Goal: Task Accomplishment & Management: Manage account settings

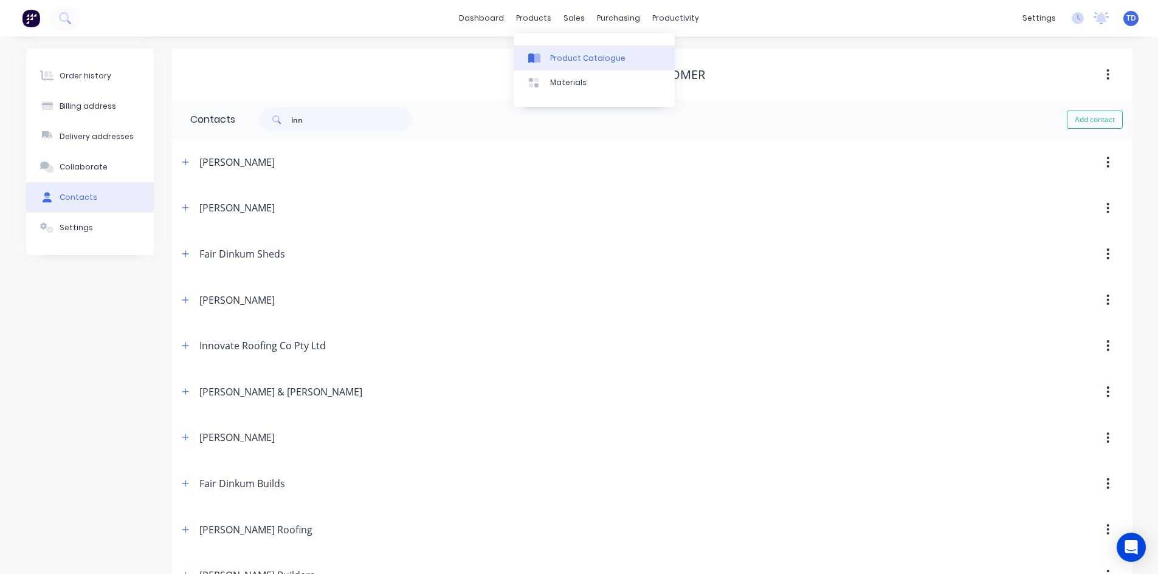
click at [551, 58] on div "Product Catalogue" at bounding box center [587, 58] width 75 height 11
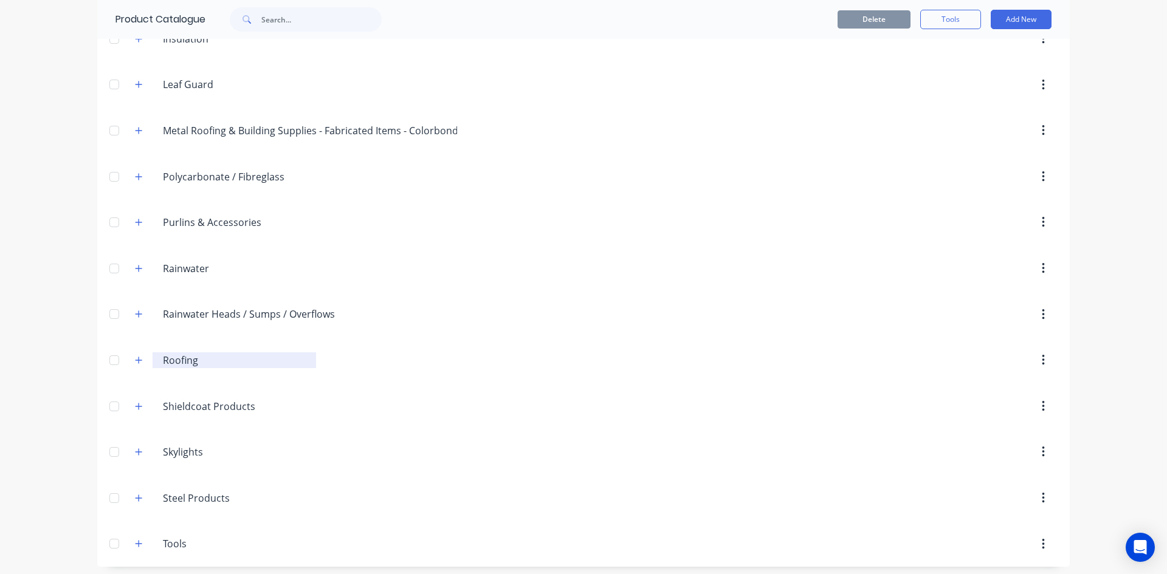
scroll to position [385, 0]
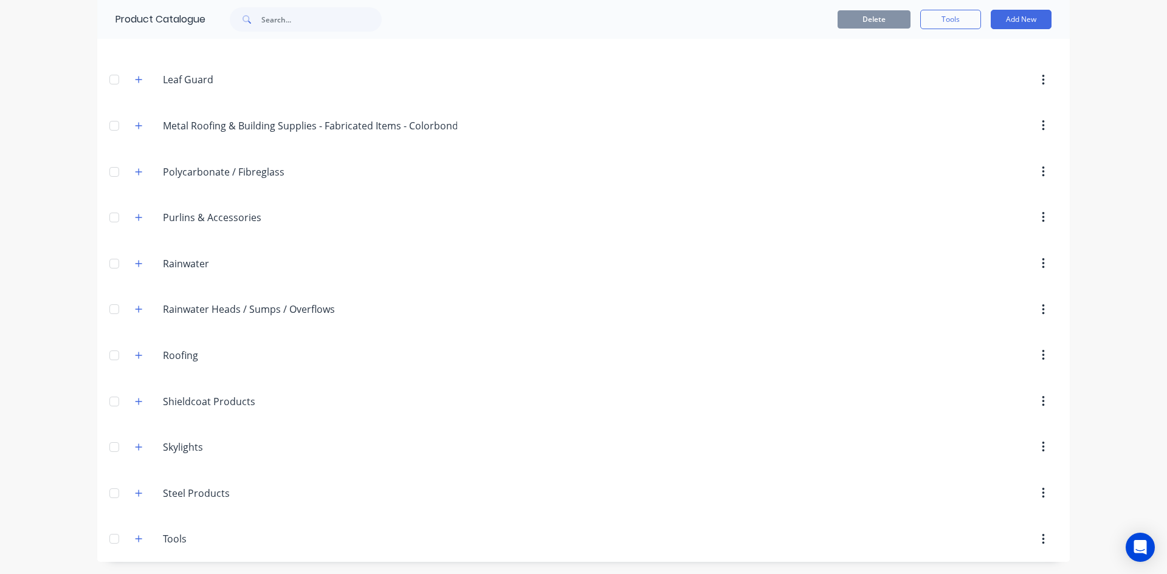
click at [136, 263] on icon "button" at bounding box center [138, 264] width 7 height 9
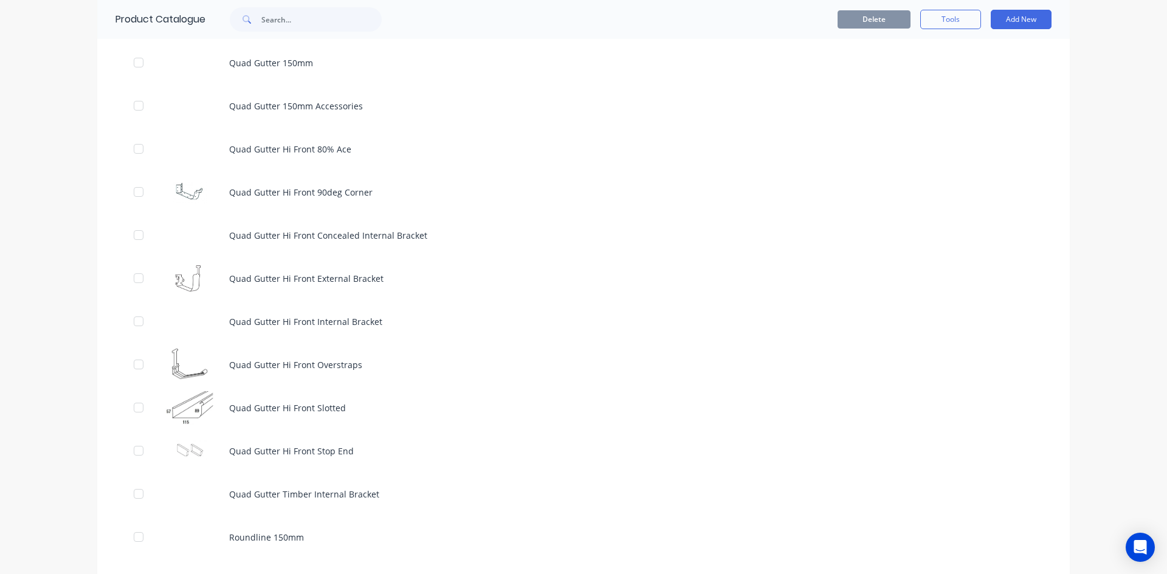
scroll to position [3972, 0]
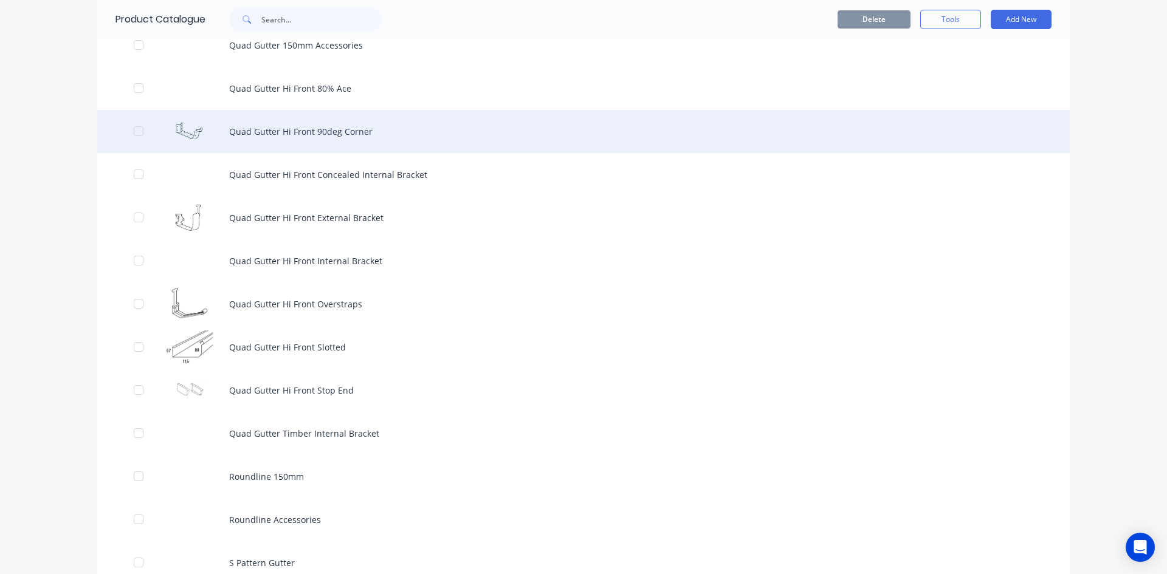
click at [364, 135] on div "Quad Gutter Hi Front 90deg Corner" at bounding box center [583, 131] width 973 height 43
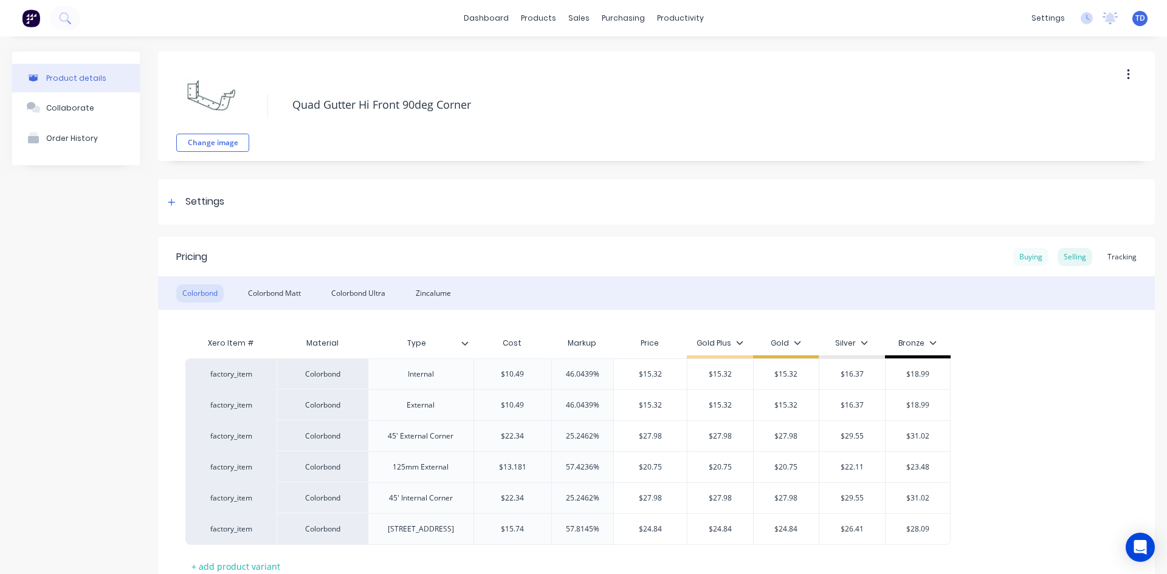
click at [1013, 260] on div "Buying" at bounding box center [1030, 257] width 35 height 18
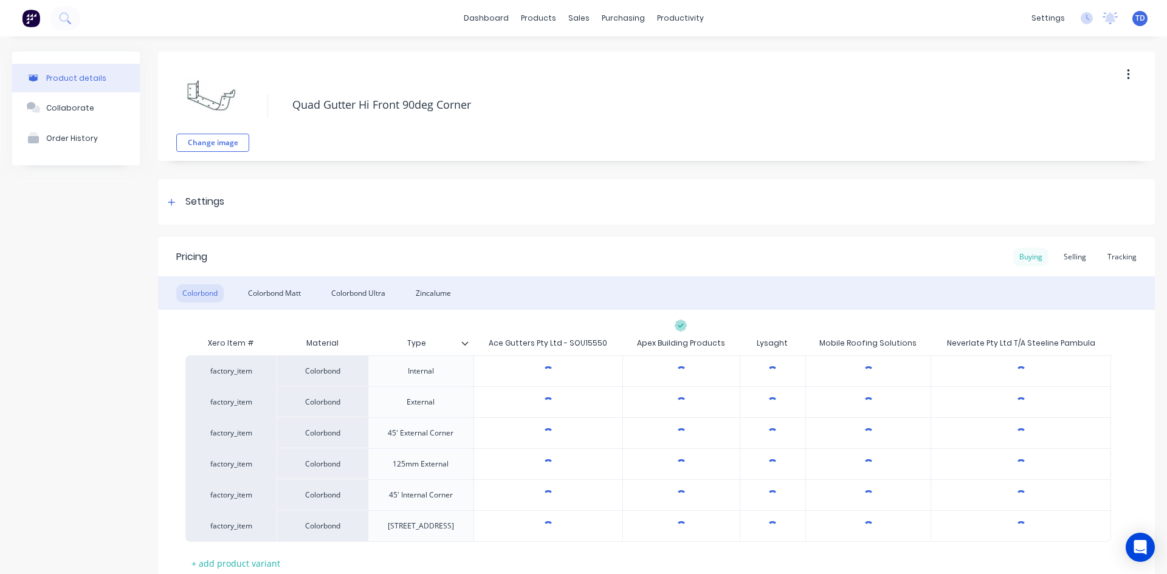
type textarea "x"
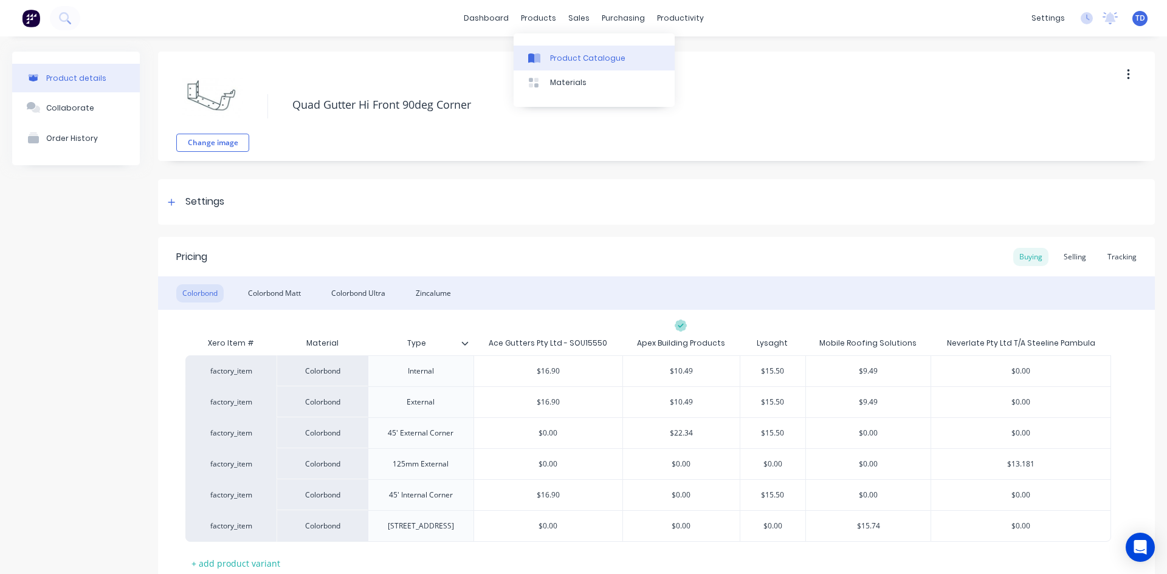
click at [545, 58] on div at bounding box center [537, 58] width 18 height 11
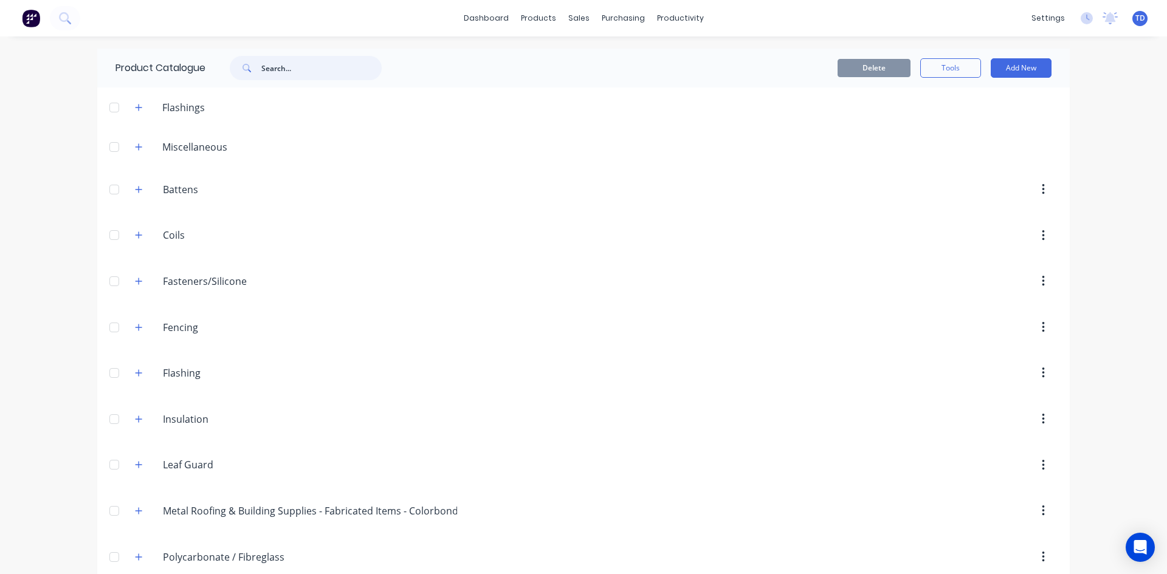
click at [289, 75] on input "text" at bounding box center [321, 68] width 120 height 24
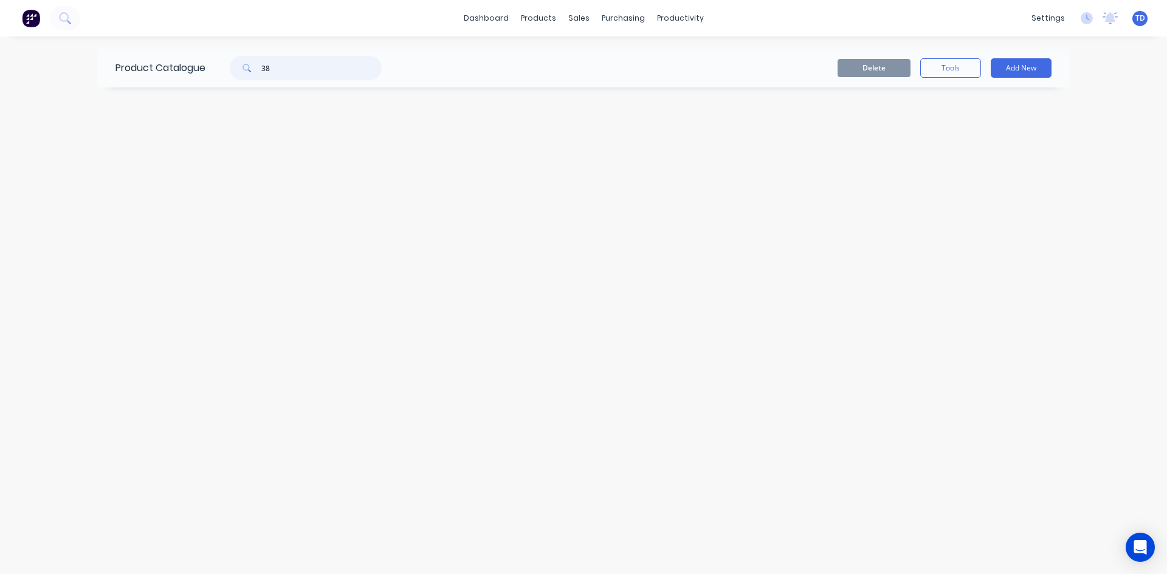
type input "3"
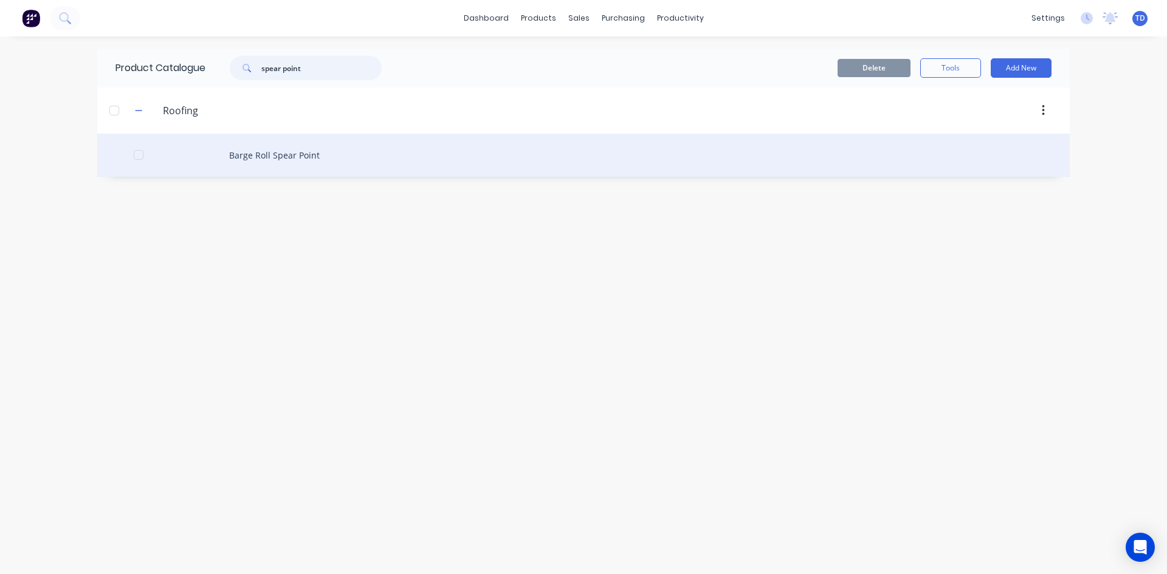
type input "spear point"
click at [283, 157] on div "Barge Roll Spear Point" at bounding box center [583, 155] width 973 height 43
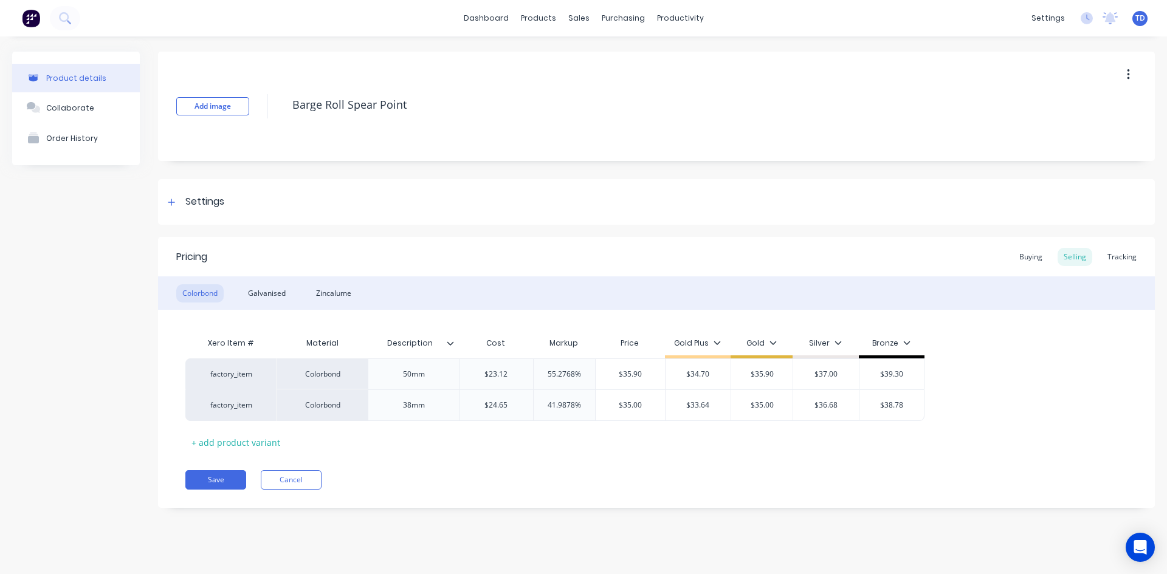
type textarea "x"
click at [273, 294] on div "Galvanised" at bounding box center [267, 294] width 50 height 18
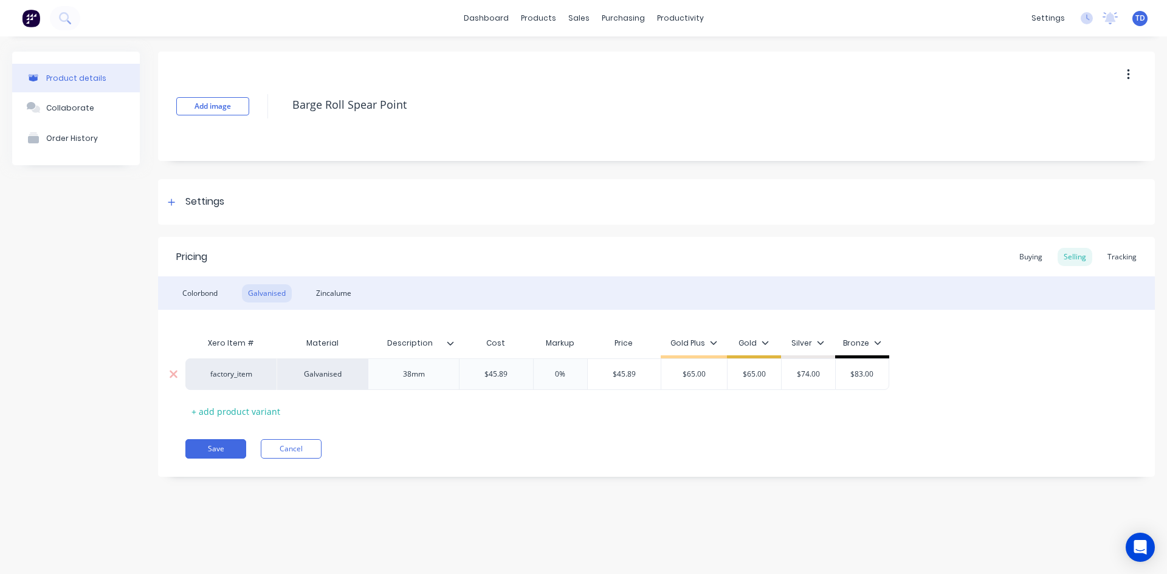
type input "0%"
click at [568, 379] on input "0%" at bounding box center [560, 374] width 61 height 11
type input "$45.89"
type textarea "x"
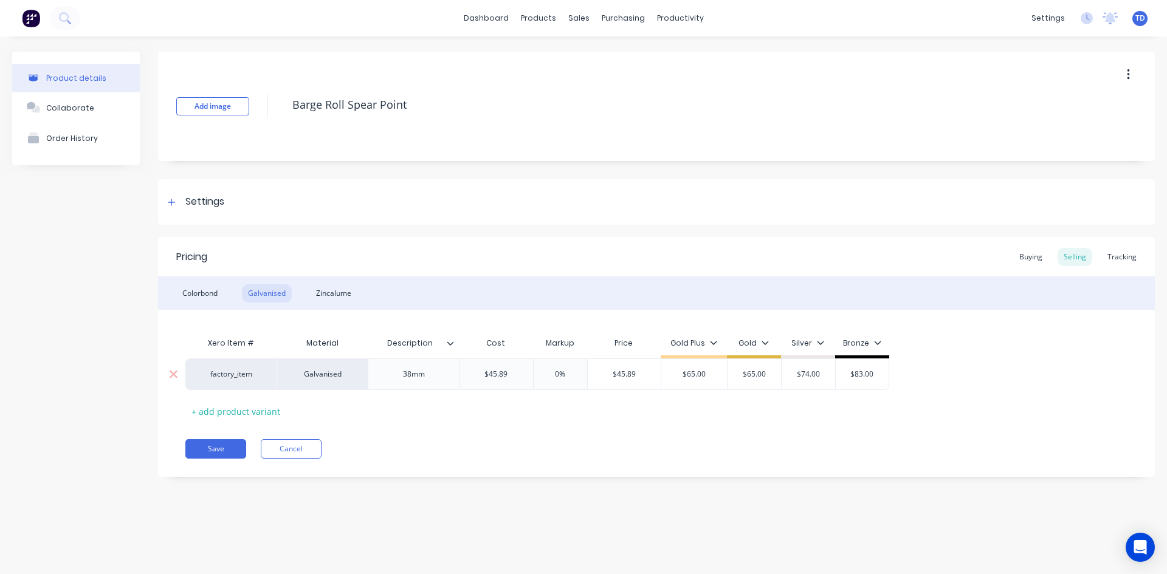
type input "6"
type textarea "x"
type input "65"
type input "$65.00"
click at [326, 291] on div "Zincalume" at bounding box center [333, 294] width 47 height 18
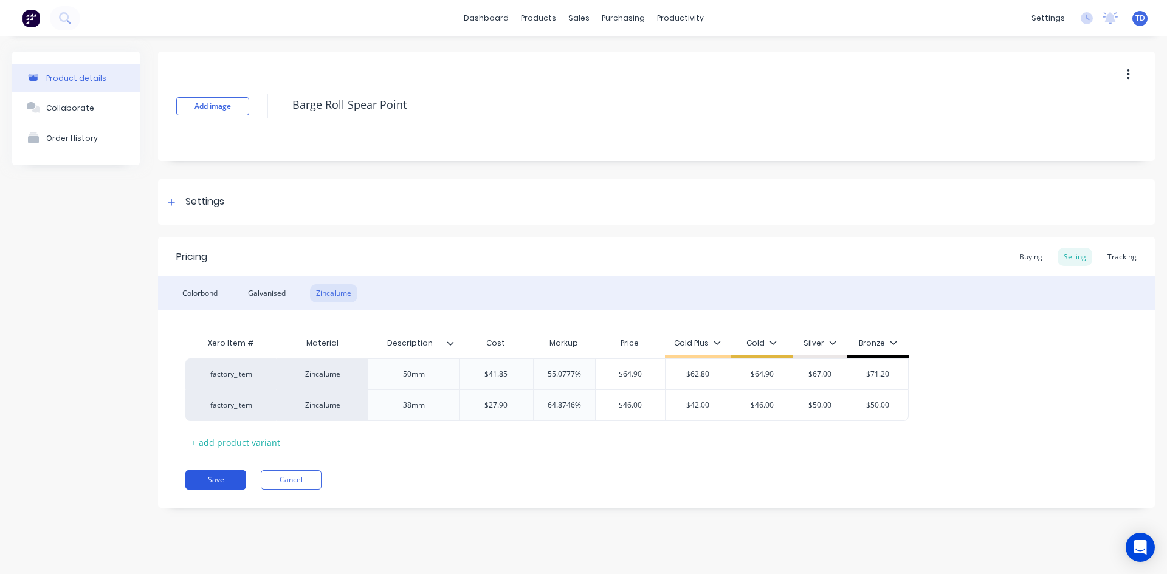
click at [215, 481] on button "Save" at bounding box center [215, 480] width 61 height 19
type textarea "x"
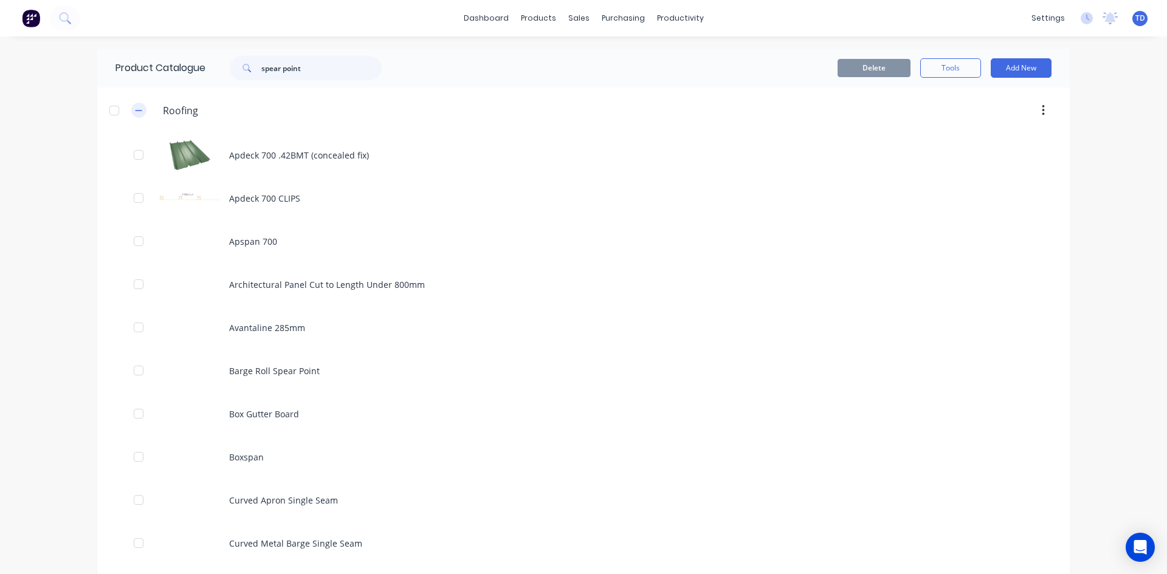
click at [135, 112] on icon "button" at bounding box center [138, 110] width 7 height 9
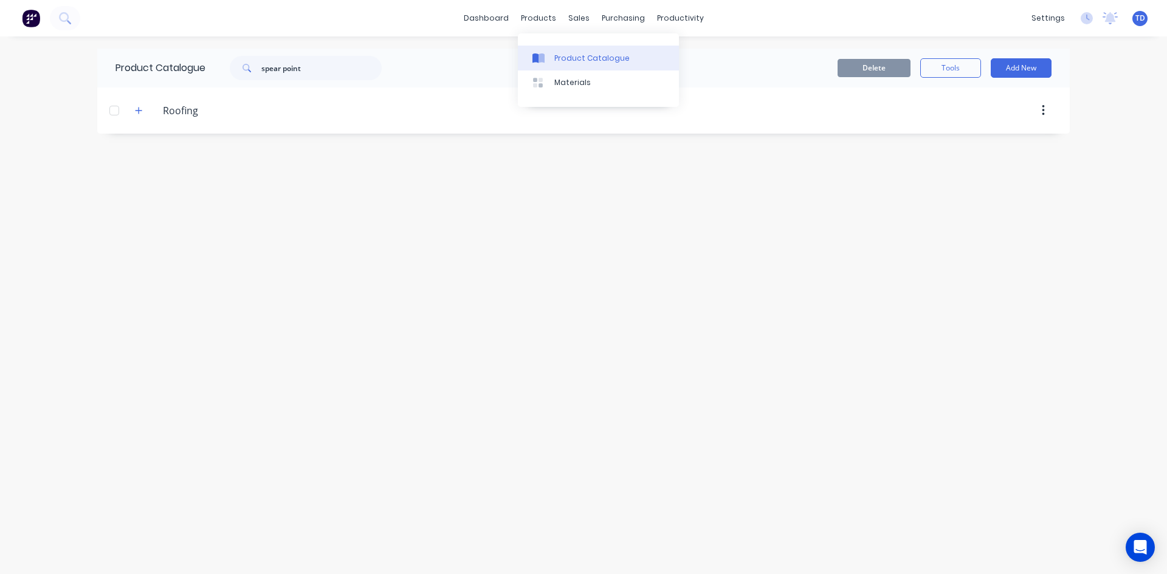
click at [557, 63] on div "Product Catalogue" at bounding box center [591, 58] width 75 height 11
click at [325, 67] on input "spear point" at bounding box center [321, 68] width 120 height 24
type input "s"
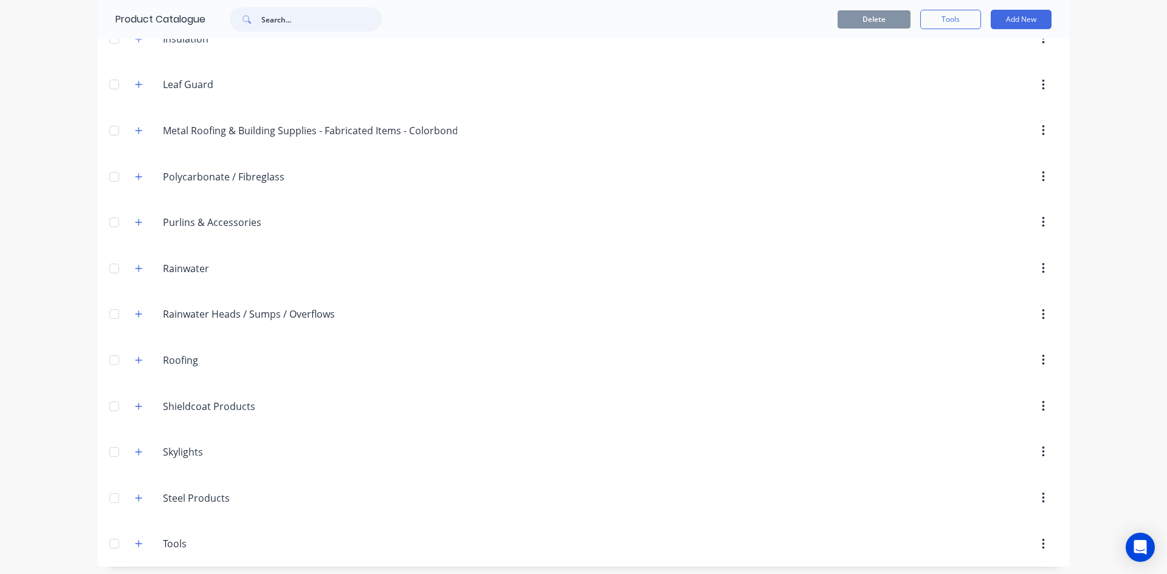
scroll to position [385, 0]
click at [135, 540] on icon "button" at bounding box center [138, 539] width 7 height 9
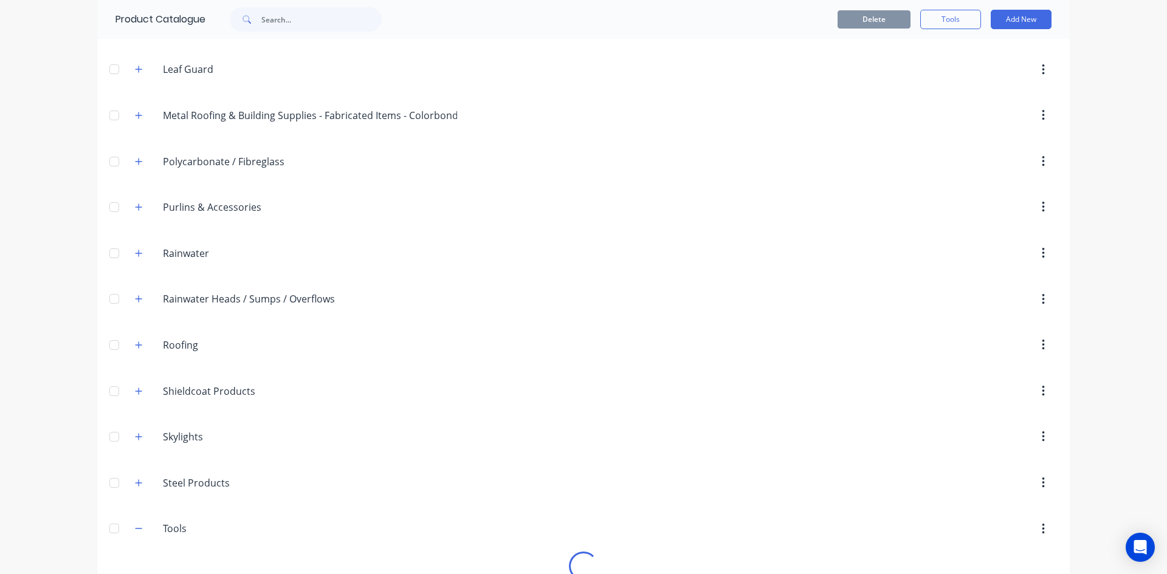
scroll to position [415, 0]
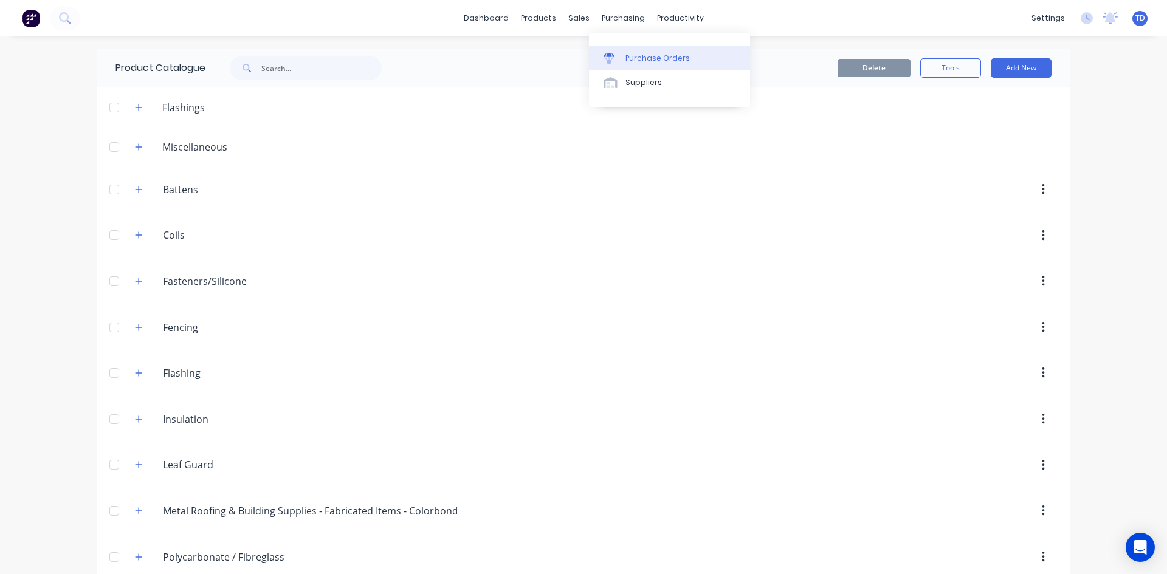
click at [624, 66] on link "Purchase Orders" at bounding box center [669, 58] width 161 height 24
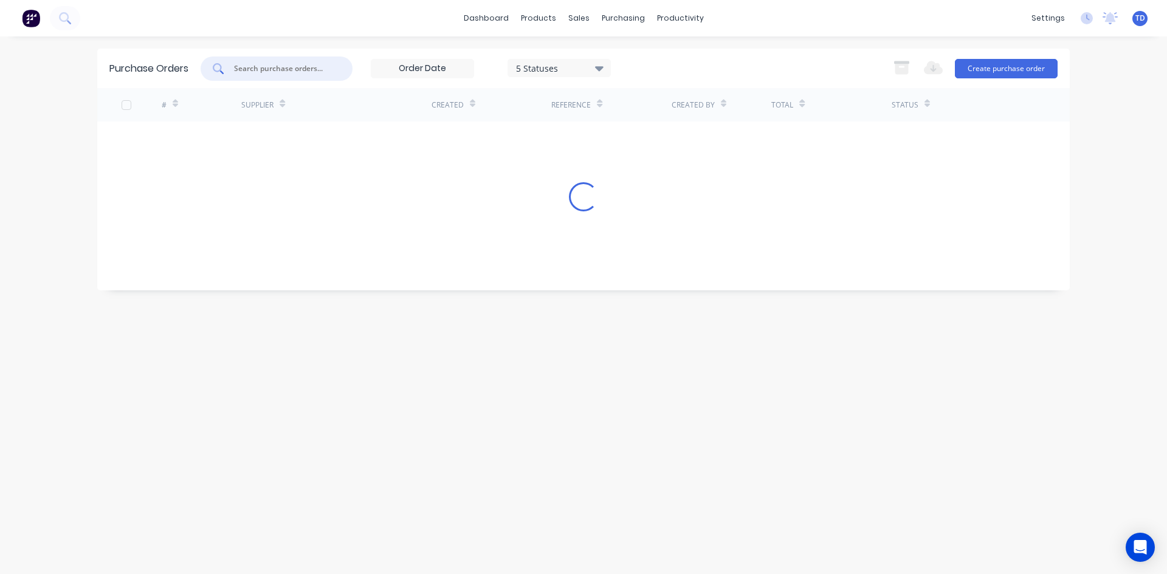
click at [286, 70] on input "text" at bounding box center [283, 69] width 101 height 12
type input "4245"
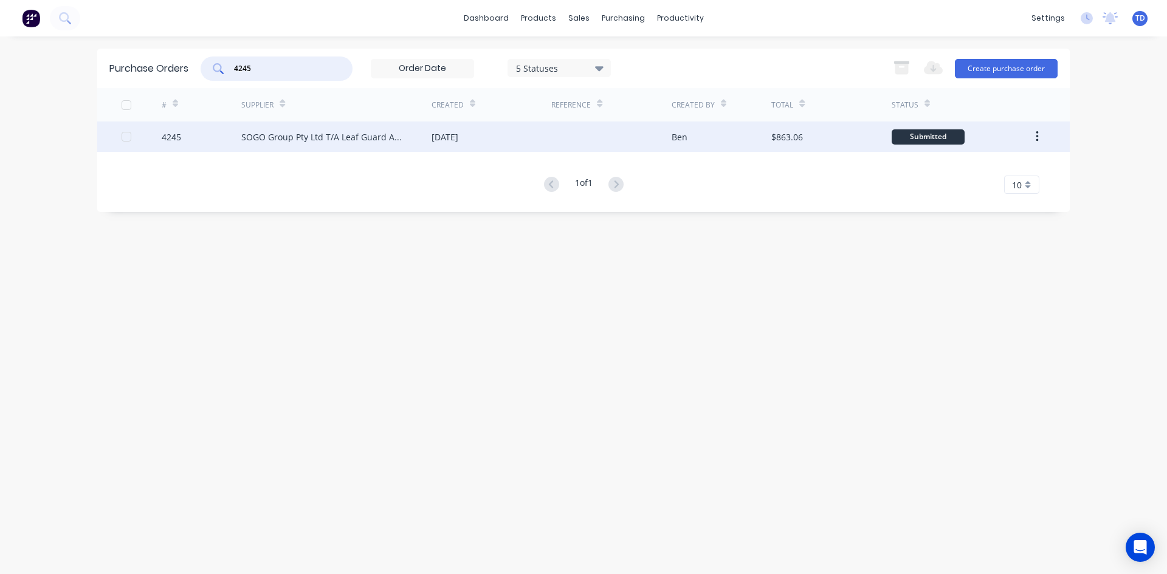
click at [360, 143] on div "SOGO Group Pty Ltd T/A Leaf Guard Australia" at bounding box center [336, 137] width 190 height 30
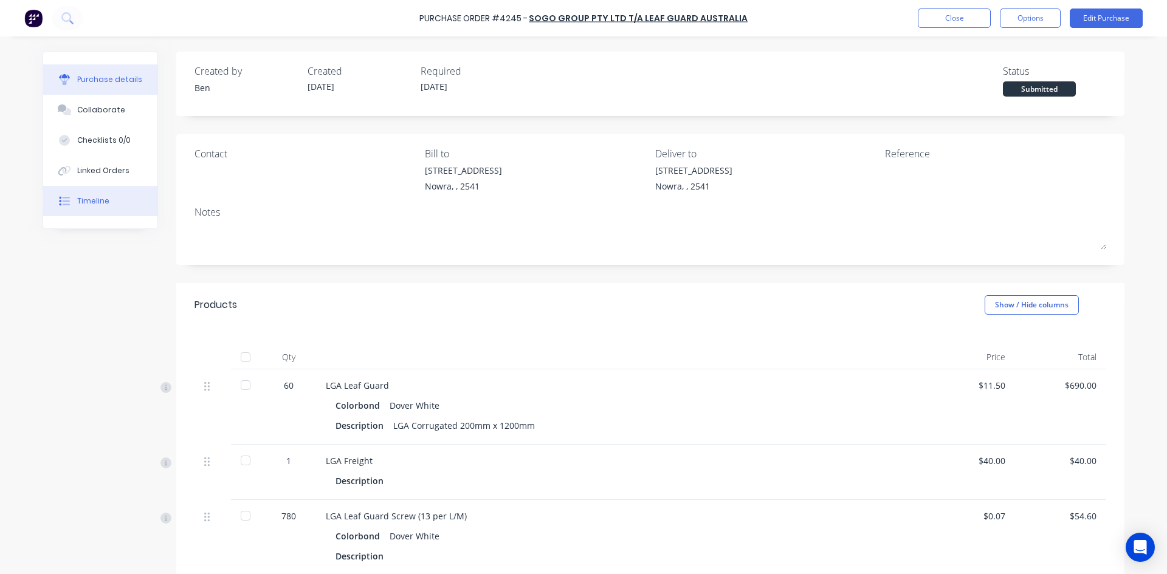
click at [77, 197] on div "Timeline" at bounding box center [93, 201] width 32 height 11
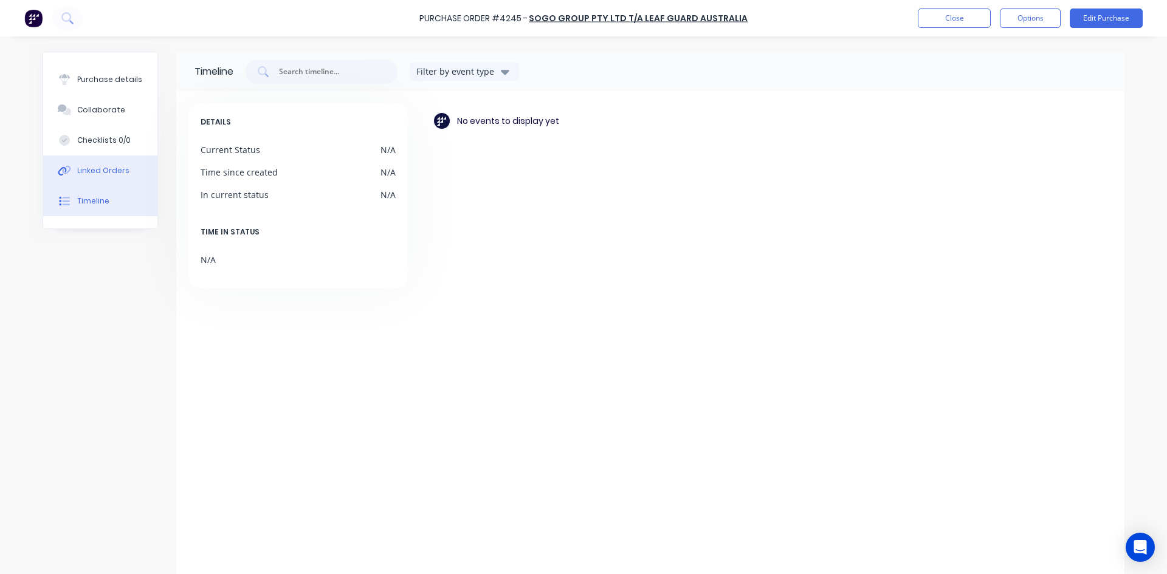
click at [82, 177] on button "Linked Orders" at bounding box center [100, 171] width 114 height 30
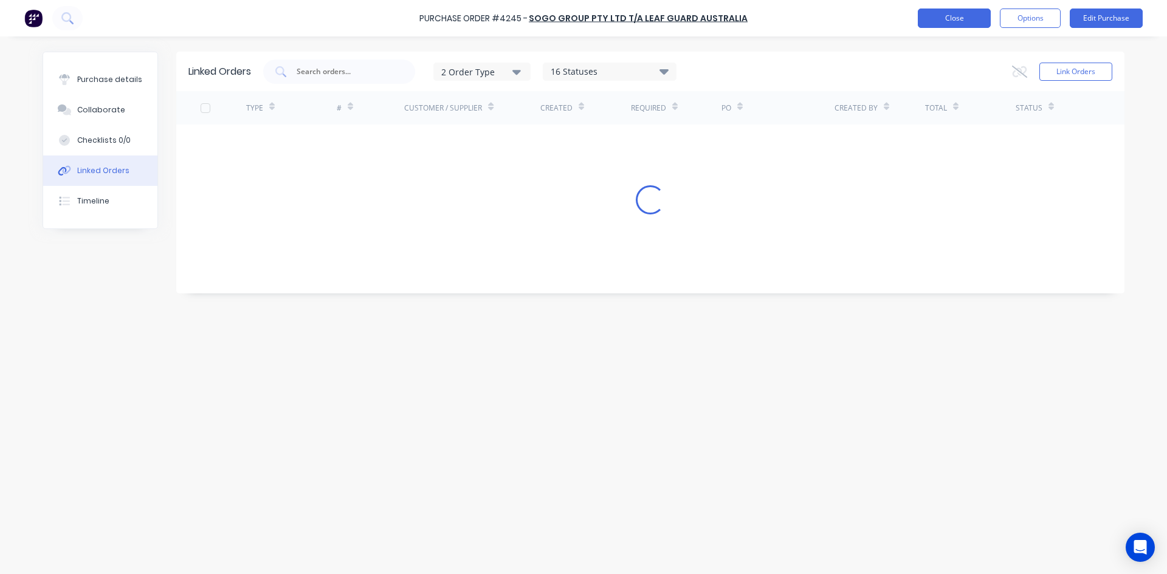
click at [959, 22] on button "Close" at bounding box center [954, 18] width 73 height 19
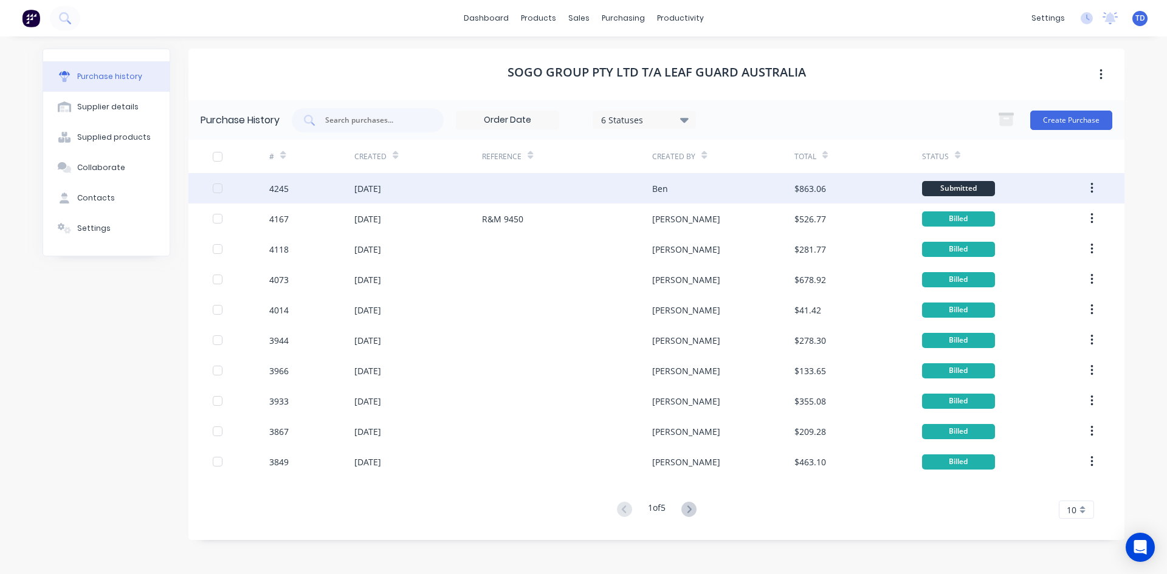
click at [616, 201] on div at bounding box center [567, 188] width 170 height 30
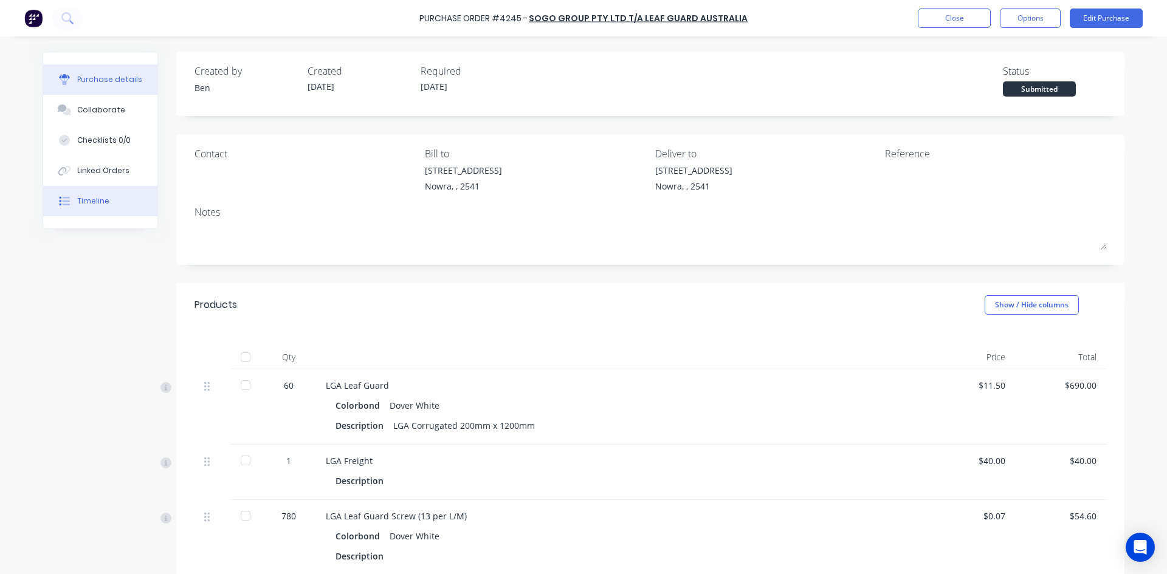
click at [82, 201] on div "Timeline" at bounding box center [93, 201] width 32 height 11
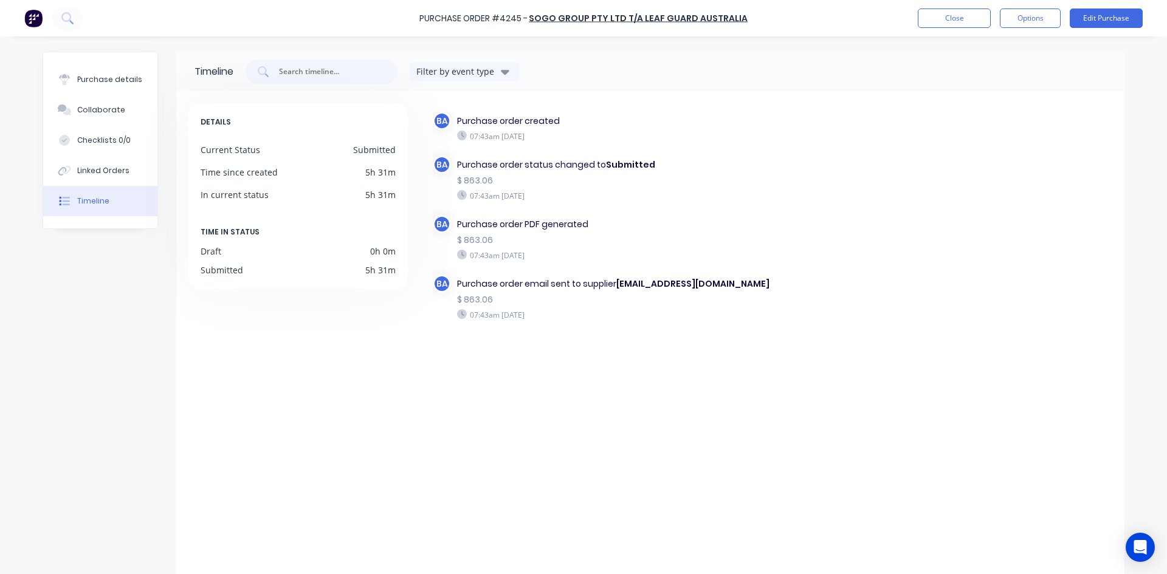
click at [217, 335] on div "DETAILS Current Status Submitted Time since created 5h 31m In current status 5h…" at bounding box center [303, 338] width 231 height 471
click at [126, 81] on div "Purchase details" at bounding box center [109, 79] width 65 height 11
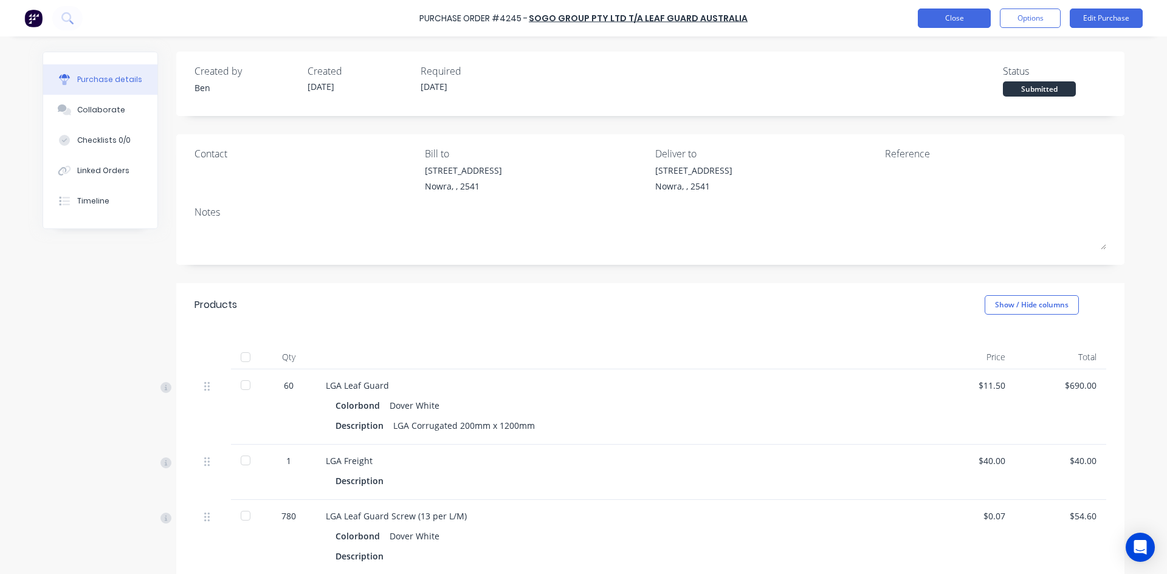
click at [936, 19] on button "Close" at bounding box center [954, 18] width 73 height 19
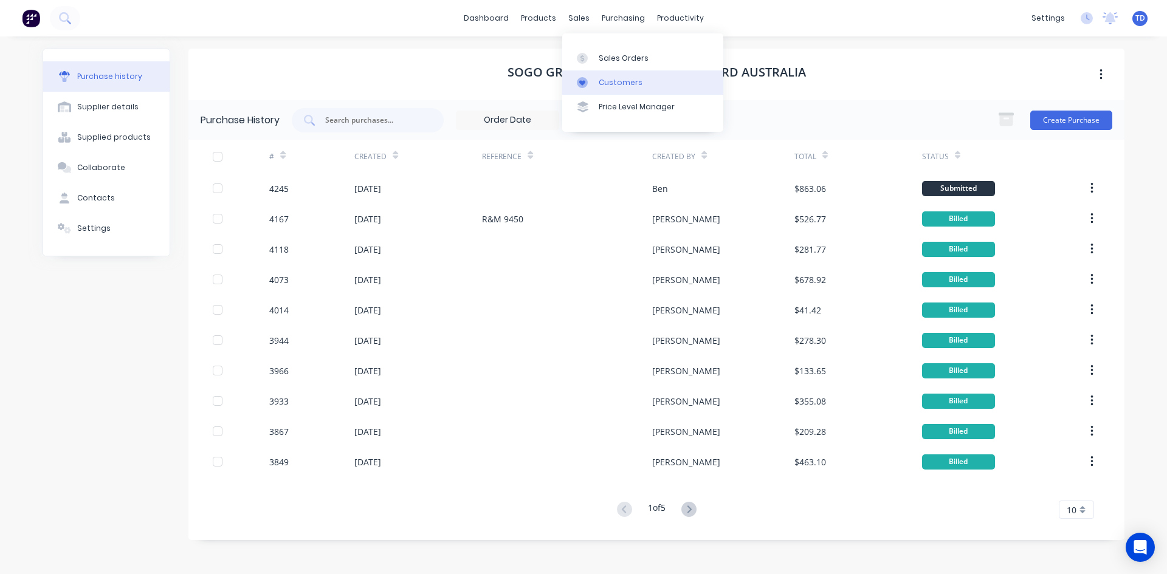
click at [616, 85] on div "Customers" at bounding box center [621, 82] width 44 height 11
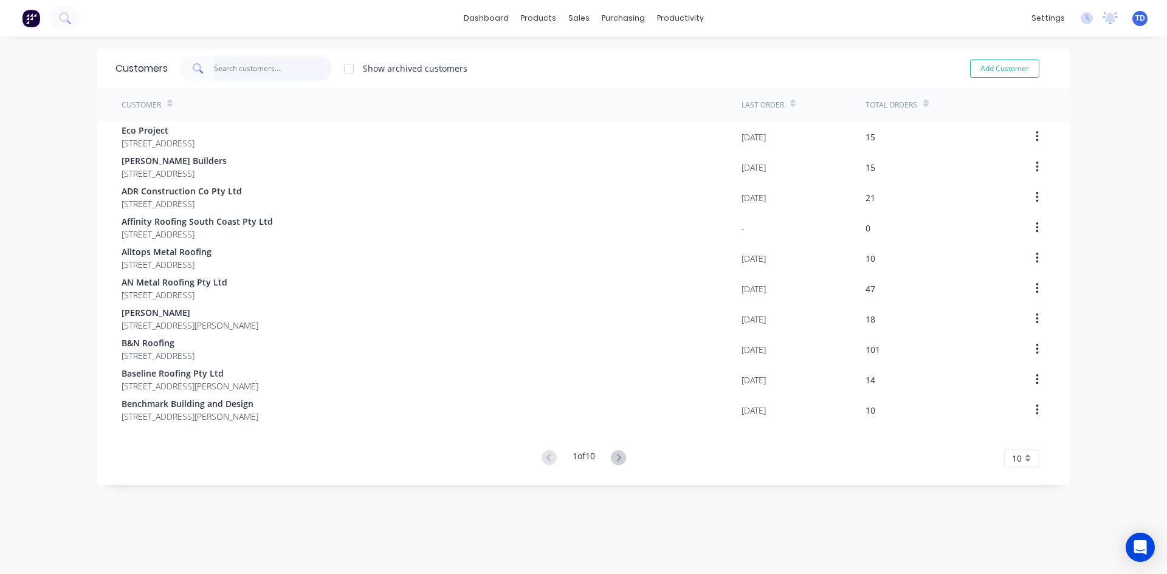
click at [272, 72] on input "text" at bounding box center [273, 69] width 119 height 24
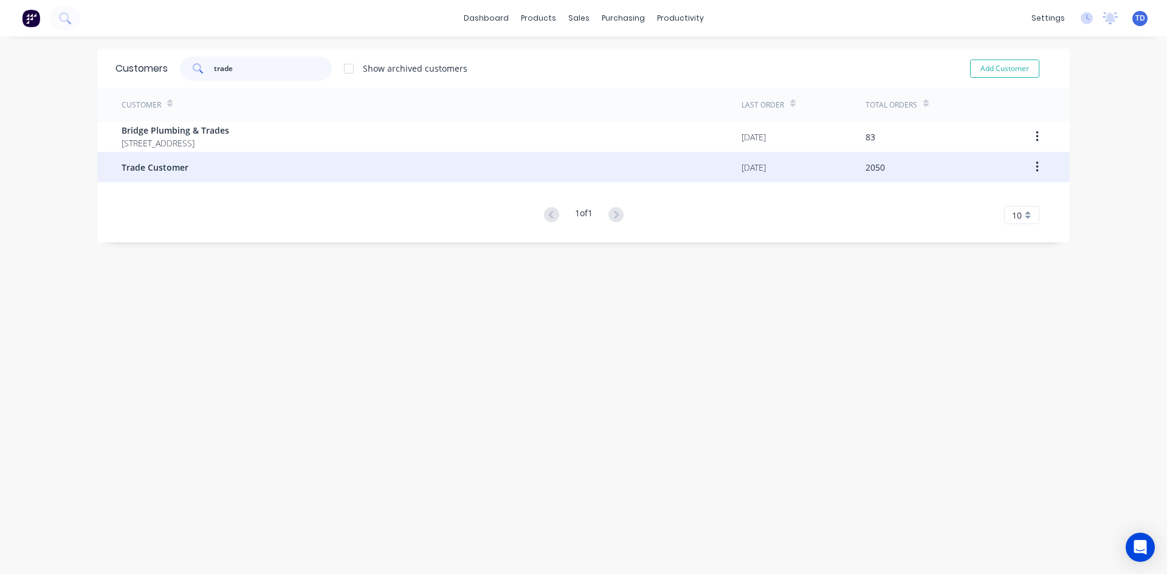
type input "trade"
click at [182, 168] on span "Trade Customer" at bounding box center [155, 167] width 67 height 13
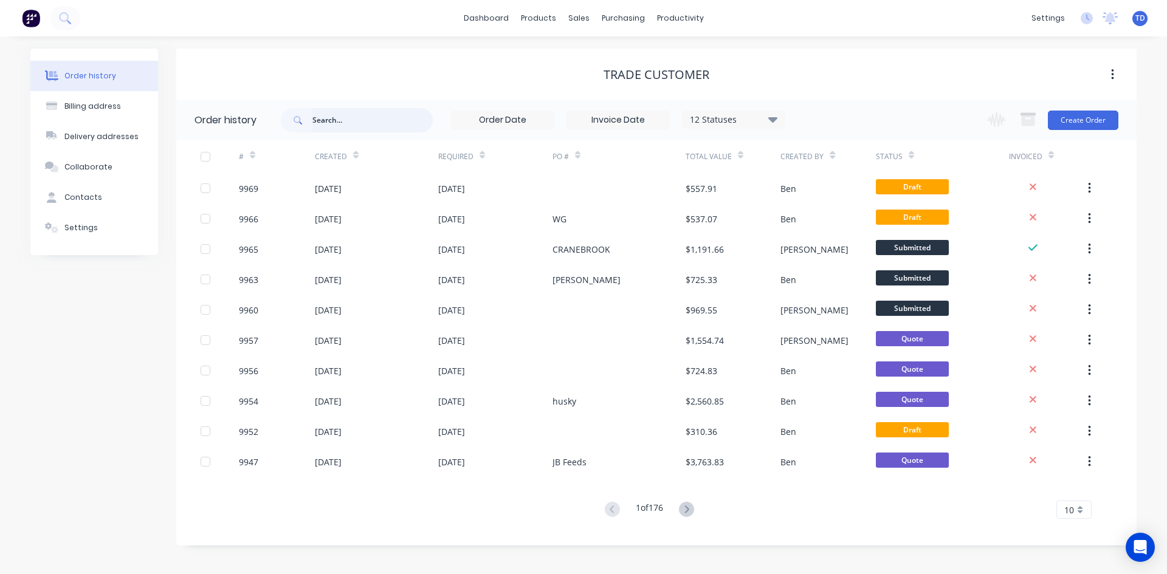
click at [316, 122] on input "text" at bounding box center [372, 120] width 120 height 24
type input "carlyon"
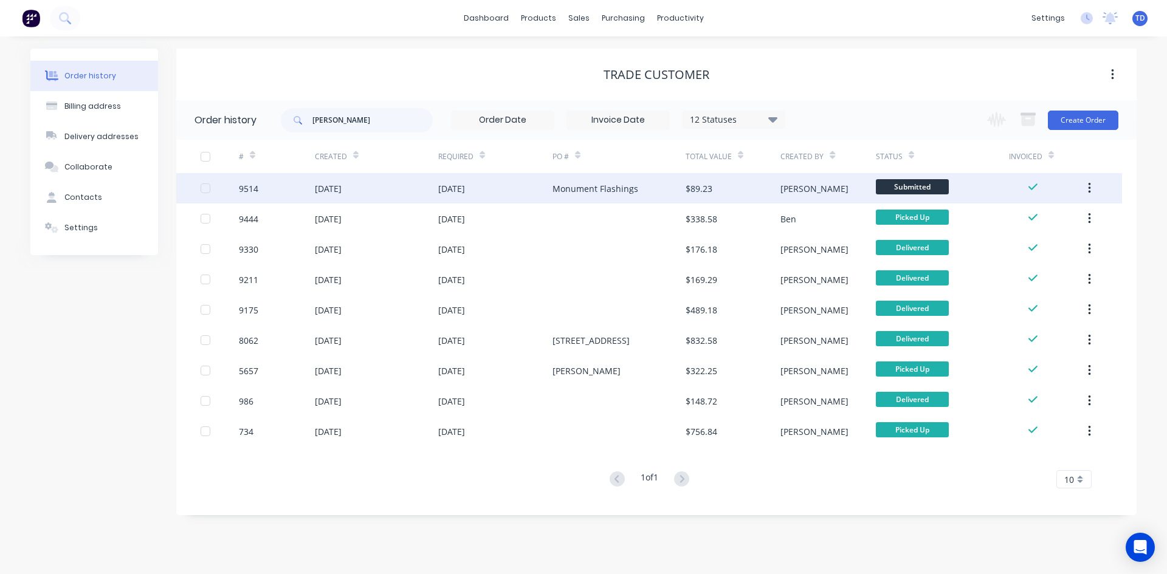
click at [329, 188] on div "29 Aug 2025" at bounding box center [328, 188] width 27 height 13
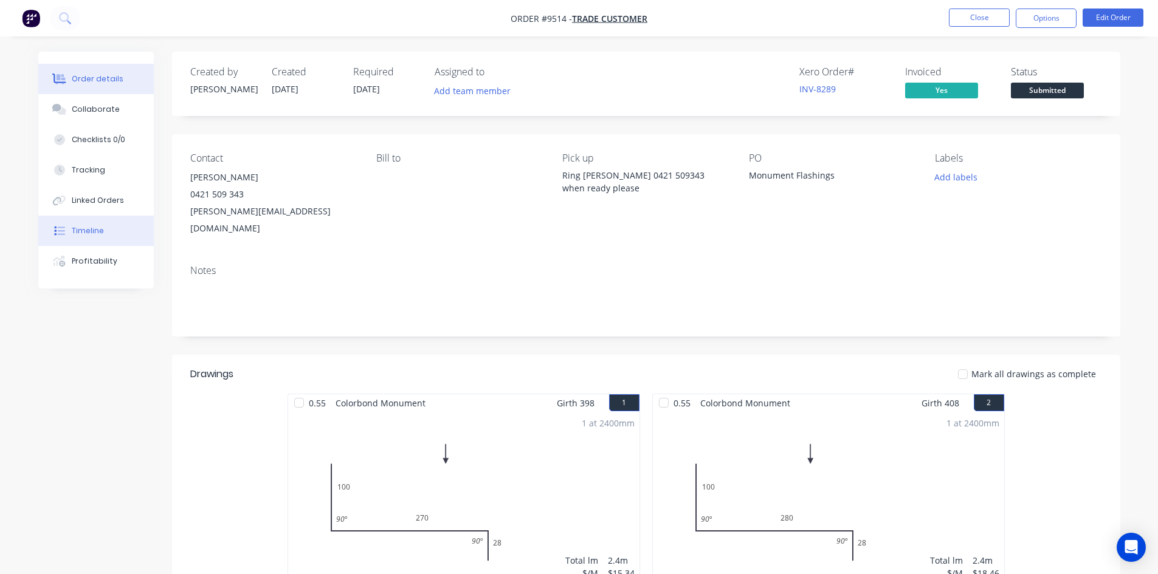
click at [86, 234] on div "Timeline" at bounding box center [88, 231] width 32 height 11
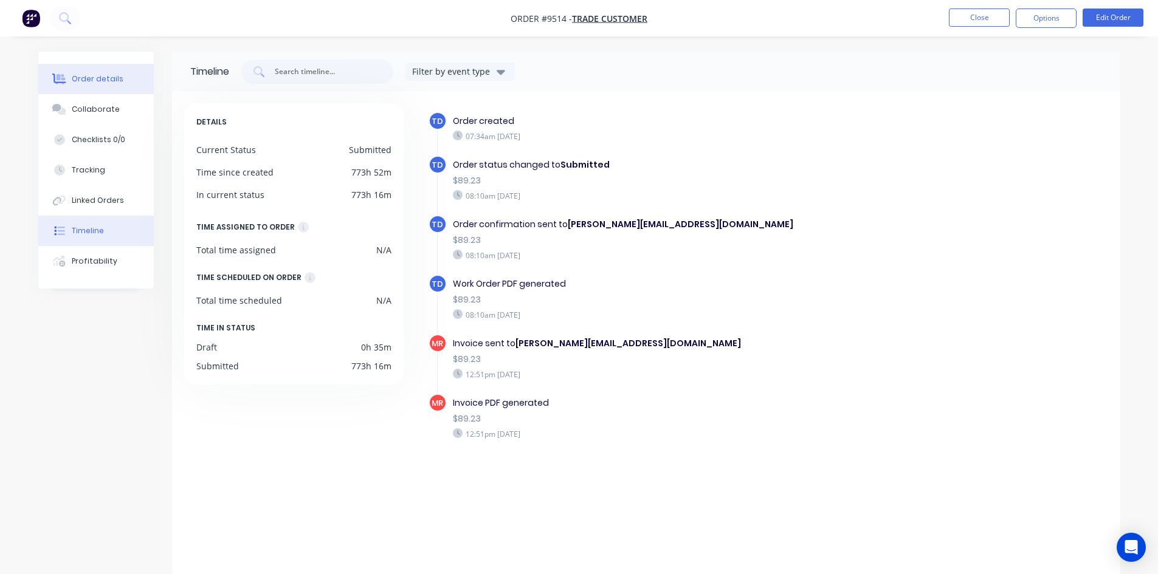
click at [84, 77] on div "Order details" at bounding box center [98, 79] width 52 height 11
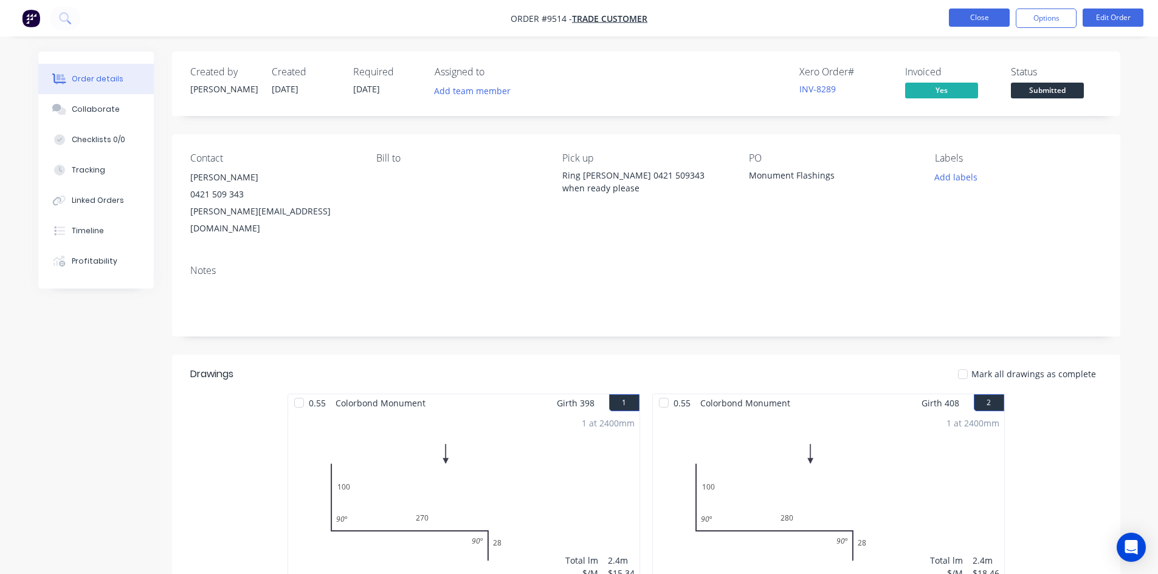
click at [968, 18] on button "Close" at bounding box center [979, 18] width 61 height 18
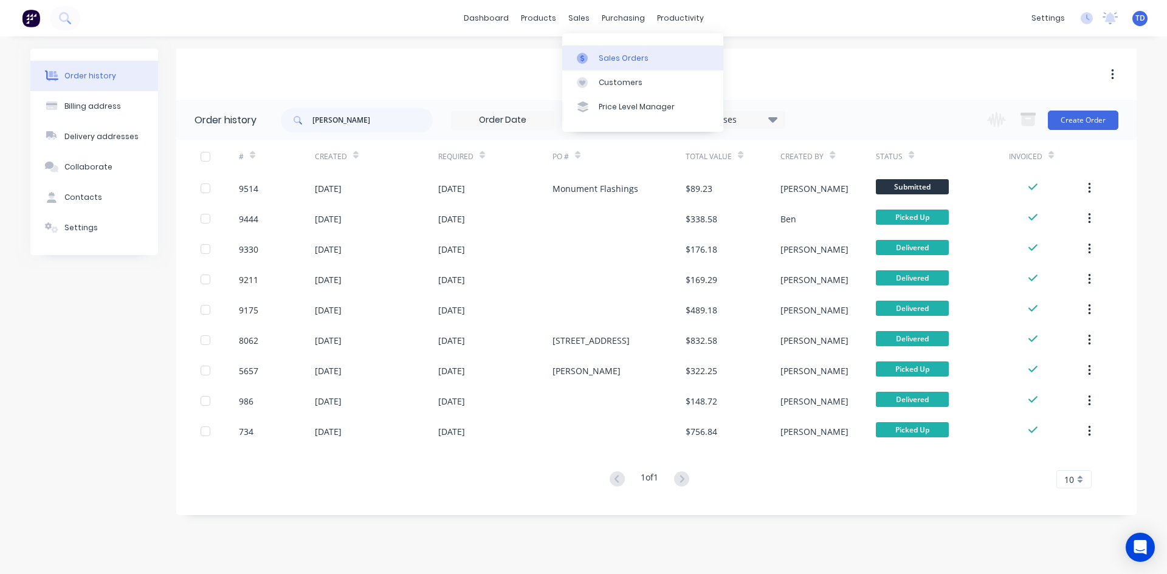
click at [605, 63] on div "Sales Orders" at bounding box center [624, 58] width 50 height 11
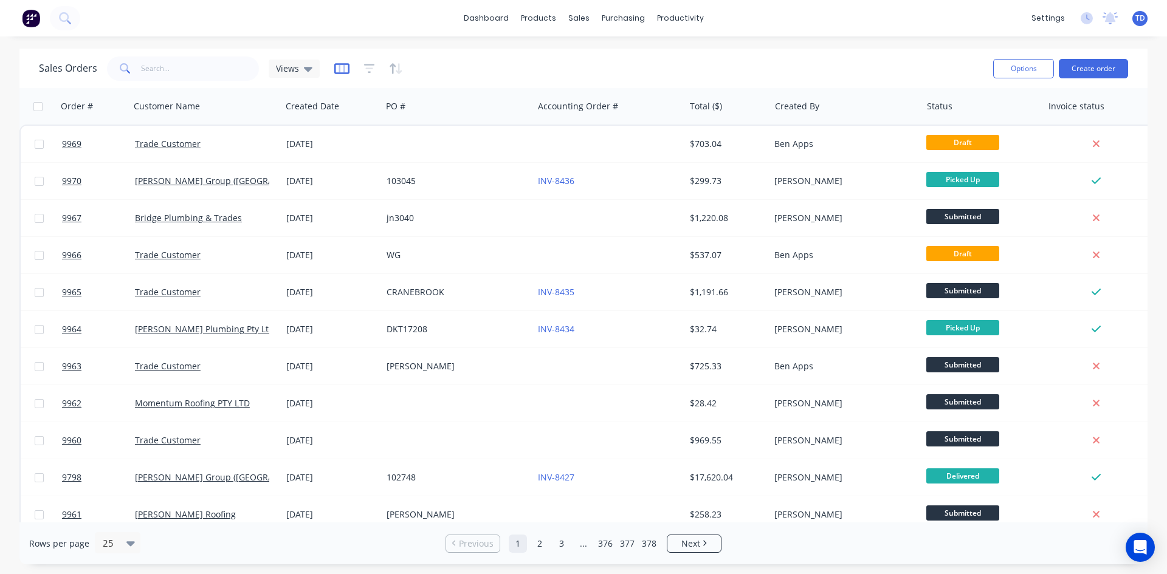
click at [342, 71] on icon "button" at bounding box center [342, 68] width 6 height 8
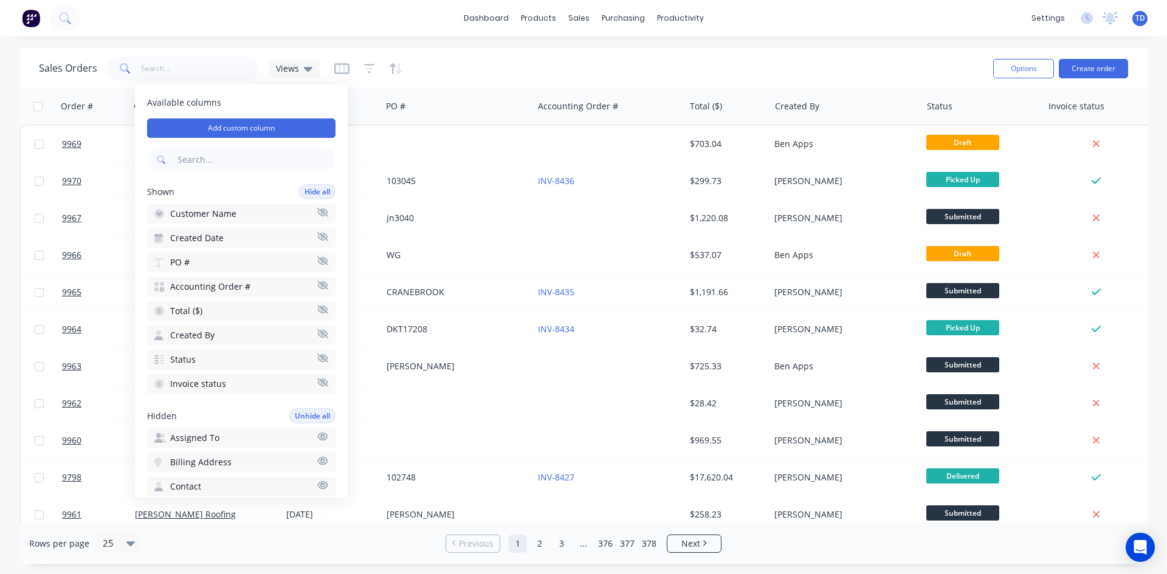
click at [477, 62] on div "Sales Orders Views" at bounding box center [511, 68] width 945 height 30
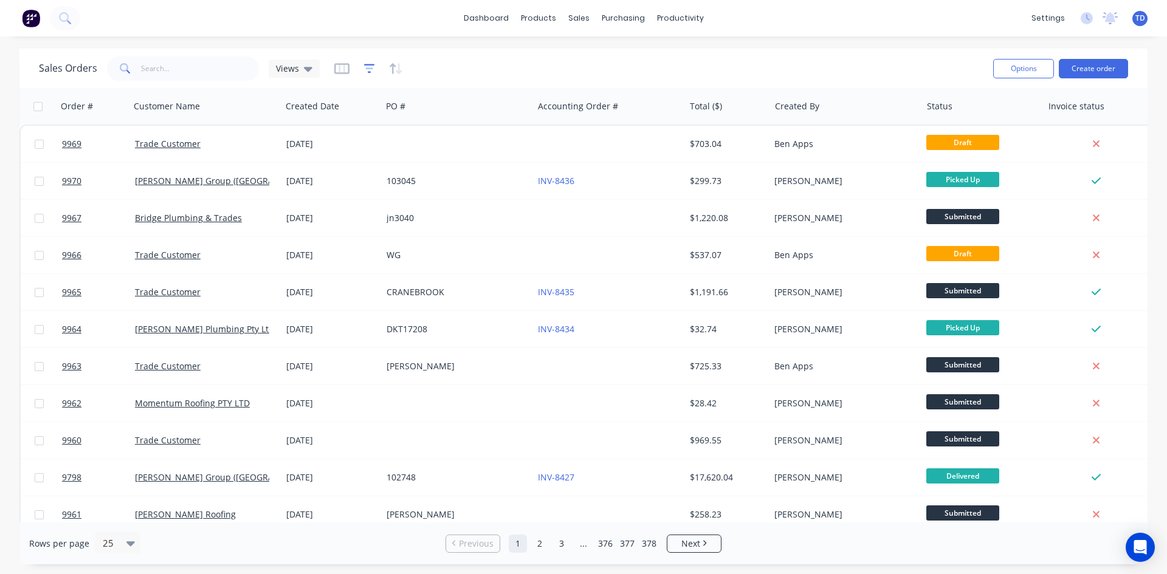
click at [368, 70] on icon "button" at bounding box center [369, 69] width 11 height 12
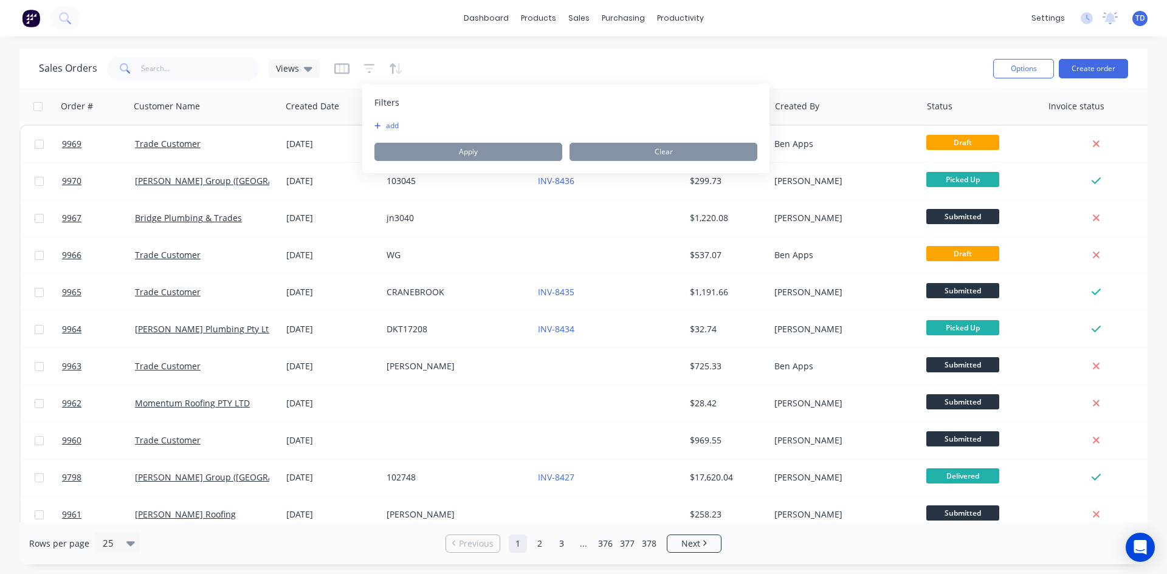
click at [378, 129] on button "add" at bounding box center [389, 126] width 30 height 10
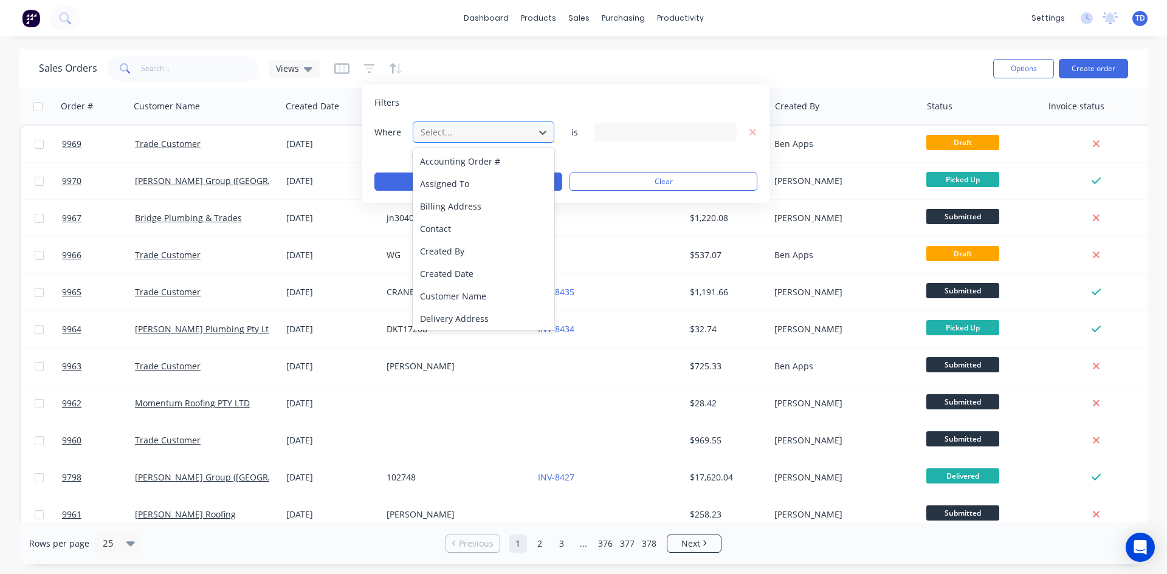
click at [469, 134] on div at bounding box center [473, 132] width 109 height 15
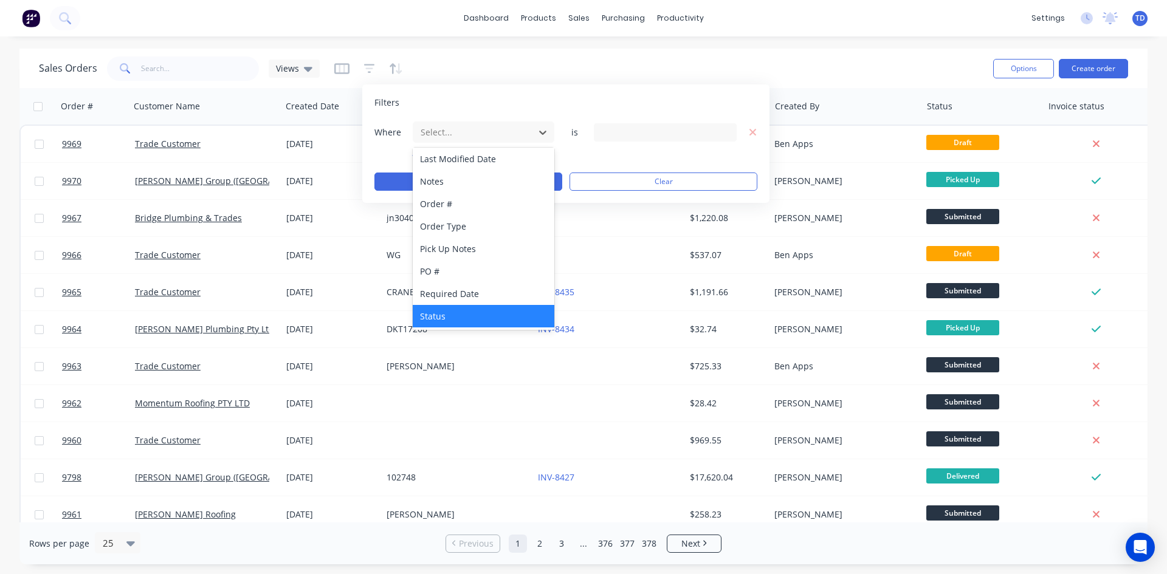
click at [499, 317] on div "Status" at bounding box center [484, 316] width 142 height 22
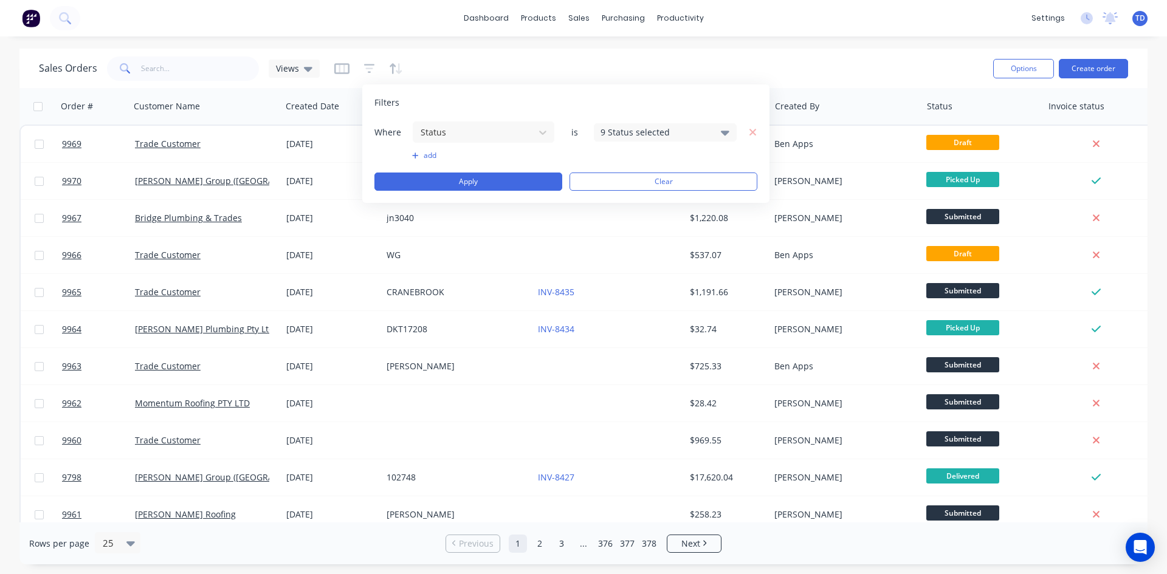
click at [724, 134] on icon at bounding box center [725, 133] width 9 height 5
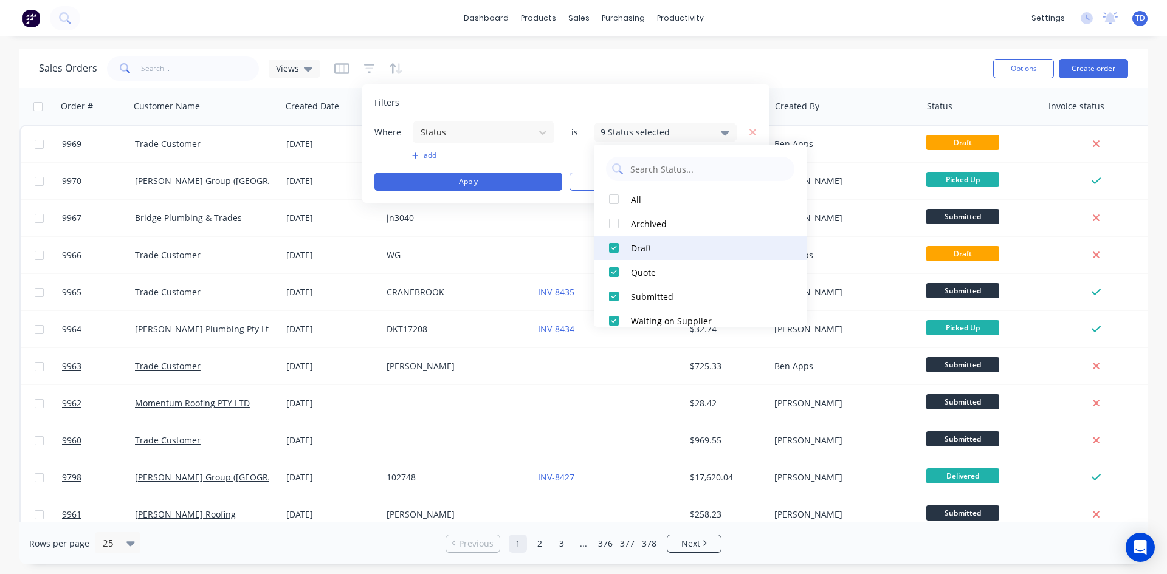
click at [616, 248] on div at bounding box center [614, 248] width 24 height 24
click at [612, 270] on div at bounding box center [614, 272] width 24 height 24
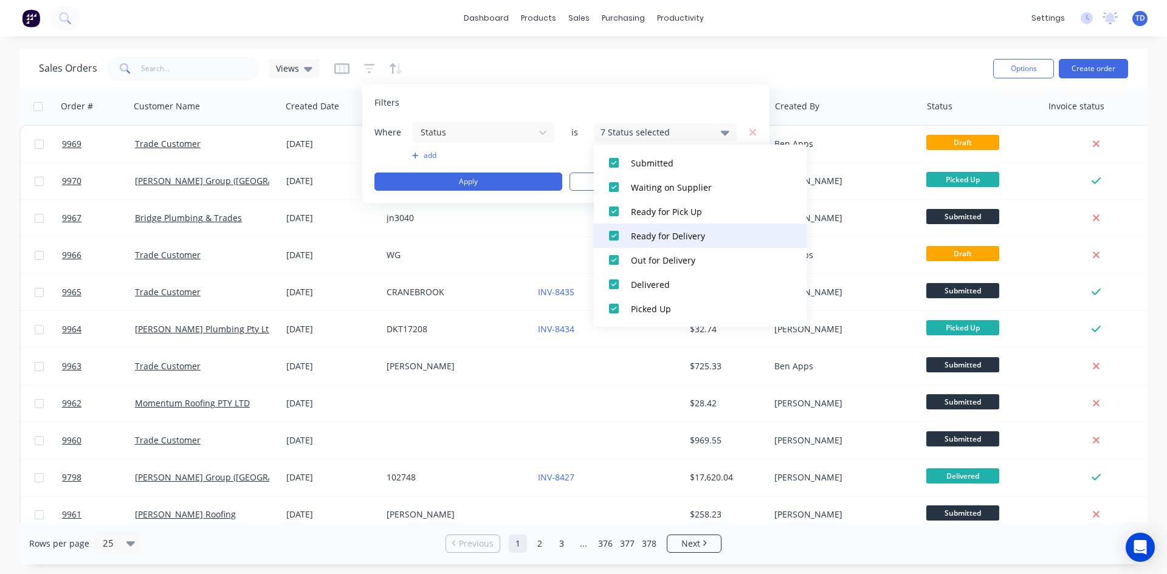
scroll to position [73, 0]
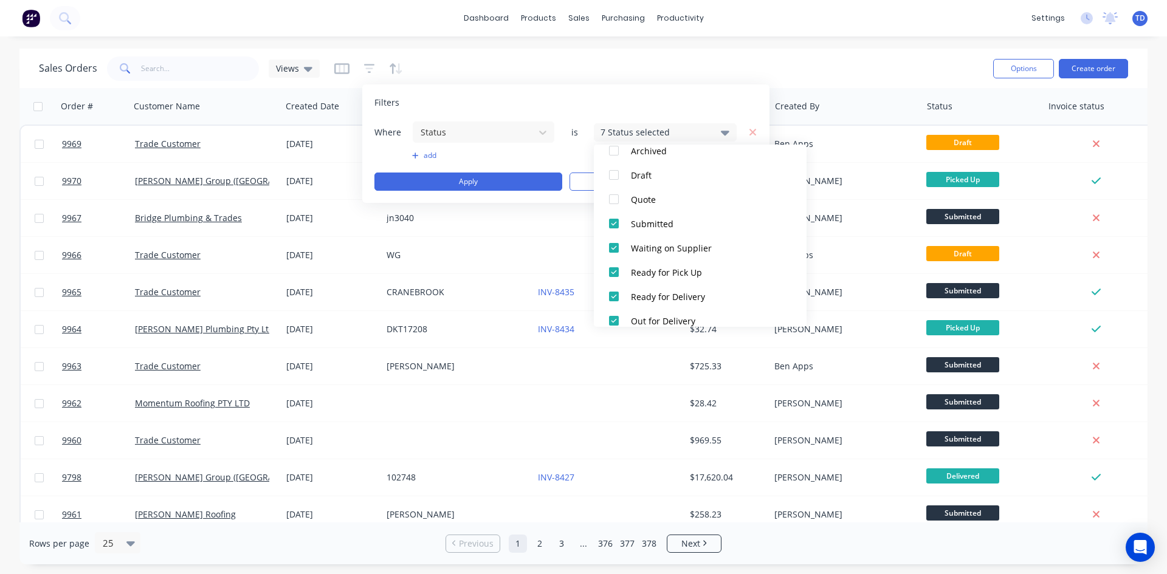
click at [837, 66] on div "Sales Orders Views" at bounding box center [511, 68] width 945 height 30
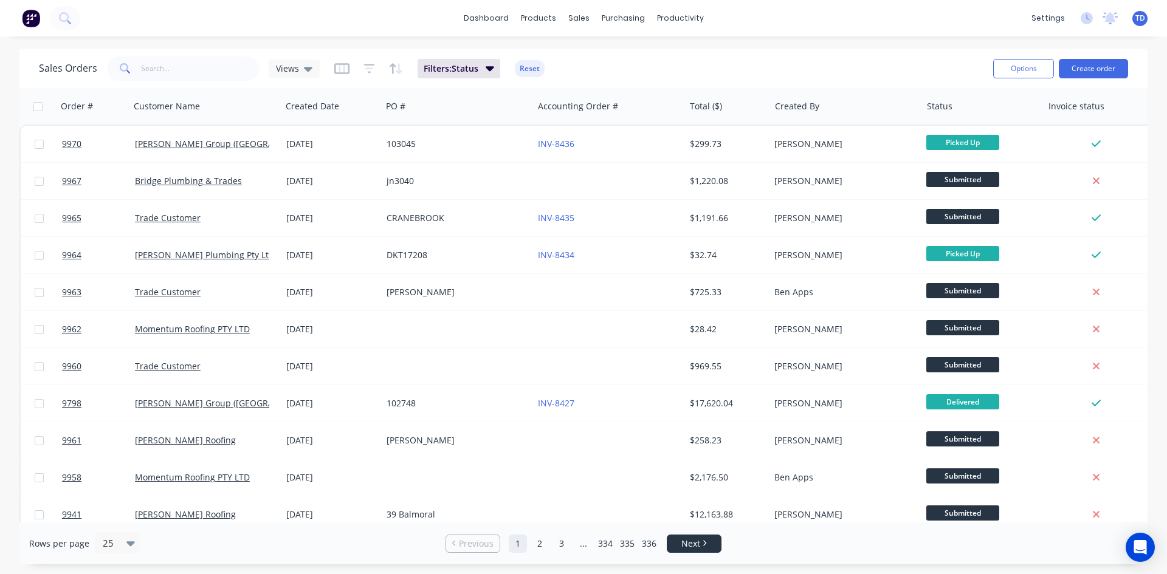
click at [699, 543] on span "Next" at bounding box center [690, 544] width 19 height 12
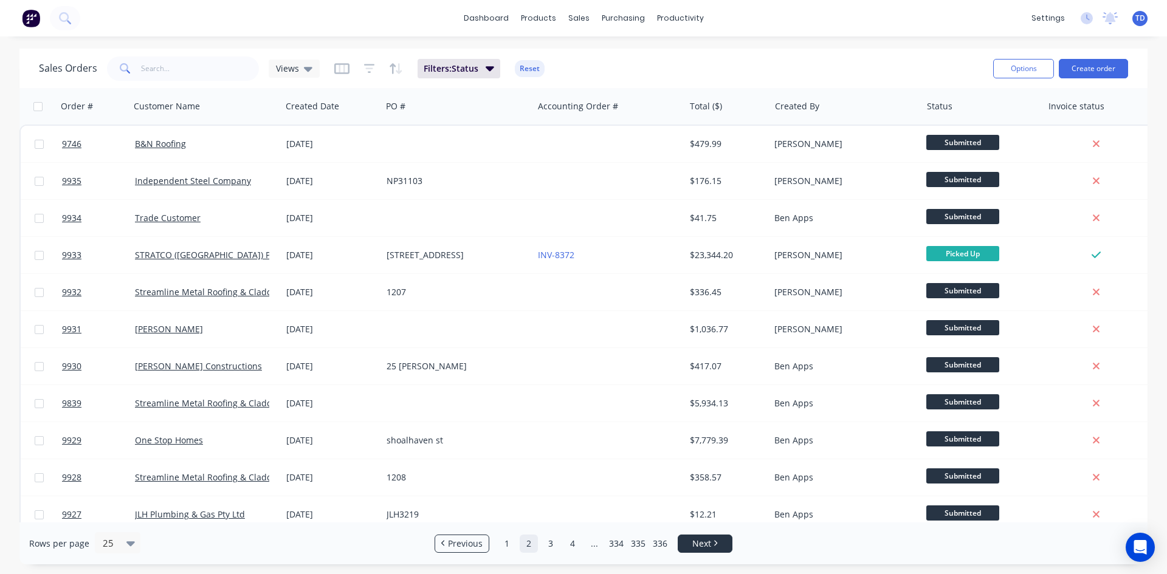
click at [699, 543] on span "Next" at bounding box center [701, 544] width 19 height 12
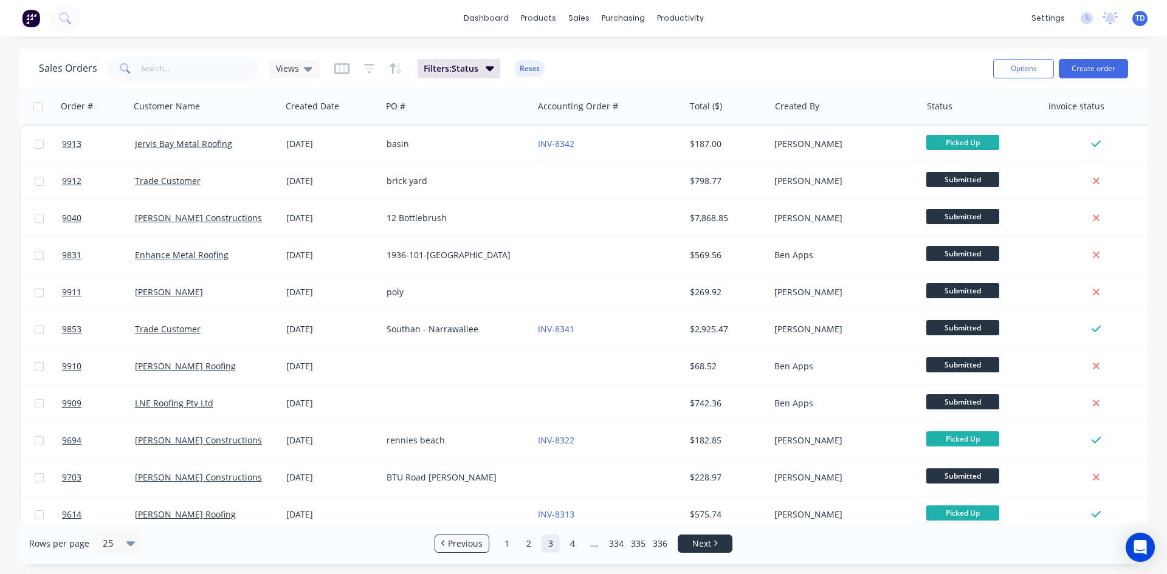
click at [699, 543] on span "Next" at bounding box center [701, 544] width 19 height 12
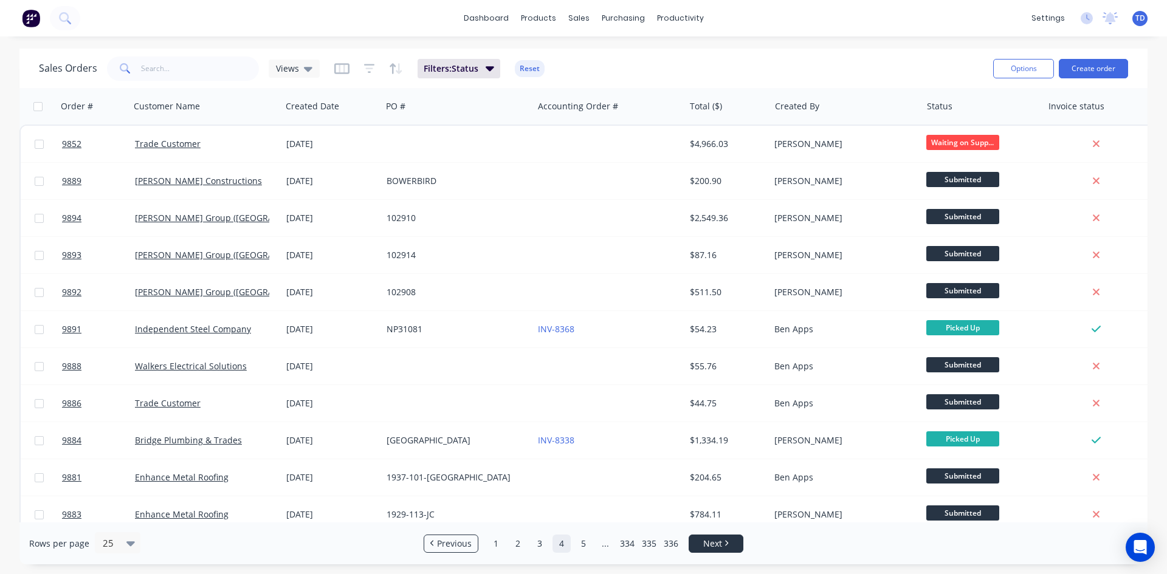
click at [699, 543] on link "Next" at bounding box center [715, 544] width 53 height 12
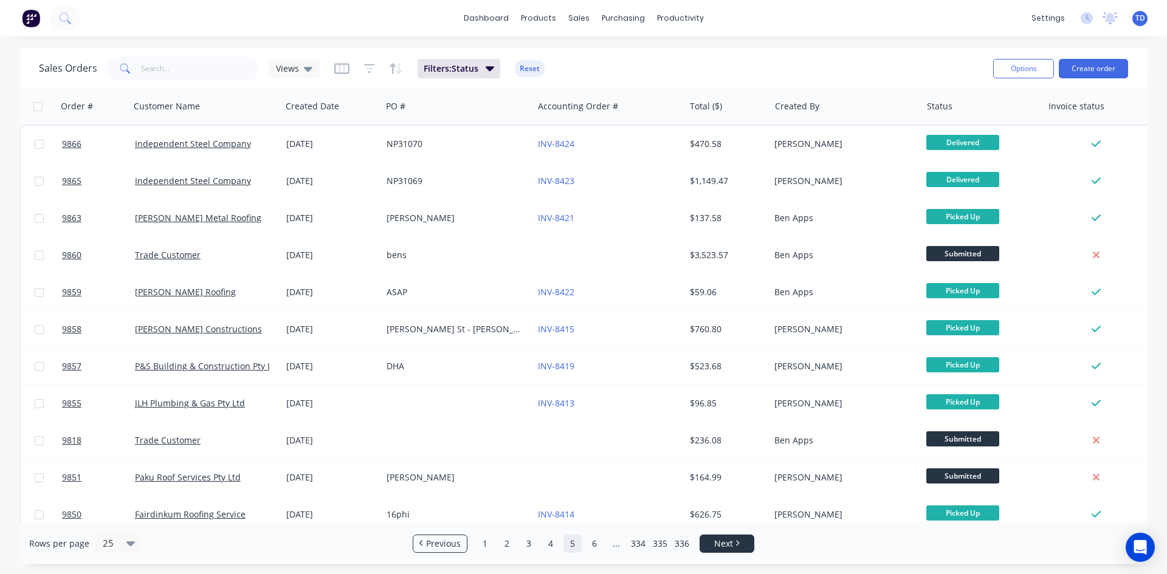
click at [699, 543] on ul "Previous 1 2 3 4 5 6 ... 334 335 336 Next" at bounding box center [583, 544] width 351 height 18
click at [717, 543] on span "Next" at bounding box center [723, 544] width 19 height 12
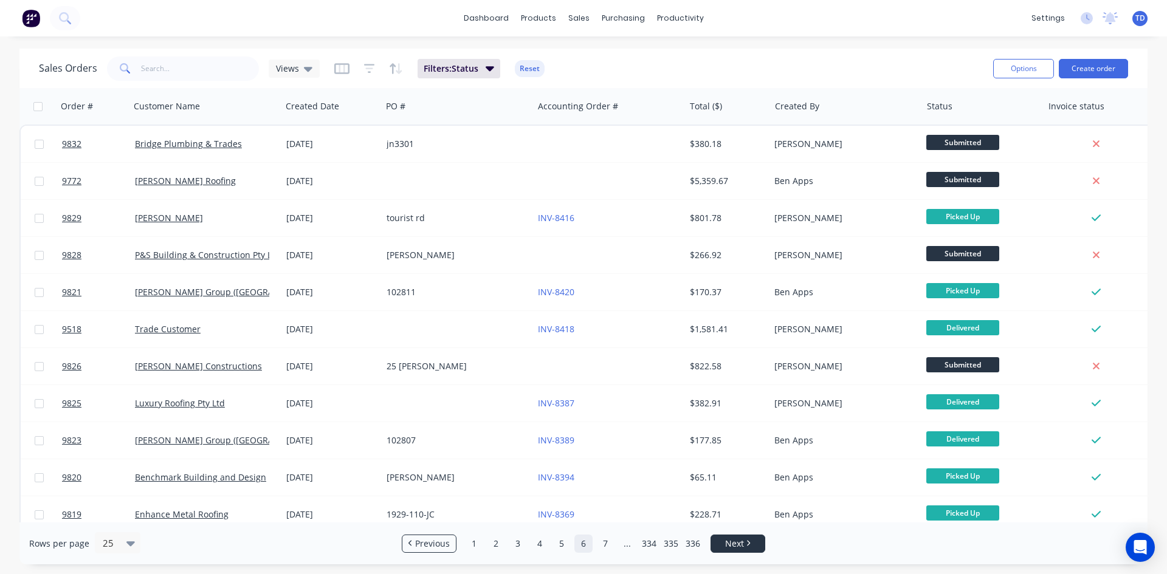
click at [750, 542] on icon "Next page" at bounding box center [749, 543] width 4 height 6
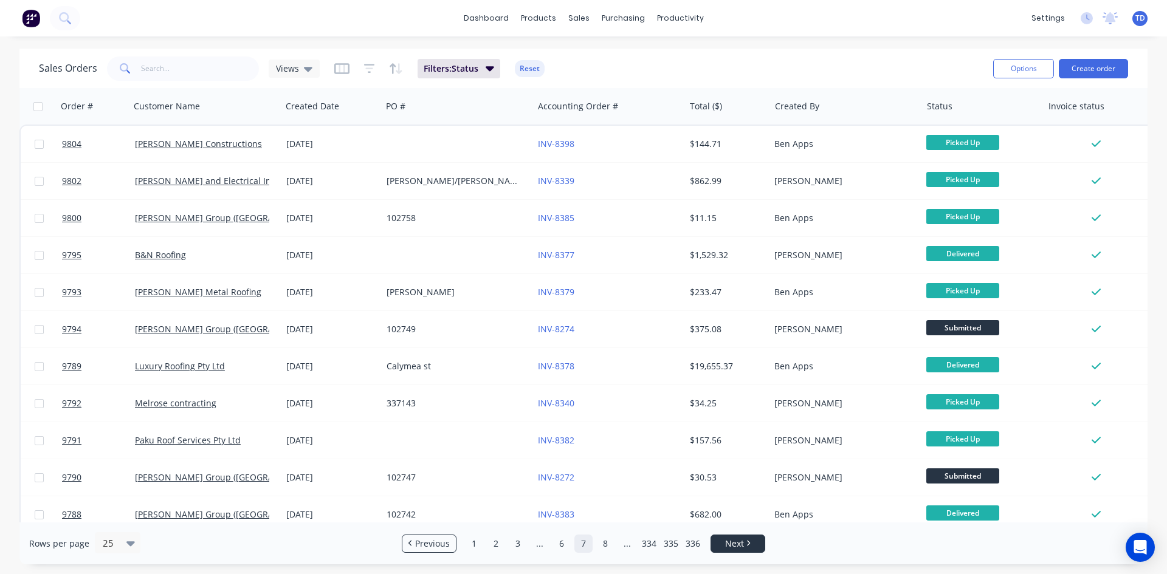
click at [750, 542] on icon "Next page" at bounding box center [749, 543] width 4 height 6
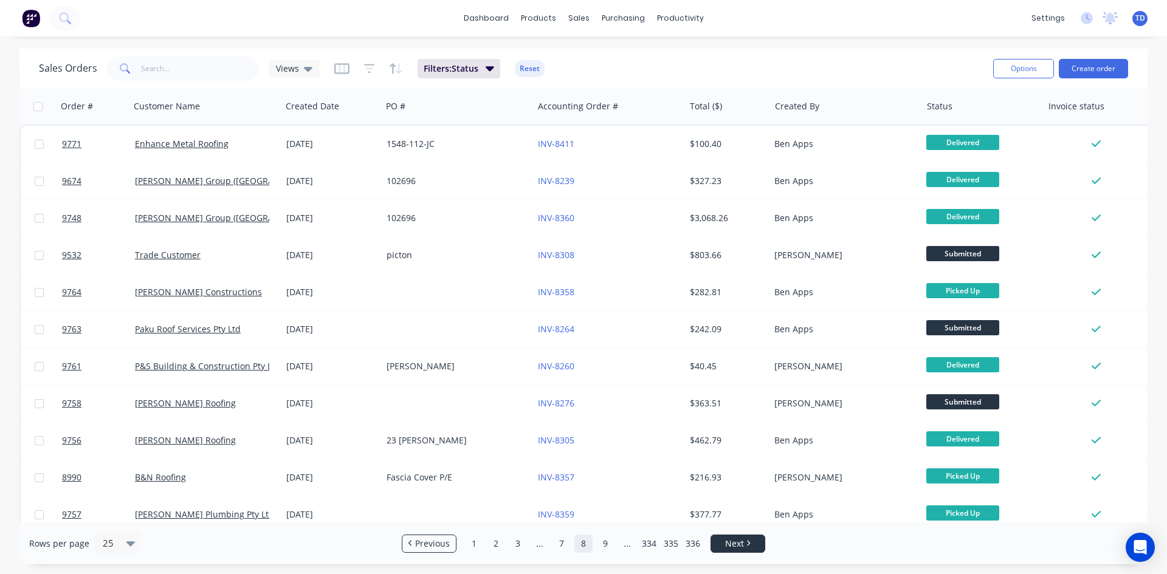
click at [750, 542] on icon "Next page" at bounding box center [749, 543] width 4 height 6
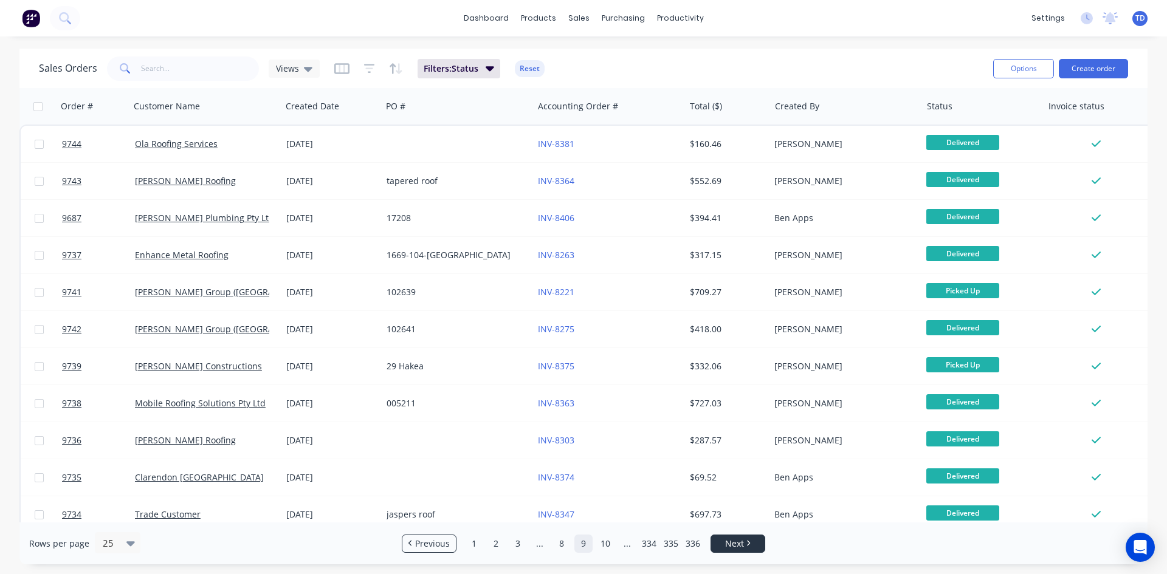
click at [750, 542] on icon "Next page" at bounding box center [749, 543] width 4 height 6
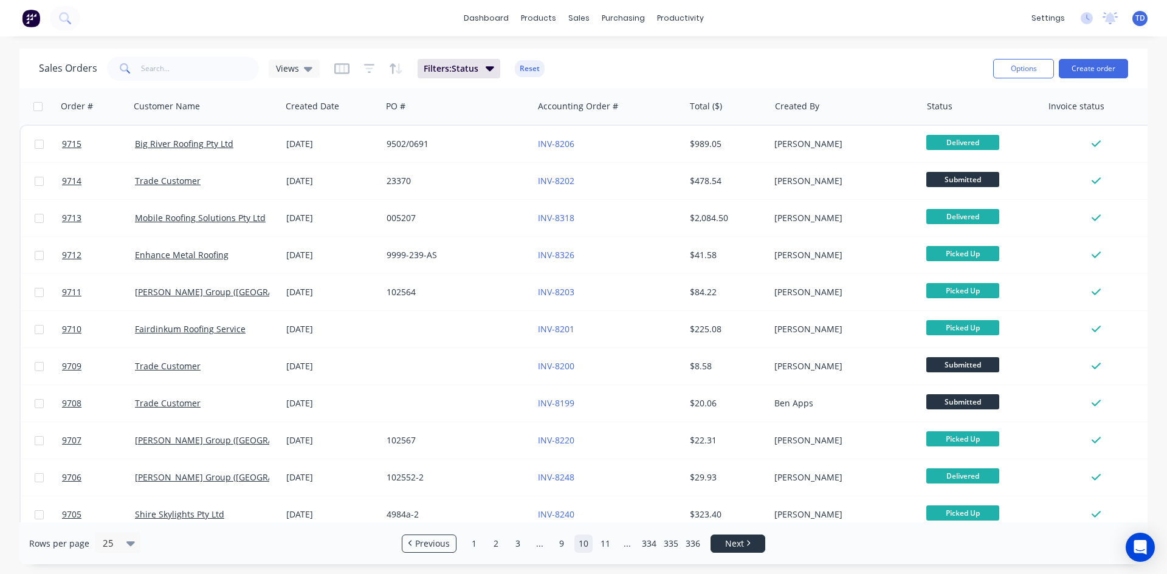
click at [750, 542] on icon "Next page" at bounding box center [749, 543] width 4 height 6
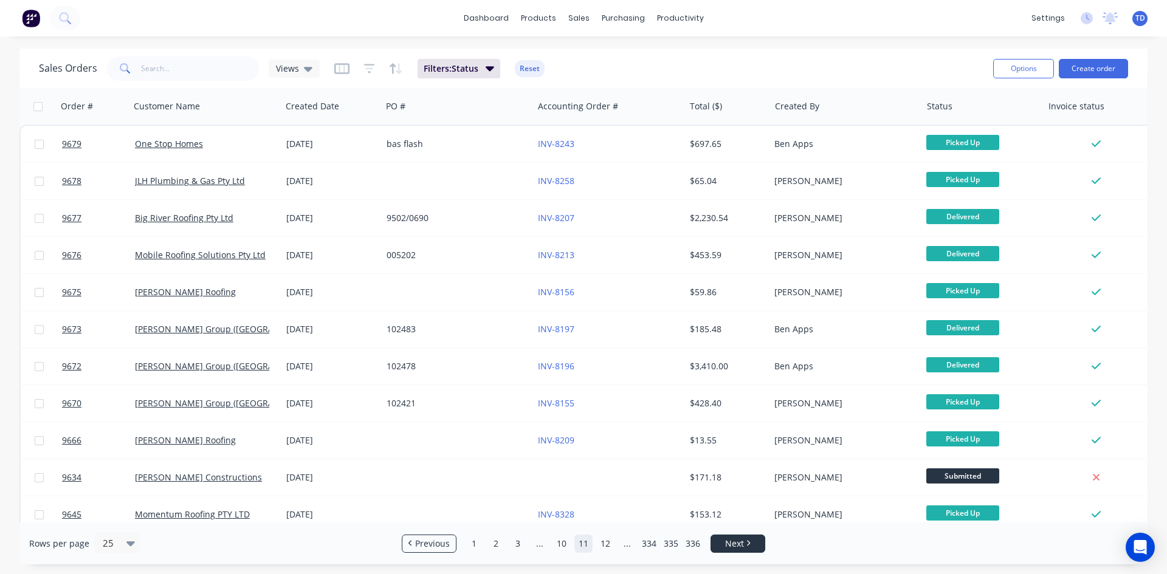
click at [750, 542] on icon "Next page" at bounding box center [749, 543] width 4 height 6
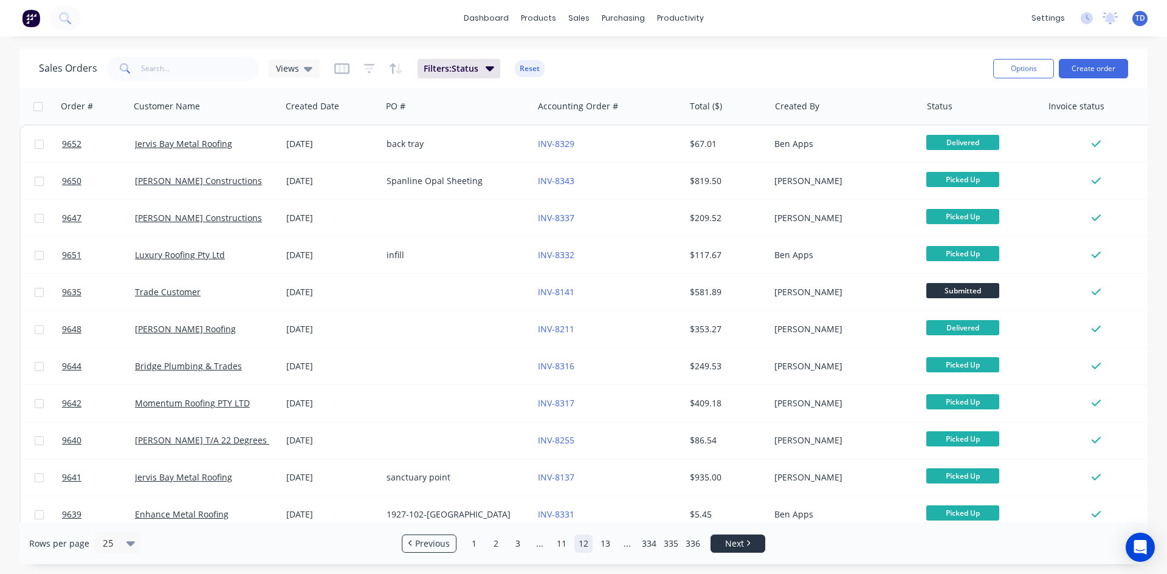
click at [750, 542] on icon "Next page" at bounding box center [749, 543] width 4 height 6
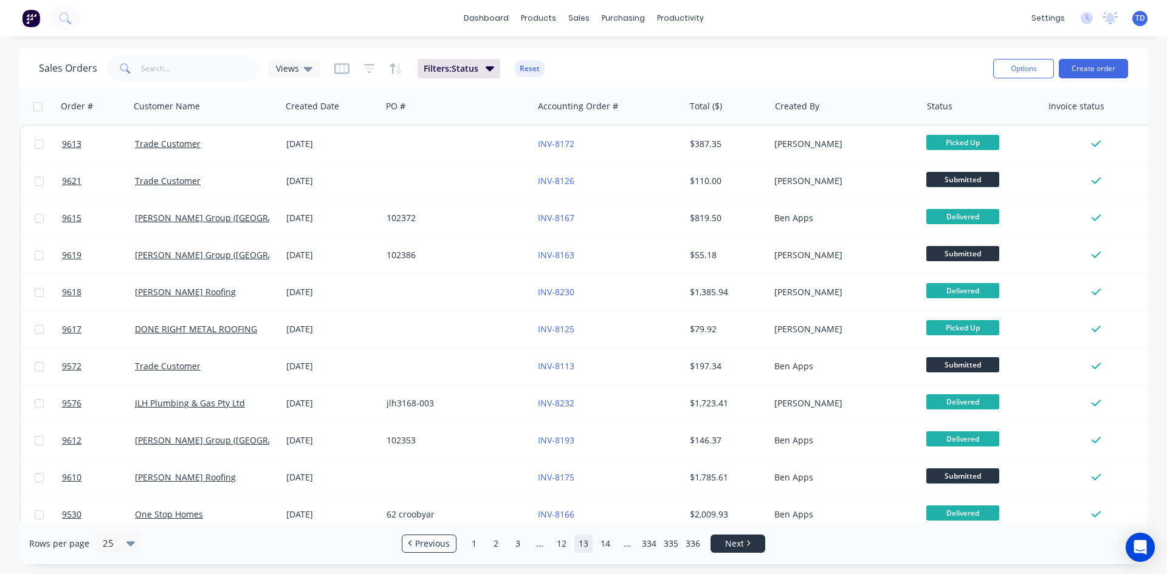
click at [750, 542] on icon "Next page" at bounding box center [749, 543] width 4 height 6
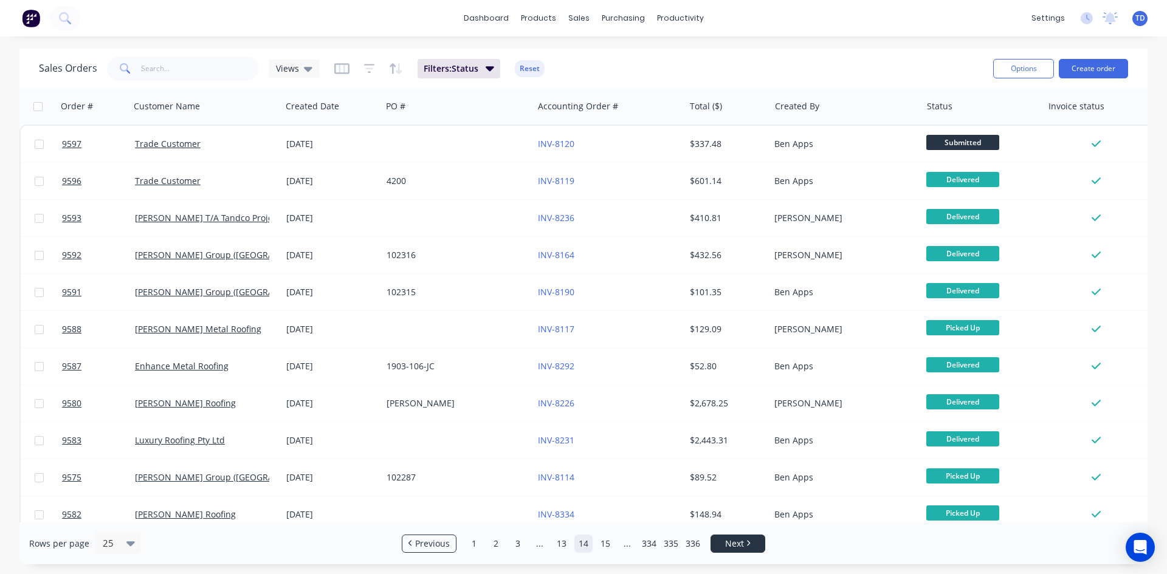
click at [750, 542] on icon "Next page" at bounding box center [749, 543] width 4 height 6
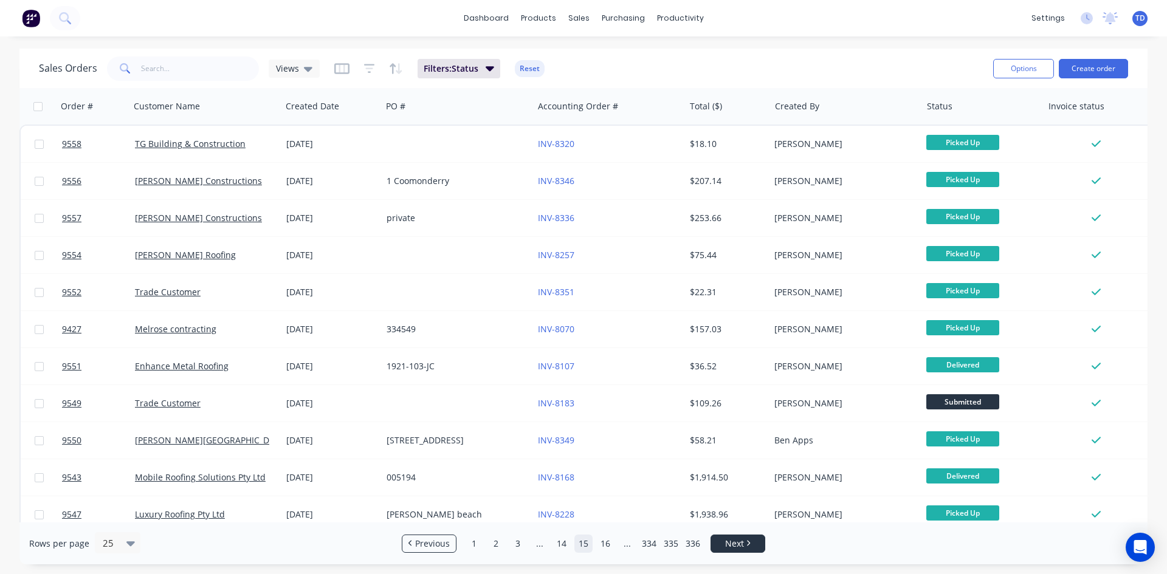
click at [750, 542] on icon "Next page" at bounding box center [749, 543] width 4 height 6
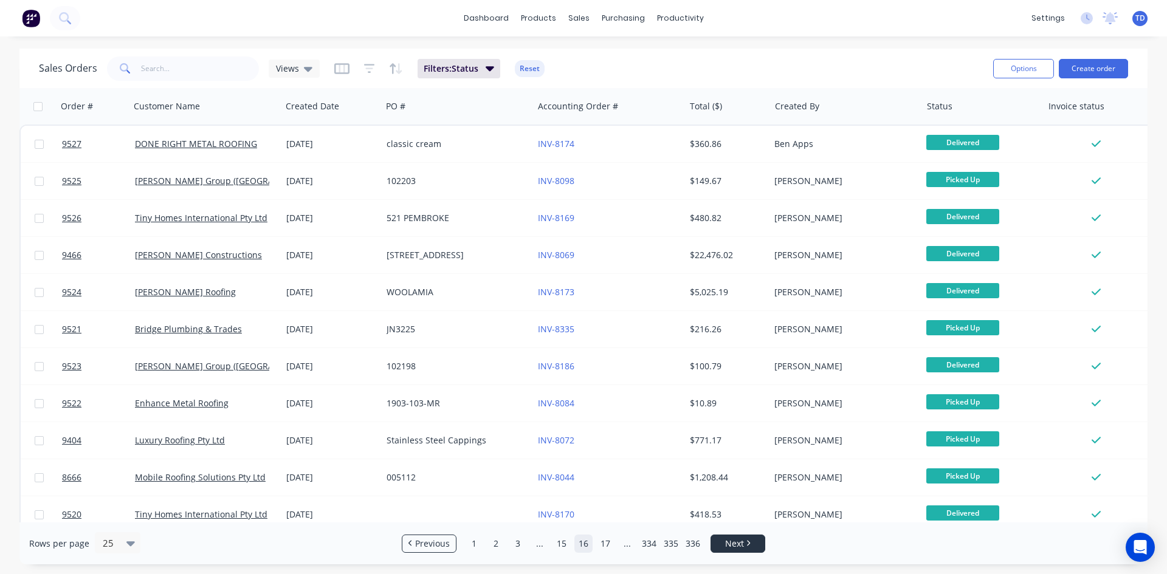
click at [750, 542] on icon "Next page" at bounding box center [749, 543] width 4 height 6
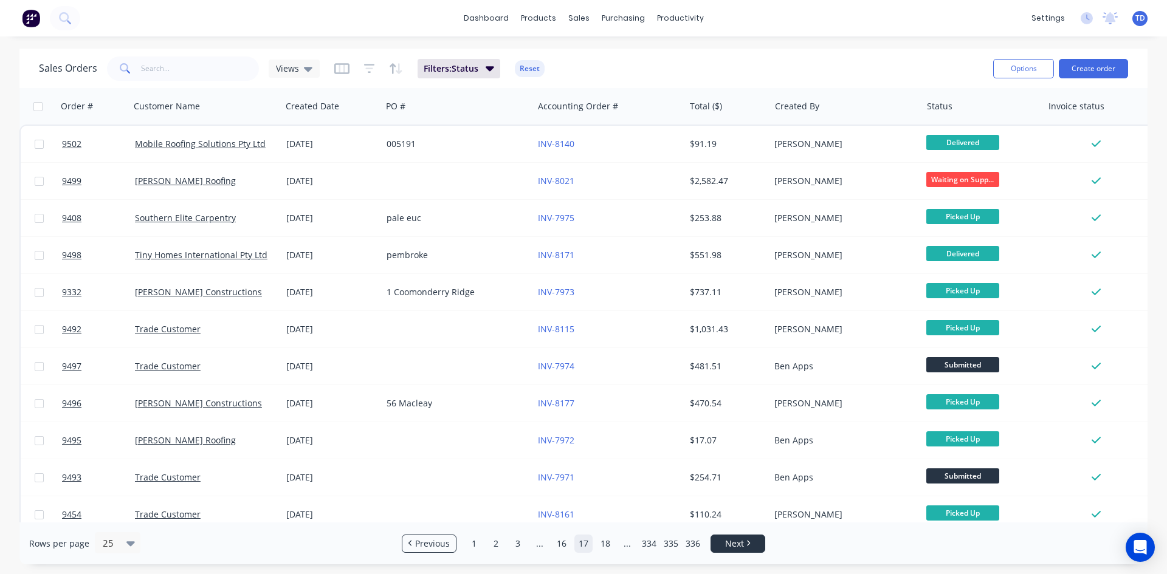
click at [749, 542] on icon "Next page" at bounding box center [749, 543] width 4 height 6
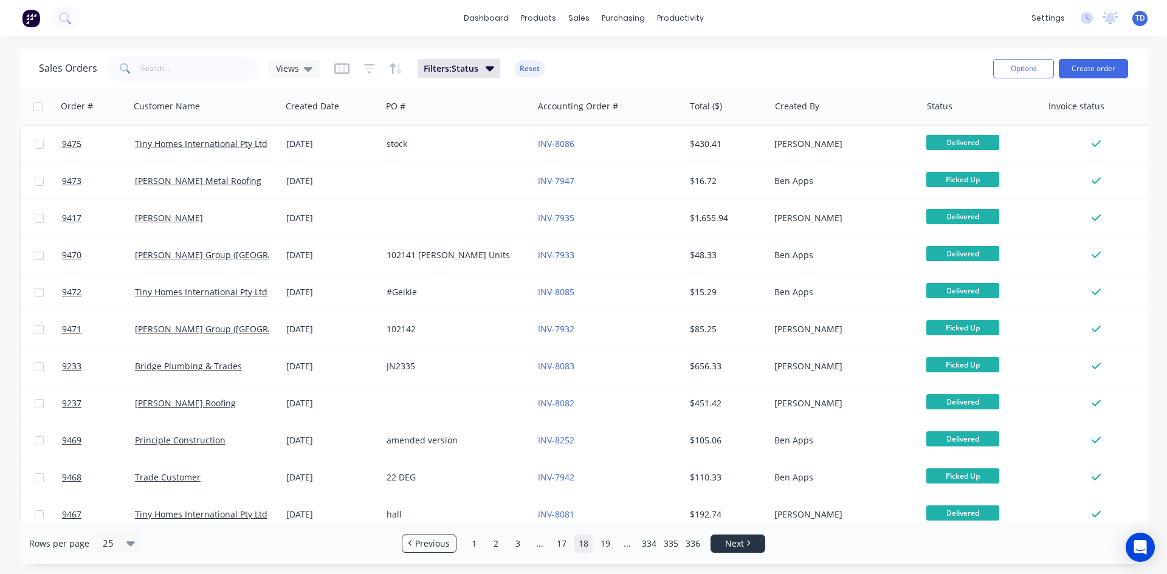
click at [749, 542] on icon "Next page" at bounding box center [749, 543] width 4 height 6
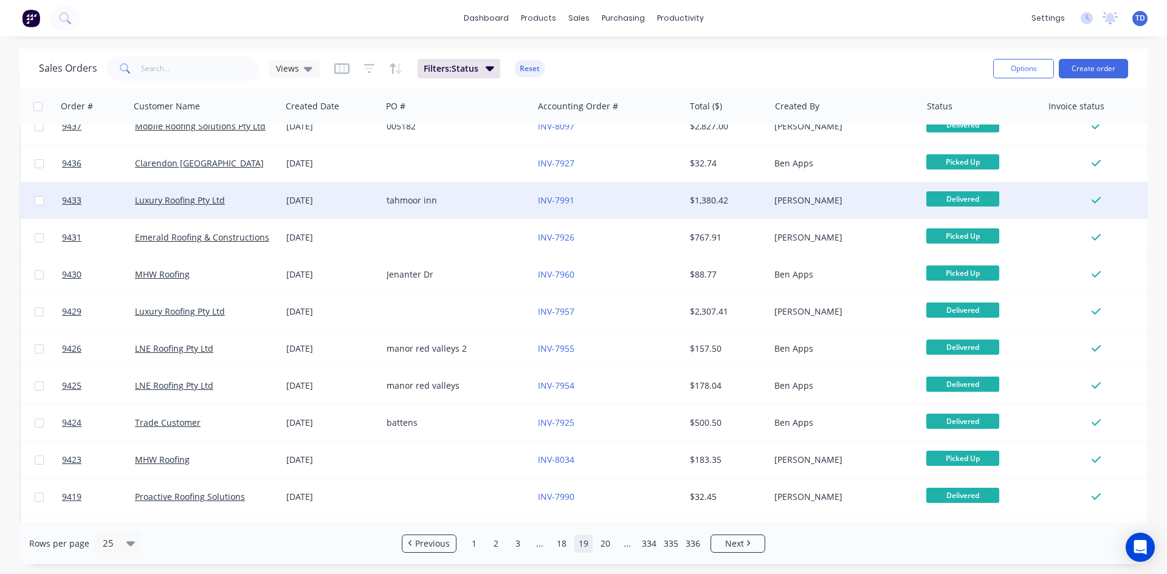
scroll to position [535, 0]
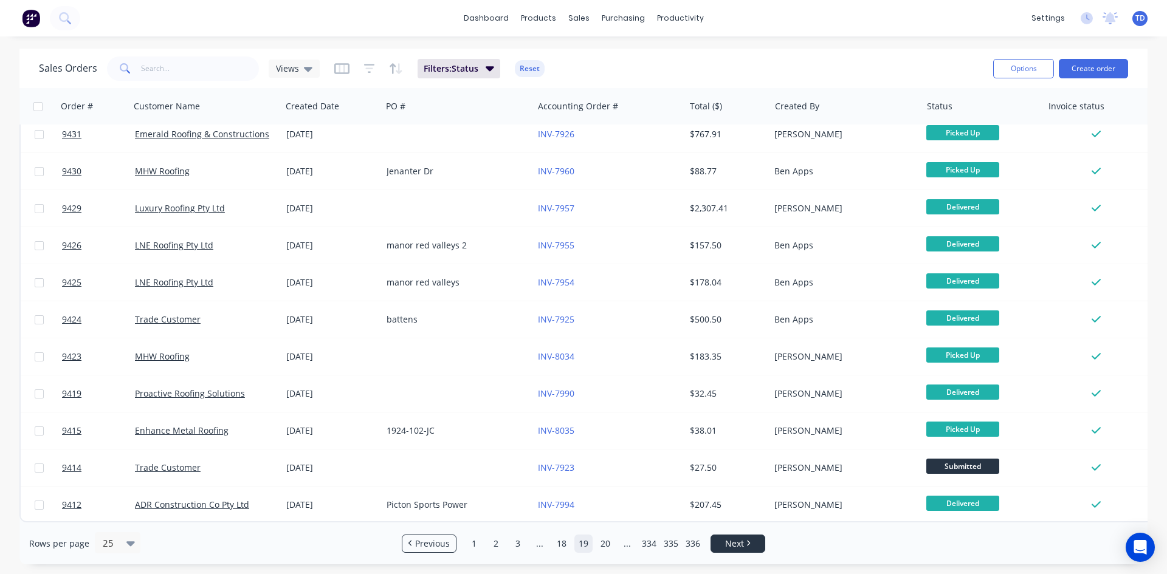
click at [740, 548] on span "Next" at bounding box center [734, 544] width 19 height 12
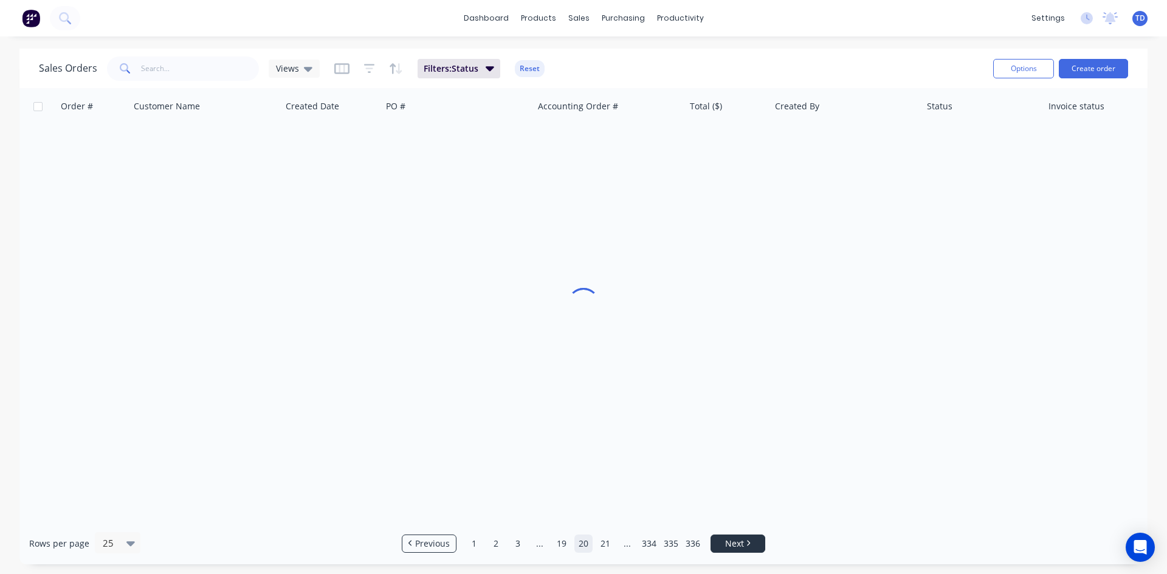
scroll to position [0, 0]
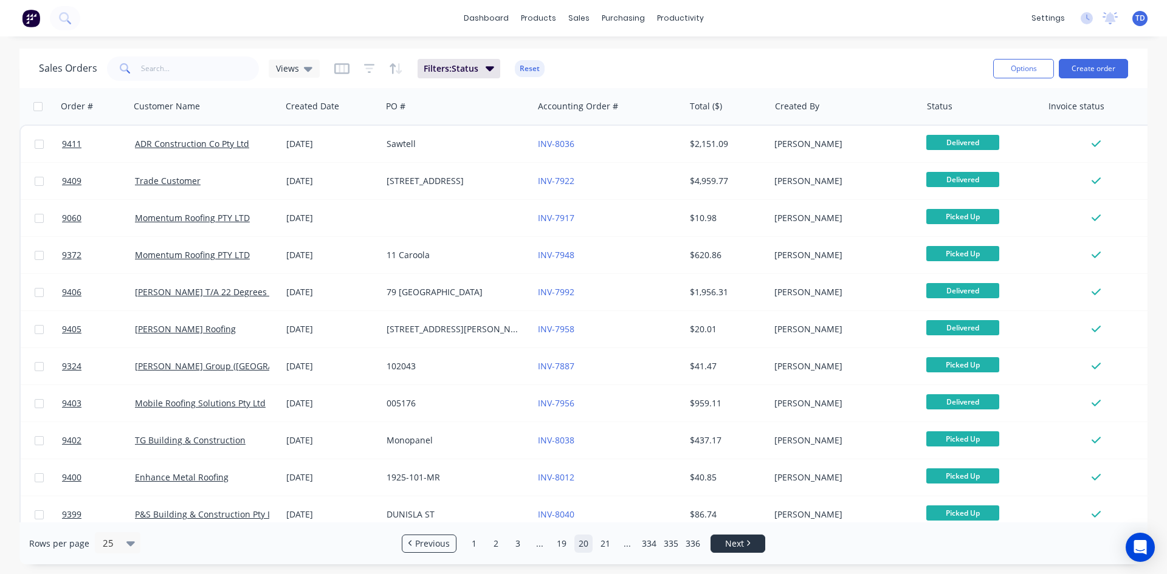
click at [740, 548] on span "Next" at bounding box center [734, 544] width 19 height 12
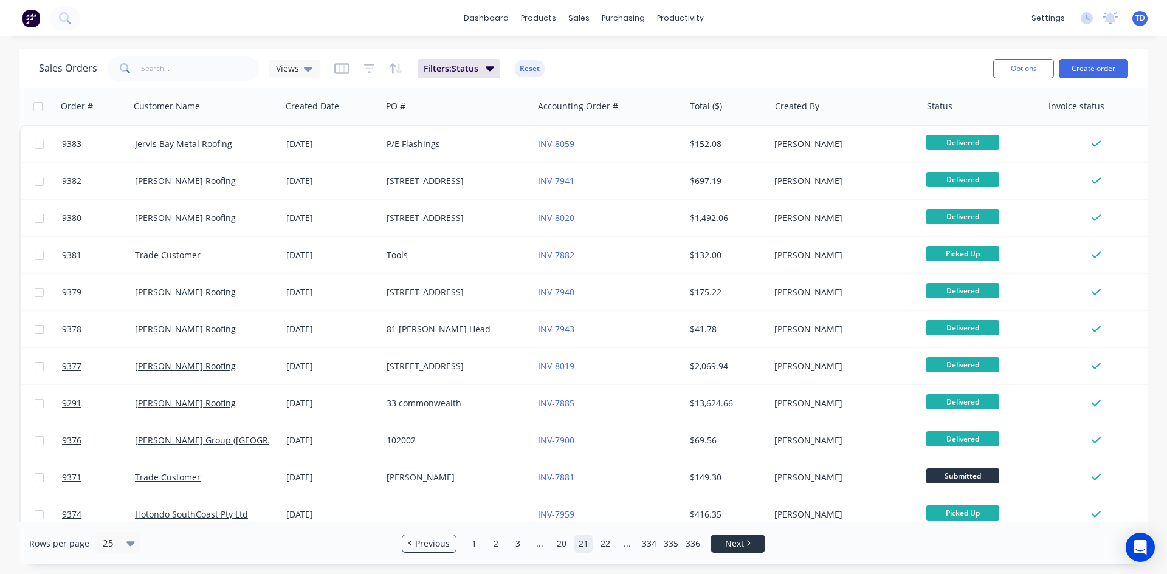
click at [741, 545] on span "Next" at bounding box center [734, 544] width 19 height 12
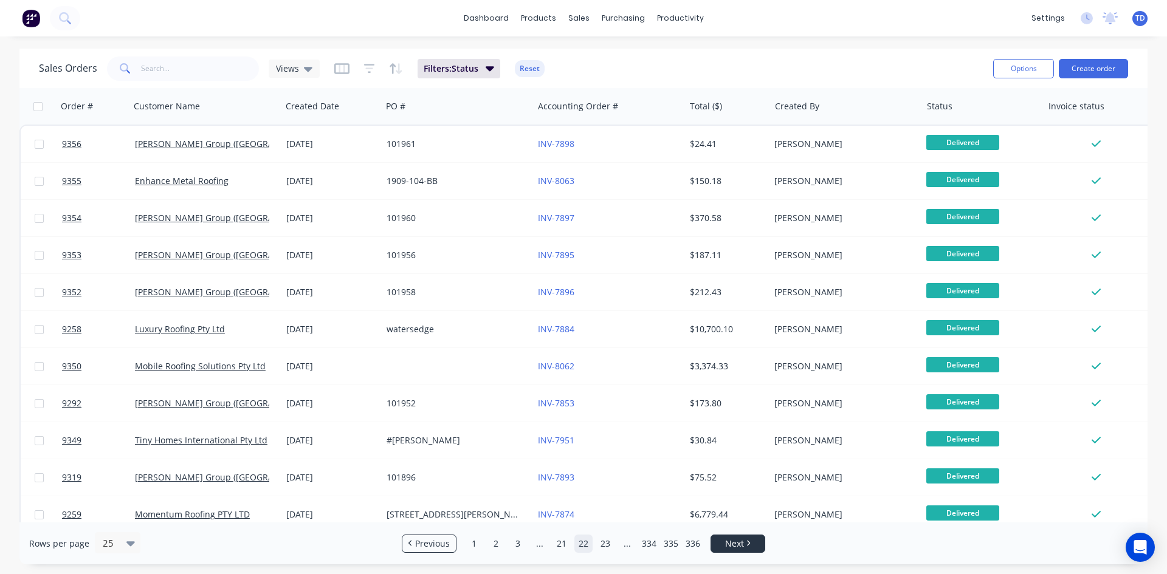
click at [741, 545] on span "Next" at bounding box center [734, 544] width 19 height 12
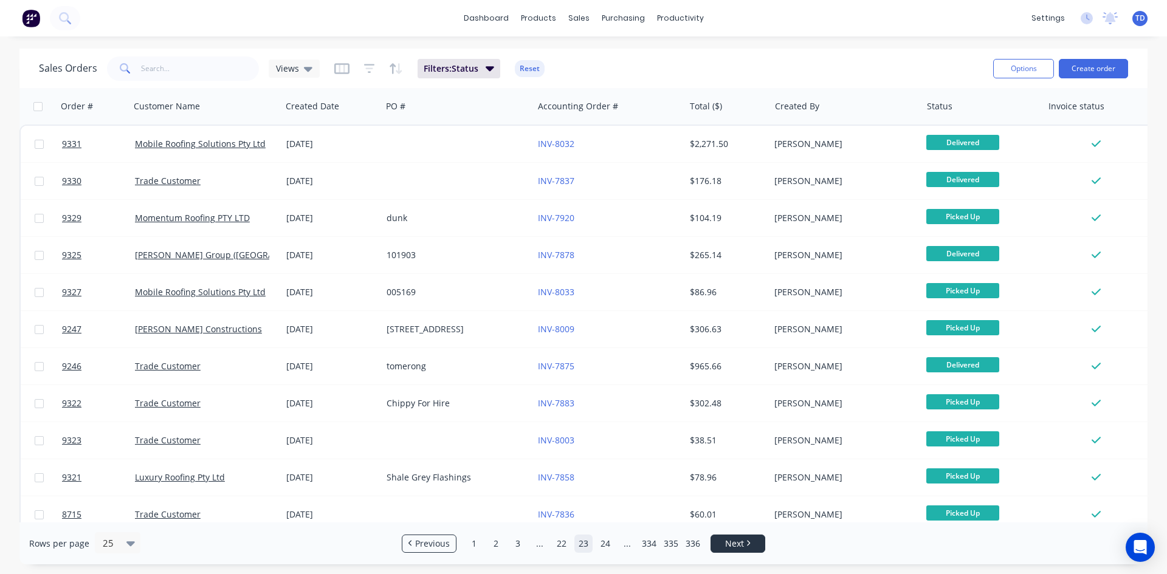
click at [741, 545] on span "Next" at bounding box center [734, 544] width 19 height 12
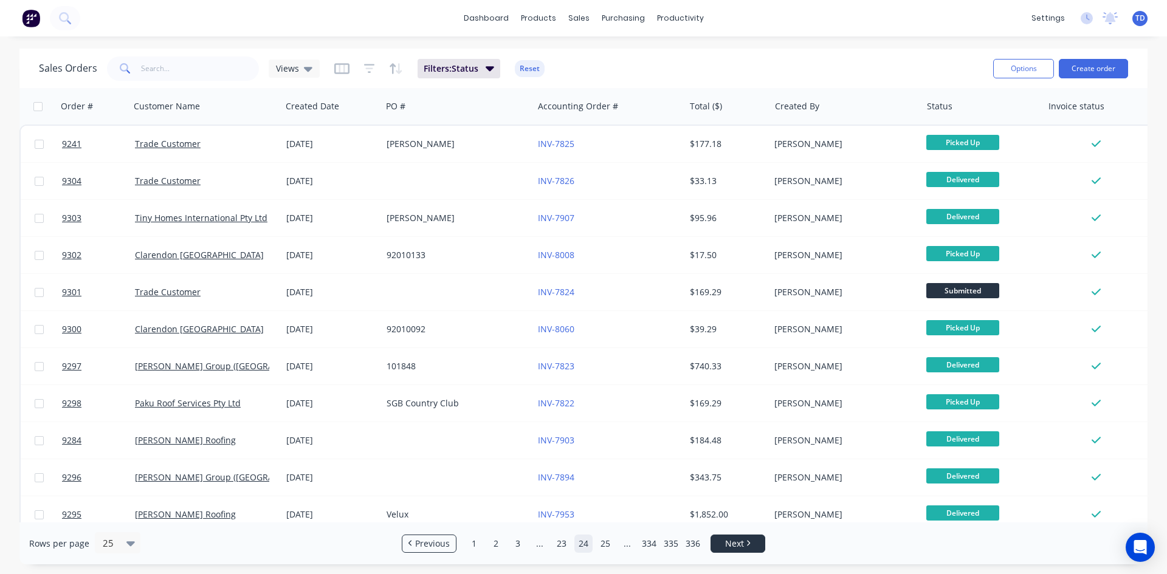
click at [741, 545] on span "Next" at bounding box center [734, 544] width 19 height 12
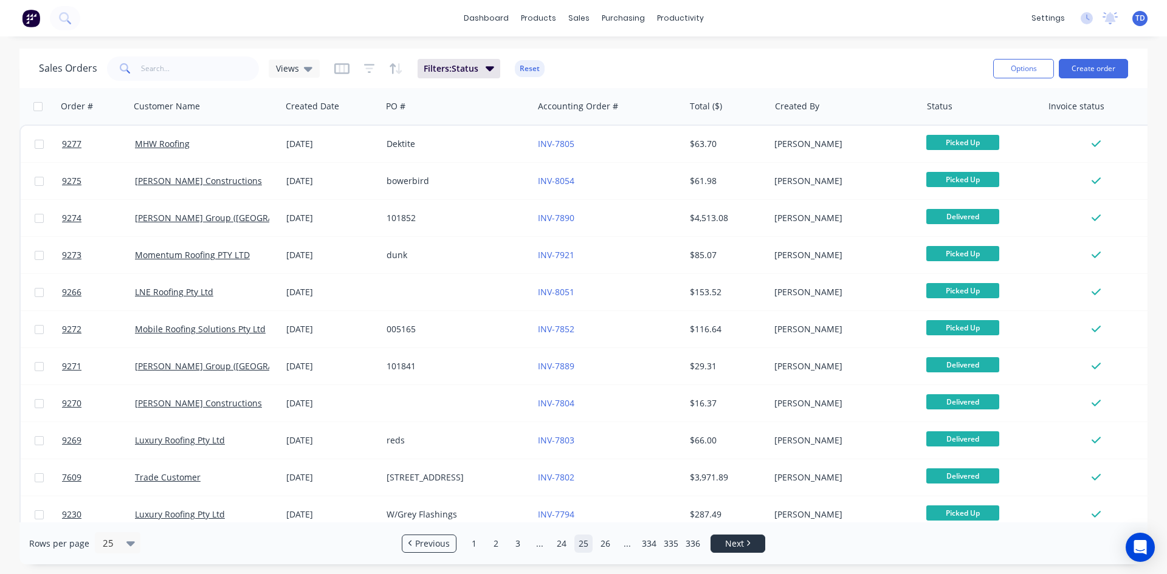
click at [741, 545] on span "Next" at bounding box center [734, 544] width 19 height 12
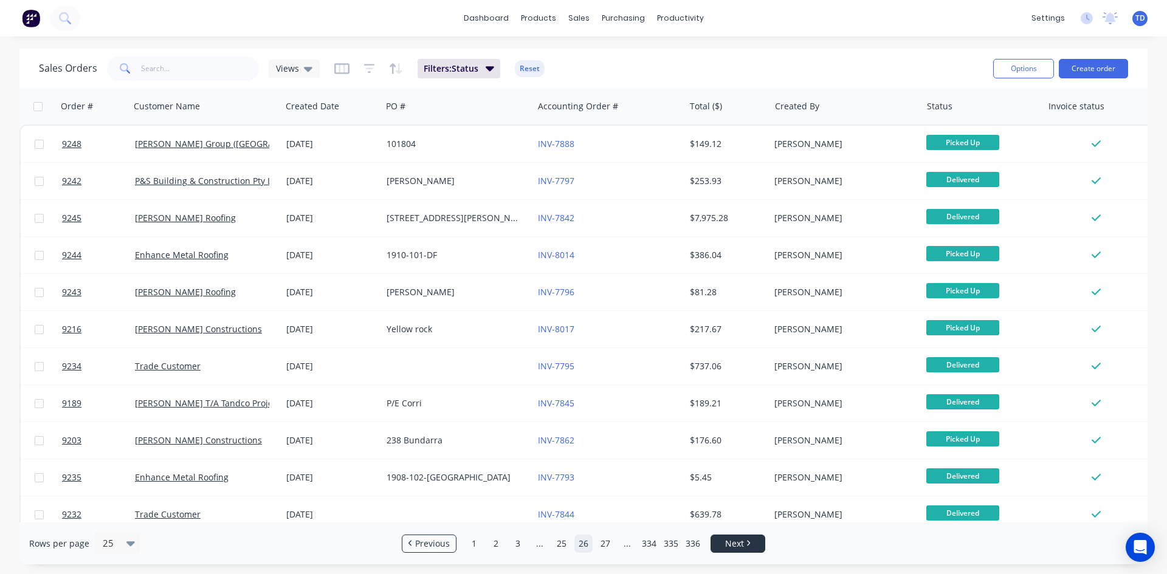
click at [740, 536] on li "Next" at bounding box center [738, 544] width 55 height 18
click at [739, 542] on span "Next" at bounding box center [734, 544] width 19 height 12
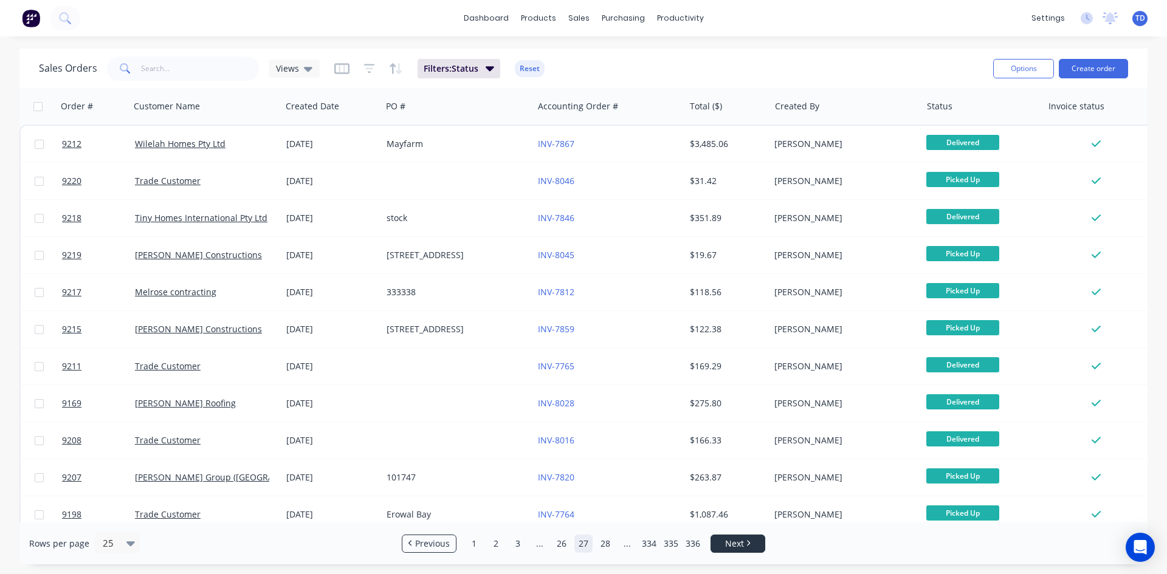
click at [739, 542] on span "Next" at bounding box center [734, 544] width 19 height 12
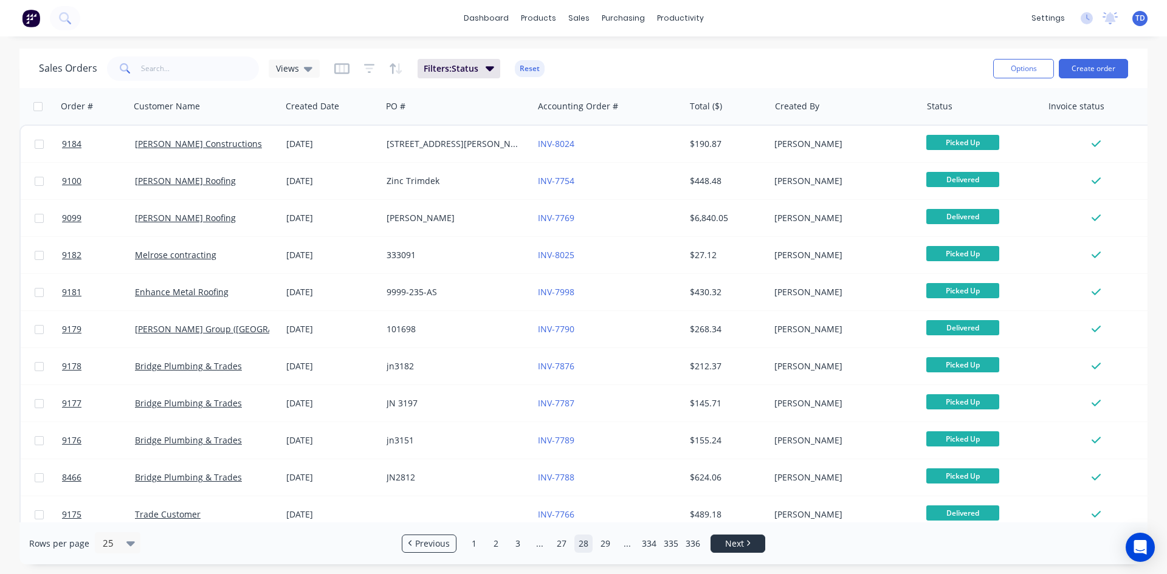
click at [739, 542] on span "Next" at bounding box center [734, 544] width 19 height 12
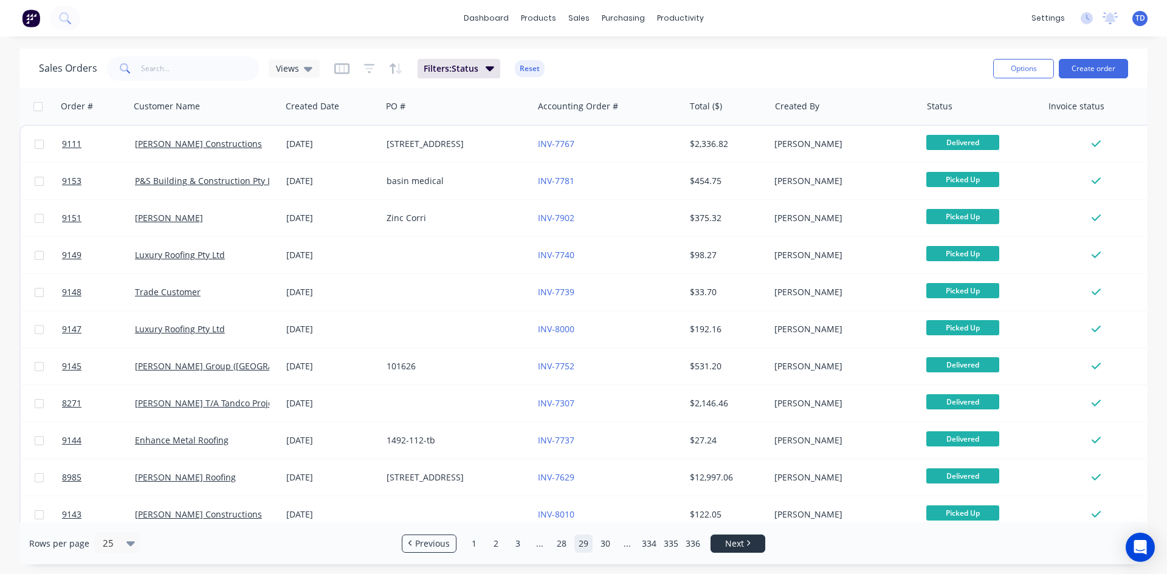
click at [739, 542] on span "Next" at bounding box center [734, 544] width 19 height 12
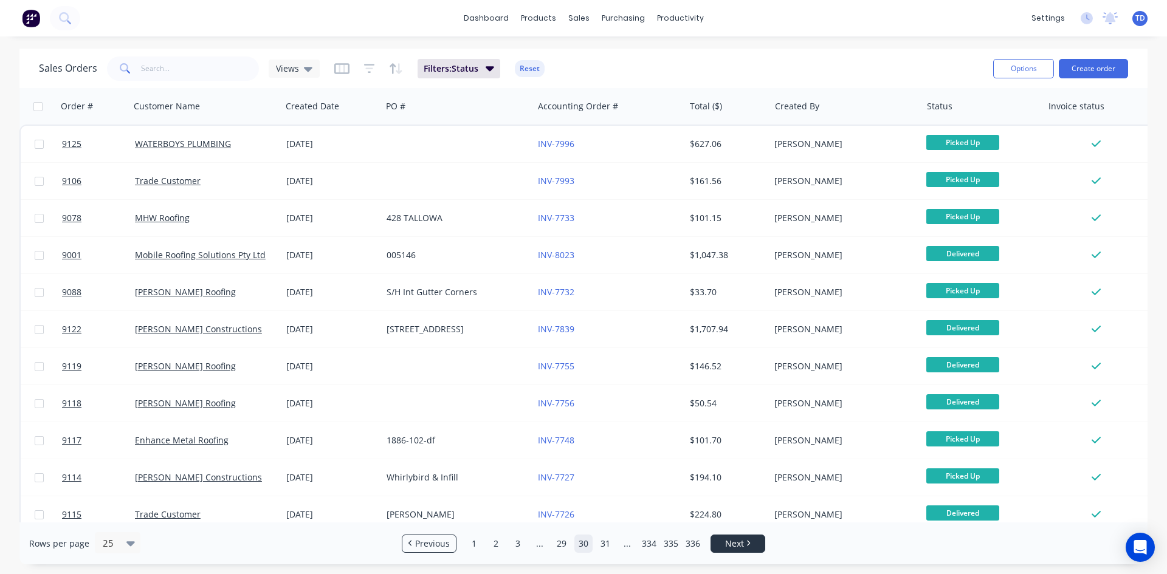
click at [739, 542] on span "Next" at bounding box center [734, 544] width 19 height 12
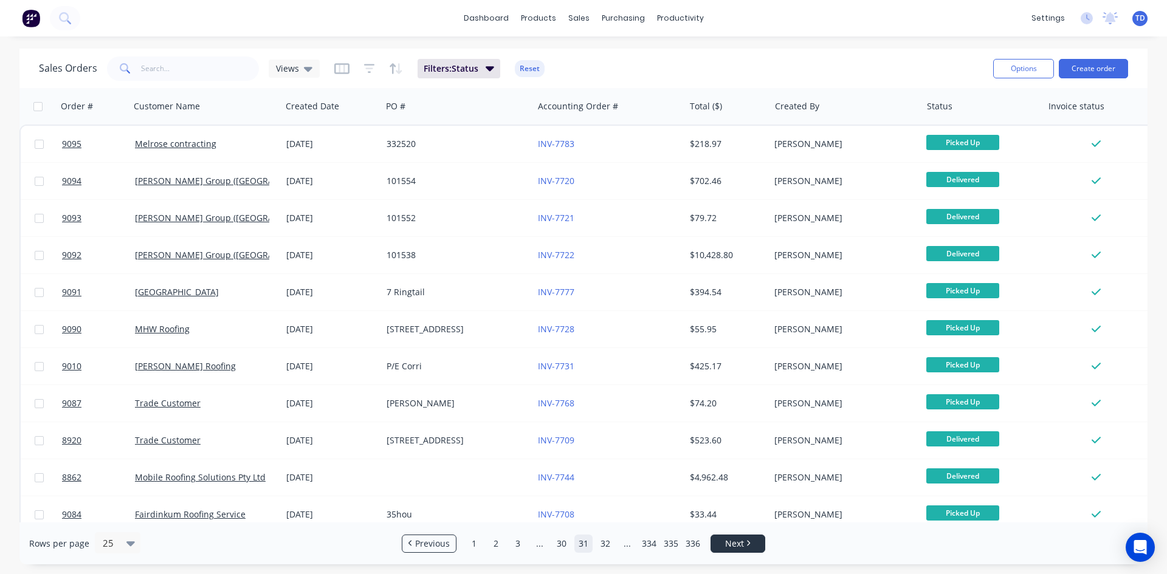
click at [739, 542] on span "Next" at bounding box center [734, 544] width 19 height 12
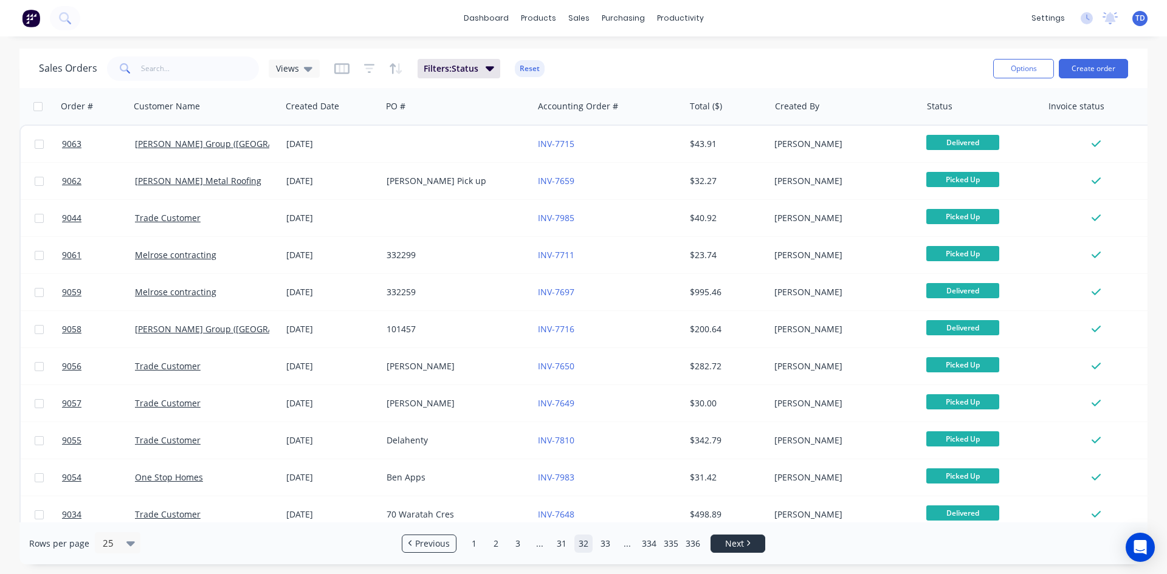
click at [739, 542] on span "Next" at bounding box center [734, 544] width 19 height 12
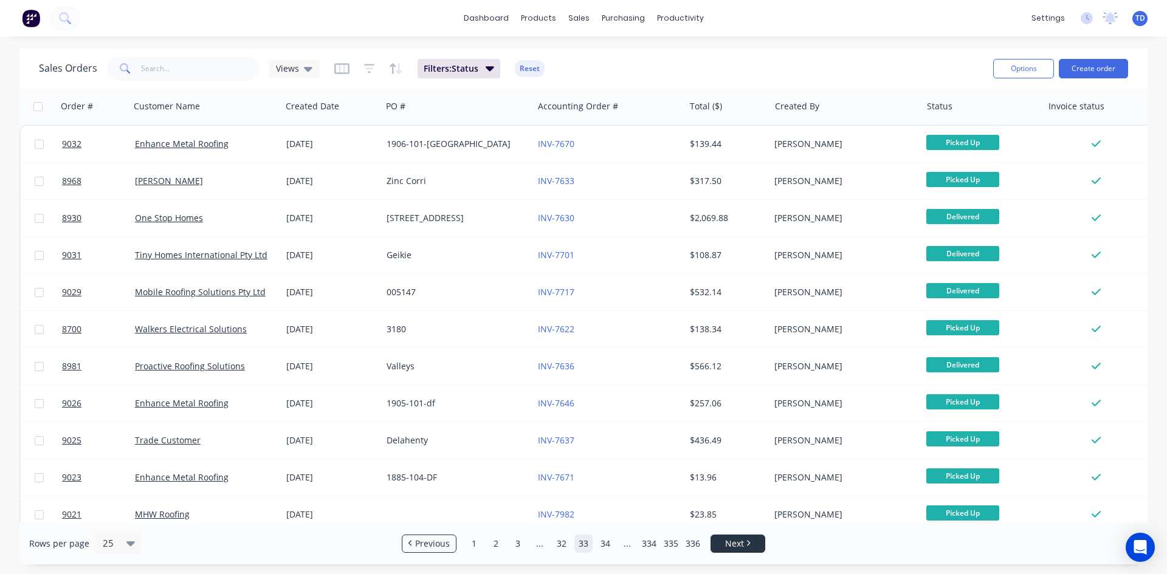
click at [739, 542] on span "Next" at bounding box center [734, 544] width 19 height 12
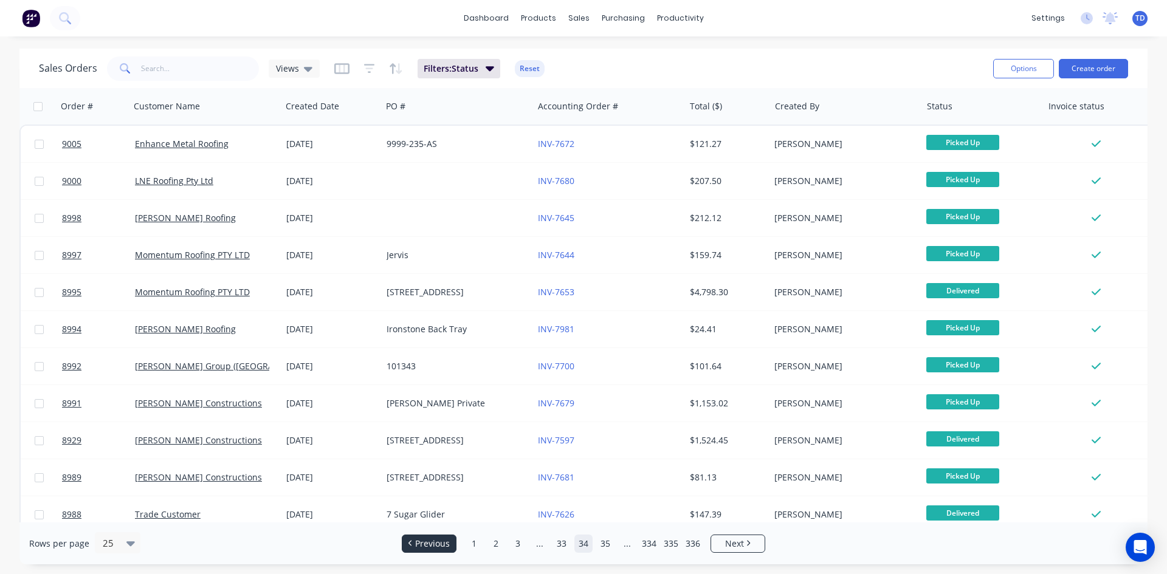
click at [471, 544] on link "1" at bounding box center [474, 544] width 18 height 18
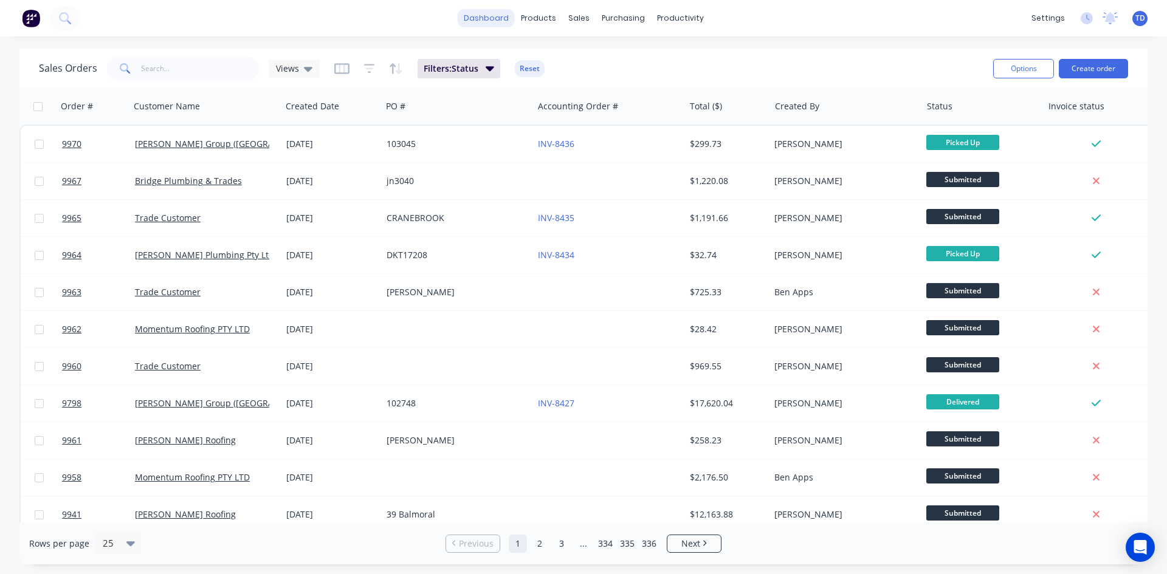
click at [483, 22] on link "dashboard" at bounding box center [486, 18] width 57 height 18
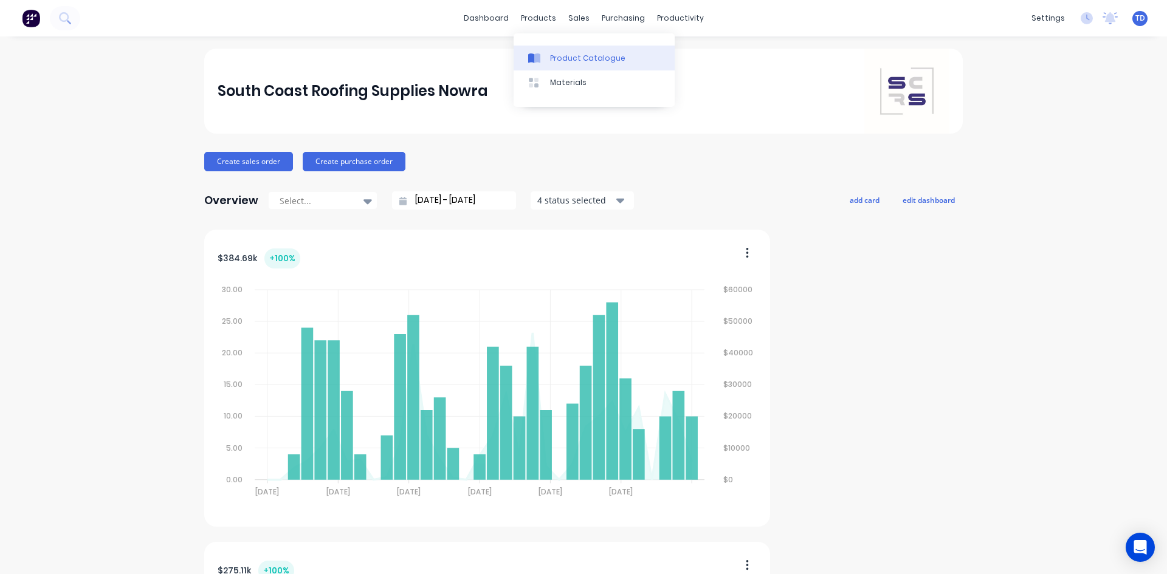
click at [550, 60] on div "Product Catalogue" at bounding box center [587, 58] width 75 height 11
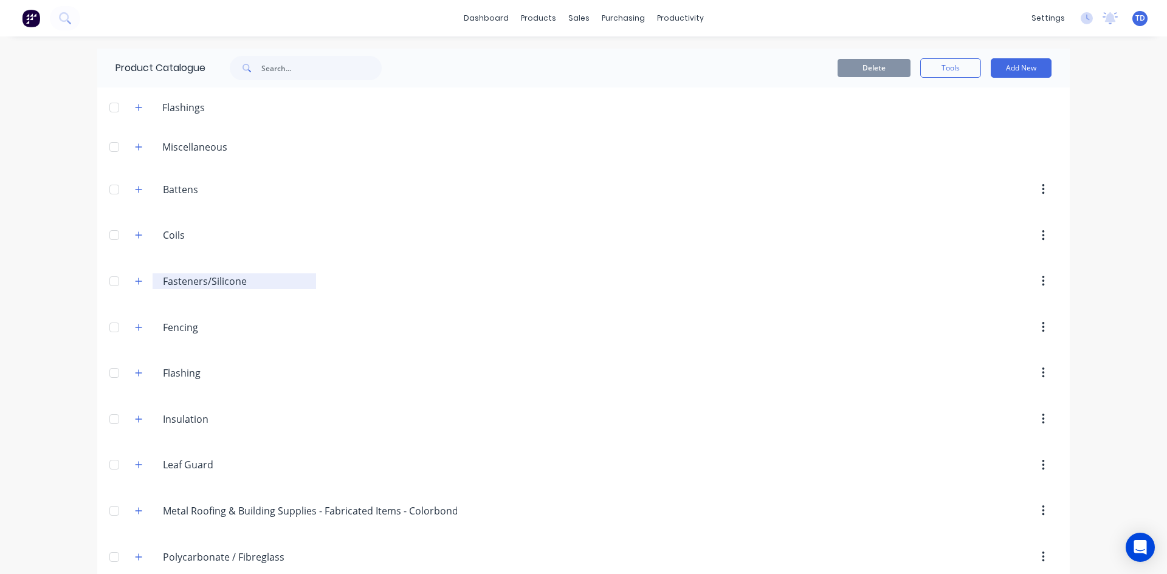
click at [135, 283] on icon "button" at bounding box center [138, 281] width 7 height 9
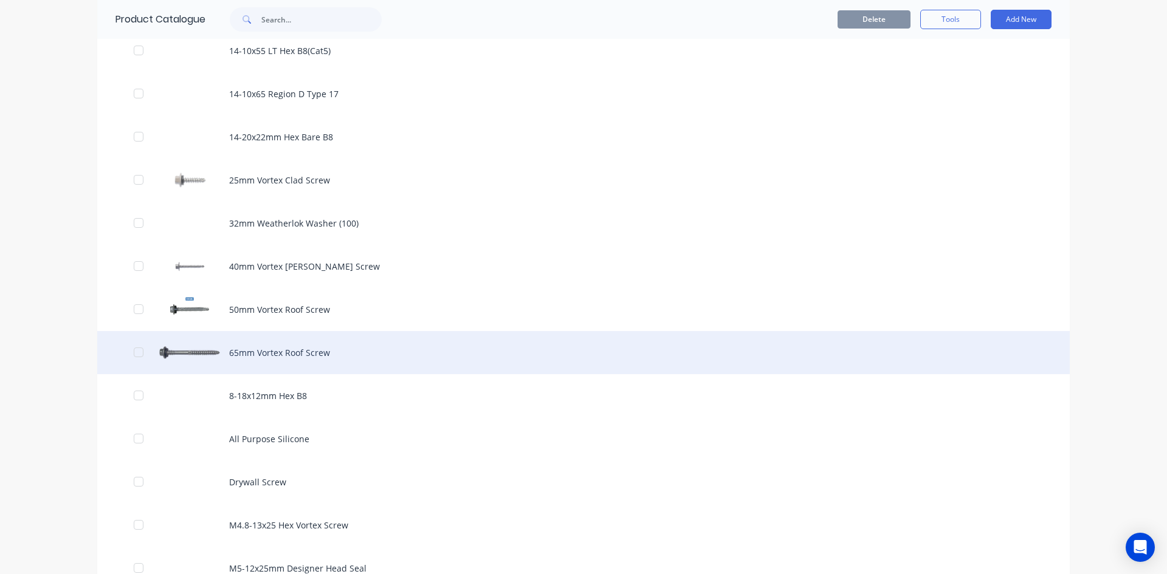
scroll to position [608, 0]
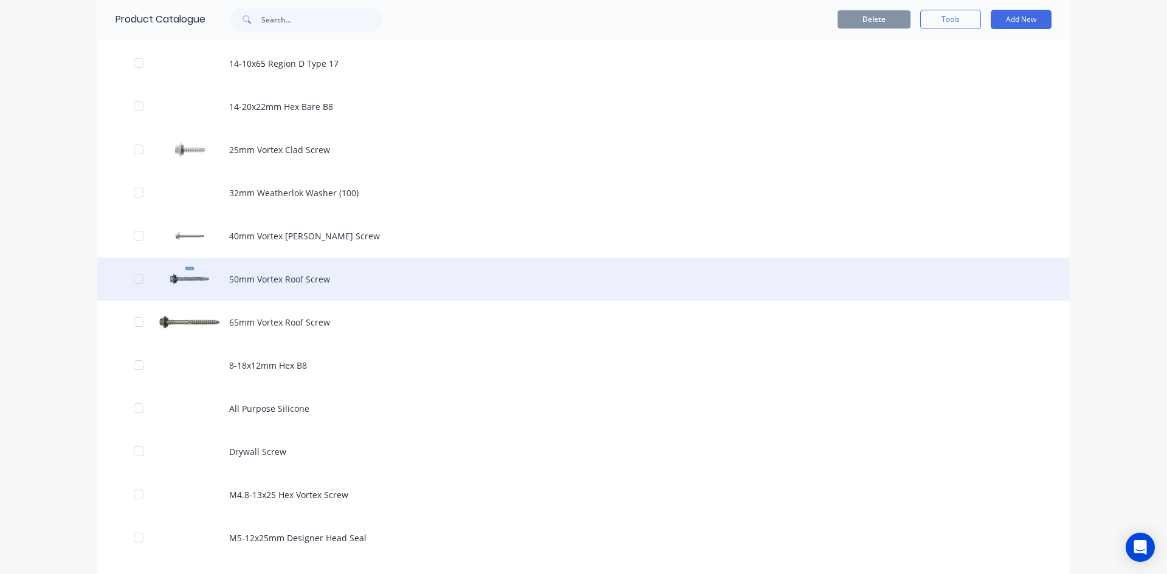
click at [300, 281] on div "50mm Vortex Roof Screw" at bounding box center [583, 279] width 973 height 43
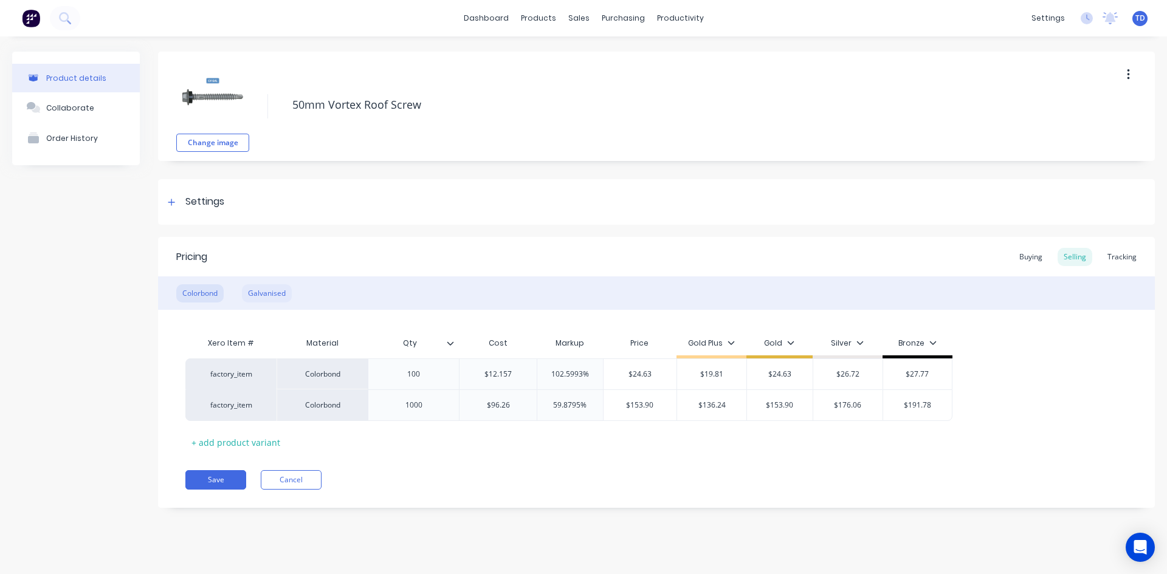
click at [269, 297] on div "Galvanised" at bounding box center [267, 294] width 50 height 18
click at [1029, 260] on div "Buying" at bounding box center [1030, 257] width 35 height 18
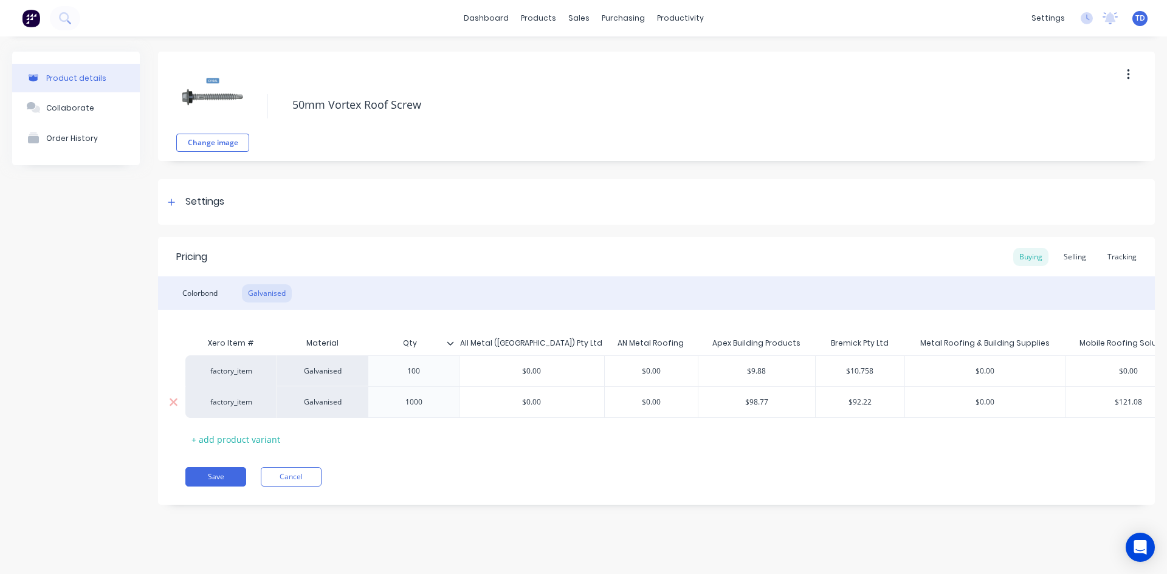
type input "$92.22"
click at [871, 401] on input "$92.22" at bounding box center [860, 402] width 89 height 11
type input "$98.77"
type input "88.28"
type input "$0.00"
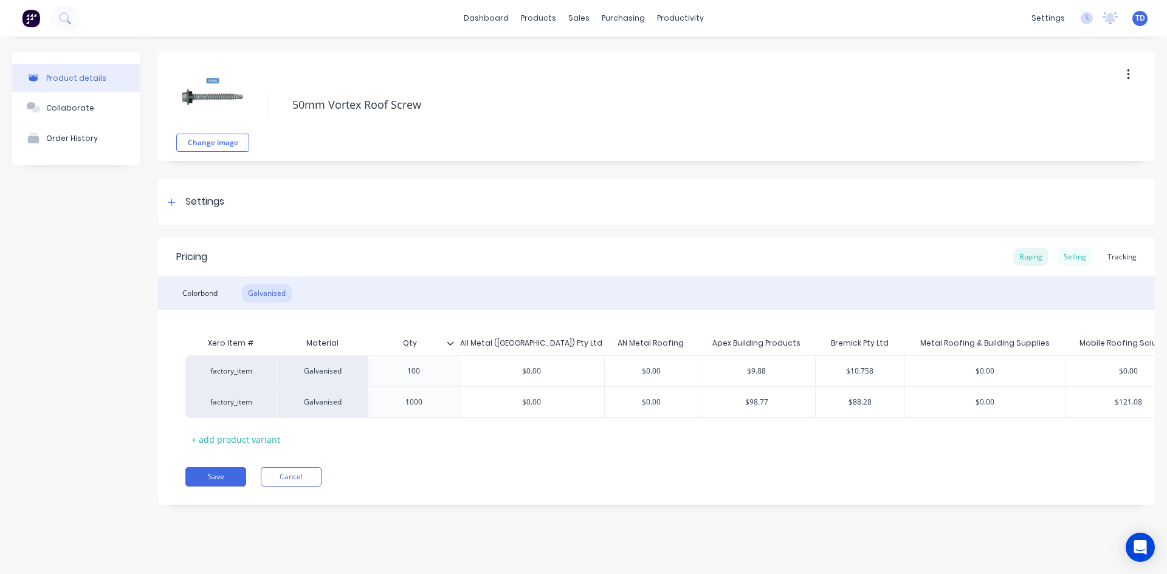
click at [1082, 263] on div "Selling" at bounding box center [1075, 257] width 35 height 18
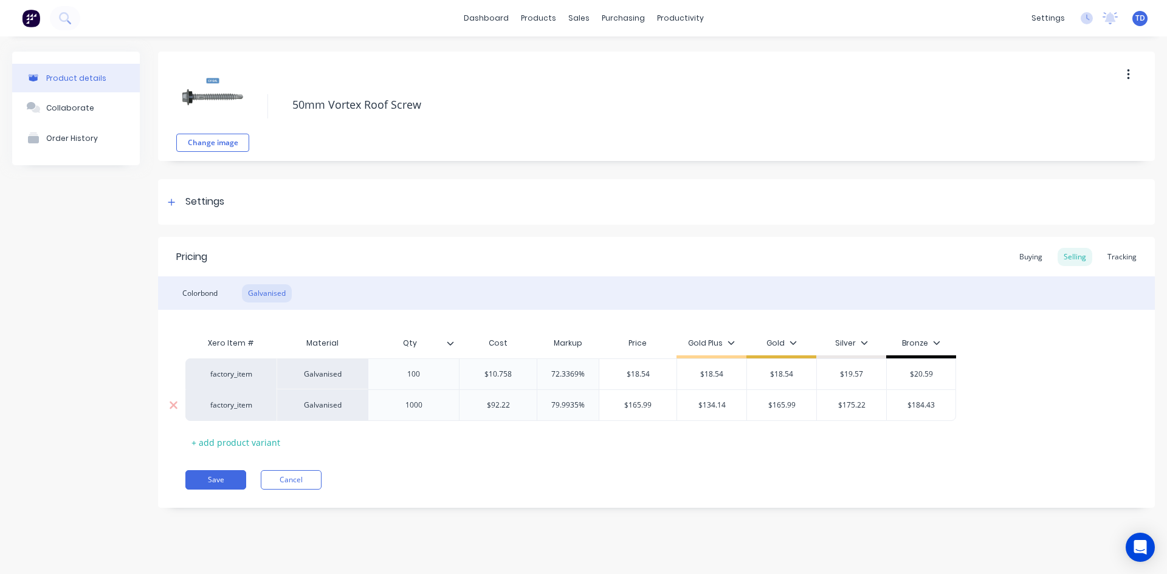
click at [517, 410] on input "$92.22" at bounding box center [498, 405] width 77 height 11
type input "88.28"
type input "79.9935%"
type input "165.99"
type input "$134.14"
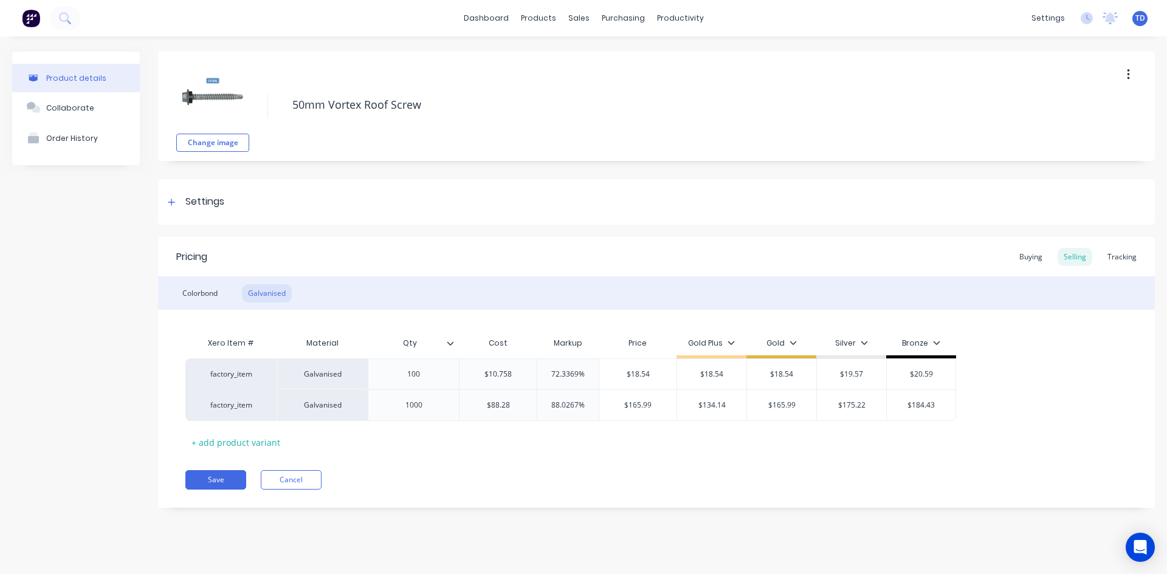
click at [441, 444] on div "Xero Item # Material Qty Cost Markup Price Gold Plus Gold Silver Bronze factory…" at bounding box center [656, 391] width 942 height 121
click at [200, 483] on button "Save" at bounding box center [215, 480] width 61 height 19
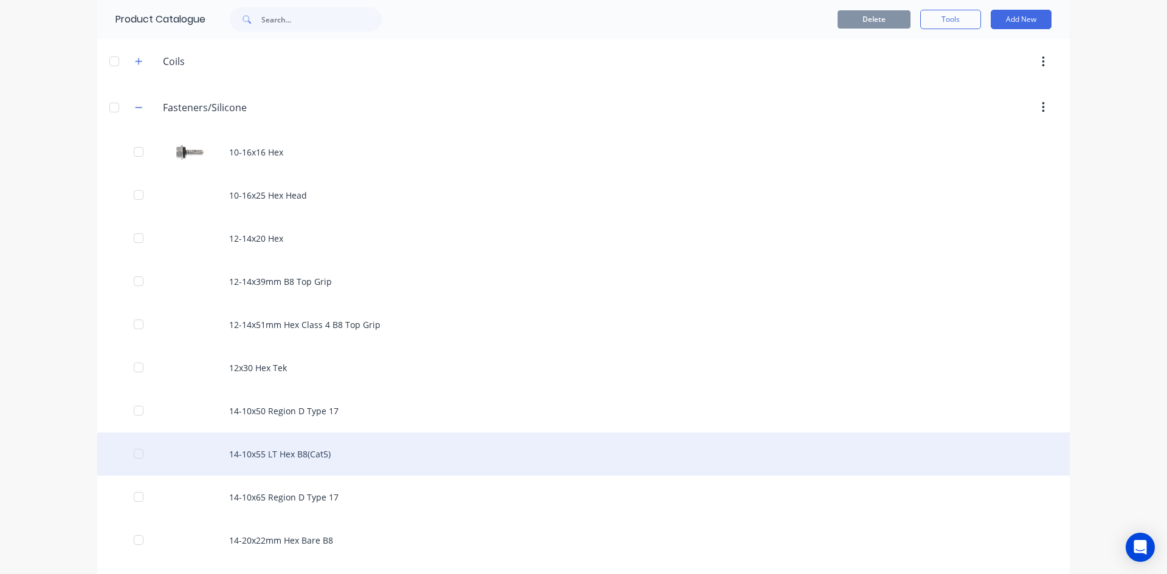
scroll to position [426, 0]
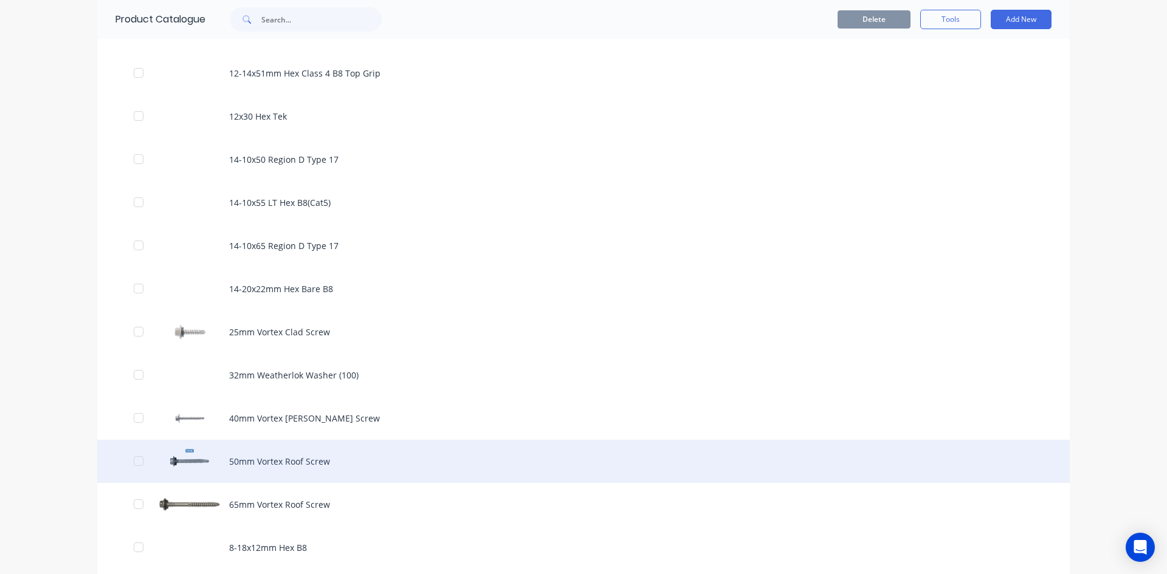
click at [277, 452] on div "50mm Vortex Roof Screw" at bounding box center [583, 461] width 973 height 43
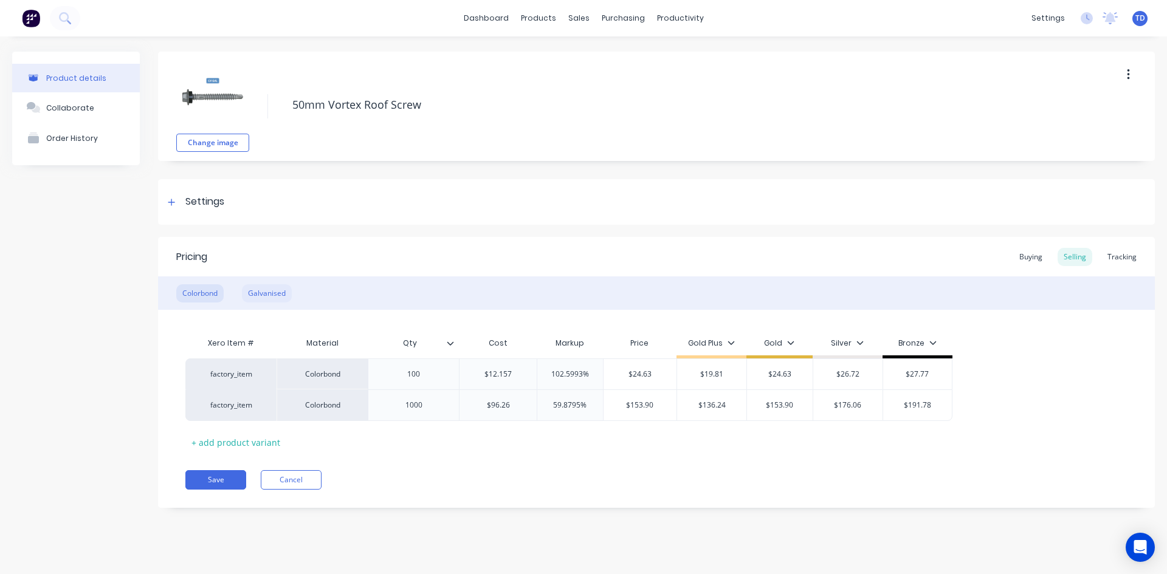
click at [278, 294] on div "Galvanised" at bounding box center [267, 294] width 50 height 18
drag, startPoint x: 1040, startPoint y: 263, endPoint x: 1031, endPoint y: 259, distance: 9.8
click at [1040, 263] on div "Buying" at bounding box center [1030, 257] width 35 height 18
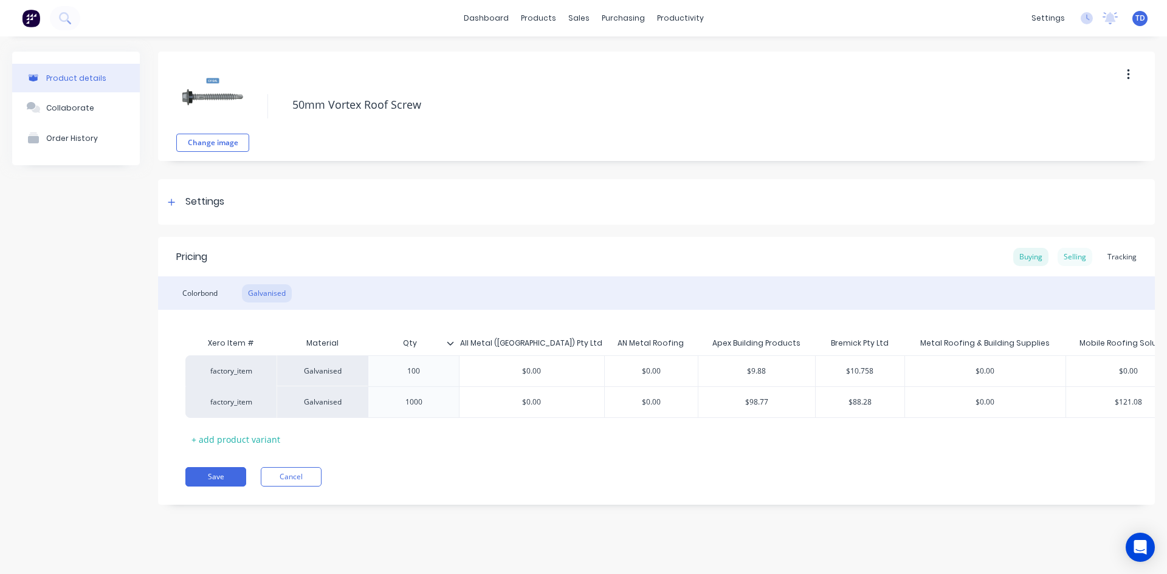
click at [1078, 262] on div "Selling" at bounding box center [1075, 257] width 35 height 18
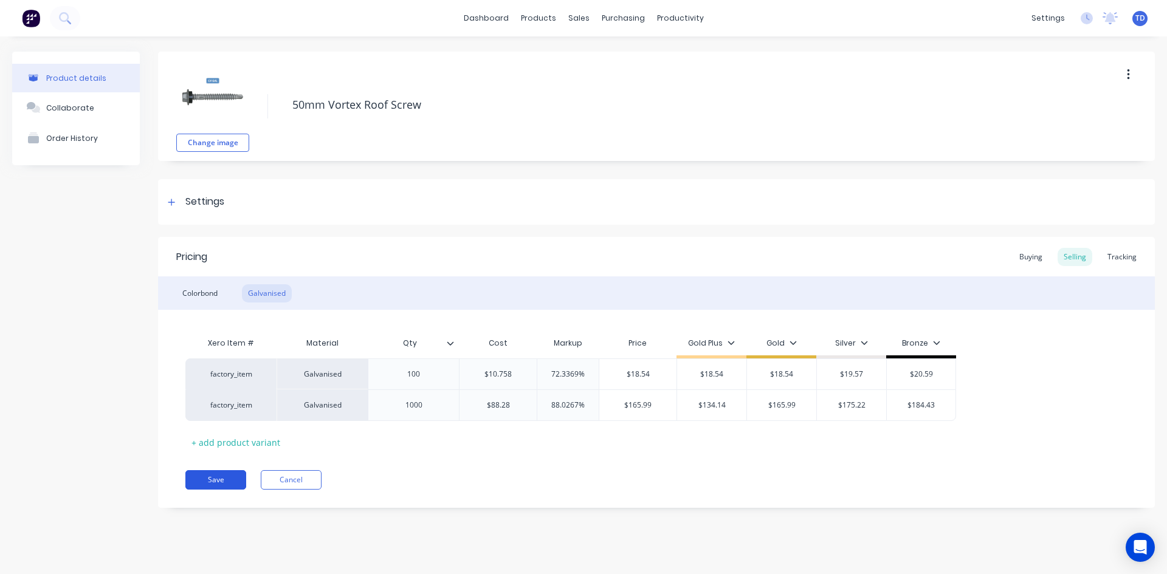
click at [213, 479] on button "Save" at bounding box center [215, 480] width 61 height 19
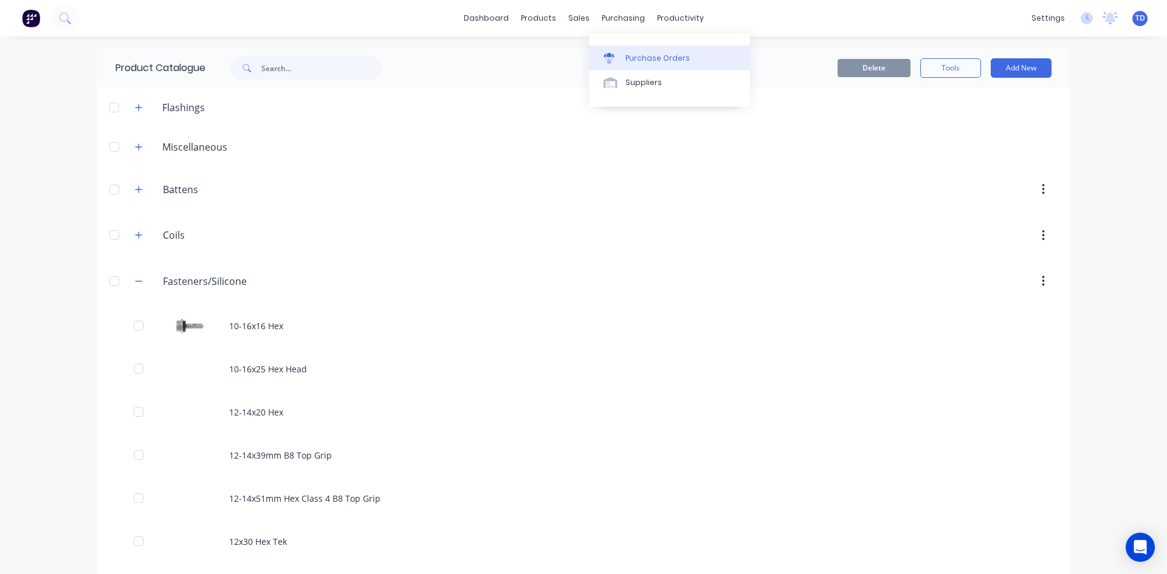
click at [647, 63] on div "Purchase Orders" at bounding box center [658, 58] width 64 height 11
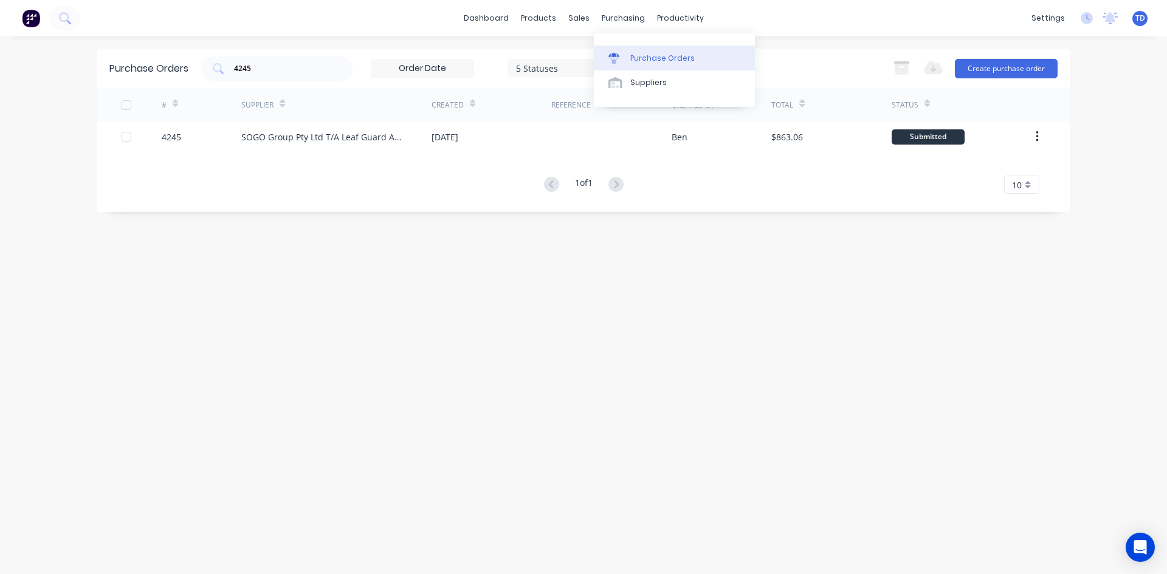
click at [631, 53] on div "Purchase Orders" at bounding box center [662, 58] width 64 height 11
click at [308, 69] on input "4245" at bounding box center [283, 69] width 101 height 12
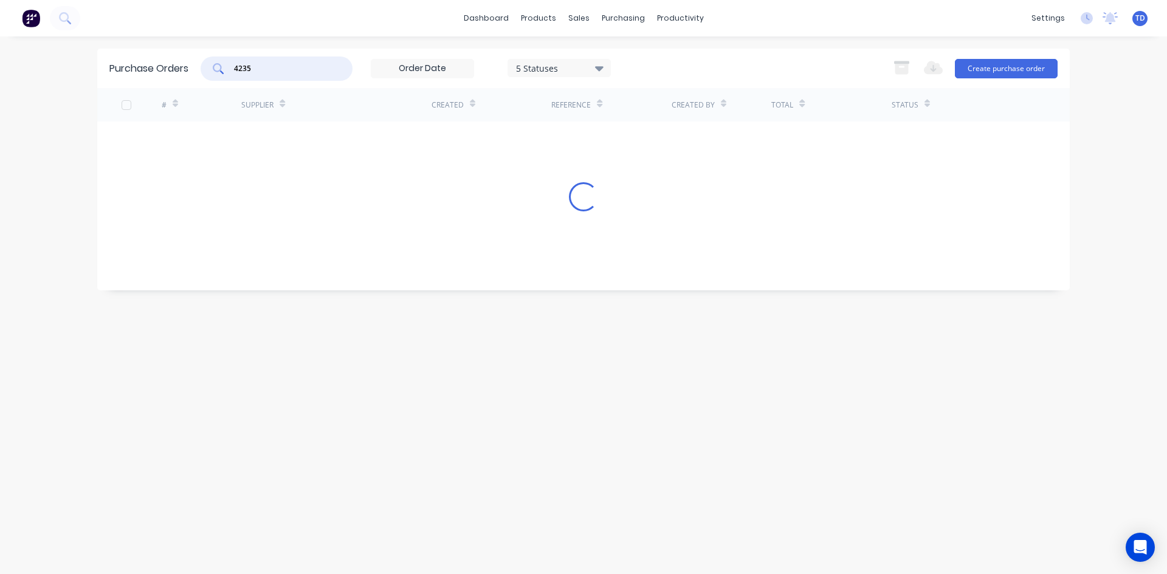
type input "4235"
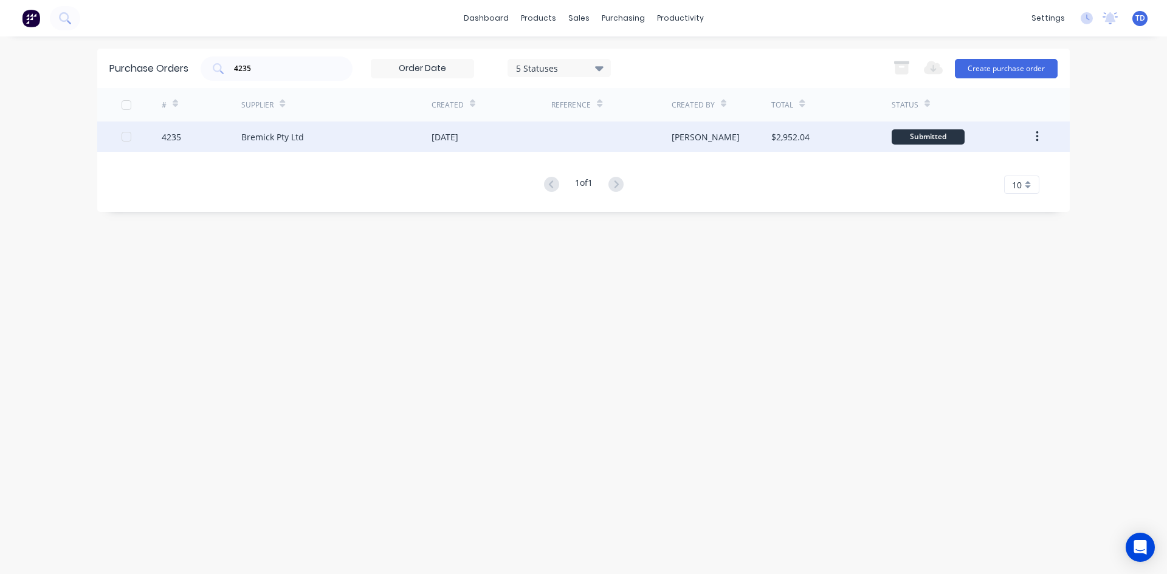
click at [387, 148] on div "Bremick Pty Ltd" at bounding box center [336, 137] width 190 height 30
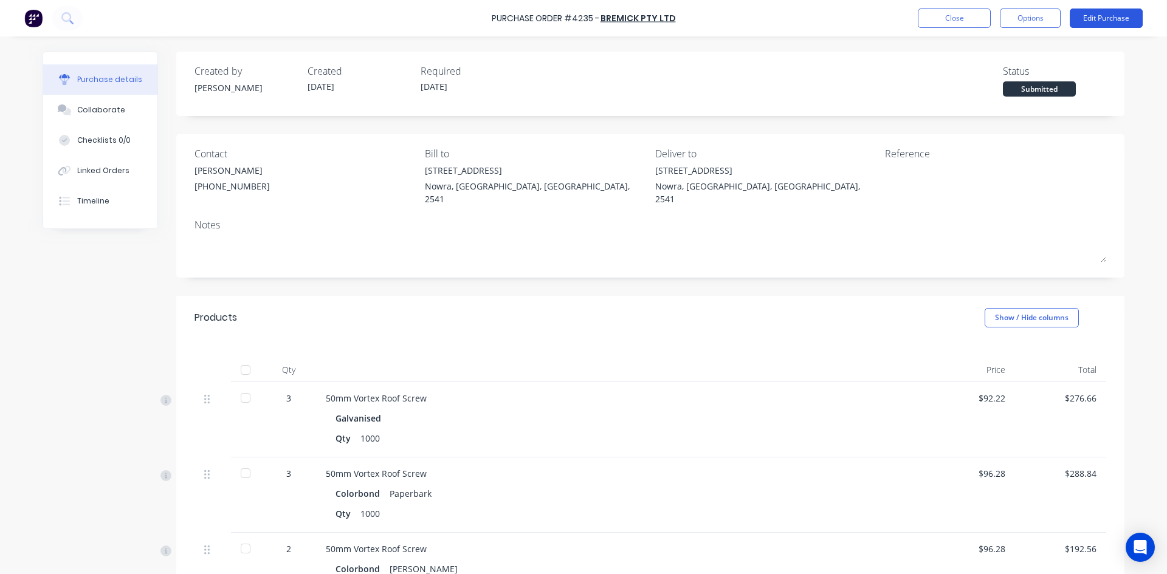
click at [1111, 16] on button "Edit Purchase" at bounding box center [1106, 18] width 73 height 19
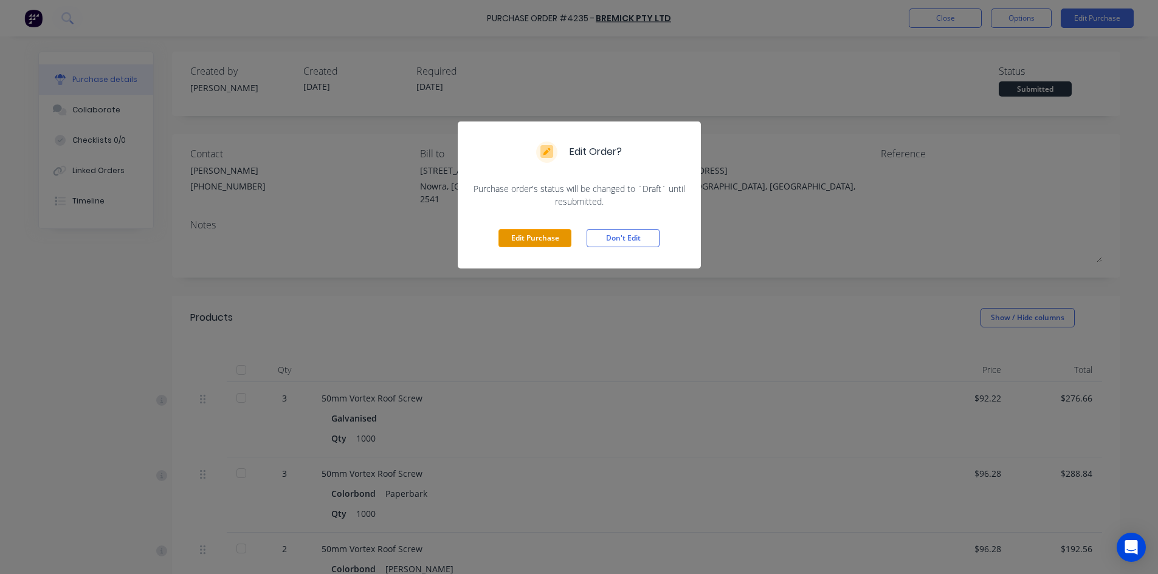
click at [533, 244] on button "Edit Purchase" at bounding box center [534, 238] width 73 height 18
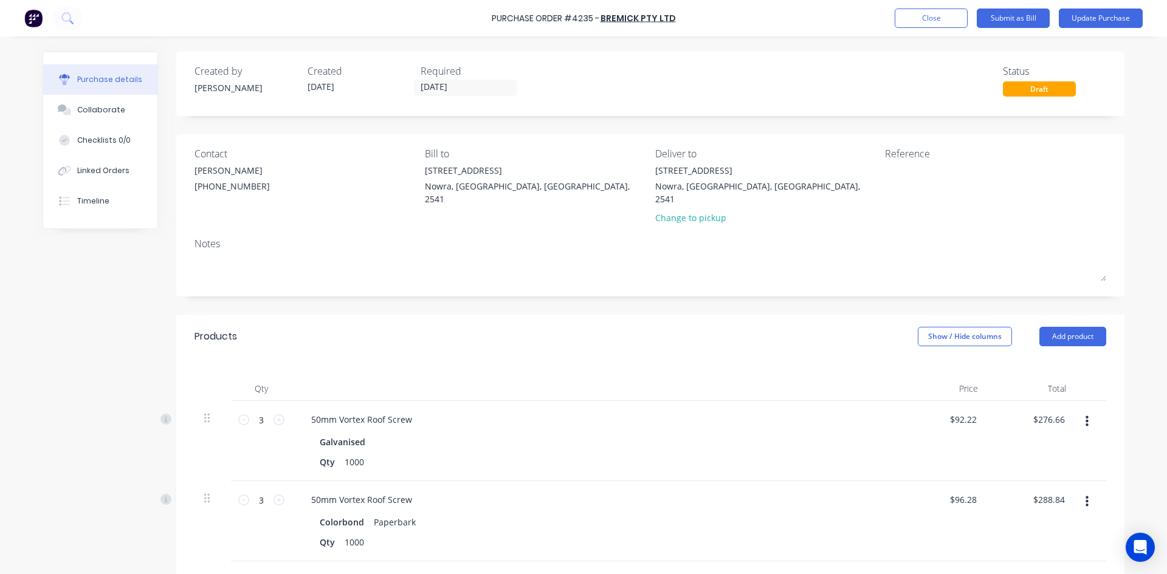
click at [1086, 415] on icon "button" at bounding box center [1087, 421] width 3 height 13
click at [1043, 442] on button "Edit" at bounding box center [1049, 454] width 103 height 24
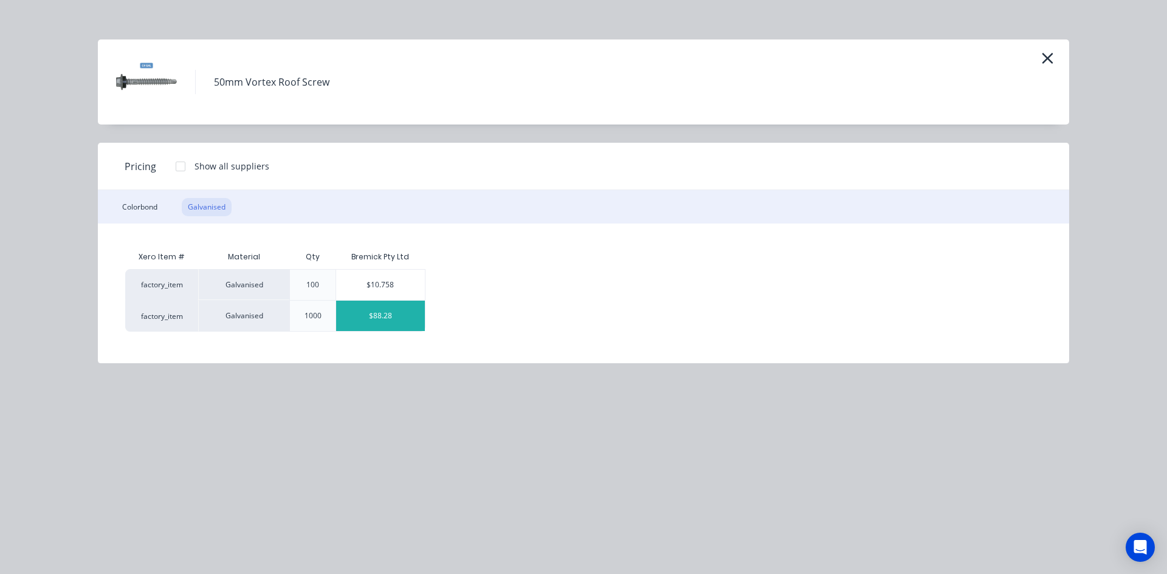
click at [385, 314] on div "$88.28" at bounding box center [380, 316] width 89 height 30
type input "$88.28"
type input "$264.84"
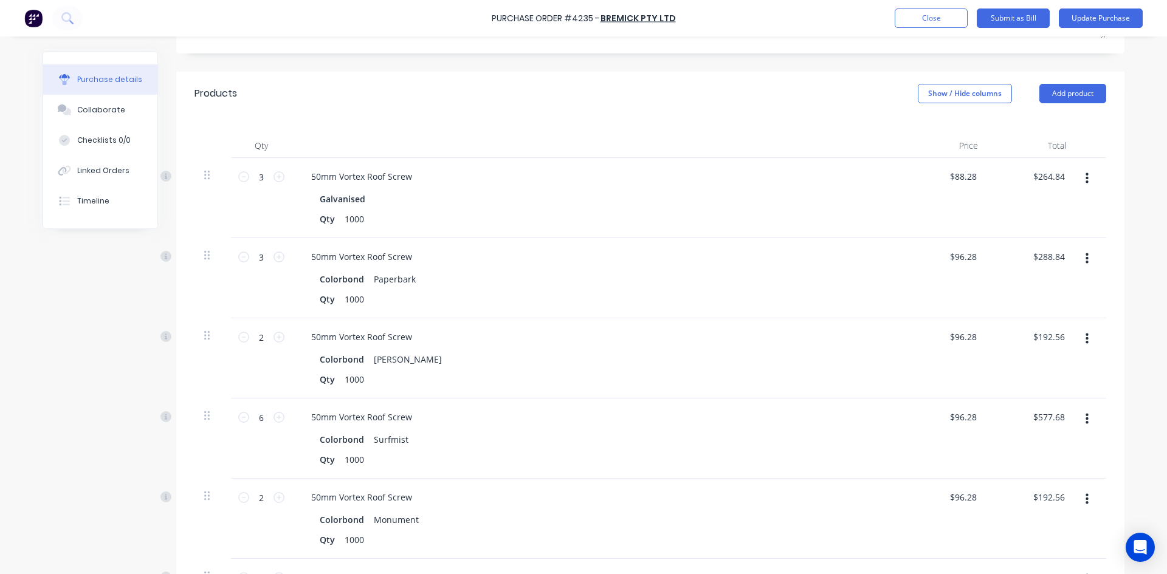
scroll to position [182, 0]
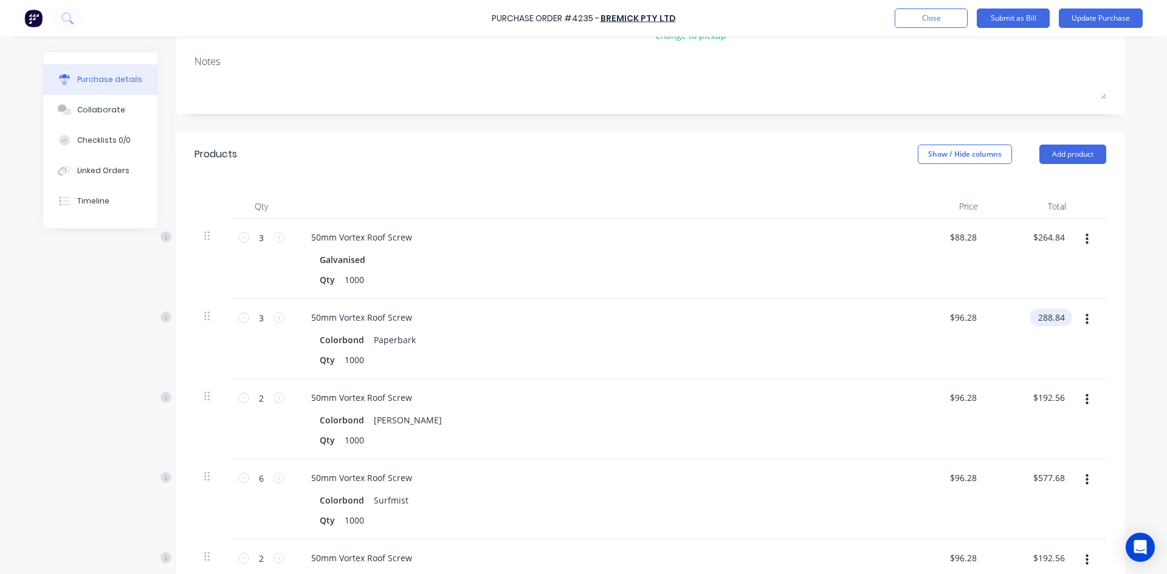
click at [1060, 309] on input "288.84" at bounding box center [1049, 318] width 38 height 18
type input "288.78"
type input "$96.26"
type input "$288.78"
click at [1061, 389] on input "192.56" at bounding box center [1049, 398] width 38 height 18
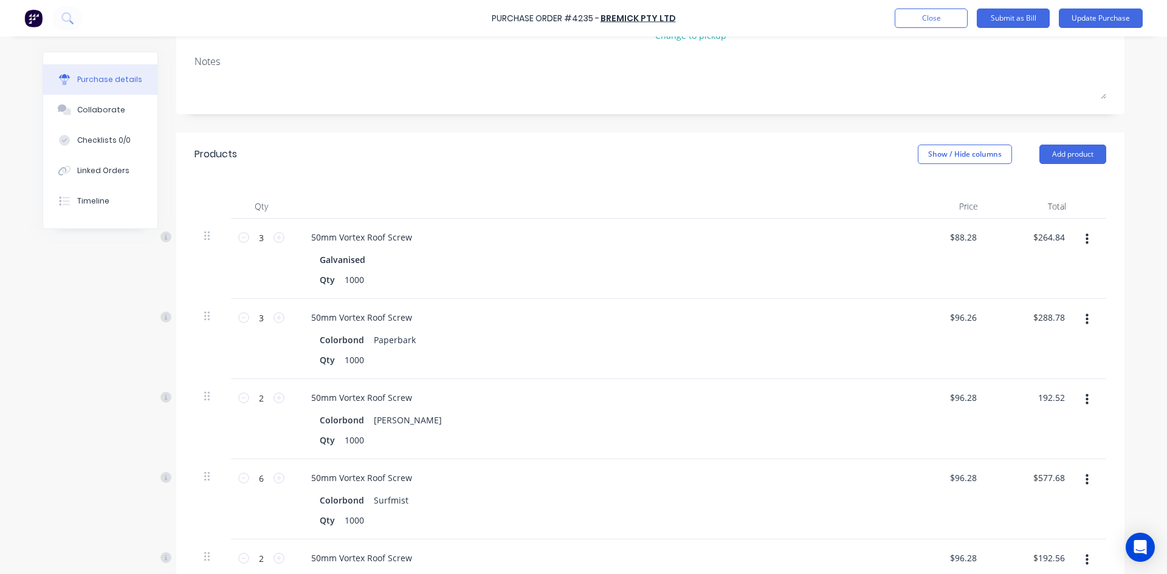
type input "192.52"
type input "$96.26"
type input "$192.52"
click at [970, 469] on input "96.28" at bounding box center [963, 478] width 33 height 18
click at [1086, 474] on icon "button" at bounding box center [1087, 480] width 3 height 13
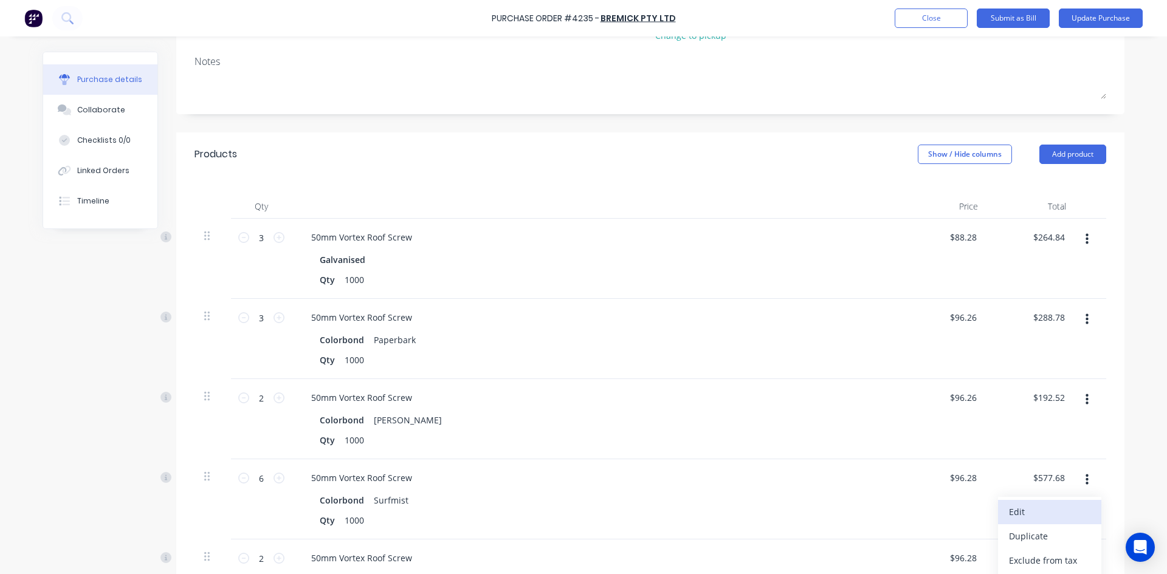
click at [1035, 500] on button "Edit" at bounding box center [1049, 512] width 103 height 24
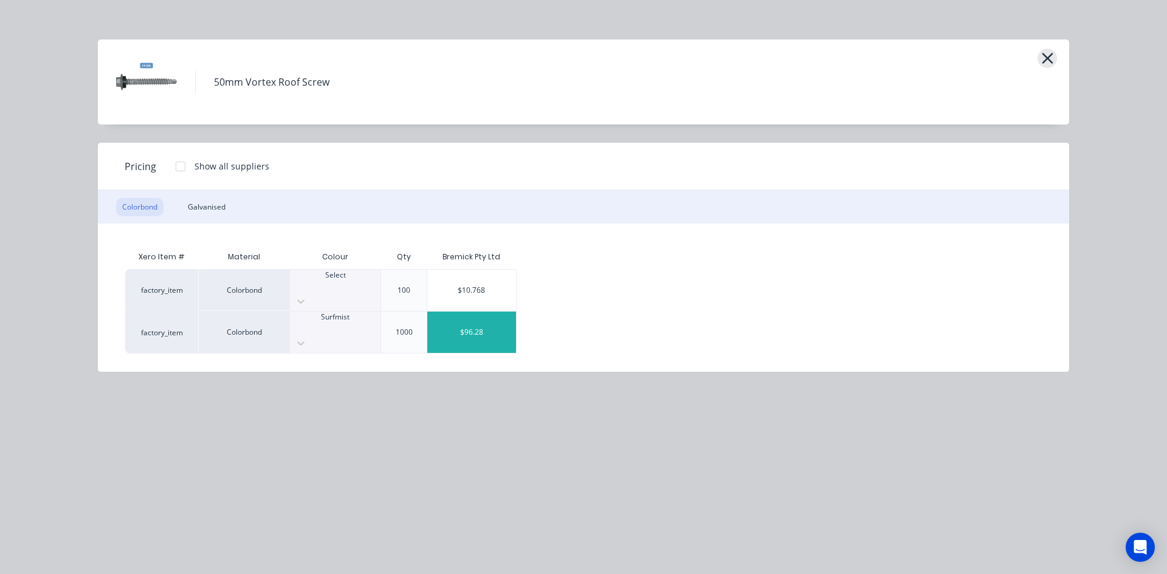
click at [1048, 63] on icon "button" at bounding box center [1047, 58] width 13 height 17
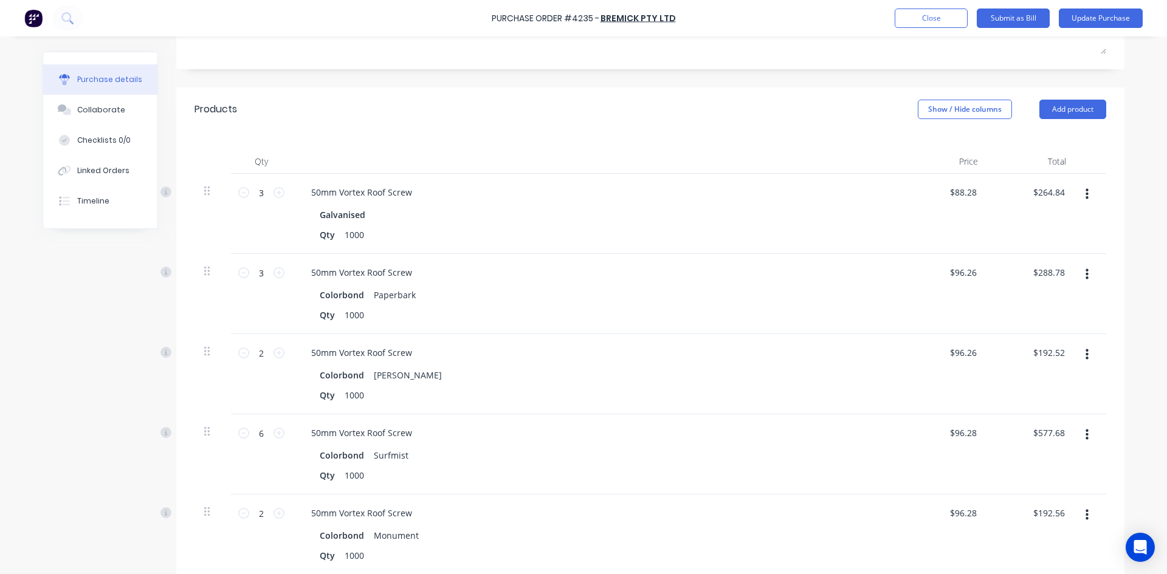
scroll to position [304, 0]
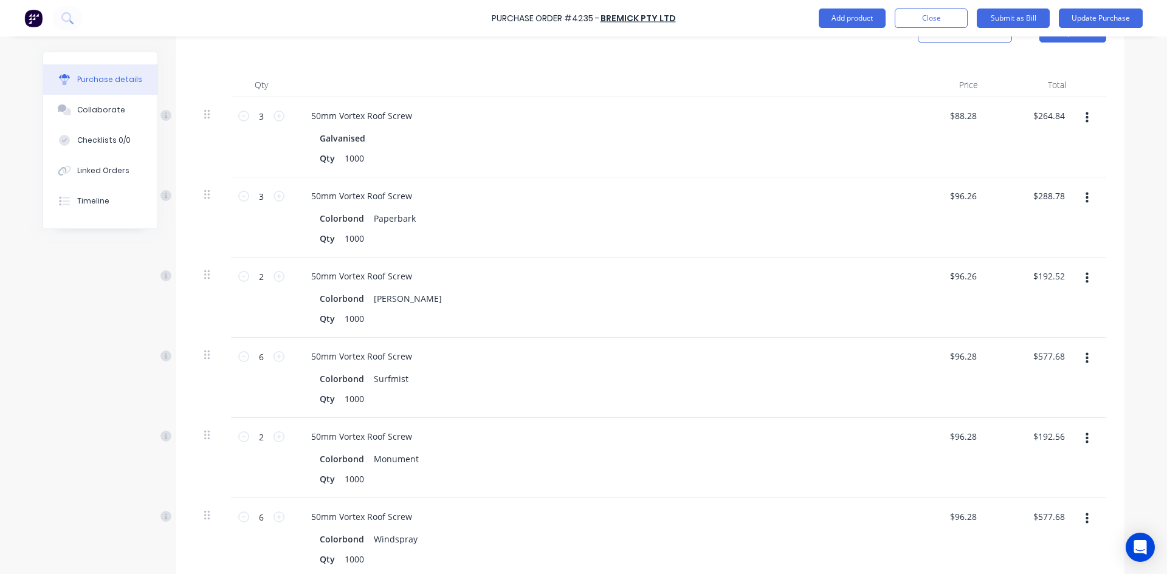
click at [1086, 348] on button "button" at bounding box center [1087, 359] width 29 height 22
click at [1037, 379] on button "Edit" at bounding box center [1049, 391] width 103 height 24
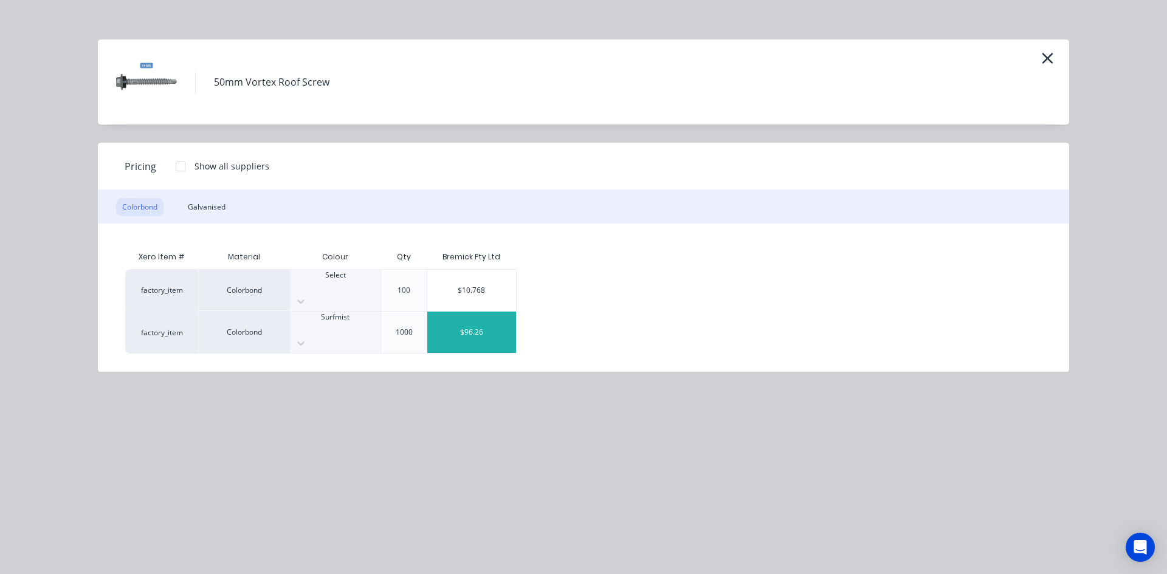
click at [471, 312] on div "$96.26" at bounding box center [471, 332] width 89 height 41
type input "$96.26"
type input "$577.56"
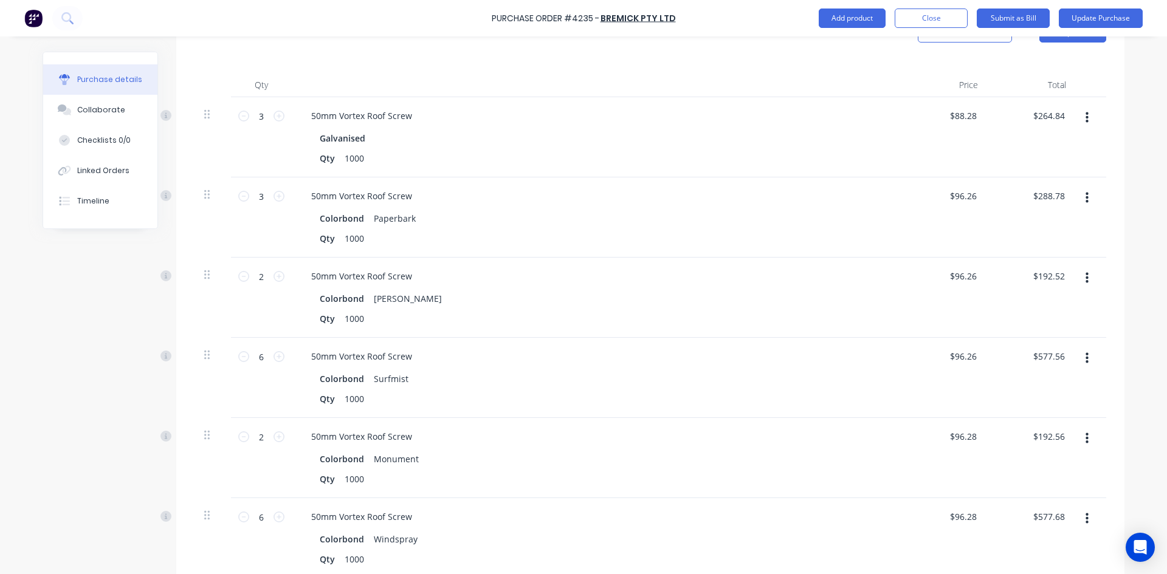
click at [1085, 428] on button "button" at bounding box center [1087, 439] width 29 height 22
click at [1039, 460] on button "Edit" at bounding box center [1049, 471] width 103 height 24
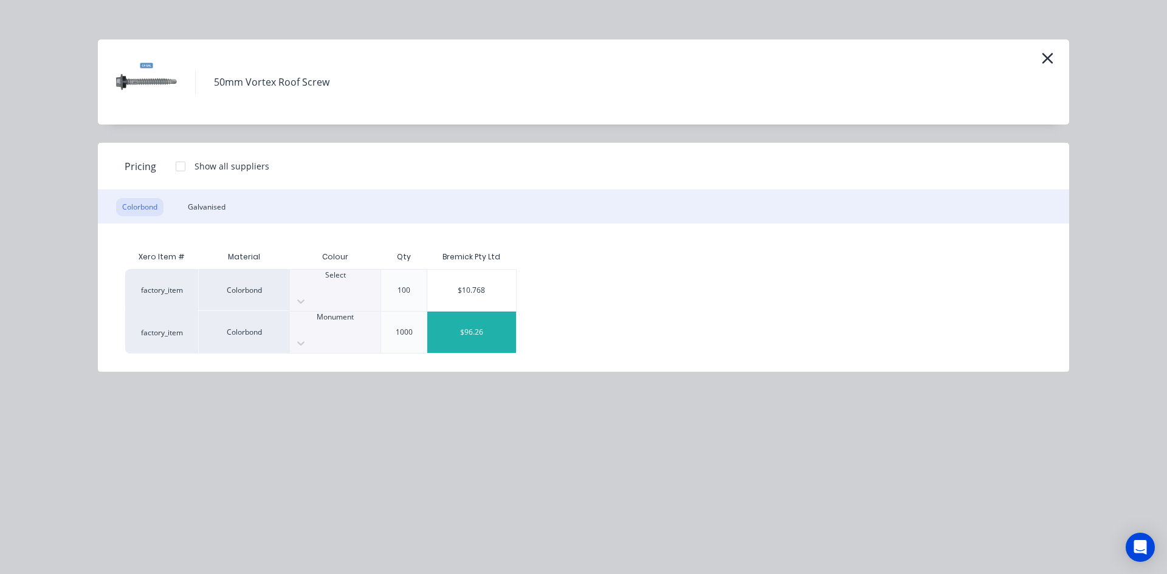
click at [466, 320] on div "$96.26" at bounding box center [471, 332] width 89 height 41
type input "$96.26"
type input "$192.52"
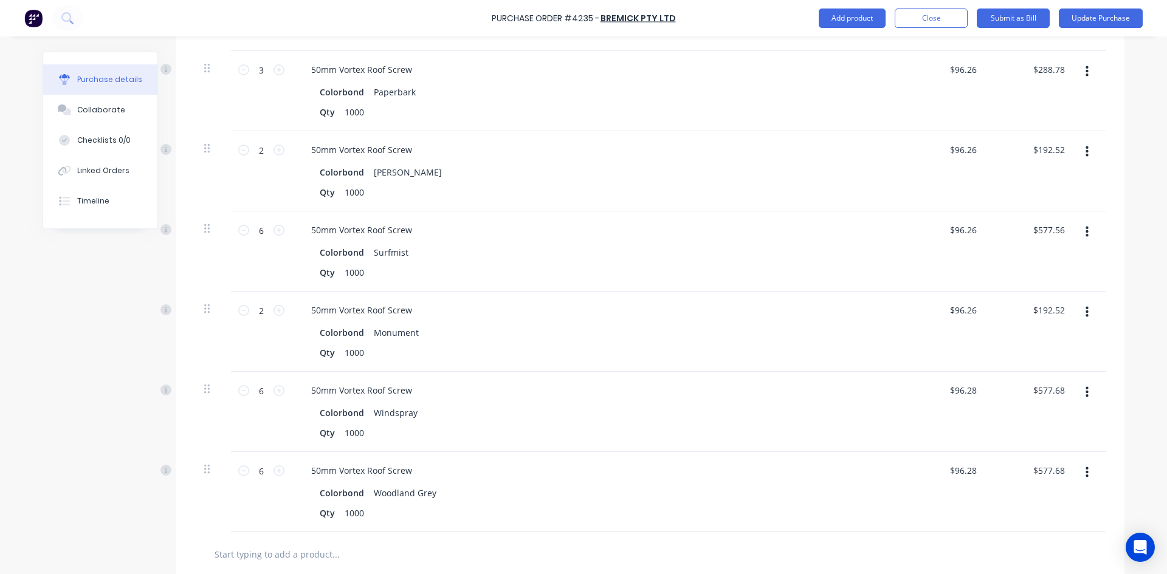
scroll to position [486, 0]
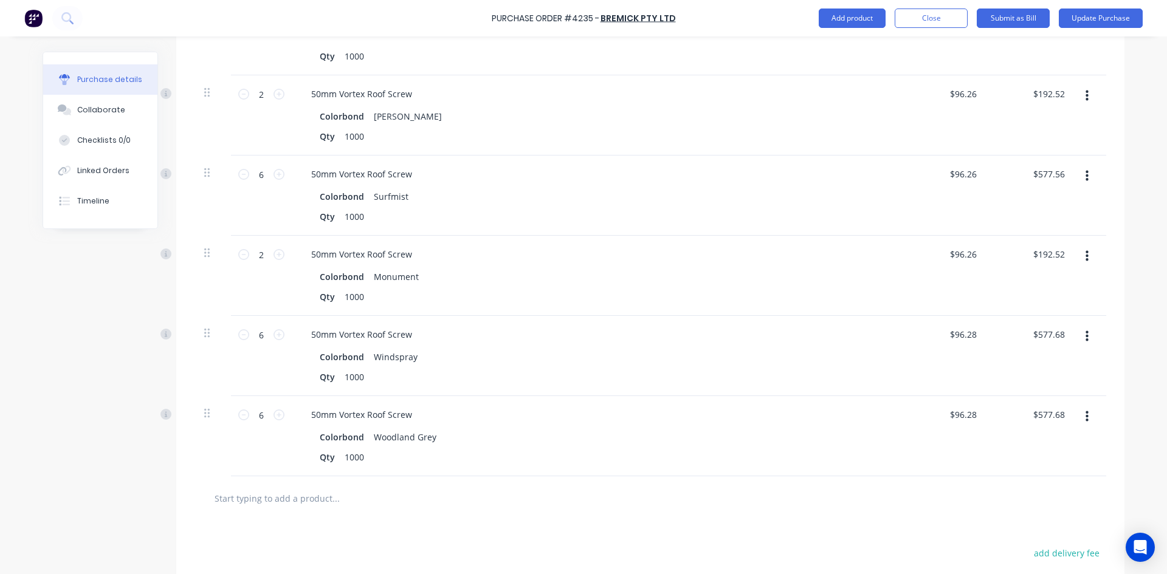
click at [1086, 331] on icon "button" at bounding box center [1087, 336] width 3 height 11
click at [1046, 357] on button "Edit" at bounding box center [1049, 369] width 103 height 24
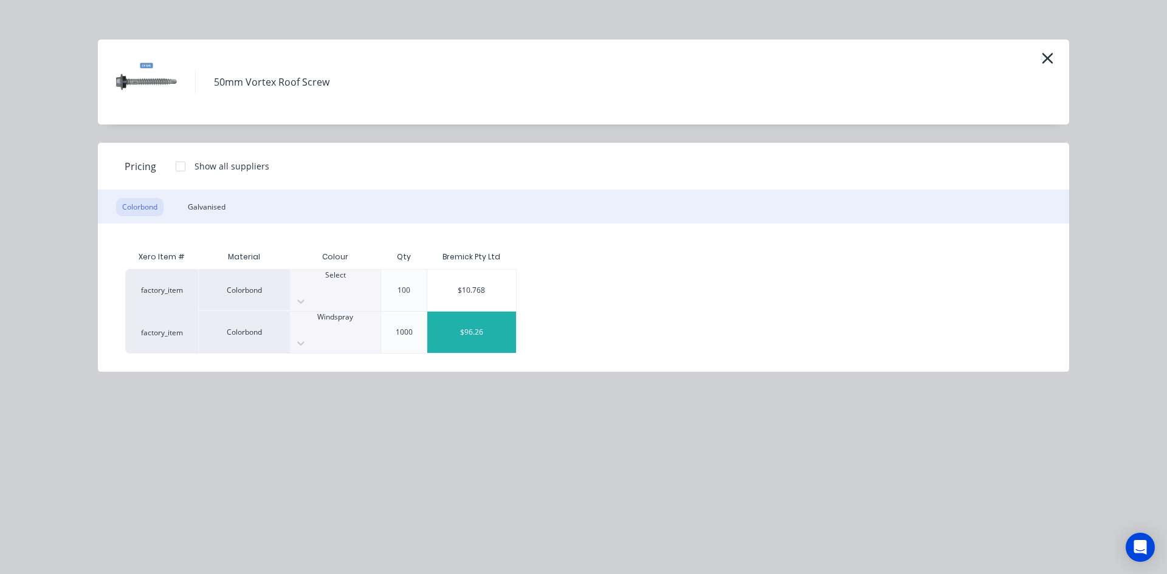
drag, startPoint x: 476, startPoint y: 323, endPoint x: 484, endPoint y: 319, distance: 9.3
click at [477, 323] on div "$96.26" at bounding box center [471, 332] width 89 height 41
type input "$96.26"
type input "$577.56"
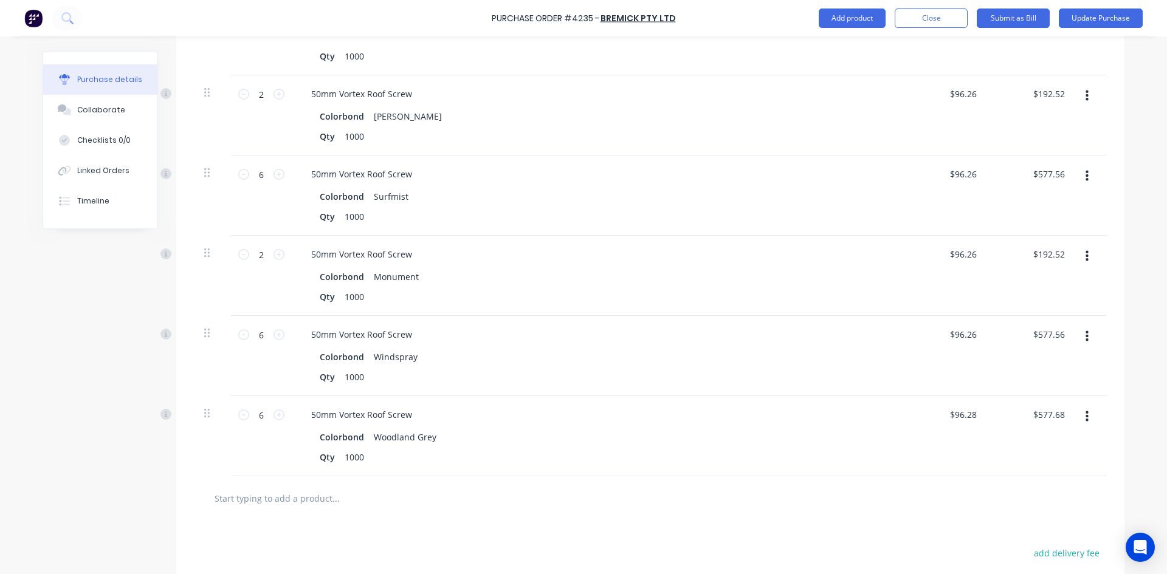
click at [1085, 406] on button "button" at bounding box center [1087, 417] width 29 height 22
click at [1055, 437] on button "Edit" at bounding box center [1049, 449] width 103 height 24
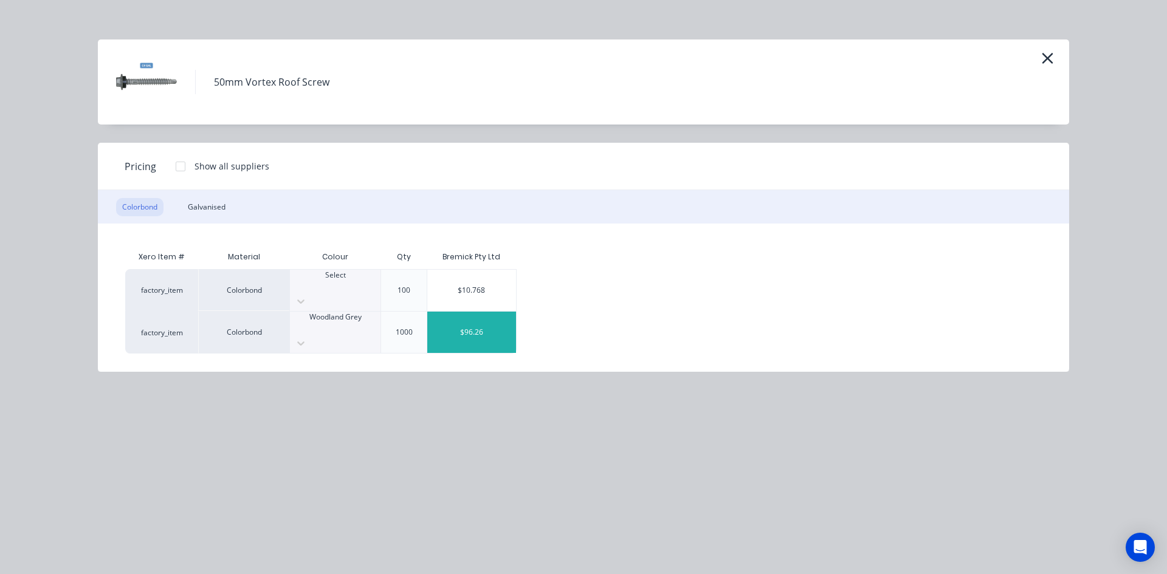
drag, startPoint x: 475, startPoint y: 316, endPoint x: 502, endPoint y: 317, distance: 27.4
click at [475, 316] on div "$96.26" at bounding box center [471, 332] width 89 height 41
type input "$96.26"
type input "$577.56"
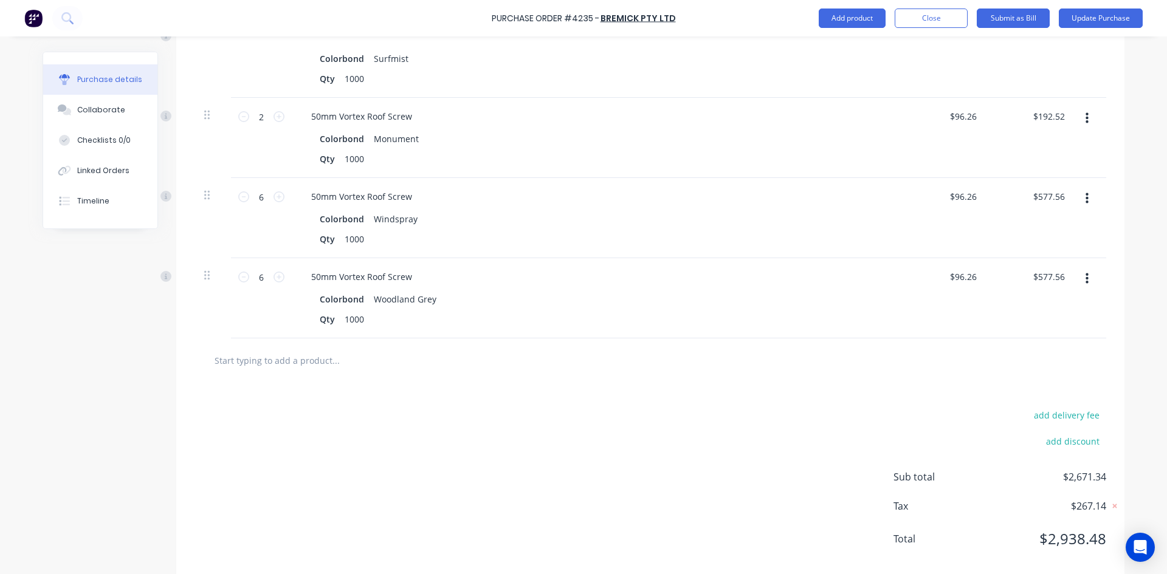
scroll to position [632, 0]
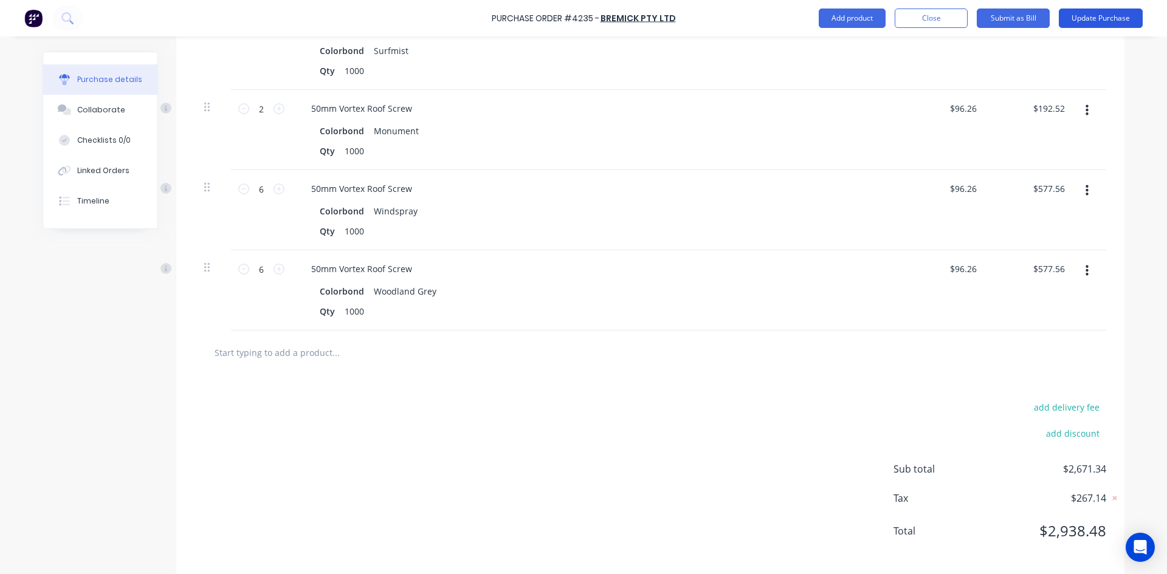
click at [1114, 23] on button "Update Purchase" at bounding box center [1101, 18] width 84 height 19
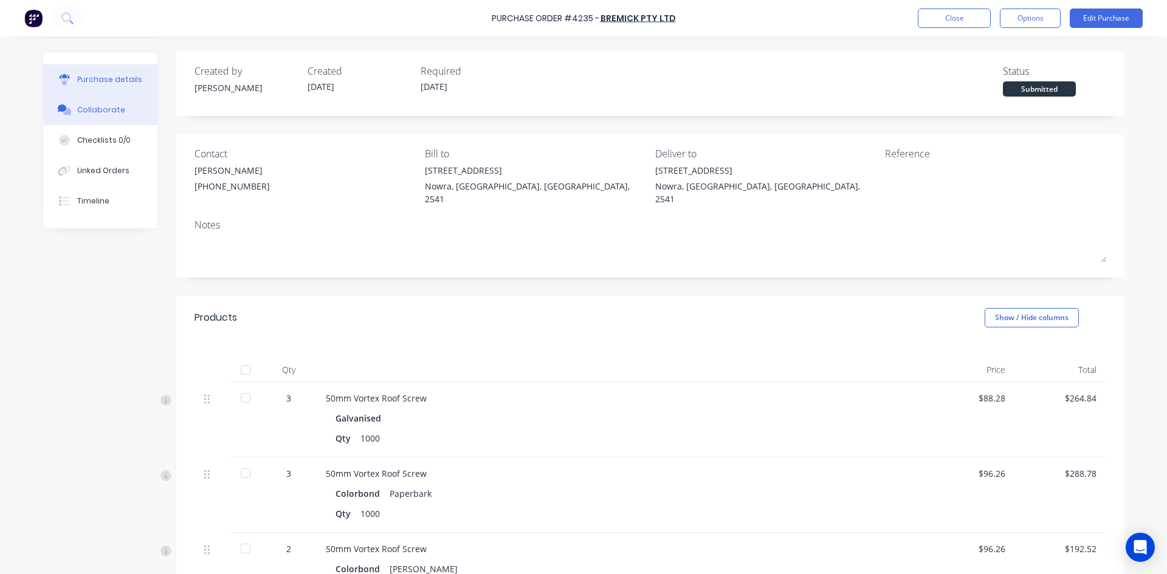
click at [86, 111] on div "Collaborate" at bounding box center [101, 110] width 48 height 11
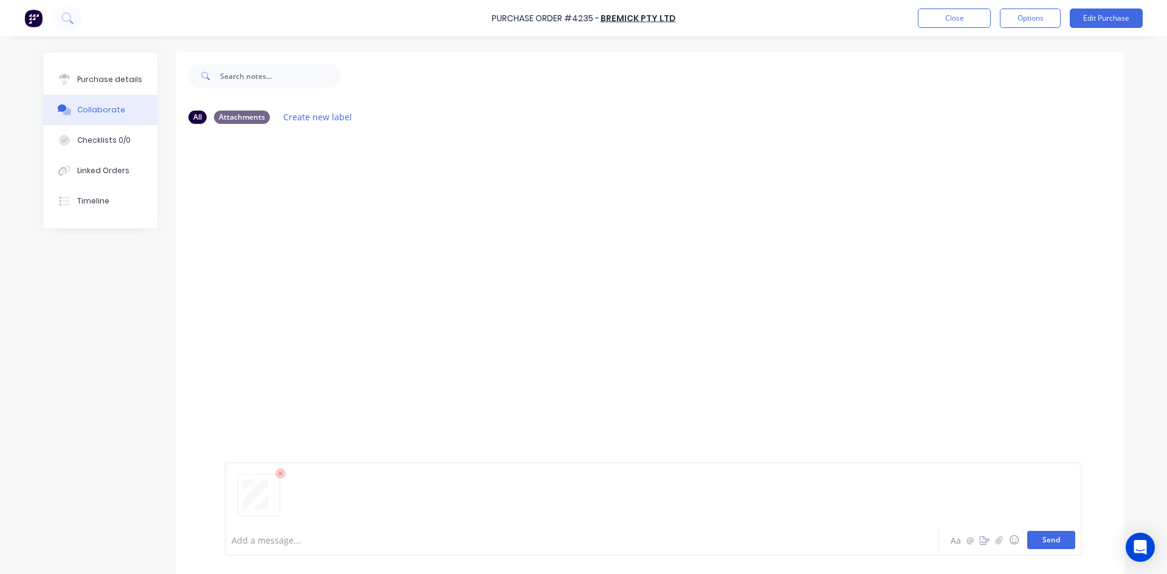
click at [1053, 541] on button "Send" at bounding box center [1051, 540] width 48 height 18
click at [110, 75] on div "Purchase details" at bounding box center [109, 79] width 65 height 11
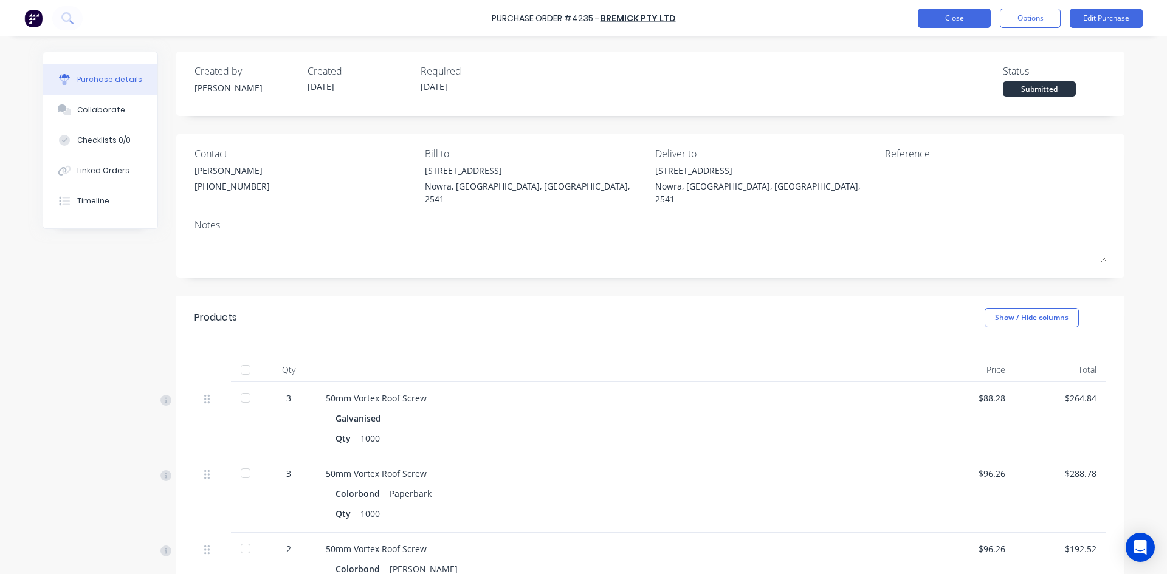
click at [965, 24] on button "Close" at bounding box center [954, 18] width 73 height 19
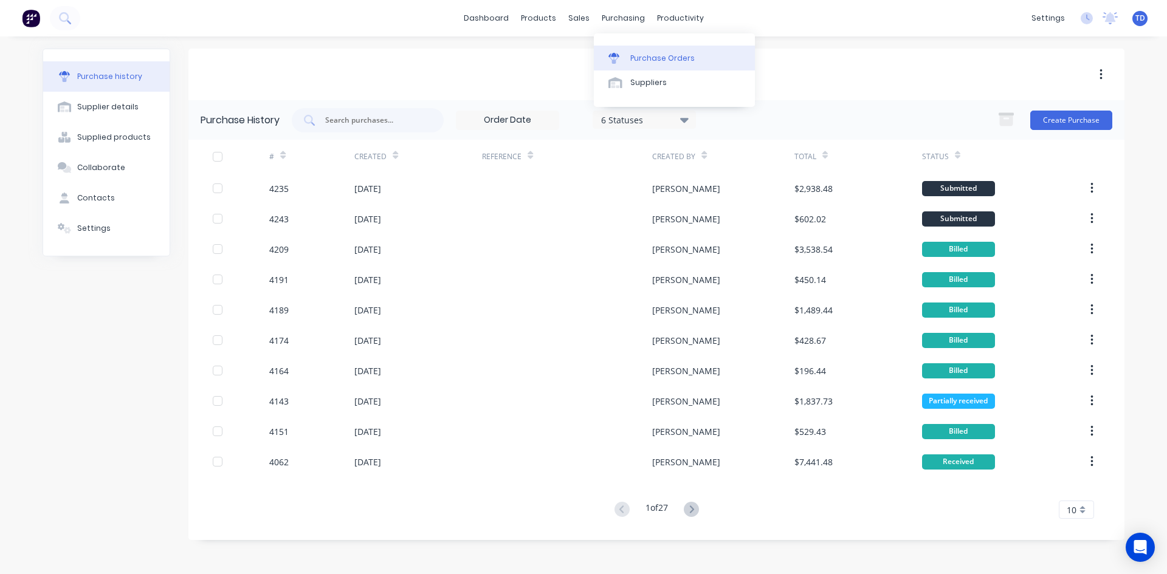
click at [641, 53] on div "Purchase Orders" at bounding box center [662, 58] width 64 height 11
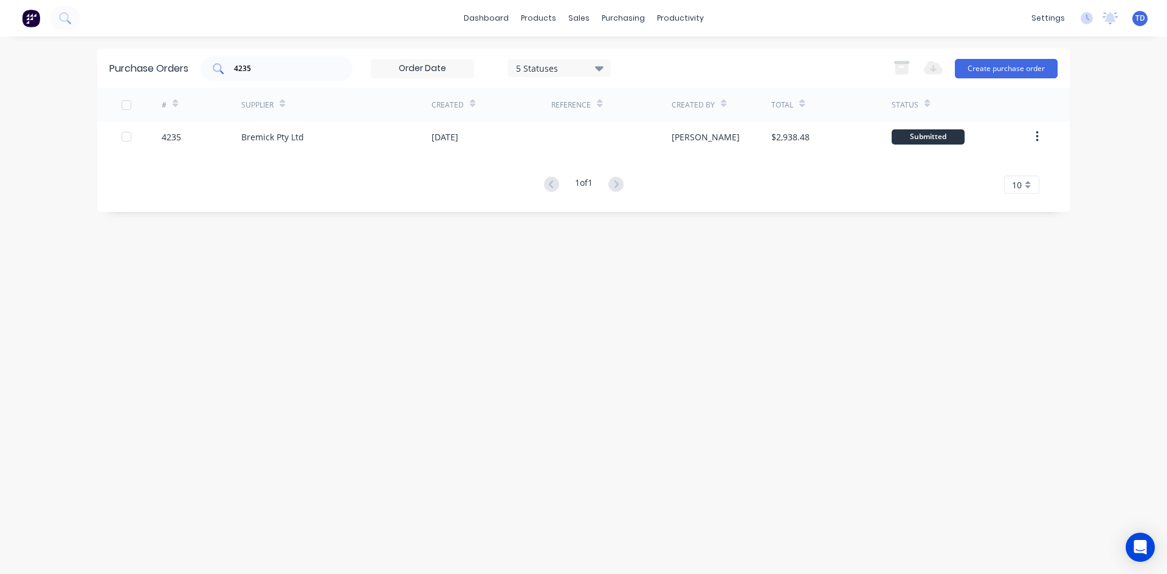
click at [287, 64] on input "4235" at bounding box center [283, 69] width 101 height 12
type input "4181"
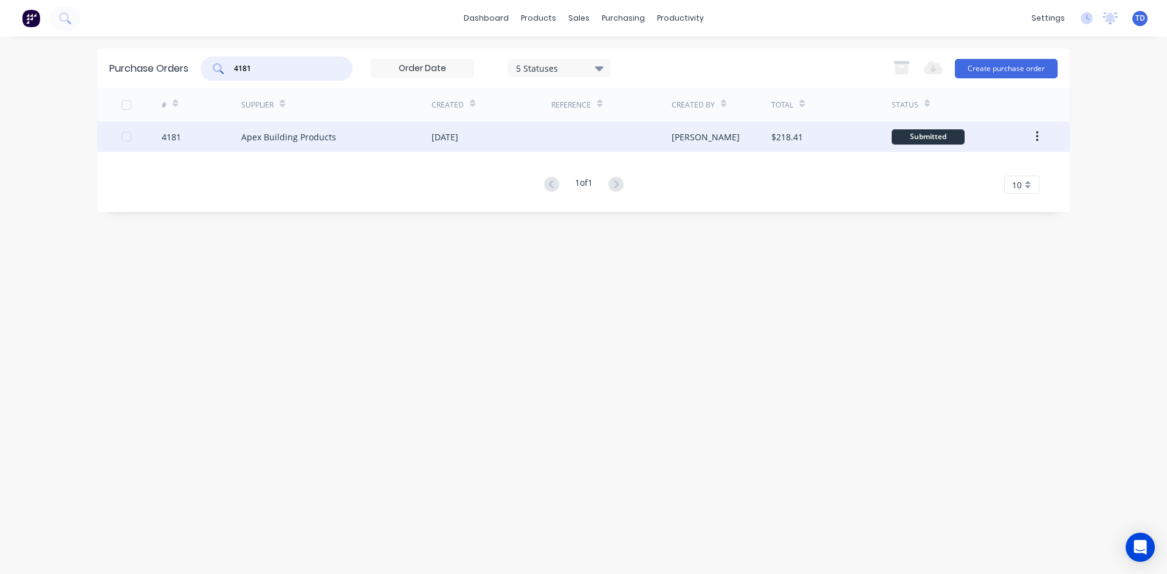
click at [759, 137] on div "[PERSON_NAME]" at bounding box center [722, 137] width 100 height 30
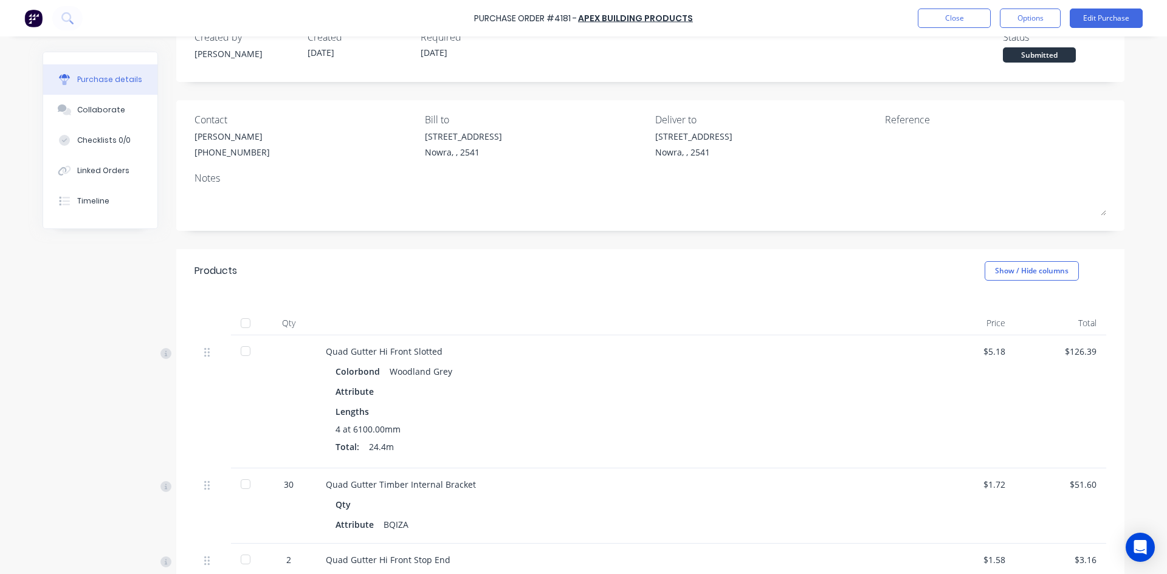
scroll to position [61, 0]
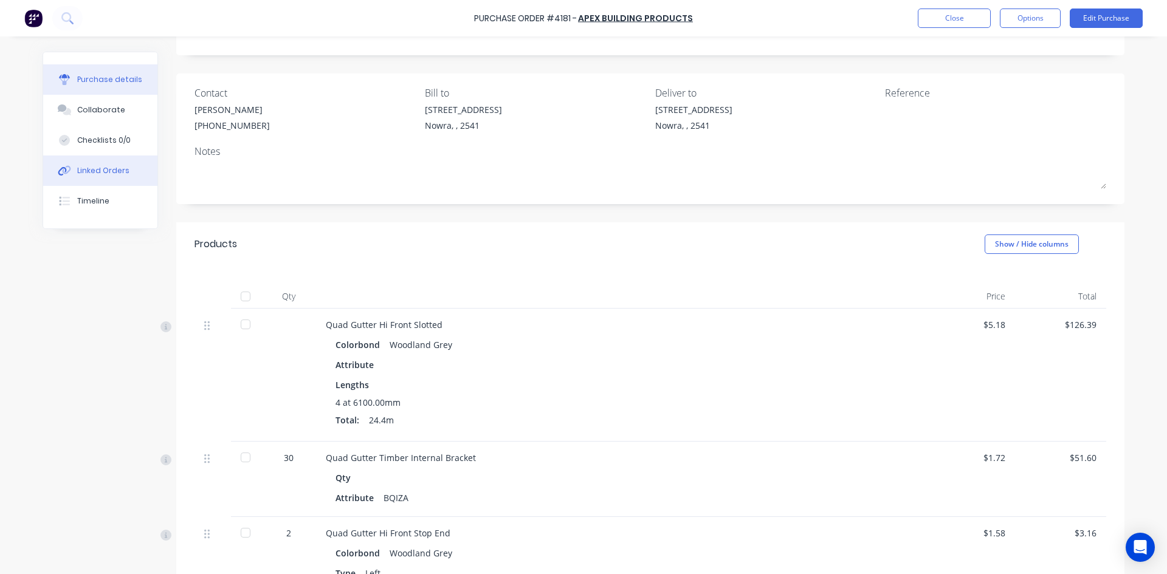
click at [78, 173] on div "Linked Orders" at bounding box center [103, 170] width 52 height 11
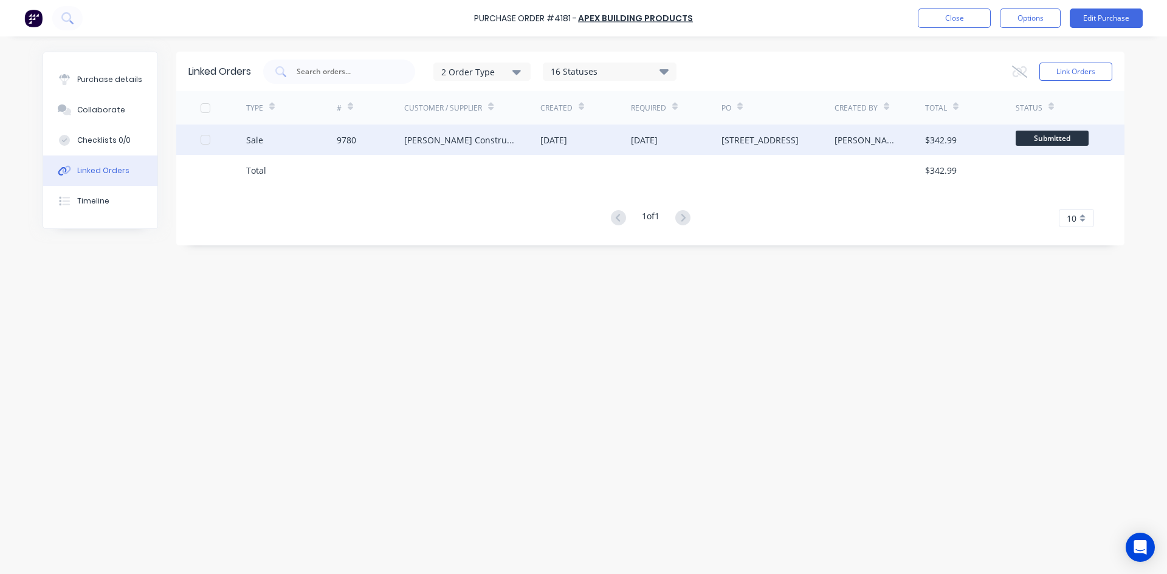
click at [443, 147] on div "Hobbs Constructions" at bounding box center [472, 140] width 136 height 30
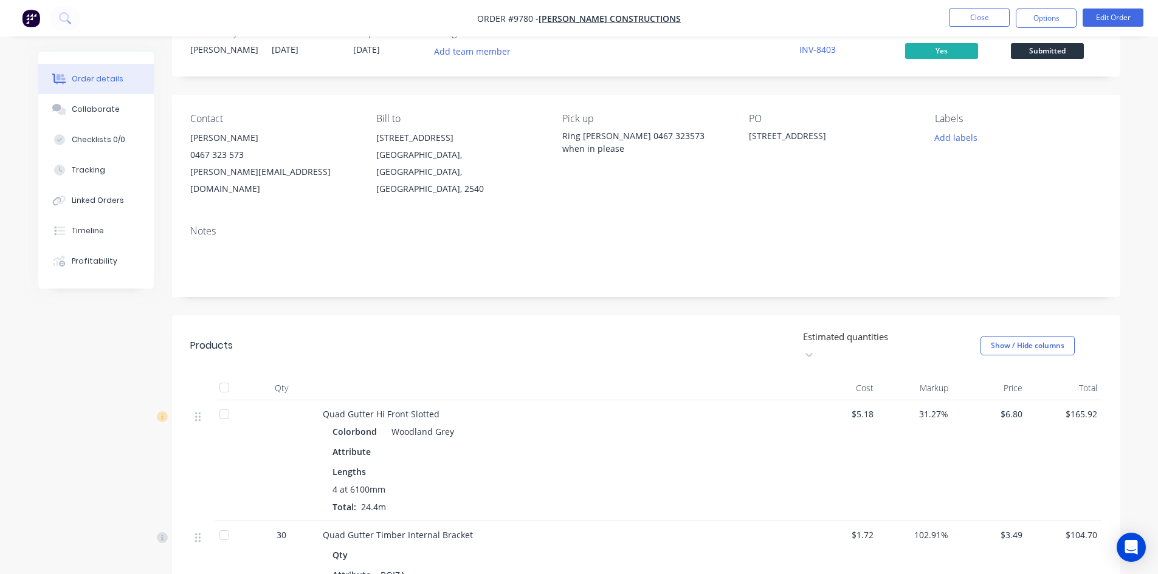
scroll to position [61, 0]
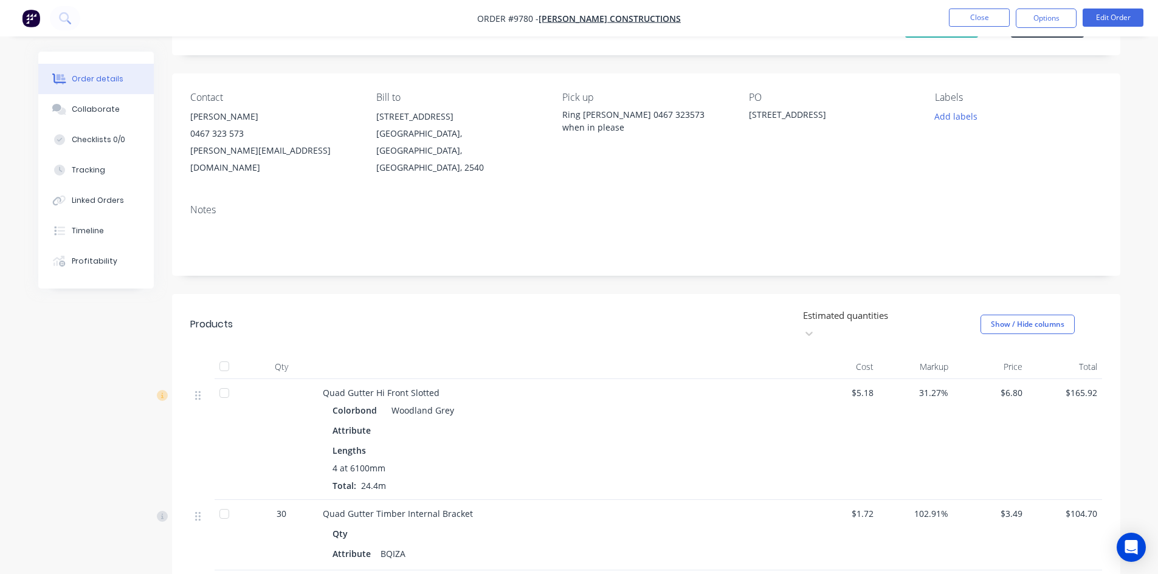
click at [875, 500] on div "$1.72" at bounding box center [841, 535] width 75 height 71
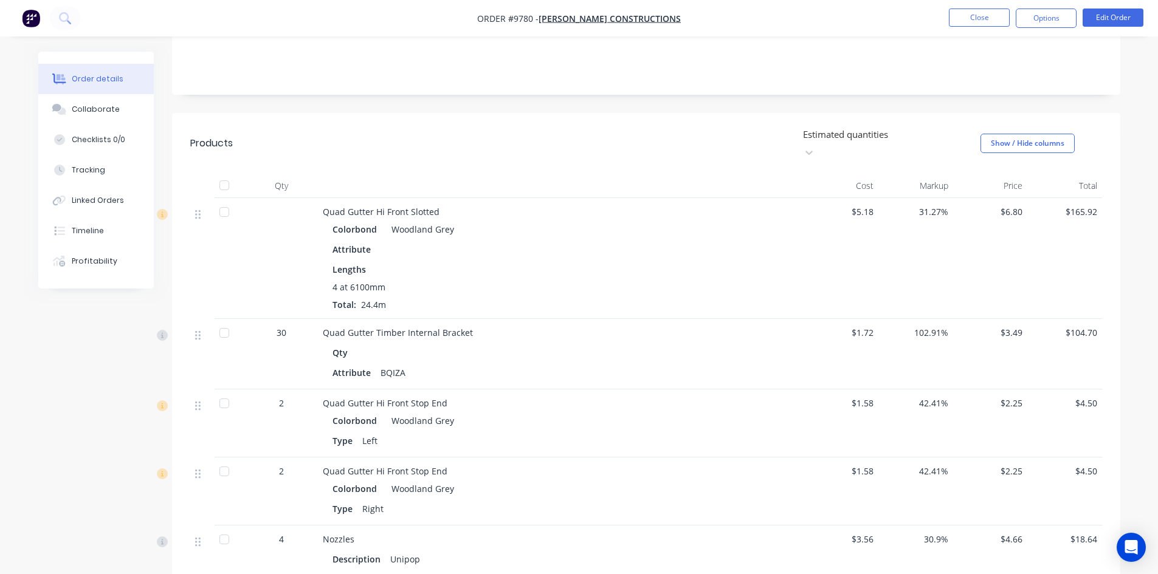
scroll to position [220, 0]
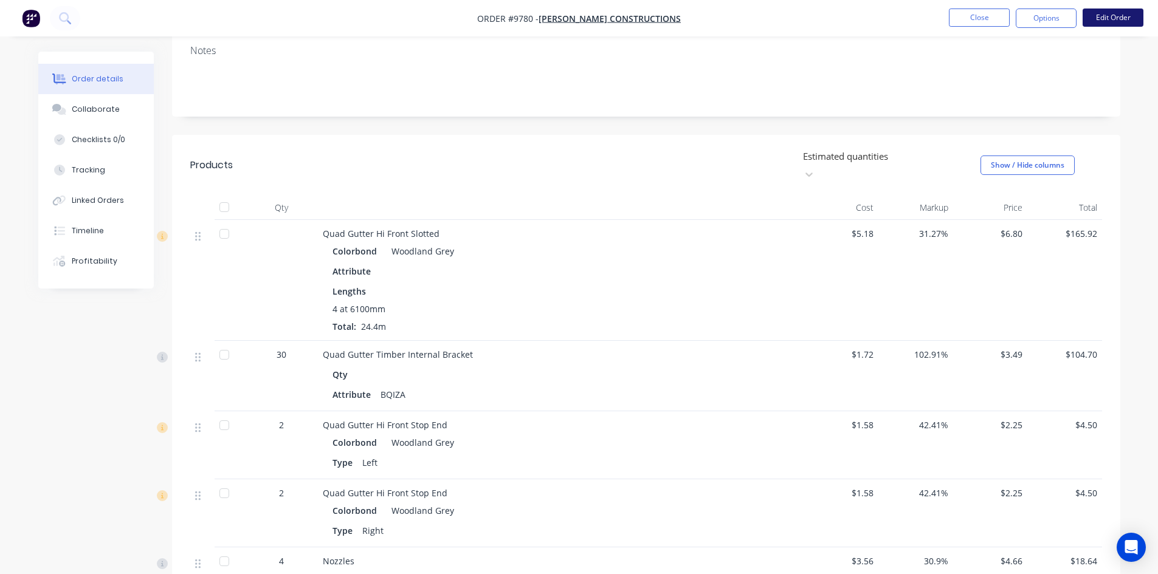
click at [1106, 22] on button "Edit Order" at bounding box center [1113, 18] width 61 height 18
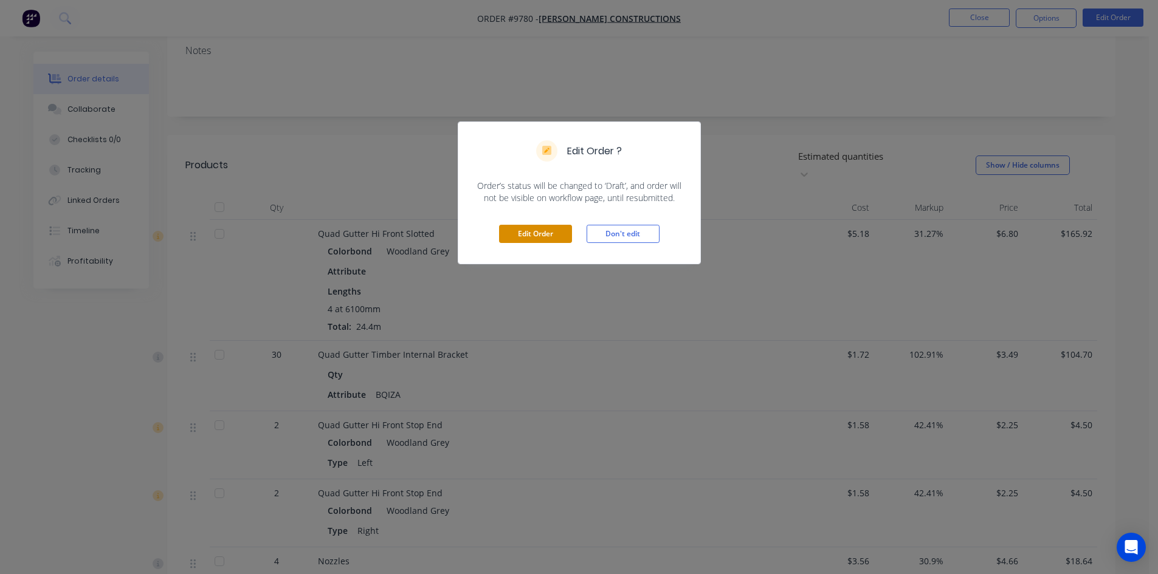
click at [531, 233] on button "Edit Order" at bounding box center [535, 234] width 73 height 18
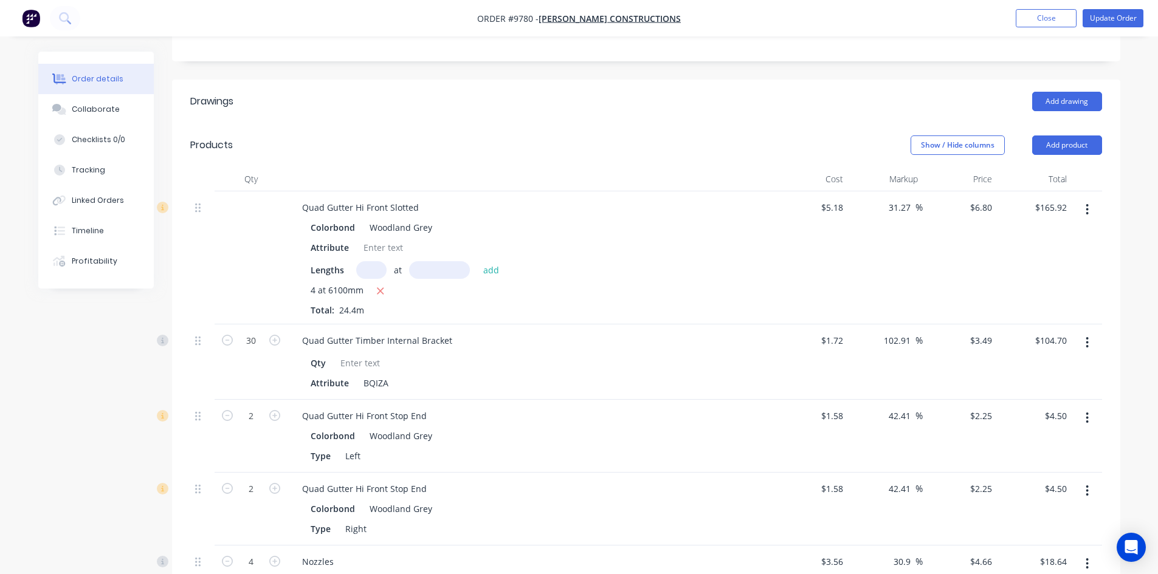
scroll to position [304, 0]
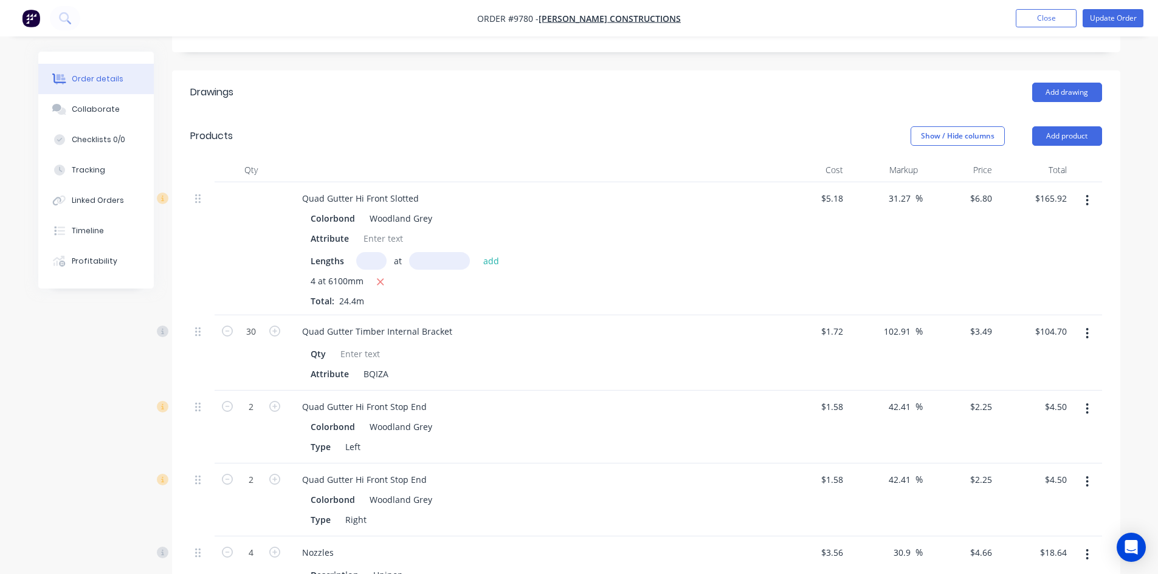
click at [1086, 327] on icon "button" at bounding box center [1087, 333] width 3 height 13
click at [1013, 357] on div "Edit" at bounding box center [1045, 366] width 94 height 18
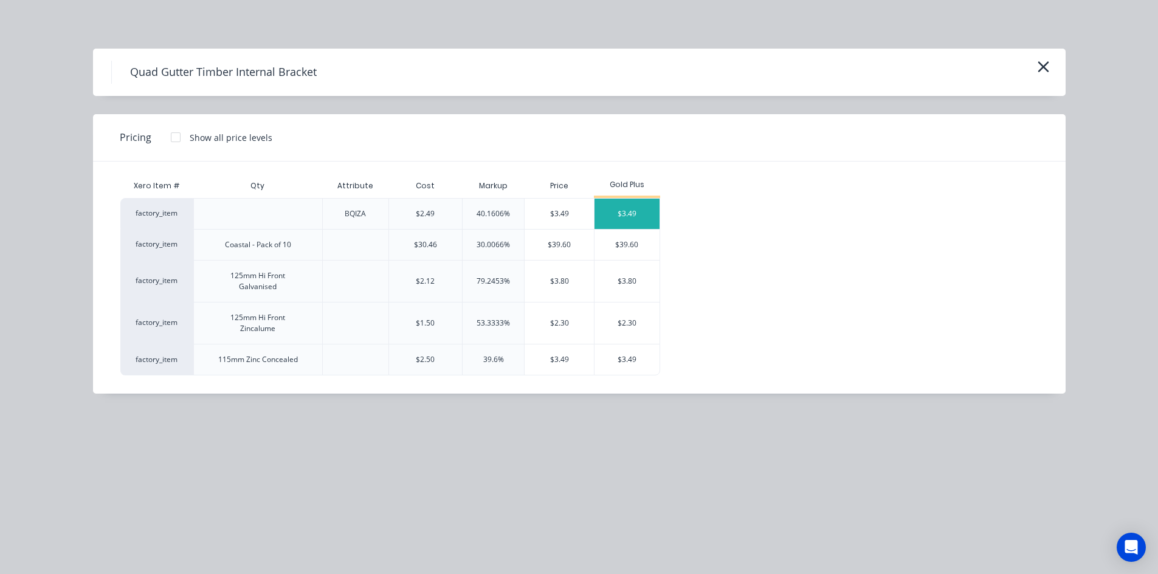
click at [622, 217] on div "$3.49" at bounding box center [627, 214] width 65 height 30
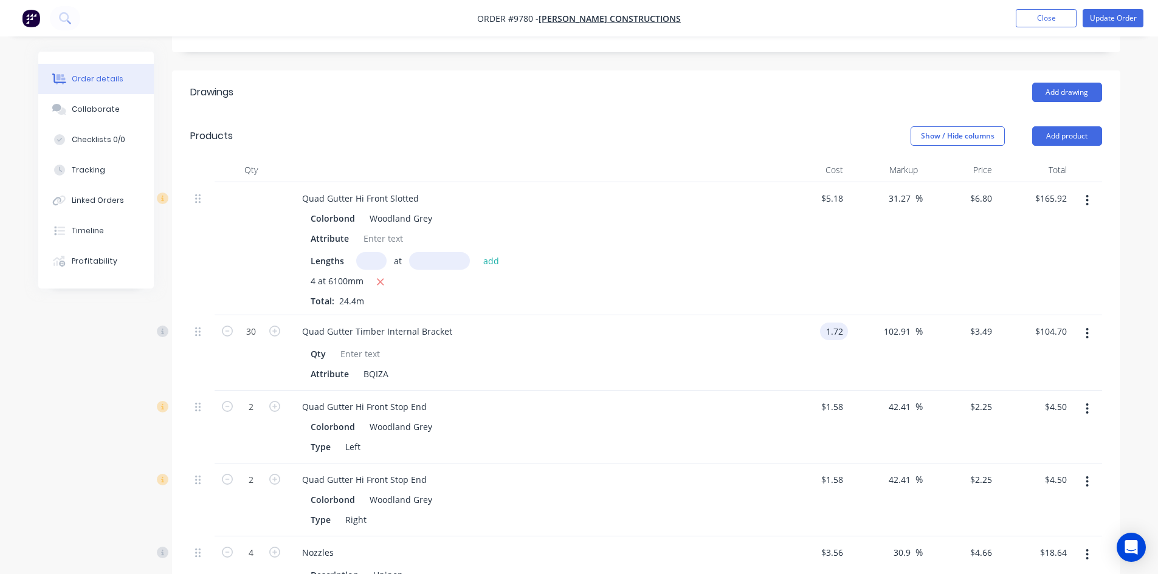
click at [844, 323] on input "1.72" at bounding box center [836, 332] width 23 height 18
type input "$2.49"
type input "$5.0524"
type input "$151.57"
type input "5.0525"
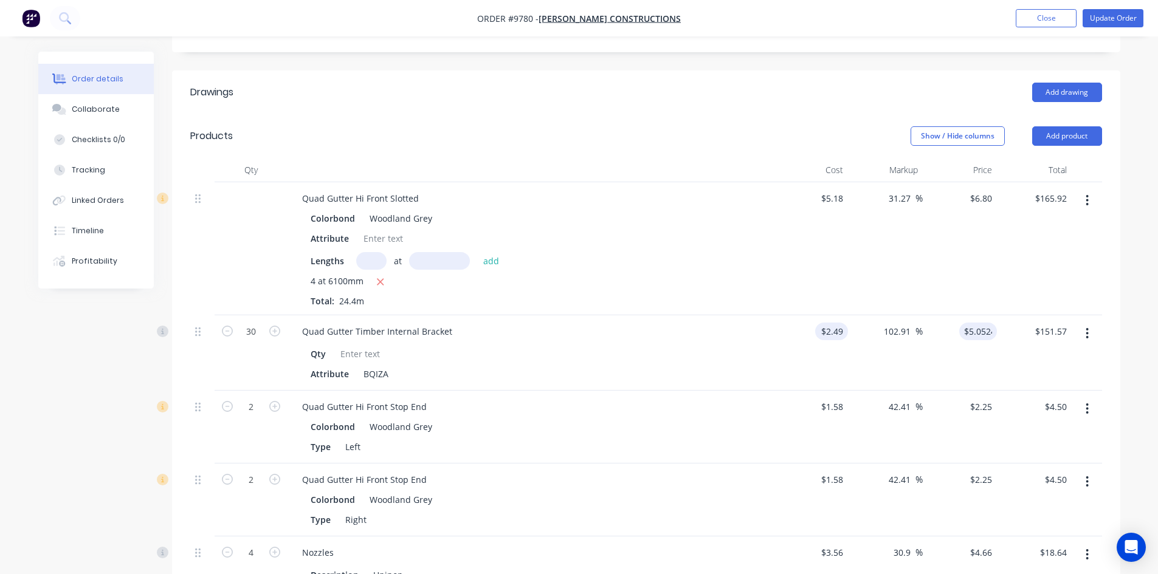
type input "$151.58"
type input "3.49"
type input "40.16"
type input "$3.49"
type input "$104.70"
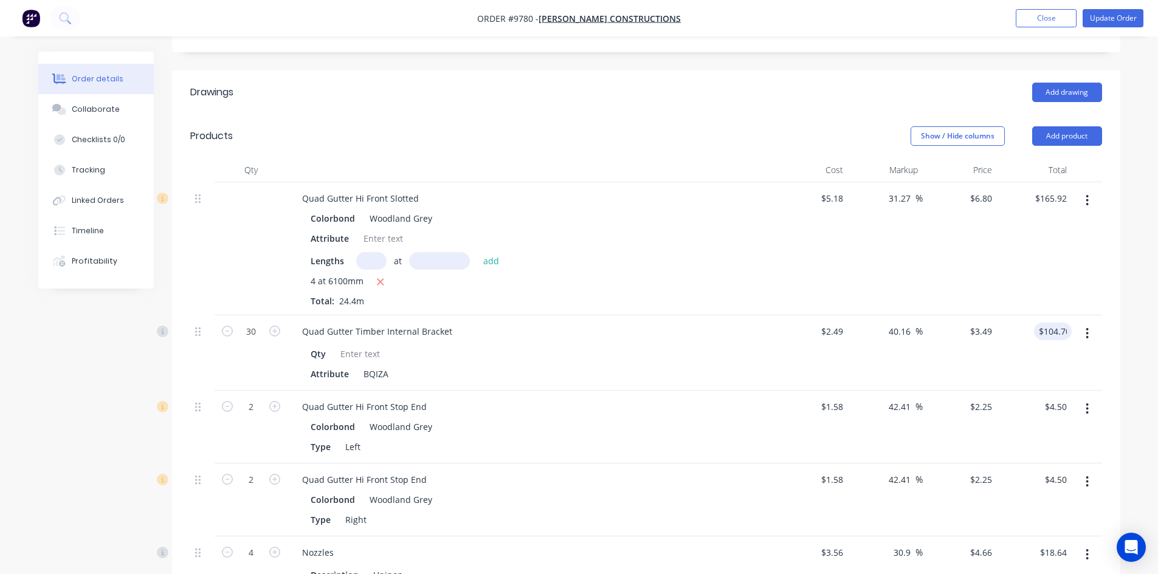
click at [807, 267] on div "$5.18 $5.18" at bounding box center [811, 248] width 75 height 133
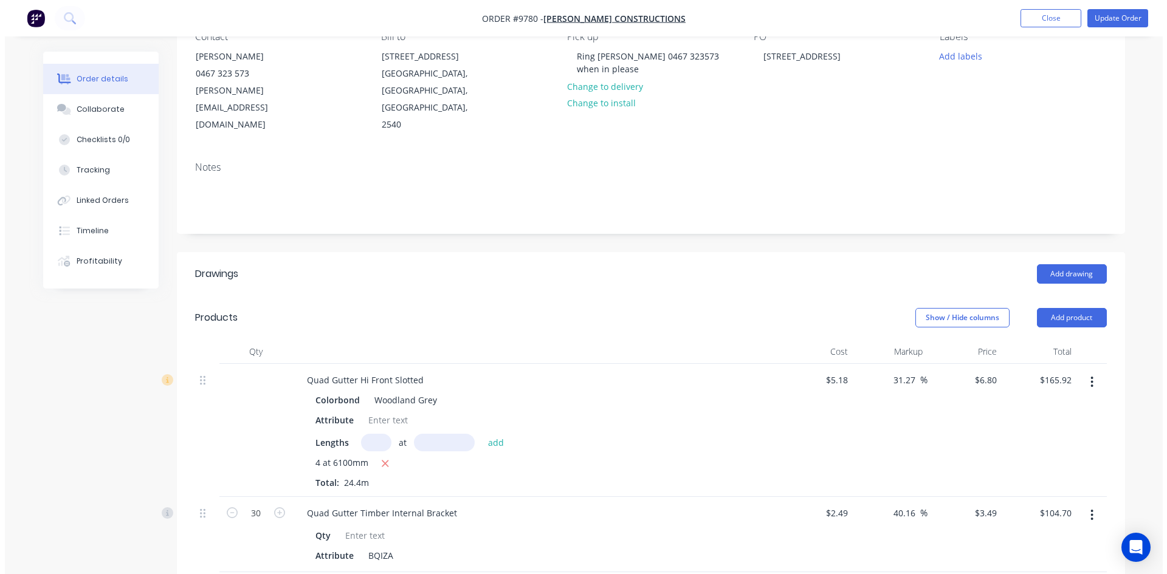
scroll to position [61, 0]
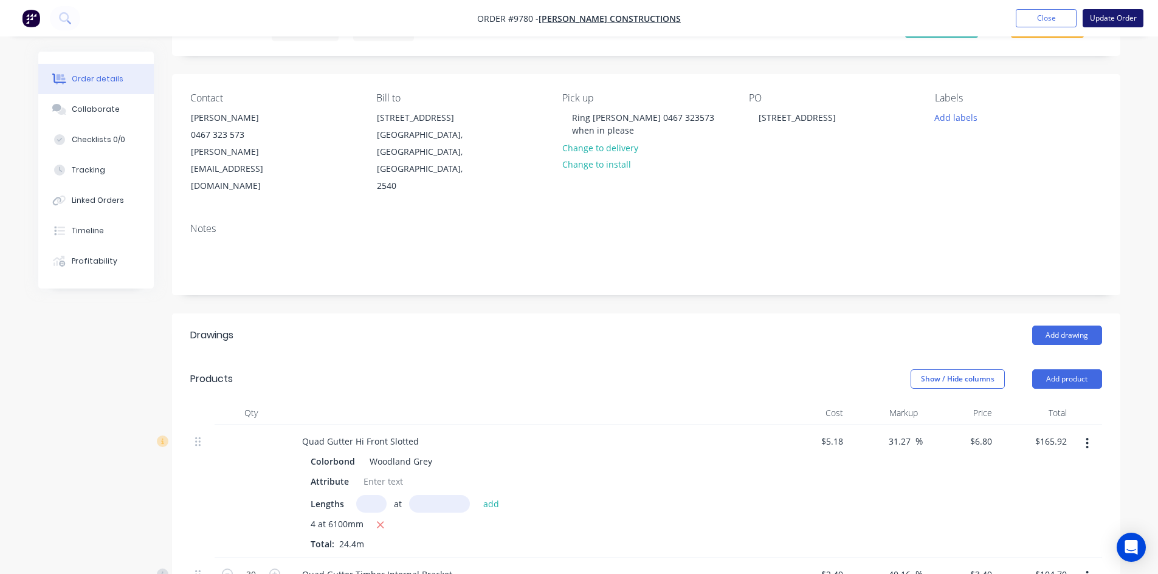
click at [1119, 21] on button "Update Order" at bounding box center [1113, 18] width 61 height 18
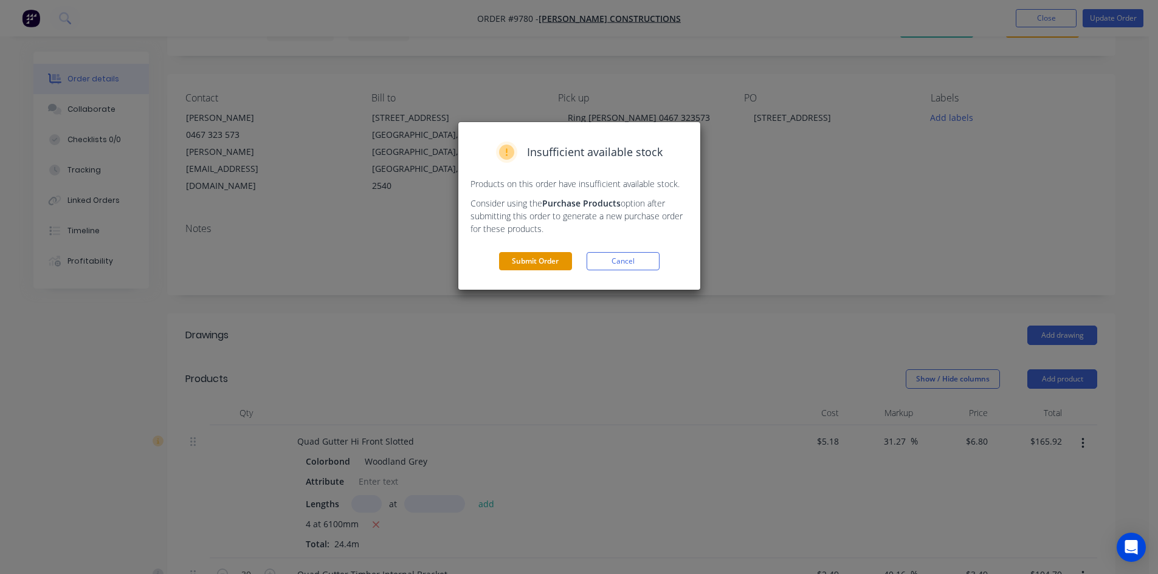
click at [552, 258] on button "Submit Order" at bounding box center [535, 261] width 73 height 18
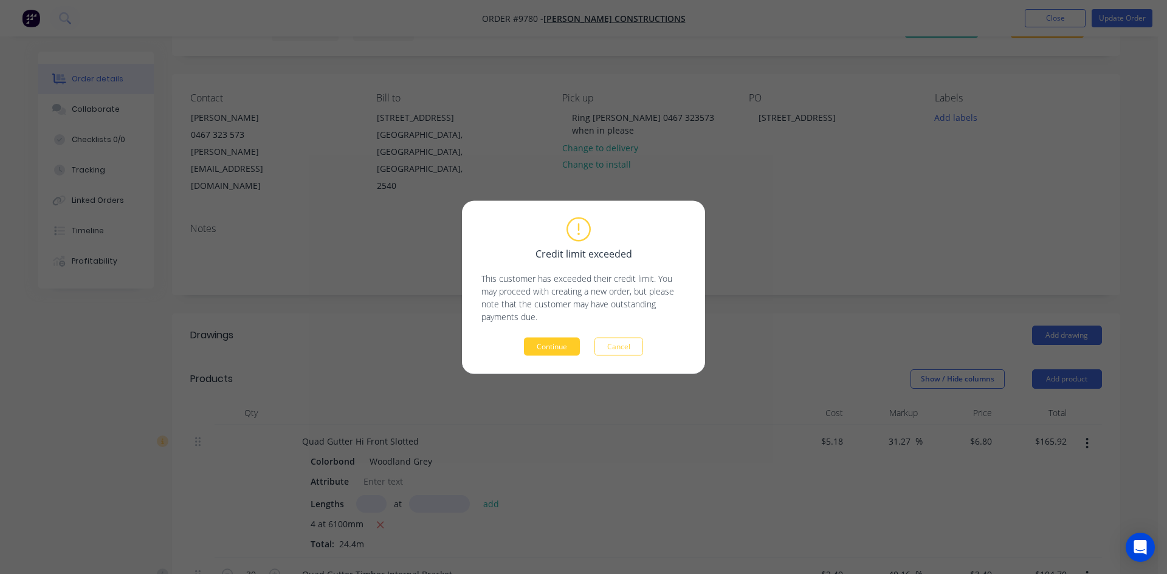
click at [558, 347] on button "Continue" at bounding box center [552, 346] width 56 height 18
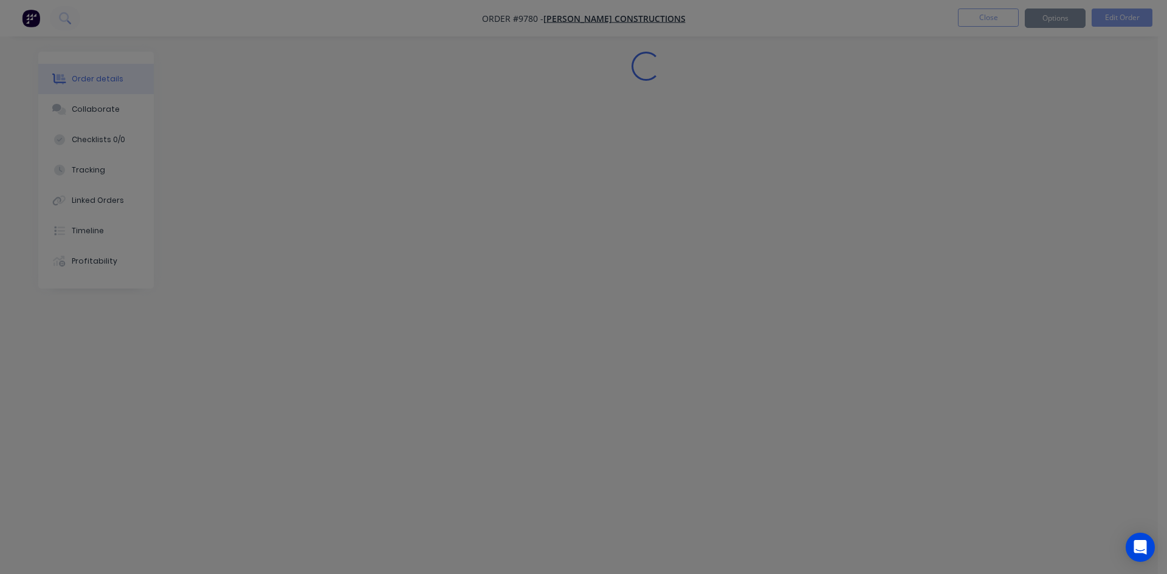
scroll to position [0, 0]
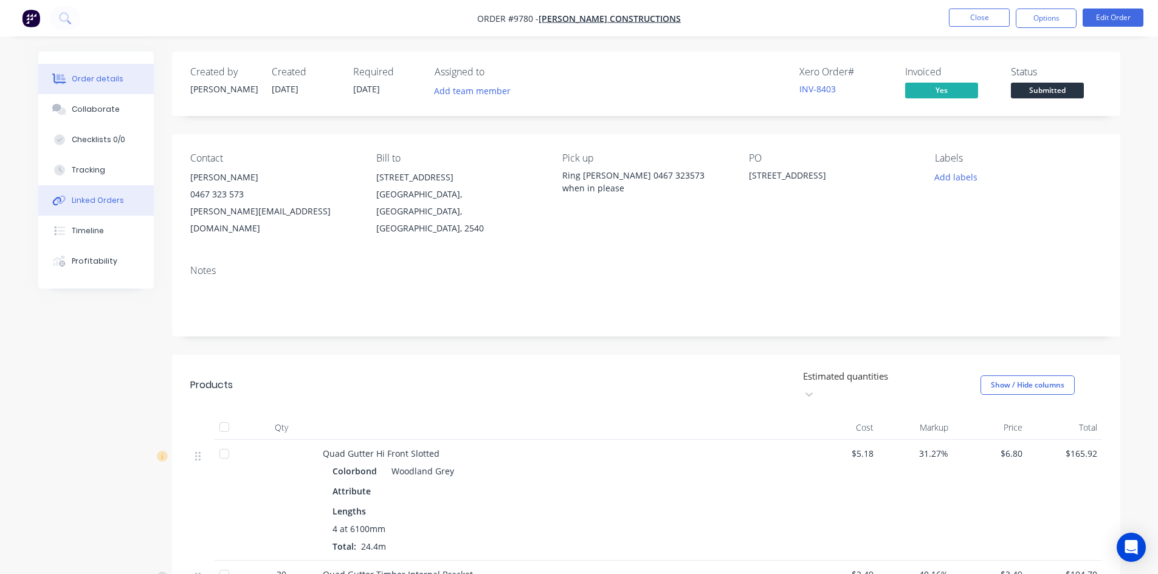
click at [102, 204] on div "Linked Orders" at bounding box center [98, 200] width 52 height 11
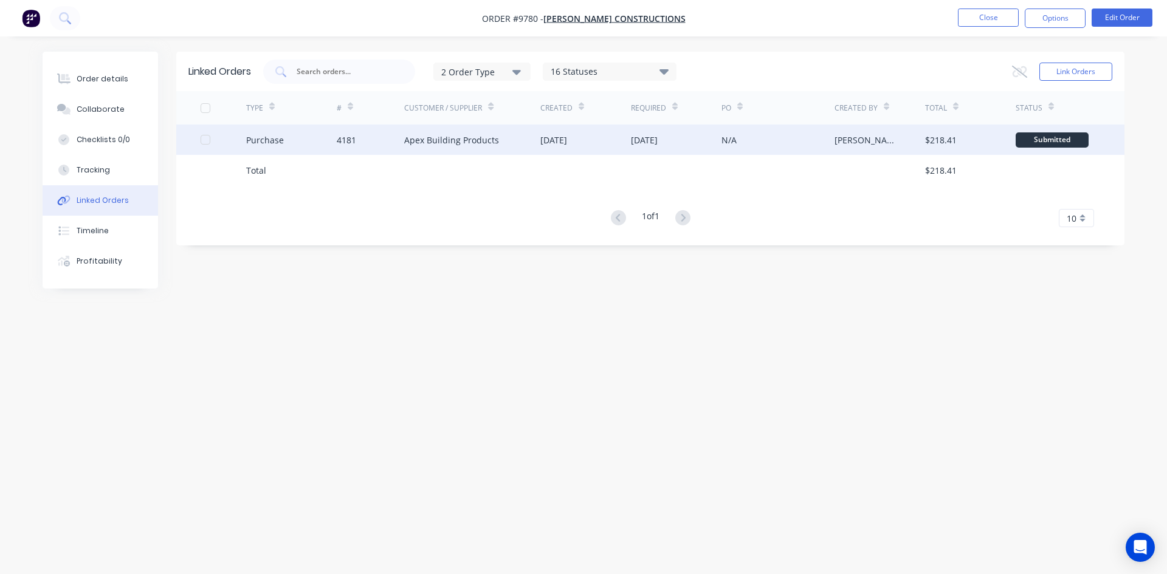
click at [592, 143] on div "18 Sep 2025" at bounding box center [585, 140] width 91 height 30
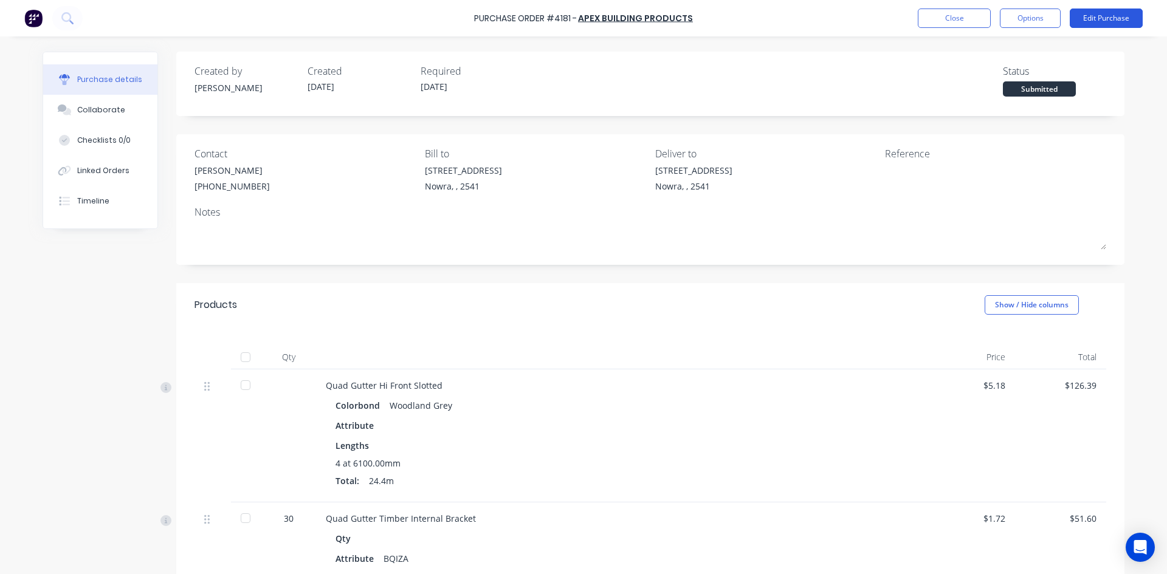
click at [1112, 22] on button "Edit Purchase" at bounding box center [1106, 18] width 73 height 19
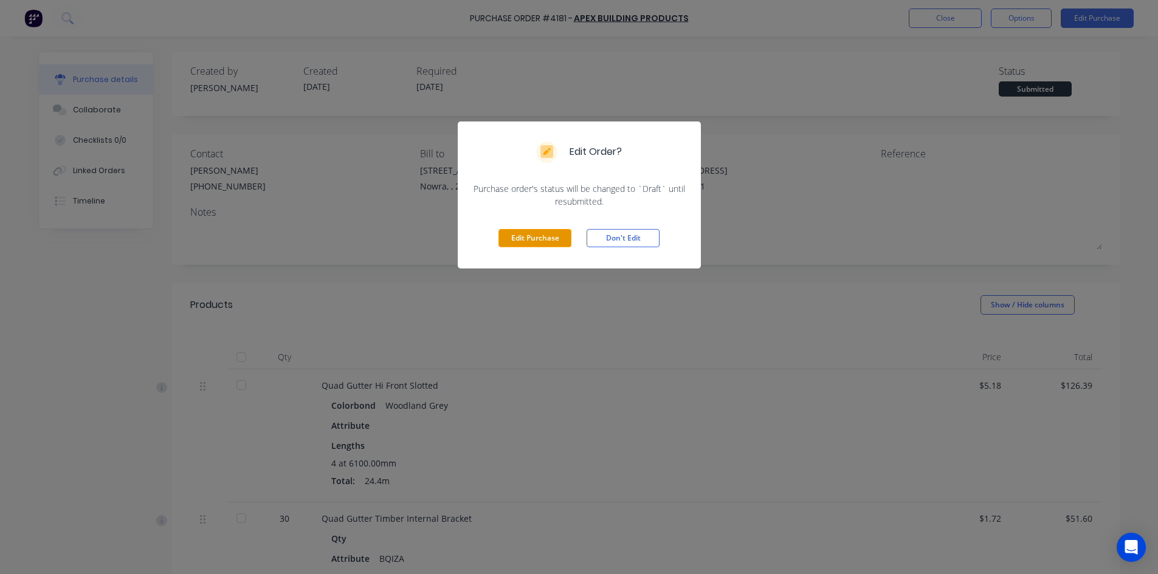
click at [547, 230] on button "Edit Purchase" at bounding box center [534, 238] width 73 height 18
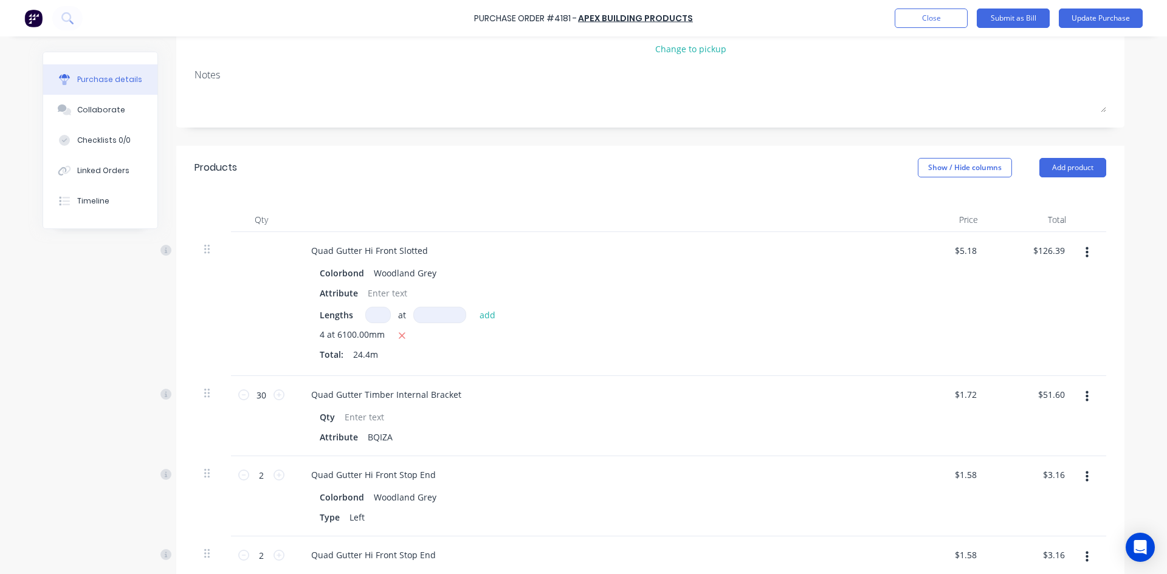
scroll to position [182, 0]
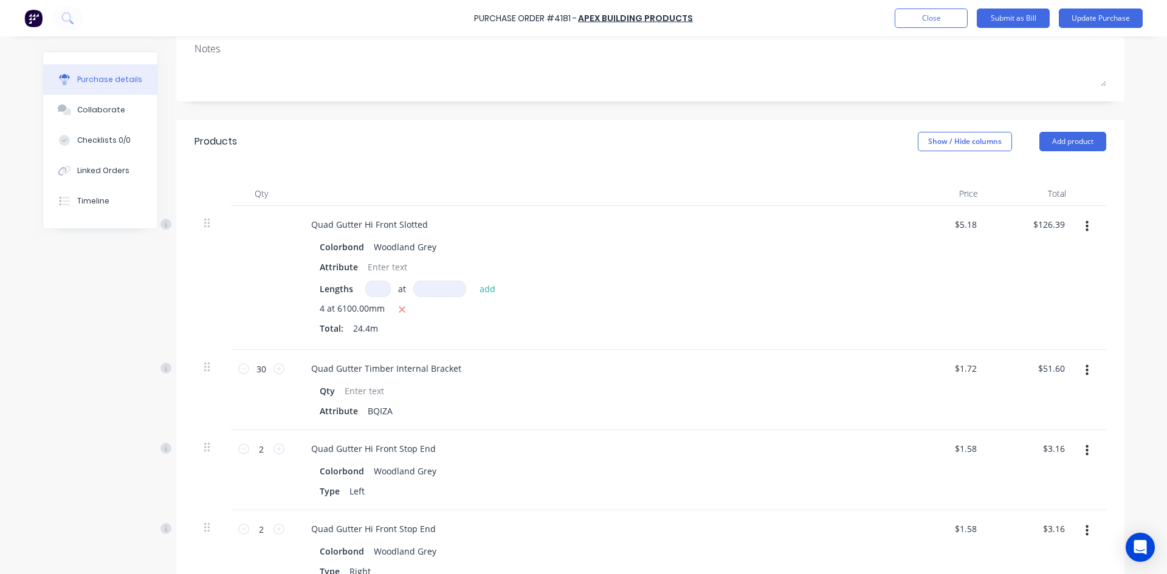
click at [1086, 368] on icon "button" at bounding box center [1087, 370] width 3 height 13
click at [1033, 405] on button "Edit" at bounding box center [1049, 403] width 103 height 24
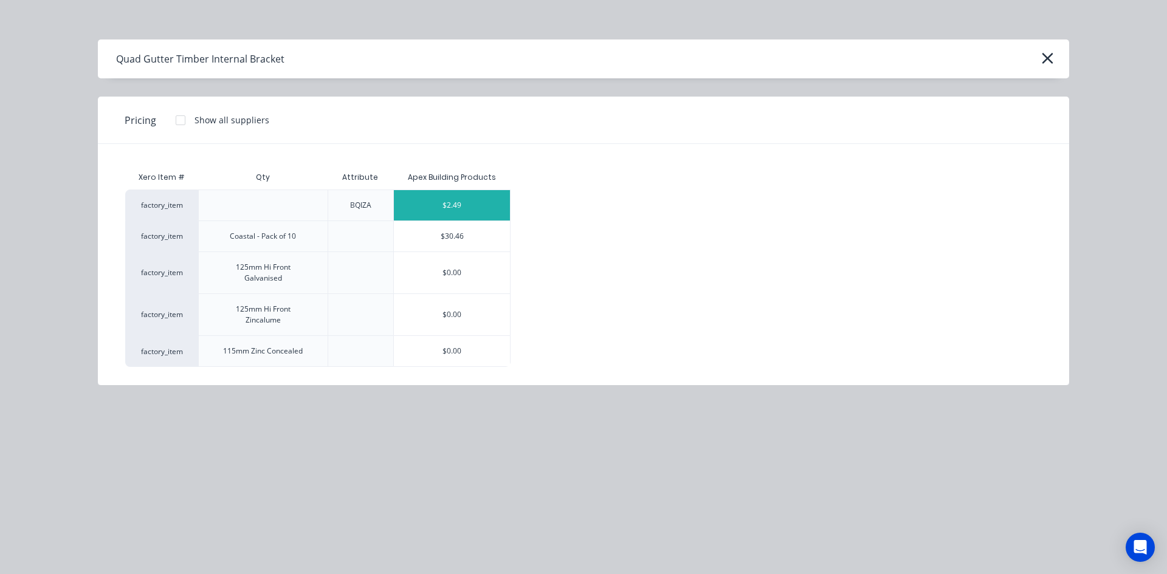
click at [474, 210] on div "$2.49" at bounding box center [452, 205] width 116 height 30
type input "$2.49"
type input "$74.70"
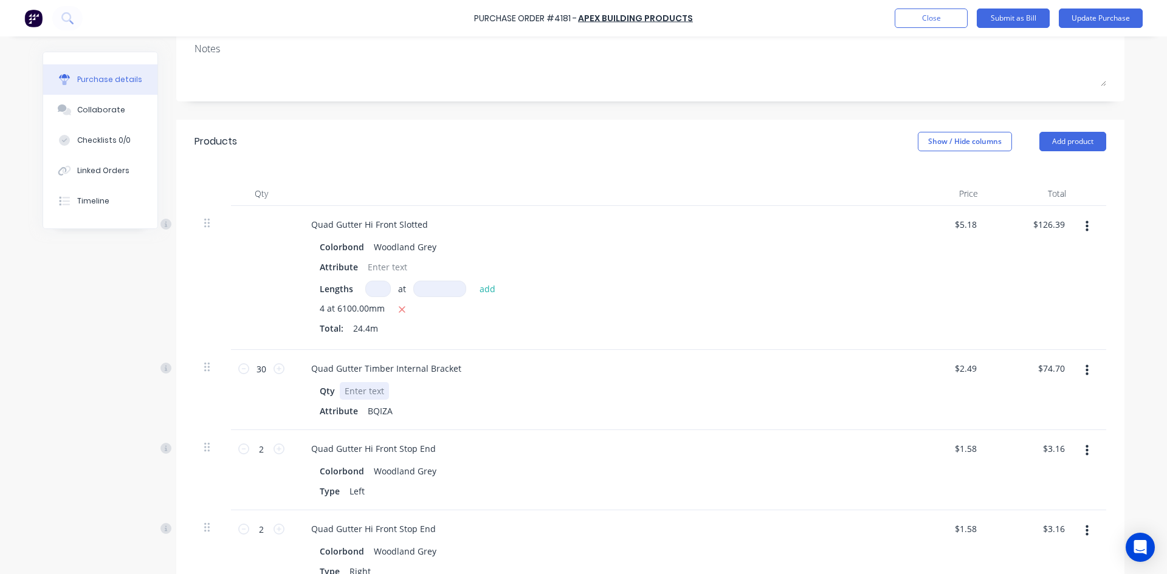
click at [728, 393] on div "Qty" at bounding box center [593, 391] width 557 height 18
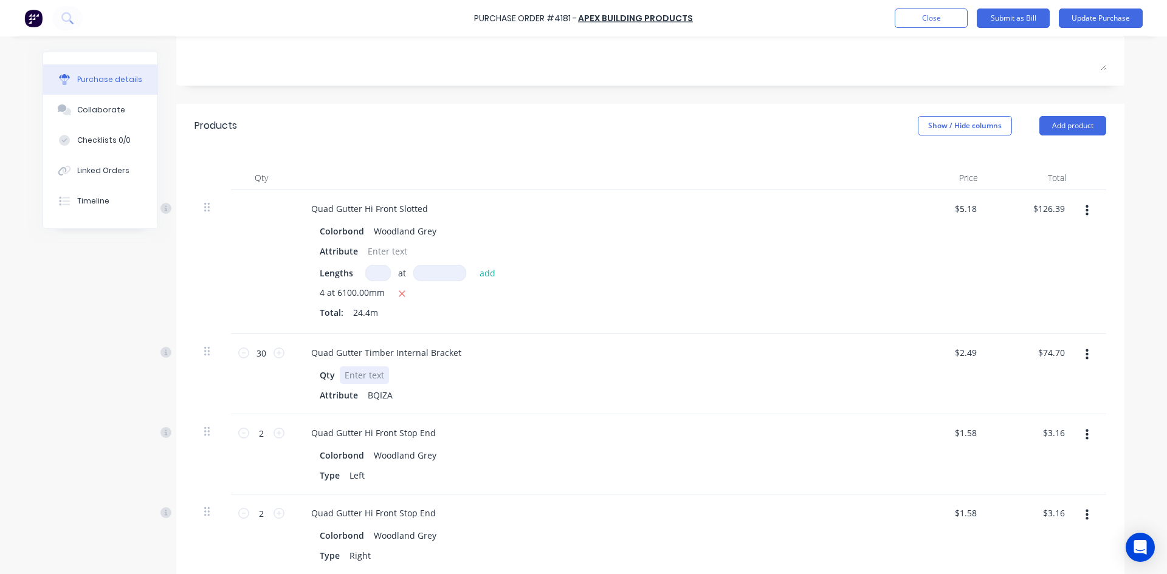
scroll to position [151, 0]
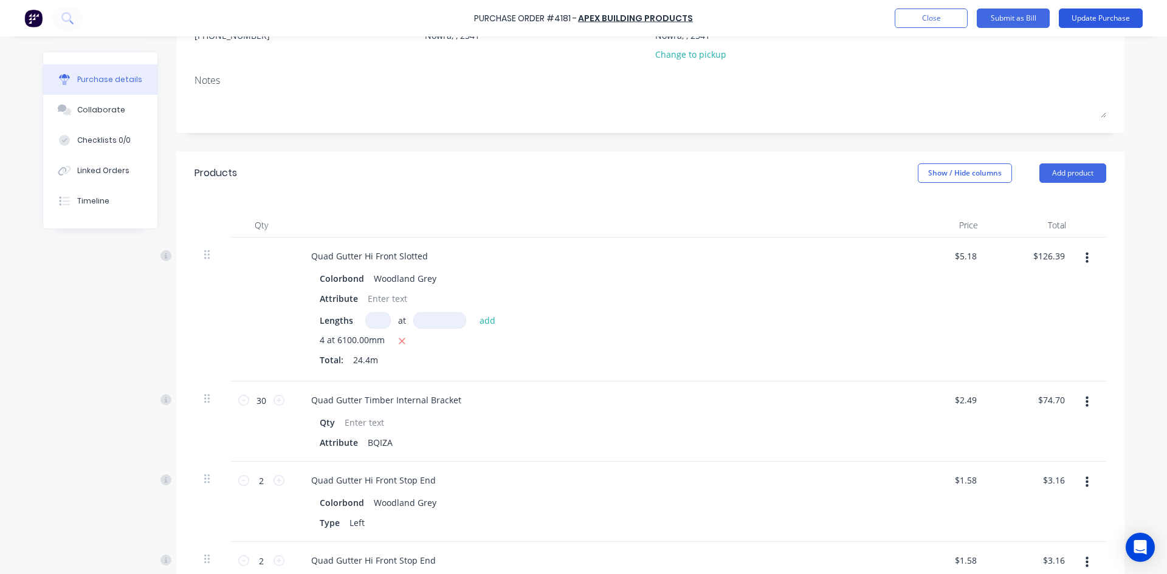
click at [1100, 19] on button "Update Purchase" at bounding box center [1101, 18] width 84 height 19
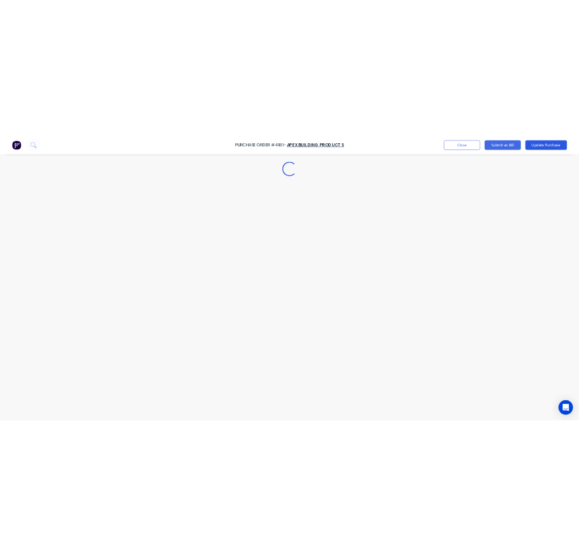
scroll to position [0, 0]
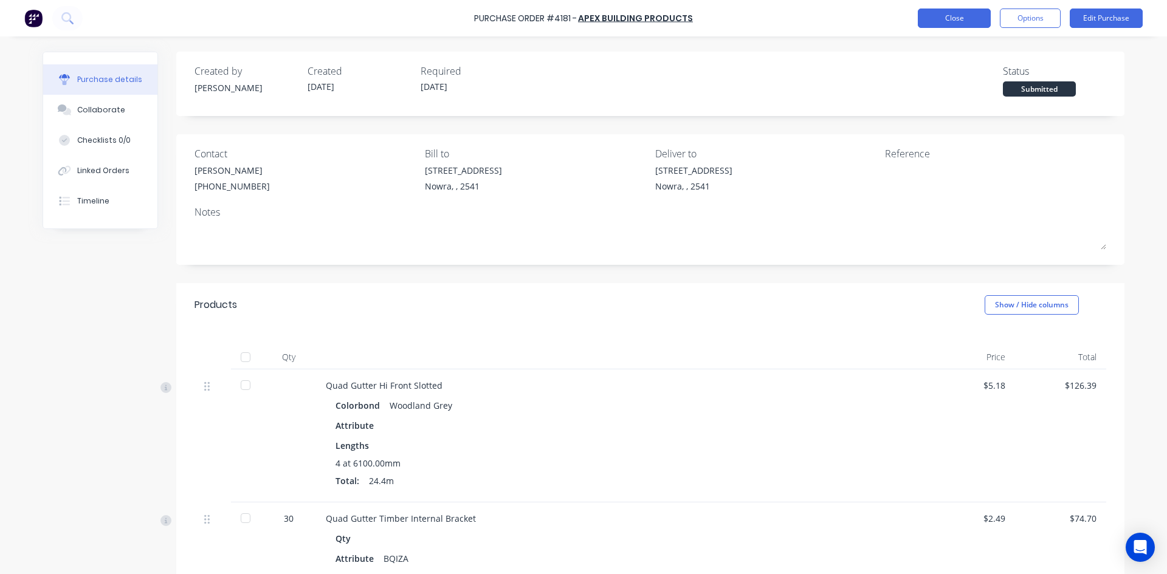
click at [975, 19] on button "Close" at bounding box center [954, 18] width 73 height 19
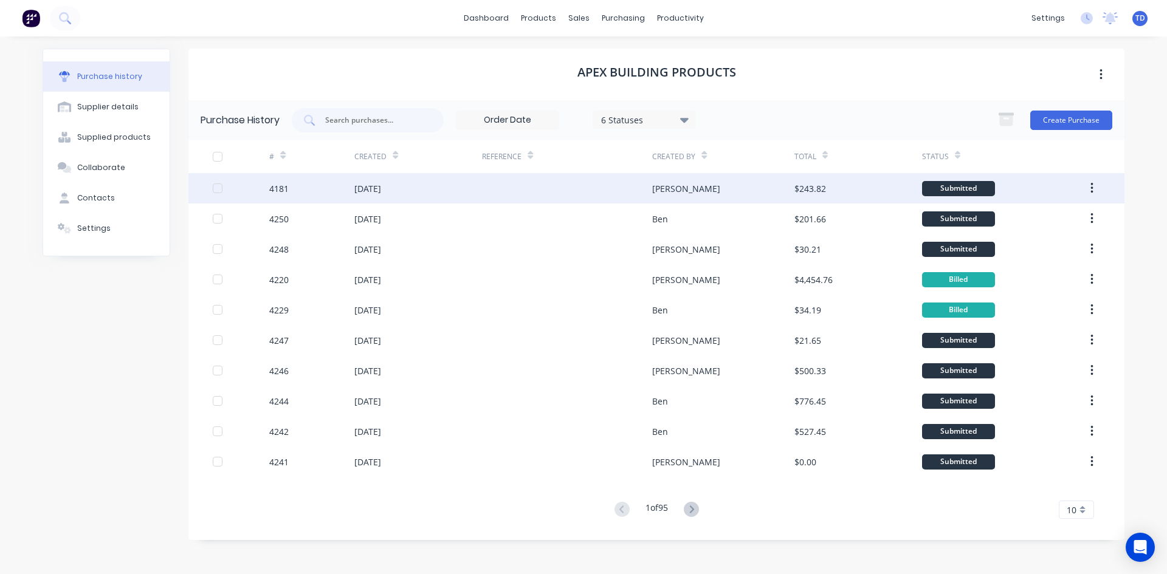
click at [331, 188] on div "4181" at bounding box center [311, 188] width 85 height 30
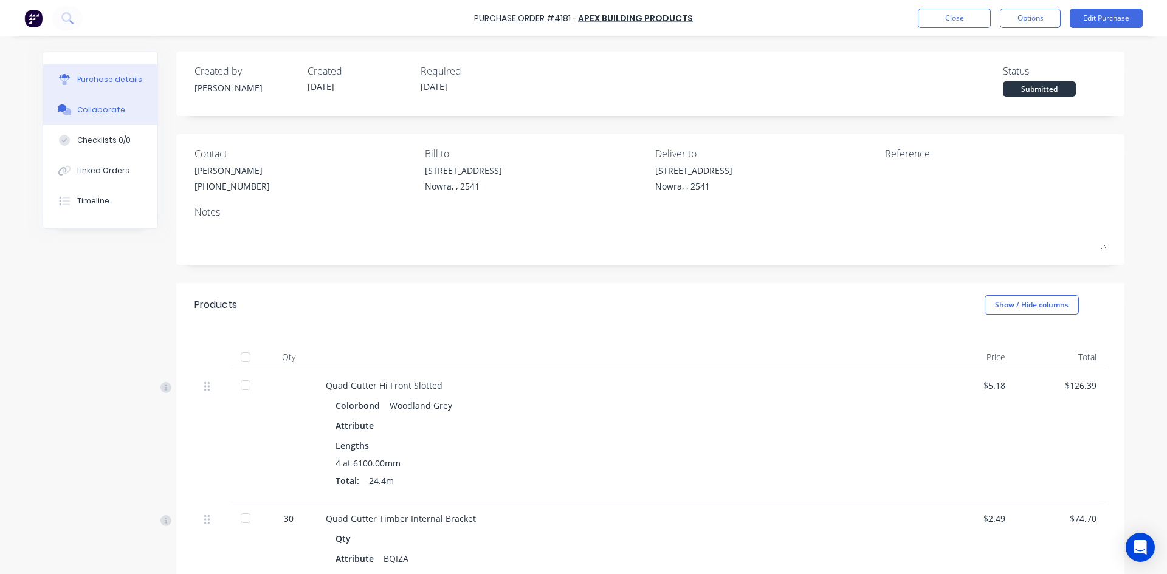
click at [104, 111] on div "Collaborate" at bounding box center [101, 110] width 48 height 11
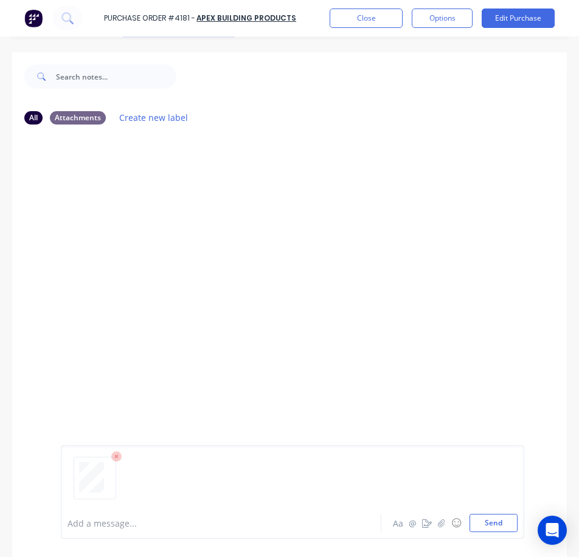
scroll to position [97, 0]
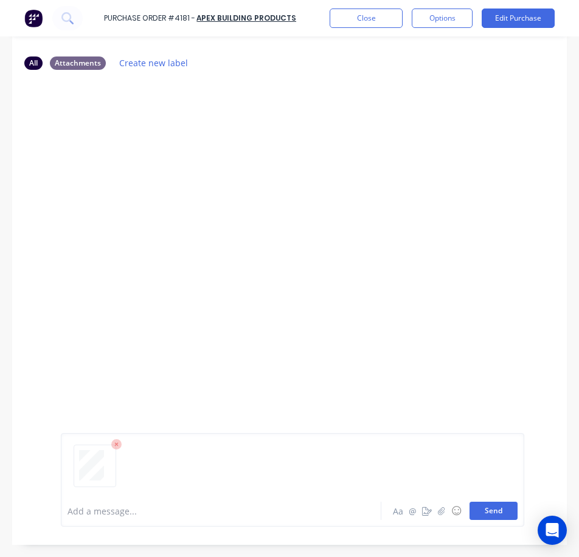
click at [499, 508] on button "Send" at bounding box center [493, 511] width 48 height 18
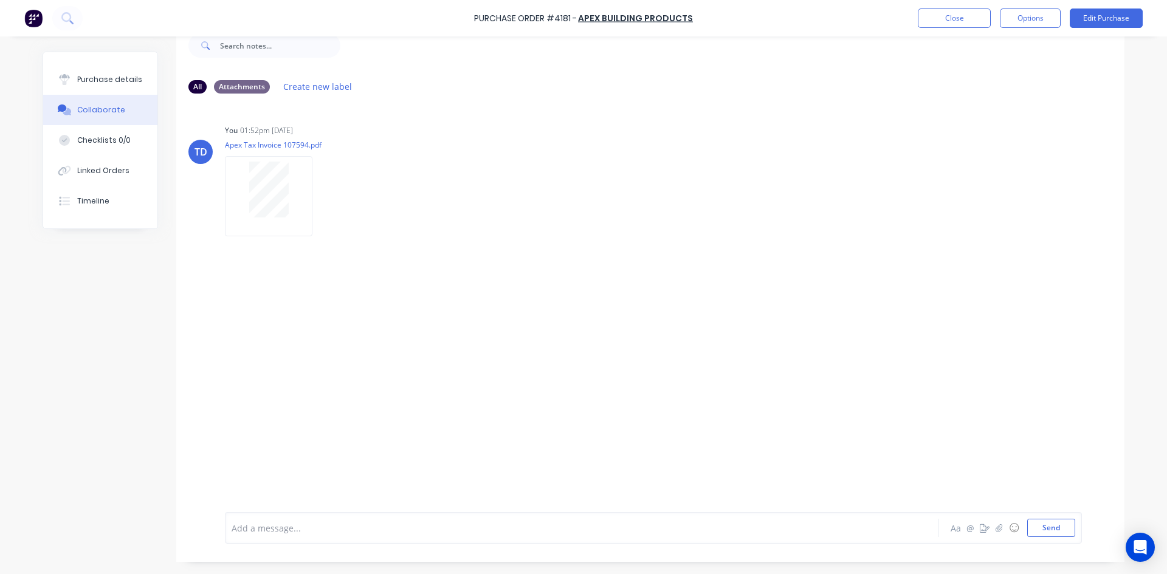
scroll to position [30, 0]
click at [109, 75] on div "Purchase details" at bounding box center [109, 79] width 65 height 11
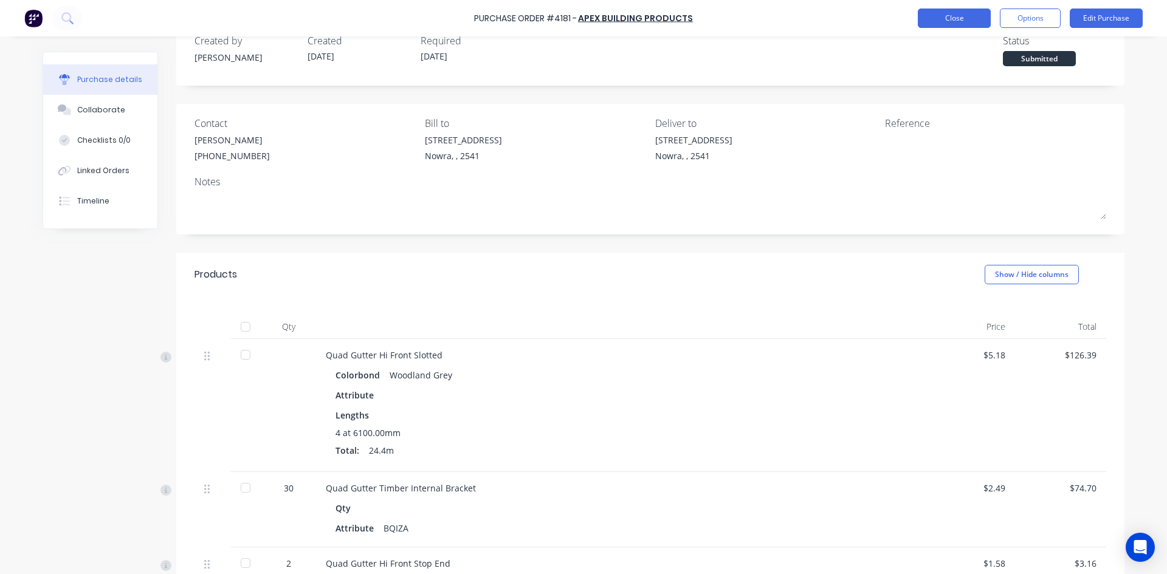
click at [938, 15] on button "Close" at bounding box center [954, 18] width 73 height 19
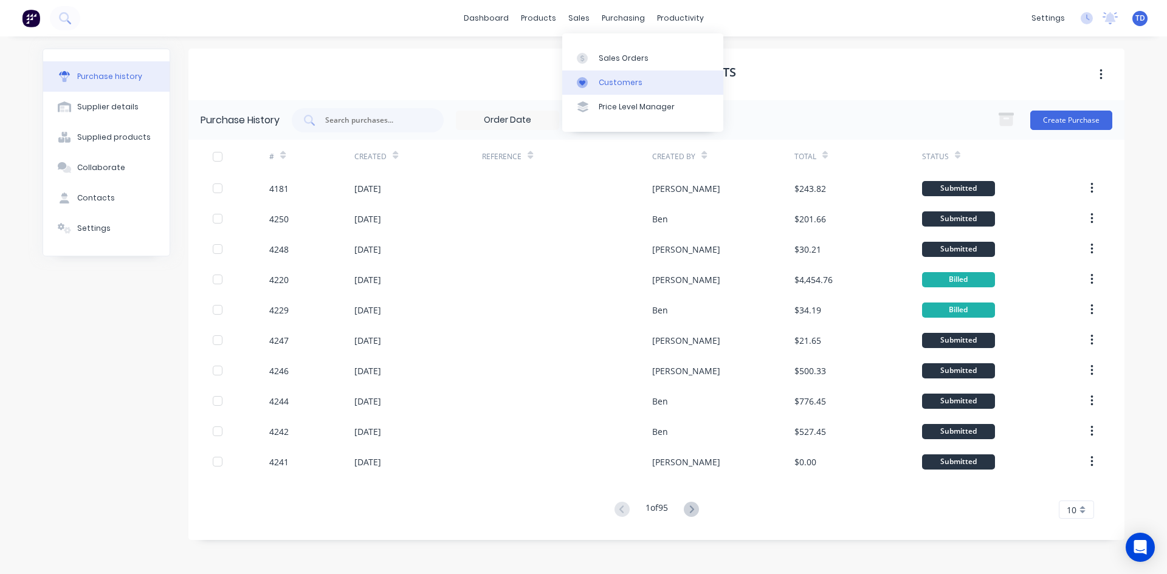
click at [599, 80] on div "Customers" at bounding box center [621, 82] width 44 height 11
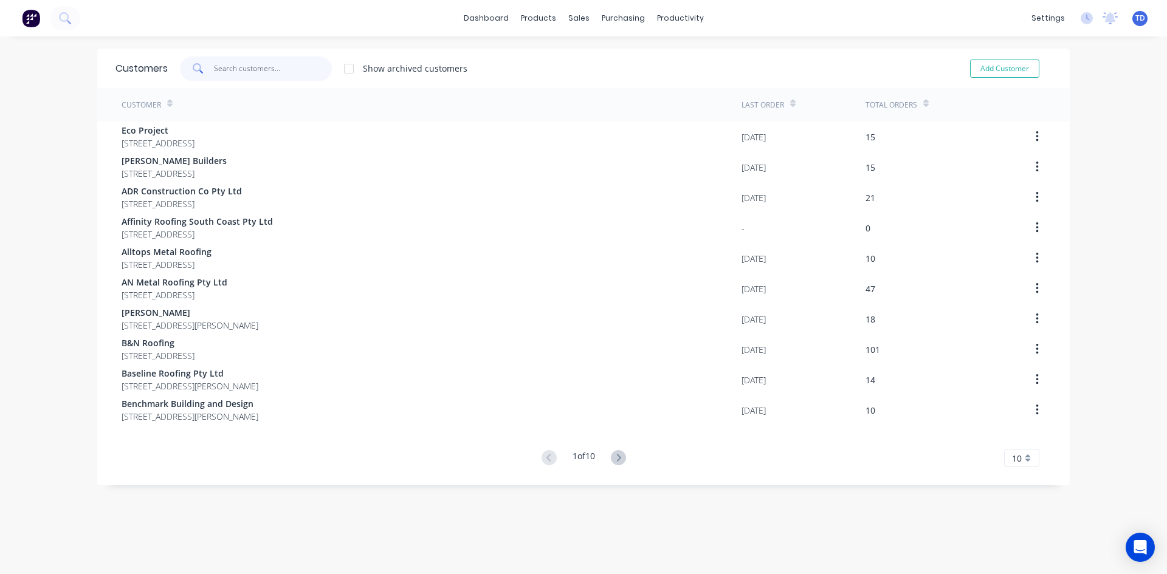
click at [254, 67] on input "text" at bounding box center [273, 69] width 119 height 24
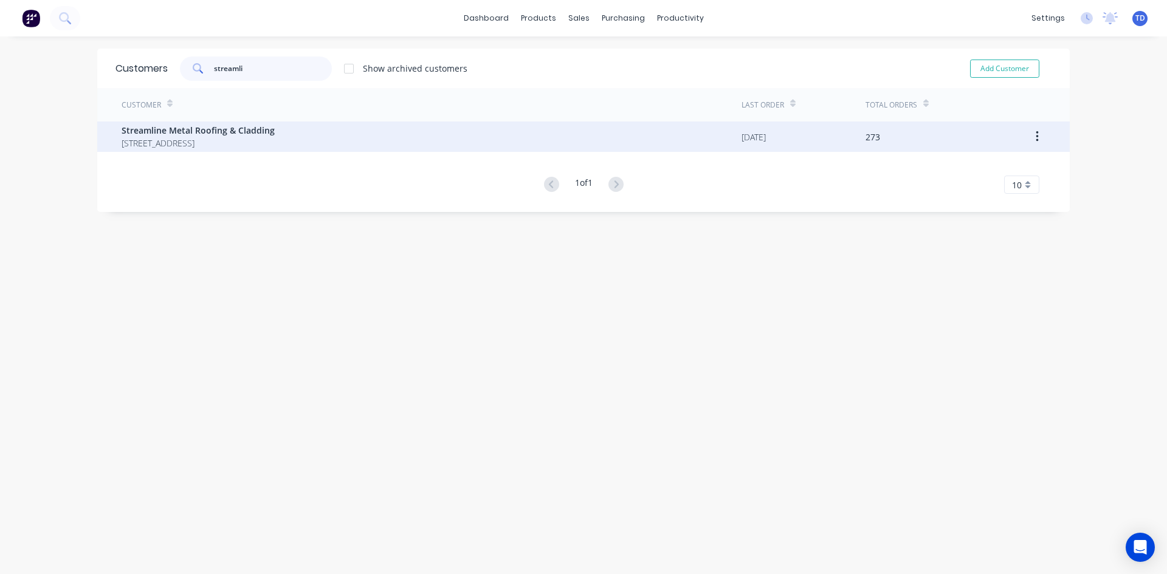
type input "streamli"
click at [220, 130] on span "Streamline Metal Roofing & Cladding" at bounding box center [198, 130] width 153 height 13
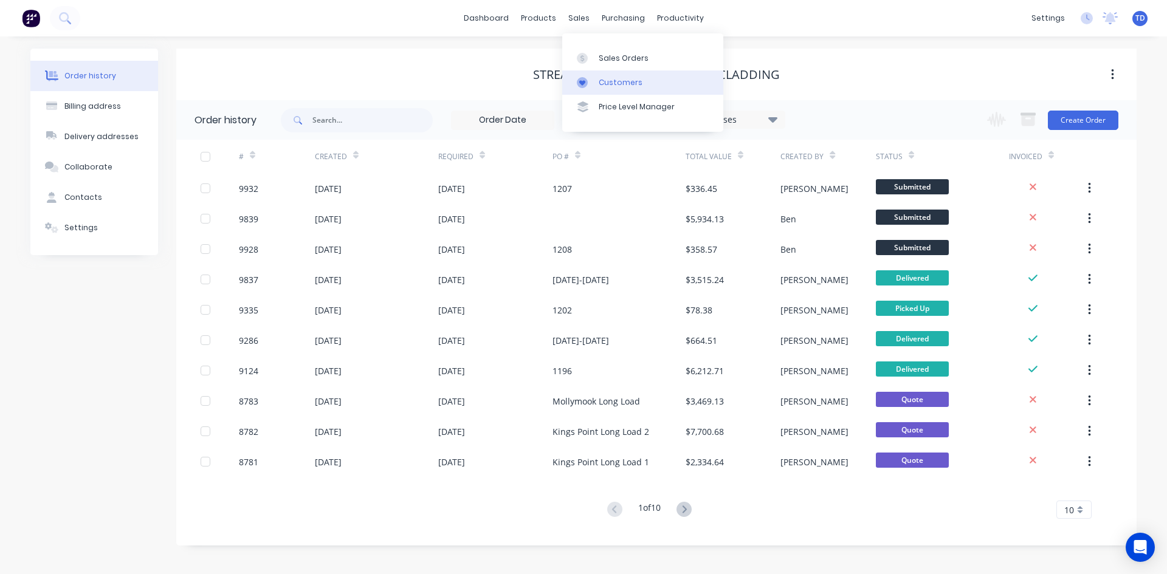
click at [604, 83] on div "Customers" at bounding box center [621, 82] width 44 height 11
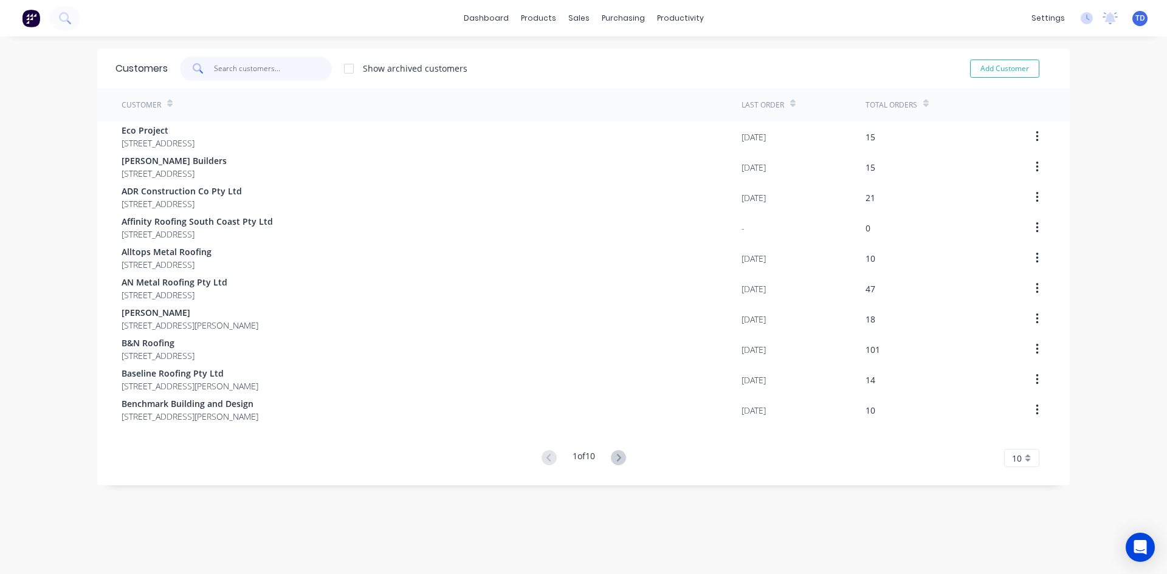
click at [257, 69] on input "text" at bounding box center [273, 69] width 119 height 24
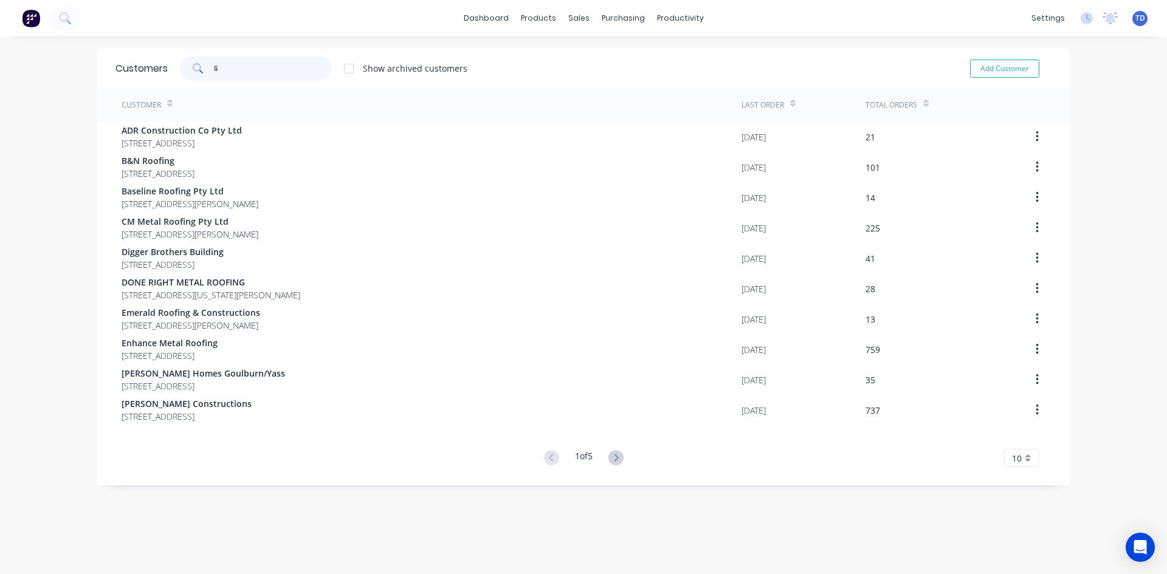
type input "l"
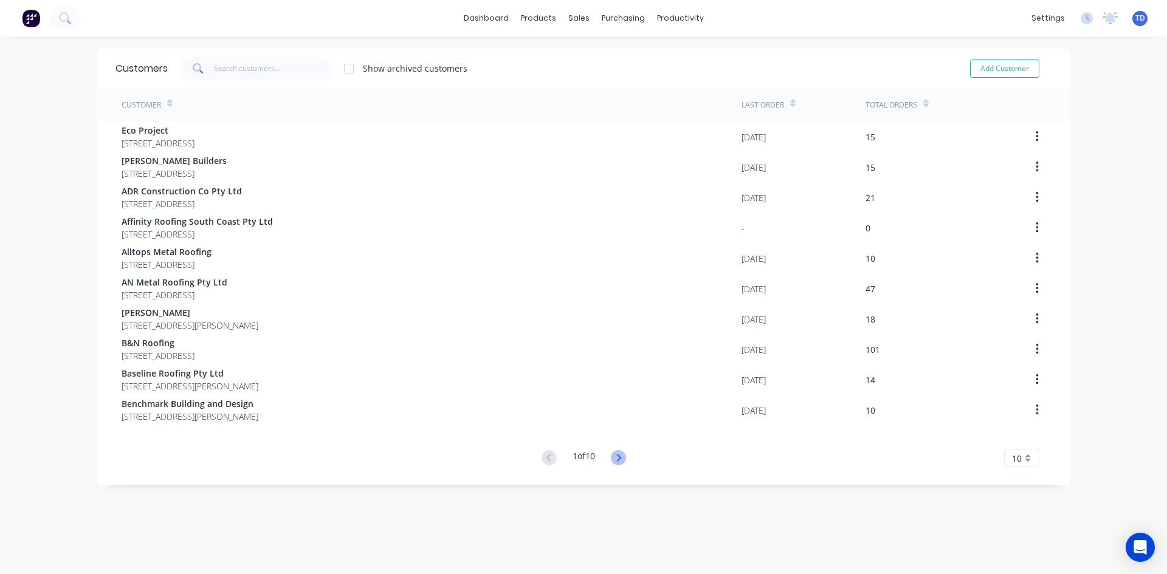
click at [617, 460] on icon at bounding box center [618, 457] width 15 height 15
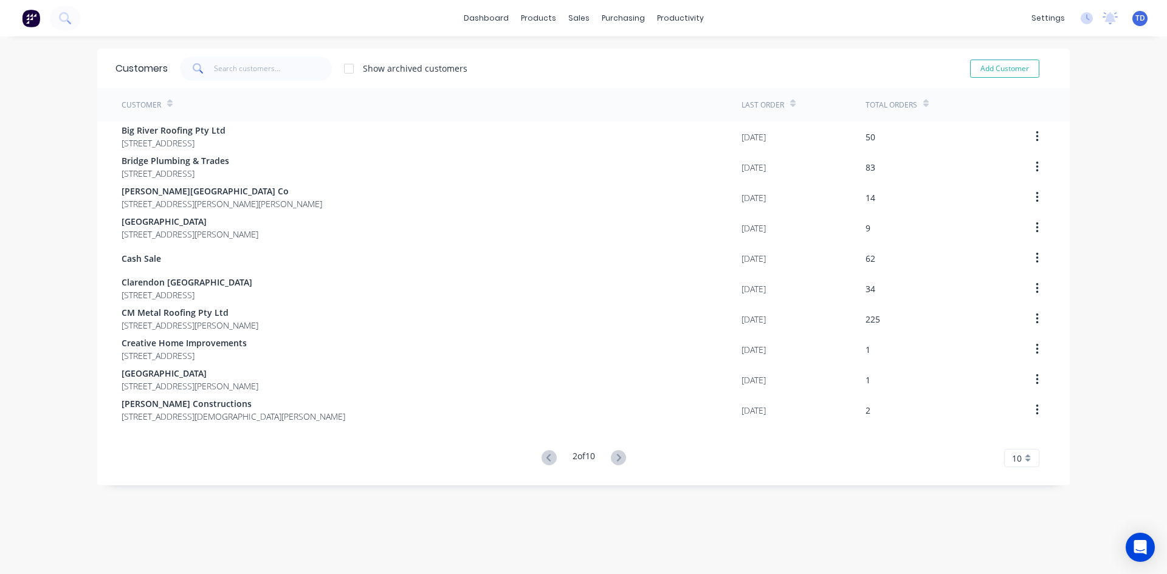
click at [617, 460] on icon at bounding box center [618, 457] width 15 height 15
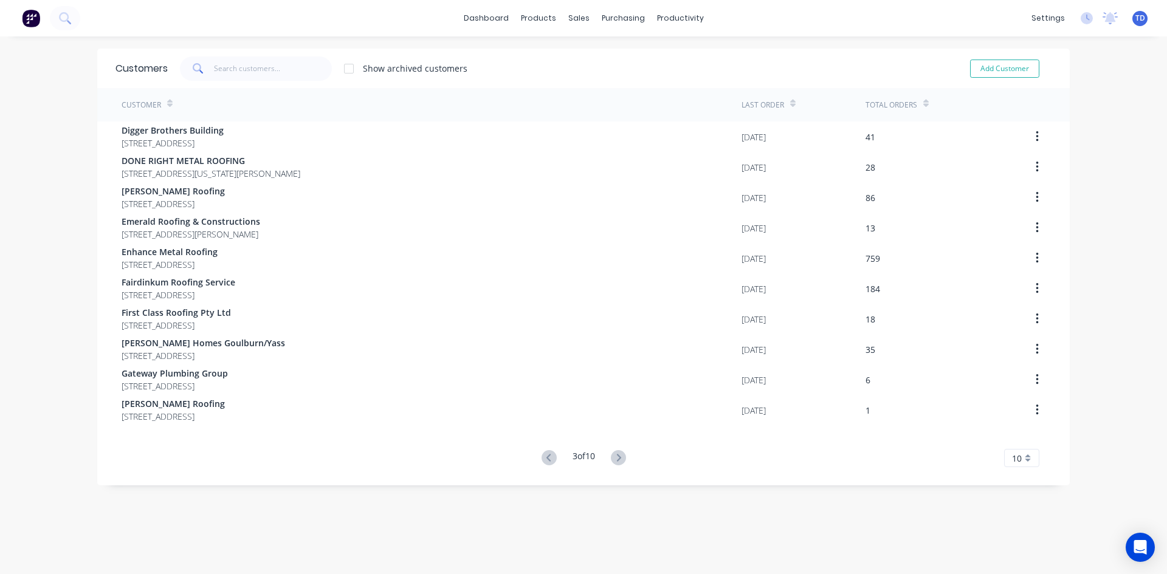
click at [617, 460] on icon at bounding box center [618, 457] width 15 height 15
click at [268, 68] on input "text" at bounding box center [273, 69] width 119 height 24
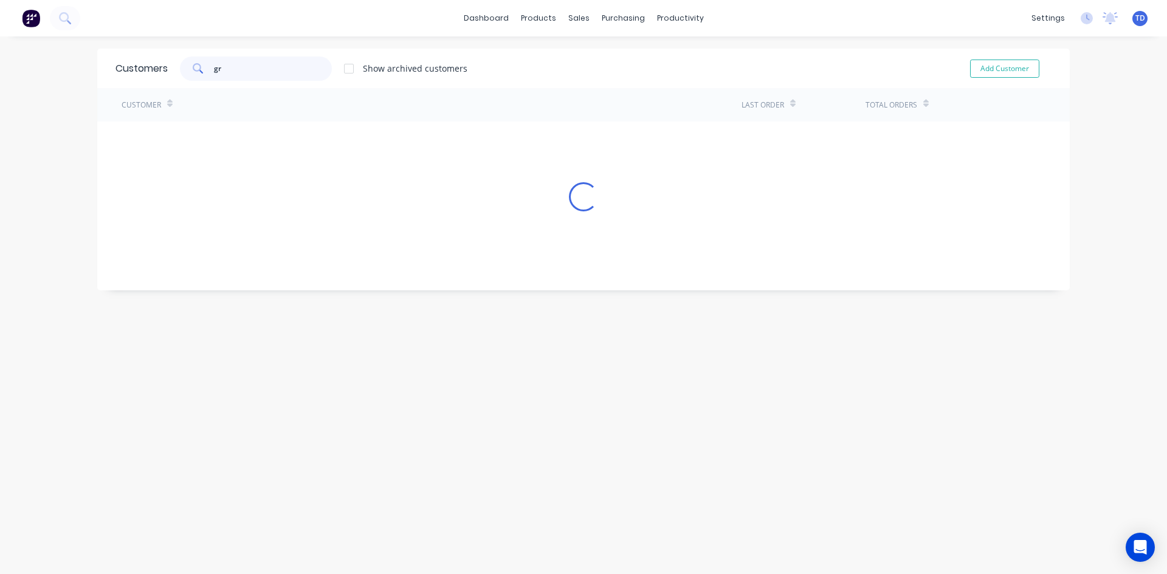
type input "g"
type input "d"
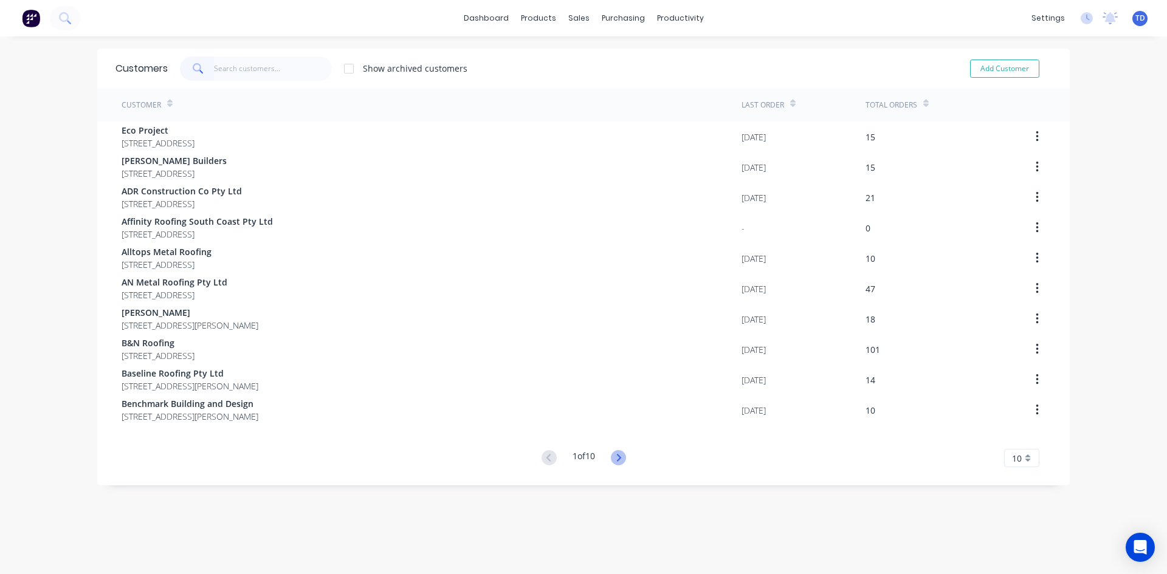
click at [621, 458] on icon at bounding box center [618, 457] width 15 height 15
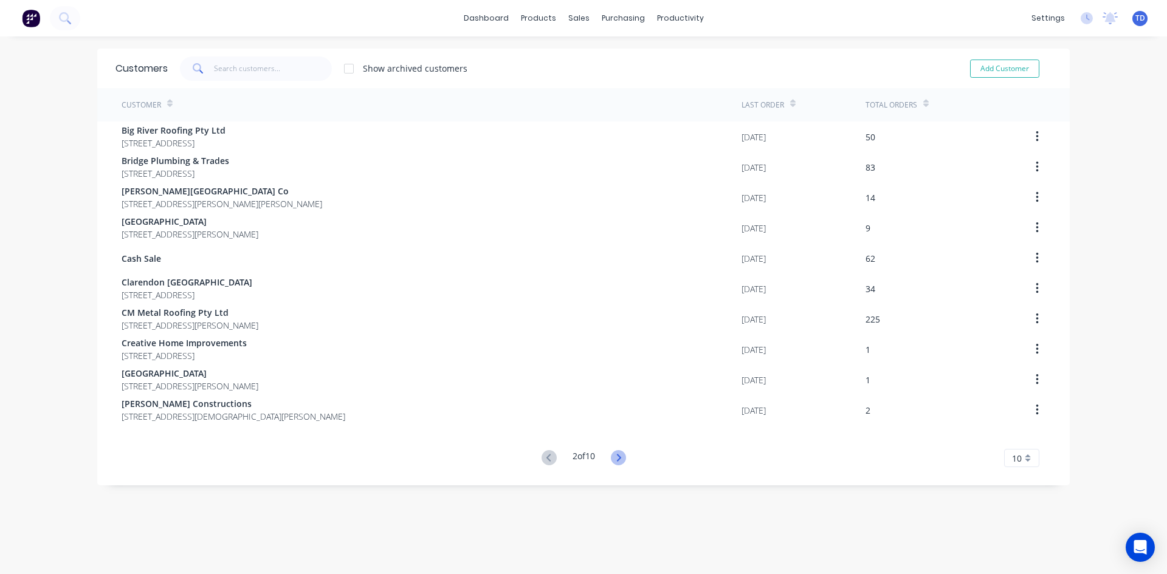
click at [623, 458] on icon at bounding box center [618, 457] width 15 height 15
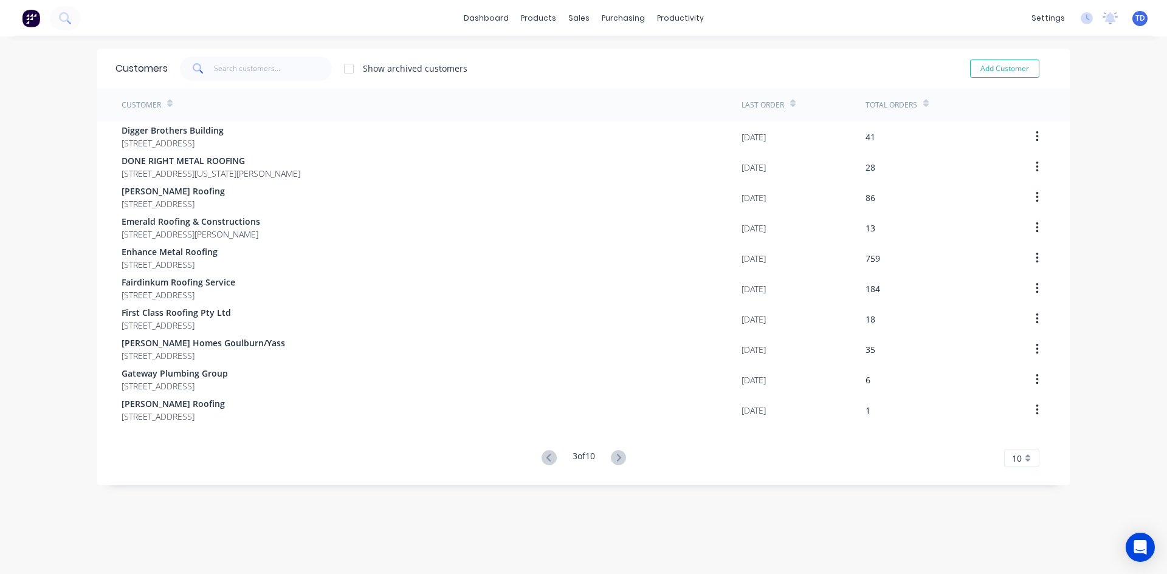
click at [624, 457] on button at bounding box center [618, 459] width 22 height 18
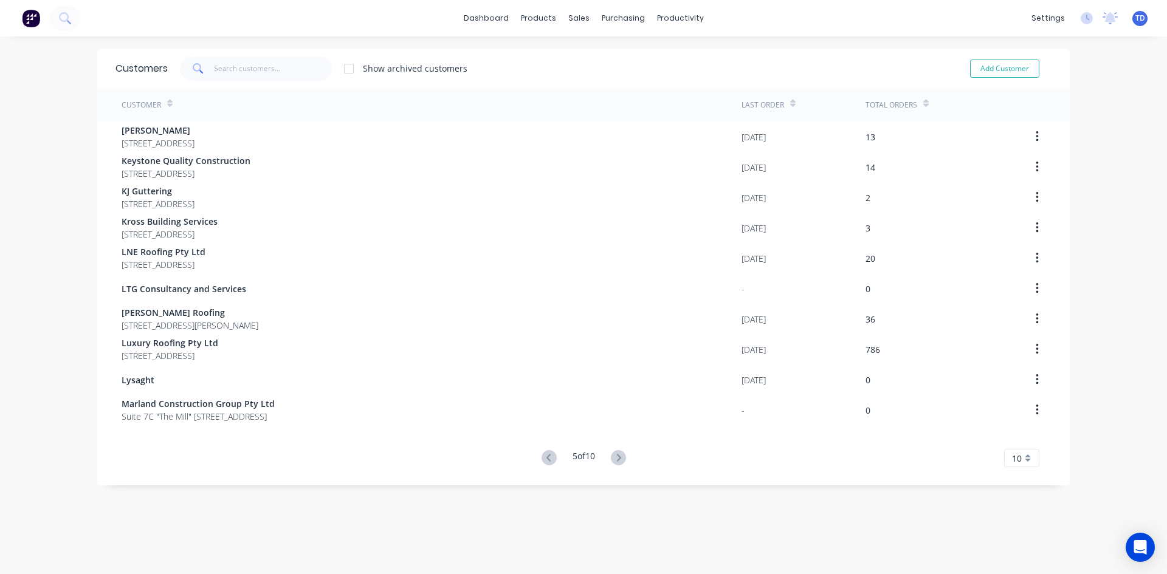
click at [624, 457] on button at bounding box center [618, 459] width 22 height 18
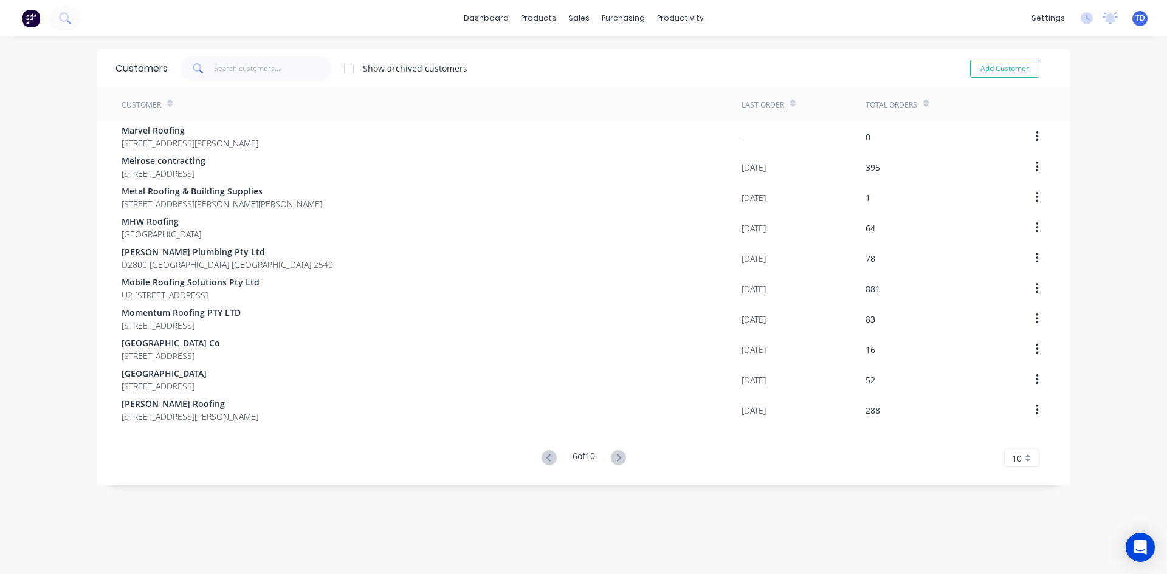
click at [624, 457] on button at bounding box center [618, 459] width 22 height 18
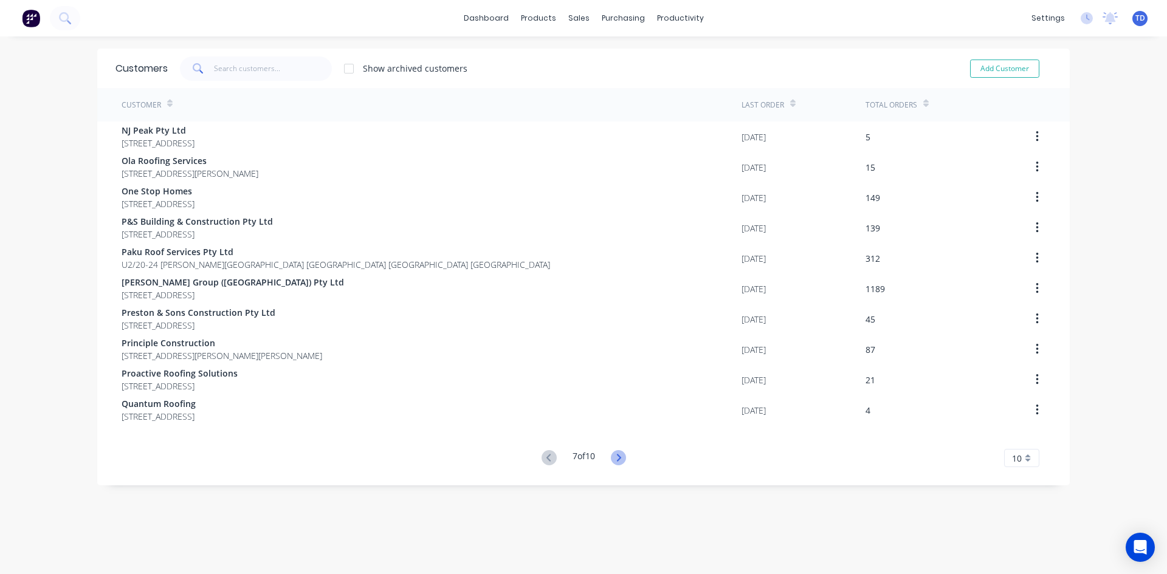
click at [619, 458] on icon at bounding box center [618, 457] width 15 height 15
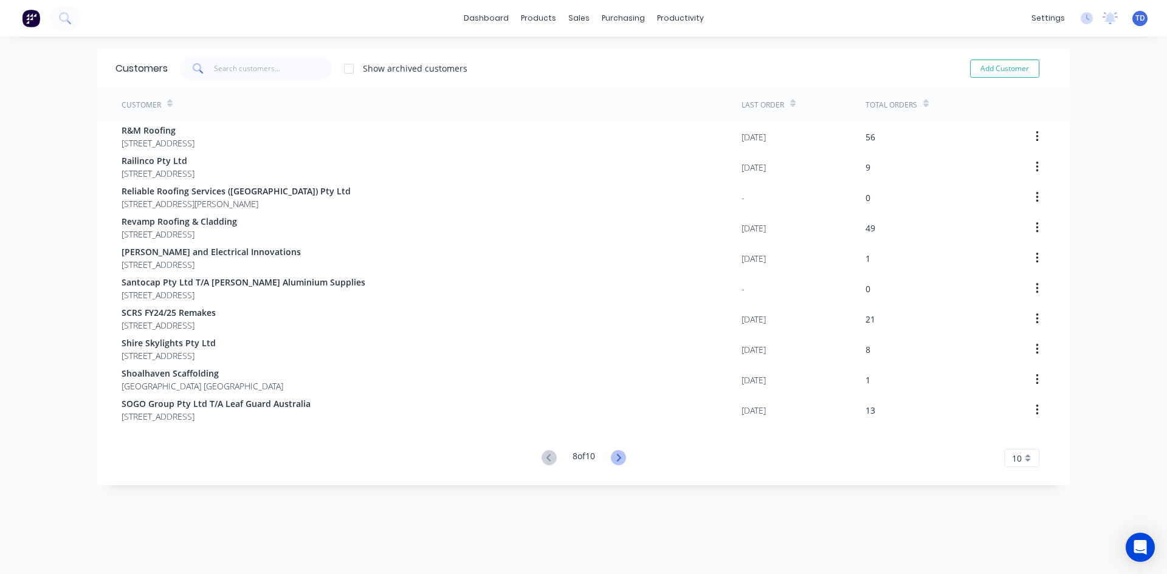
click at [618, 459] on icon at bounding box center [618, 457] width 15 height 15
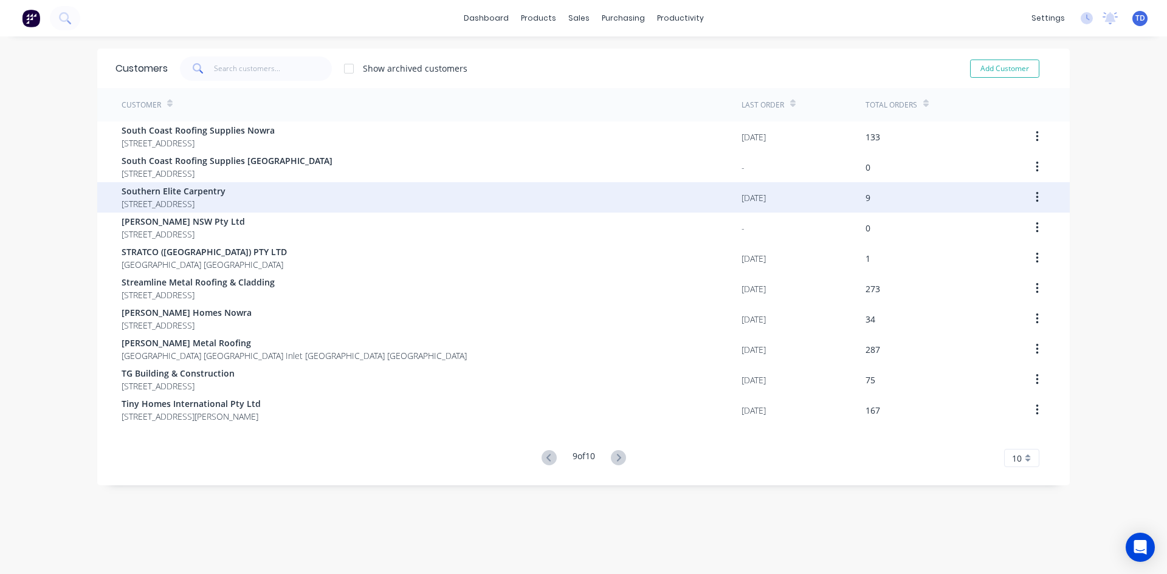
click at [226, 201] on span "[STREET_ADDRESS]" at bounding box center [174, 204] width 104 height 13
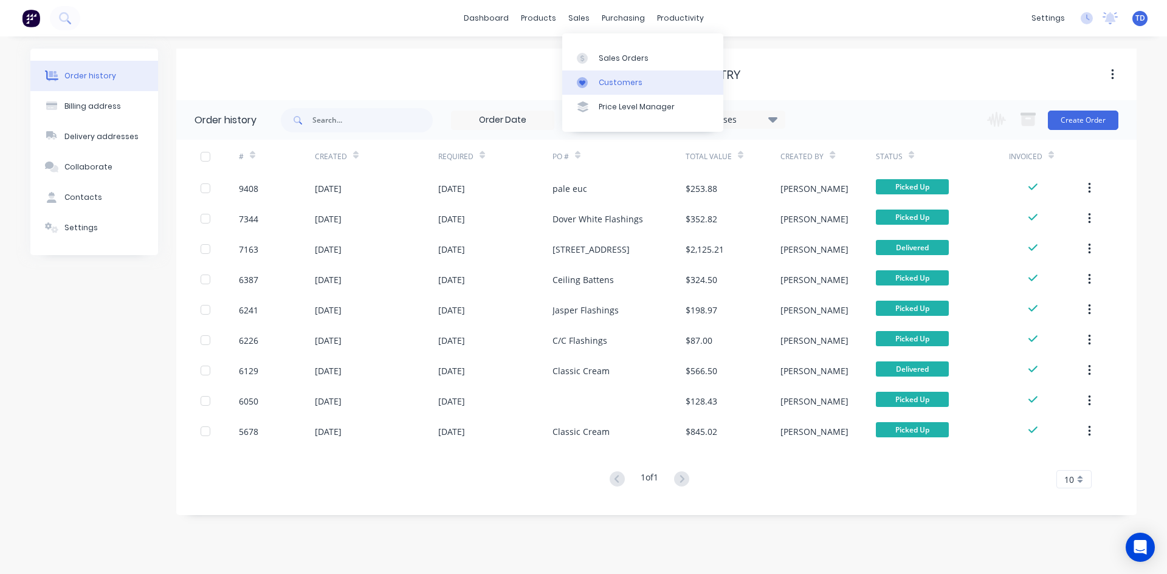
click at [621, 81] on div "Customers" at bounding box center [621, 82] width 44 height 11
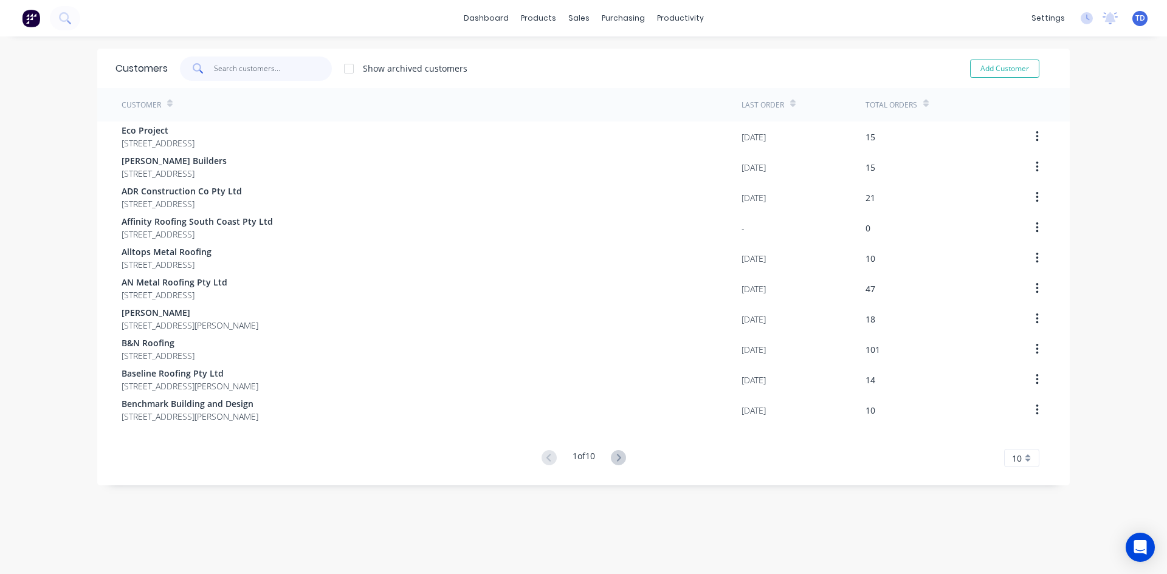
click at [274, 63] on input "text" at bounding box center [273, 69] width 119 height 24
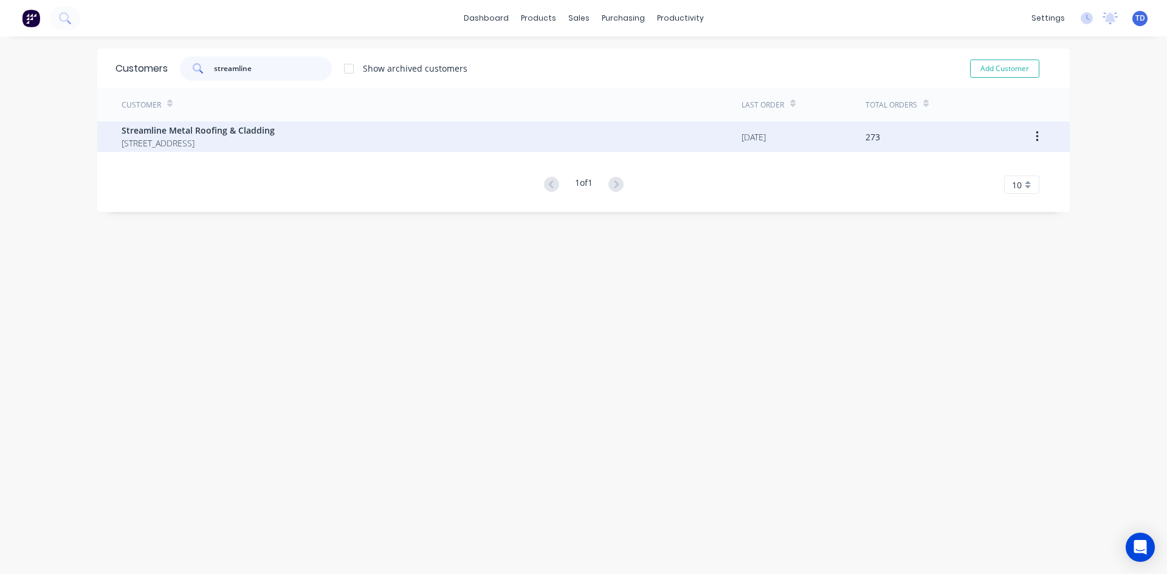
type input "streamline"
click at [252, 134] on span "Streamline Metal Roofing & Cladding" at bounding box center [198, 130] width 153 height 13
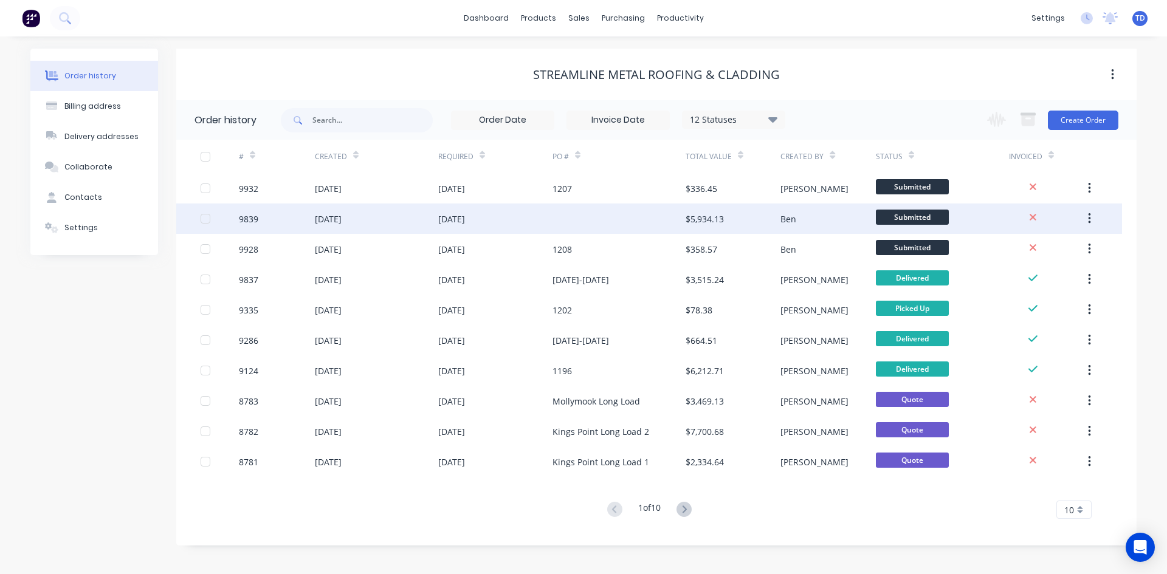
click at [618, 223] on div at bounding box center [619, 219] width 133 height 30
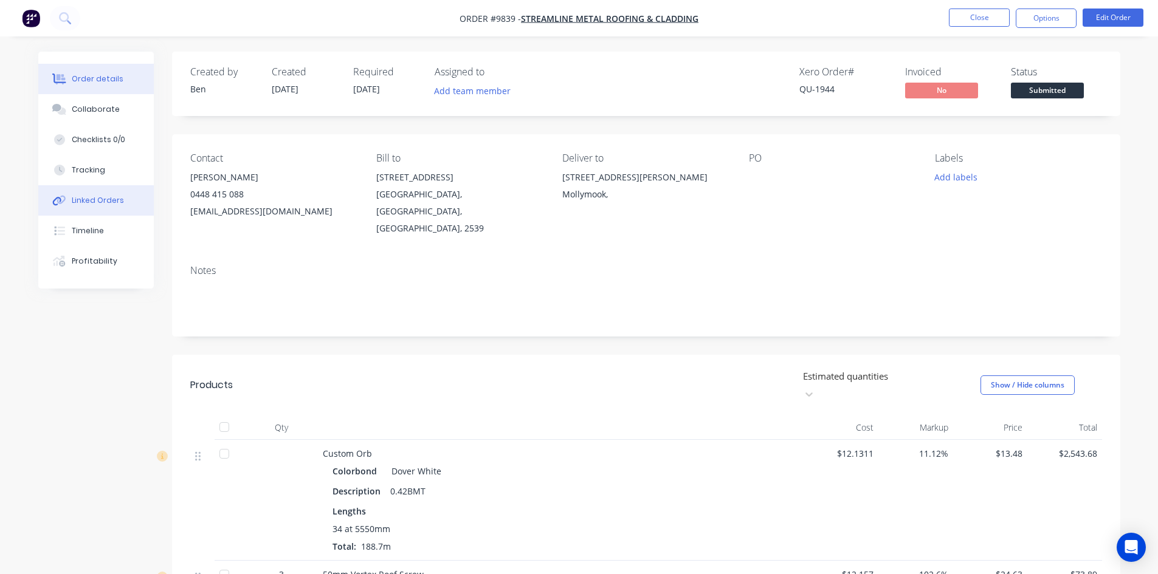
click at [89, 204] on div "Linked Orders" at bounding box center [98, 200] width 52 height 11
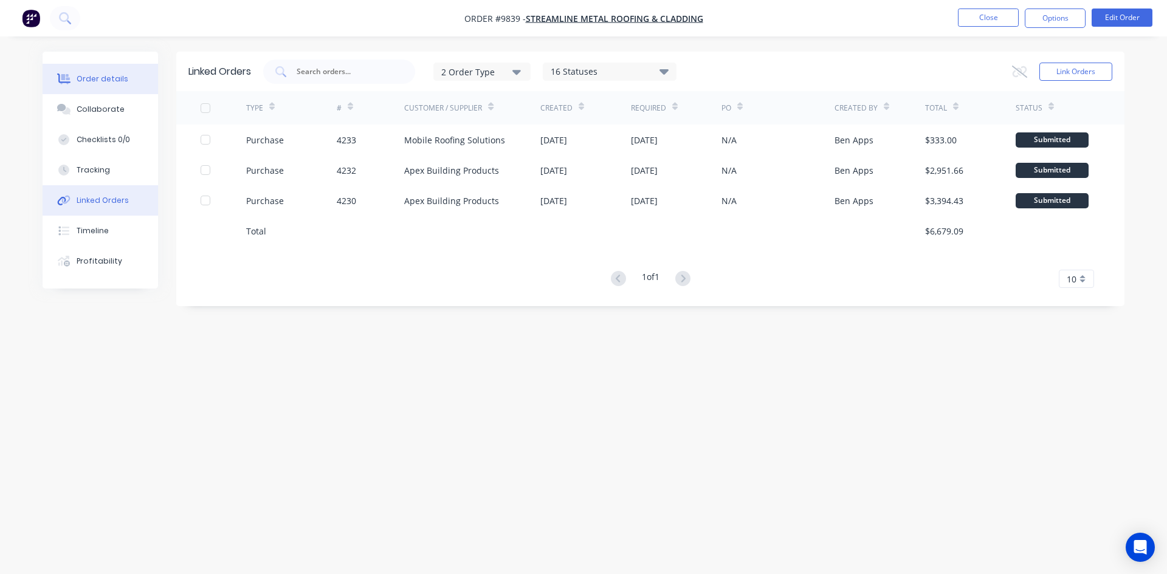
click at [111, 80] on div "Order details" at bounding box center [103, 79] width 52 height 11
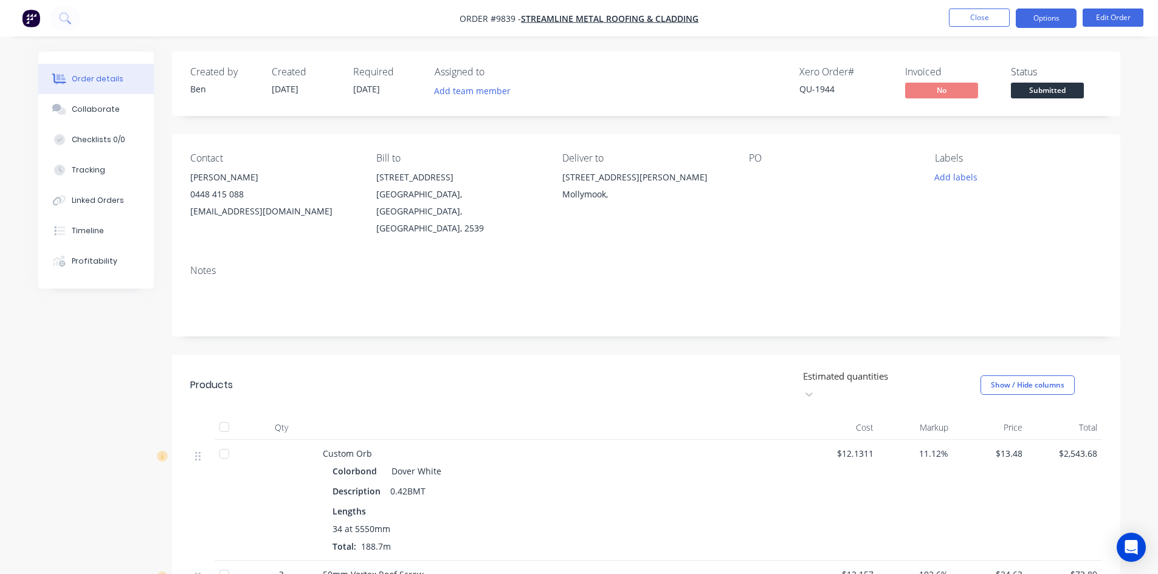
click at [1043, 16] on button "Options" at bounding box center [1046, 18] width 61 height 19
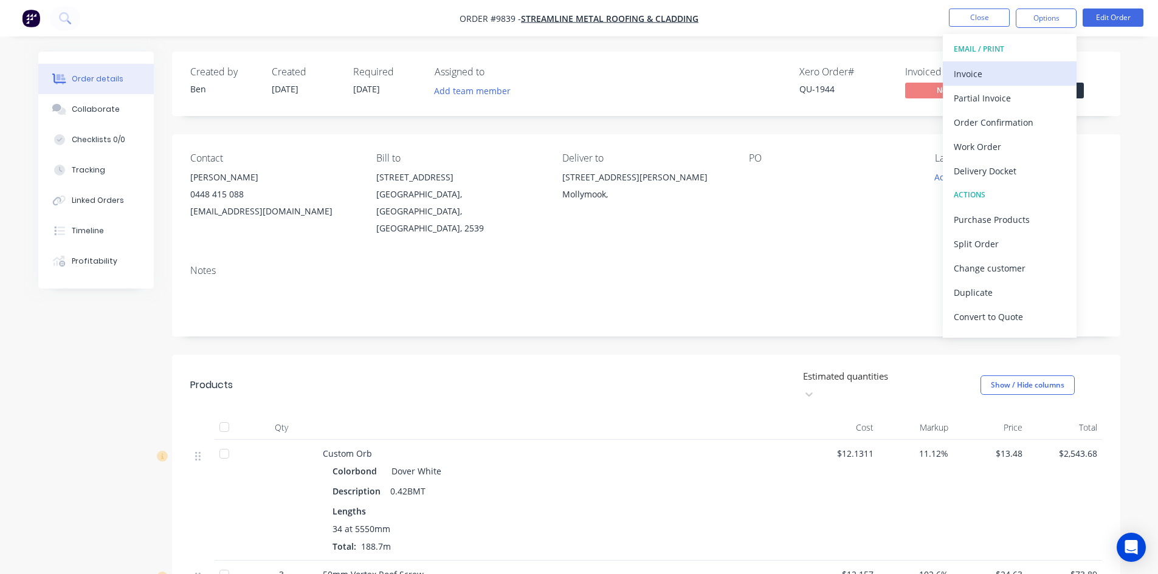
click at [977, 73] on div "Invoice" at bounding box center [1010, 74] width 112 height 18
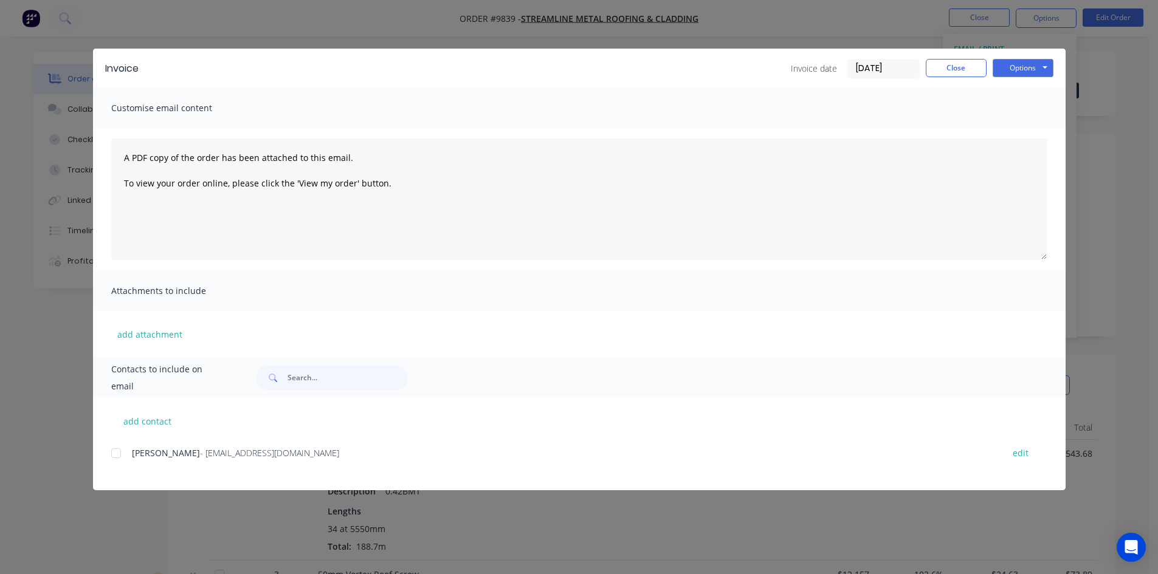
drag, startPoint x: 116, startPoint y: 454, endPoint x: 191, endPoint y: 470, distance: 77.7
click at [117, 454] on div at bounding box center [116, 453] width 24 height 24
click at [1029, 64] on button "Options" at bounding box center [1023, 68] width 61 height 18
click at [1038, 131] on button "Email" at bounding box center [1032, 130] width 78 height 20
click at [933, 72] on button "Close" at bounding box center [956, 68] width 61 height 18
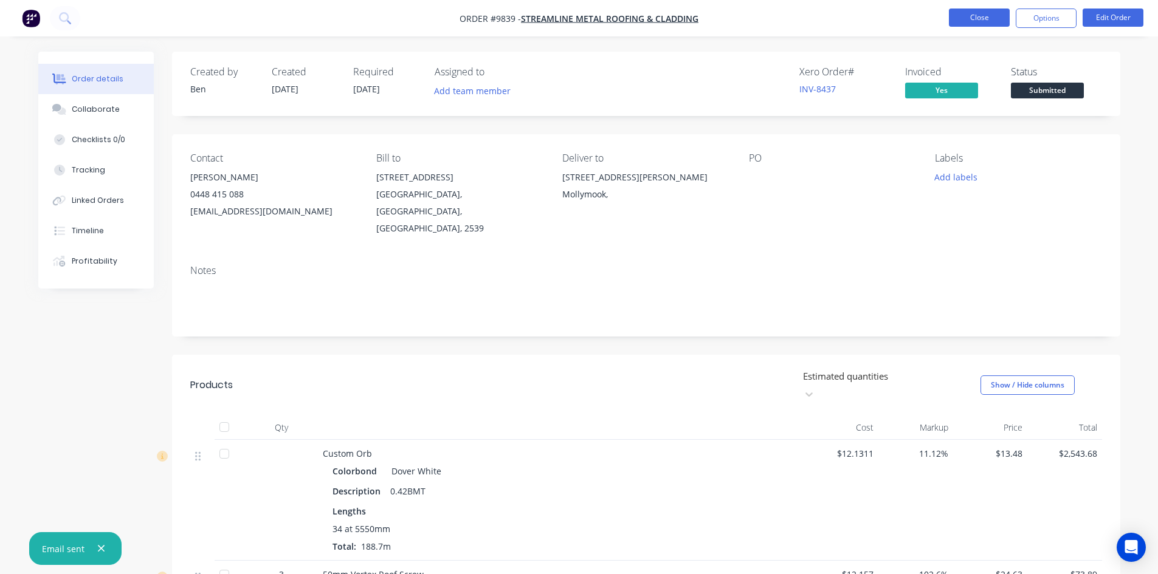
click at [971, 13] on button "Close" at bounding box center [979, 18] width 61 height 18
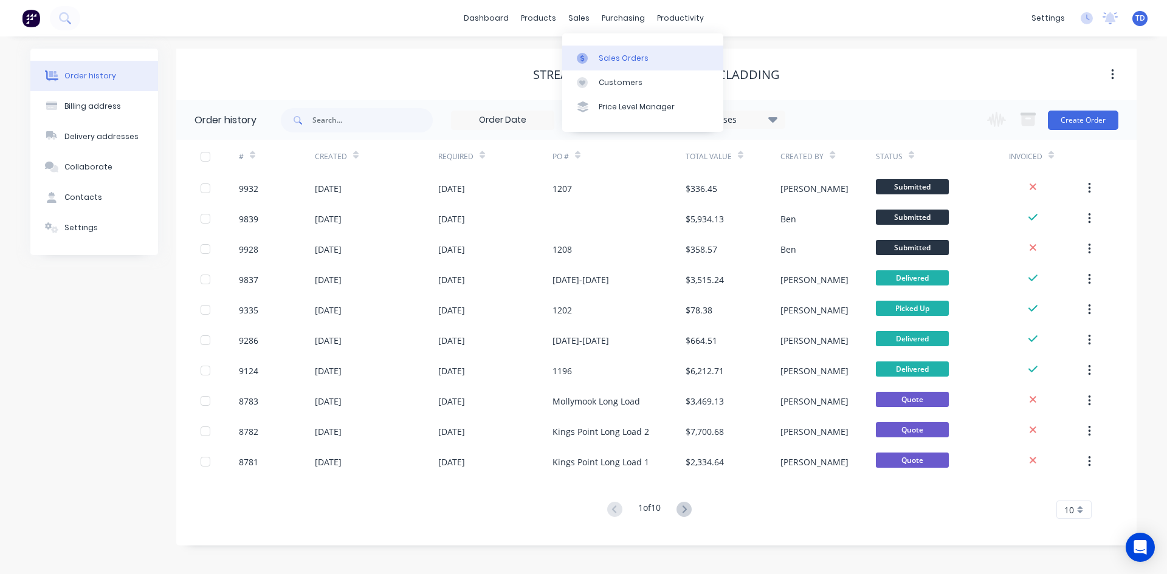
click at [623, 60] on div "Sales Orders" at bounding box center [624, 58] width 50 height 11
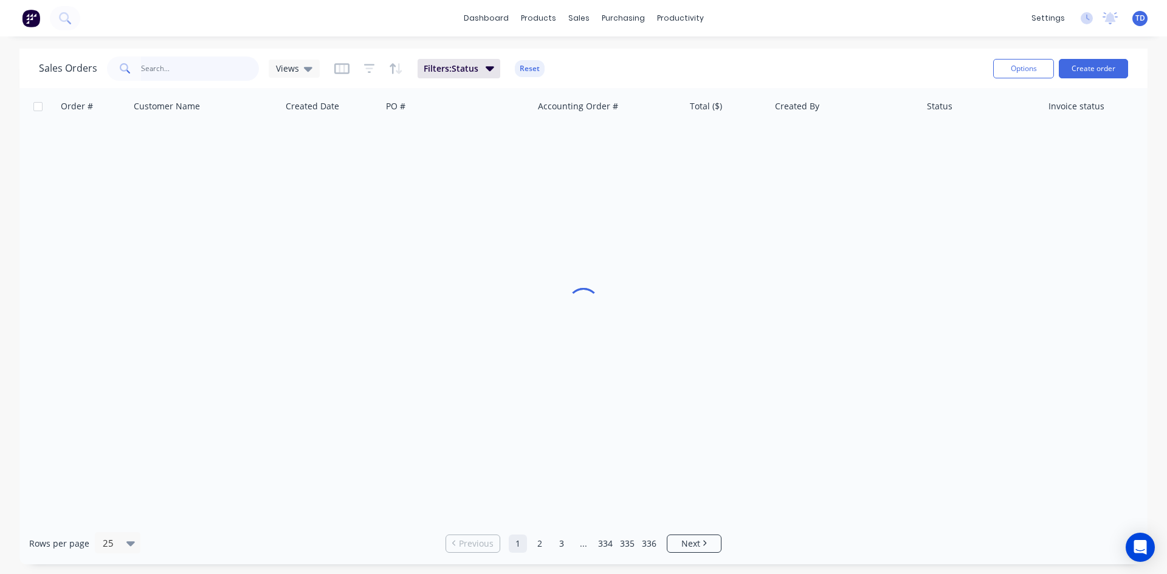
click at [239, 71] on input "text" at bounding box center [200, 69] width 119 height 24
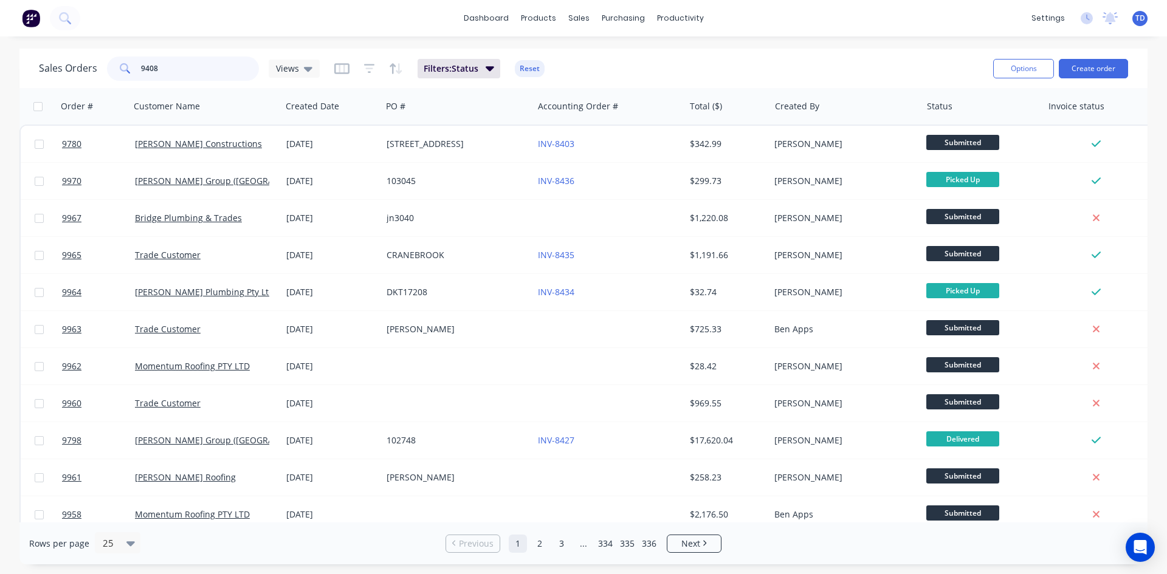
type input "9408"
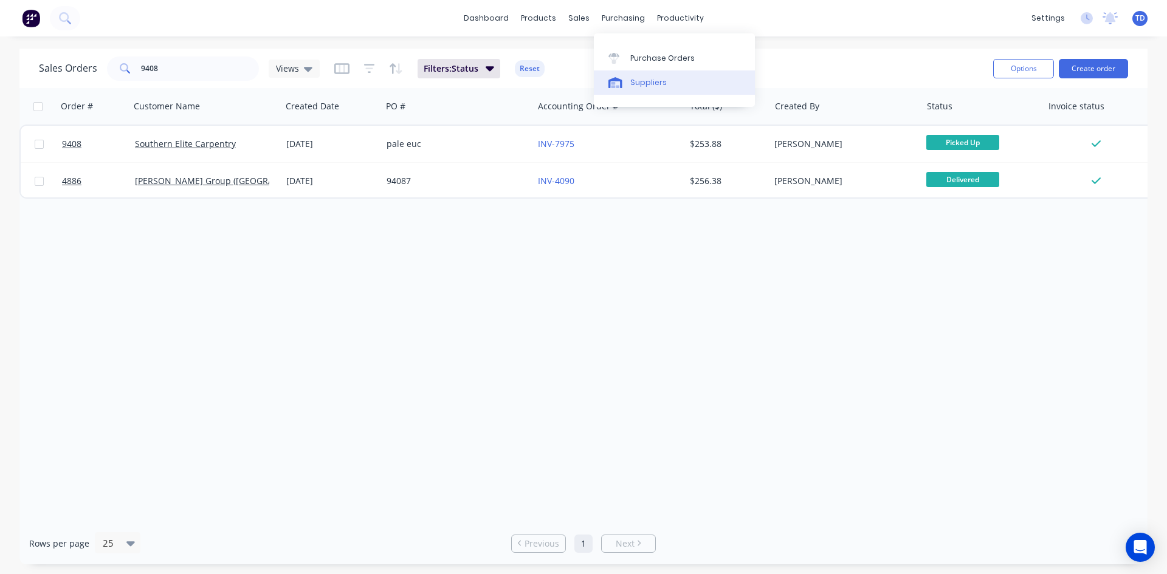
drag, startPoint x: 644, startPoint y: 79, endPoint x: 610, endPoint y: 84, distance: 33.8
click at [644, 79] on div "Suppliers" at bounding box center [648, 82] width 36 height 11
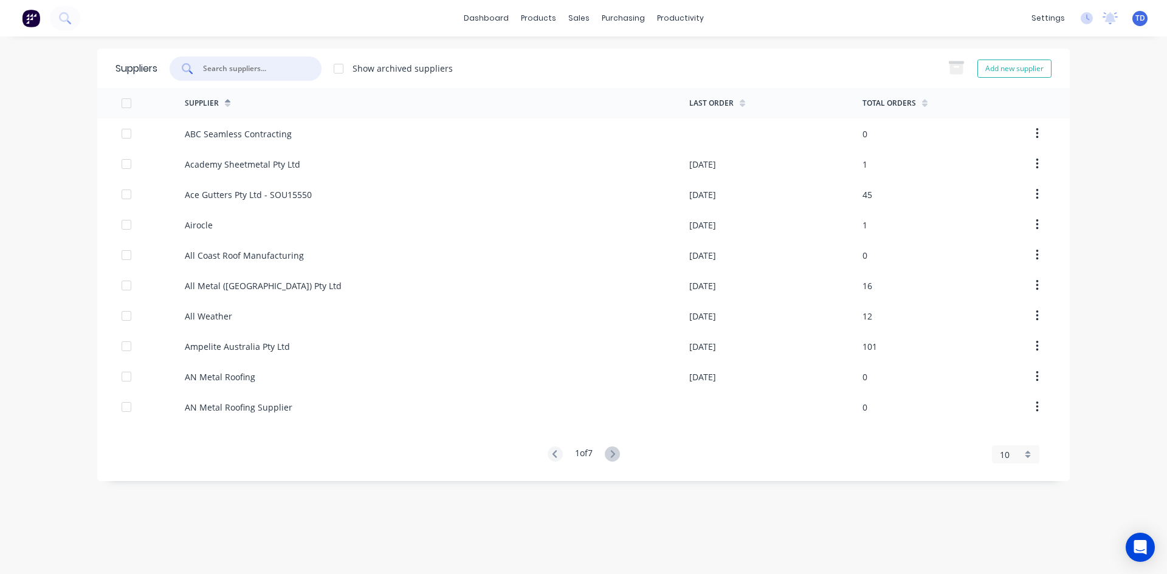
click at [223, 70] on input "text" at bounding box center [252, 69] width 101 height 12
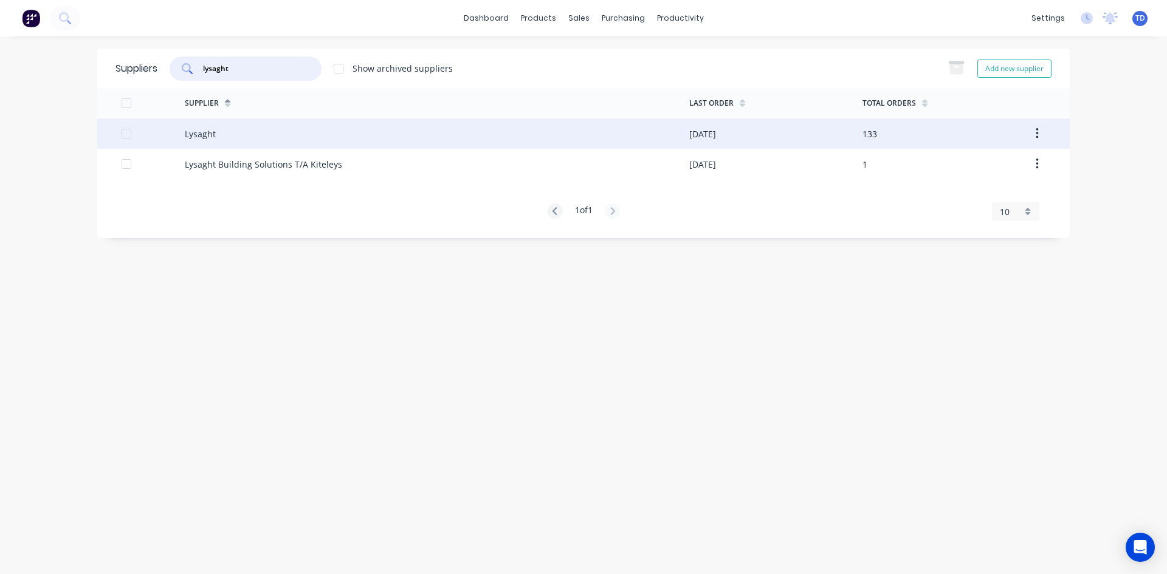
type input "lysaght"
click at [313, 140] on div "Lysaght" at bounding box center [437, 134] width 505 height 30
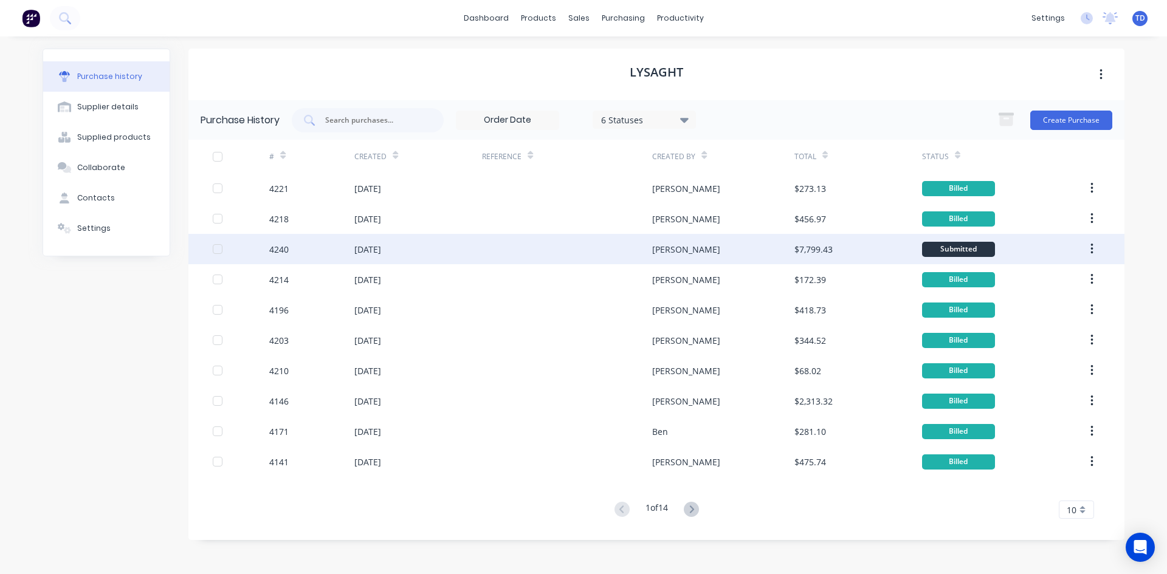
click at [421, 248] on div "29 Sep 2025" at bounding box center [418, 249] width 128 height 30
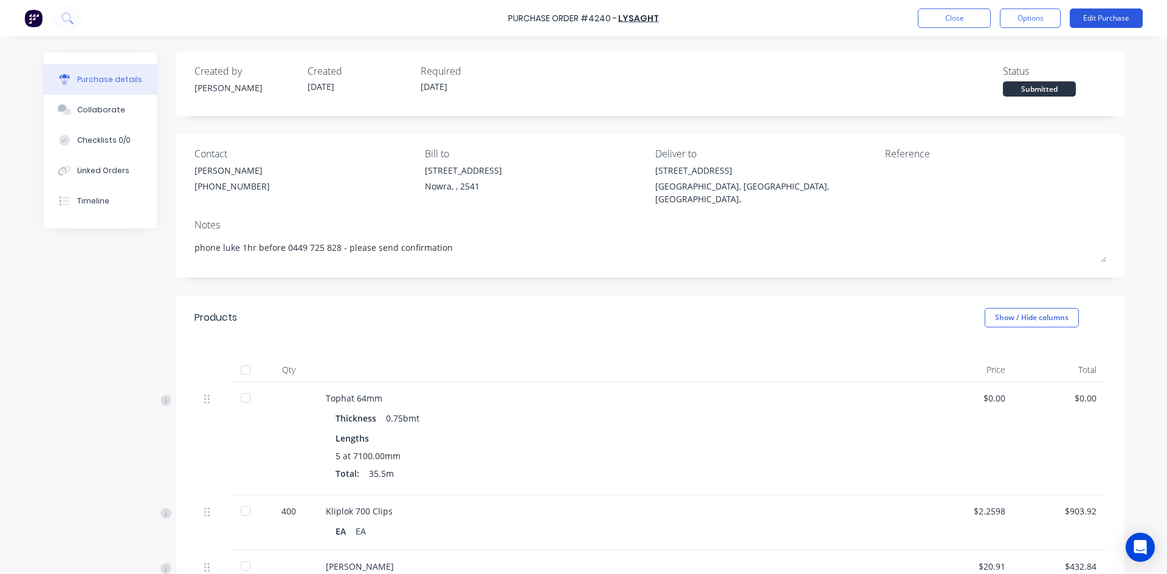
click at [1120, 24] on button "Edit Purchase" at bounding box center [1106, 18] width 73 height 19
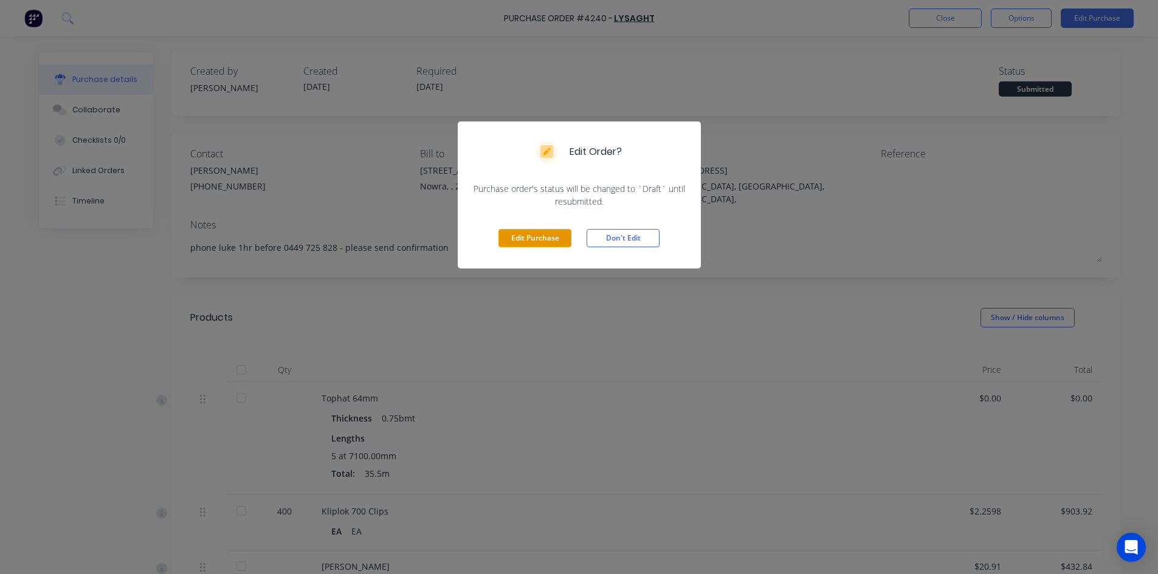
click at [540, 234] on button "Edit Purchase" at bounding box center [534, 238] width 73 height 18
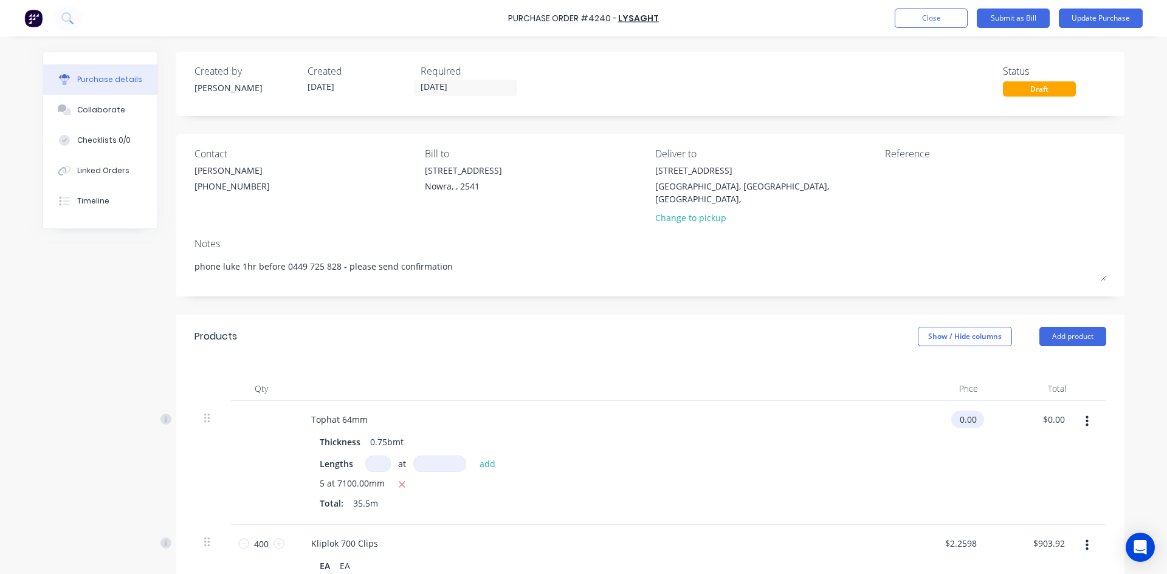
click at [973, 411] on input "0.00" at bounding box center [965, 420] width 28 height 18
type input "$0.00"
click at [1058, 411] on input "0.00" at bounding box center [1054, 420] width 28 height 18
type input "0"
type input "140.41"
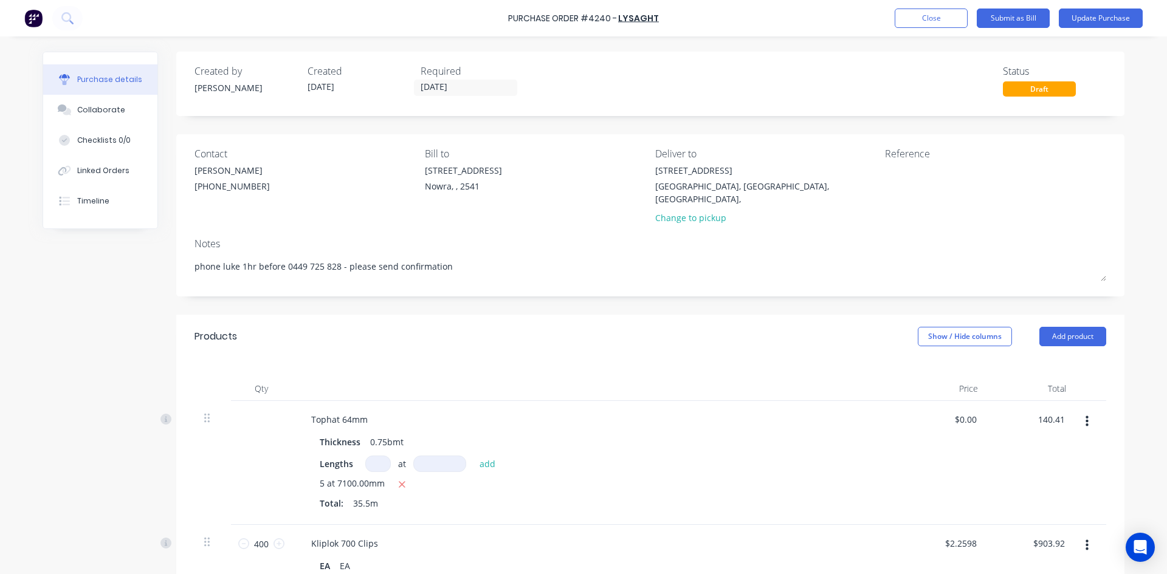
type input "$3.9552"
type input "$140.41"
click at [927, 504] on div "$3.9552 $0.00" at bounding box center [944, 463] width 88 height 124
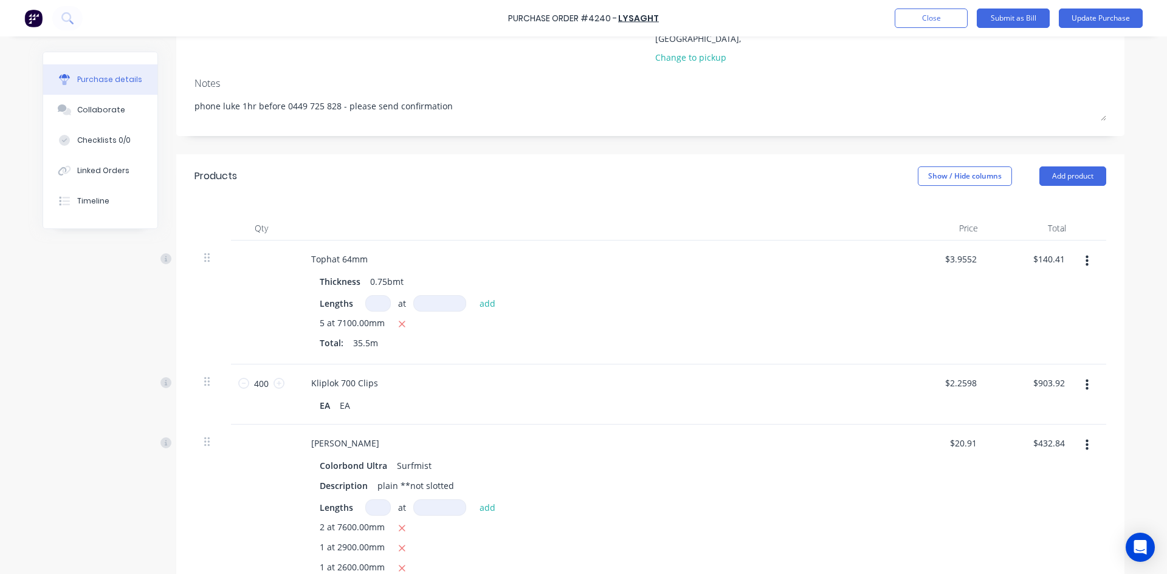
scroll to position [182, 0]
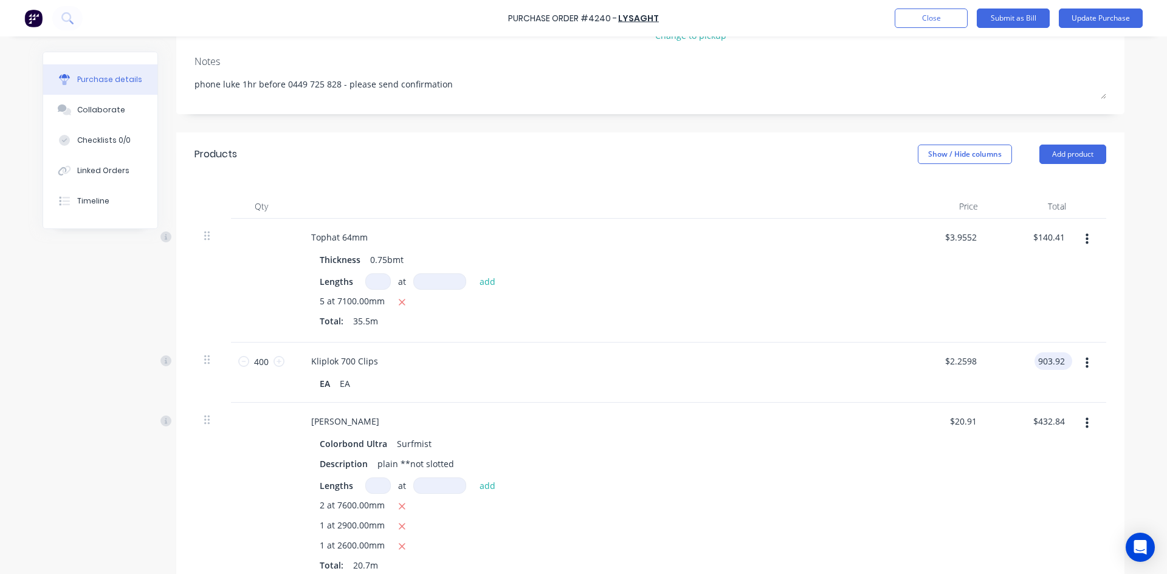
click at [1060, 353] on input "903.92" at bounding box center [1051, 362] width 33 height 18
type input "903.94"
type input "$2.2599"
type input "$903.94"
click at [1006, 466] on div "$432.84 $432.84" at bounding box center [1032, 495] width 88 height 184
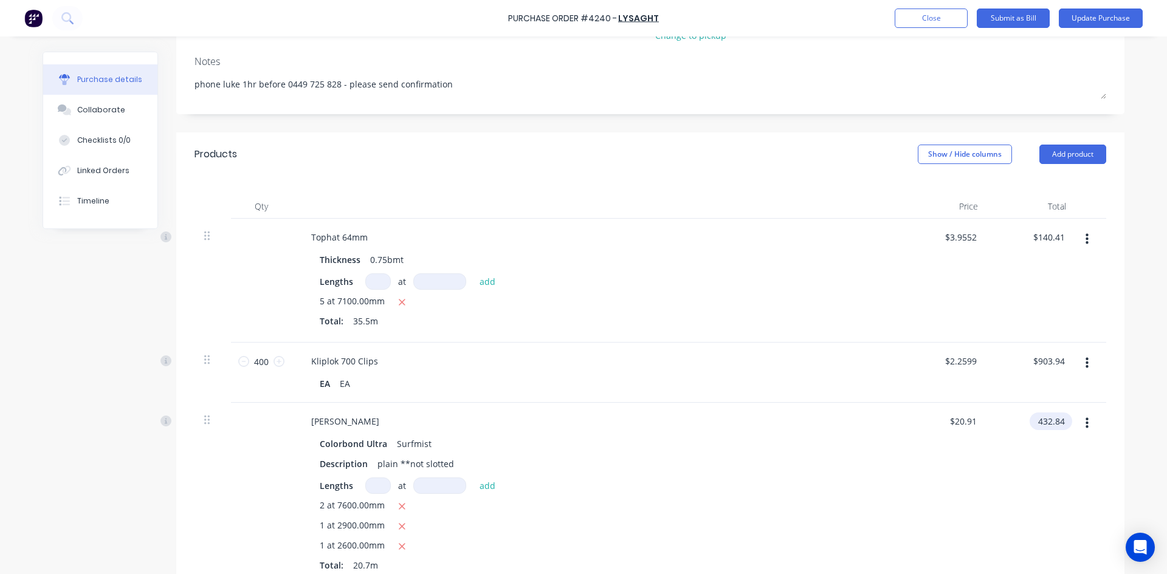
click at [1062, 413] on input "432.84" at bounding box center [1049, 422] width 38 height 18
type input "432.89"
type input "$20.9126"
type input "$432.89"
click at [978, 449] on div "$20.9126 $20.9126" at bounding box center [944, 495] width 88 height 184
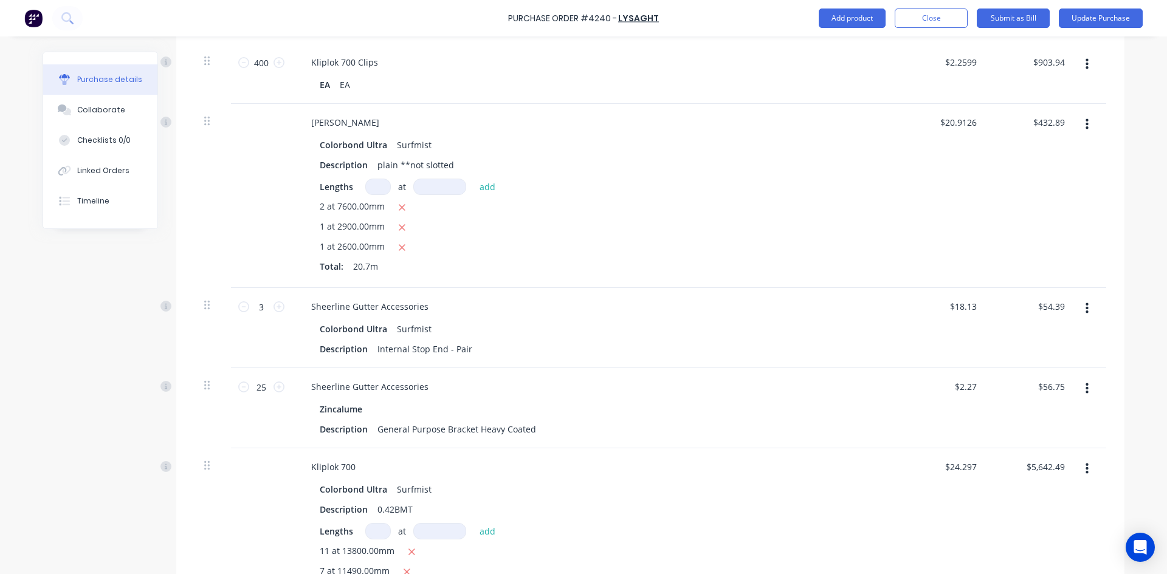
scroll to position [486, 0]
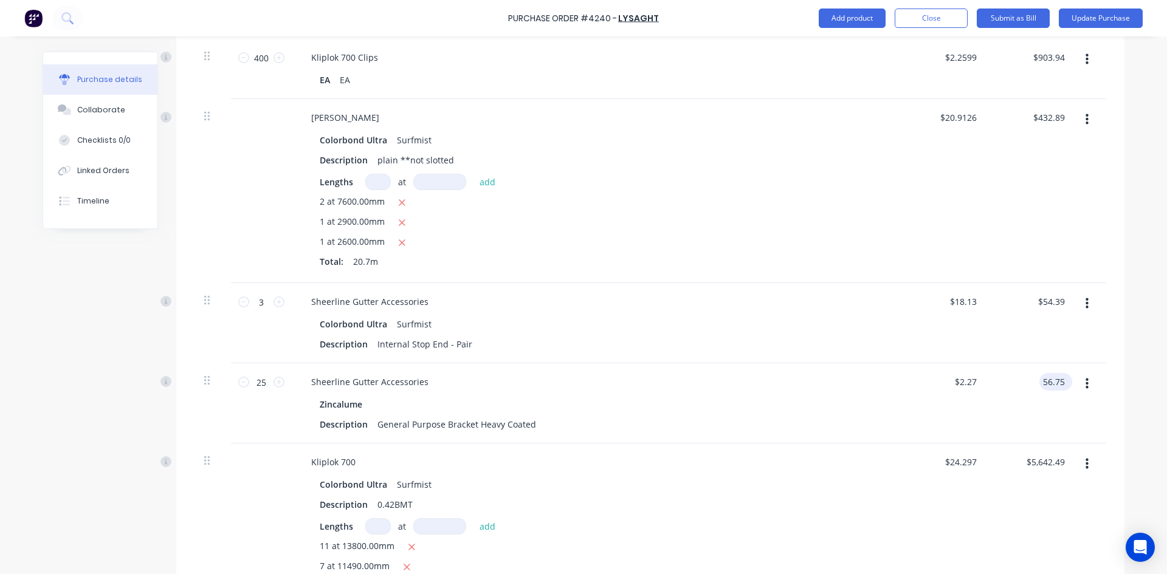
click at [1060, 373] on input "56.75" at bounding box center [1054, 382] width 28 height 18
type input "56.71"
type input "$2.2684"
type input "$56.71"
click at [832, 454] on div "Kliplok 700" at bounding box center [596, 463] width 588 height 18
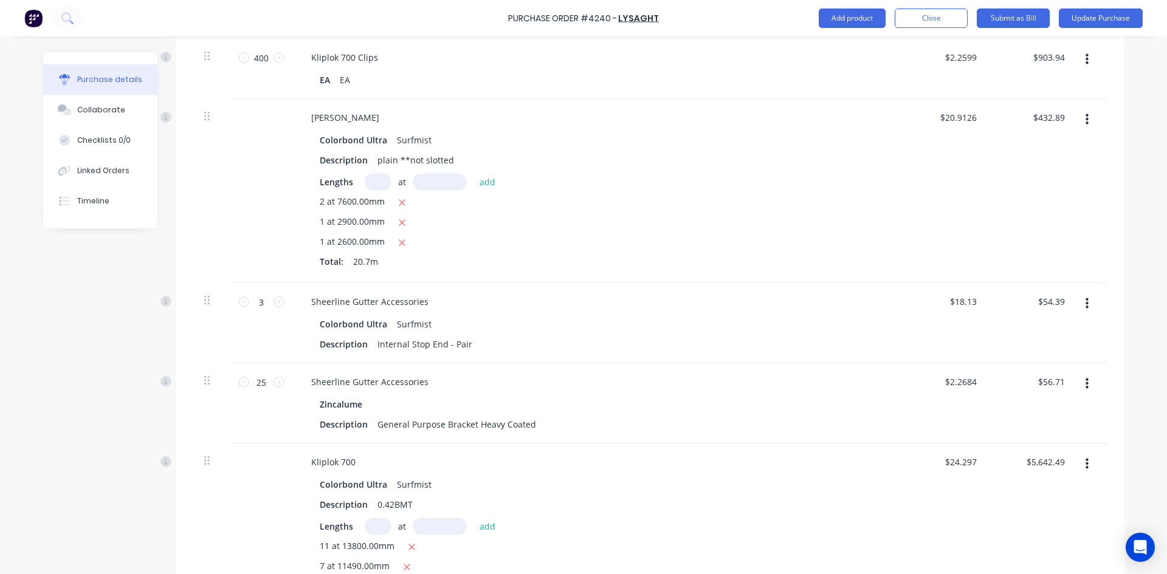
scroll to position [547, 0]
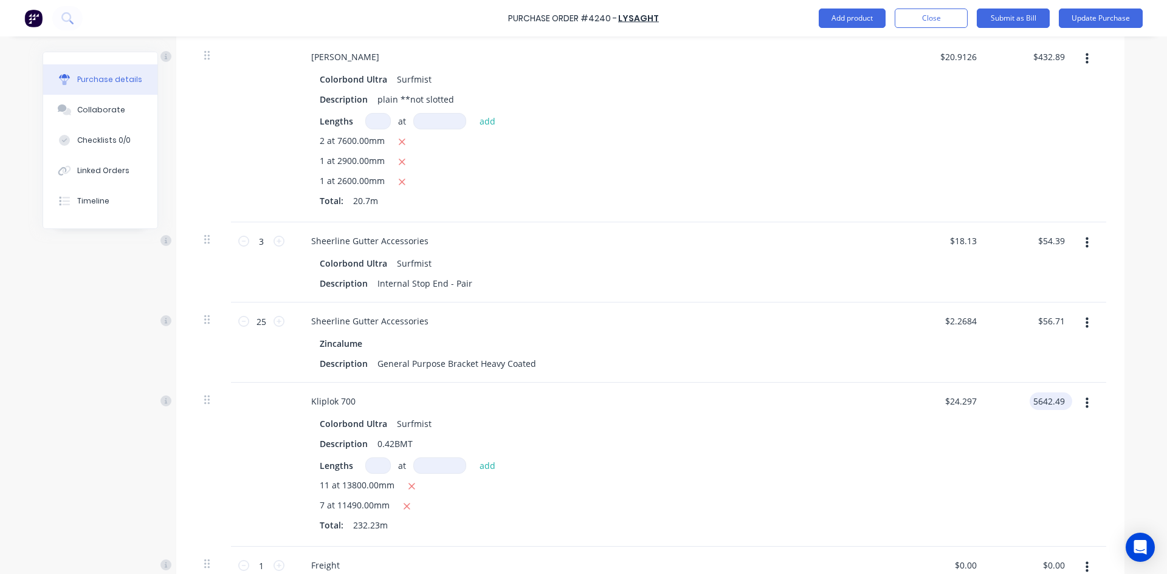
click at [1061, 393] on input "5642.49" at bounding box center [1049, 402] width 38 height 18
type input "5643.09"
type input "$24.2996"
type input "$5,643.09"
click at [1036, 428] on div "$5,643.09 $5,643.09" at bounding box center [1032, 465] width 88 height 164
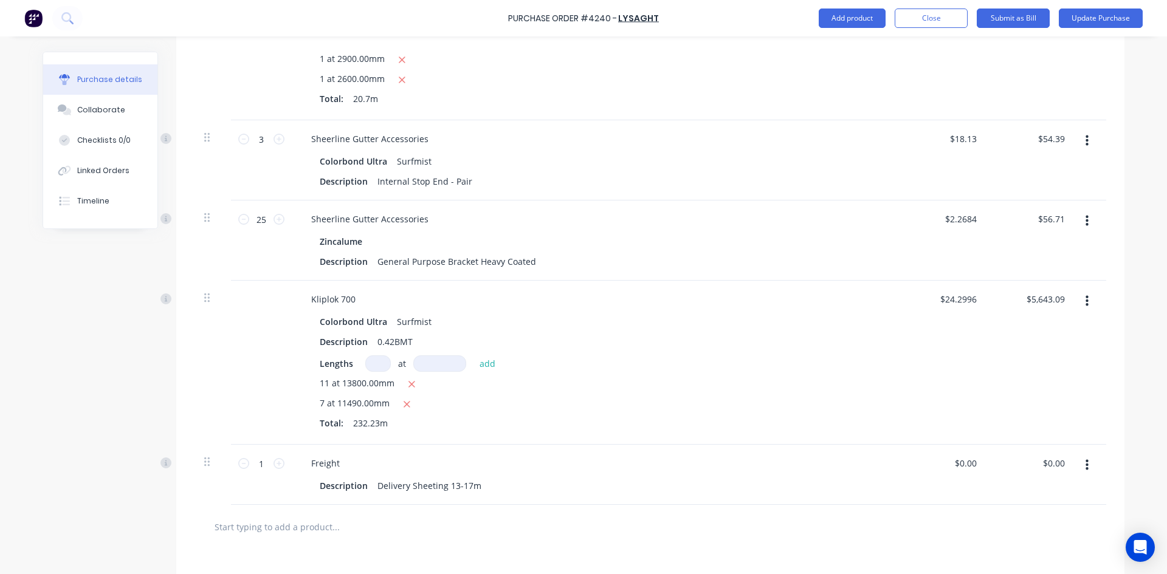
scroll to position [669, 0]
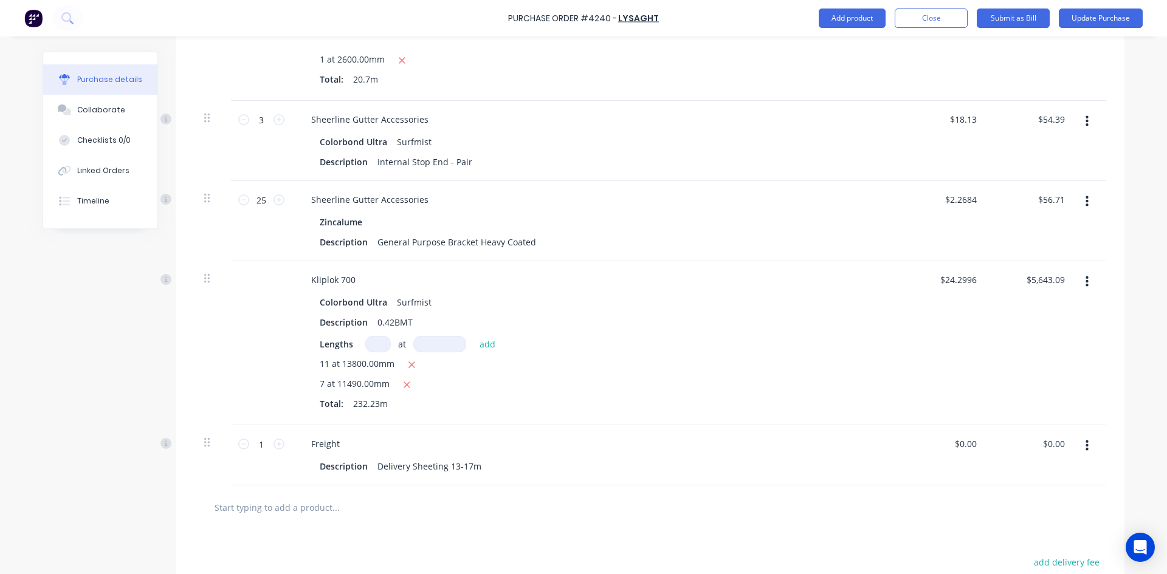
click at [1086, 440] on icon "button" at bounding box center [1087, 446] width 3 height 13
click at [1056, 466] on button "Edit" at bounding box center [1049, 478] width 103 height 24
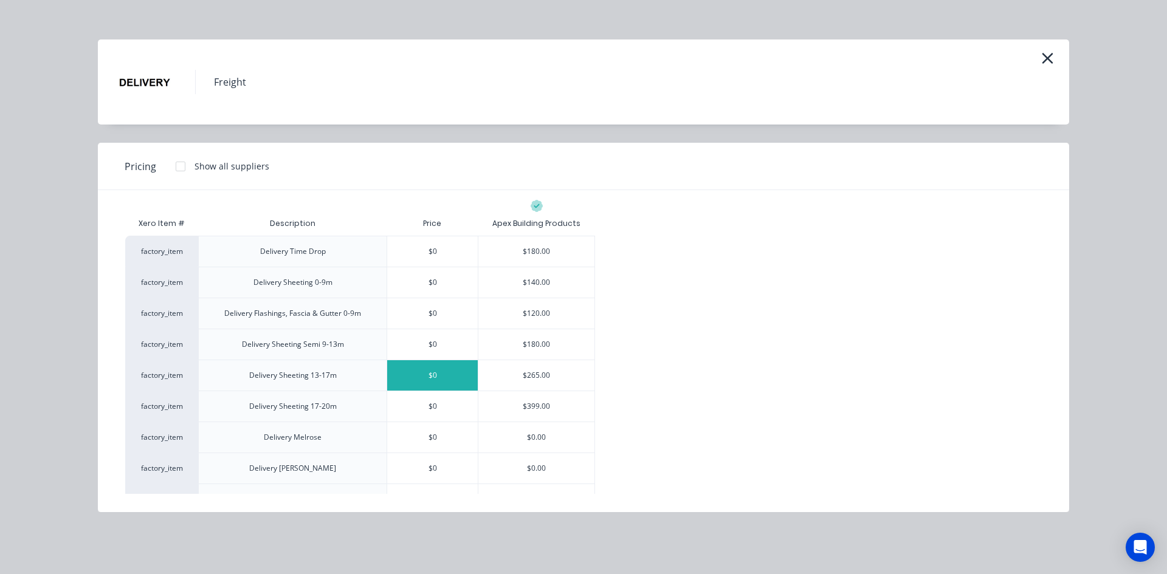
click at [1052, 60] on icon "button" at bounding box center [1047, 58] width 13 height 17
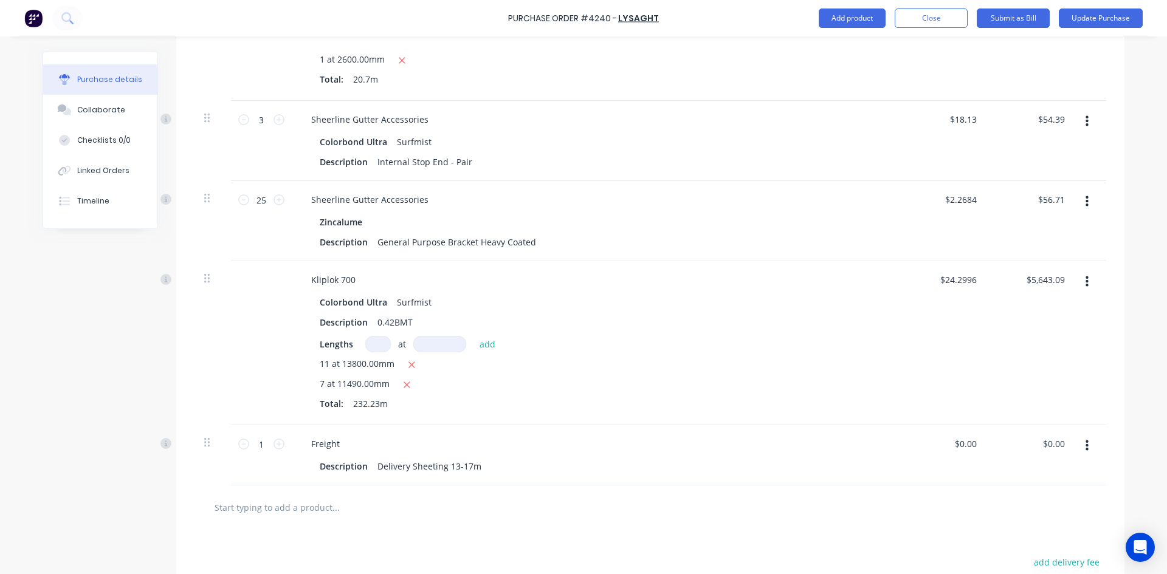
click at [1086, 440] on icon "button" at bounding box center [1087, 446] width 3 height 13
click at [1025, 539] on button "Delete" at bounding box center [1049, 551] width 103 height 24
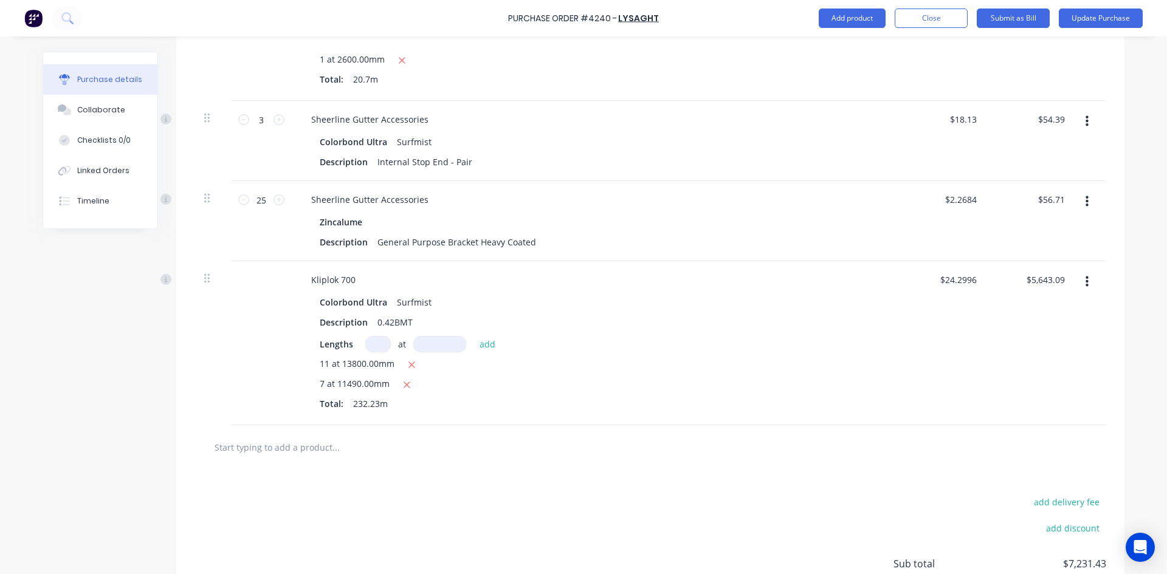
click at [293, 435] on input "text" at bounding box center [335, 447] width 243 height 24
type input "0-14500"
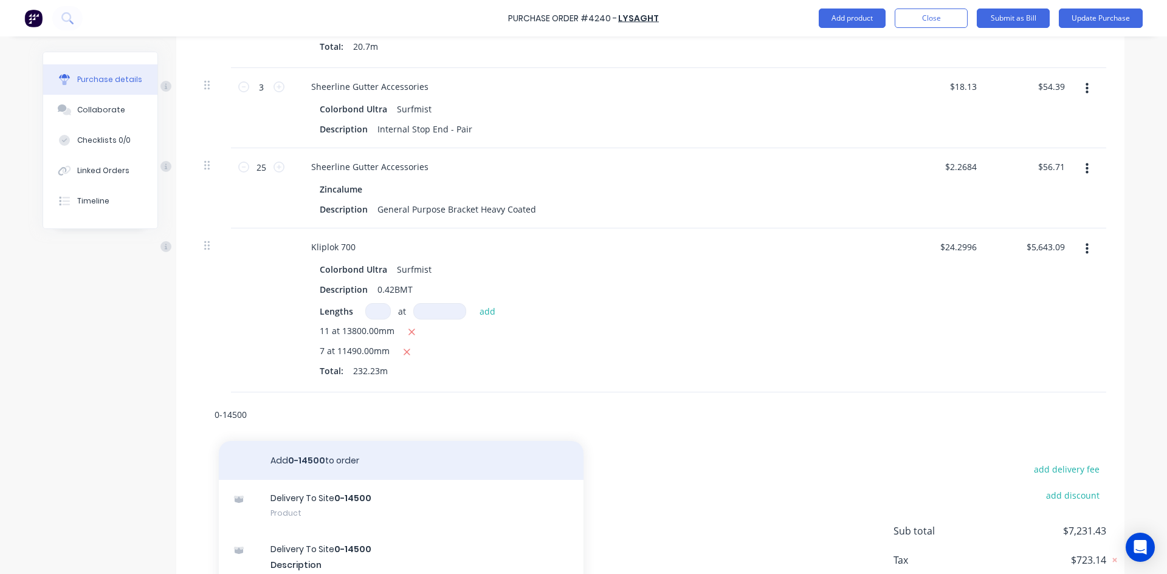
scroll to position [730, 0]
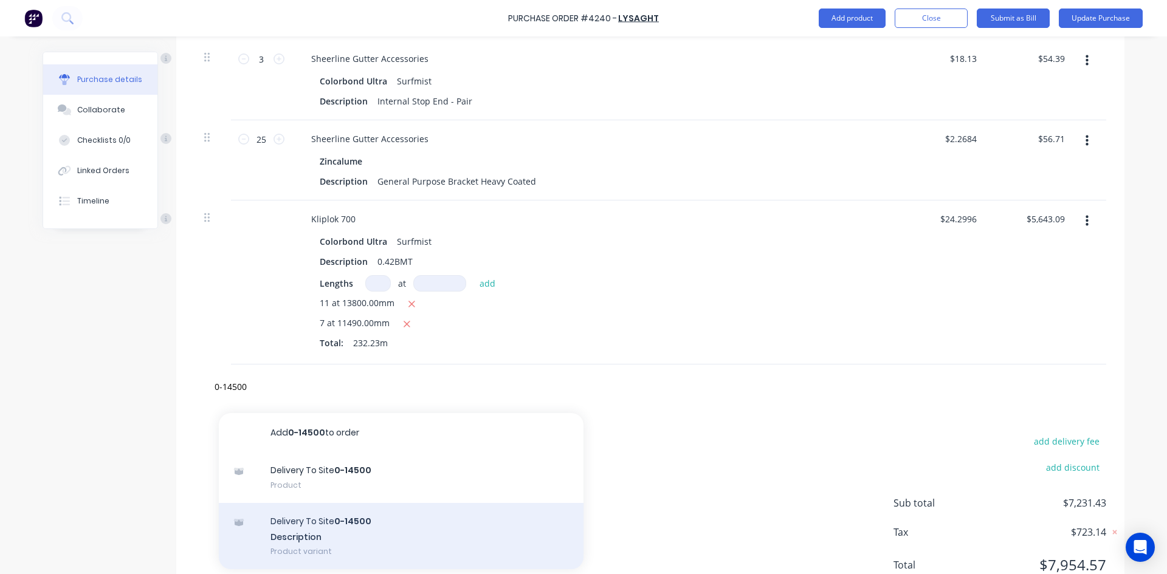
click at [303, 505] on div "Delivery To Site 0-14500 Description Product variant" at bounding box center [401, 536] width 365 height 67
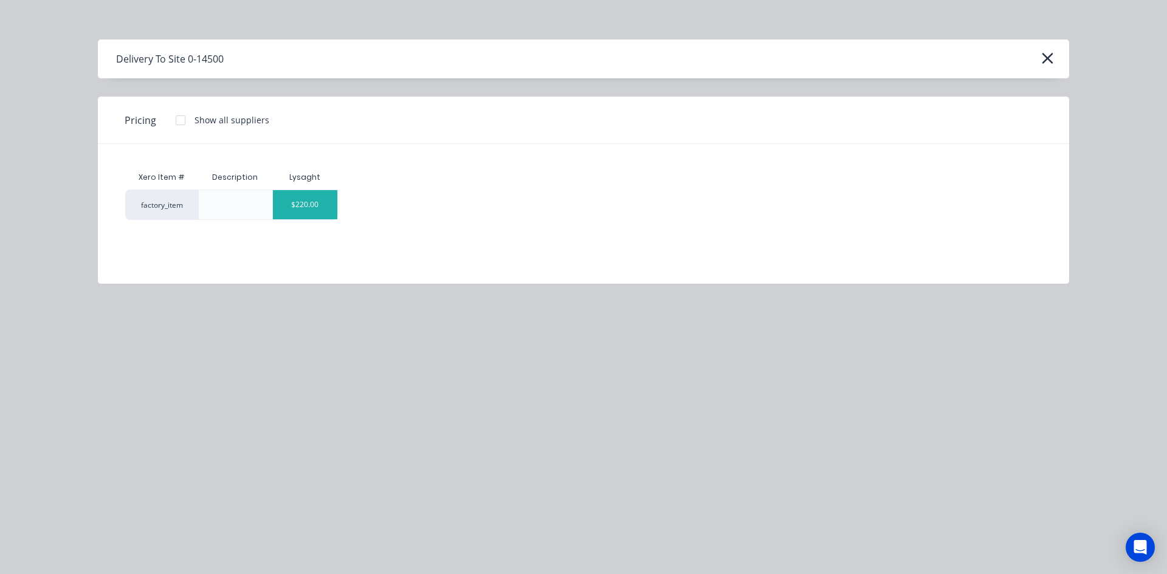
click at [314, 202] on div "$220.00" at bounding box center [305, 204] width 65 height 29
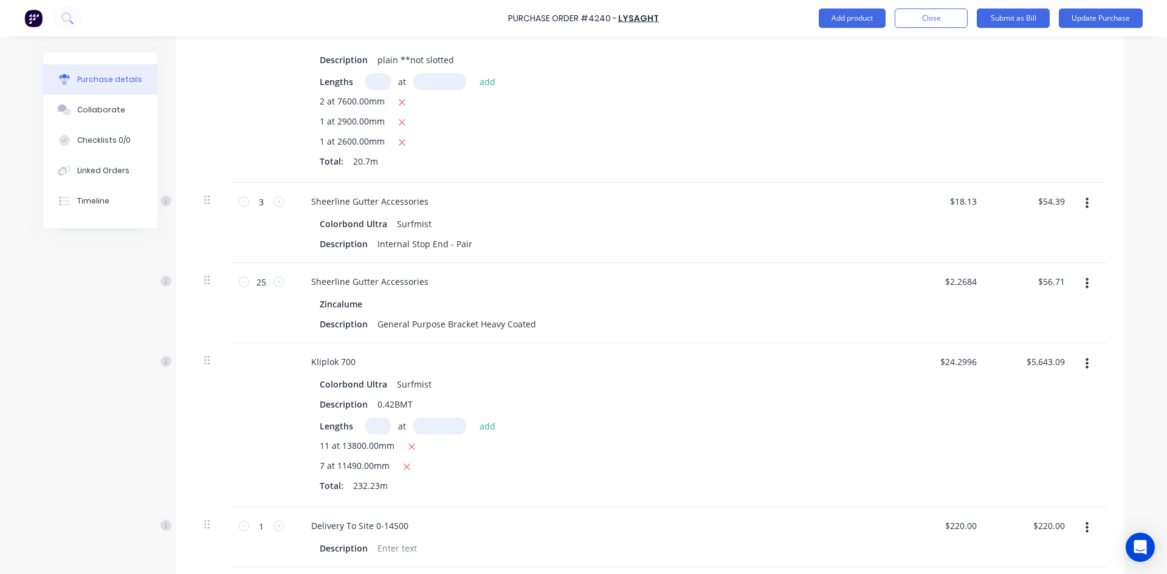
scroll to position [608, 0]
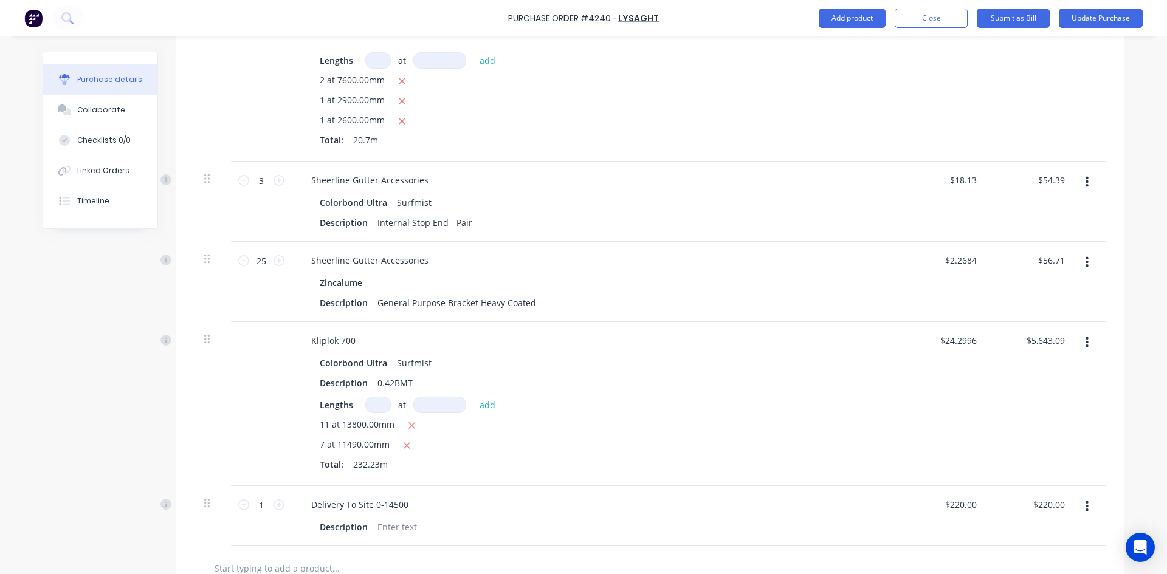
click at [258, 556] on input "text" at bounding box center [335, 568] width 243 height 24
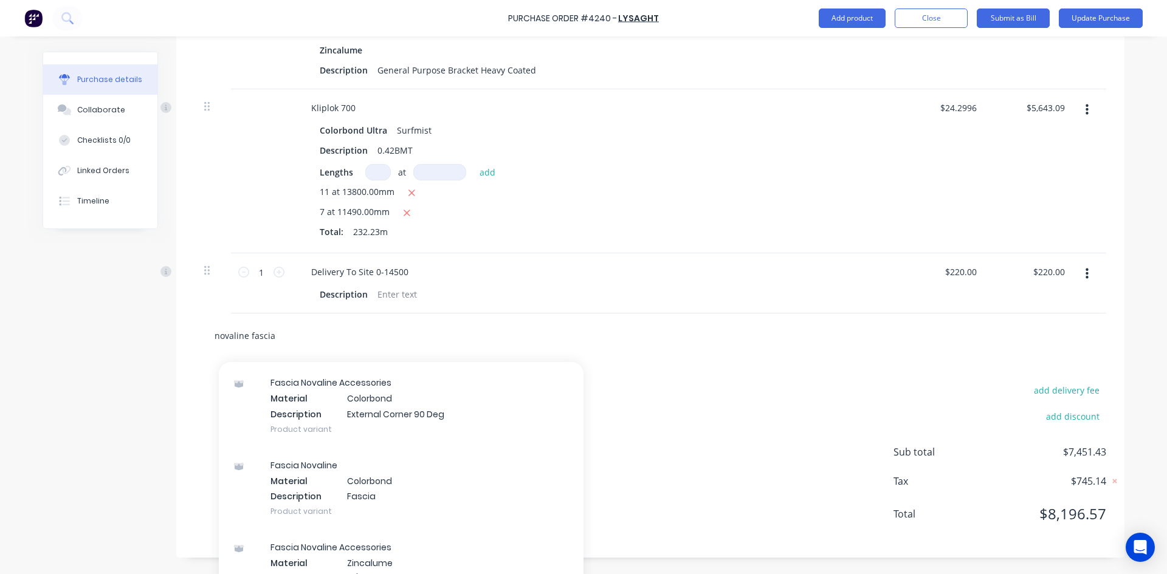
scroll to position [547, 0]
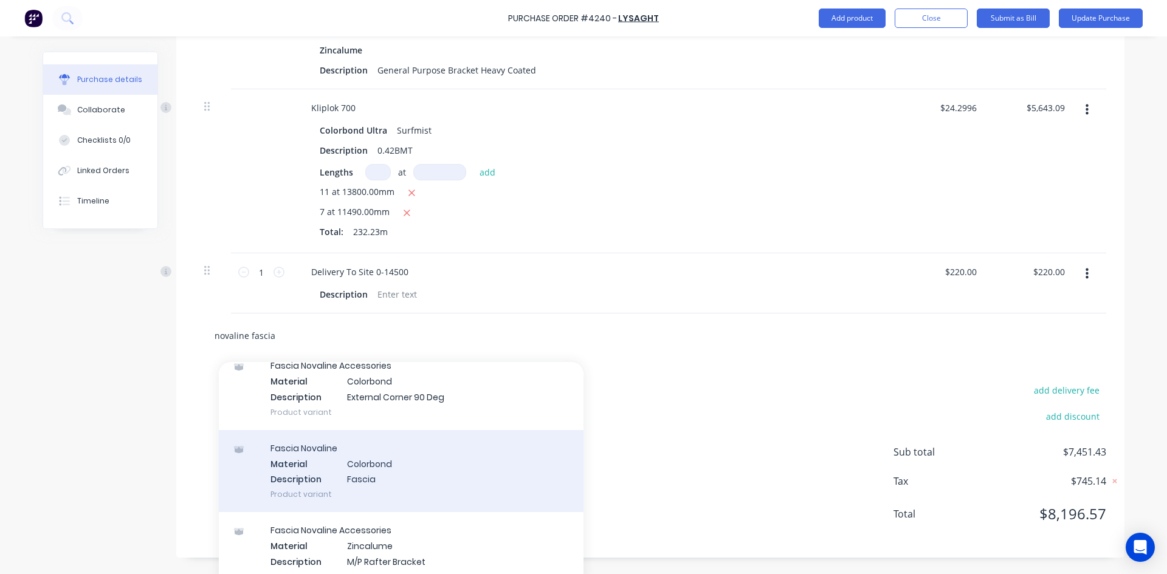
type input "novaline fascia"
click at [339, 459] on div "Fascia Novaline Material Colorbond Description Fascia Product variant" at bounding box center [401, 471] width 365 height 82
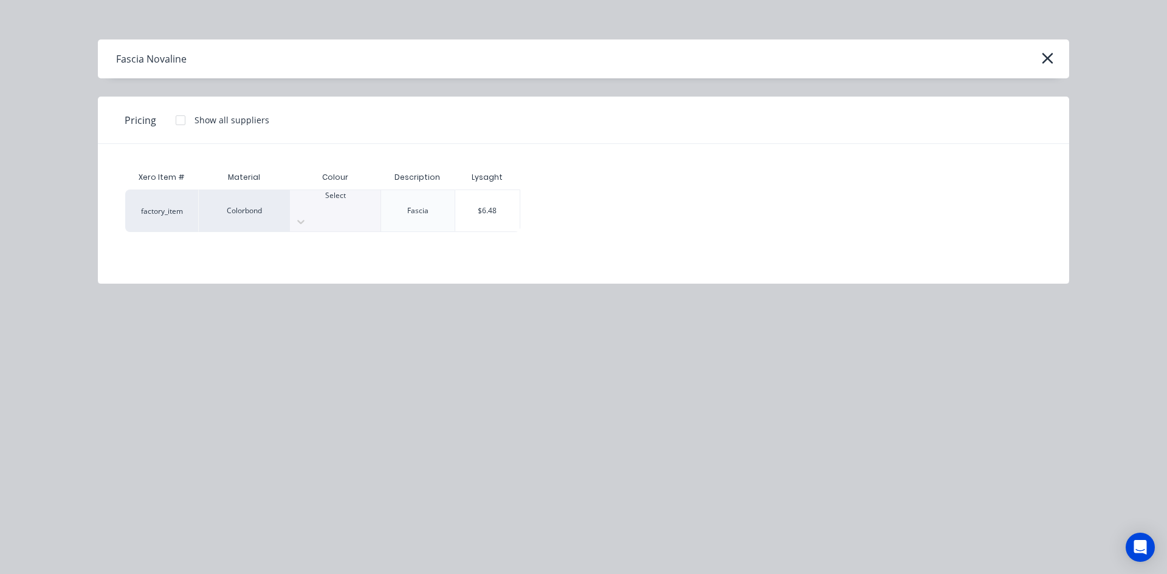
click at [312, 210] on div at bounding box center [335, 206] width 91 height 11
click at [489, 215] on div "$6.48" at bounding box center [487, 210] width 65 height 41
click at [498, 204] on div "$6.48" at bounding box center [487, 210] width 65 height 41
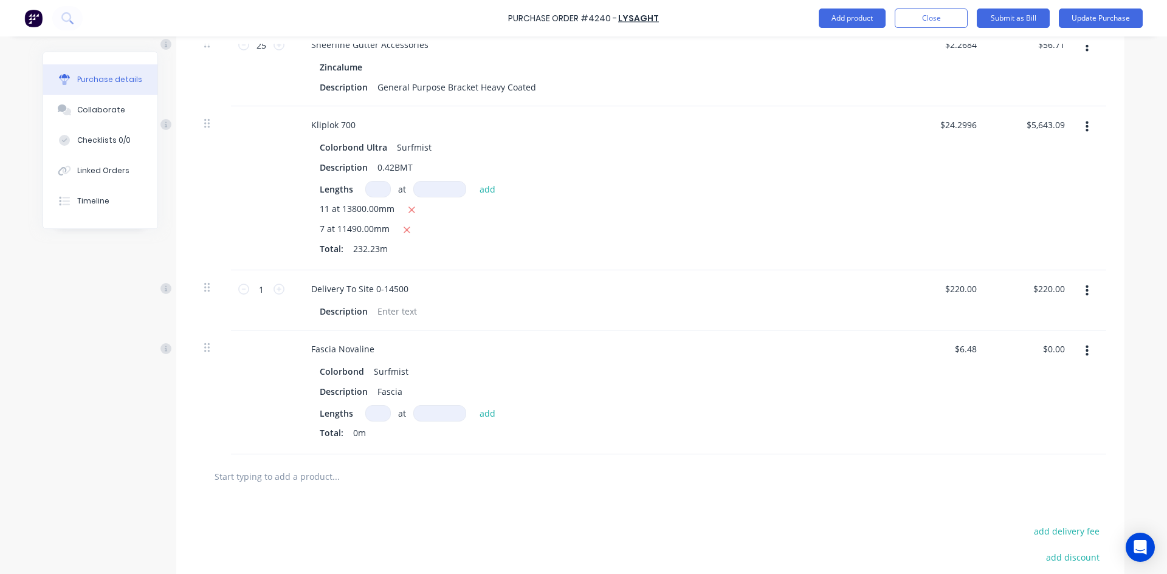
scroll to position [841, 0]
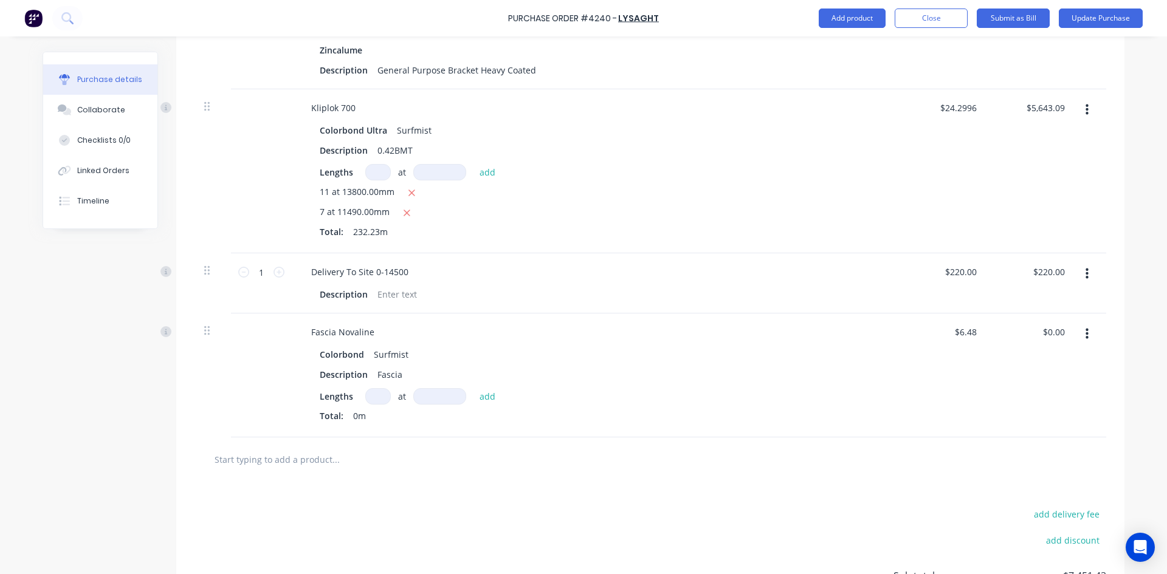
click at [372, 388] on input at bounding box center [378, 396] width 26 height 16
type input "1"
type input "3600"
click at [1061, 323] on input "23.33" at bounding box center [1054, 332] width 28 height 18
type input "23.34"
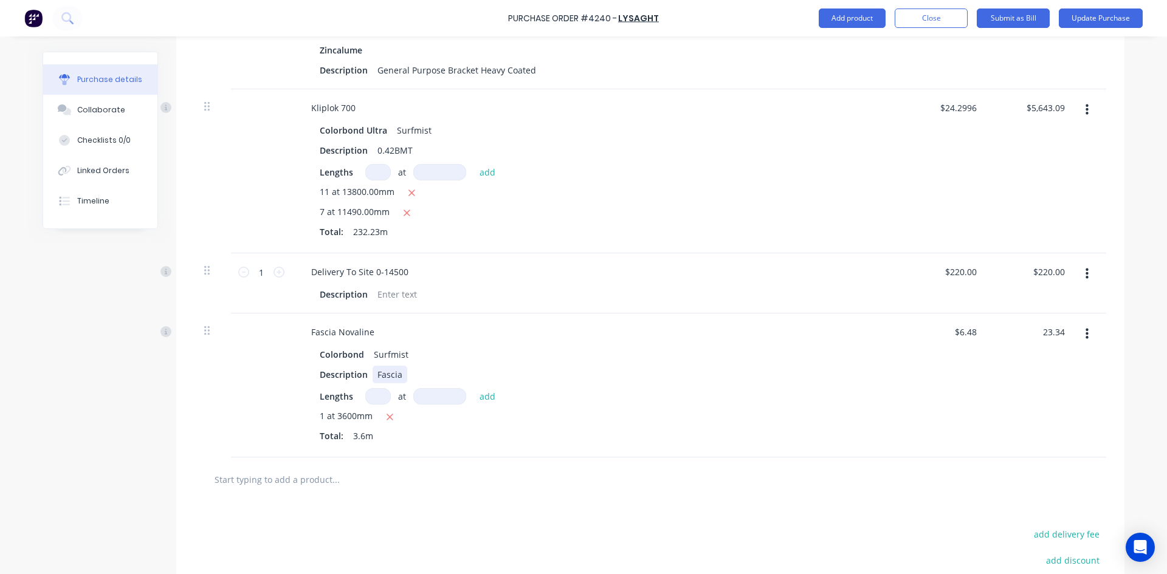
type input "$6.4833"
type input "$23.34"
click at [877, 370] on div "Colorbond Surfmist Description Fascia Lengths at add 1 at 3600mm Total: 3.6m" at bounding box center [596, 397] width 588 height 102
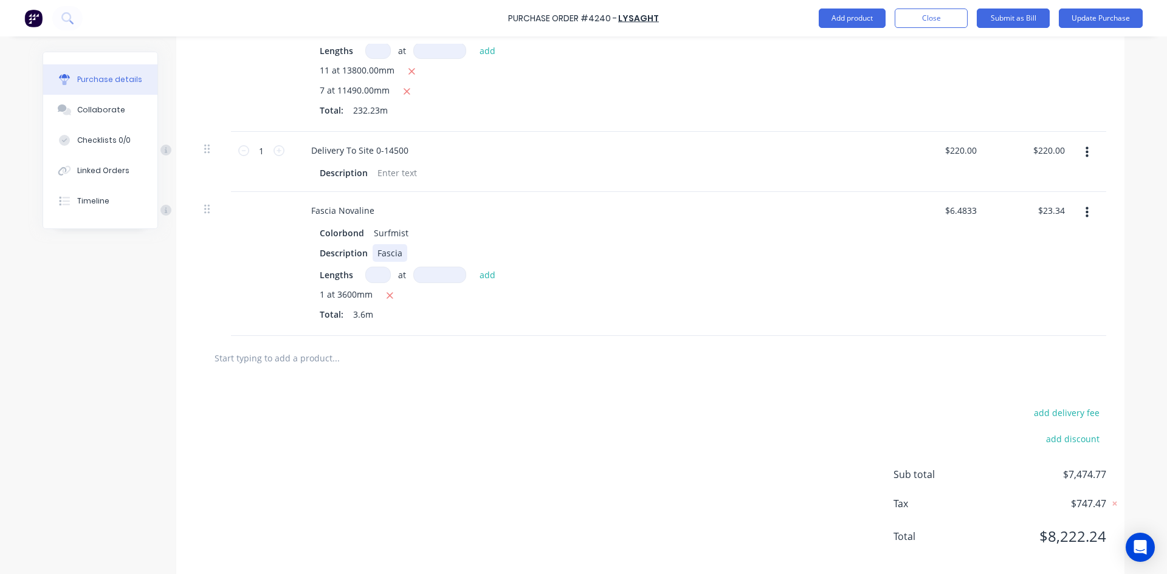
scroll to position [968, 0]
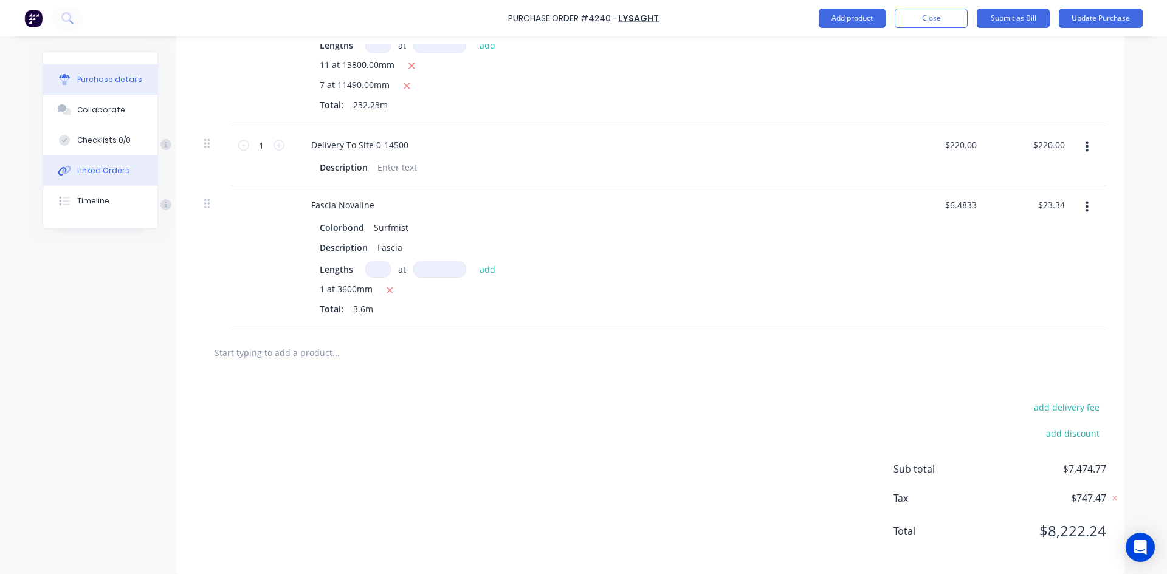
click at [105, 174] on div "Linked Orders" at bounding box center [103, 170] width 52 height 11
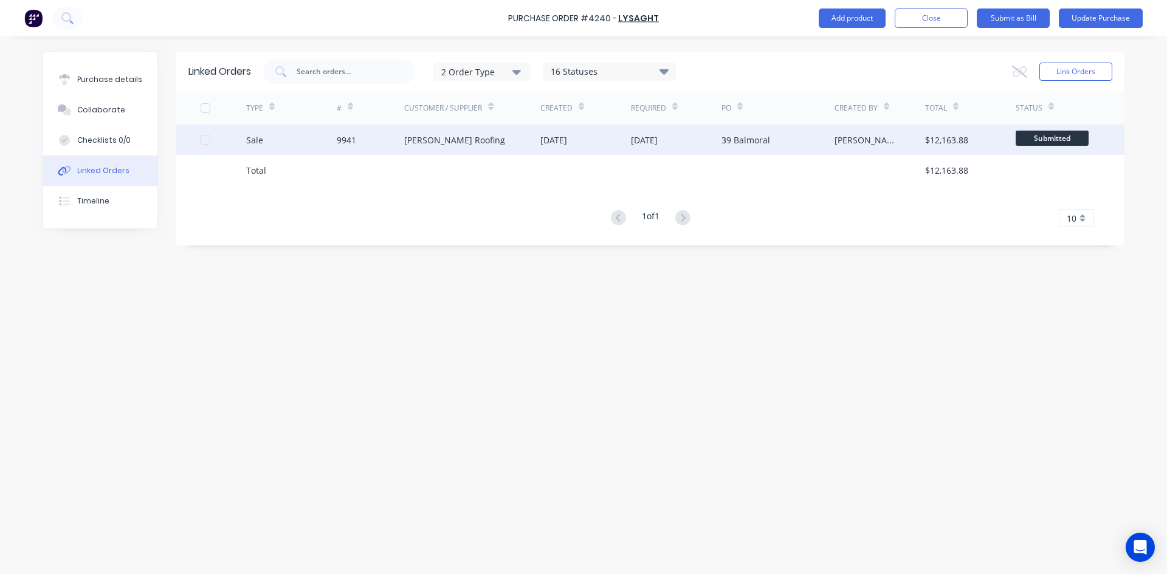
click at [568, 148] on div "29 Sep 2025" at bounding box center [585, 140] width 91 height 30
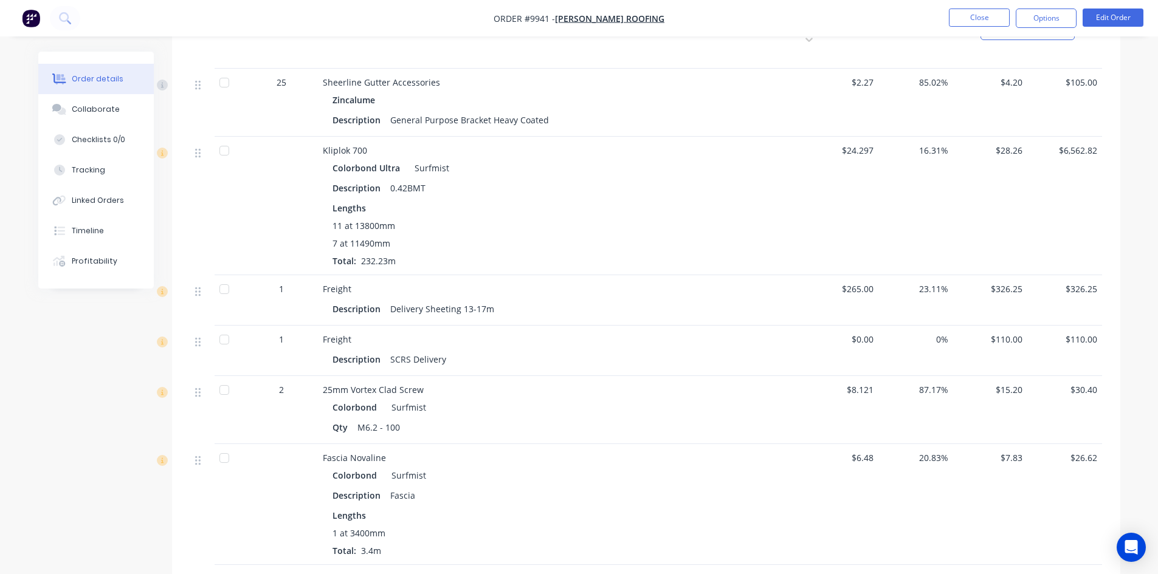
scroll to position [1094, 0]
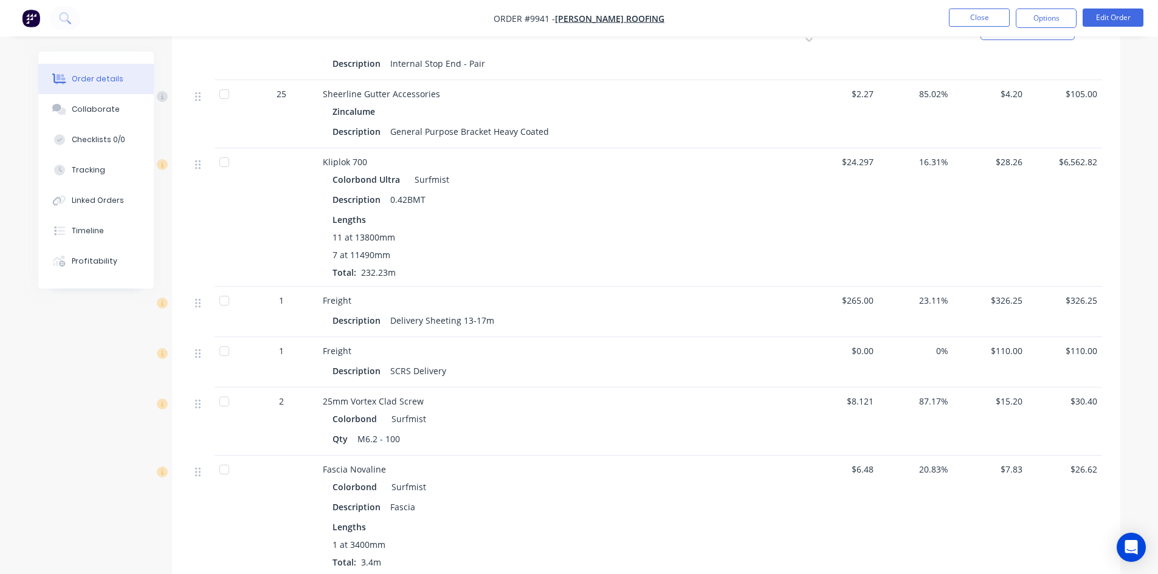
click at [859, 345] on span "$0.00" at bounding box center [841, 351] width 65 height 13
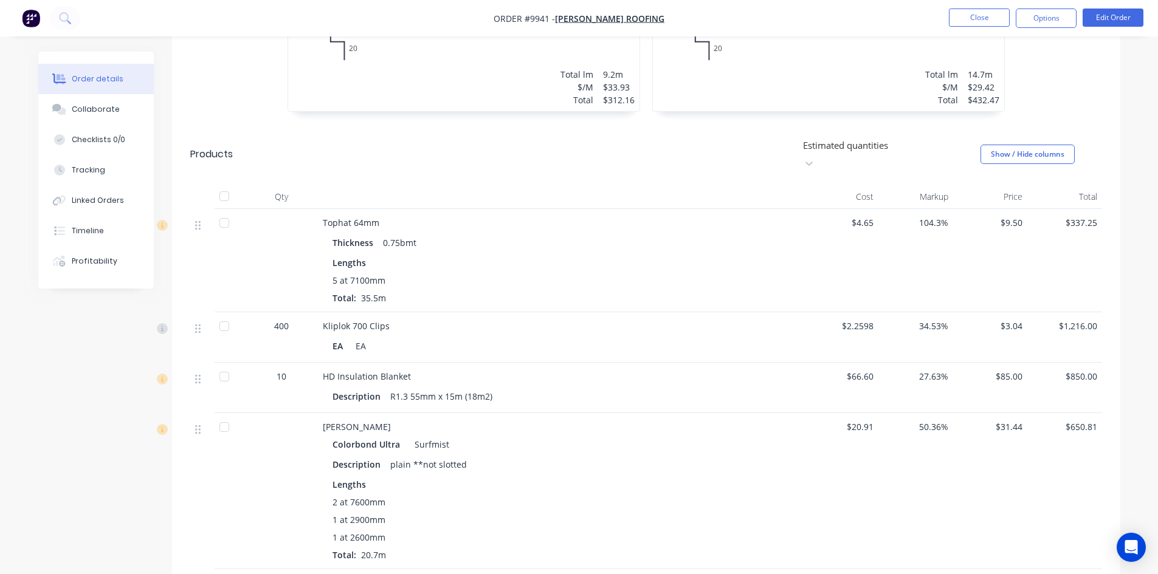
scroll to position [669, 0]
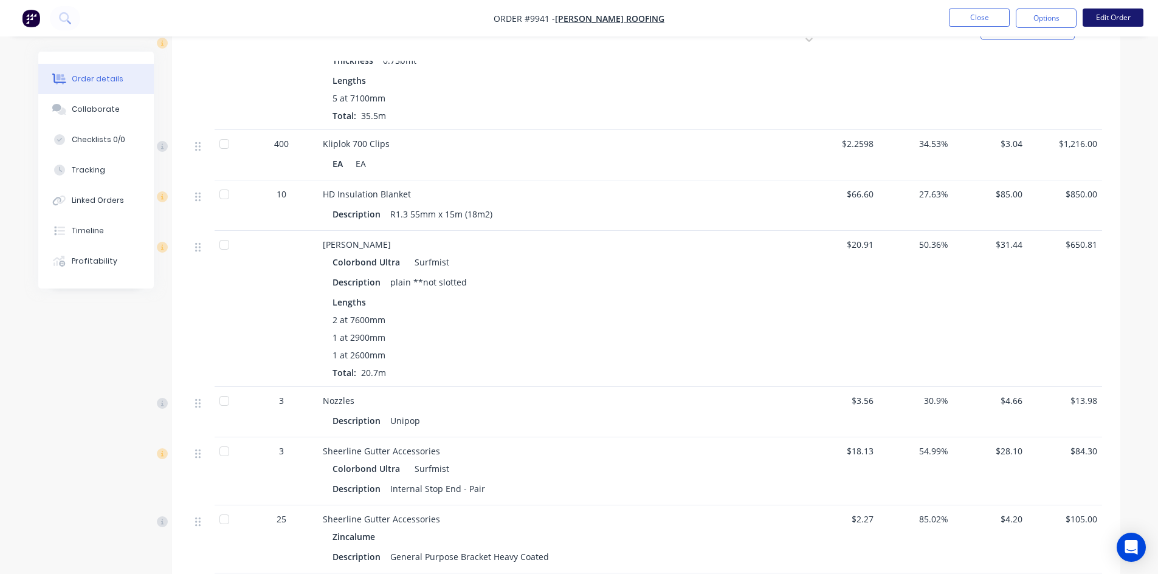
click at [1107, 24] on button "Edit Order" at bounding box center [1113, 18] width 61 height 18
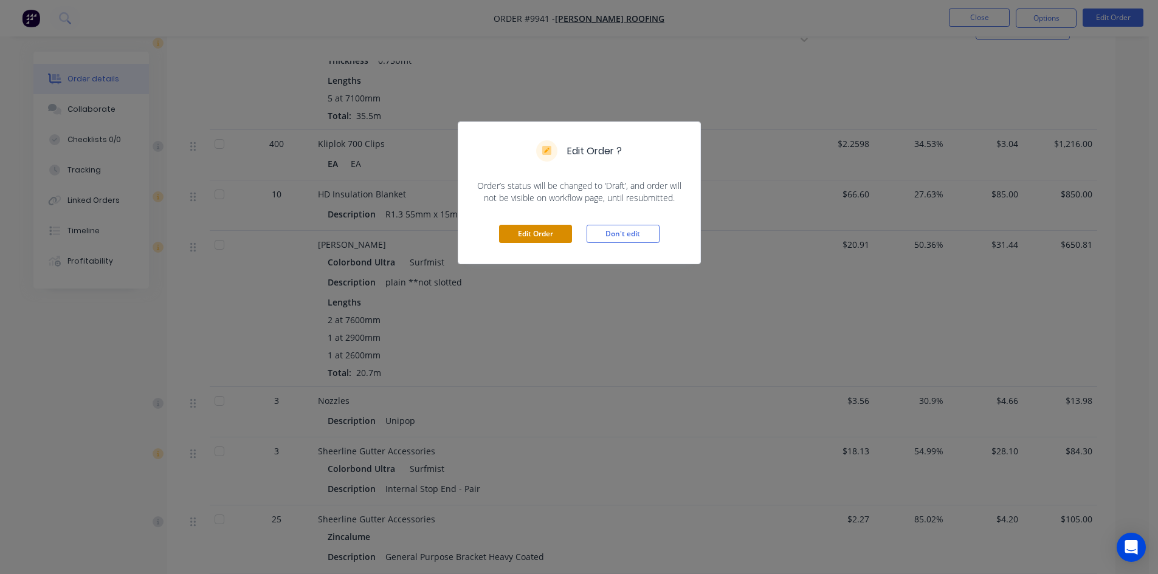
click at [551, 234] on button "Edit Order" at bounding box center [535, 234] width 73 height 18
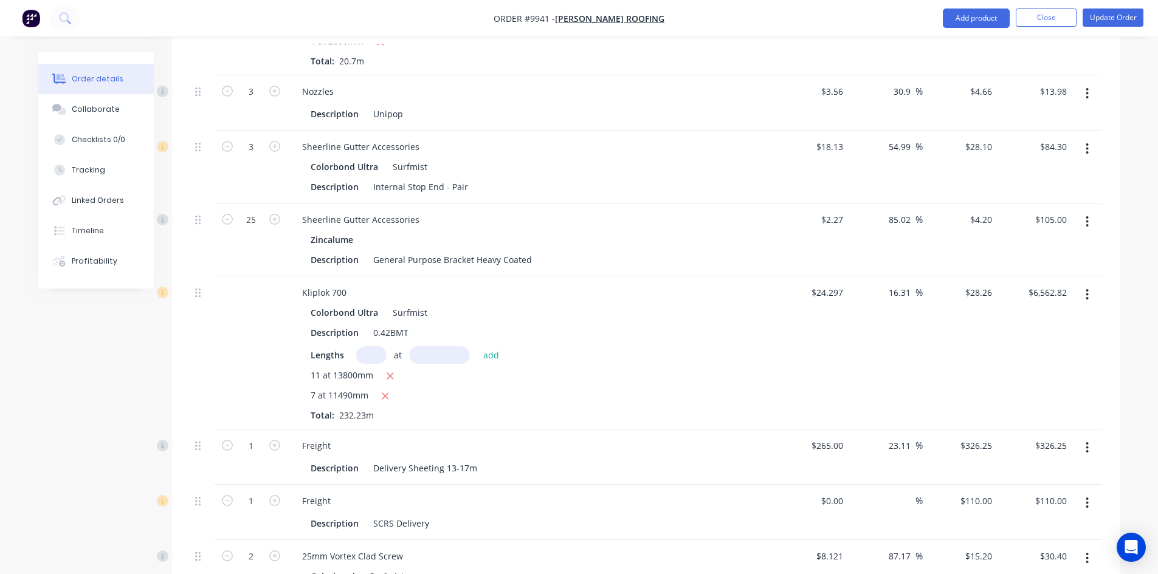
scroll to position [1094, 0]
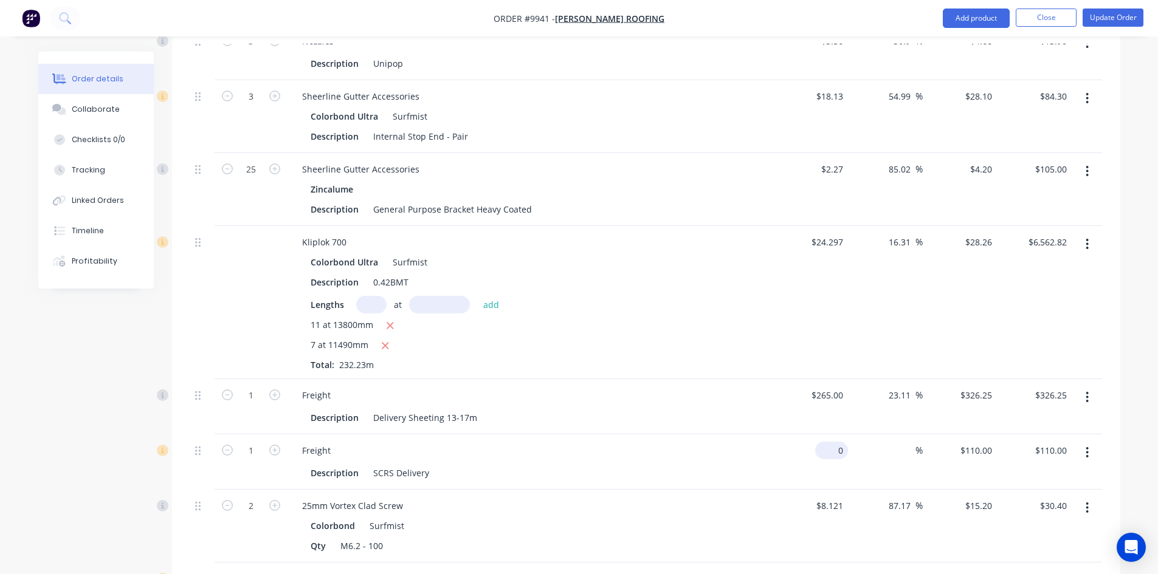
click at [845, 442] on input "0" at bounding box center [834, 451] width 28 height 18
type input "$50.00"
type input "110"
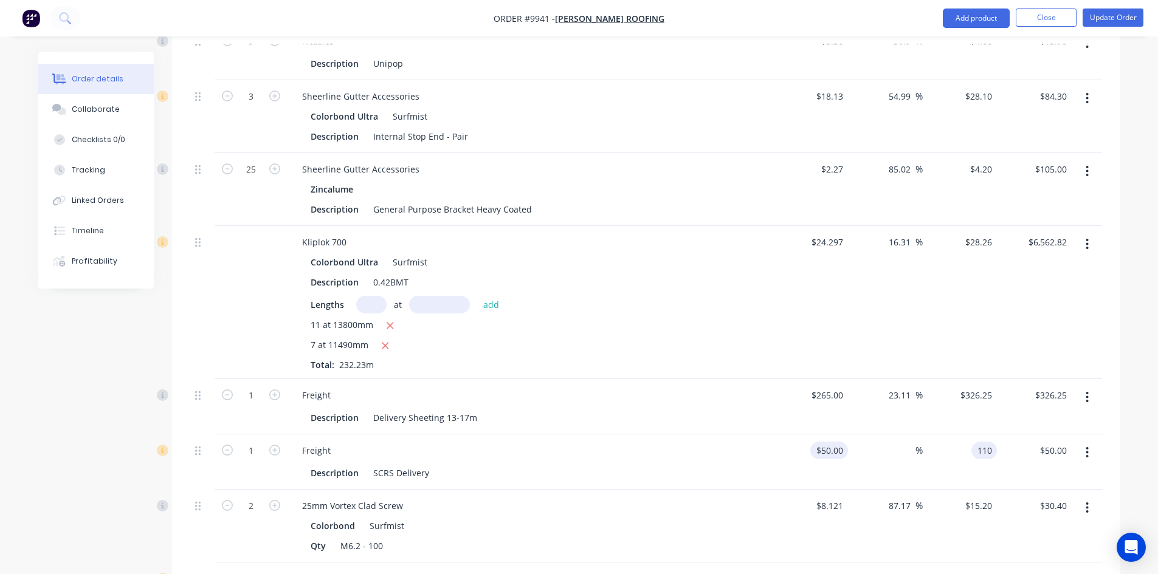
type input "120"
type input "$110.00"
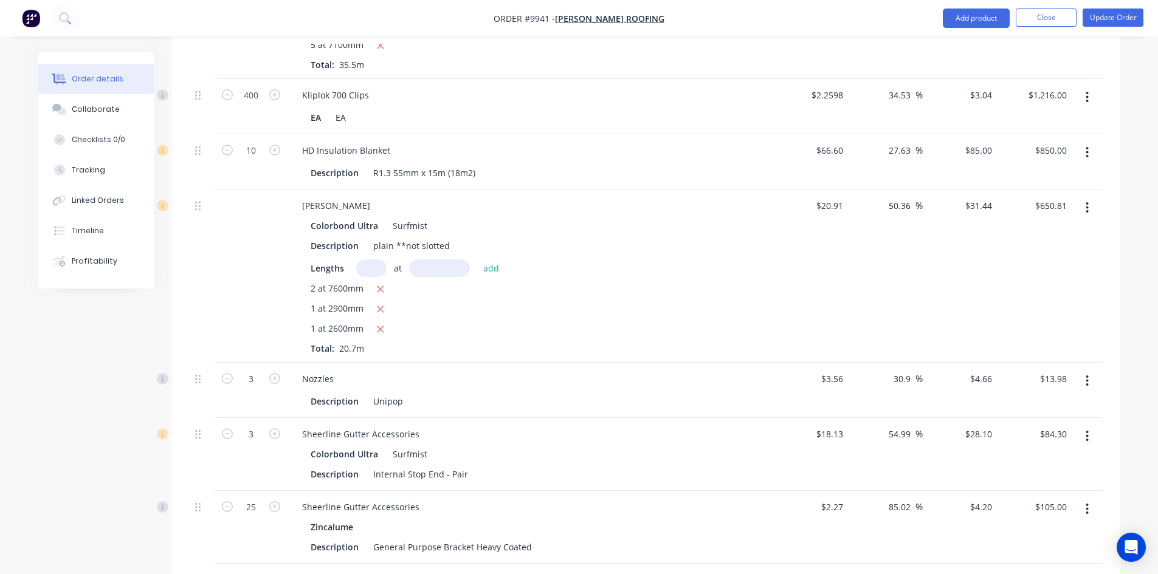
scroll to position [724, 0]
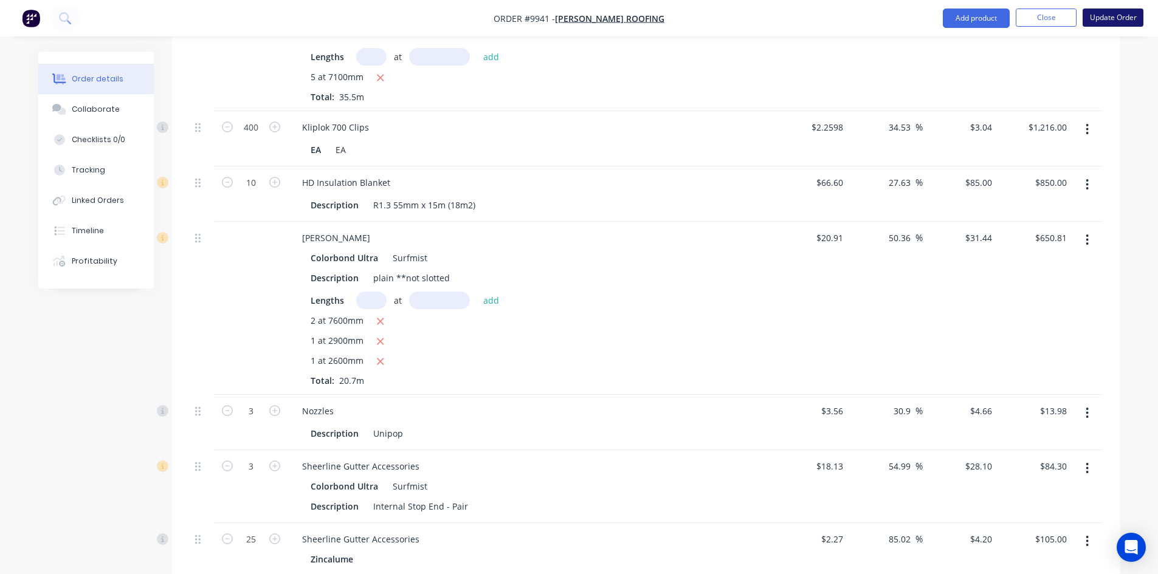
type input "$110.00"
click at [1103, 25] on button "Update Order" at bounding box center [1113, 18] width 61 height 18
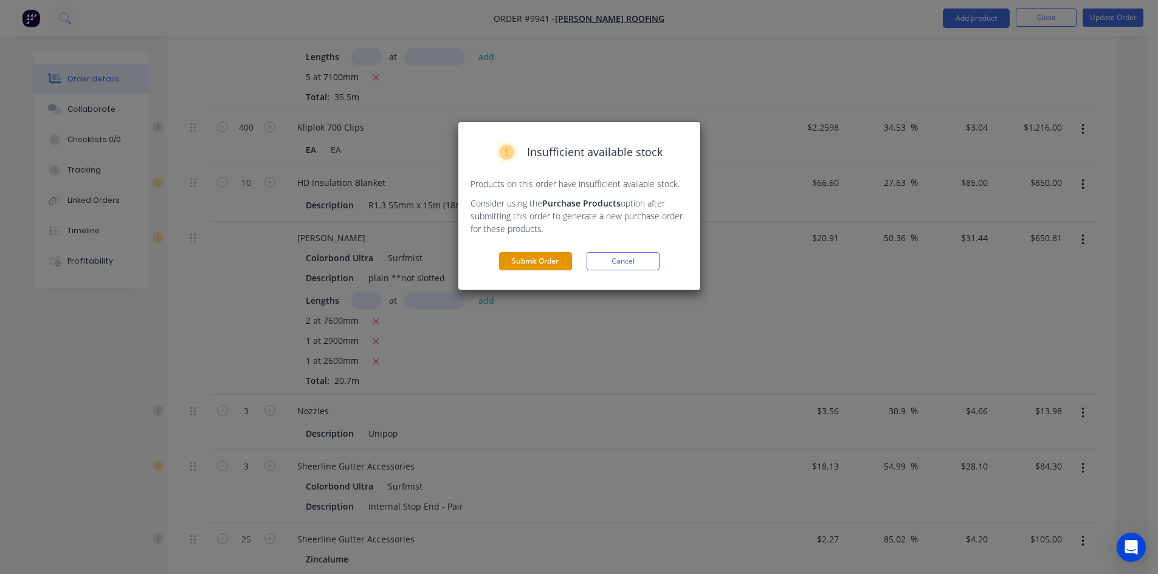
click at [526, 262] on button "Submit Order" at bounding box center [535, 261] width 73 height 18
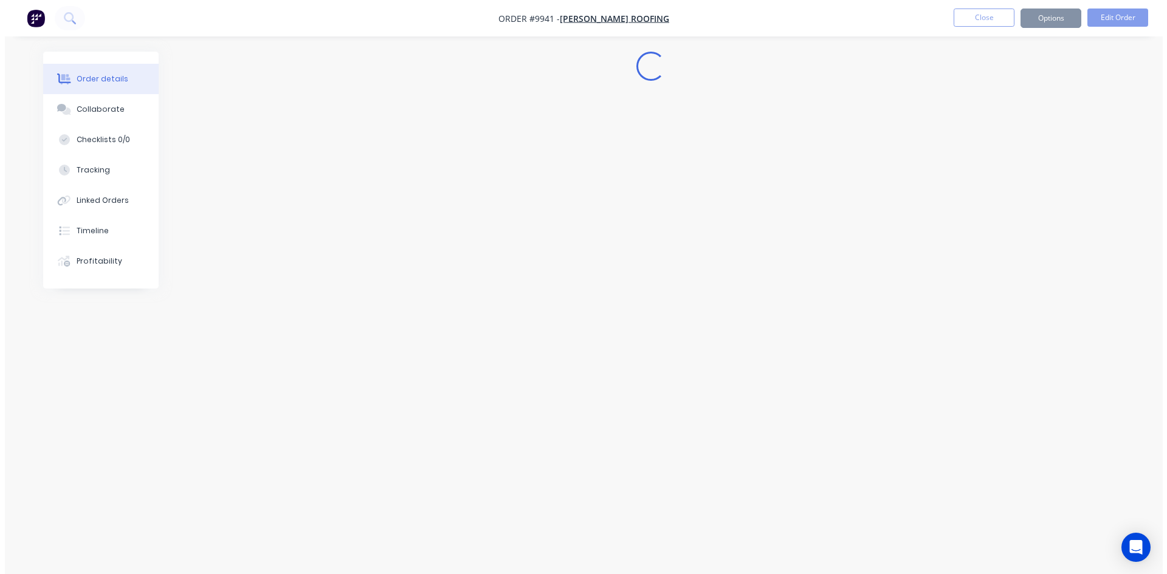
scroll to position [0, 0]
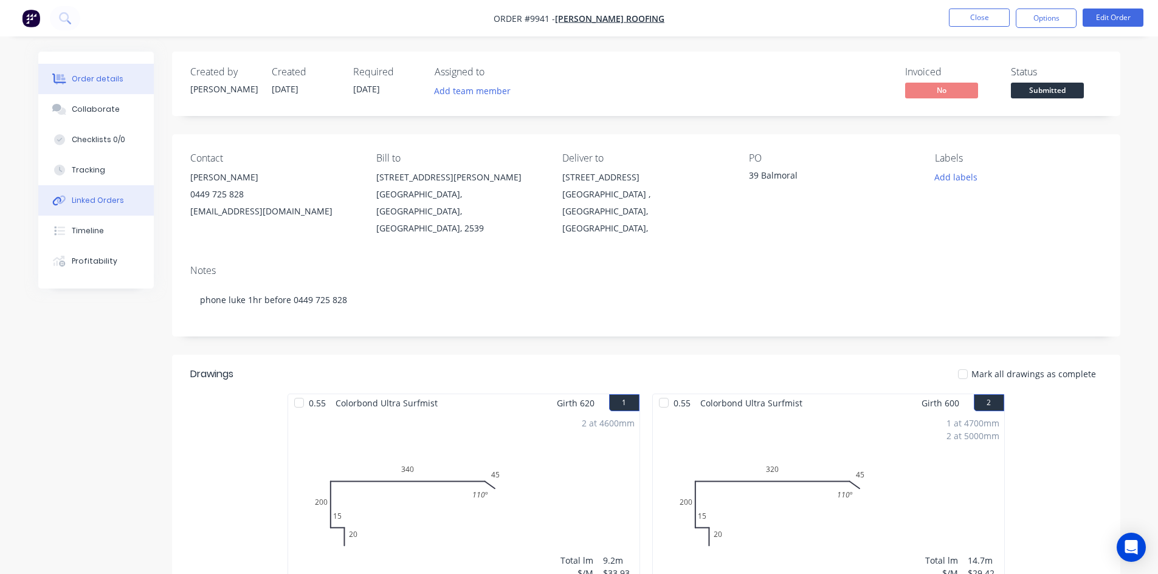
click at [119, 201] on div "Linked Orders" at bounding box center [98, 200] width 52 height 11
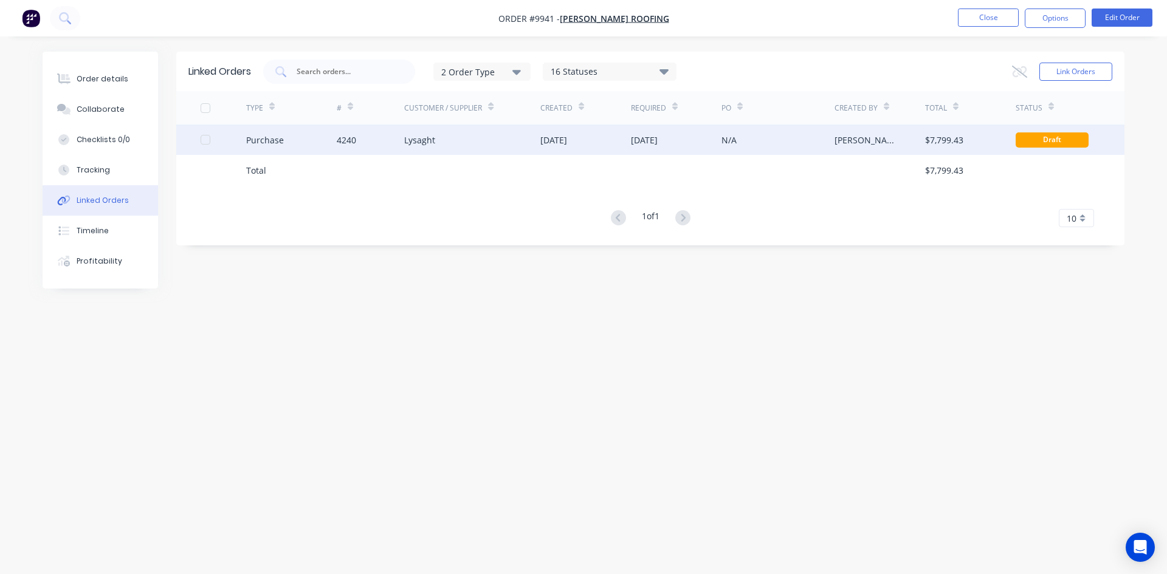
click at [626, 140] on div "29 Sep 2025" at bounding box center [585, 140] width 91 height 30
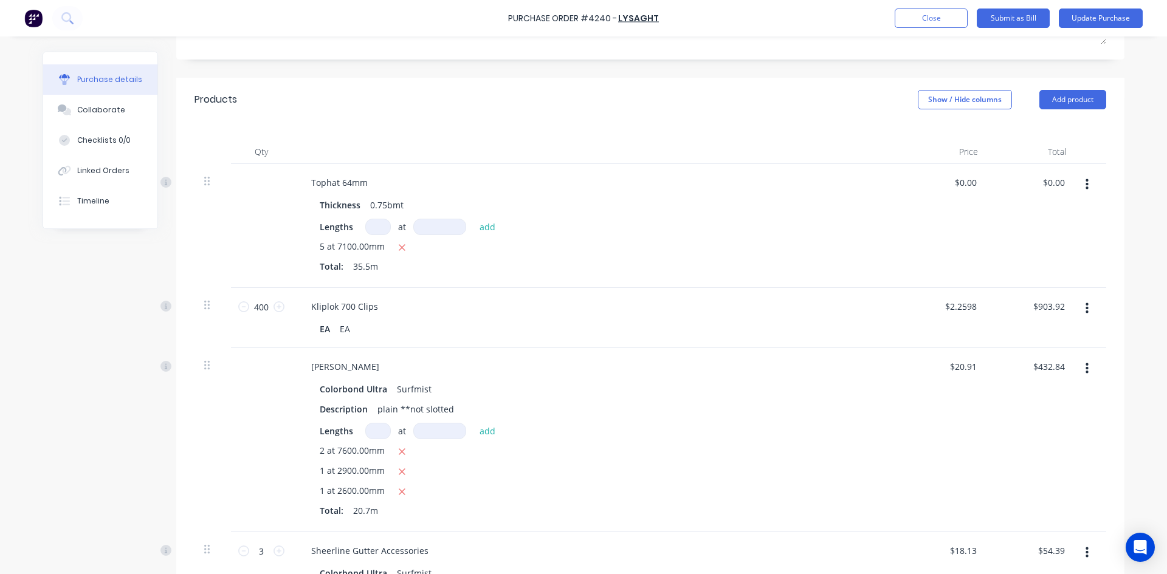
scroll to position [216, 0]
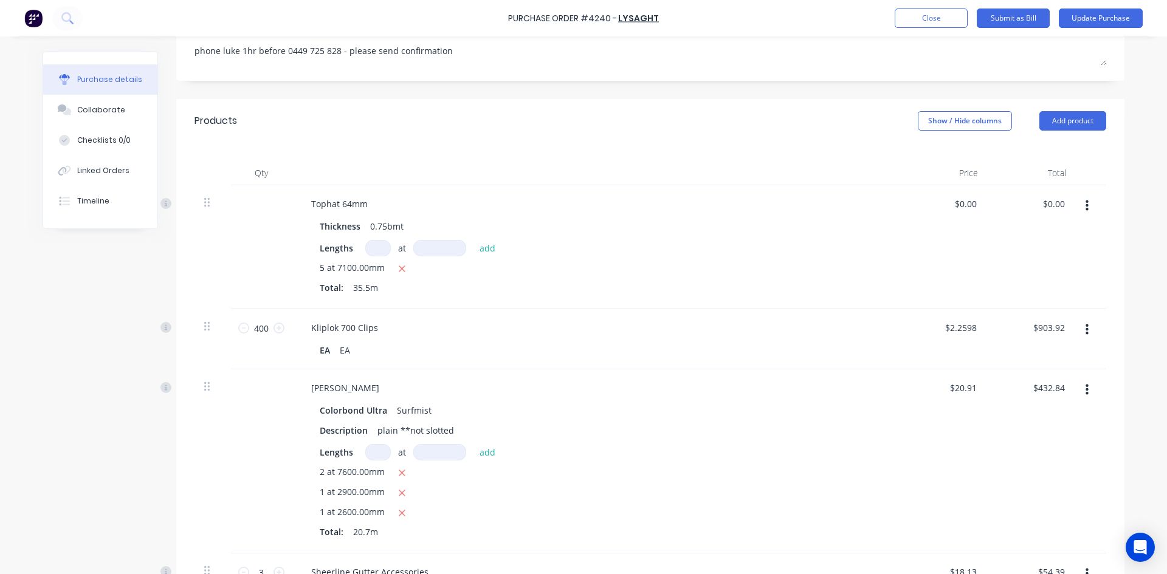
click at [1073, 195] on button "button" at bounding box center [1087, 206] width 29 height 22
click at [1110, 200] on div "Qty Price Total Tophat 64mm Thickness 0.75bmt Lengths at add 5 at 7100.00mm Tot…" at bounding box center [650, 541] width 948 height 796
click at [1055, 195] on input "0.00" at bounding box center [1054, 204] width 28 height 18
type input "0"
type input "140.41"
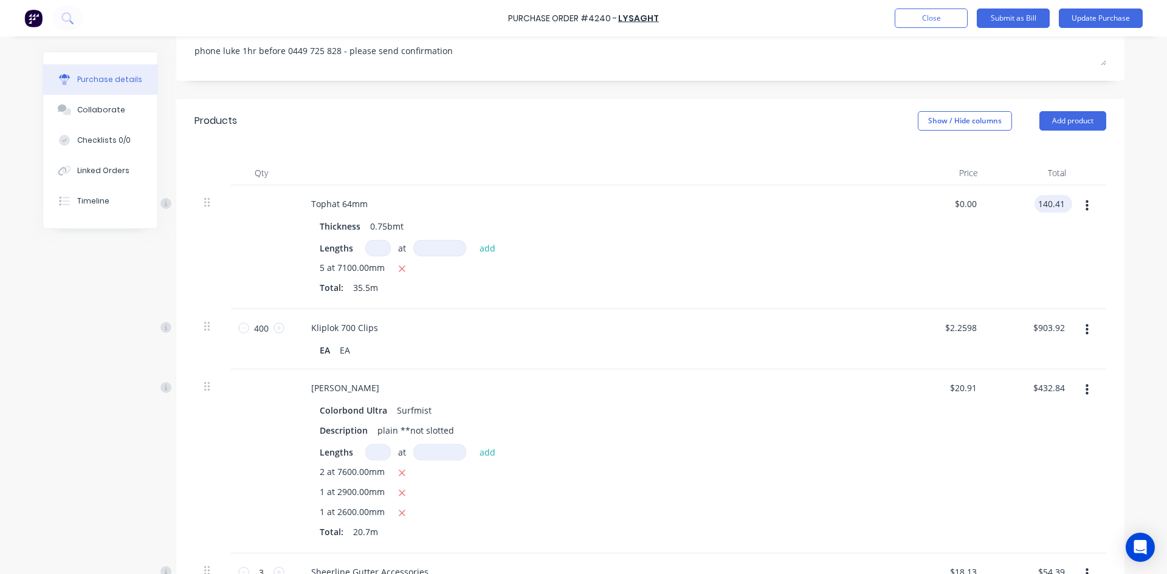
type input "$3.9552"
type input "$140.41"
click at [1058, 319] on input "903.92" at bounding box center [1051, 328] width 33 height 18
type input "903.94"
type input "$2.2599"
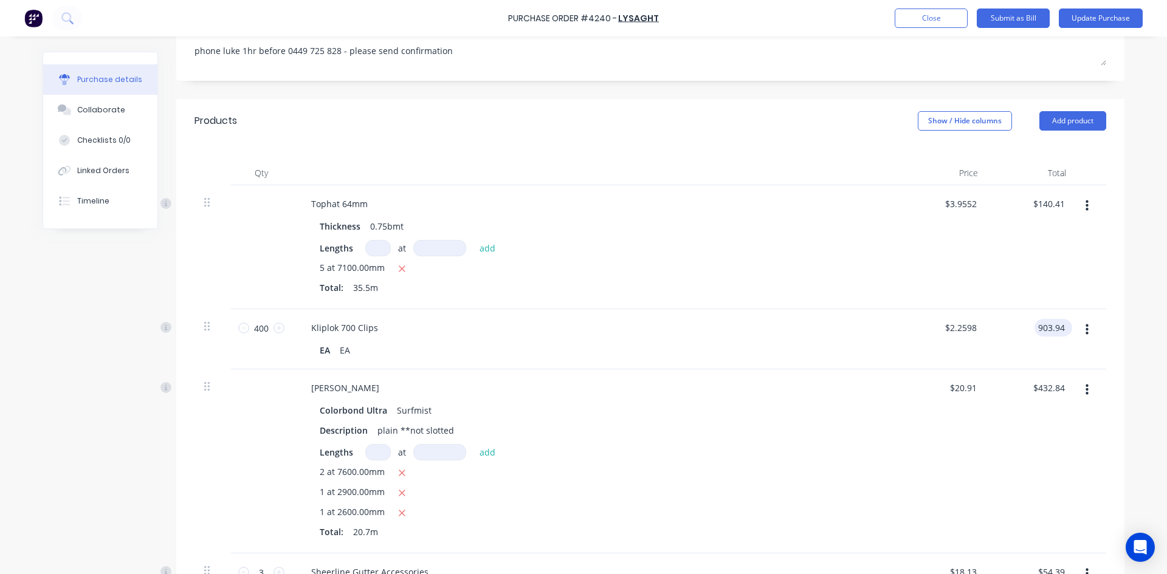
type input "$903.94"
click at [1061, 379] on input "432.84" at bounding box center [1049, 388] width 38 height 18
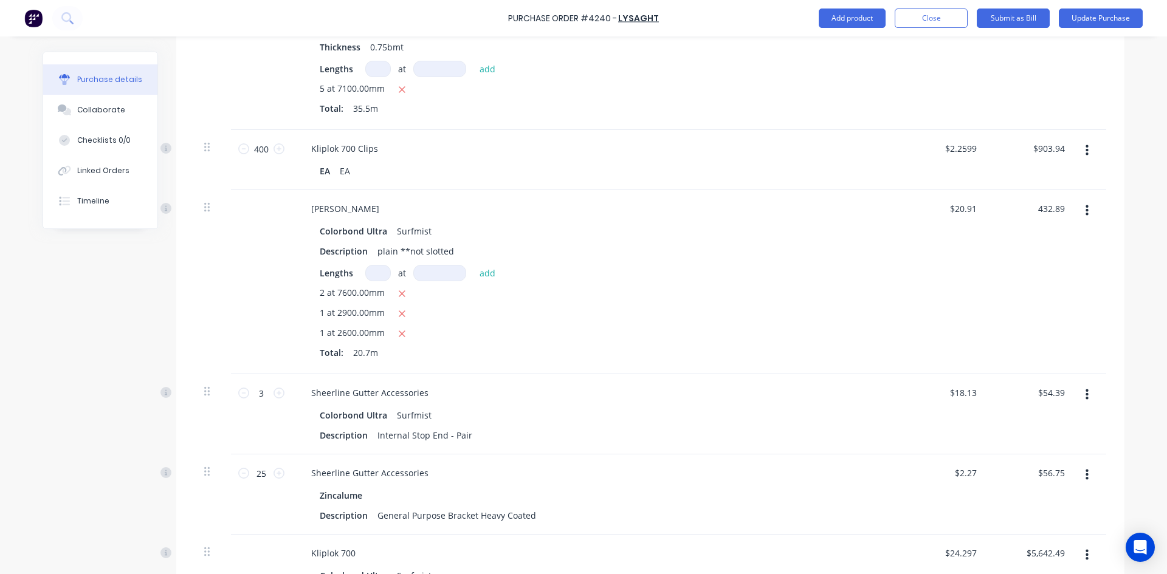
scroll to position [398, 0]
type input "432.89"
type input "$20.9126"
type input "$432.89"
click at [932, 295] on div "$20.9126 $20.91" at bounding box center [944, 279] width 88 height 184
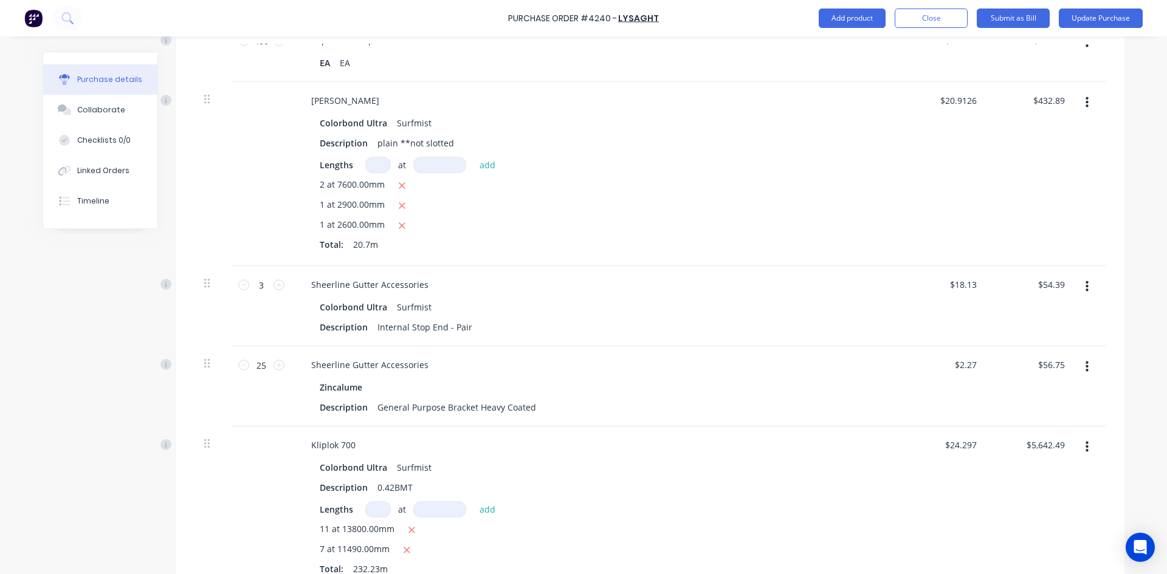
scroll to position [520, 0]
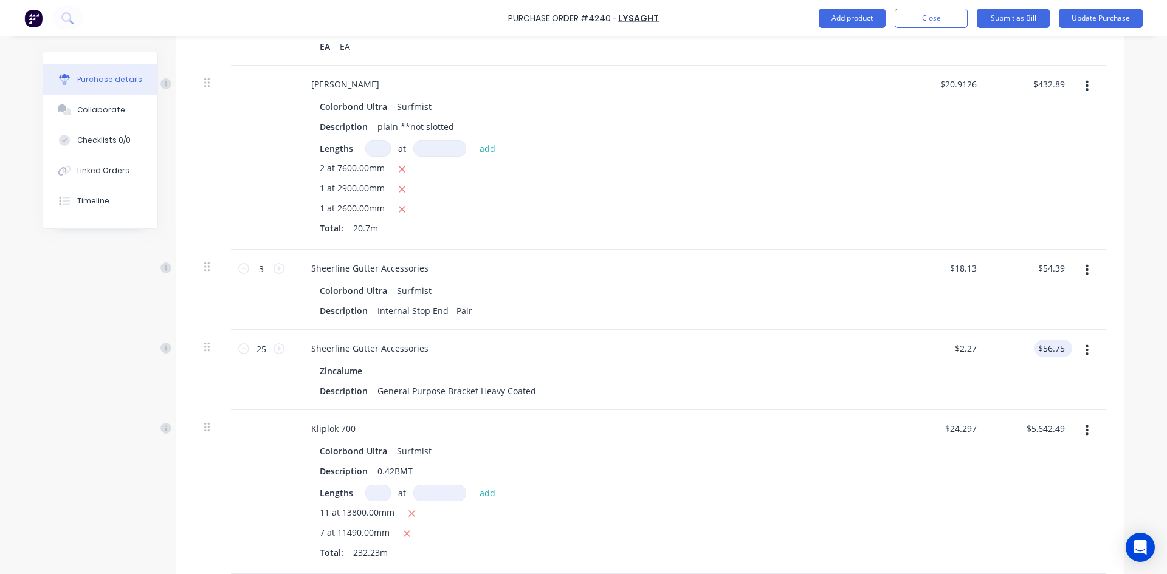
click at [1064, 340] on div "$56.75 $56.75" at bounding box center [1054, 349] width 38 height 18
click at [1060, 340] on input "56.75" at bounding box center [1054, 349] width 28 height 18
type input "56.71"
type input "$2.2684"
type input "$56.71"
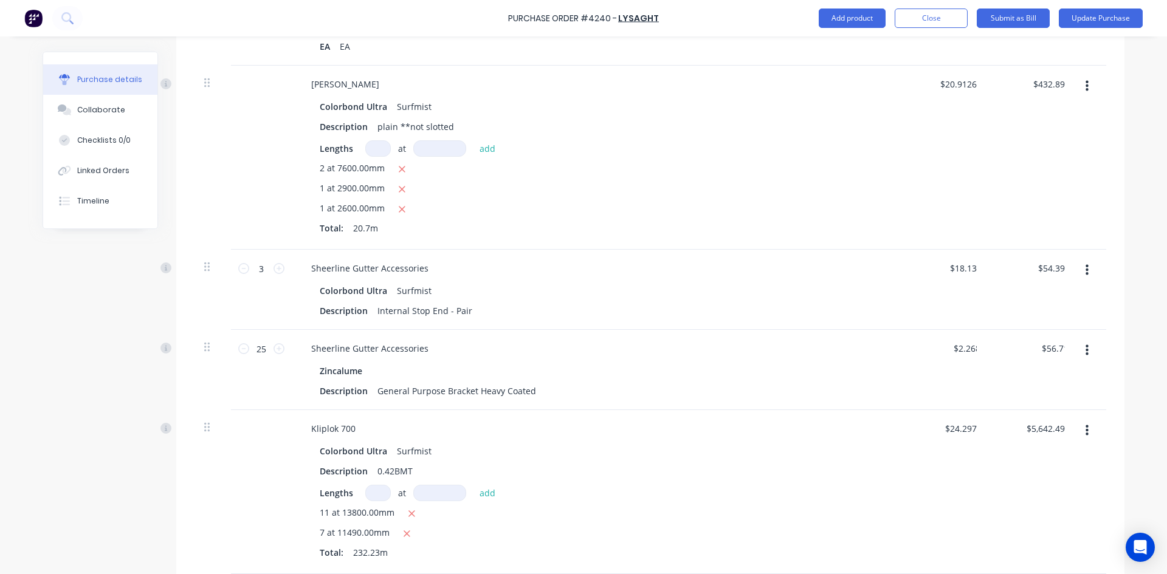
click at [971, 447] on div "$24.297 $24.297" at bounding box center [944, 492] width 88 height 164
click at [1062, 420] on input "5642.49" at bounding box center [1045, 429] width 44 height 18
type input "5643.09"
type input "$24.2996"
type input "$5,643.09"
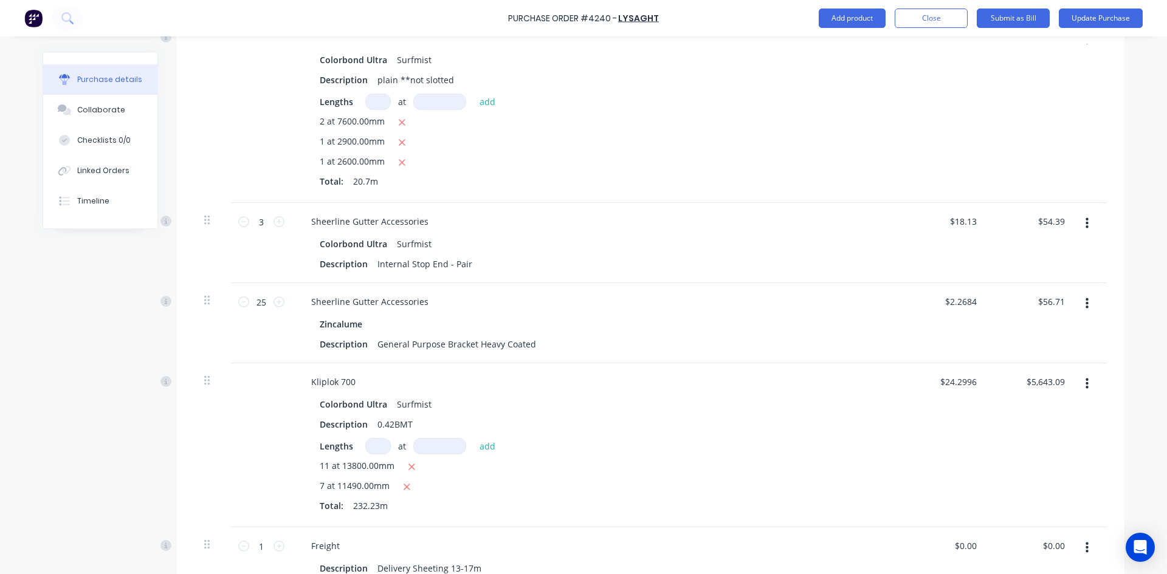
scroll to position [763, 0]
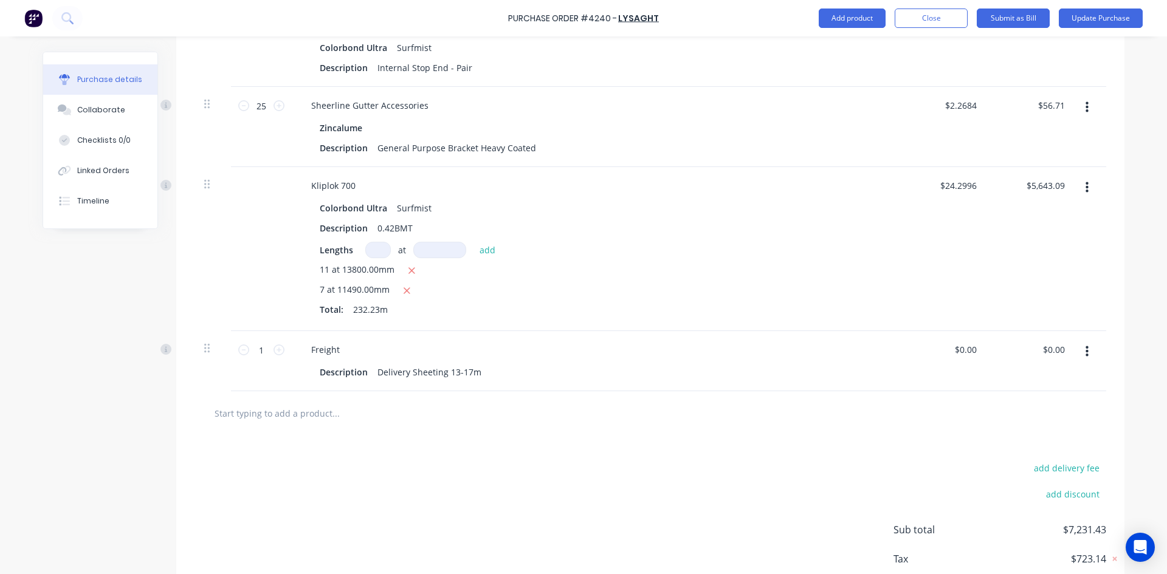
click at [1086, 345] on icon "button" at bounding box center [1087, 351] width 3 height 13
click at [1026, 445] on button "Delete" at bounding box center [1049, 457] width 103 height 24
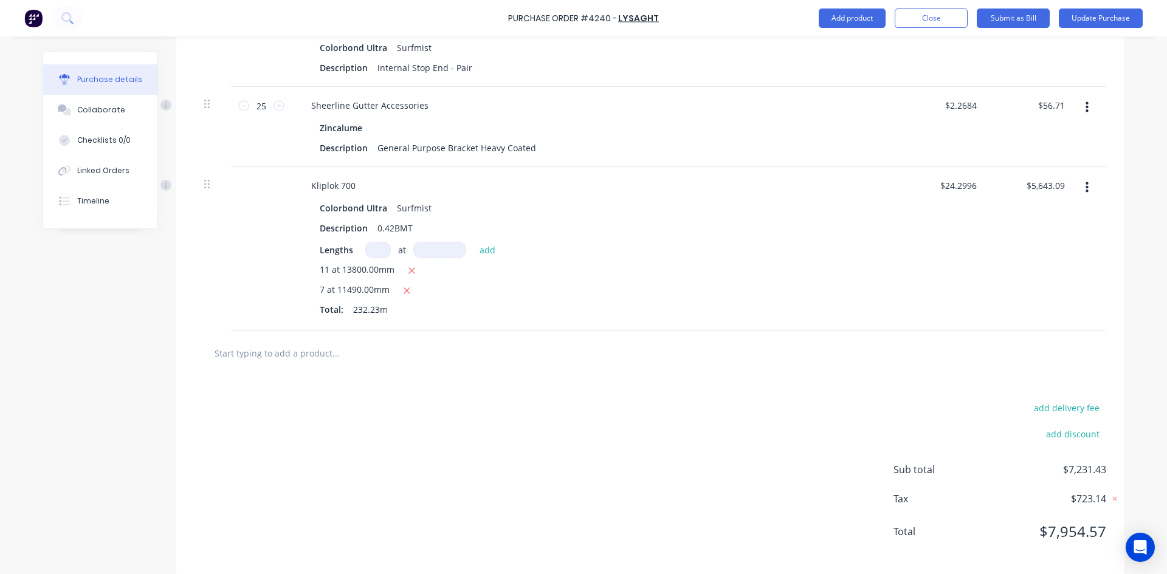
click at [314, 341] on input "text" at bounding box center [335, 353] width 243 height 24
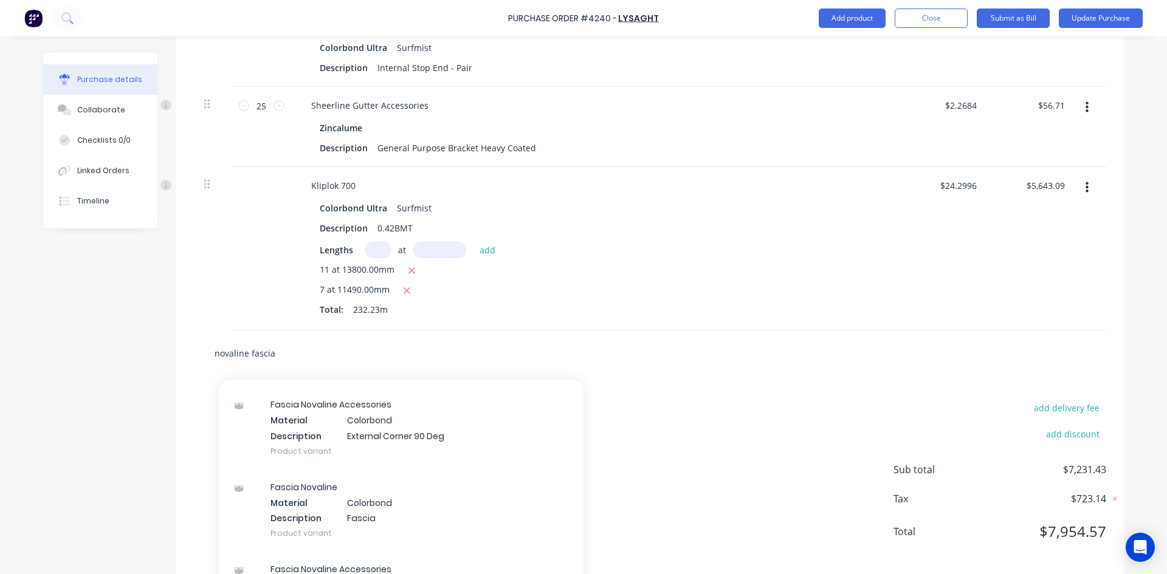
scroll to position [547, 0]
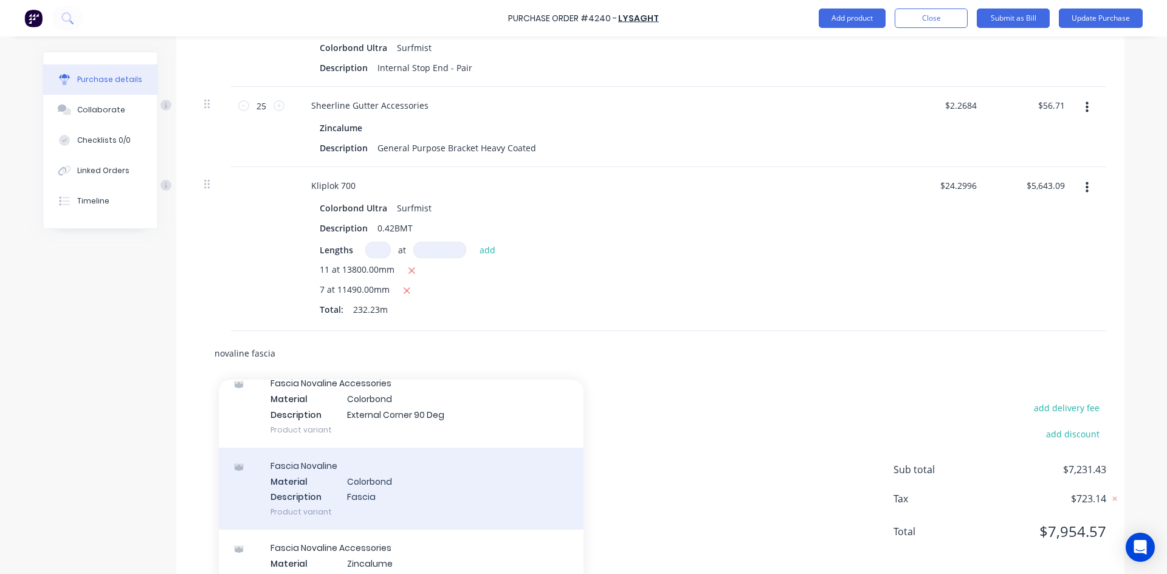
type input "novaline fascia"
click at [356, 481] on div "Fascia Novaline Material Colorbond Description Fascia Product variant" at bounding box center [401, 489] width 365 height 82
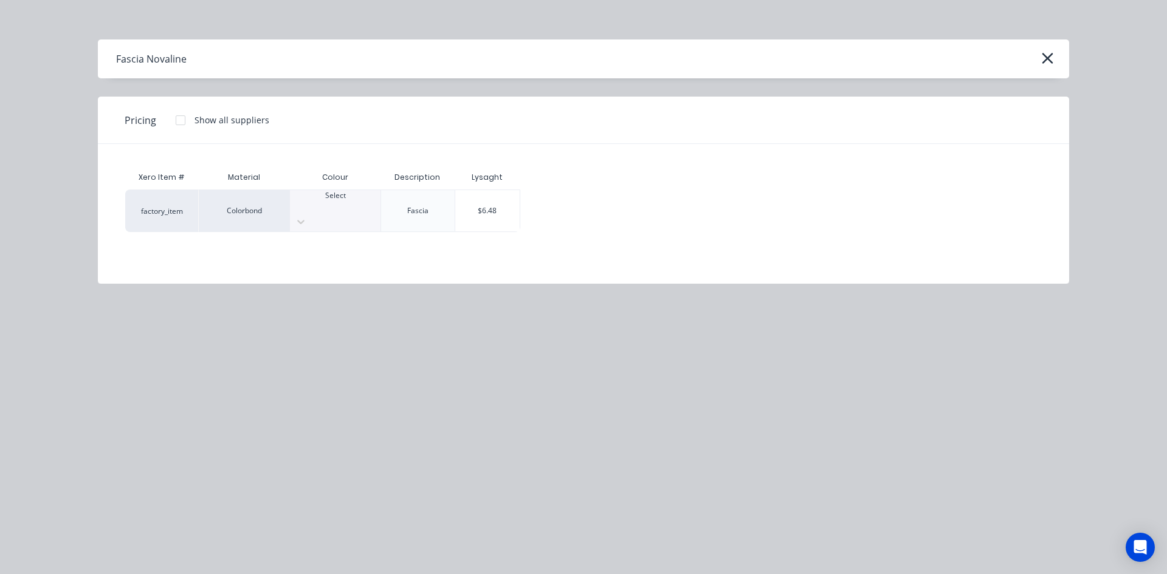
click at [323, 205] on div at bounding box center [335, 206] width 91 height 11
click at [485, 210] on div "$6.48" at bounding box center [487, 210] width 65 height 41
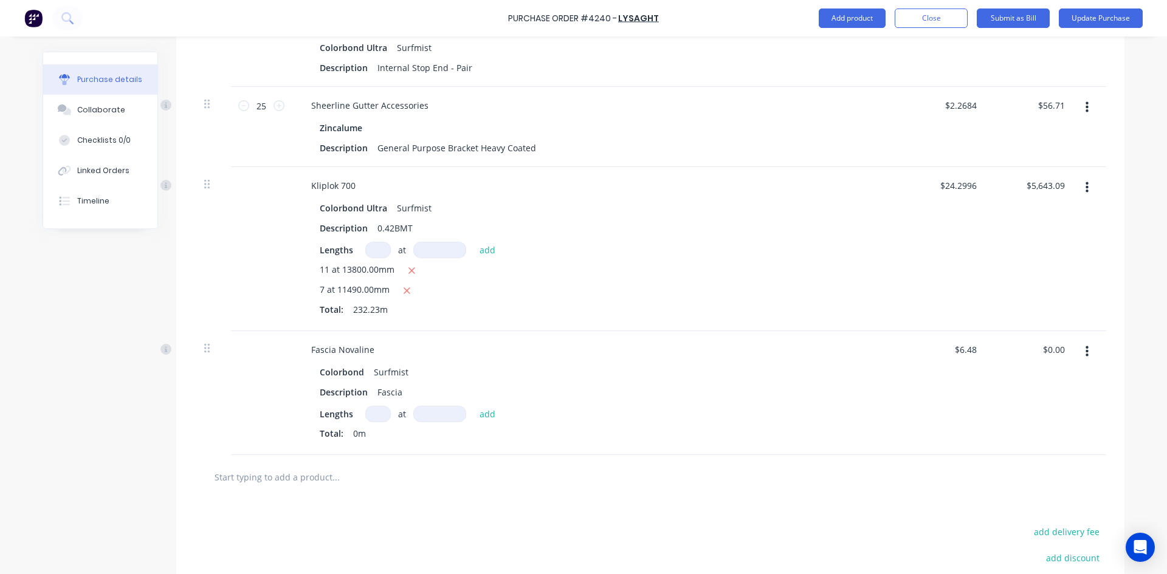
click at [375, 406] on input at bounding box center [378, 414] width 26 height 16
type input "1"
type input "3600"
type input "$23.33"
click at [302, 485] on input "text" at bounding box center [335, 497] width 243 height 24
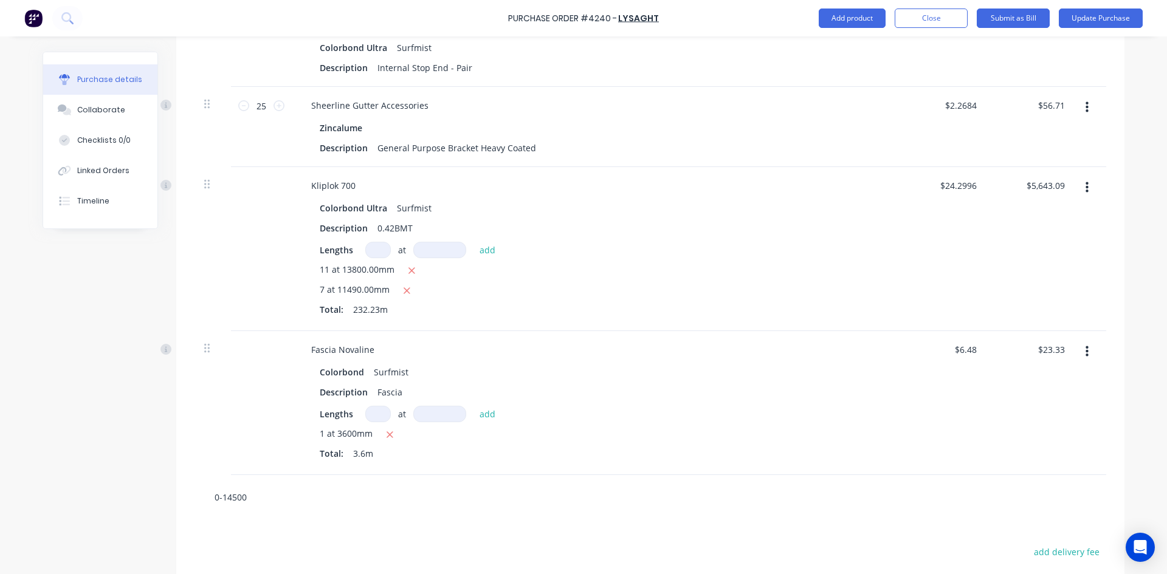
type input "0-14500"
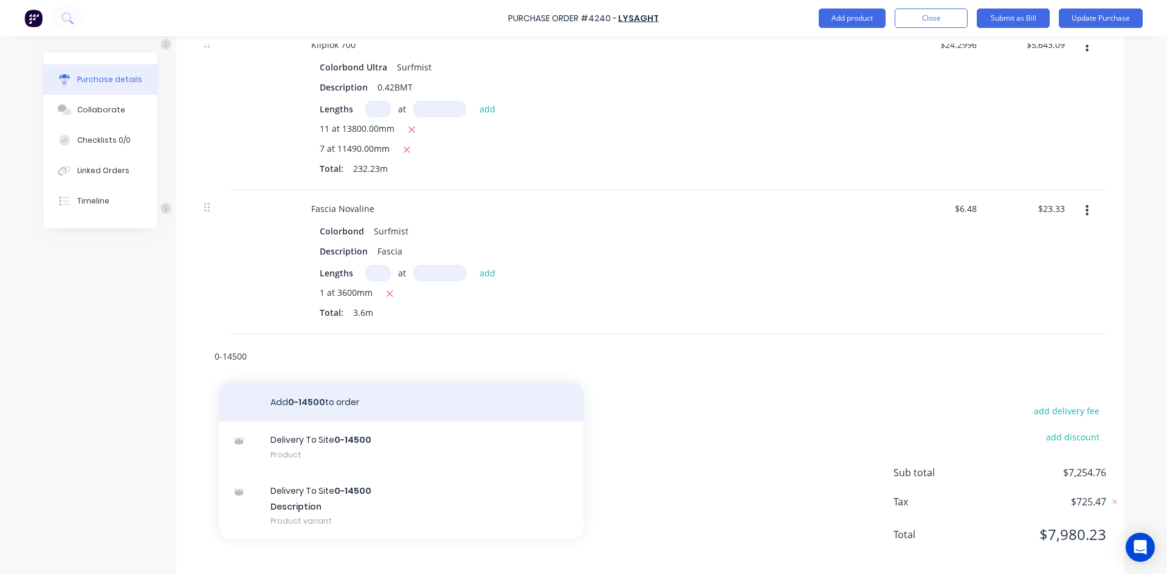
scroll to position [908, 0]
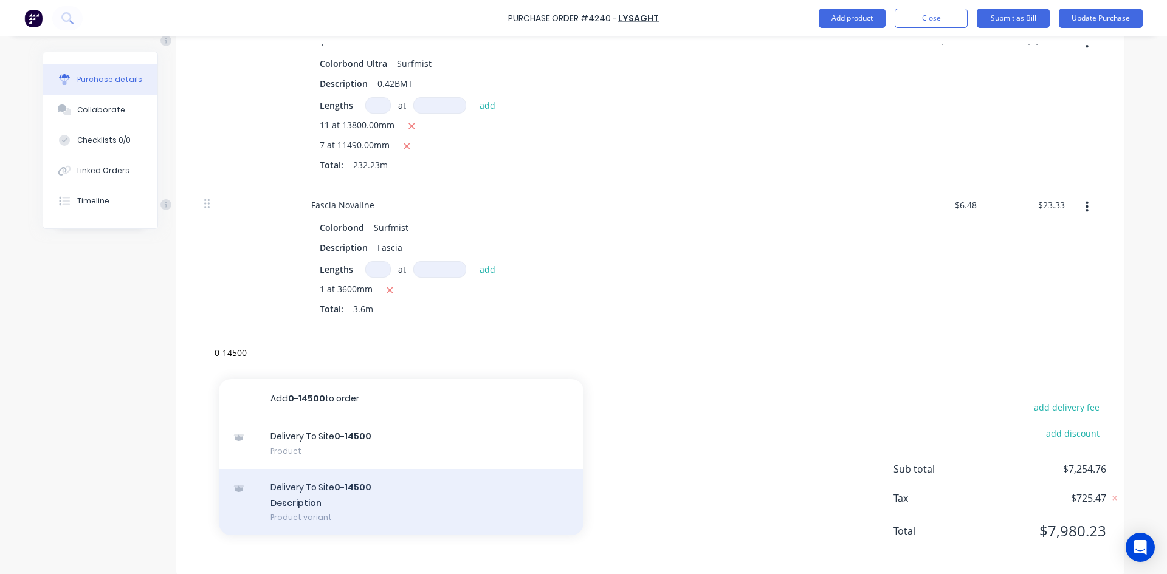
click at [332, 469] on div "Delivery To Site 0-14500 Description Product variant" at bounding box center [401, 502] width 365 height 67
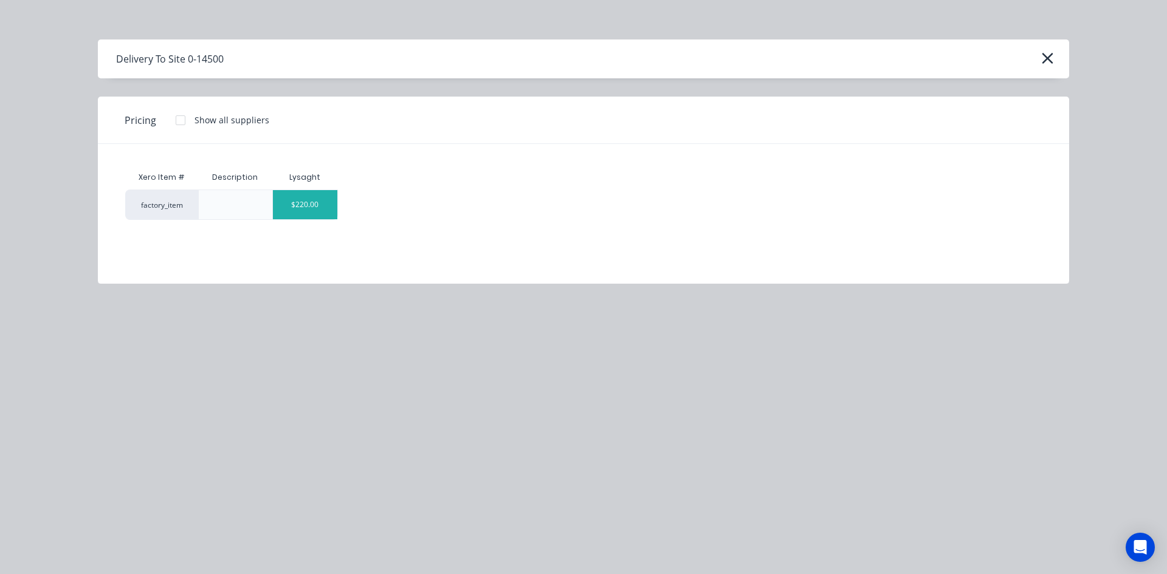
click at [289, 193] on div "$220.00" at bounding box center [305, 204] width 65 height 29
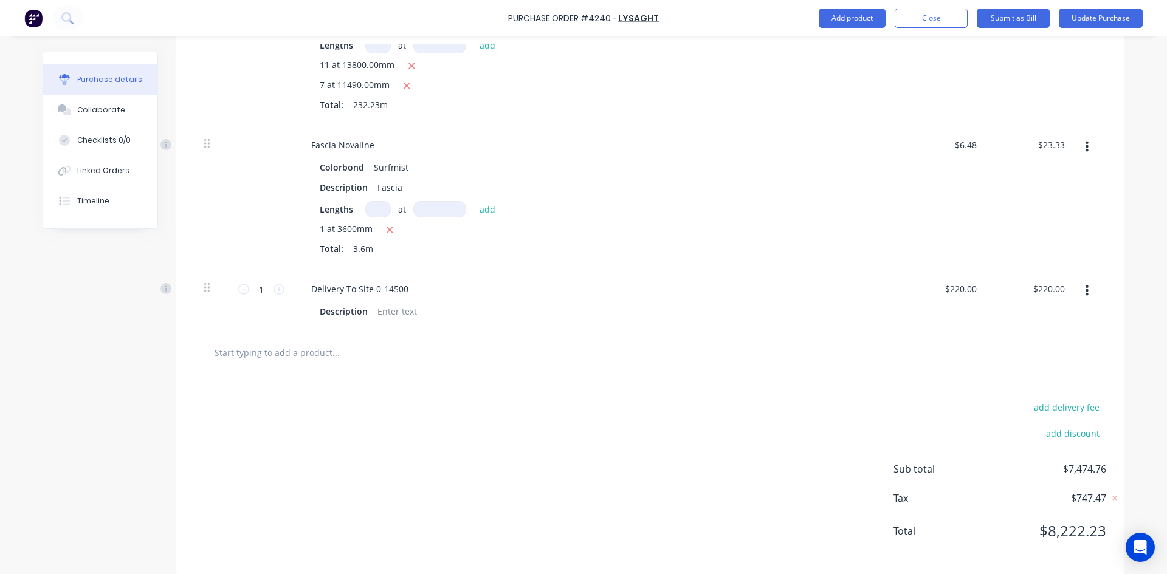
scroll to position [907, 0]
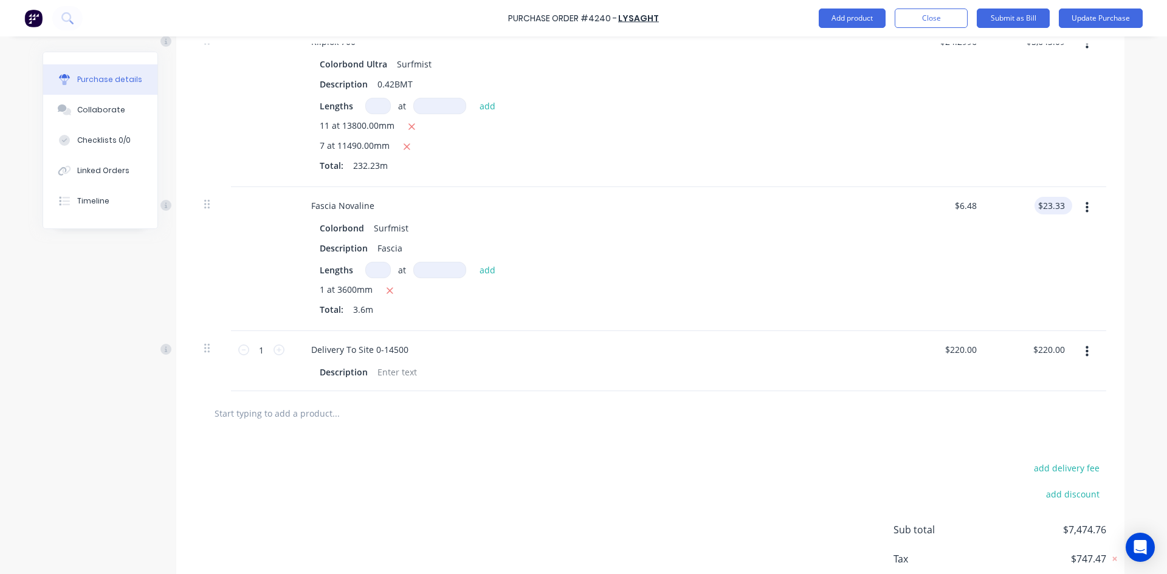
click at [1064, 197] on div "$23.33 $23.33" at bounding box center [1054, 206] width 38 height 18
click at [1062, 197] on input "23.33" at bounding box center [1051, 206] width 33 height 18
type input "23.34"
type input "$6.4833"
type input "$23.34"
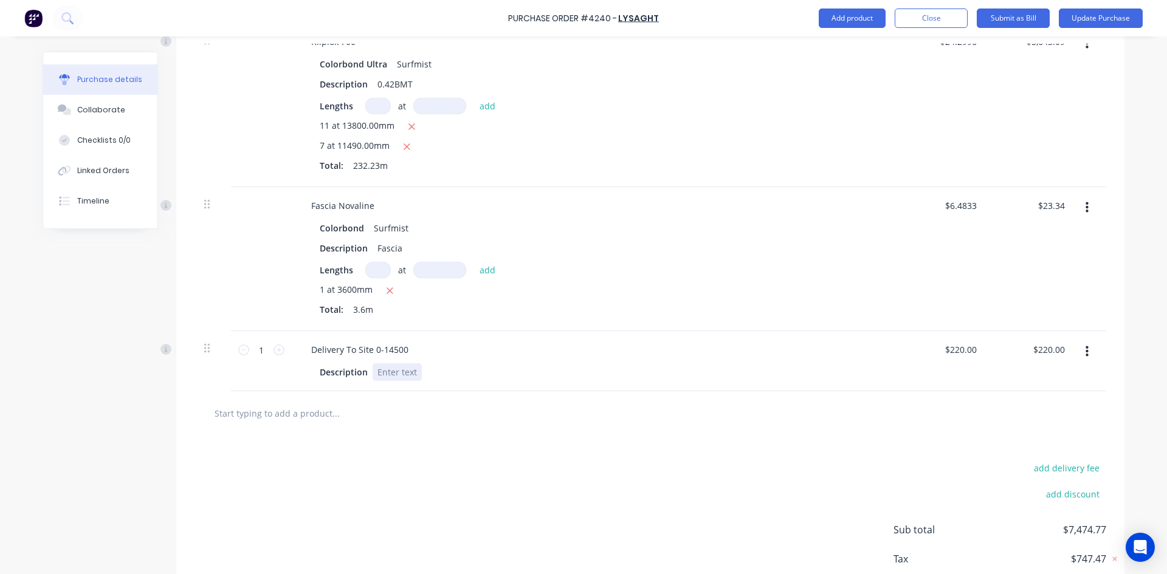
click at [846, 364] on div "Description" at bounding box center [593, 373] width 557 height 18
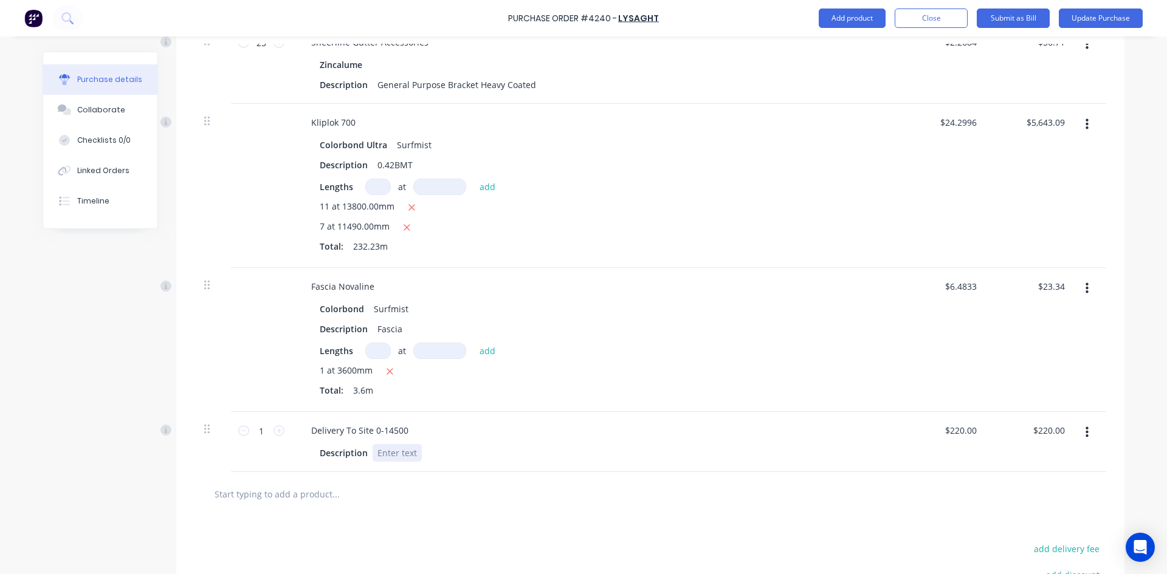
scroll to position [725, 0]
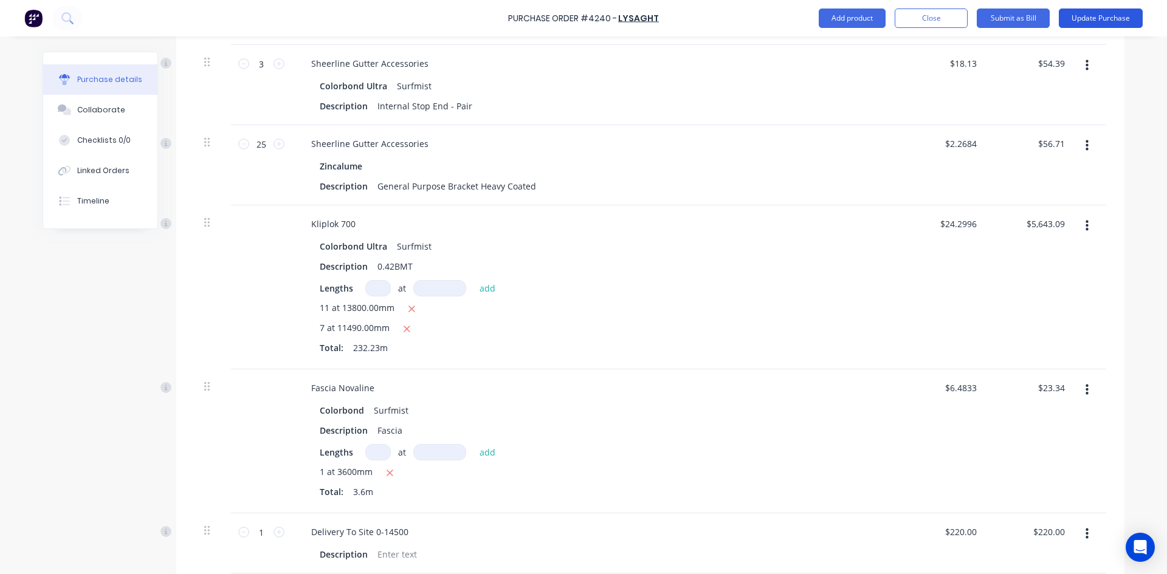
click at [1092, 22] on button "Update Purchase" at bounding box center [1101, 18] width 84 height 19
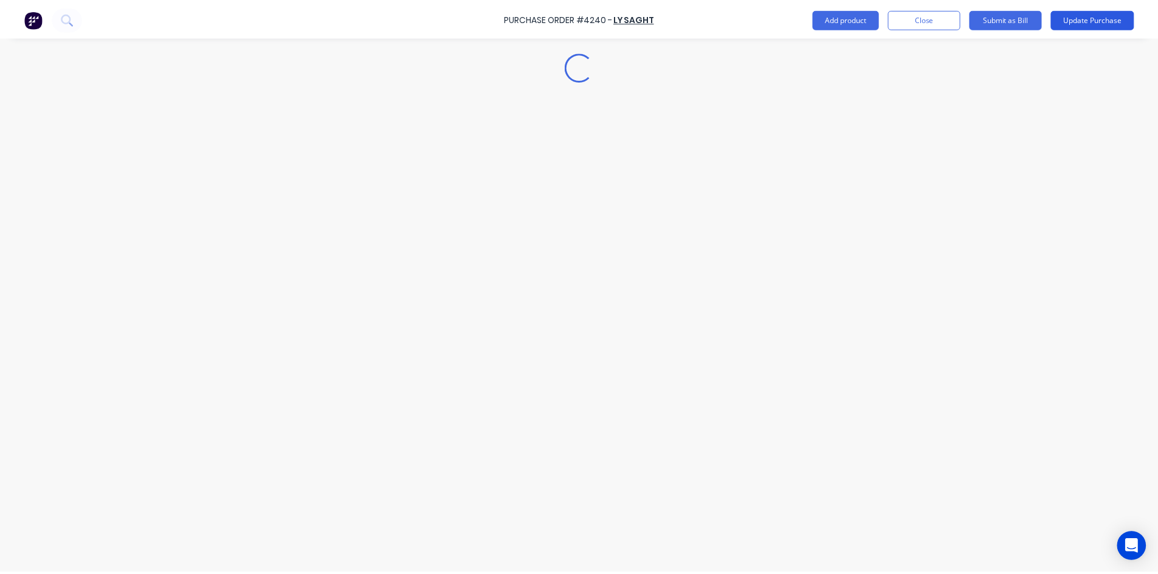
scroll to position [0, 0]
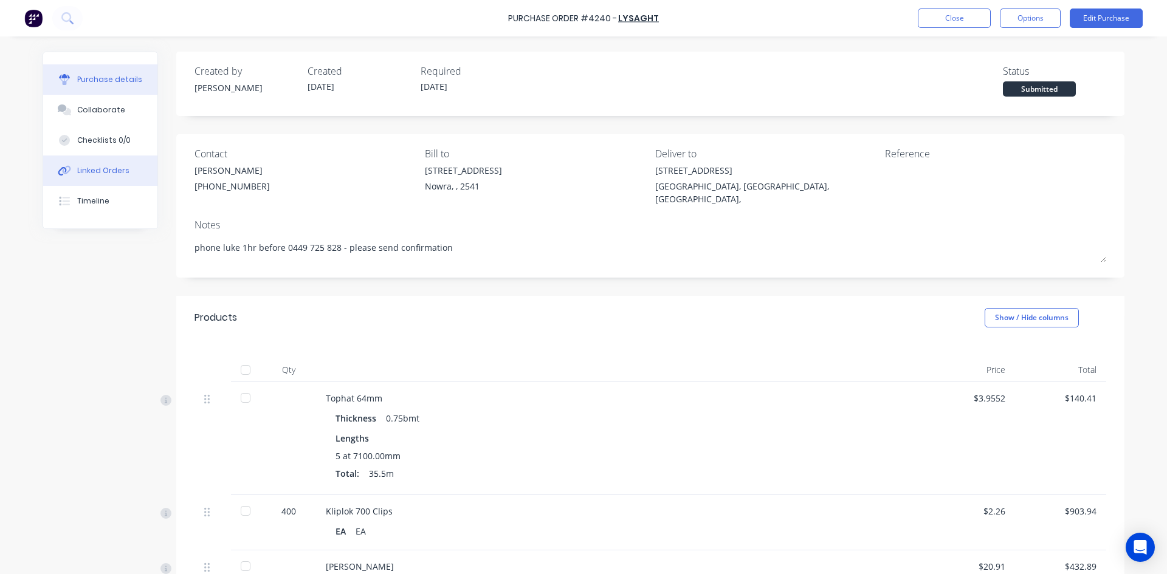
click at [77, 167] on div "Linked Orders" at bounding box center [103, 170] width 52 height 11
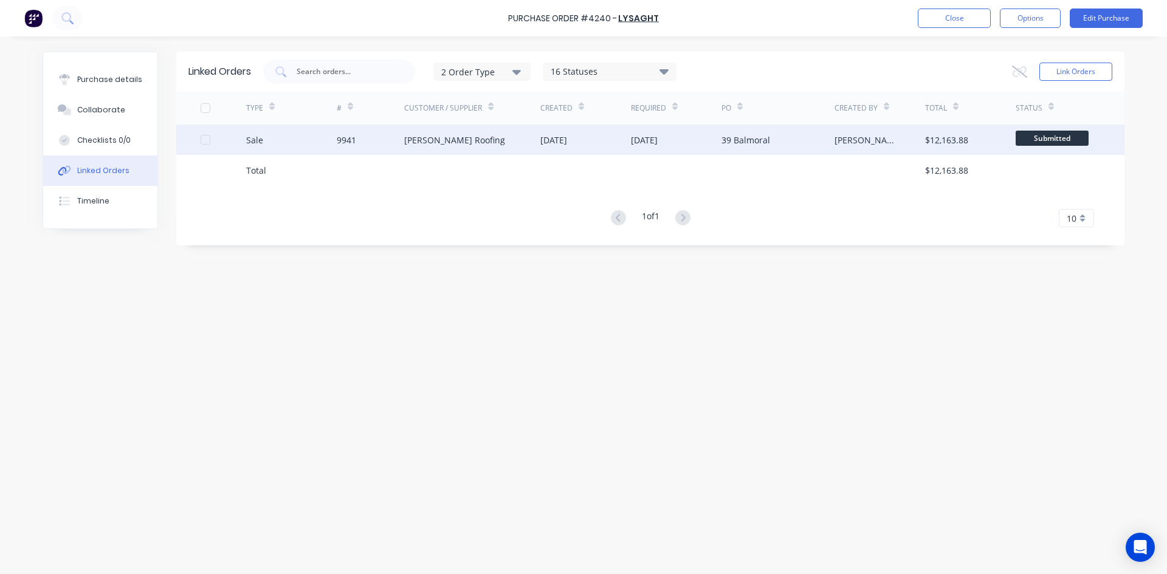
click at [447, 151] on div "Luke Austin Roofing" at bounding box center [472, 140] width 136 height 30
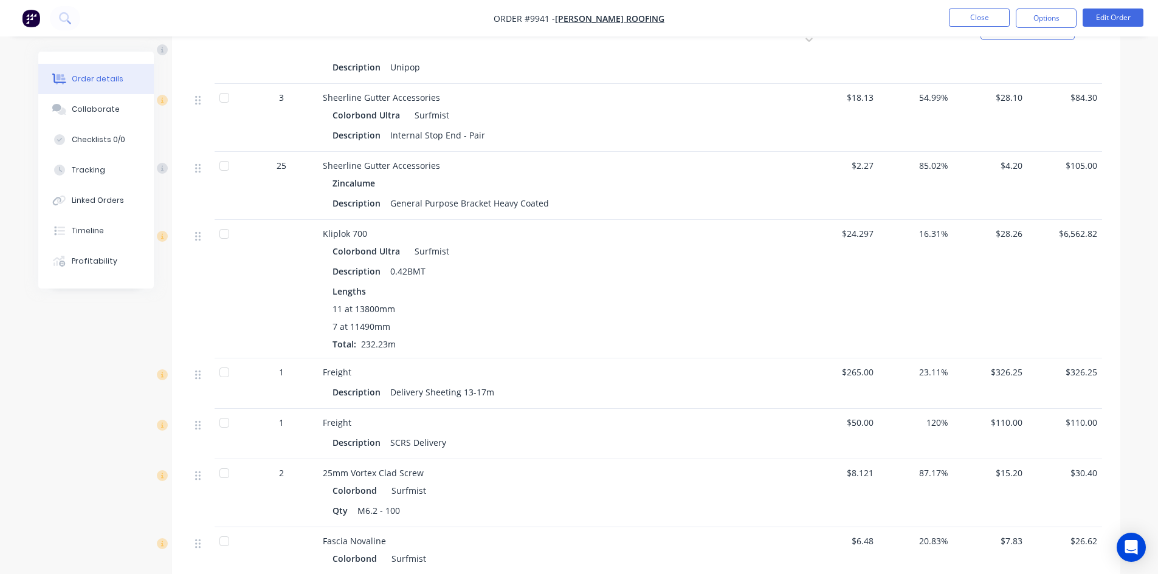
scroll to position [1033, 0]
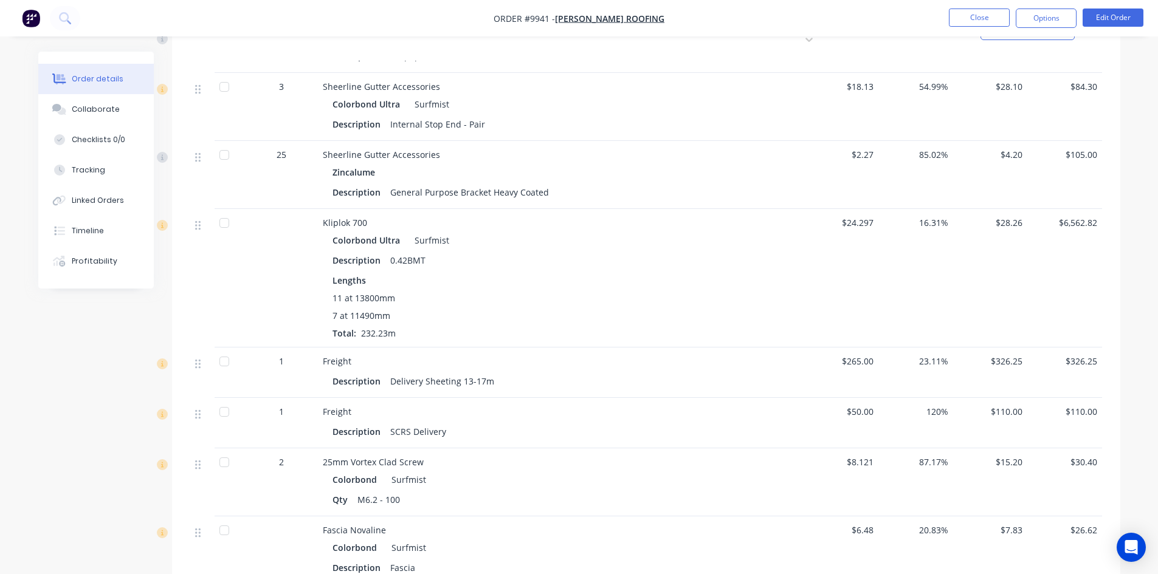
click at [1106, 27] on li "Edit Order" at bounding box center [1113, 18] width 61 height 19
click at [1091, 22] on button "Edit Order" at bounding box center [1113, 18] width 61 height 18
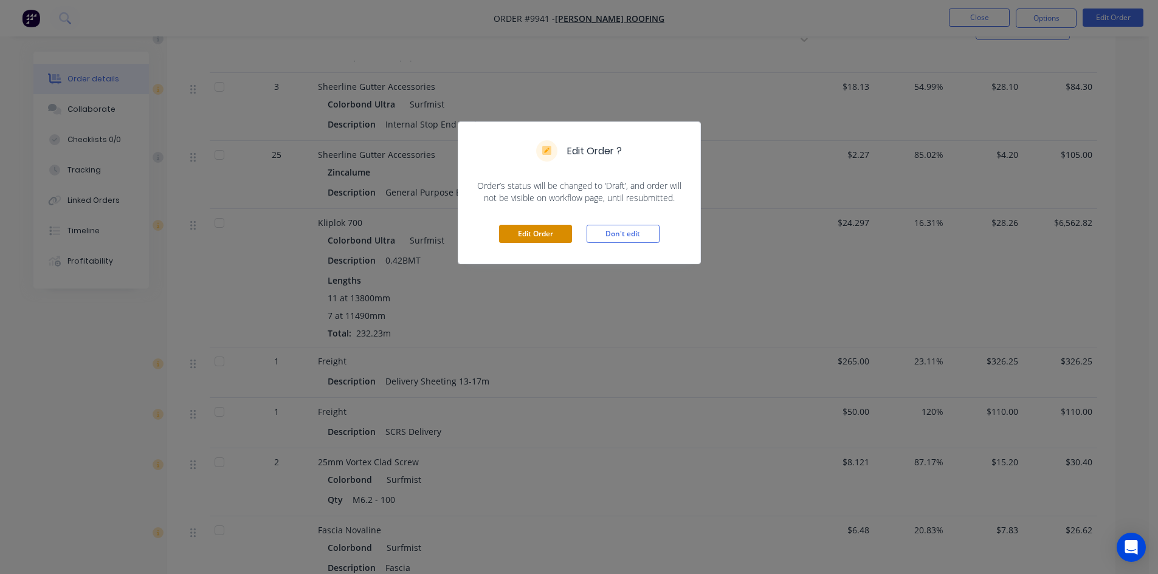
click at [540, 227] on button "Edit Order" at bounding box center [535, 234] width 73 height 18
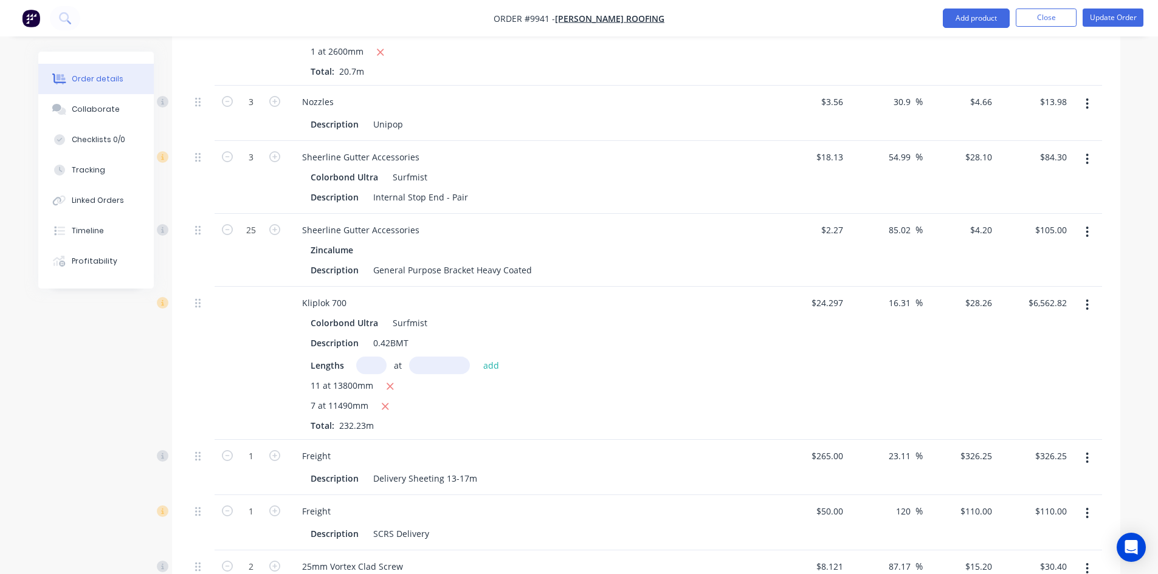
click at [1086, 452] on icon "button" at bounding box center [1087, 458] width 3 height 13
click at [1018, 554] on div "Delete" at bounding box center [1045, 563] width 94 height 18
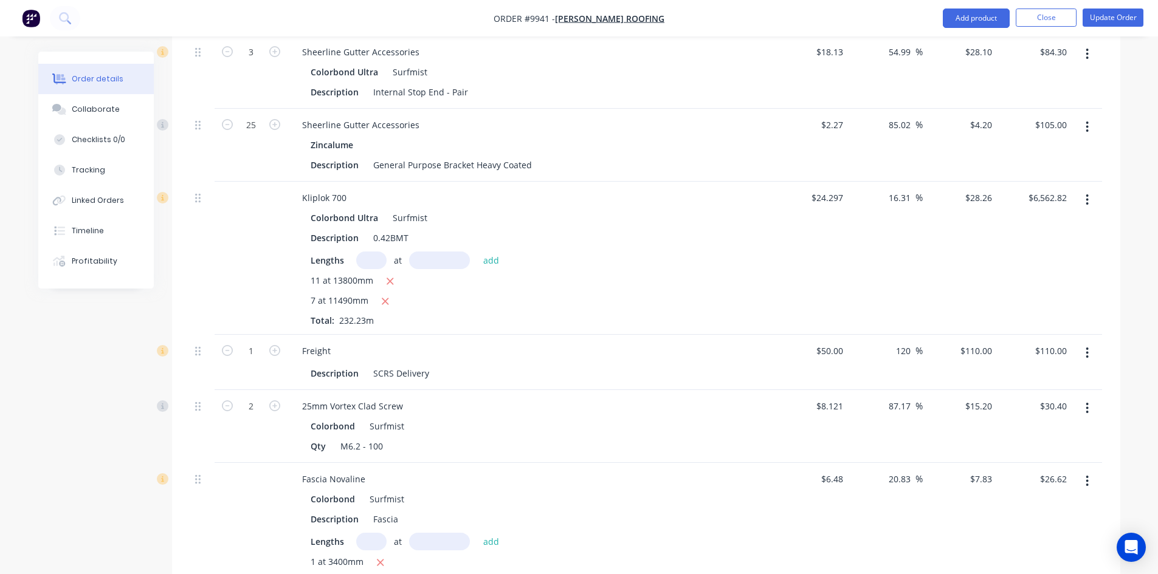
scroll to position [1337, 0]
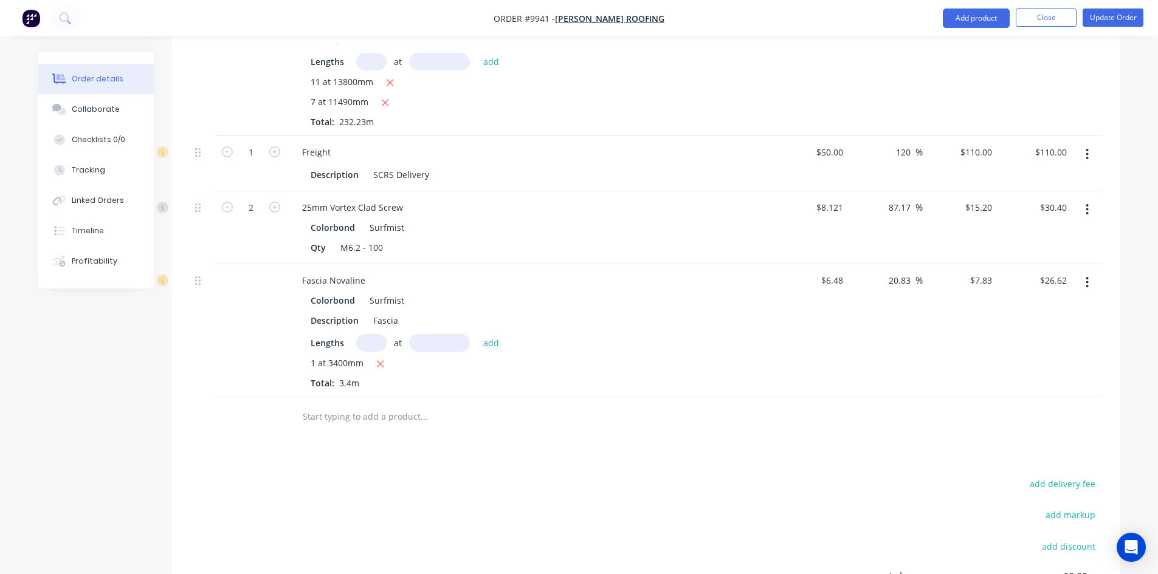
click at [380, 405] on input "text" at bounding box center [423, 417] width 243 height 24
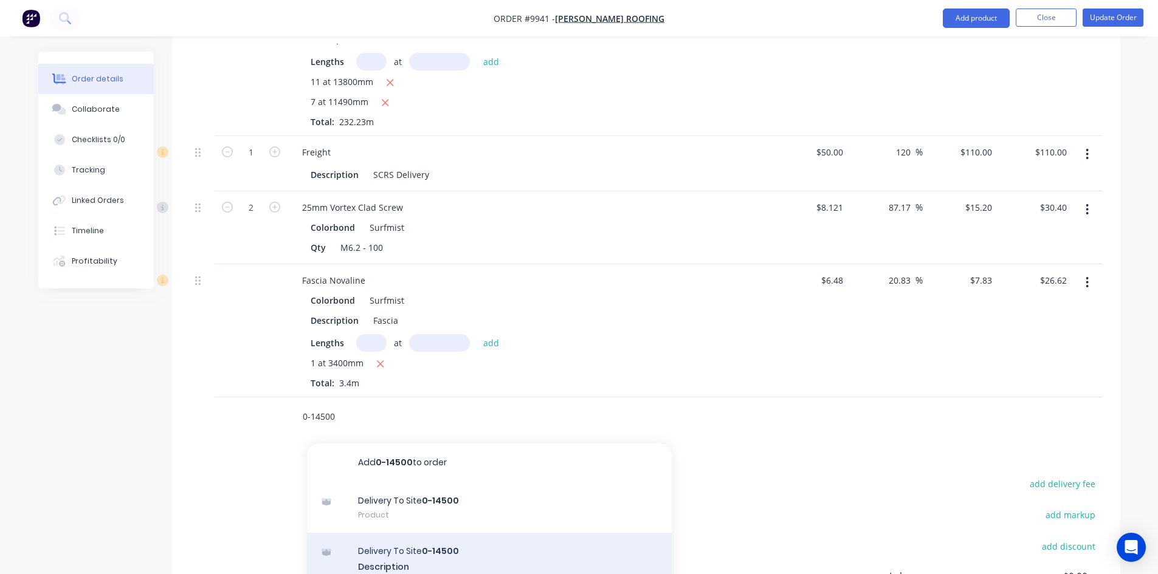
type input "0-14500"
click at [382, 533] on div "Delivery To Site 0-14500 Description Product variant" at bounding box center [489, 566] width 365 height 67
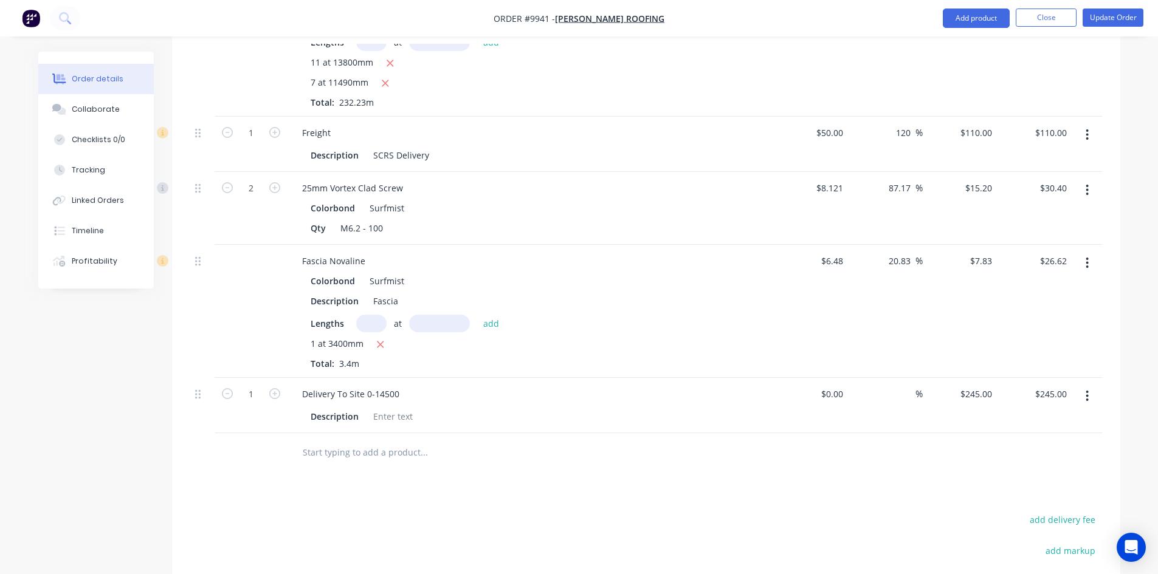
scroll to position [1332, 0]
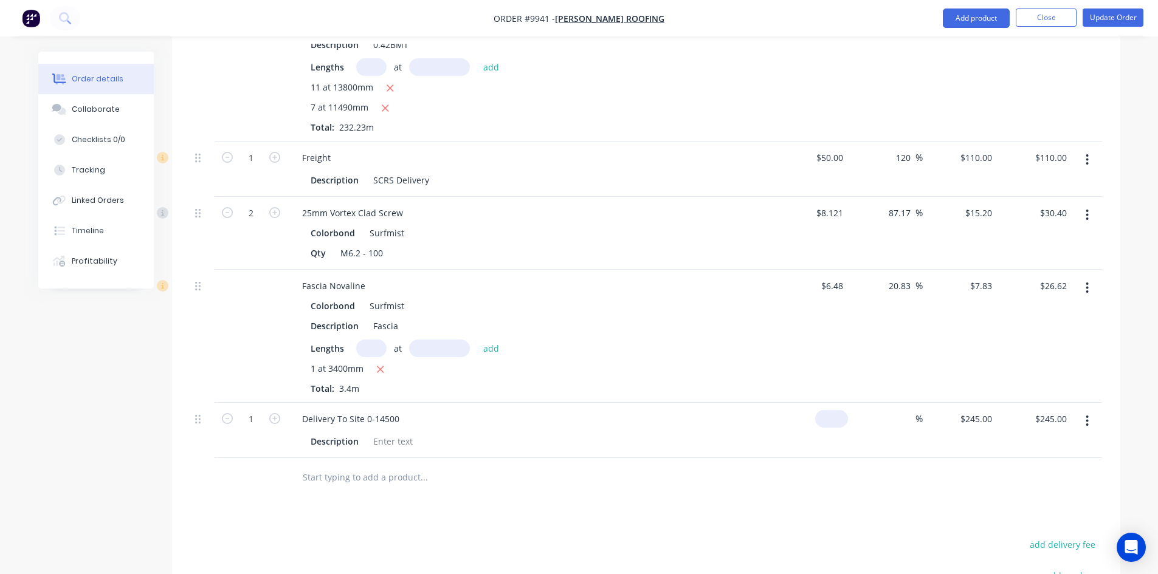
click at [844, 410] on input at bounding box center [834, 419] width 28 height 18
type input "1"
type input "$220.00"
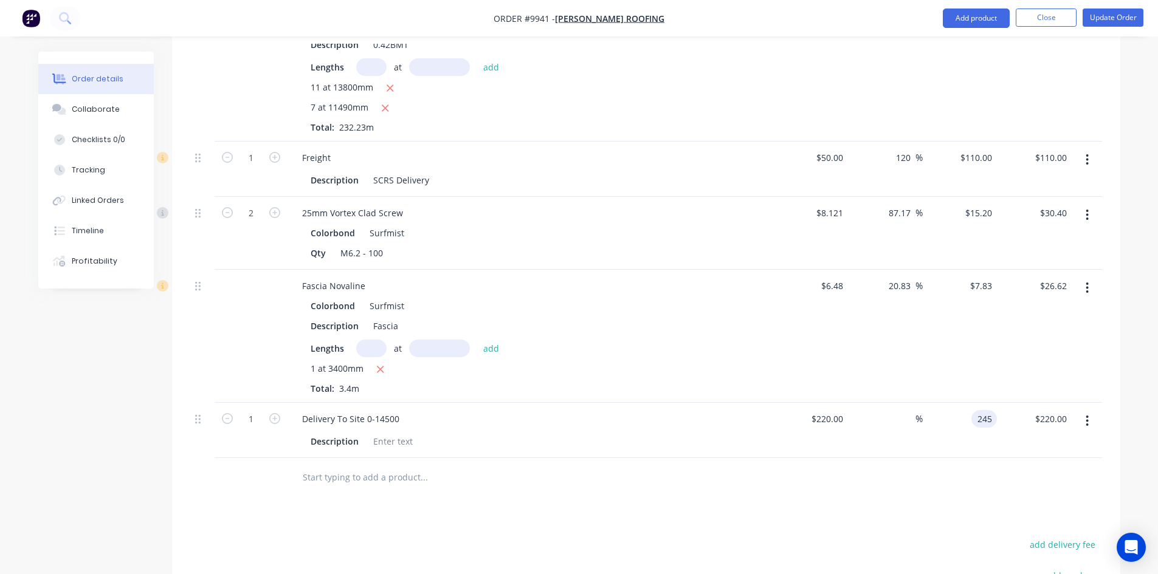
type input "245"
type input "11.36"
type input "$245.00"
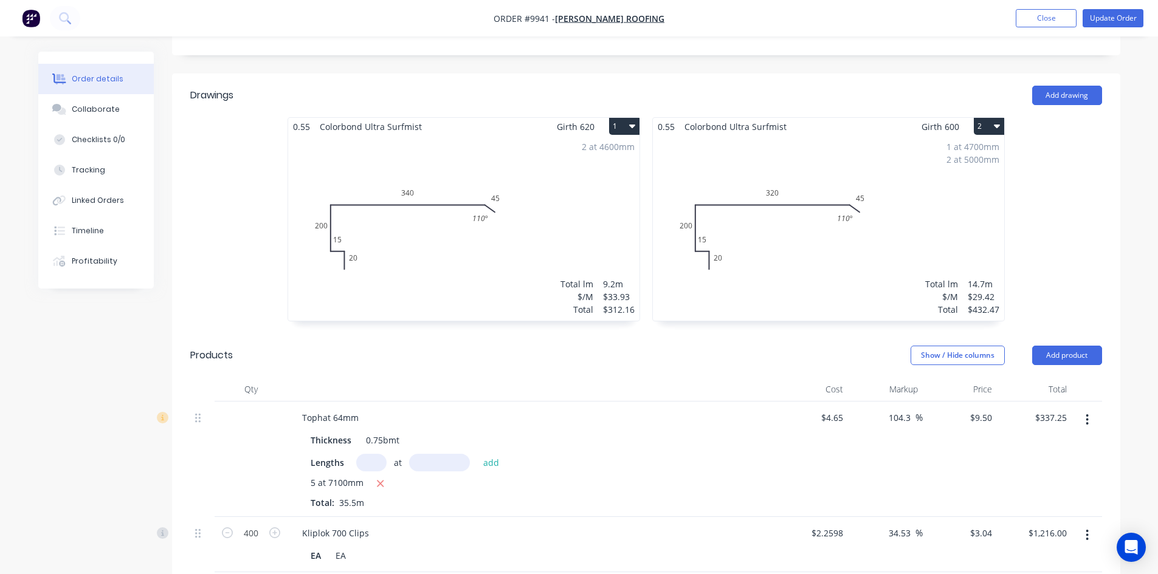
scroll to position [298, 0]
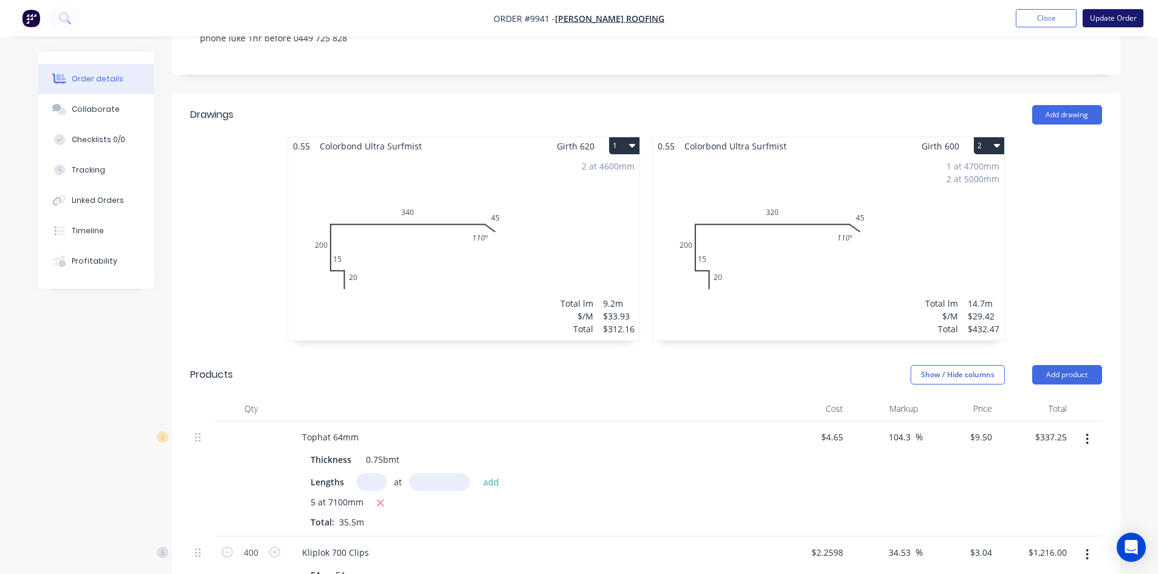
type input "$245.00"
click at [1098, 19] on button "Update Order" at bounding box center [1113, 18] width 61 height 18
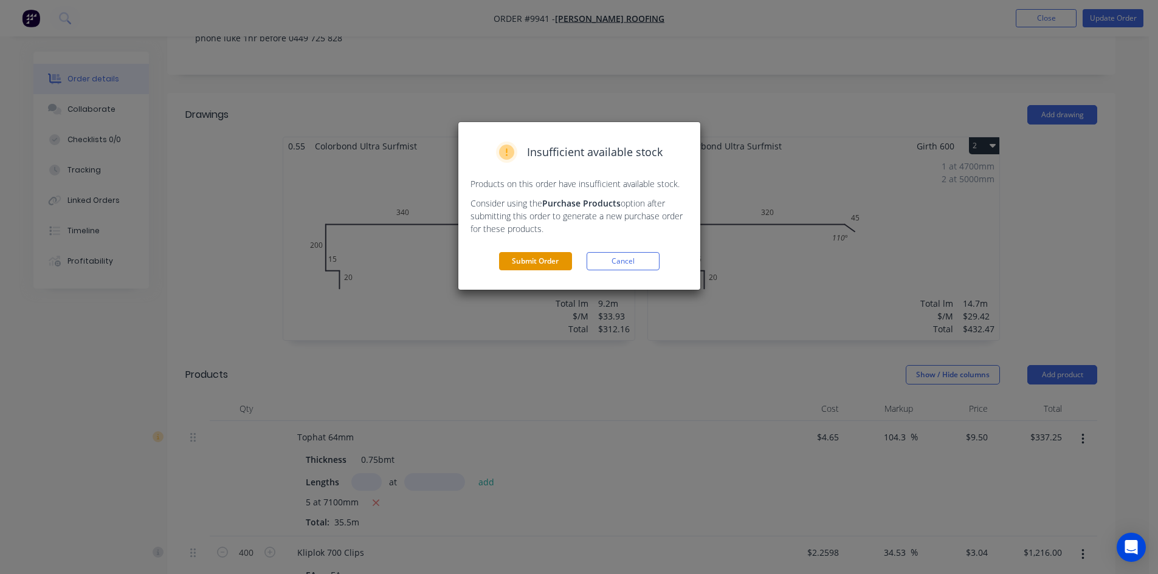
click at [537, 260] on button "Submit Order" at bounding box center [535, 261] width 73 height 18
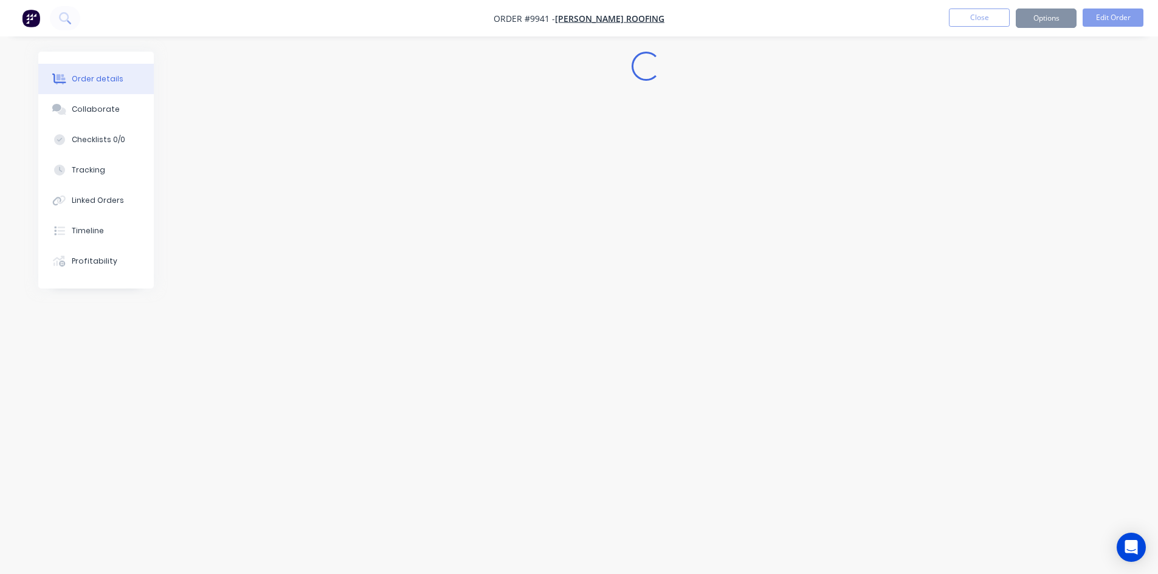
scroll to position [0, 0]
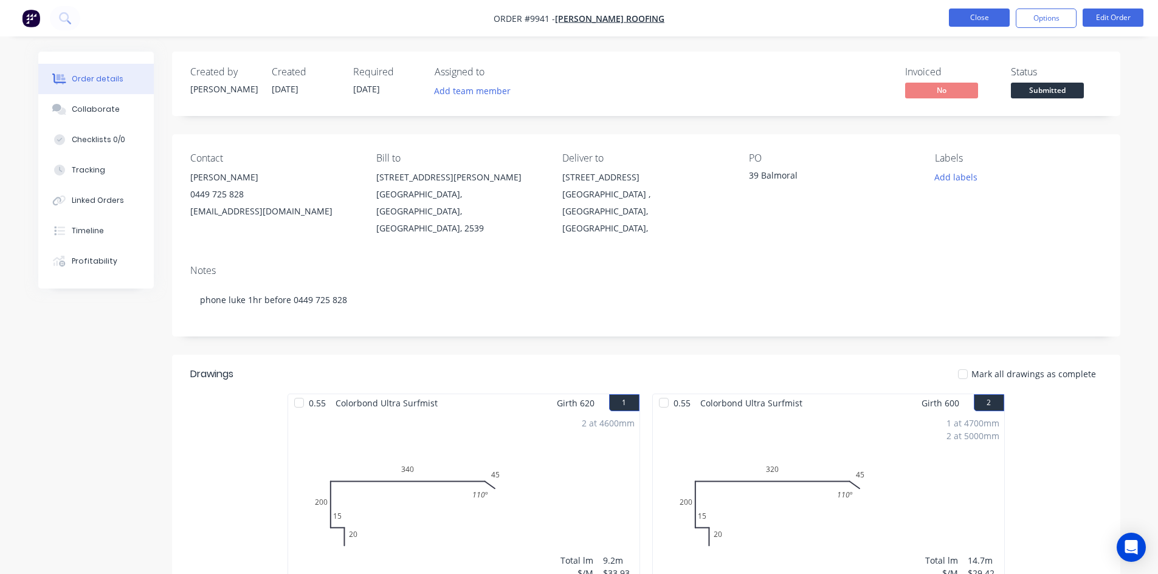
click at [984, 16] on button "Close" at bounding box center [979, 18] width 61 height 18
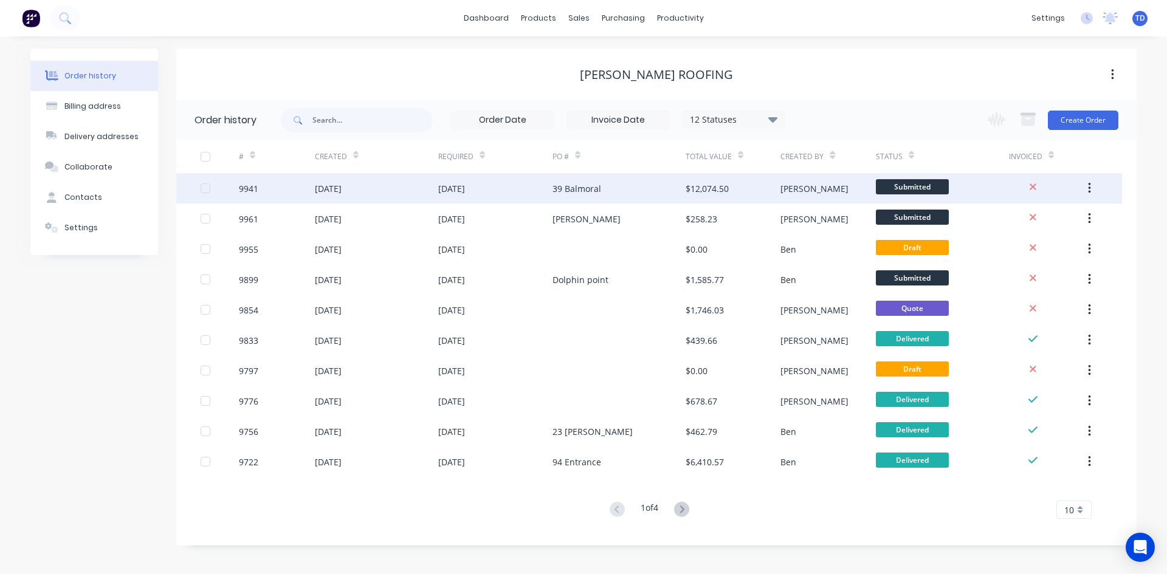
click at [564, 193] on div "39 Balmoral" at bounding box center [577, 188] width 49 height 13
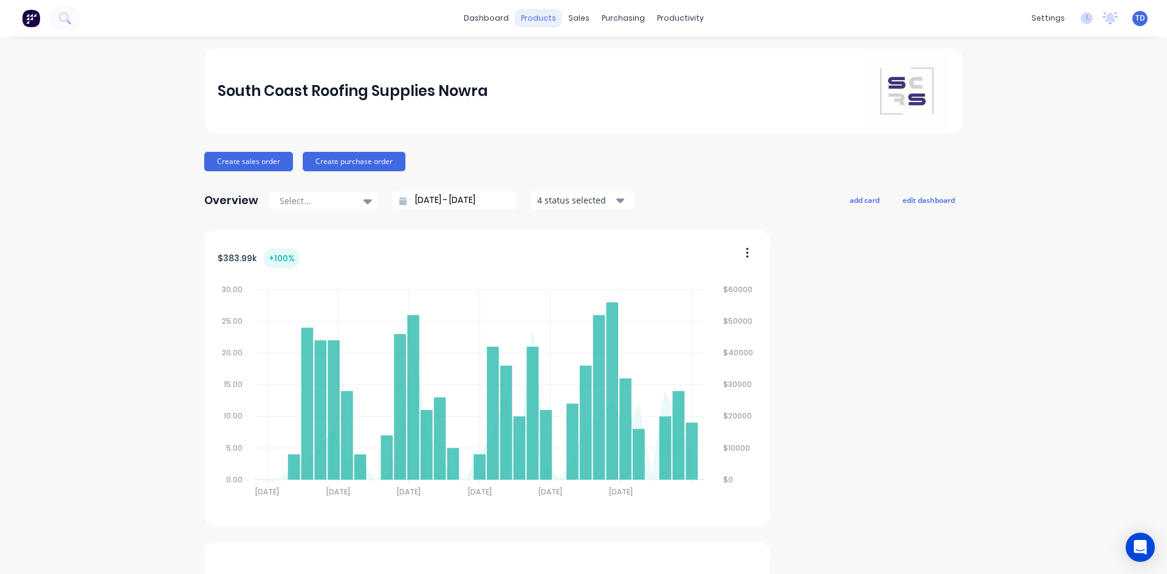
click at [545, 21] on div "products" at bounding box center [538, 18] width 47 height 18
click at [539, 13] on div "products" at bounding box center [538, 18] width 47 height 18
click at [537, 18] on div "products" at bounding box center [538, 18] width 47 height 18
click at [541, 19] on div "products" at bounding box center [538, 18] width 47 height 18
click at [542, 21] on div "products" at bounding box center [538, 18] width 47 height 18
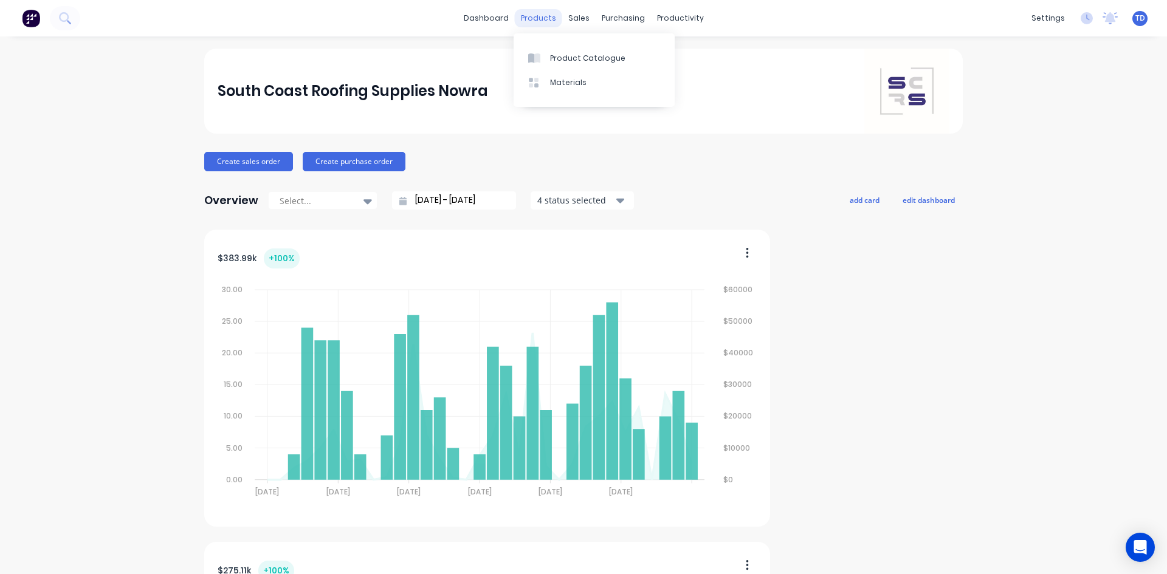
click at [525, 16] on div "products" at bounding box center [538, 18] width 47 height 18
click at [542, 55] on div at bounding box center [537, 58] width 18 height 11
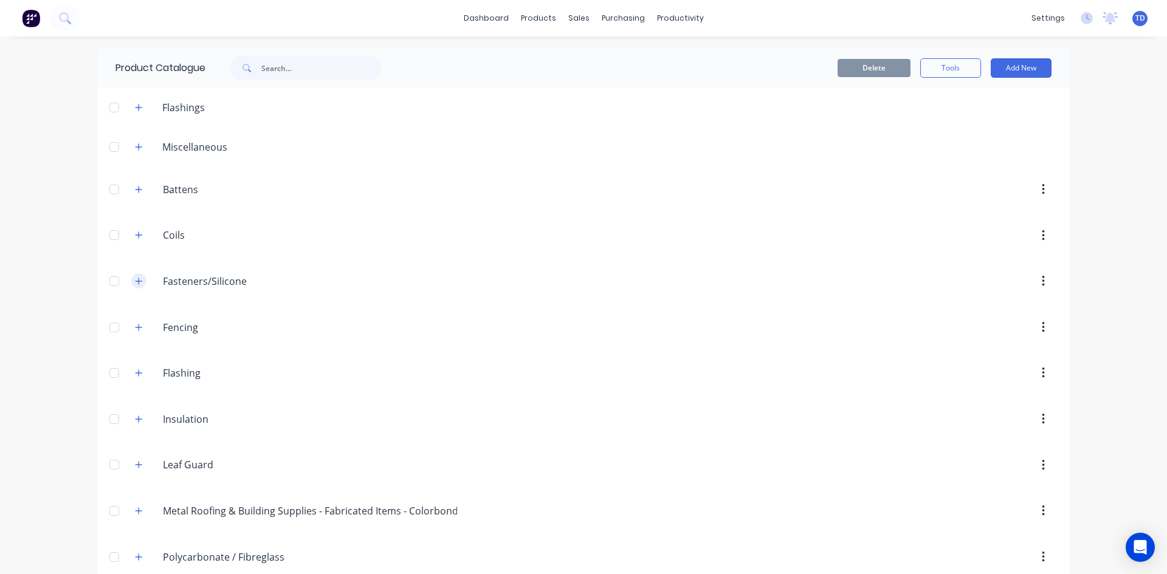
click at [135, 283] on icon "button" at bounding box center [138, 281] width 7 height 9
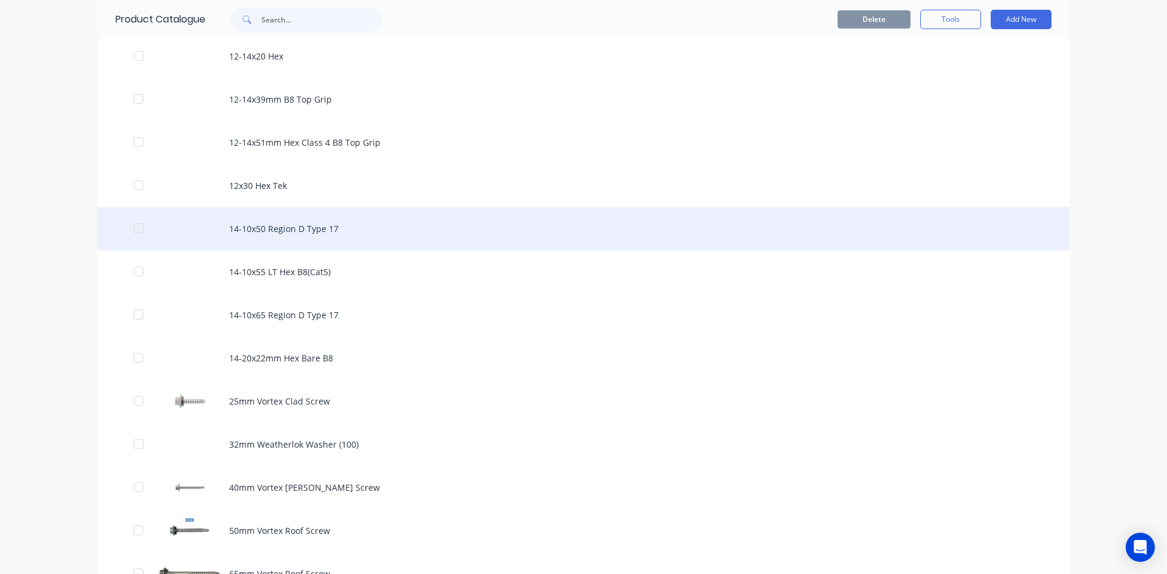
scroll to position [486, 0]
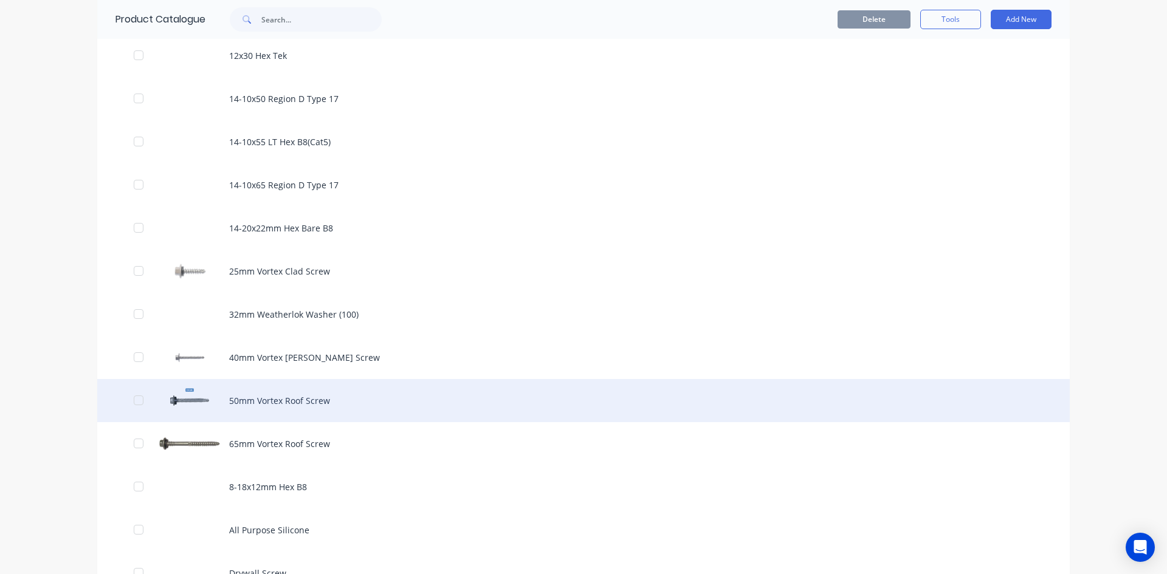
click at [280, 392] on div "50mm Vortex Roof Screw" at bounding box center [583, 400] width 973 height 43
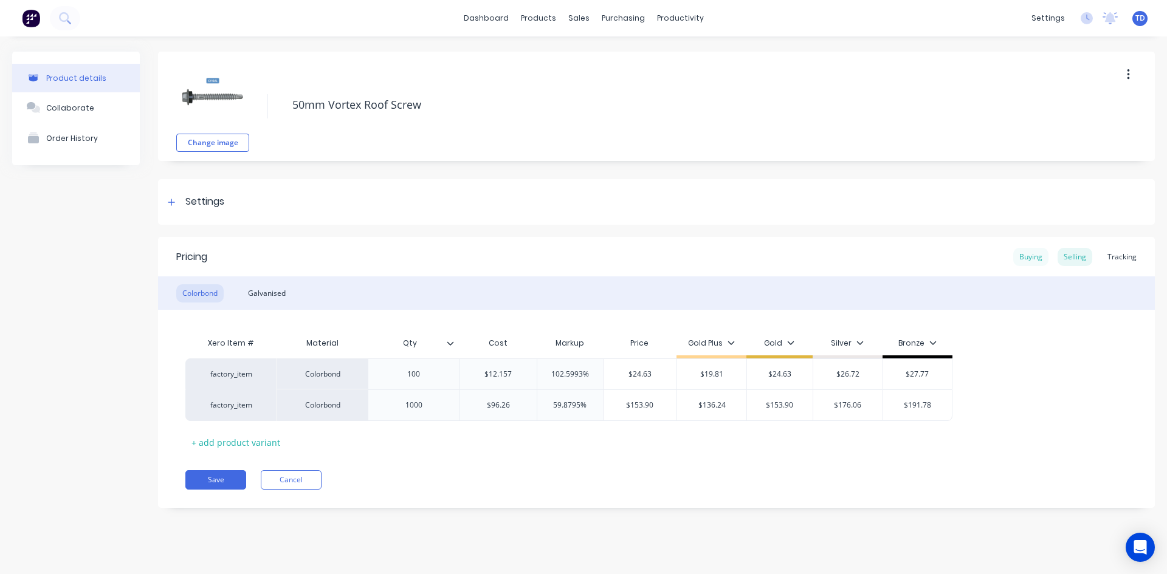
click at [1032, 260] on div "Buying" at bounding box center [1030, 257] width 35 height 18
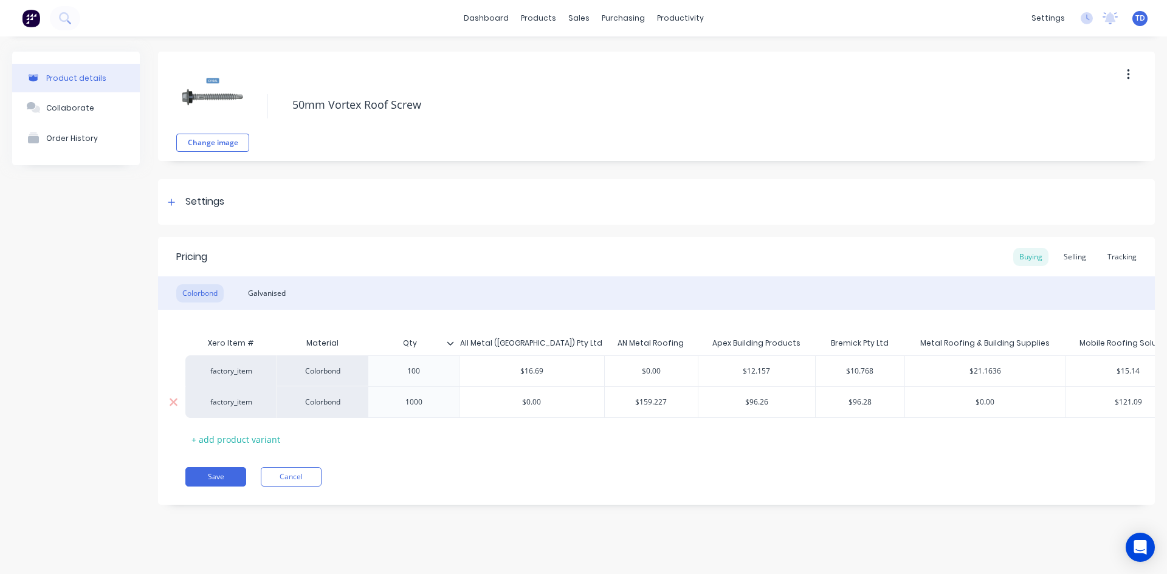
click at [875, 401] on input "$96.28" at bounding box center [860, 402] width 89 height 11
type input "$96.26"
click at [508, 481] on div "Save Cancel" at bounding box center [670, 476] width 970 height 19
click at [221, 486] on button "Save" at bounding box center [215, 476] width 61 height 19
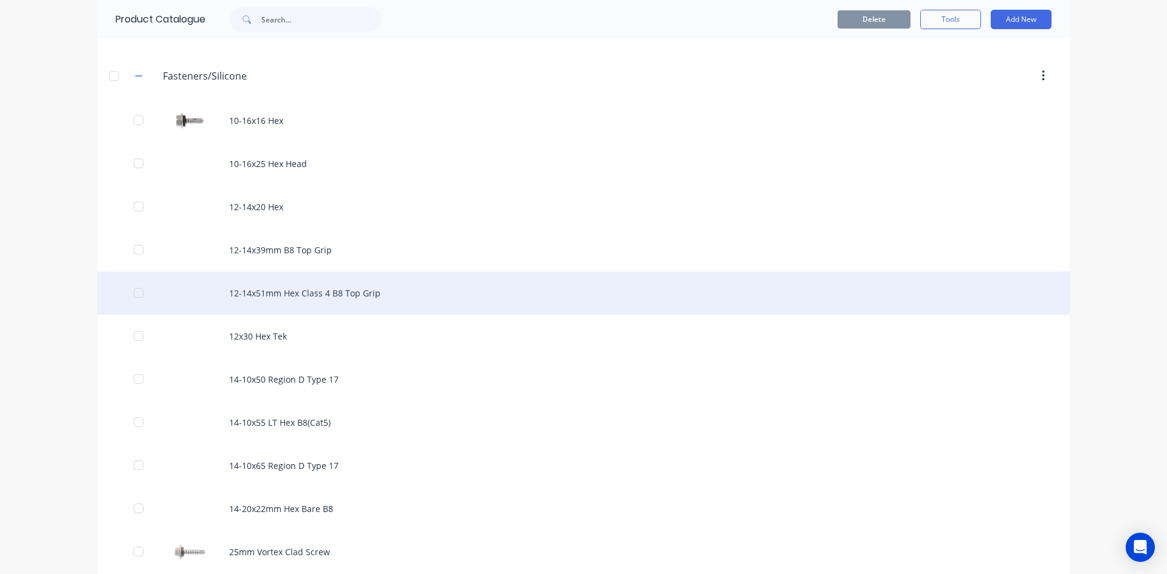
scroll to position [182, 0]
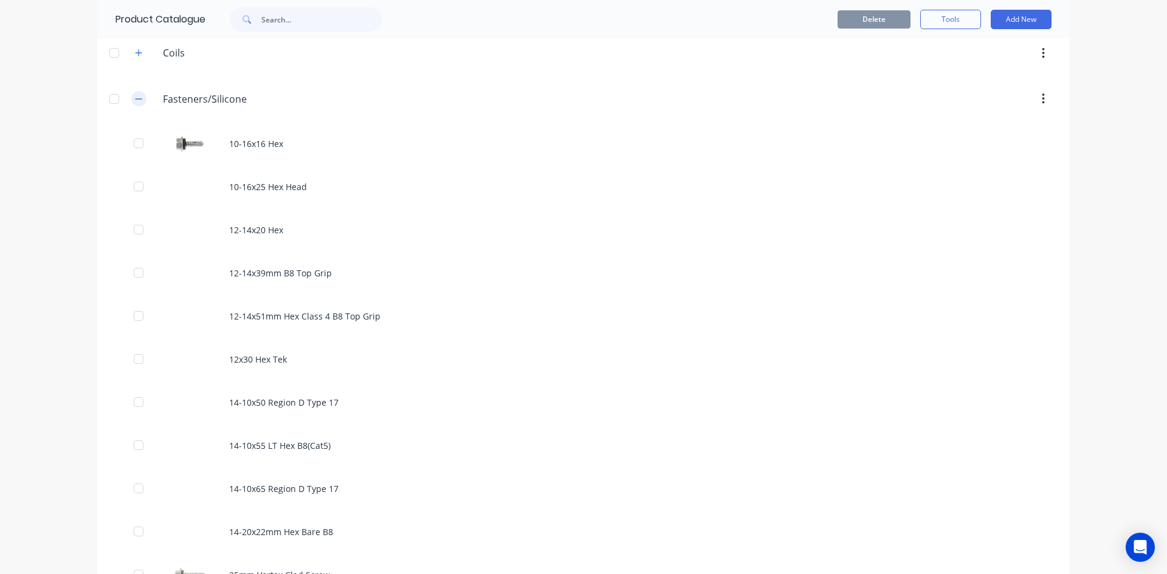
click at [134, 103] on button "button" at bounding box center [138, 98] width 15 height 15
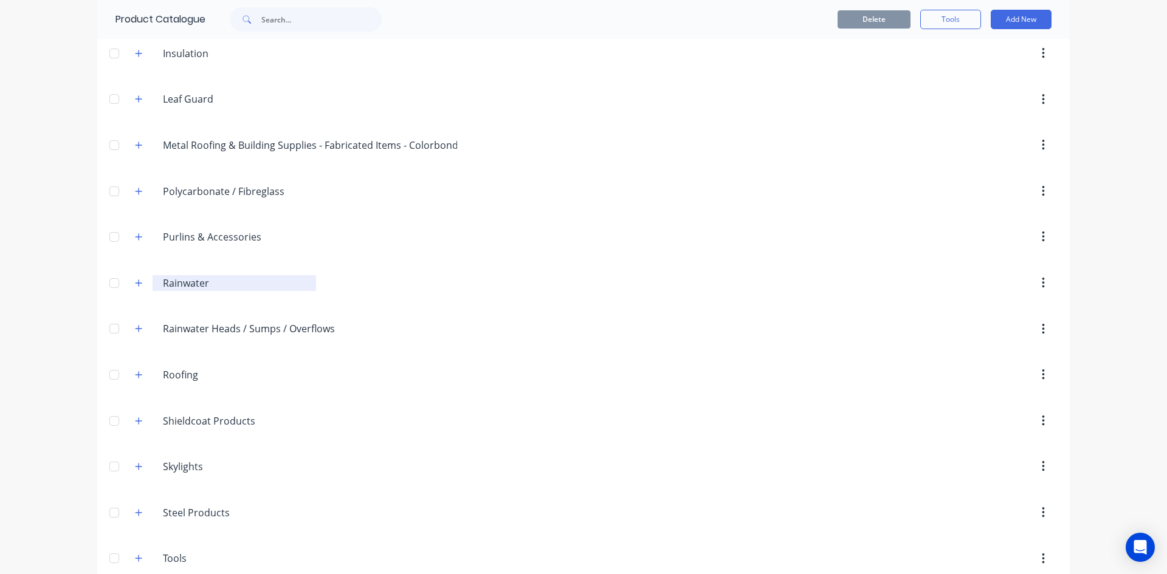
scroll to position [385, 0]
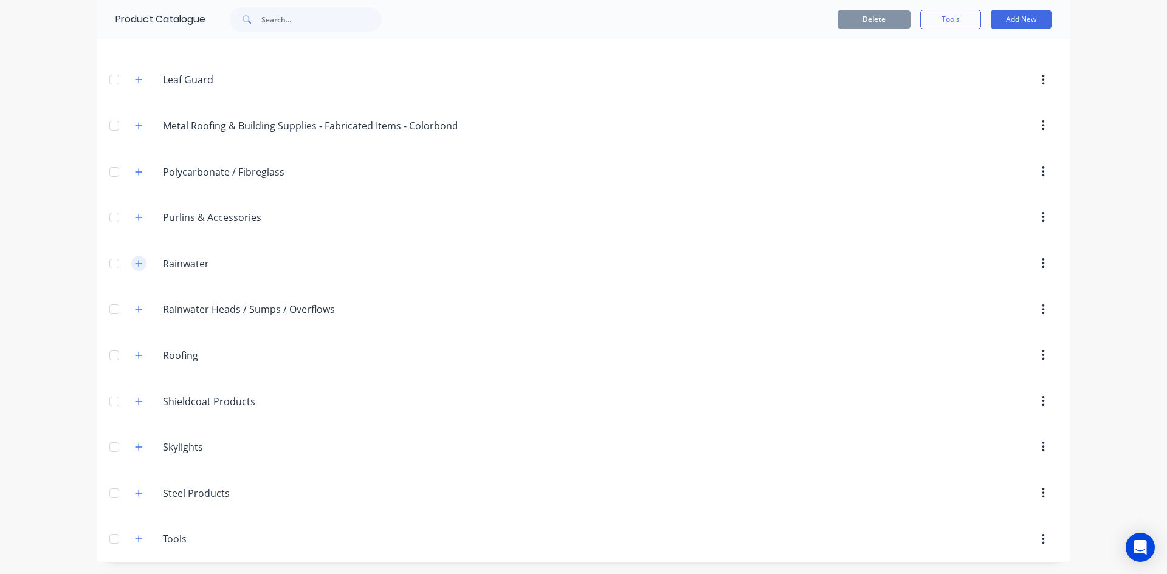
click at [139, 266] on button "button" at bounding box center [138, 263] width 15 height 15
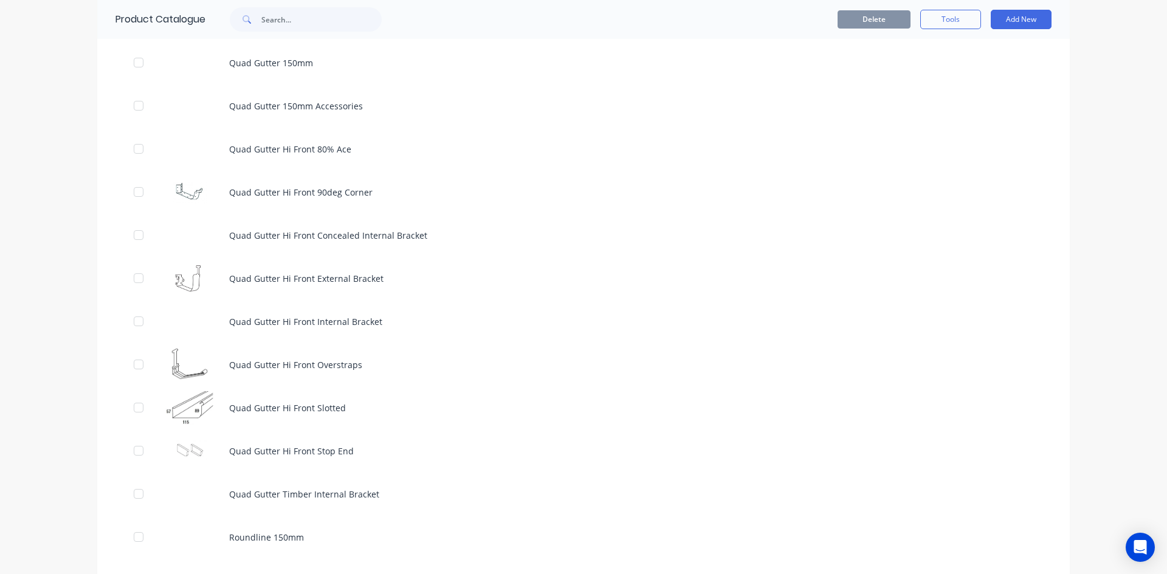
scroll to position [3972, 0]
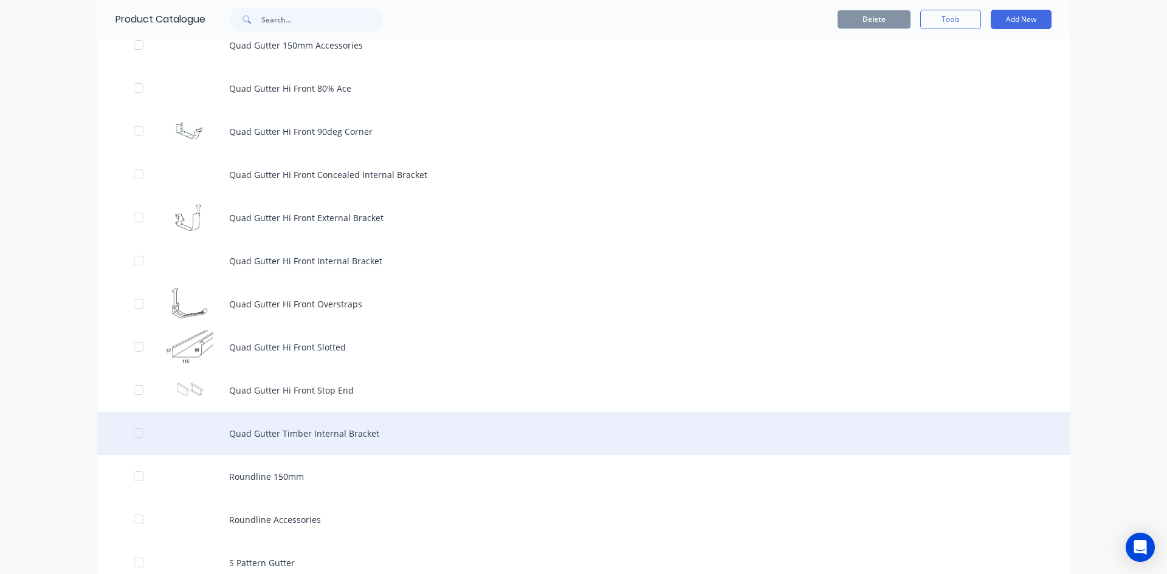
click at [321, 427] on div "Quad Gutter Timber Internal Bracket" at bounding box center [583, 433] width 973 height 43
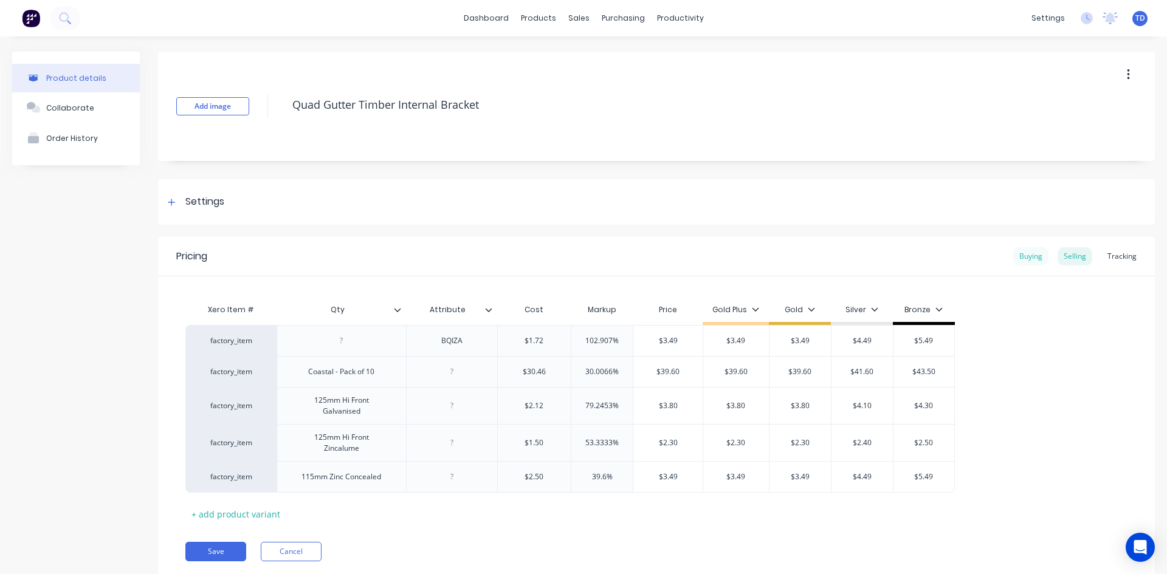
click at [1016, 258] on div "Buying" at bounding box center [1030, 256] width 35 height 18
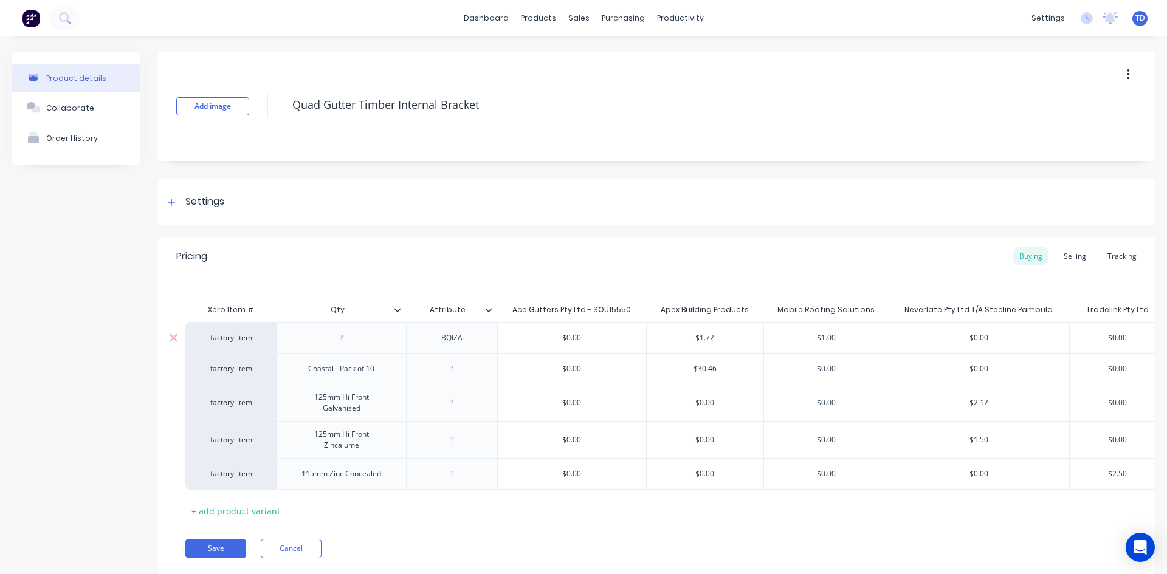
type input "$1.72"
click at [731, 343] on input "$1.72" at bounding box center [705, 338] width 117 height 11
type input "$0.00"
type input "2.49"
type input "$1.00"
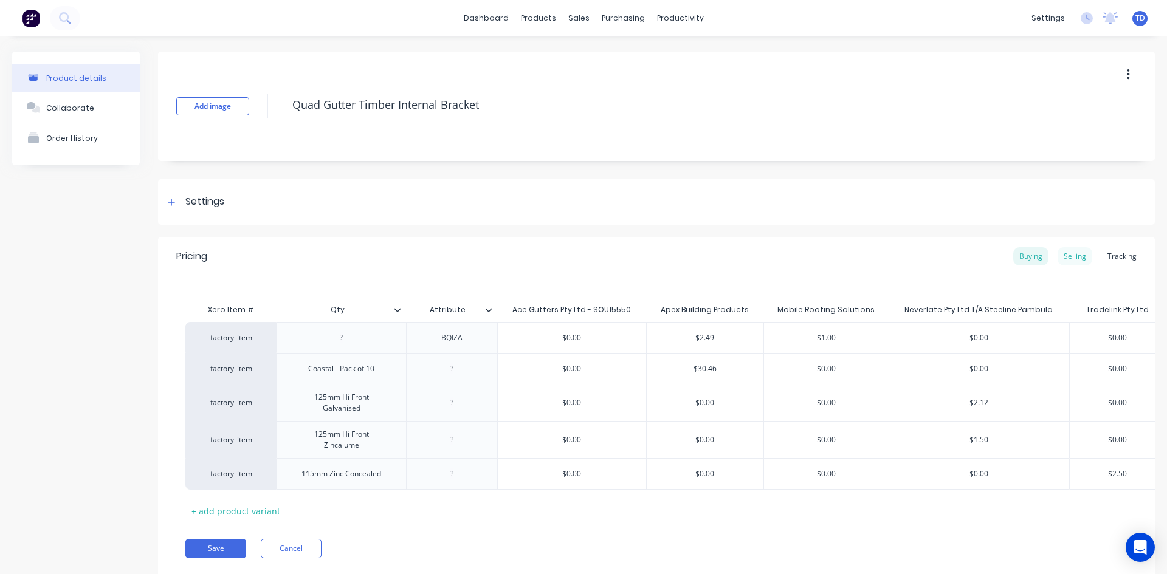
click at [1075, 255] on div "Selling" at bounding box center [1075, 256] width 35 height 18
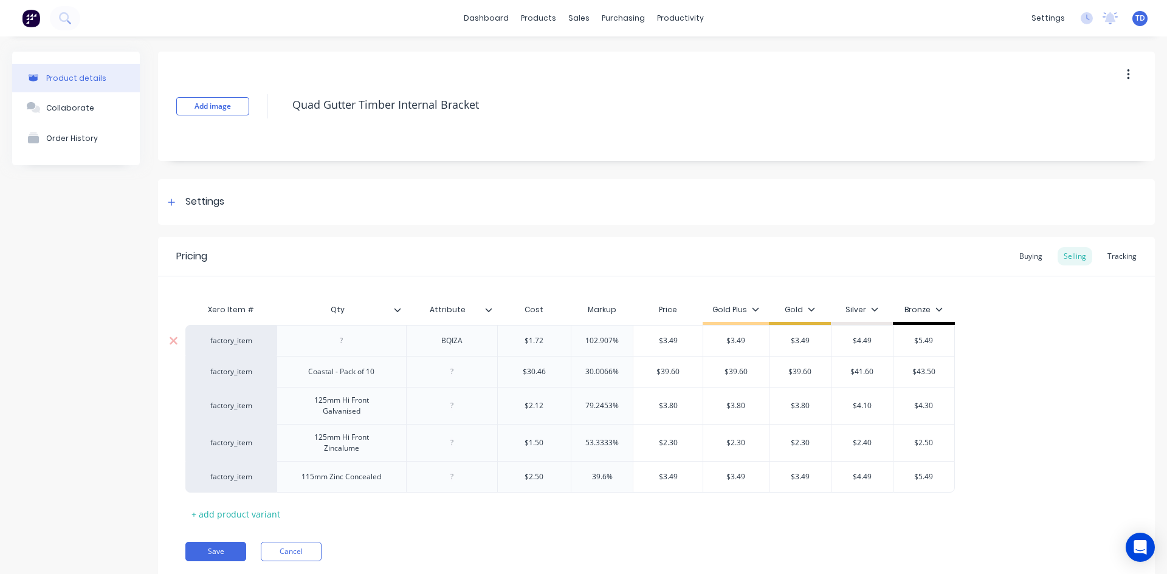
click at [550, 343] on input "$1.72" at bounding box center [535, 341] width 74 height 11
type input "2.49"
type input "102.907%"
type input "3.49"
type input "$3.49"
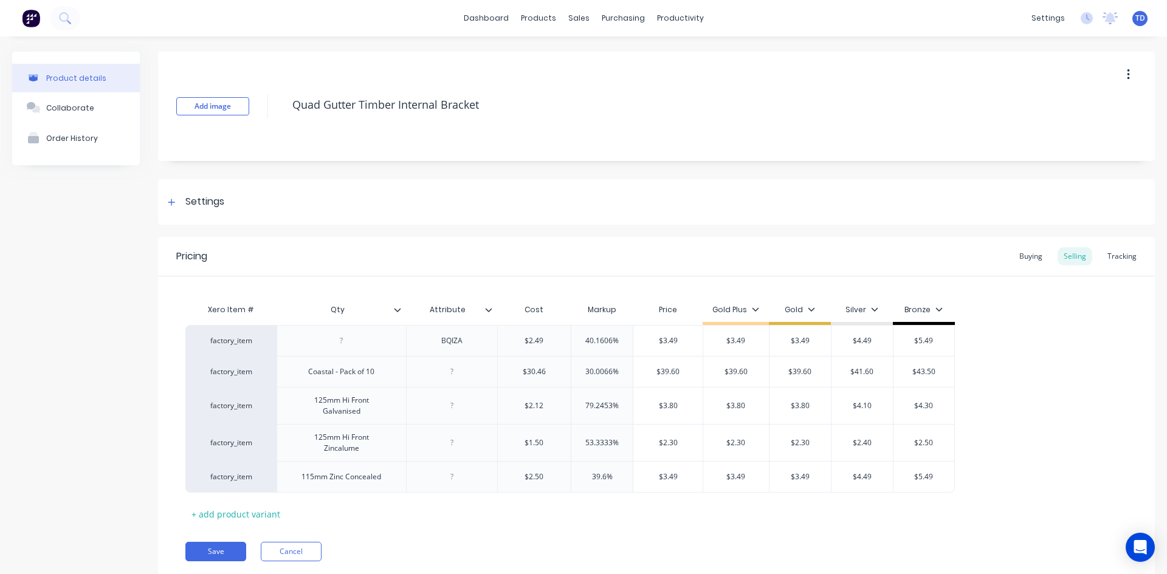
click at [385, 518] on div "Xero Item # Qty Attribute Cost Markup Price Gold Plus Gold Silver Bronze factor…" at bounding box center [656, 411] width 942 height 226
click at [209, 547] on button "Save" at bounding box center [215, 551] width 61 height 19
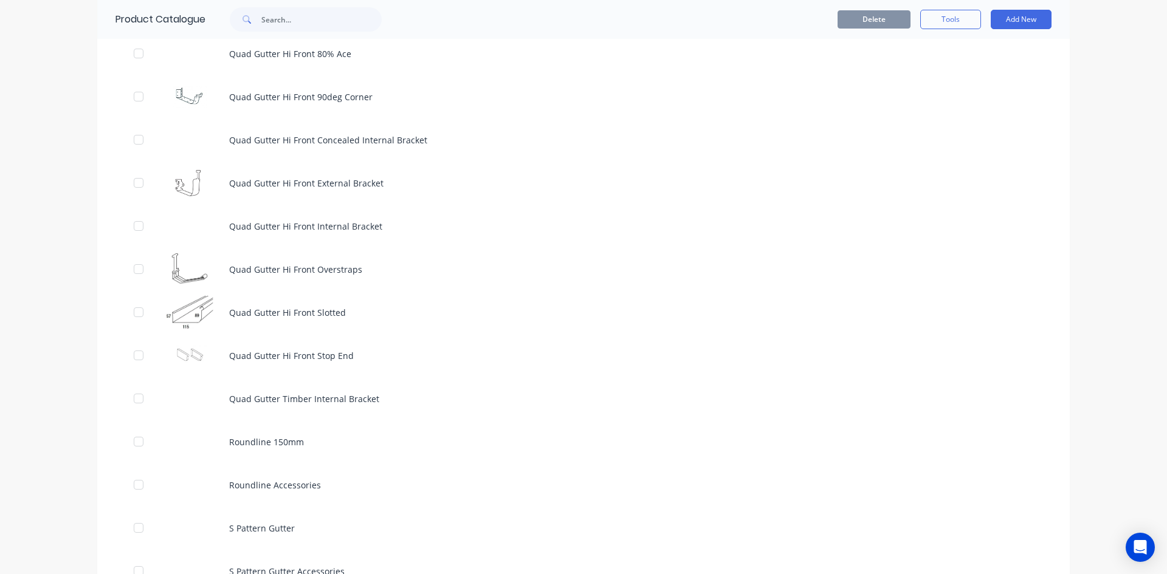
scroll to position [4012, 0]
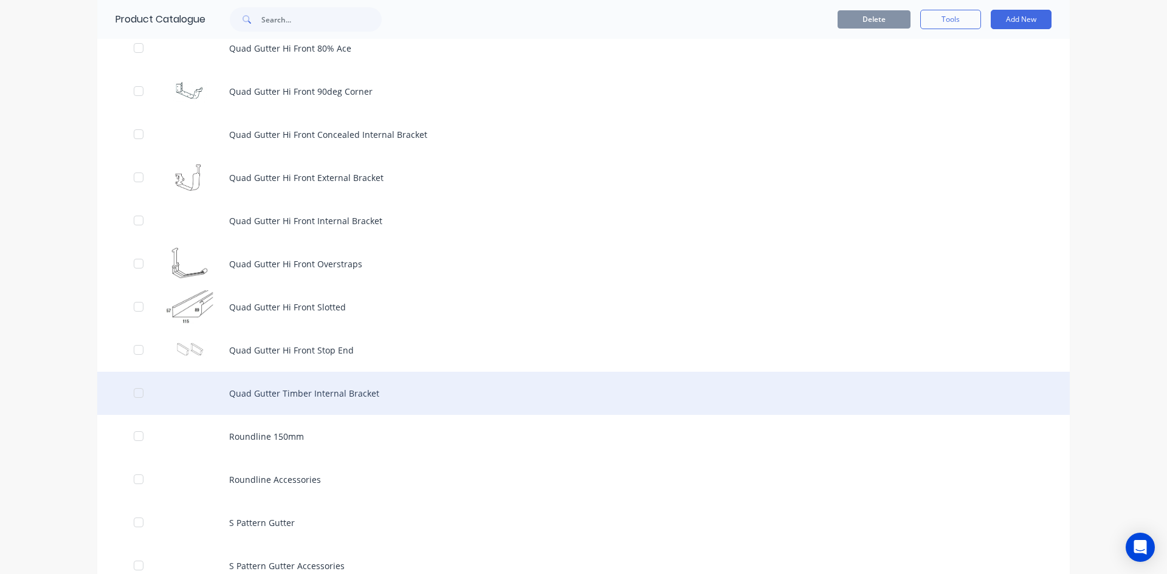
click at [360, 384] on div "Quad Gutter Timber Internal Bracket" at bounding box center [583, 393] width 973 height 43
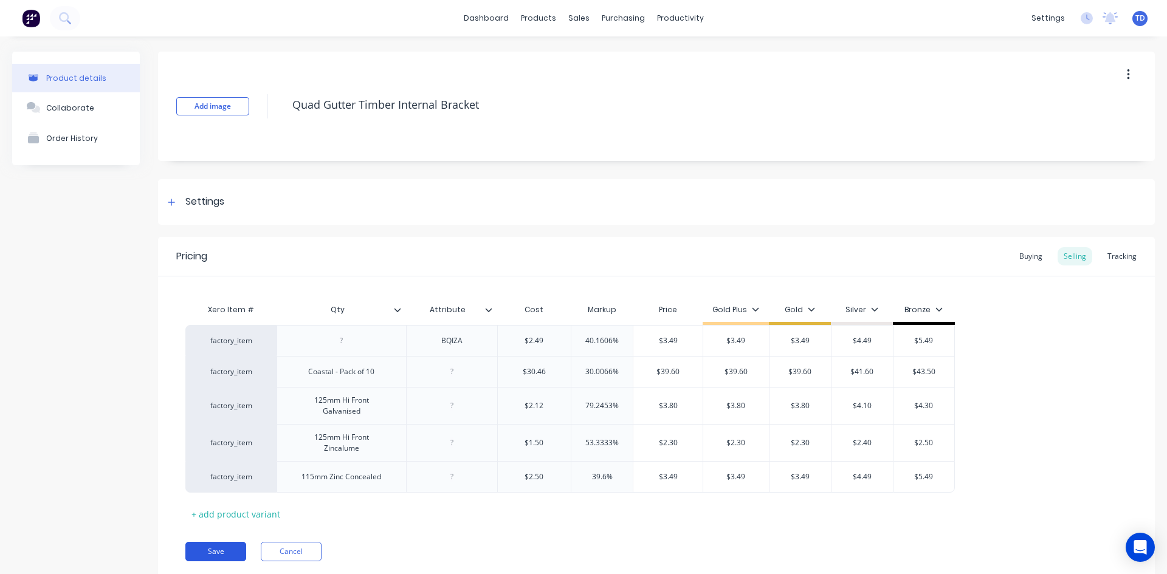
click at [225, 549] on button "Save" at bounding box center [215, 551] width 61 height 19
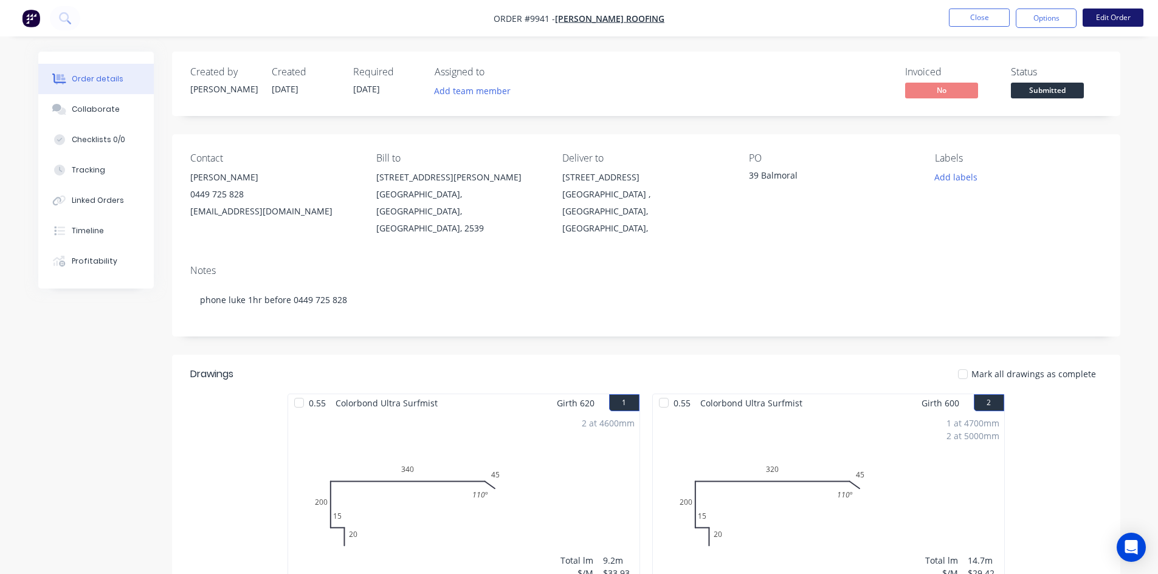
click at [1103, 18] on button "Edit Order" at bounding box center [1113, 18] width 61 height 18
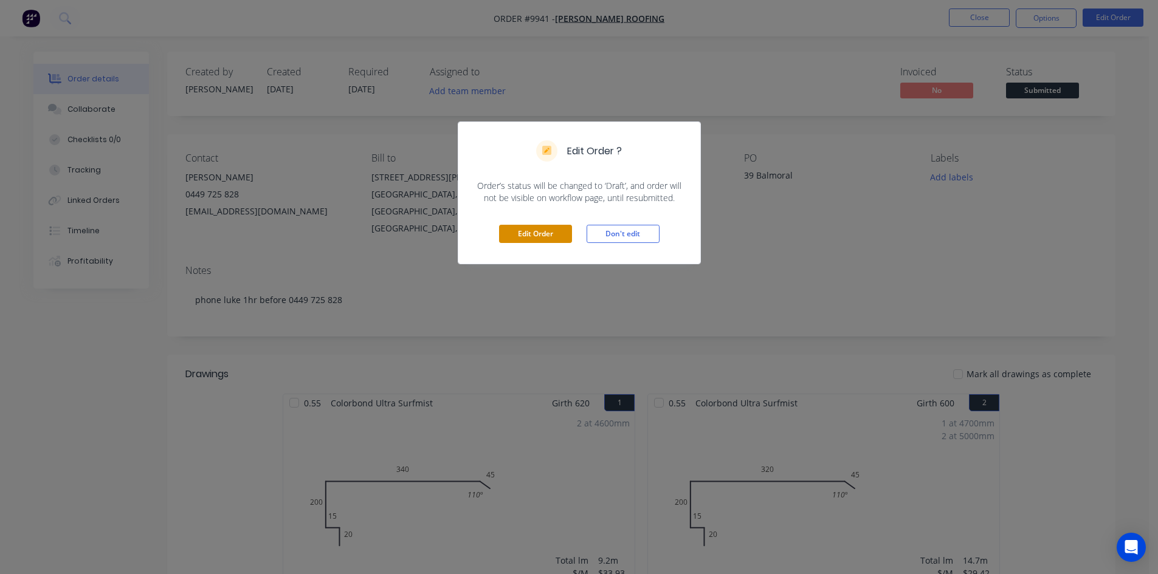
click at [530, 238] on button "Edit Order" at bounding box center [535, 234] width 73 height 18
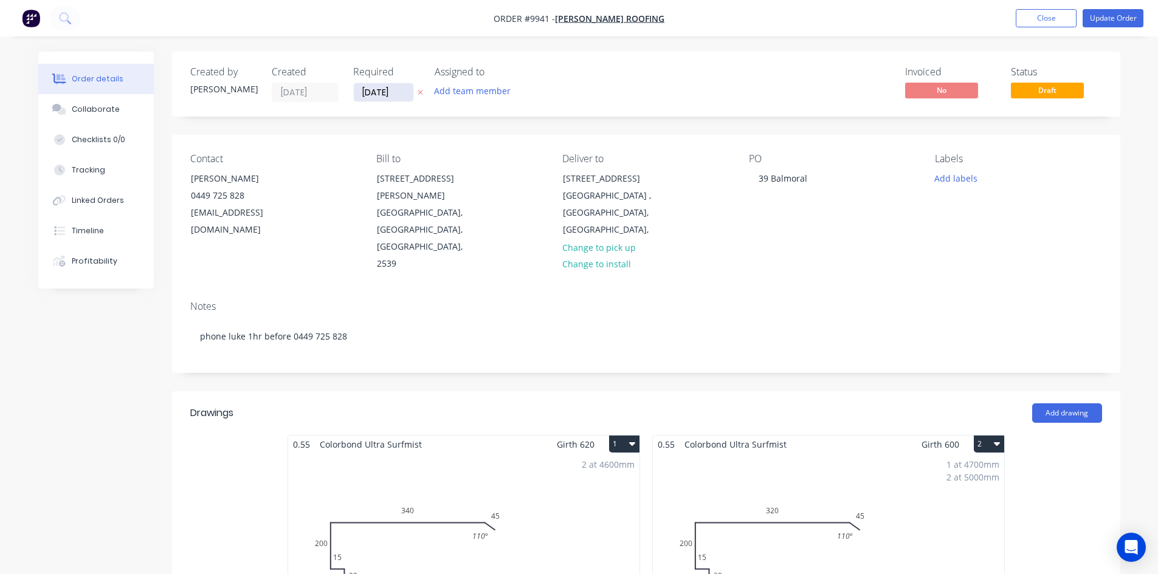
click at [412, 93] on input "[DATE]" at bounding box center [384, 92] width 60 height 18
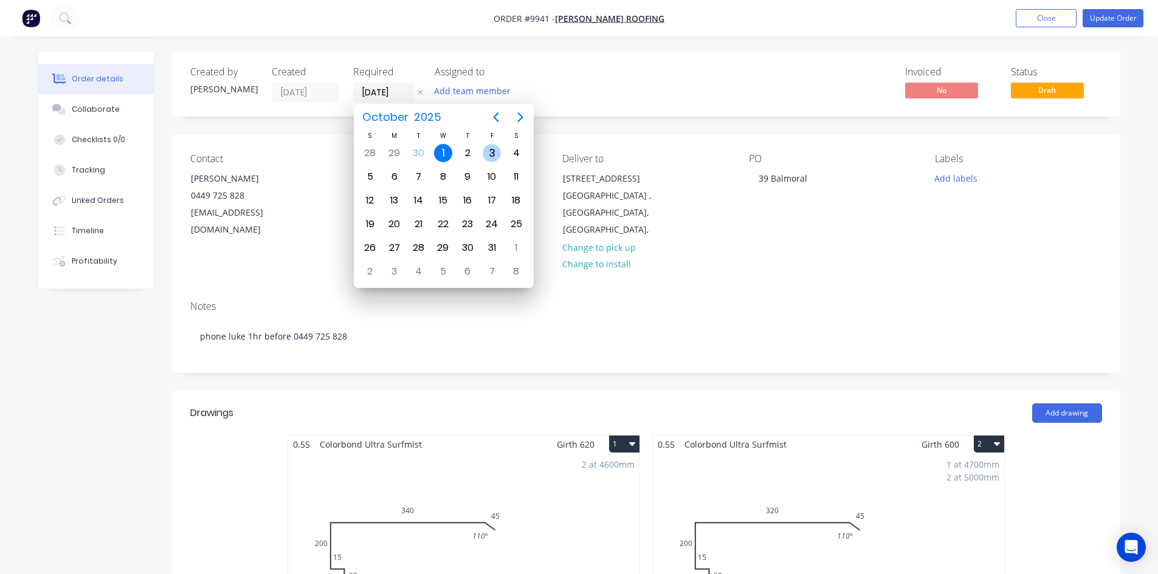
click at [492, 154] on div "3" at bounding box center [492, 153] width 18 height 18
type input "[DATE]"
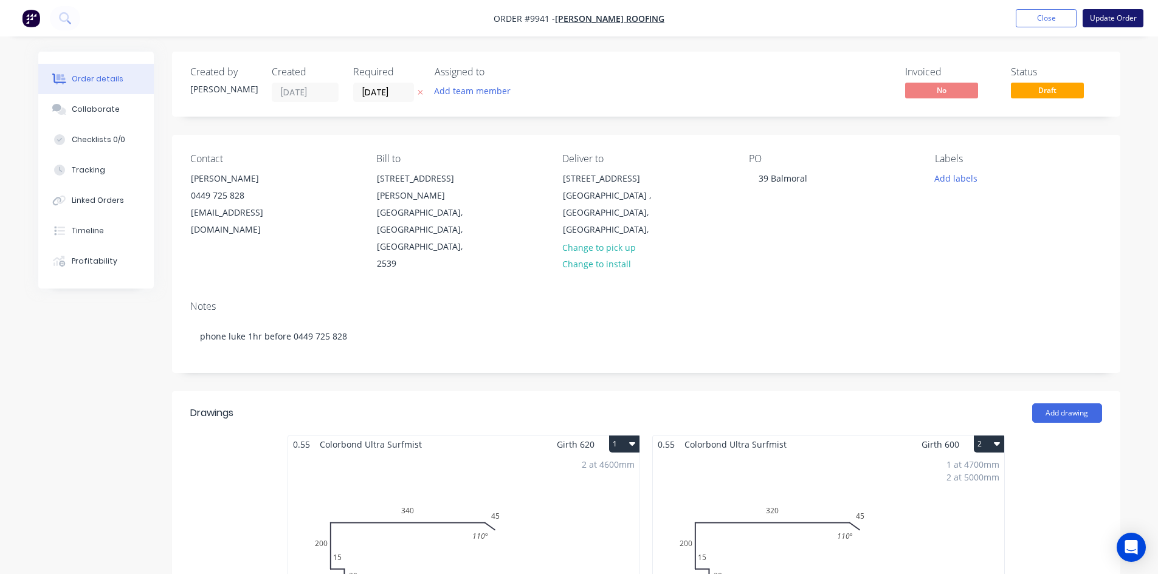
click at [1114, 25] on button "Update Order" at bounding box center [1113, 18] width 61 height 18
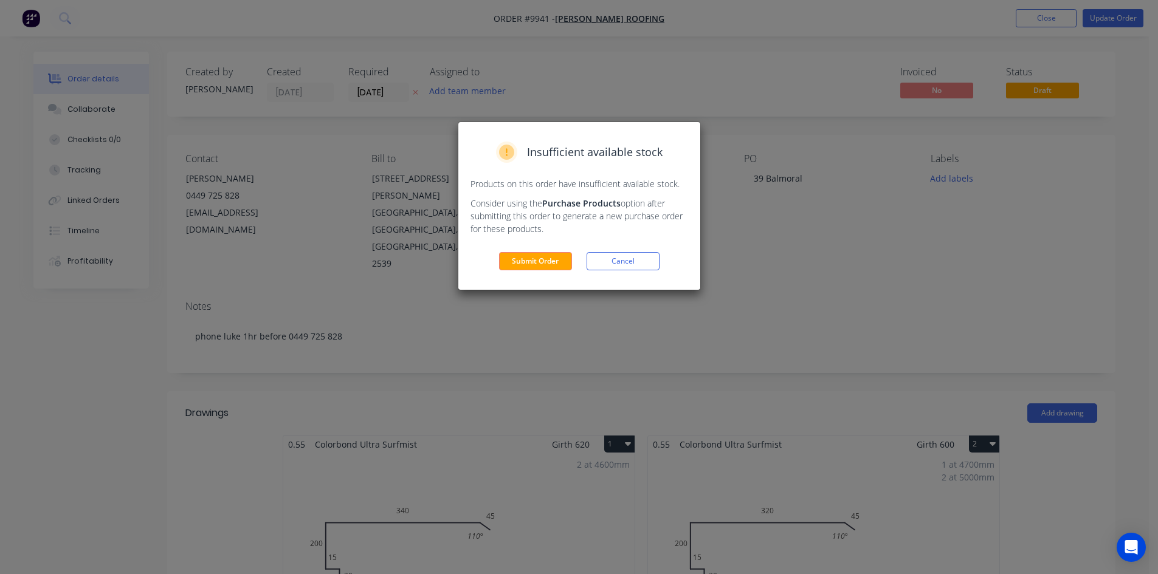
click at [542, 258] on button "Submit Order" at bounding box center [535, 261] width 73 height 18
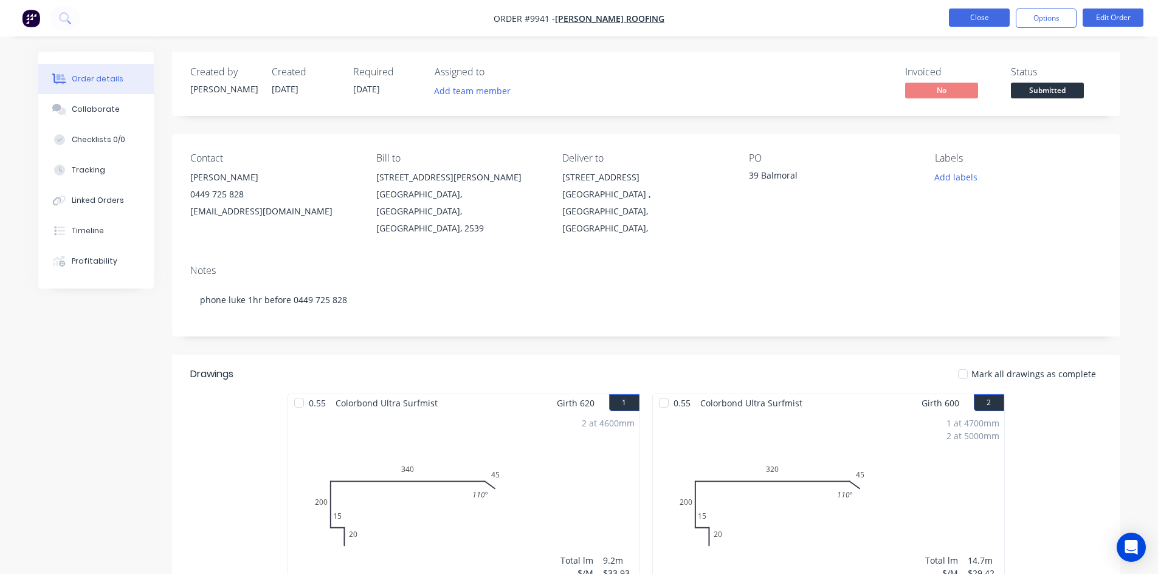
click at [988, 17] on button "Close" at bounding box center [979, 18] width 61 height 18
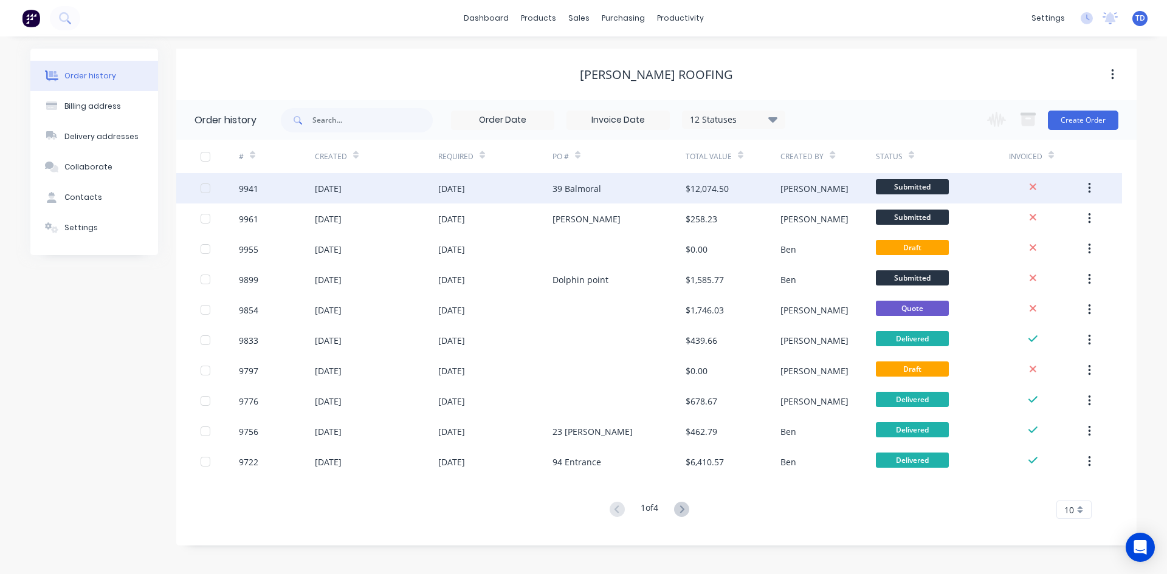
click at [404, 190] on div "[DATE]" at bounding box center [376, 188] width 123 height 30
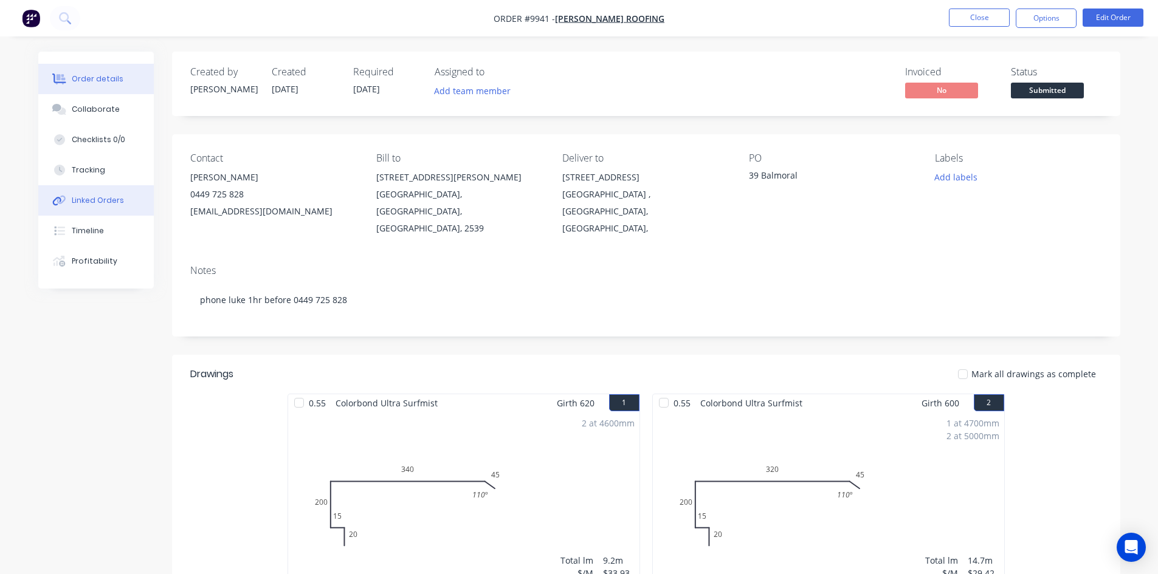
click at [107, 207] on button "Linked Orders" at bounding box center [96, 200] width 116 height 30
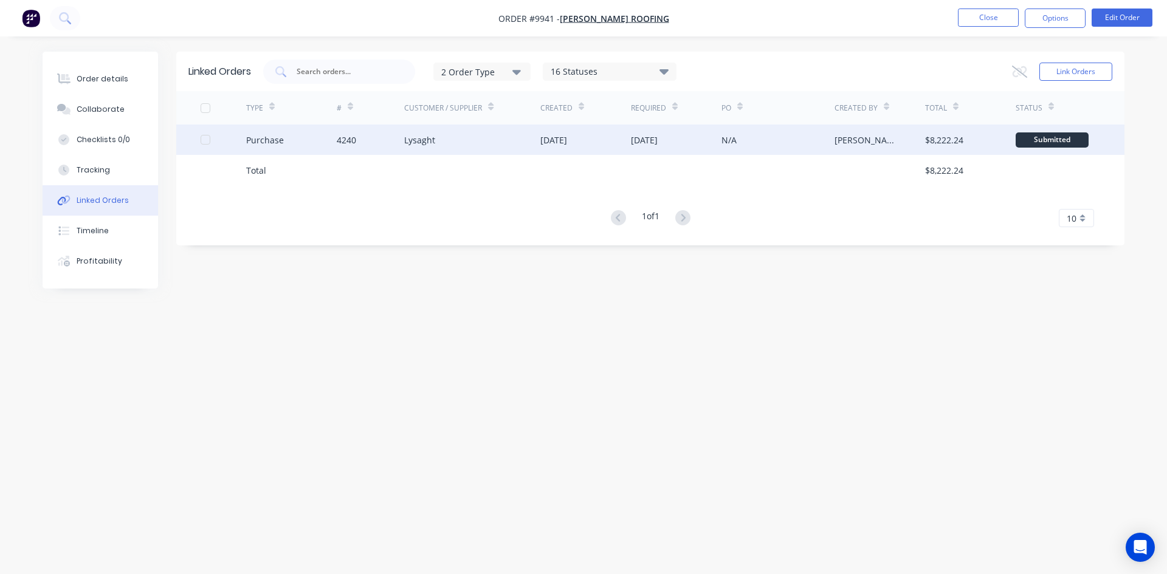
click at [472, 145] on div "Lysaght" at bounding box center [472, 140] width 136 height 30
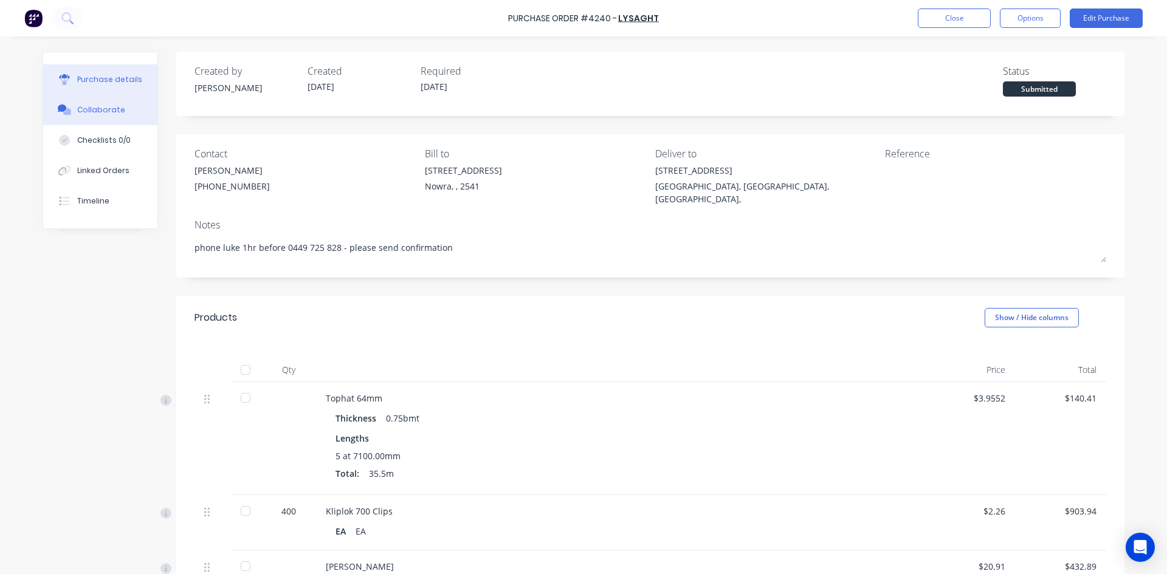
click at [115, 114] on div "Collaborate" at bounding box center [101, 110] width 48 height 11
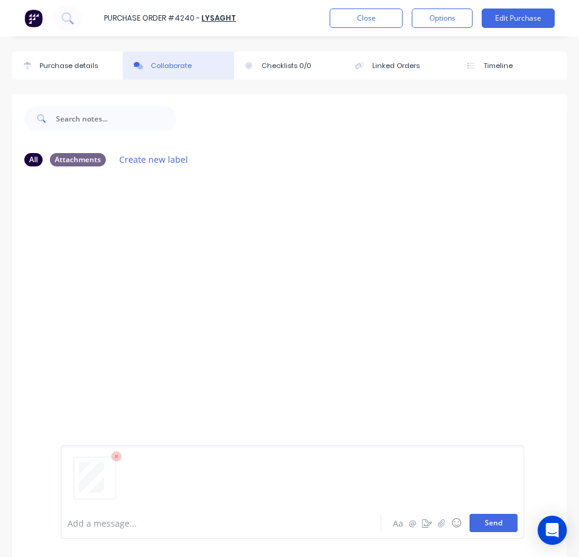
click at [494, 526] on button "Send" at bounding box center [493, 523] width 48 height 18
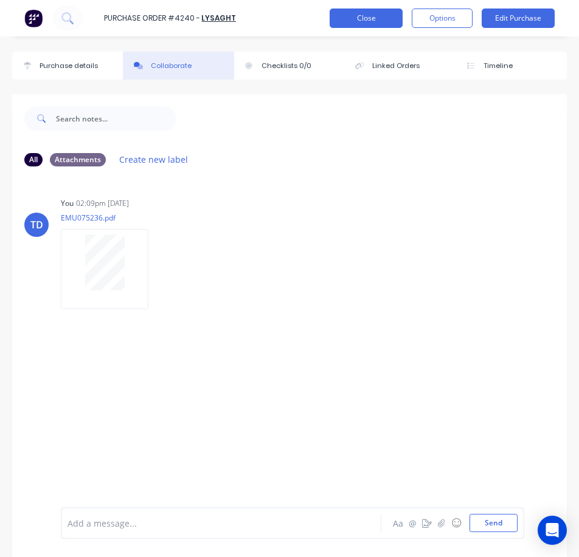
click at [369, 24] on button "Close" at bounding box center [365, 18] width 73 height 19
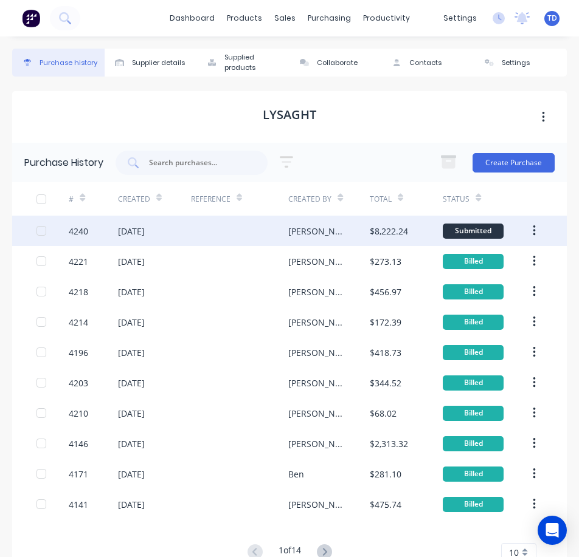
click at [269, 221] on div at bounding box center [239, 231] width 97 height 30
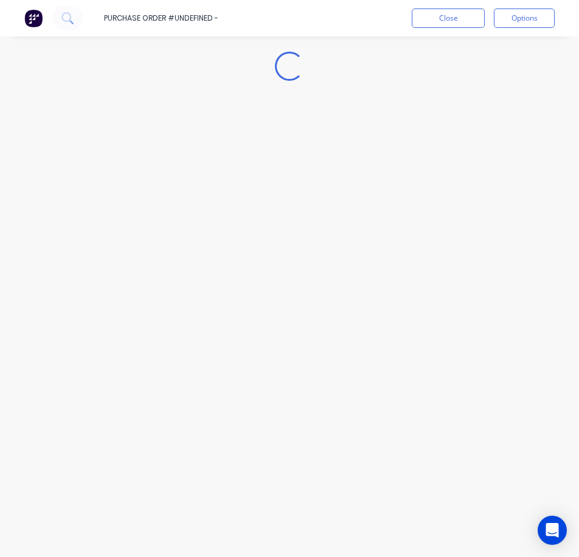
type textarea "x"
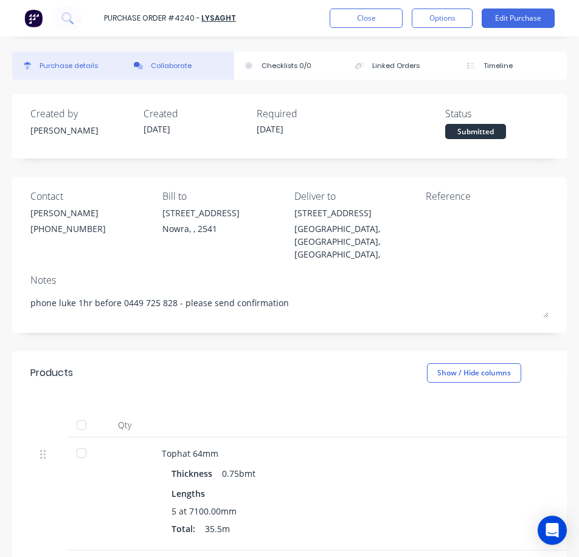
click at [170, 61] on div "Collaborate" at bounding box center [171, 66] width 41 height 10
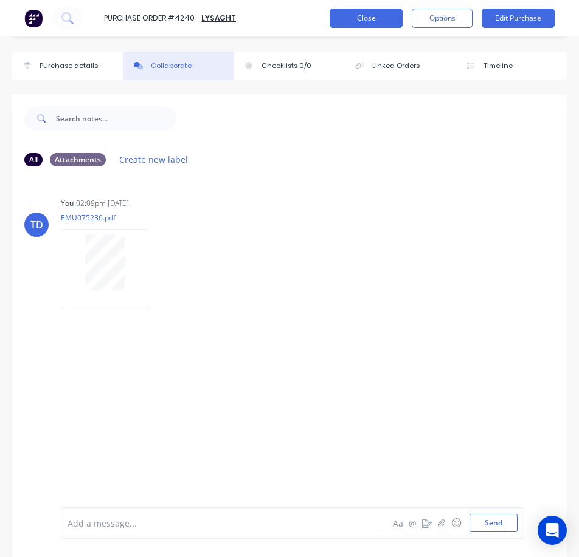
click at [371, 25] on button "Close" at bounding box center [365, 18] width 73 height 19
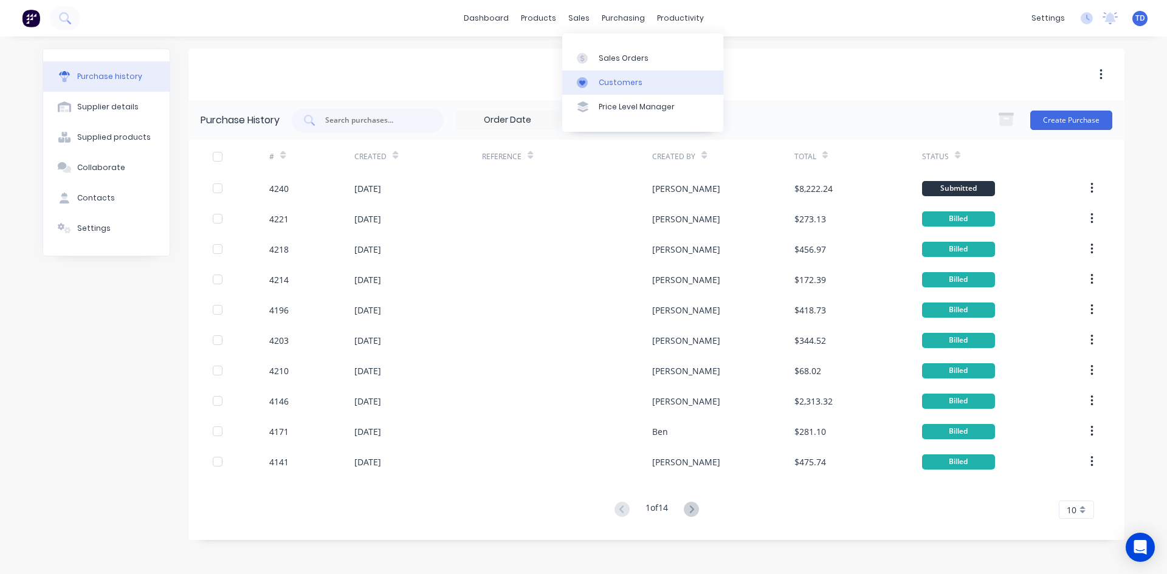
click at [600, 86] on div "Customers" at bounding box center [621, 82] width 44 height 11
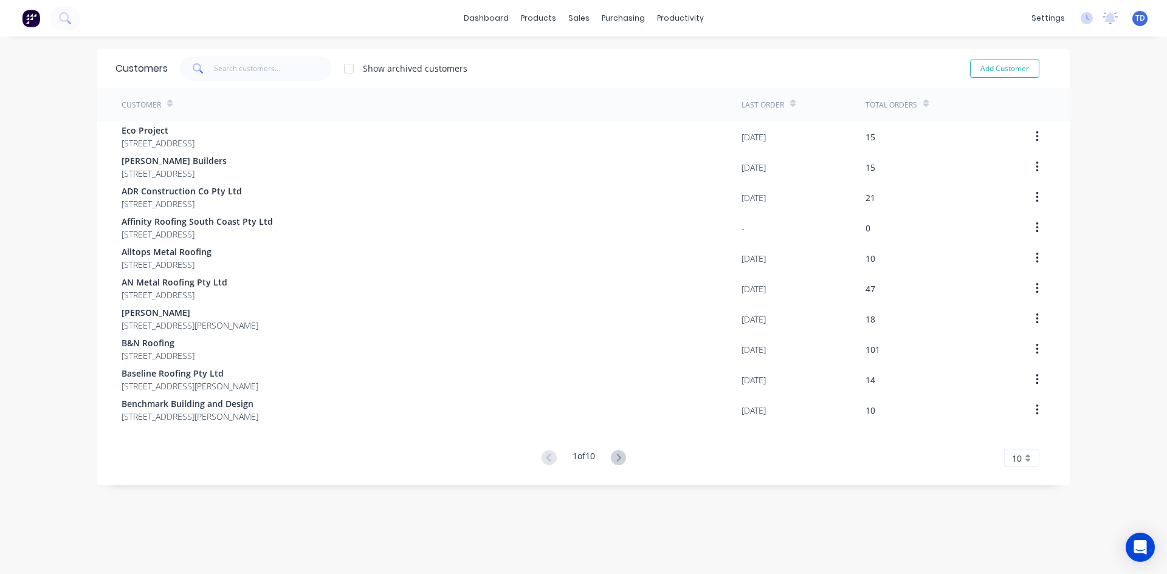
click at [331, 64] on div "Show archived customers" at bounding box center [318, 69] width 300 height 24
click at [269, 67] on input "text" at bounding box center [273, 69] width 119 height 24
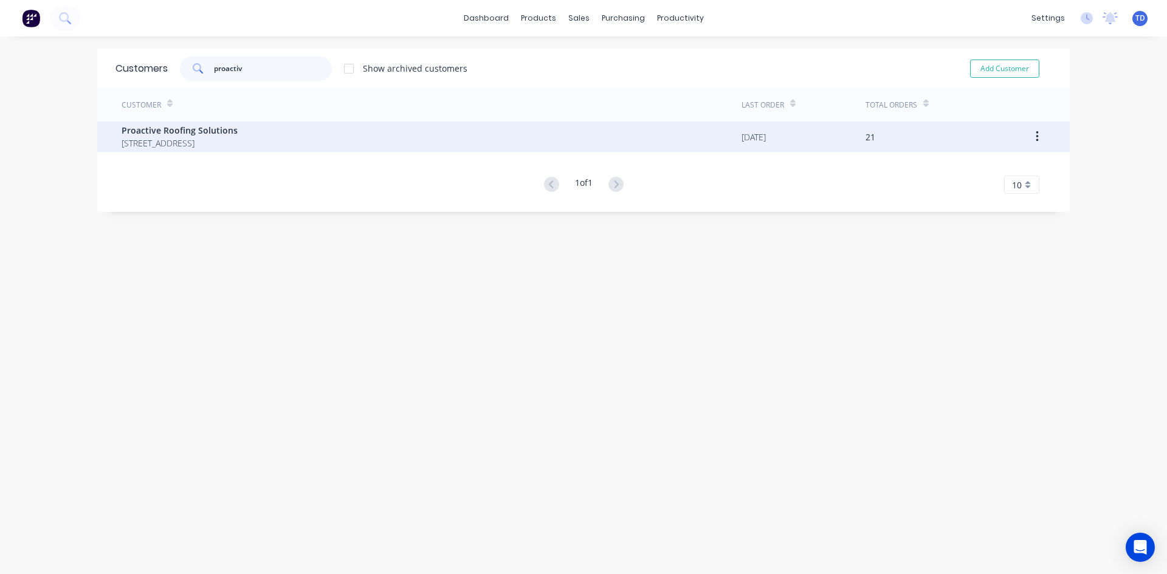
type input "proactiv"
click at [238, 143] on span "[STREET_ADDRESS]" at bounding box center [180, 143] width 116 height 13
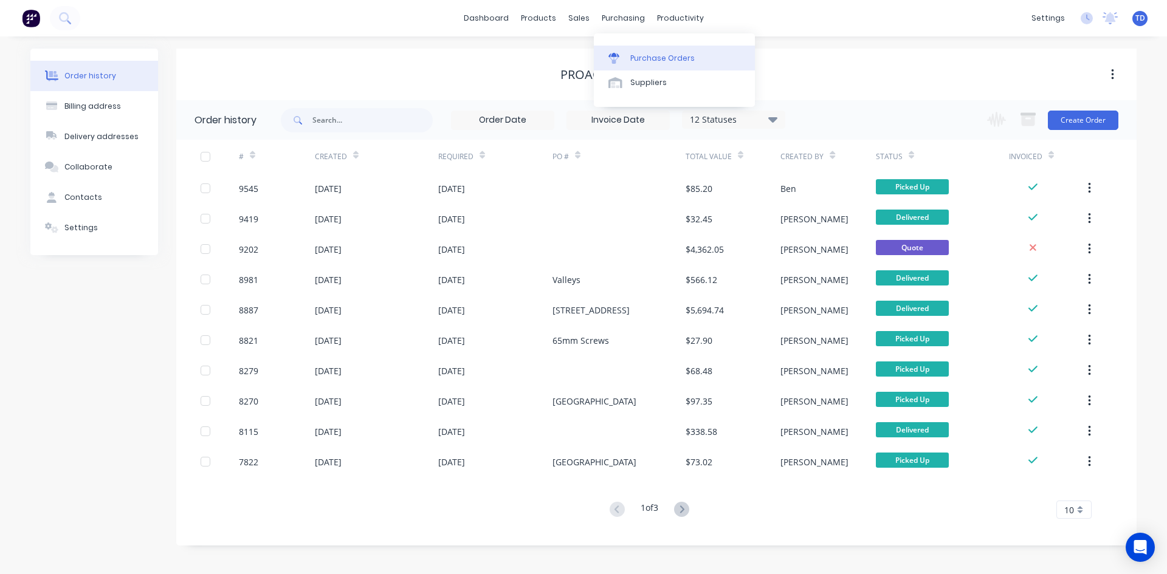
click at [643, 58] on div "Purchase Orders" at bounding box center [662, 58] width 64 height 11
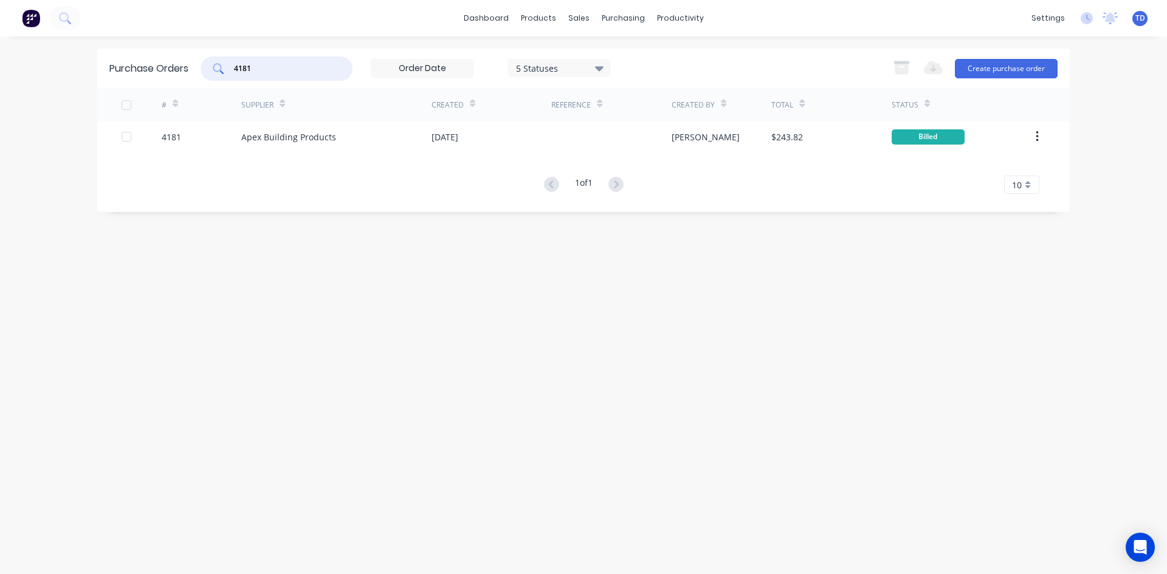
click at [285, 66] on input "4181" at bounding box center [283, 69] width 101 height 12
type input "4"
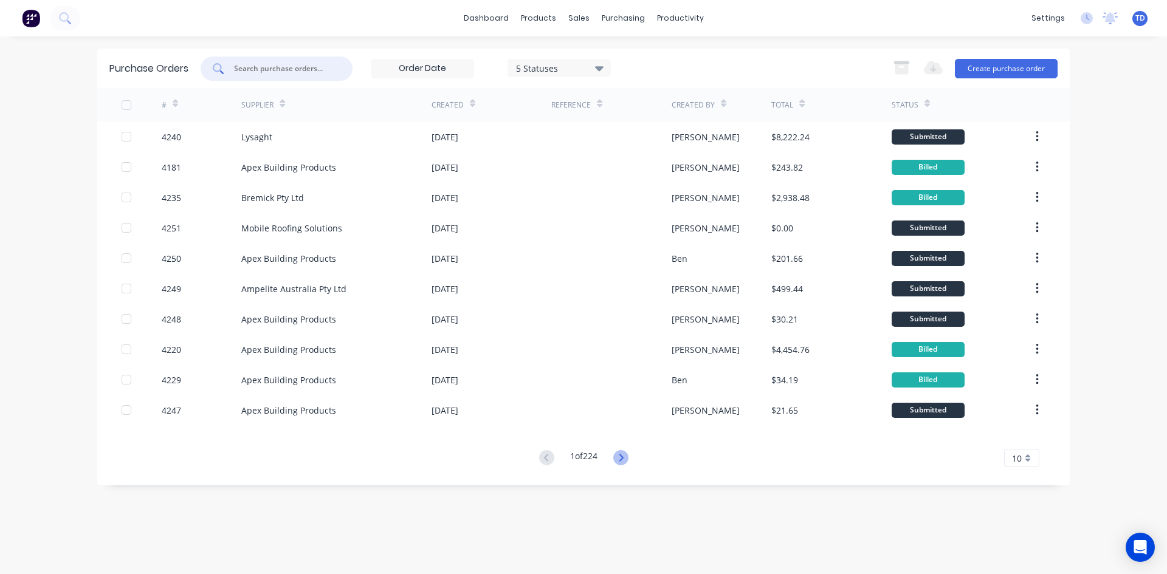
click at [626, 462] on icon at bounding box center [620, 457] width 15 height 15
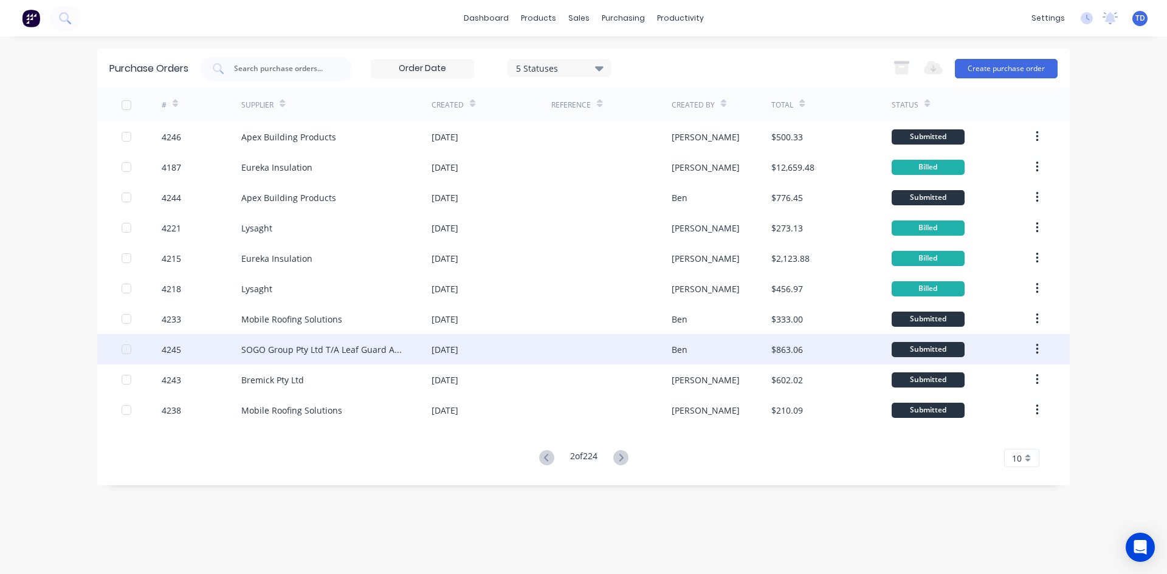
click at [525, 349] on div "[DATE]" at bounding box center [492, 349] width 120 height 30
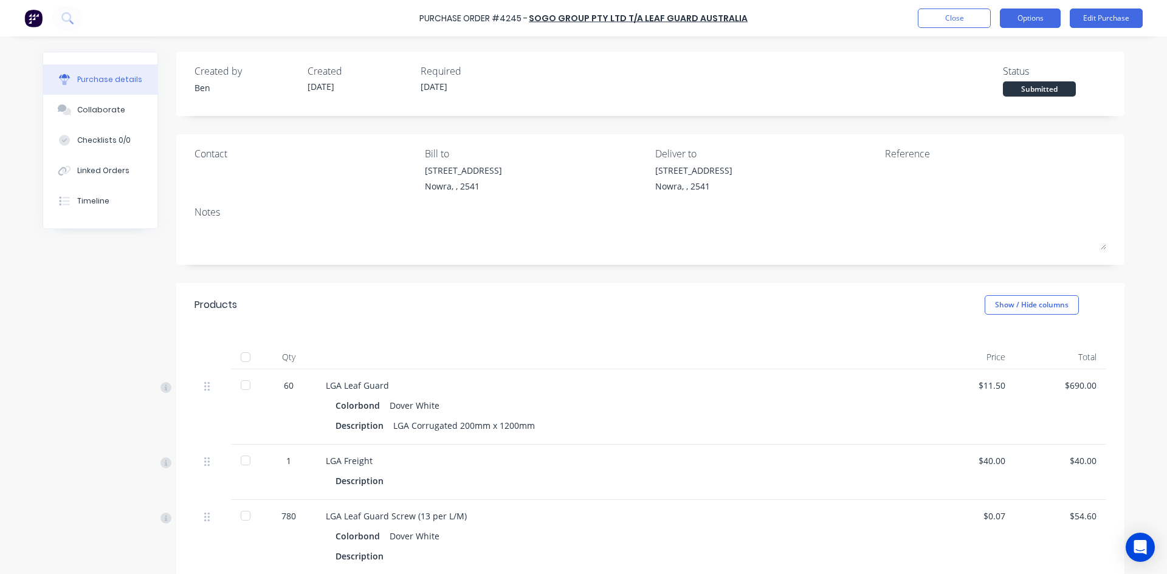
click at [1013, 19] on button "Options" at bounding box center [1030, 18] width 61 height 19
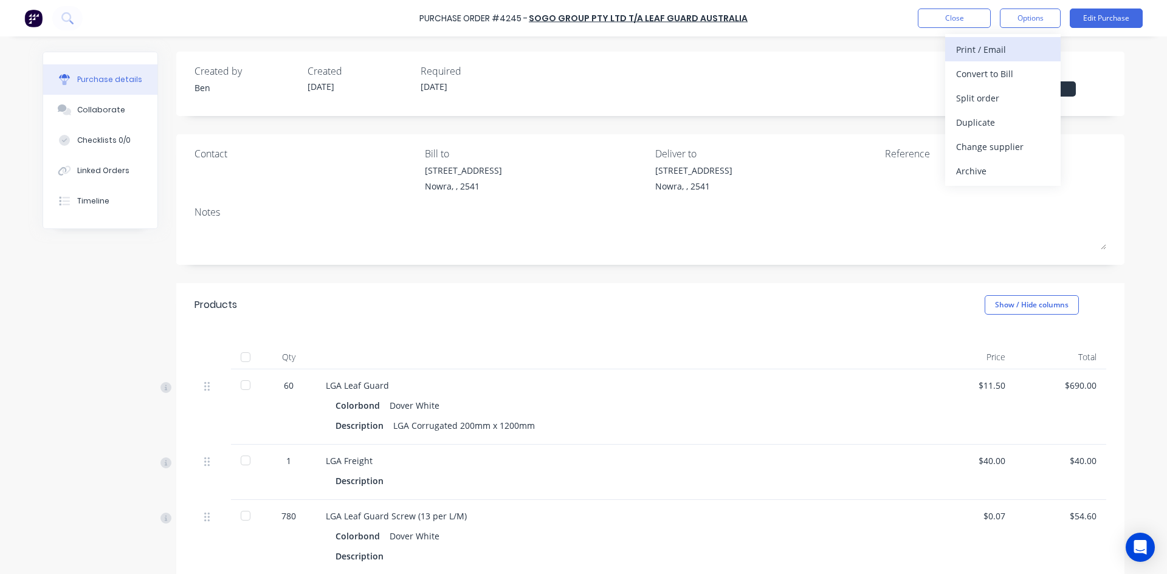
click at [1010, 42] on div "Print / Email" at bounding box center [1003, 50] width 94 height 18
click at [993, 93] on div "Without pricing" at bounding box center [1003, 98] width 94 height 18
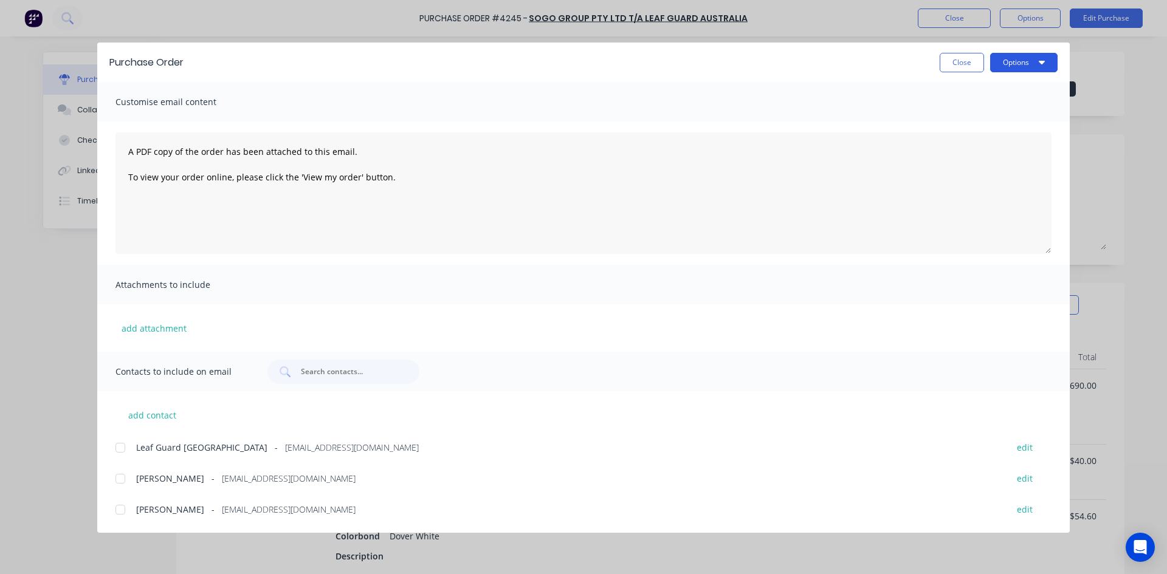
click at [995, 67] on button "Options" at bounding box center [1023, 62] width 67 height 19
click at [1002, 119] on div "Print" at bounding box center [1000, 118] width 94 height 18
click at [952, 61] on button "Close" at bounding box center [962, 62] width 44 height 19
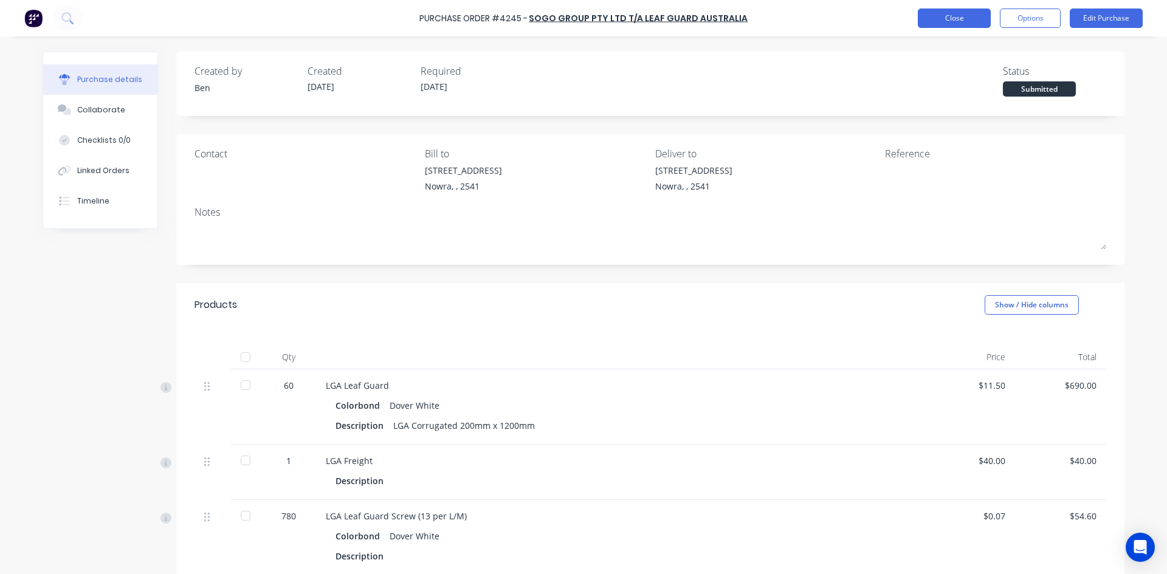
click at [926, 22] on button "Close" at bounding box center [954, 18] width 73 height 19
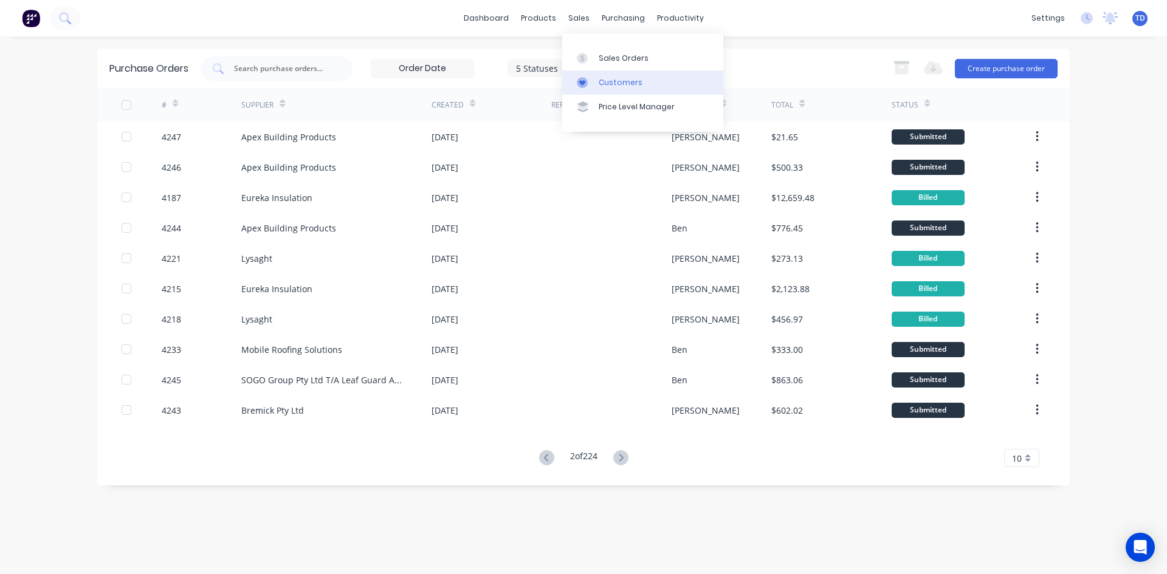
click at [601, 81] on div "Customers" at bounding box center [621, 82] width 44 height 11
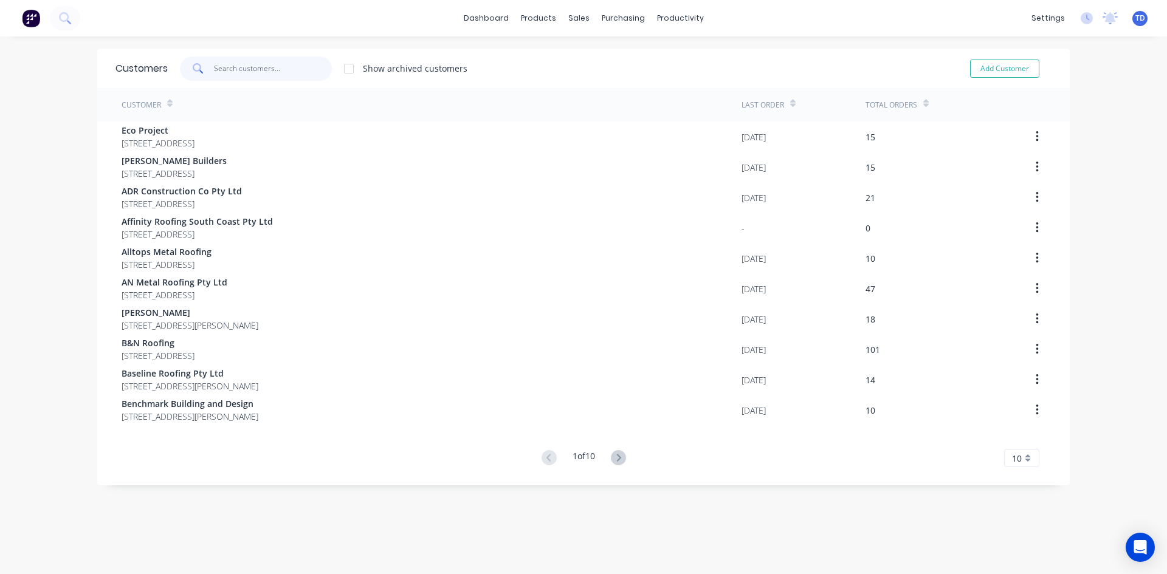
click at [265, 69] on input "text" at bounding box center [273, 69] width 119 height 24
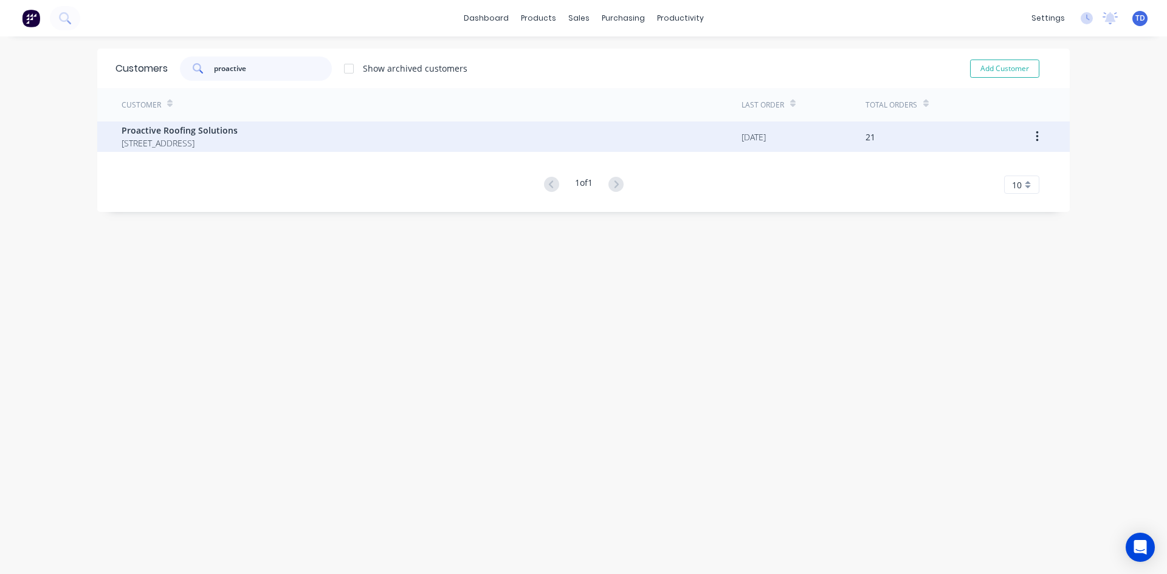
type input "proactive"
click at [182, 151] on div "Proactive Roofing Solutions [STREET_ADDRESS]" at bounding box center [432, 137] width 620 height 30
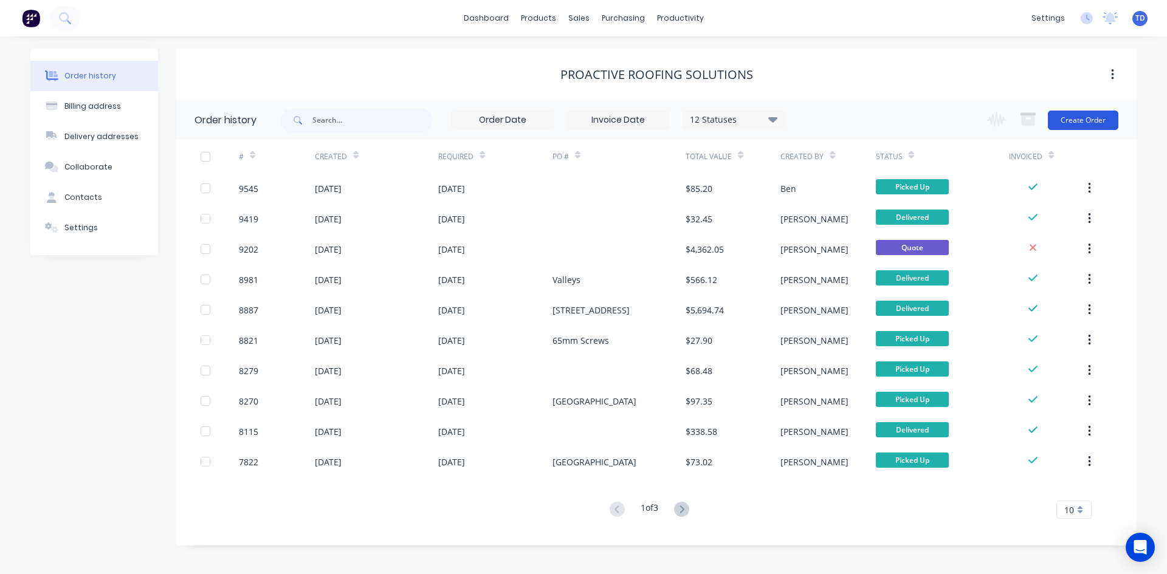
click at [1071, 120] on button "Create Order" at bounding box center [1083, 120] width 71 height 19
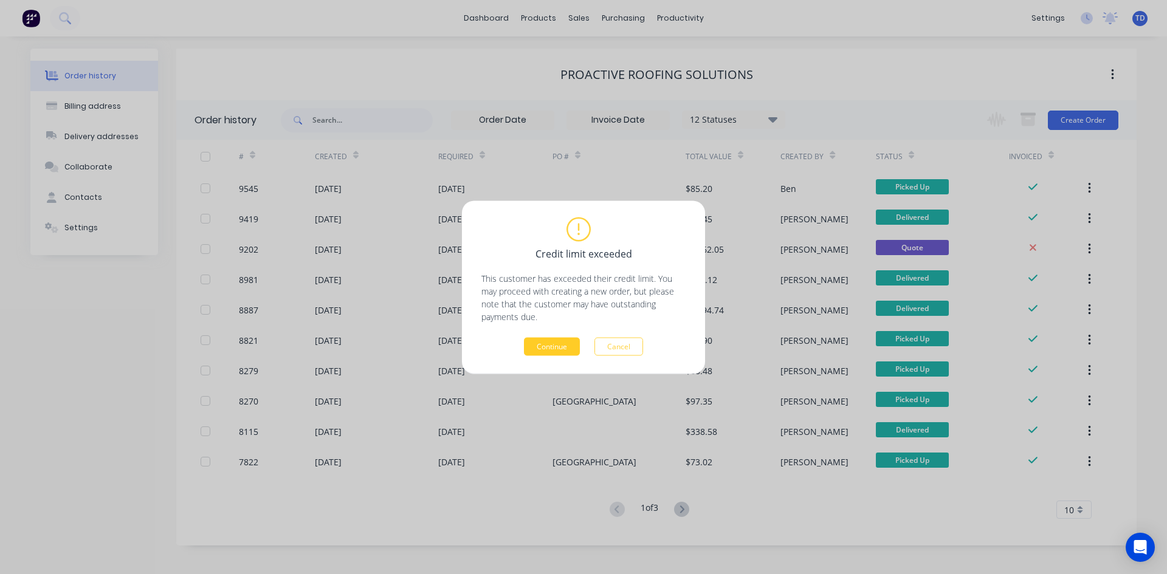
click at [542, 348] on button "Continue" at bounding box center [552, 346] width 56 height 18
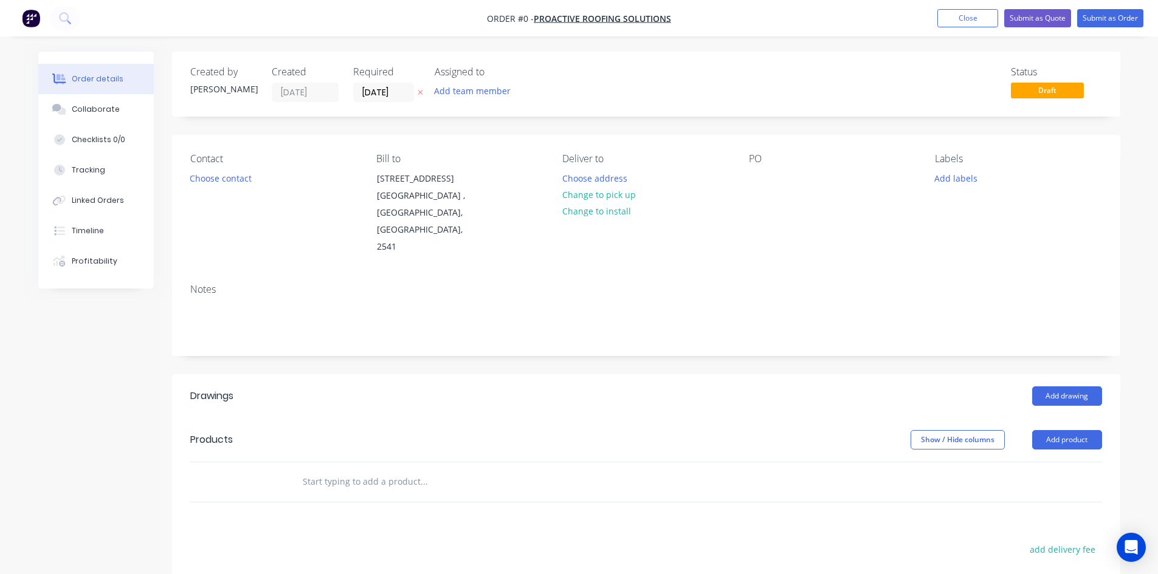
click at [416, 89] on button "button" at bounding box center [420, 93] width 13 height 14
click at [950, 15] on button "Close" at bounding box center [967, 18] width 61 height 18
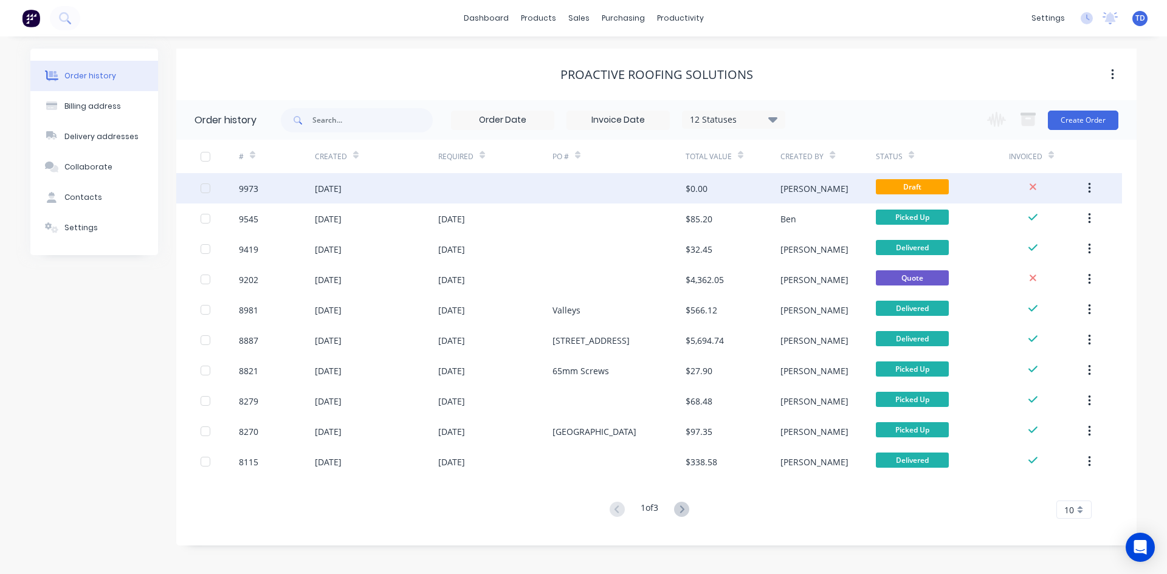
click at [543, 178] on div at bounding box center [495, 188] width 114 height 30
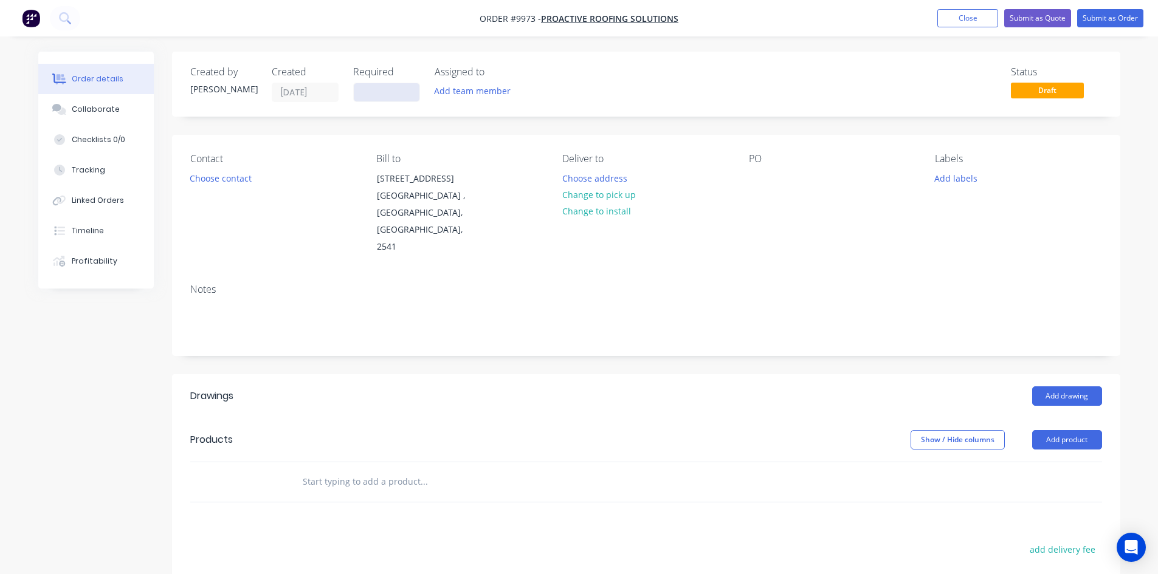
click at [411, 95] on input at bounding box center [387, 92] width 66 height 18
click at [384, 91] on input at bounding box center [387, 92] width 66 height 18
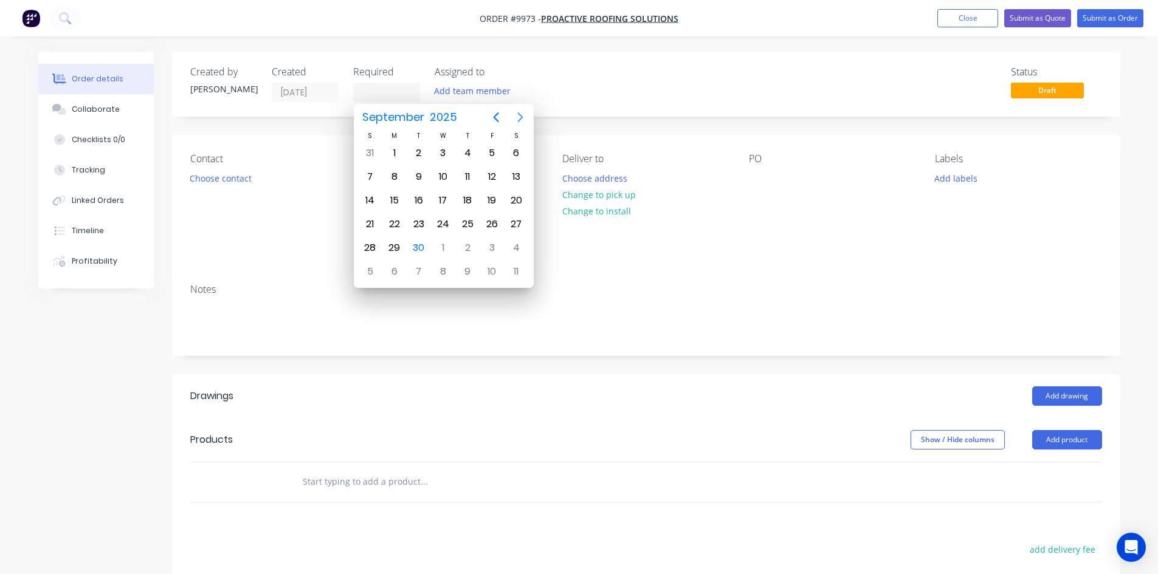
click at [524, 121] on icon "Next page" at bounding box center [520, 117] width 15 height 15
click at [492, 247] on div "31" at bounding box center [492, 248] width 18 height 18
type input "[DATE]"
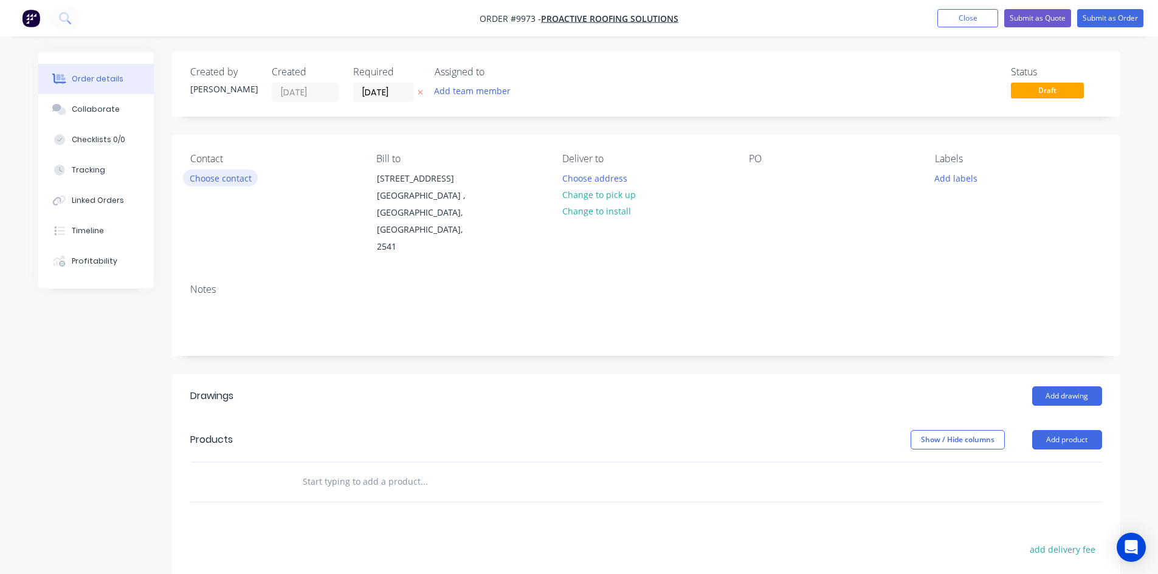
click at [235, 181] on button "Choose contact" at bounding box center [220, 178] width 75 height 16
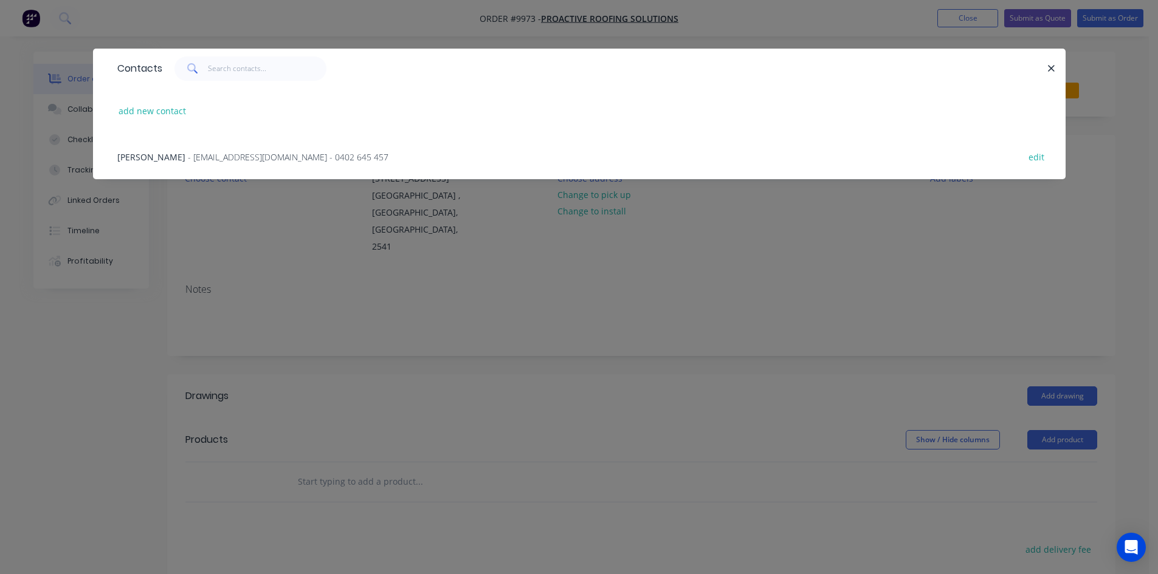
click at [238, 160] on span "- [EMAIL_ADDRESS][DOMAIN_NAME] - 0402 645 457" at bounding box center [288, 157] width 201 height 12
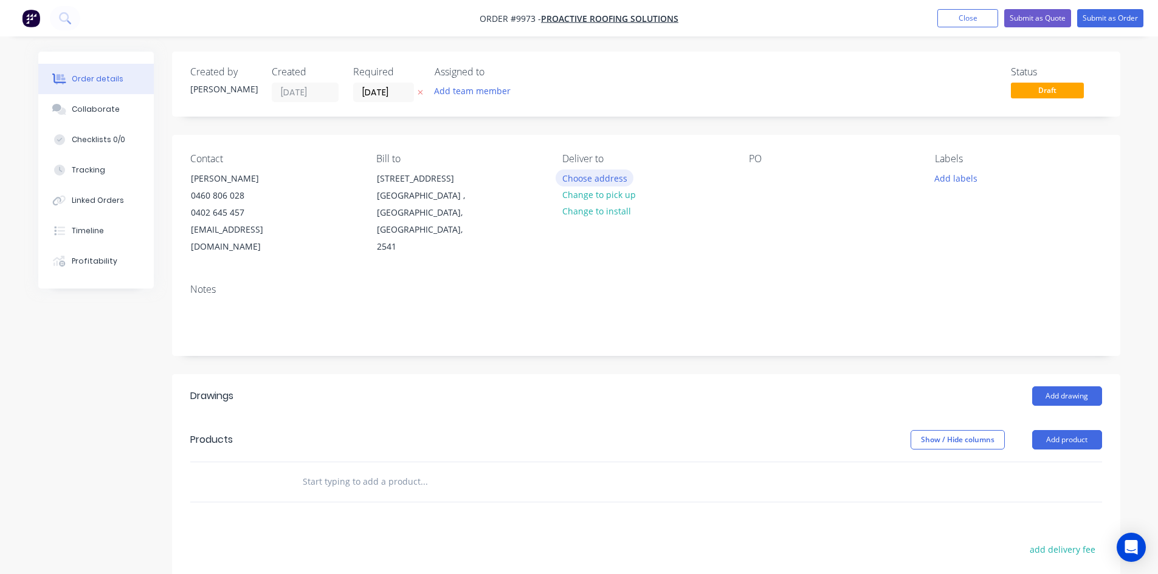
click at [583, 175] on button "Choose address" at bounding box center [595, 178] width 78 height 16
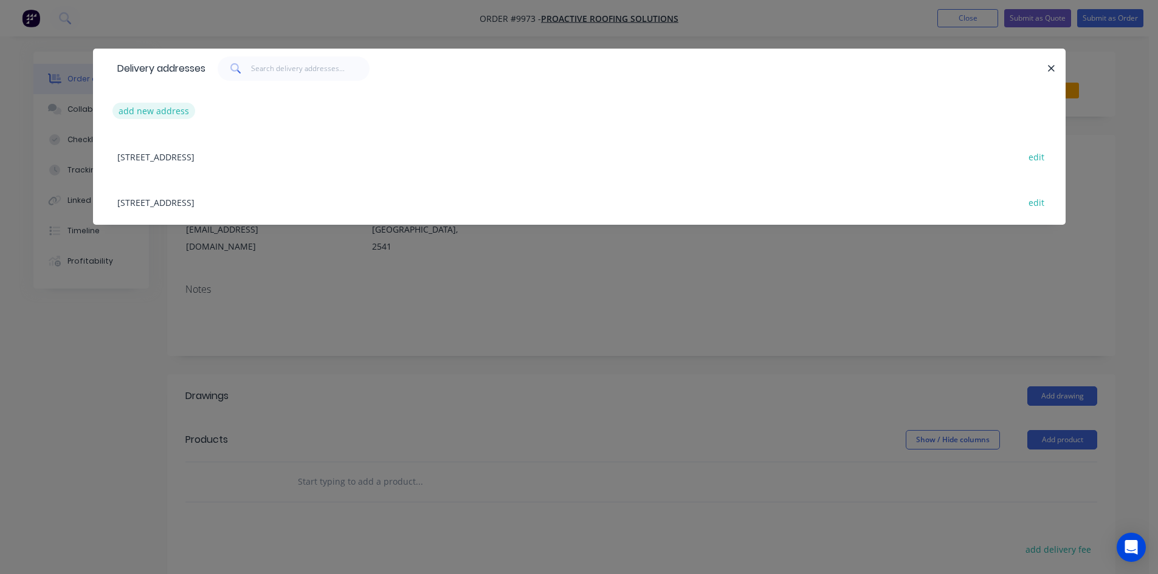
click at [150, 113] on button "add new address" at bounding box center [153, 111] width 83 height 16
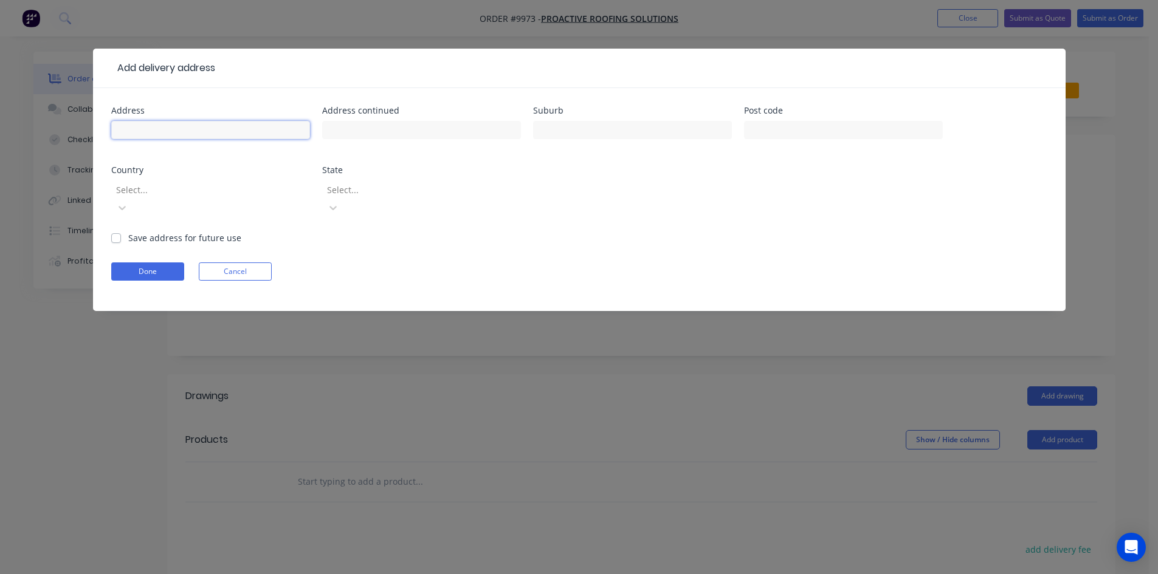
click at [147, 128] on input "text" at bounding box center [210, 130] width 199 height 18
type input "TBA"
click at [139, 190] on div at bounding box center [202, 189] width 175 height 15
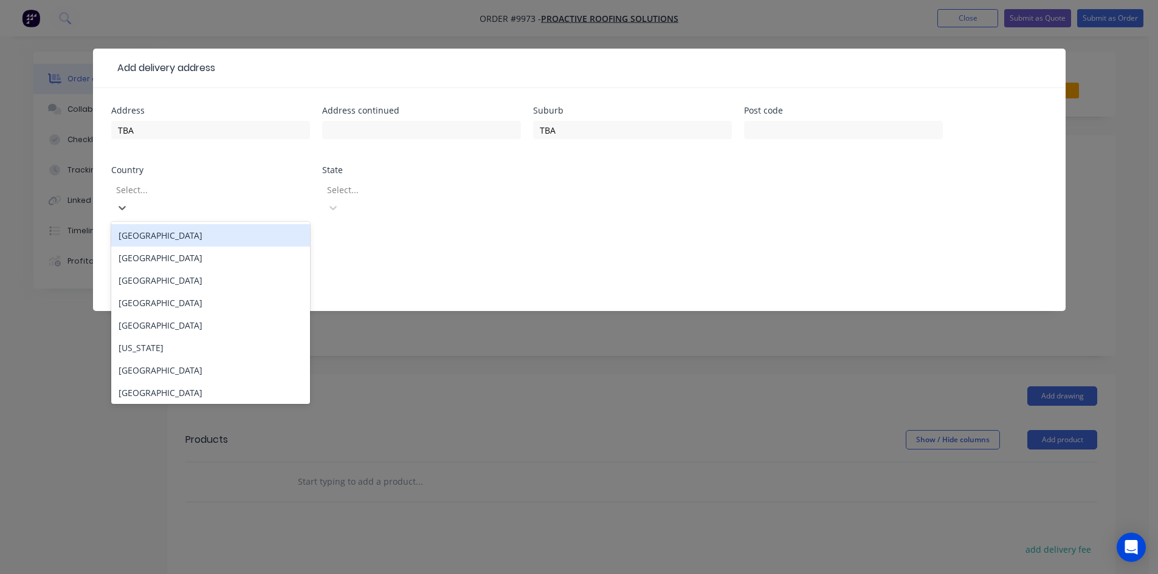
click at [162, 224] on div "[GEOGRAPHIC_DATA]" at bounding box center [210, 235] width 199 height 22
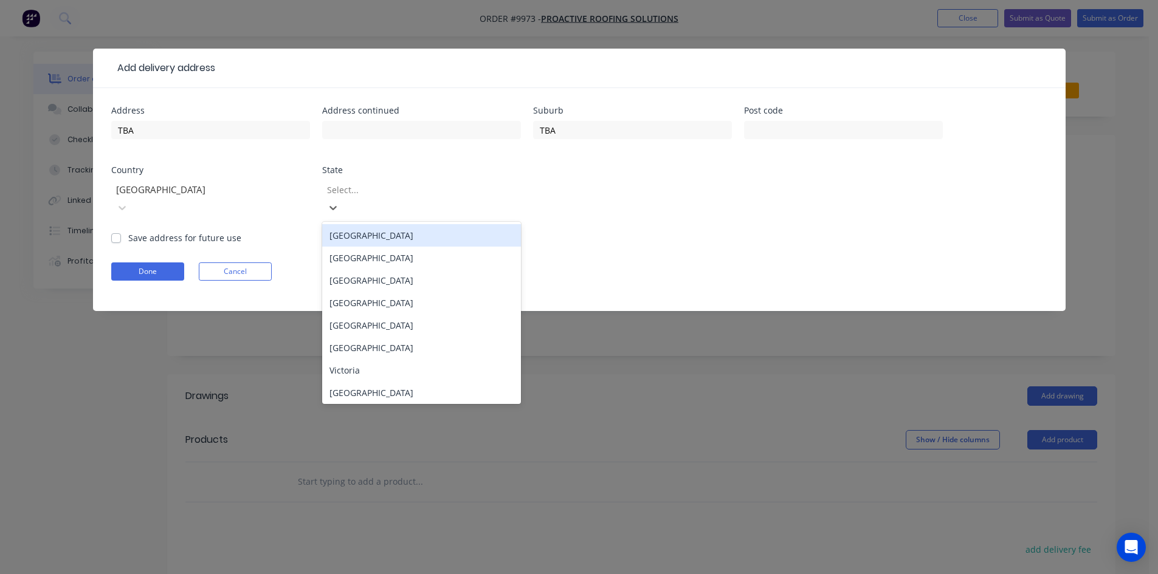
click at [377, 193] on div at bounding box center [413, 189] width 175 height 15
click at [380, 247] on div "[GEOGRAPHIC_DATA]" at bounding box center [421, 258] width 199 height 22
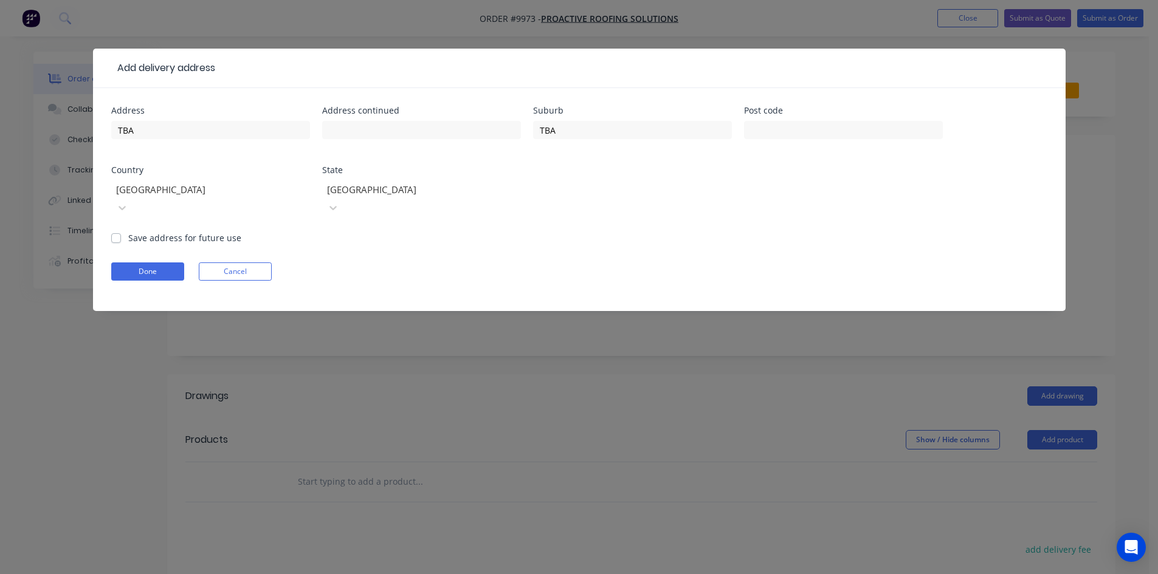
drag, startPoint x: 120, startPoint y: 218, endPoint x: 116, endPoint y: 229, distance: 12.0
click at [128, 232] on label "Save address for future use" at bounding box center [184, 238] width 113 height 13
click at [120, 232] on input "Save address for future use" at bounding box center [116, 238] width 10 height 12
checkbox input "true"
click at [129, 263] on button "Done" at bounding box center [147, 272] width 73 height 18
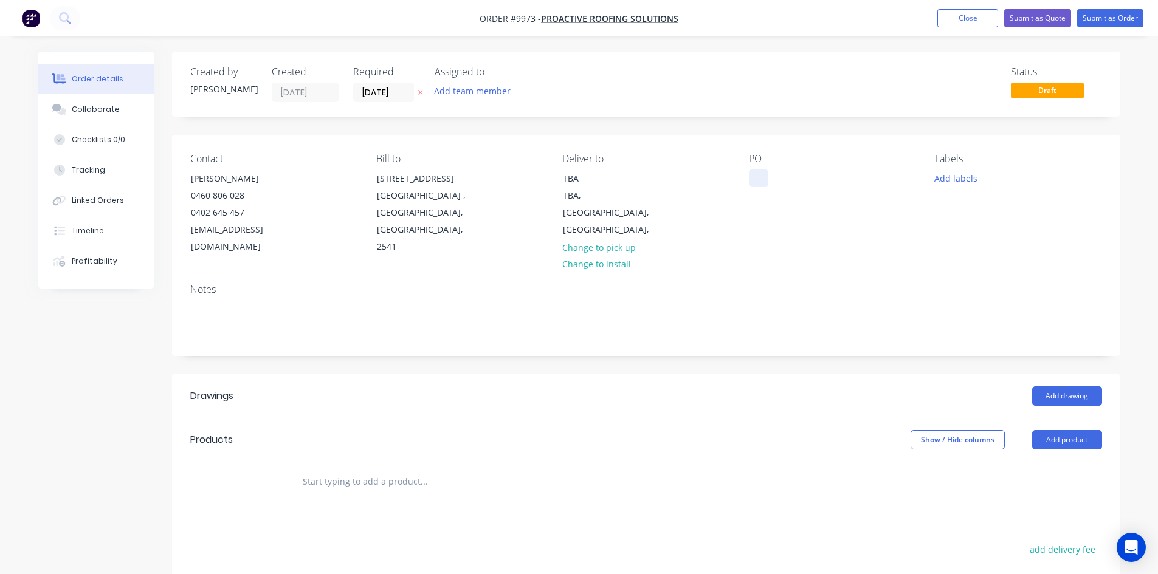
click at [754, 179] on div at bounding box center [758, 179] width 19 height 18
click at [365, 470] on input "text" at bounding box center [423, 482] width 243 height 24
click at [323, 470] on input "custo orb" at bounding box center [423, 482] width 243 height 24
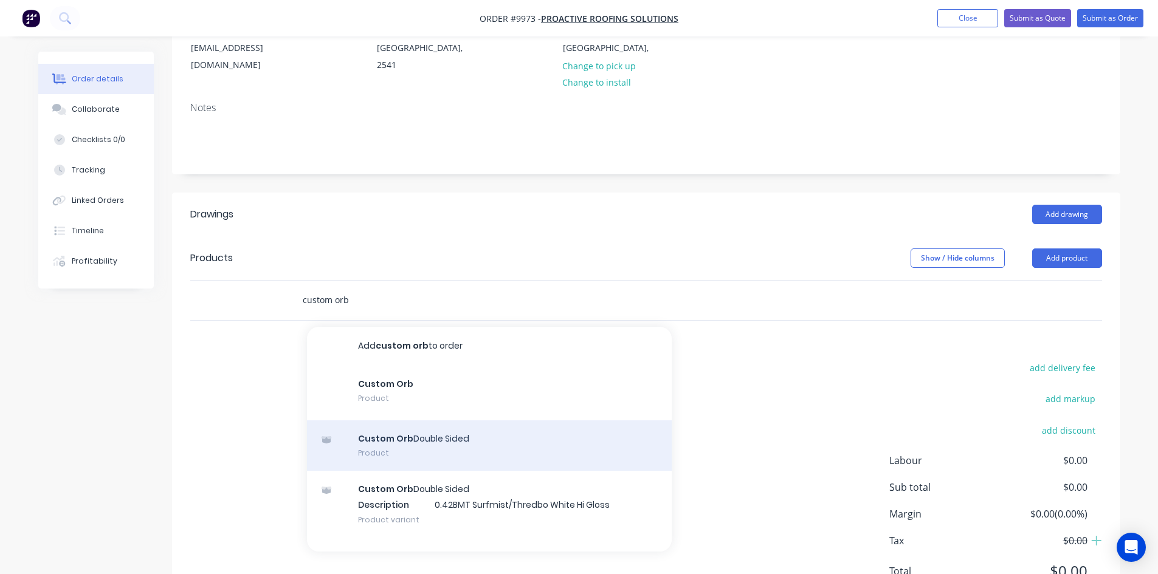
scroll to position [182, 0]
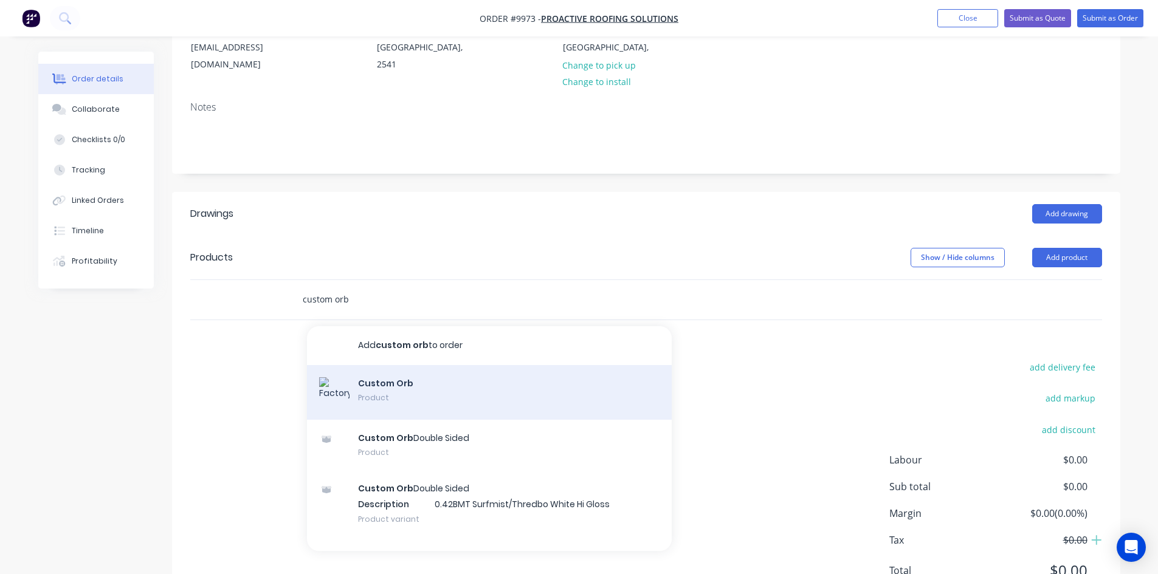
type input "custom orb"
click at [399, 367] on div "Custom Orb Product" at bounding box center [489, 392] width 365 height 55
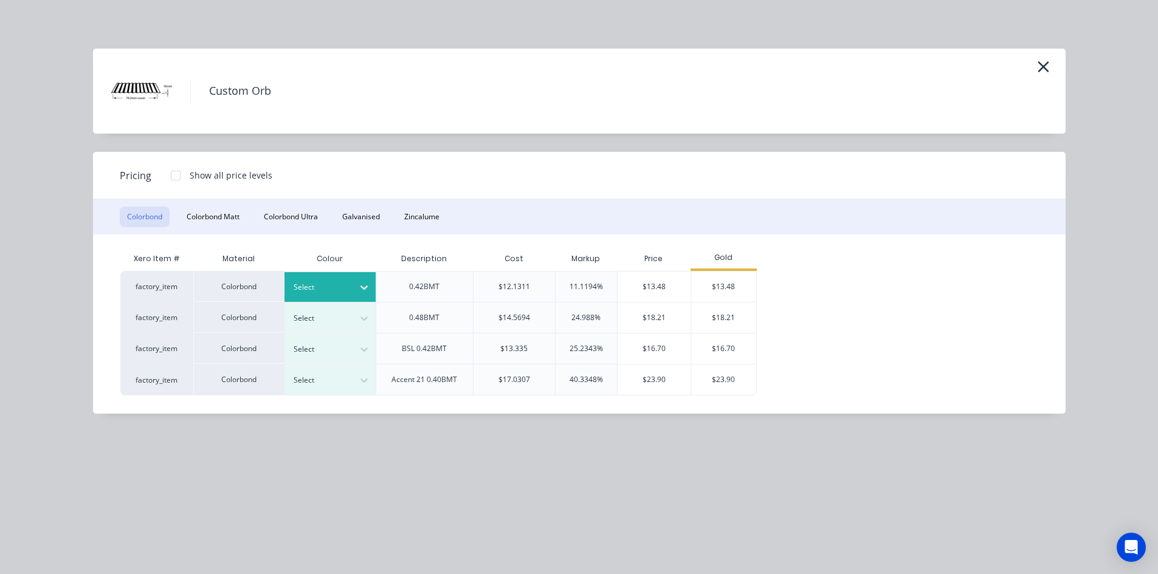
click at [336, 286] on div at bounding box center [321, 287] width 55 height 13
click at [152, 467] on div "Colorbond" at bounding box center [76, 478] width 152 height 22
click at [728, 290] on div "$13.48" at bounding box center [723, 287] width 65 height 30
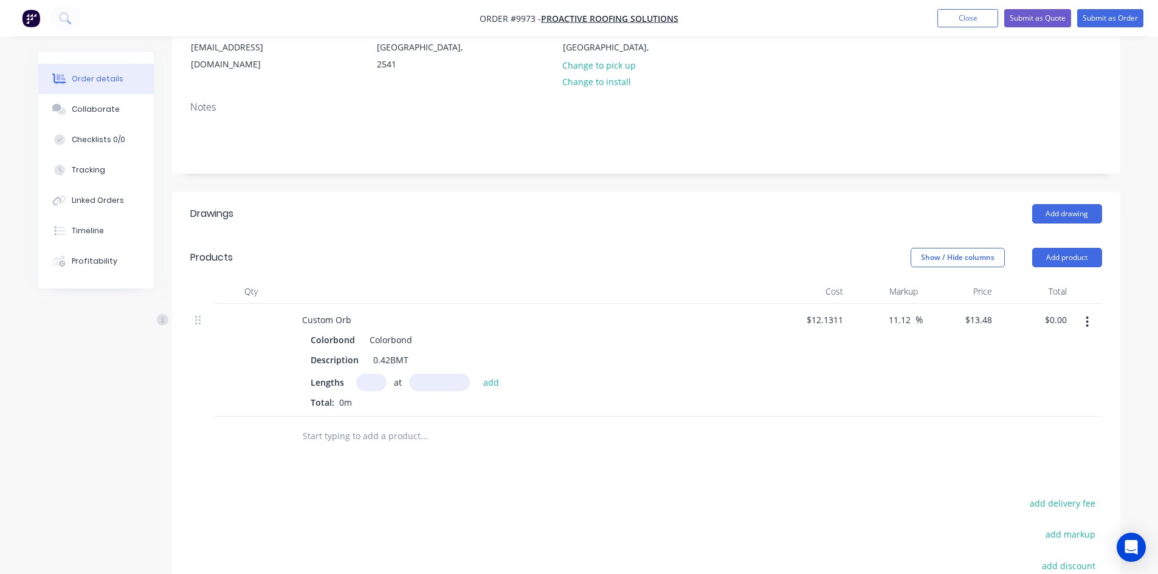
click at [381, 374] on input "text" at bounding box center [371, 383] width 30 height 18
type input "10"
type input "2800"
click at [477, 374] on button "add" at bounding box center [491, 382] width 29 height 16
type input "$377.44"
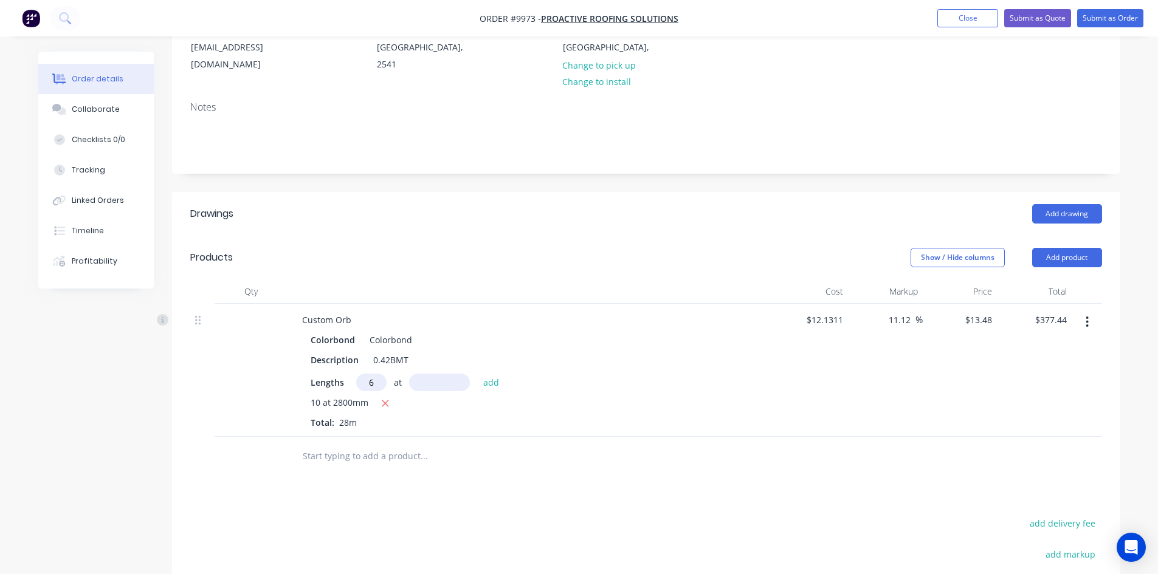
type input "6"
type input "8180"
click at [477, 374] on button "add" at bounding box center [491, 382] width 29 height 16
type input "$1,039.04"
type input "2"
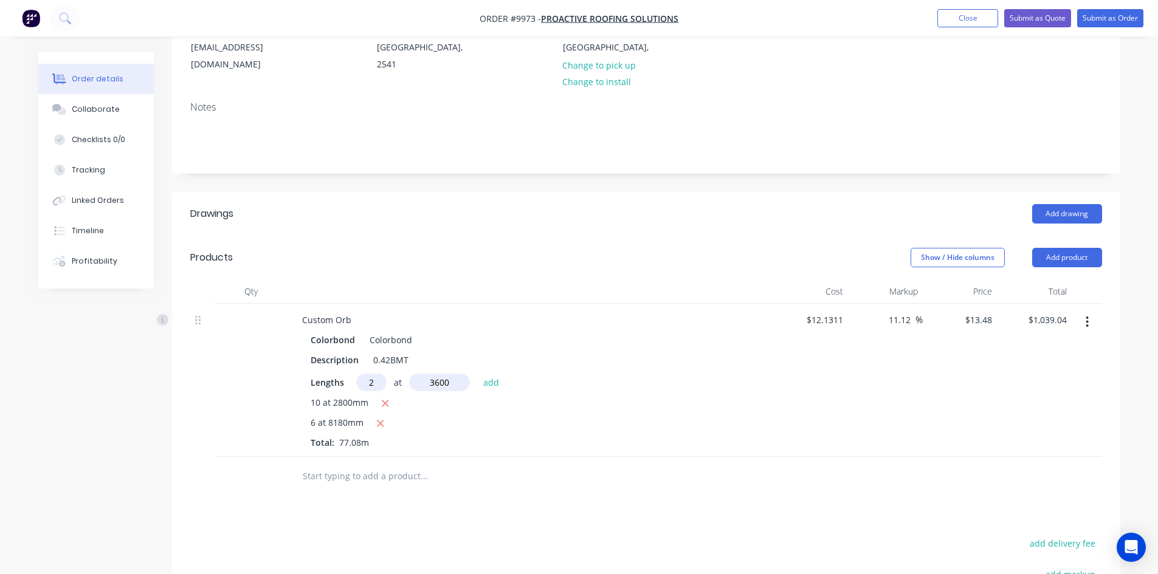
type input "36003"
click at [477, 374] on button "add" at bounding box center [491, 382] width 29 height 16
drag, startPoint x: 381, startPoint y: 425, endPoint x: 393, endPoint y: 410, distance: 19.5
click at [381, 438] on icon "button" at bounding box center [385, 443] width 8 height 11
type input "$1,039.04"
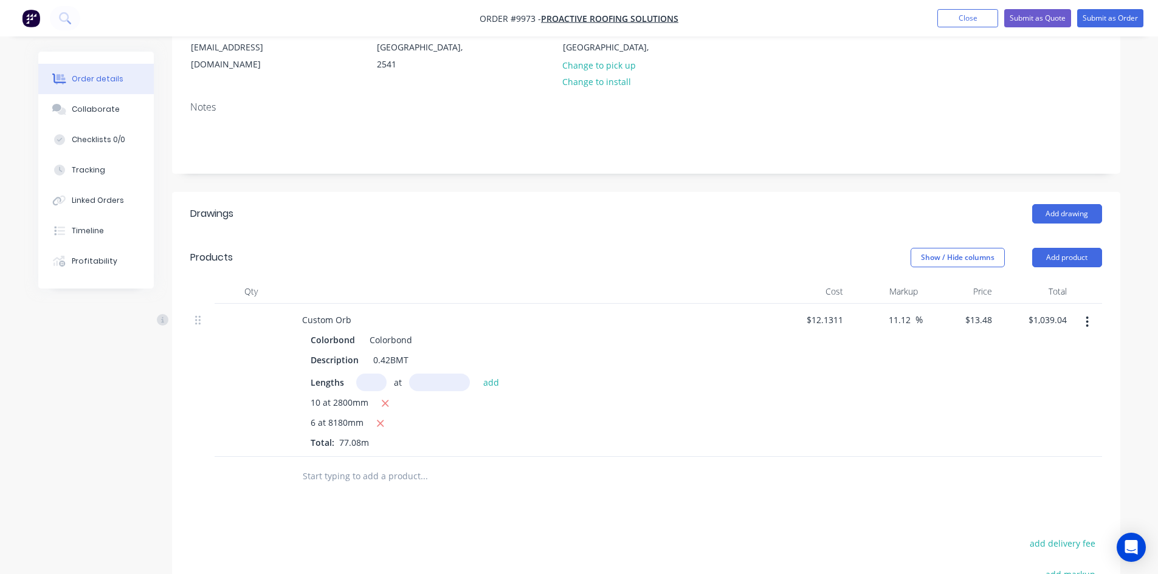
click at [370, 374] on input "text" at bounding box center [371, 383] width 30 height 18
type input "2"
type input "3600"
click at [477, 374] on button "add" at bounding box center [491, 382] width 29 height 16
type input "$1,136.09"
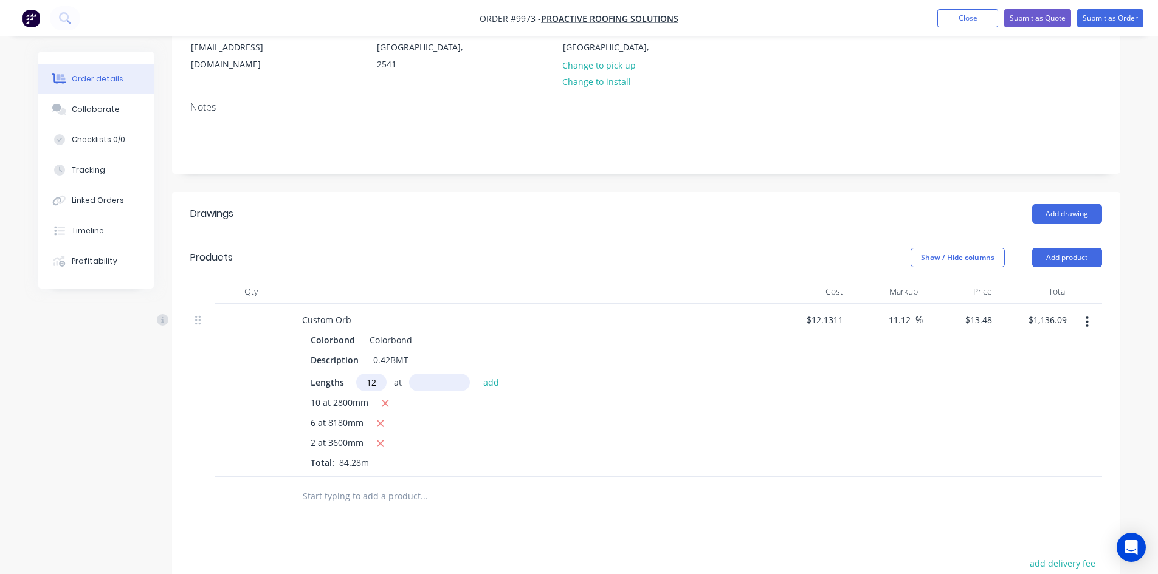
type input "12"
type input "2750"
click at [477, 374] on button "add" at bounding box center [491, 382] width 29 height 16
type input "$1,580.93"
type input "1"
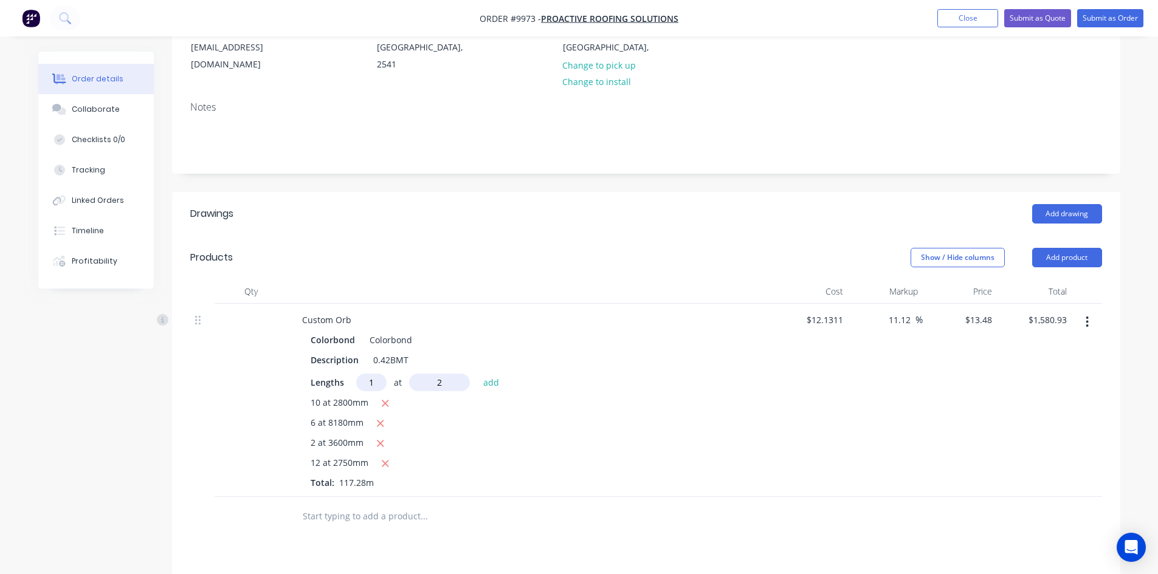
type input "2mm"
type input "12"
type input "7270"
click at [477, 374] on button "add" at bounding box center [491, 382] width 29 height 16
type input "$2,756.93"
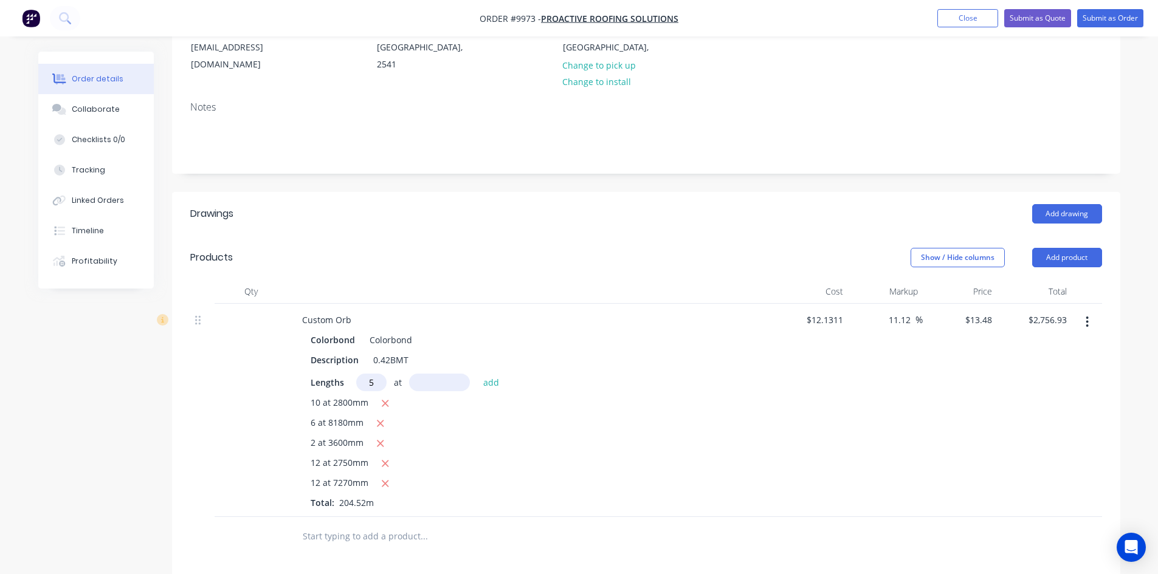
type input "5"
type input "4220"
click at [477, 374] on button "add" at bounding box center [491, 382] width 29 height 16
type input "$3,041.36"
type input "3"
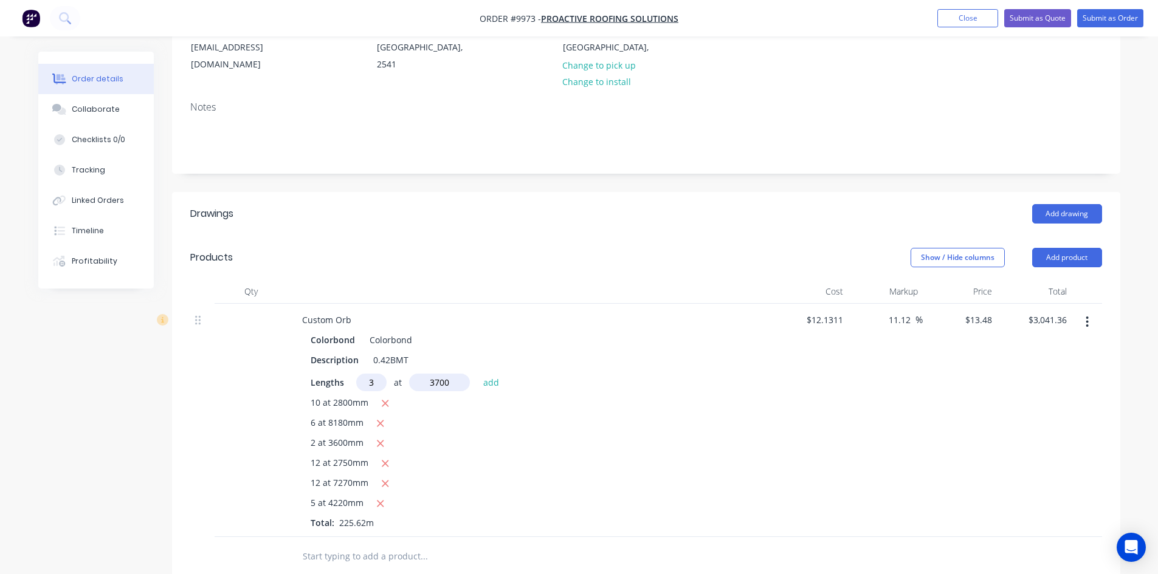
type input "3700"
click at [477, 374] on button "add" at bounding box center [491, 382] width 29 height 16
type input "$3,190.99"
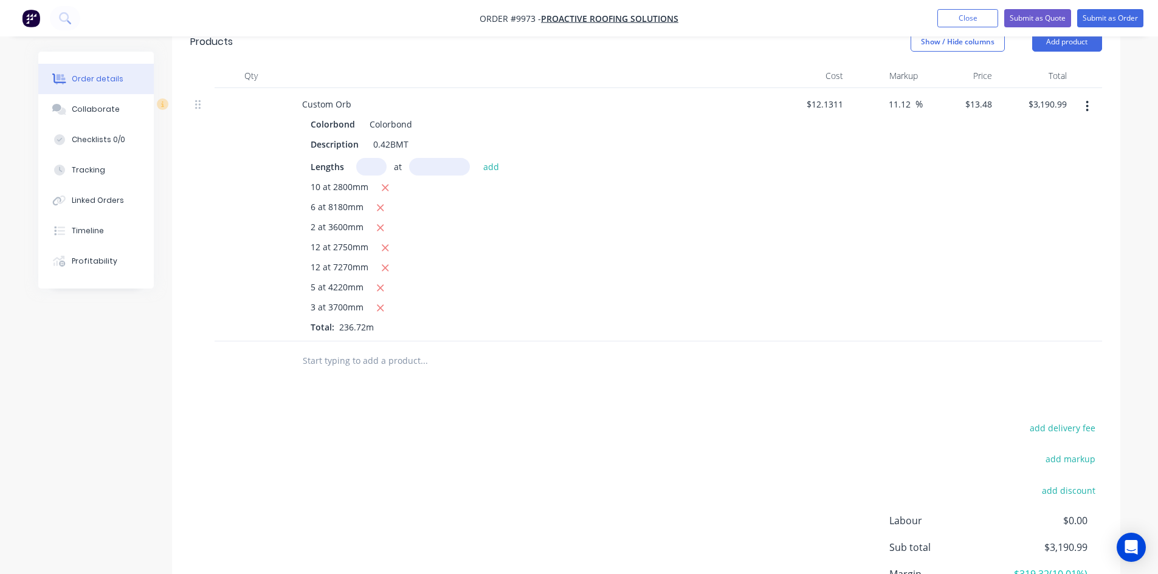
scroll to position [426, 0]
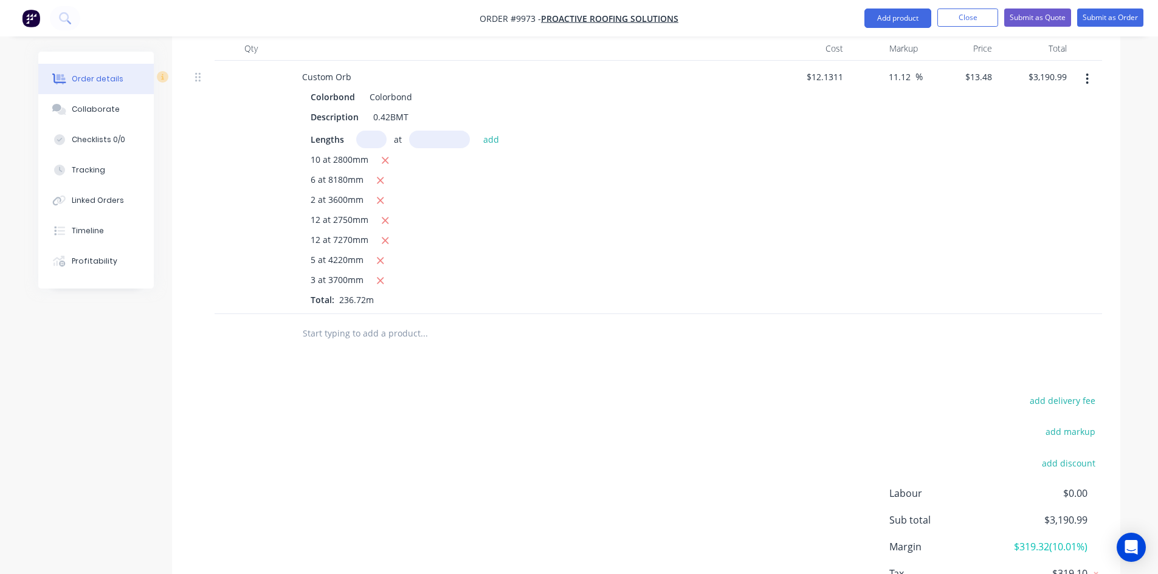
click at [347, 322] on input "text" at bounding box center [423, 334] width 243 height 24
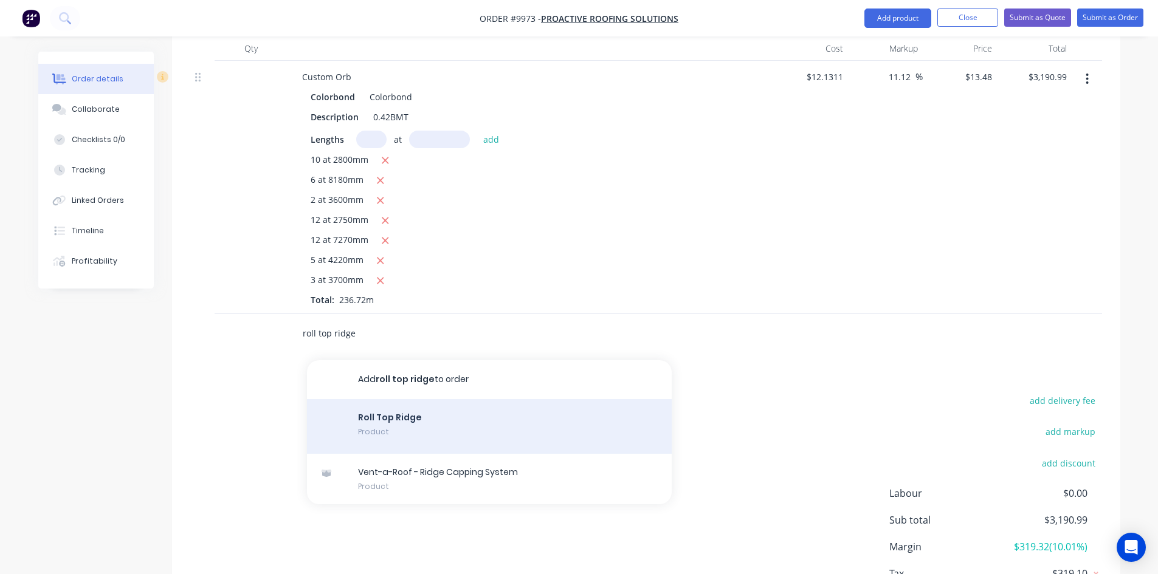
type input "roll top ridge"
click at [395, 405] on div "Roll Top Ridge Product" at bounding box center [489, 426] width 365 height 55
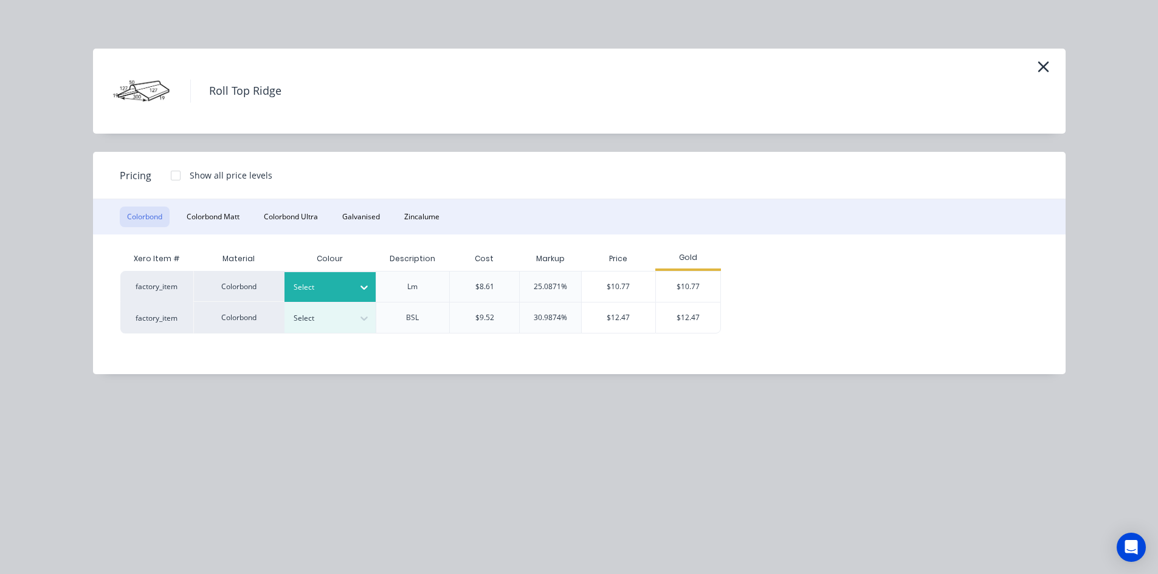
click at [331, 290] on div at bounding box center [321, 287] width 55 height 13
click at [152, 246] on div "Colorbond" at bounding box center [76, 235] width 152 height 22
click at [697, 289] on div "$10.77" at bounding box center [688, 287] width 65 height 30
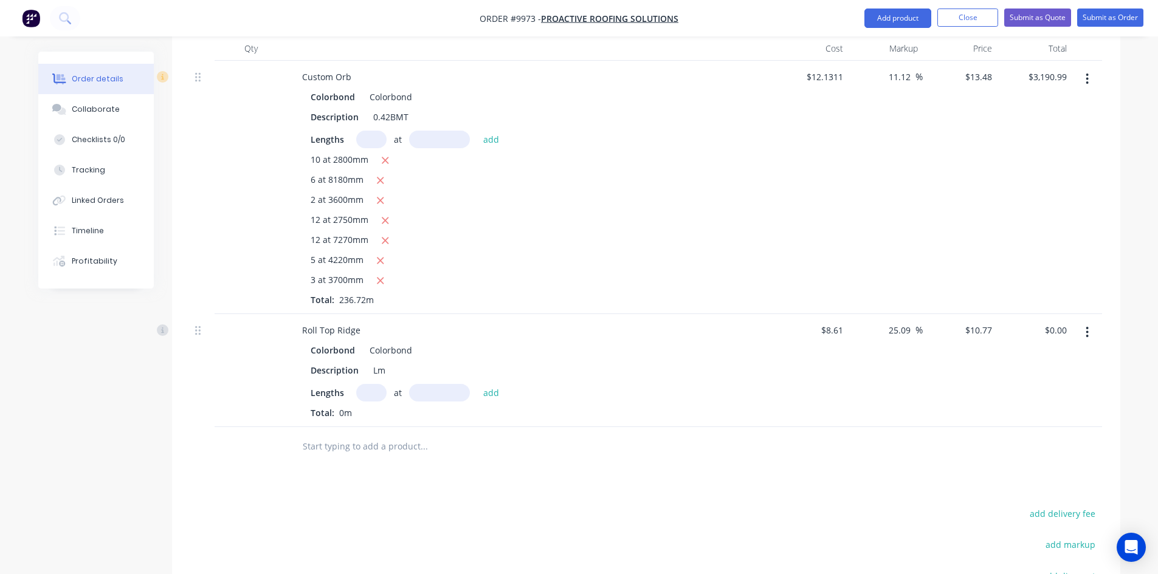
click at [365, 384] on input "text" at bounding box center [371, 393] width 30 height 18
type input "1"
type input "1600"
click at [477, 384] on button "add" at bounding box center [491, 392] width 29 height 16
type input "$17.23"
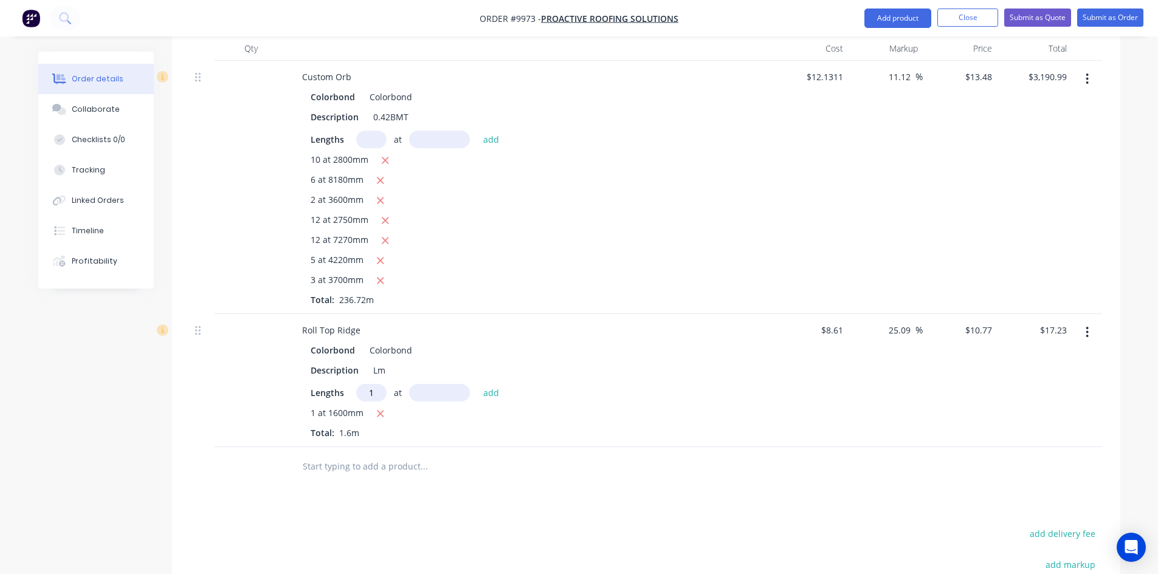
type input "1"
type input "3300"
click at [477, 384] on button "add" at bounding box center [491, 392] width 29 height 16
type input "$52.77"
type input "2"
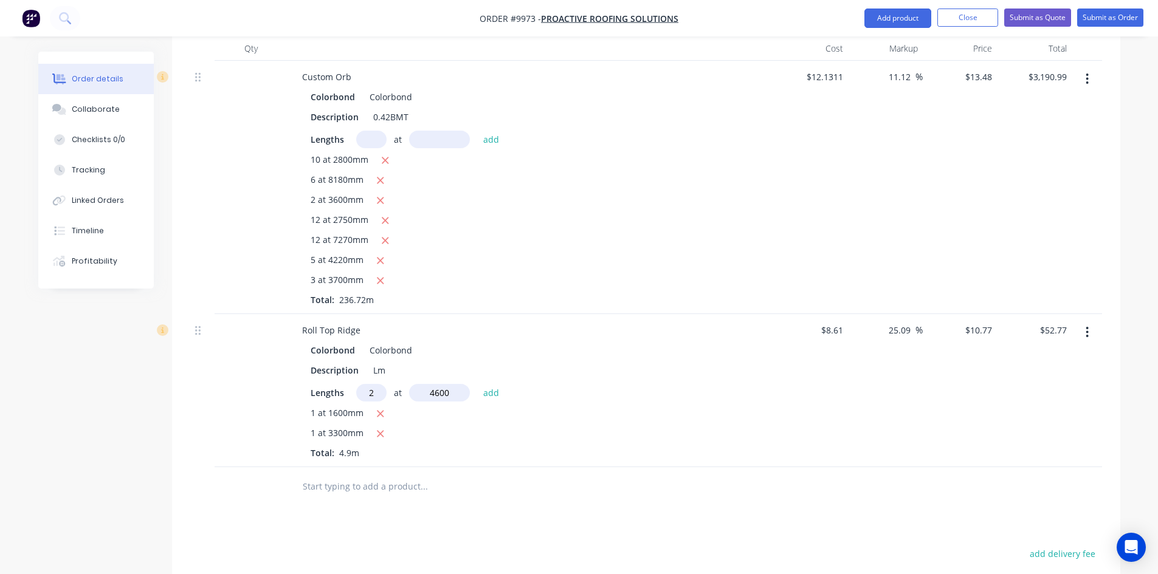
type input "4600"
click at [477, 384] on button "add" at bounding box center [491, 392] width 29 height 16
type input "$151.86"
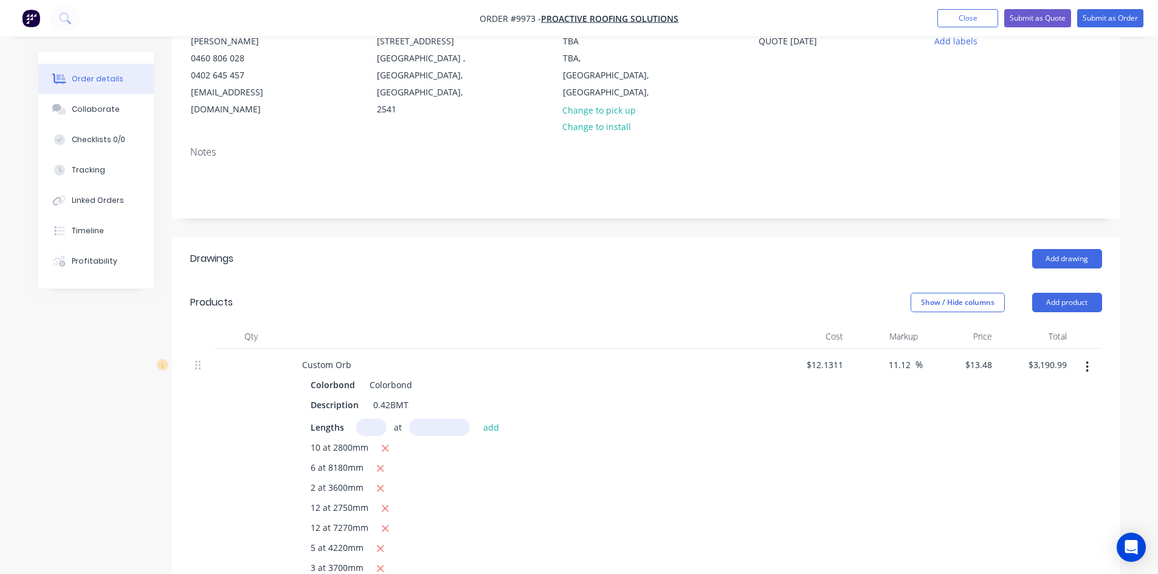
scroll to position [122, 0]
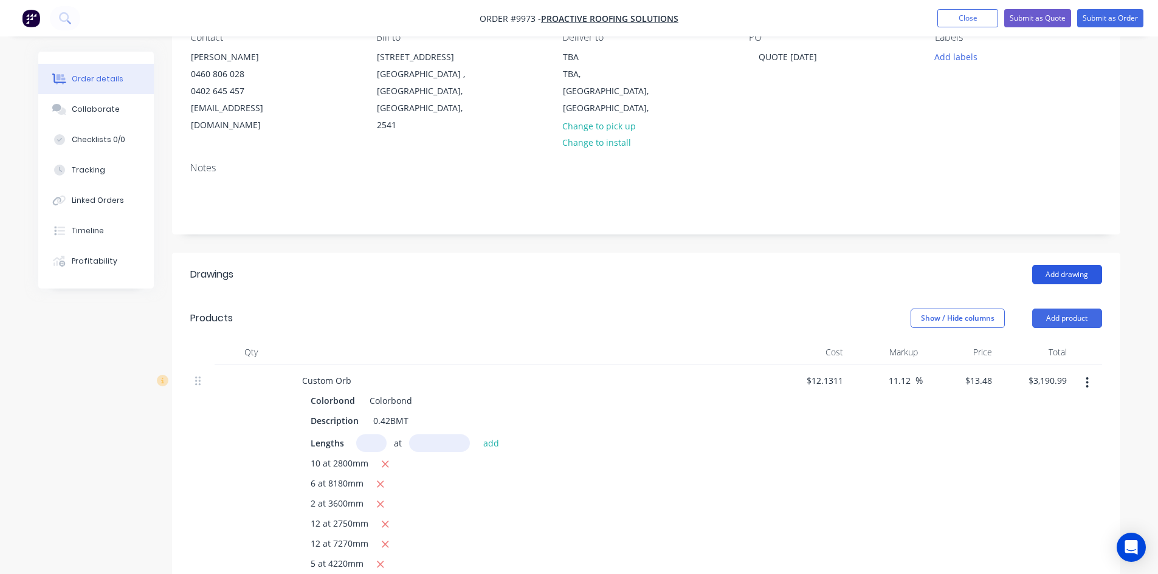
click at [1079, 265] on button "Add drawing" at bounding box center [1067, 274] width 70 height 19
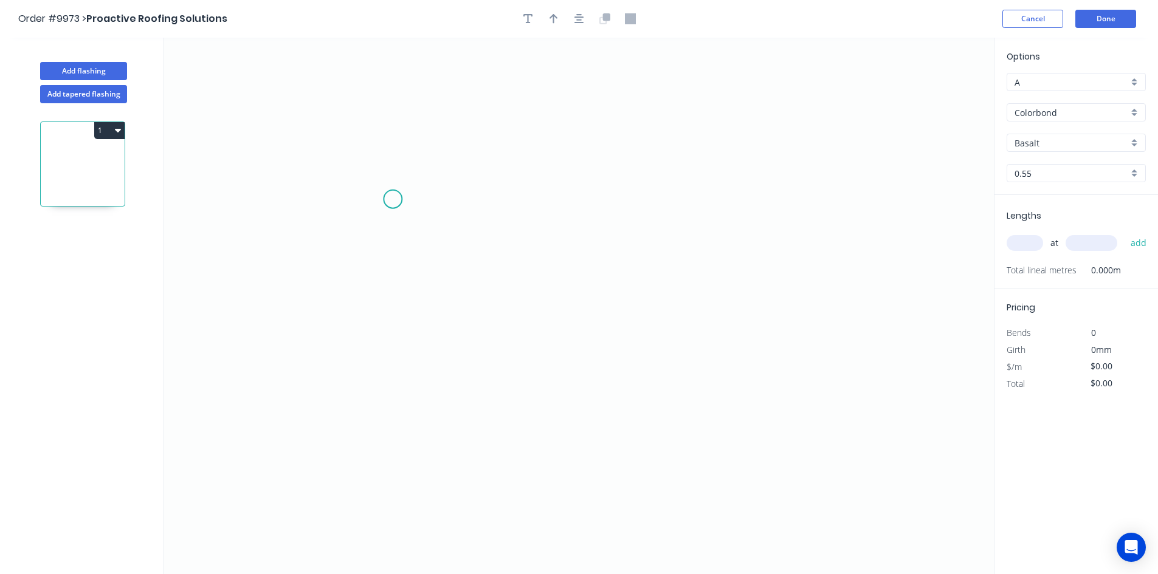
click at [393, 199] on icon "0" at bounding box center [579, 306] width 830 height 537
click at [464, 164] on icon "0" at bounding box center [579, 306] width 830 height 537
click at [765, 170] on icon "0 ?" at bounding box center [579, 306] width 830 height 537
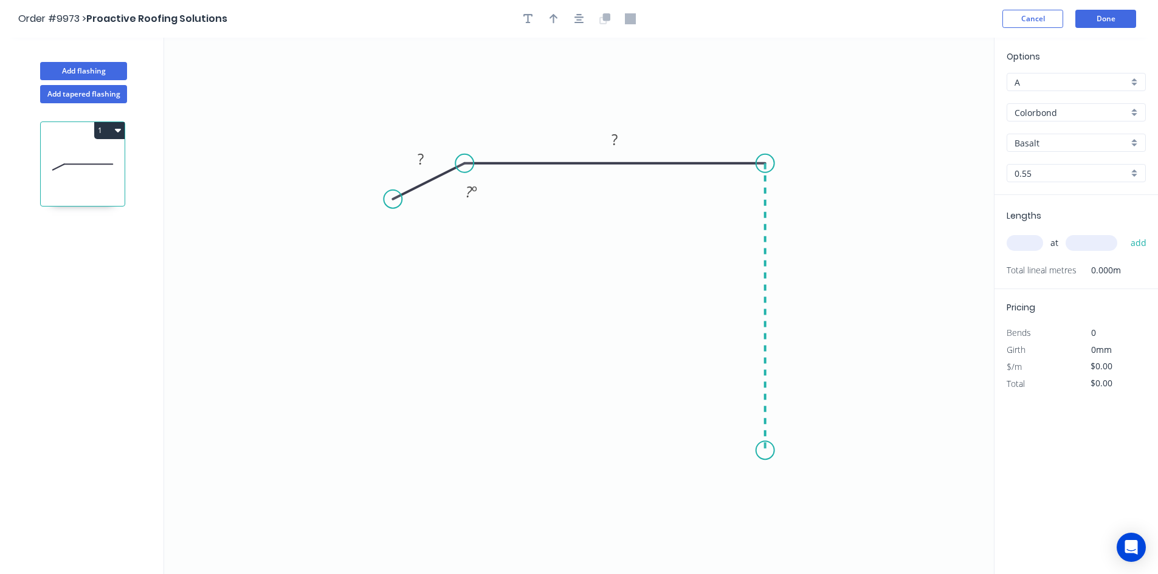
click at [762, 451] on icon "0 ? ? ? º" at bounding box center [579, 306] width 830 height 537
click at [734, 487] on icon "0 ? ? ? ? º" at bounding box center [579, 306] width 830 height 537
click at [734, 488] on circle at bounding box center [734, 486] width 18 height 18
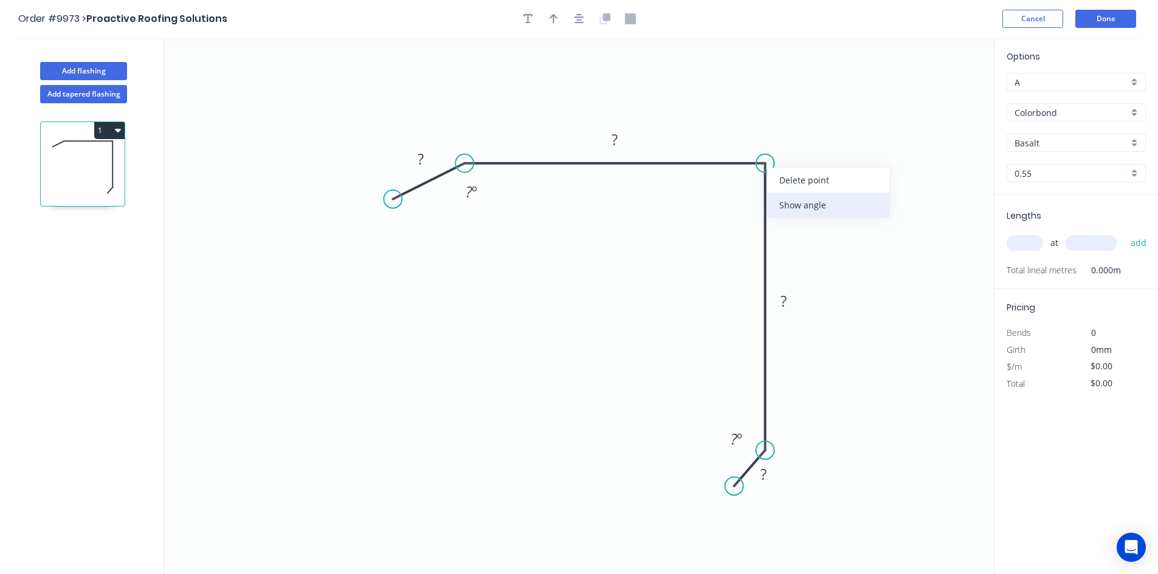
click at [792, 205] on div "Show angle" at bounding box center [828, 205] width 122 height 25
click at [433, 159] on rect at bounding box center [421, 159] width 40 height 25
click at [427, 160] on rect at bounding box center [421, 159] width 24 height 17
type input "$12.45"
click at [547, 22] on button "button" at bounding box center [554, 19] width 18 height 18
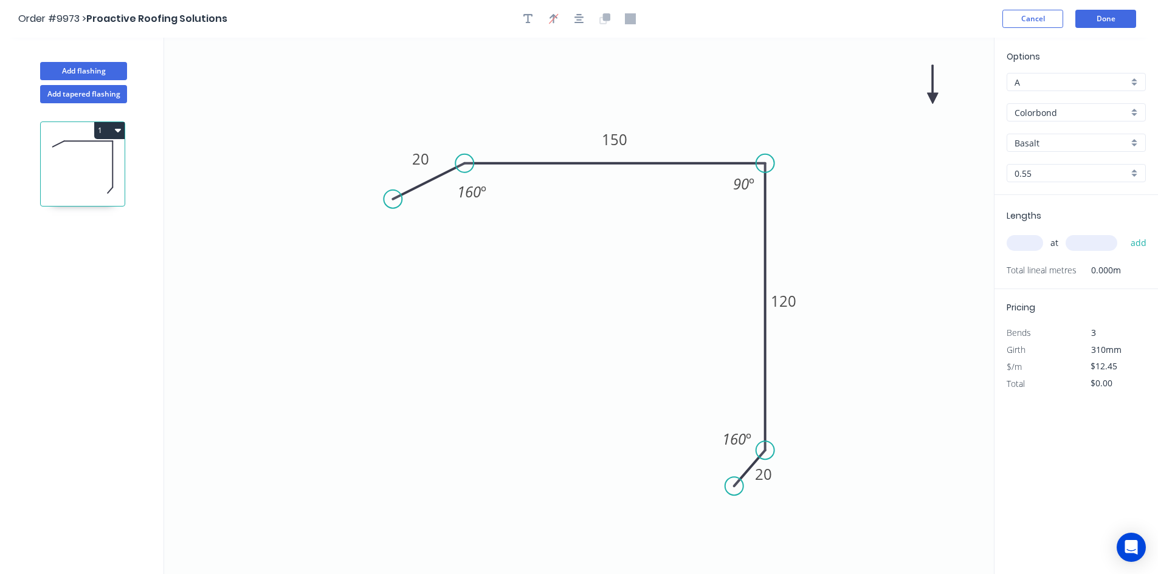
click at [933, 99] on icon at bounding box center [932, 84] width 11 height 39
drag, startPoint x: 933, startPoint y: 99, endPoint x: 828, endPoint y: 108, distance: 105.6
click at [852, 106] on icon at bounding box center [869, 90] width 35 height 35
click at [1077, 146] on input "Basalt" at bounding box center [1072, 143] width 114 height 13
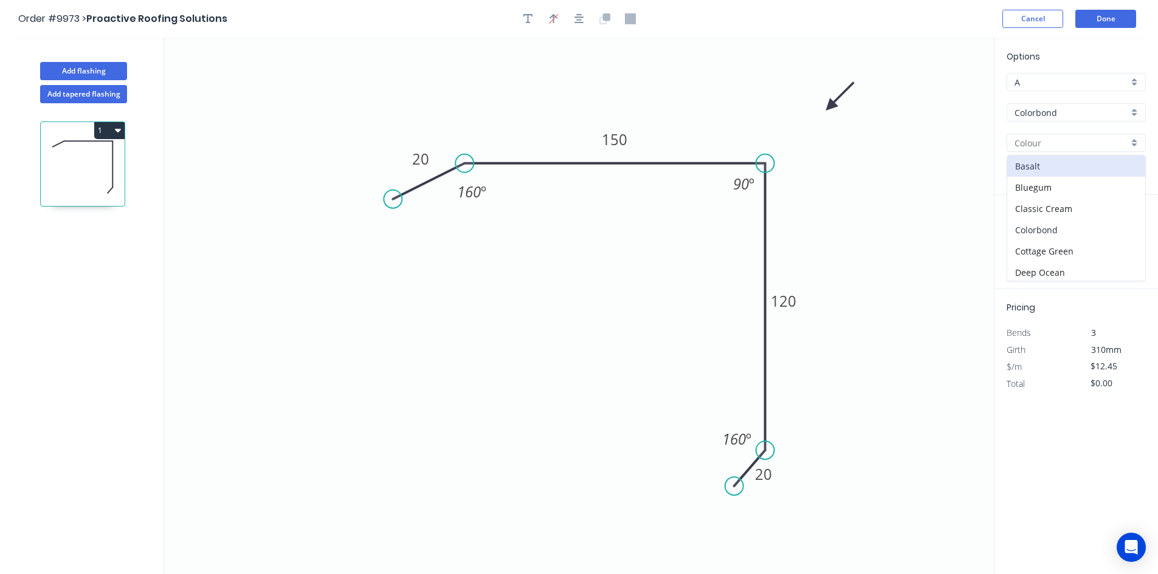
click at [1047, 235] on div "Colorbond" at bounding box center [1076, 229] width 138 height 21
type input "Colorbond"
click at [1031, 249] on input "text" at bounding box center [1025, 243] width 36 height 16
type input "2"
type input "4000"
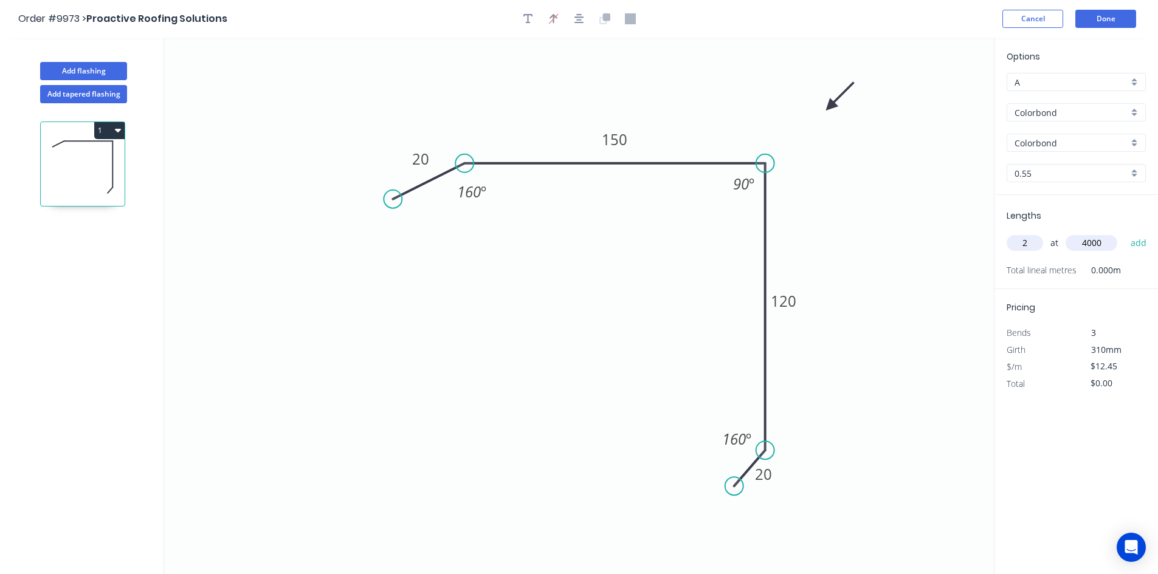
click at [1125, 233] on button "add" at bounding box center [1139, 243] width 29 height 21
type input "$99.60"
type input "4"
type input "3500"
click at [1125, 233] on button "add" at bounding box center [1139, 243] width 29 height 21
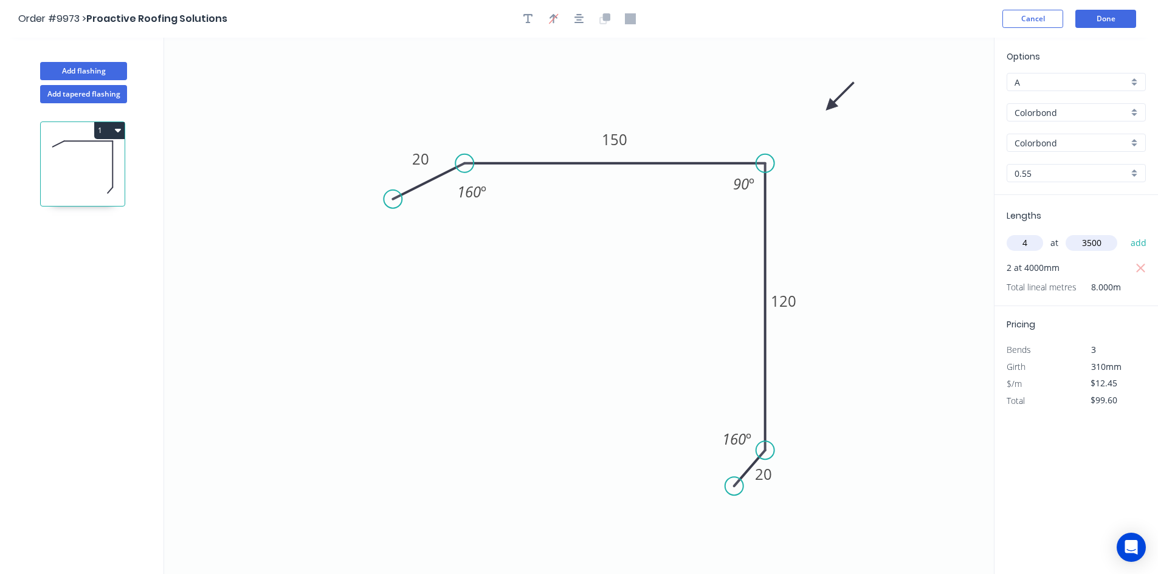
type input "$273.90"
type input "2"
type input "4400"
click at [1125, 233] on button "add" at bounding box center [1139, 243] width 29 height 21
type input "$383.46"
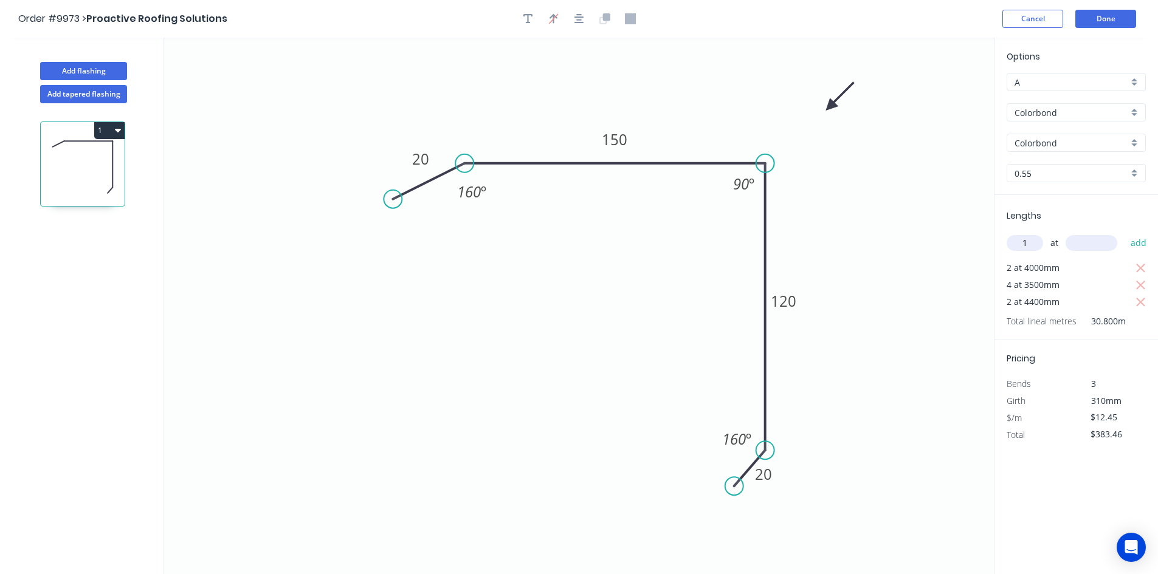
type input "1"
type input "4500"
click at [1125, 233] on button "add" at bounding box center [1139, 243] width 29 height 21
type input "$439.49"
type input "1"
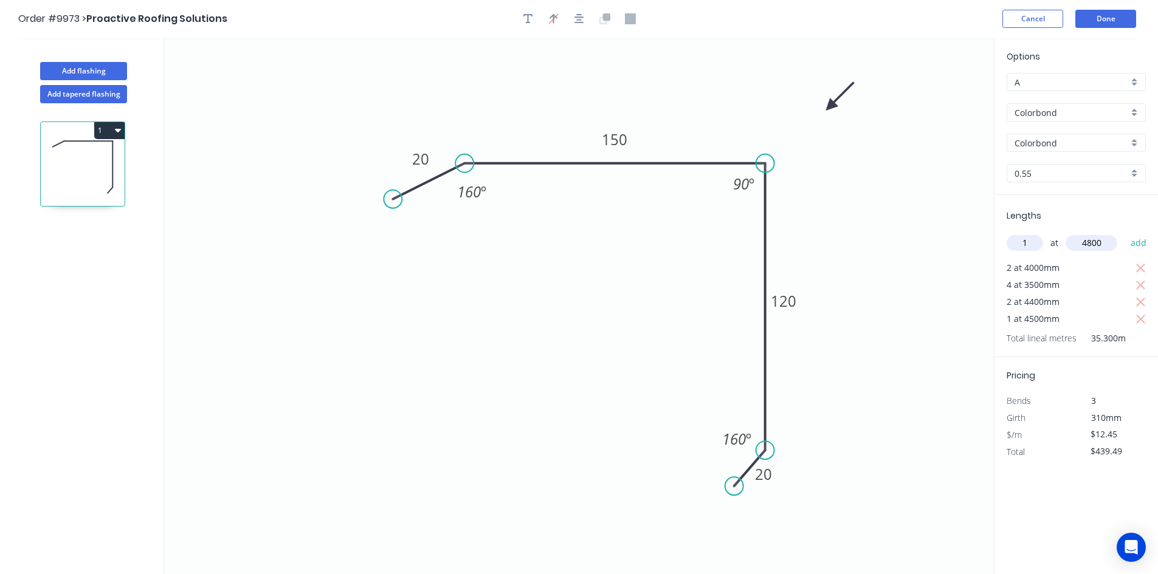
type input "4800"
click at [1125, 233] on button "add" at bounding box center [1139, 243] width 29 height 21
type input "$499.25"
click at [1106, 19] on button "Done" at bounding box center [1105, 19] width 61 height 18
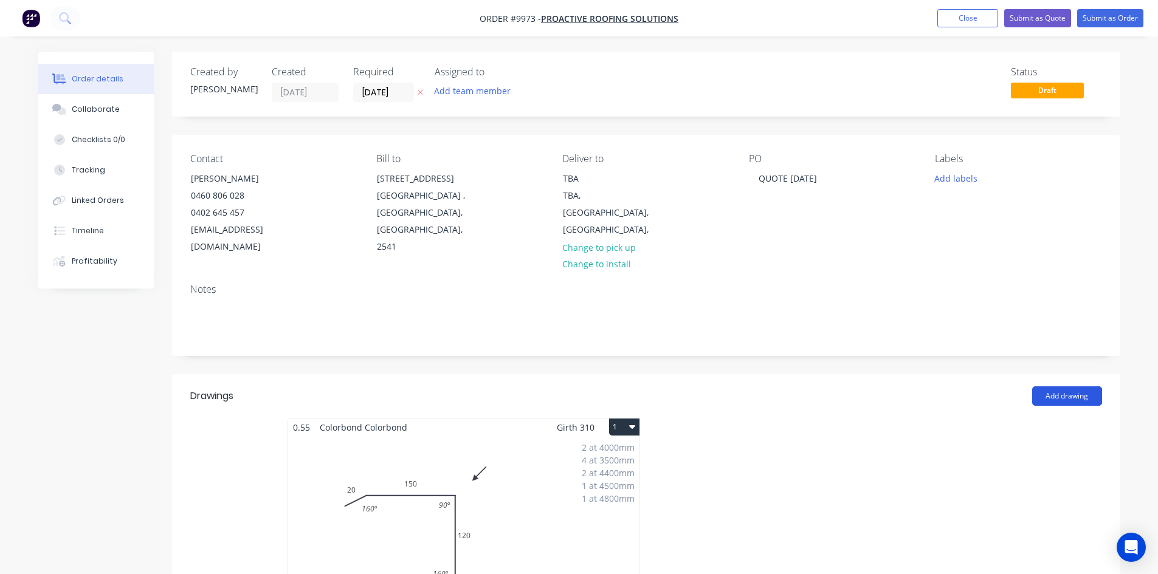
click at [1081, 387] on button "Add drawing" at bounding box center [1067, 396] width 70 height 19
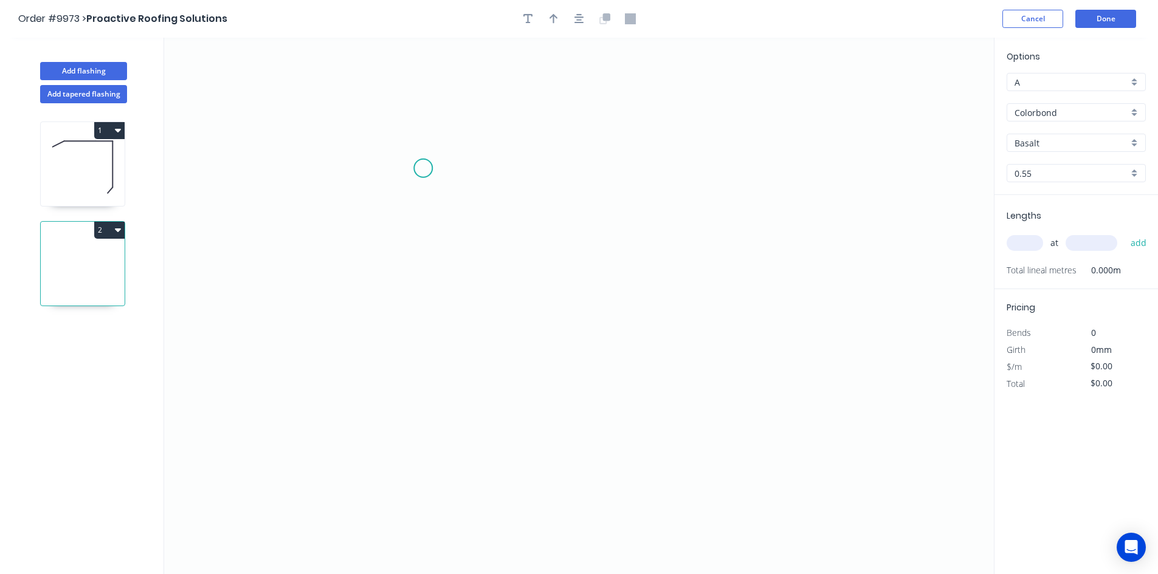
click at [423, 168] on icon "0" at bounding box center [579, 306] width 830 height 537
click at [522, 168] on icon at bounding box center [472, 168] width 99 height 0
click at [521, 392] on icon "0 ?" at bounding box center [579, 306] width 830 height 537
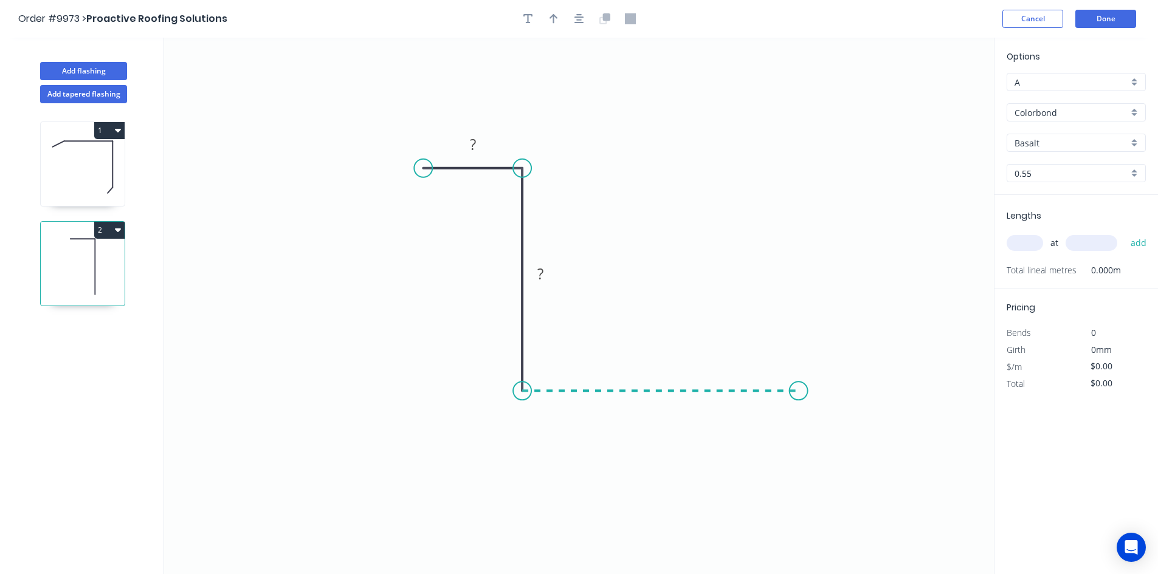
click at [800, 401] on icon "0 ? ?" at bounding box center [579, 306] width 830 height 537
click at [844, 410] on icon "0 ? ? ?" at bounding box center [579, 306] width 830 height 537
click at [844, 410] on circle at bounding box center [844, 410] width 18 height 18
drag, startPoint x: 677, startPoint y: 400, endPoint x: 694, endPoint y: 333, distance: 69.7
click at [695, 348] on rect at bounding box center [677, 360] width 40 height 25
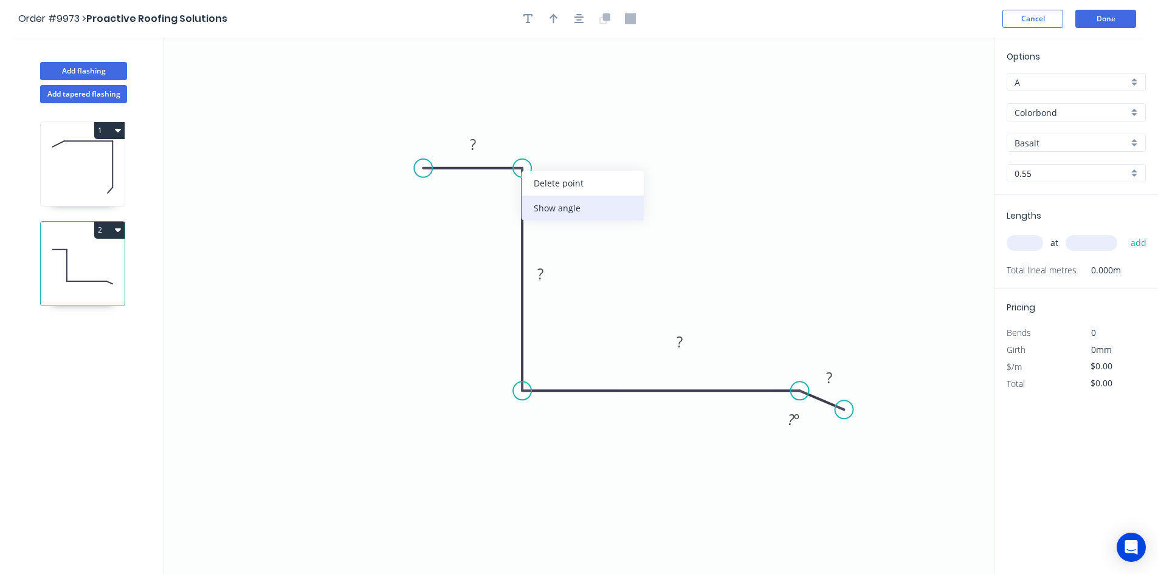
click at [554, 205] on div "Show angle" at bounding box center [583, 208] width 122 height 25
click at [554, 433] on div "Show angle" at bounding box center [584, 433] width 122 height 25
click at [477, 143] on rect at bounding box center [473, 145] width 24 height 17
type input "$10.14"
click at [1057, 139] on input "Basalt" at bounding box center [1072, 143] width 114 height 13
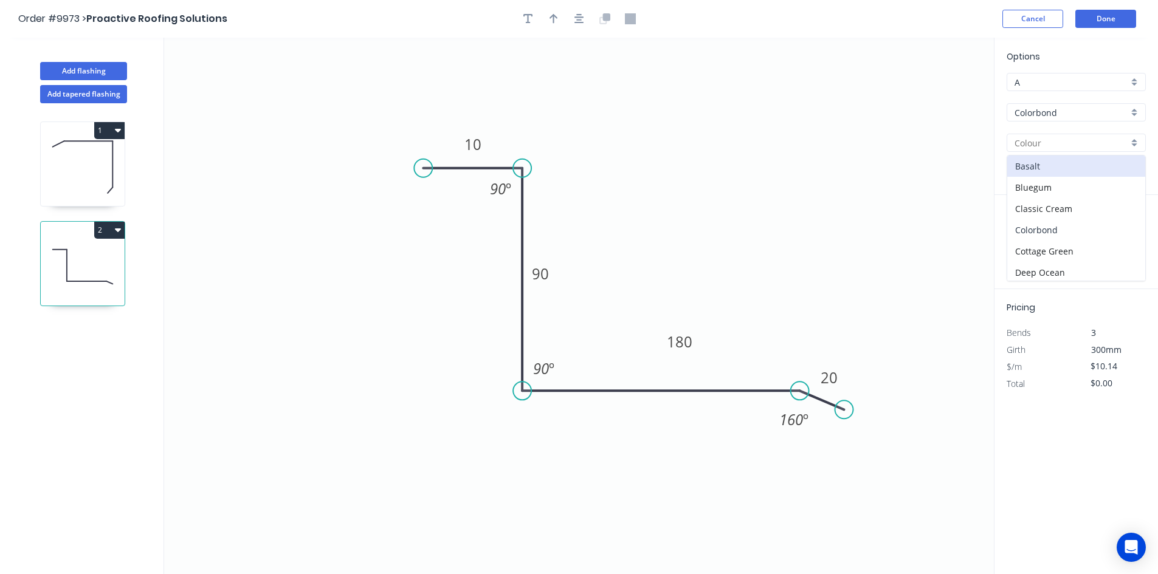
click at [1041, 226] on div "Colorbond" at bounding box center [1076, 229] width 138 height 21
type input "Colorbond"
click at [1028, 236] on input "text" at bounding box center [1025, 243] width 36 height 16
type input "1"
type input "1000"
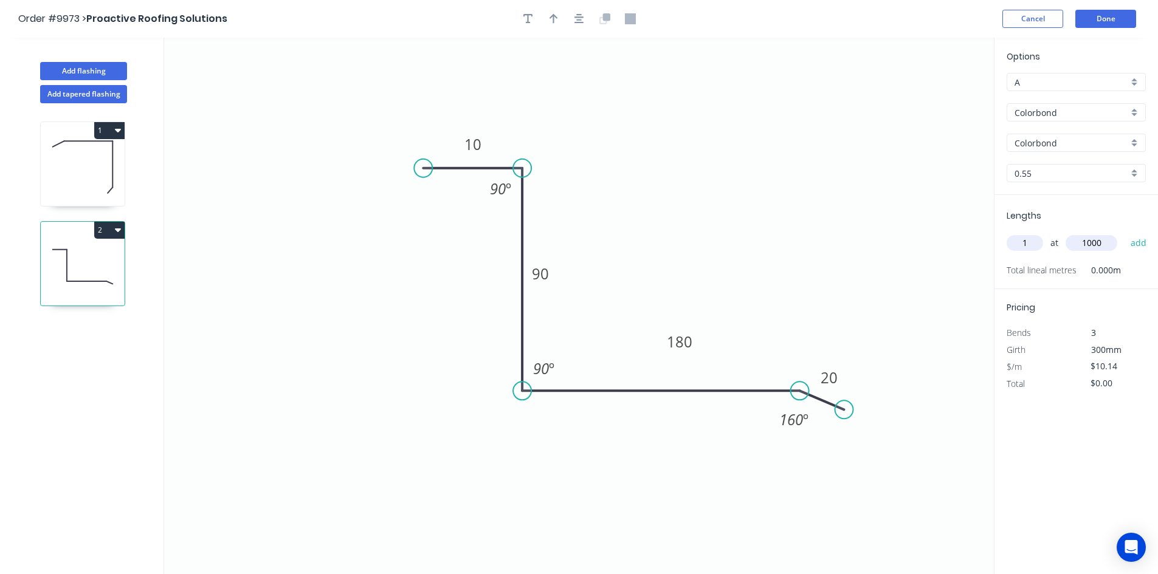
click at [1125, 233] on button "add" at bounding box center [1139, 243] width 29 height 21
type input "$10.14"
click at [550, 19] on icon "button" at bounding box center [554, 18] width 9 height 11
drag, startPoint x: 931, startPoint y: 97, endPoint x: 833, endPoint y: 179, distance: 127.7
click at [868, 159] on icon at bounding box center [873, 139] width 11 height 39
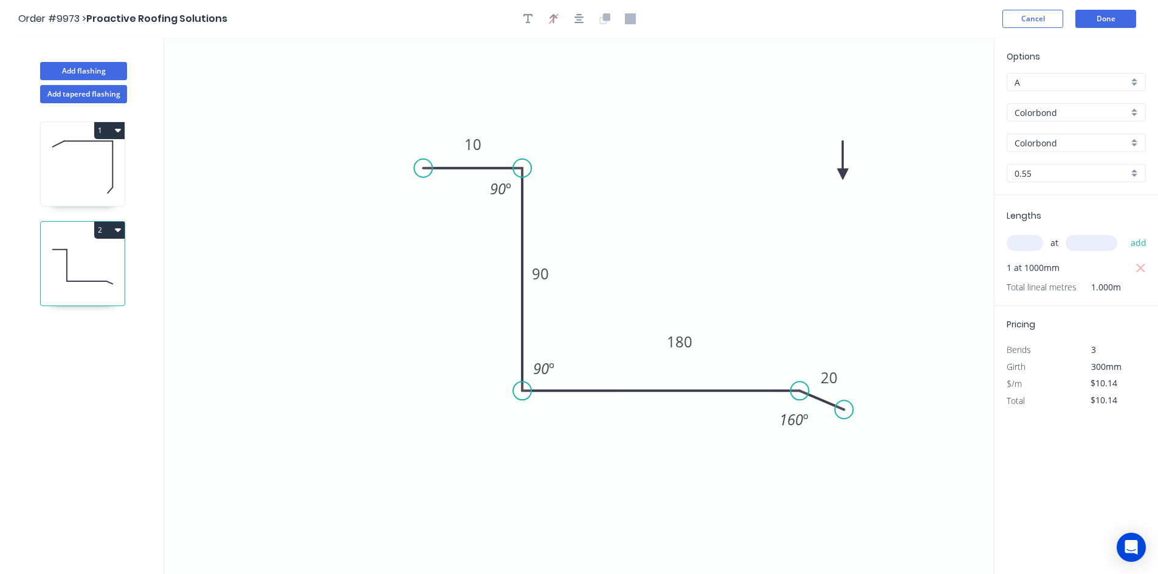
click at [844, 170] on icon at bounding box center [843, 160] width 11 height 39
drag, startPoint x: 844, startPoint y: 171, endPoint x: 835, endPoint y: 189, distance: 20.4
click at [835, 187] on icon at bounding box center [852, 169] width 35 height 35
click at [1116, 23] on button "Done" at bounding box center [1105, 19] width 61 height 18
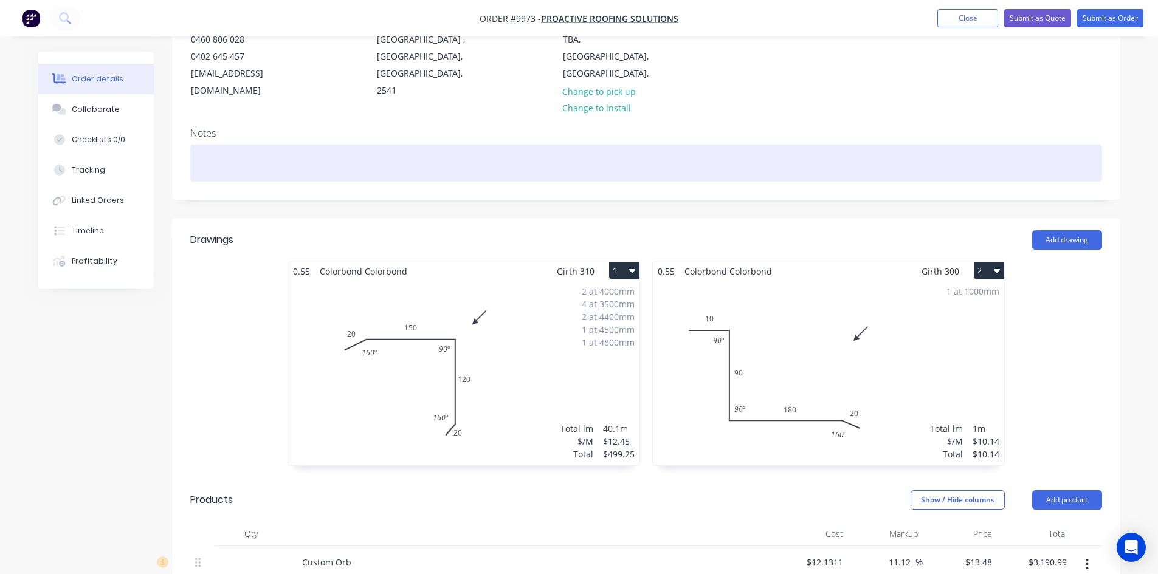
scroll to position [182, 0]
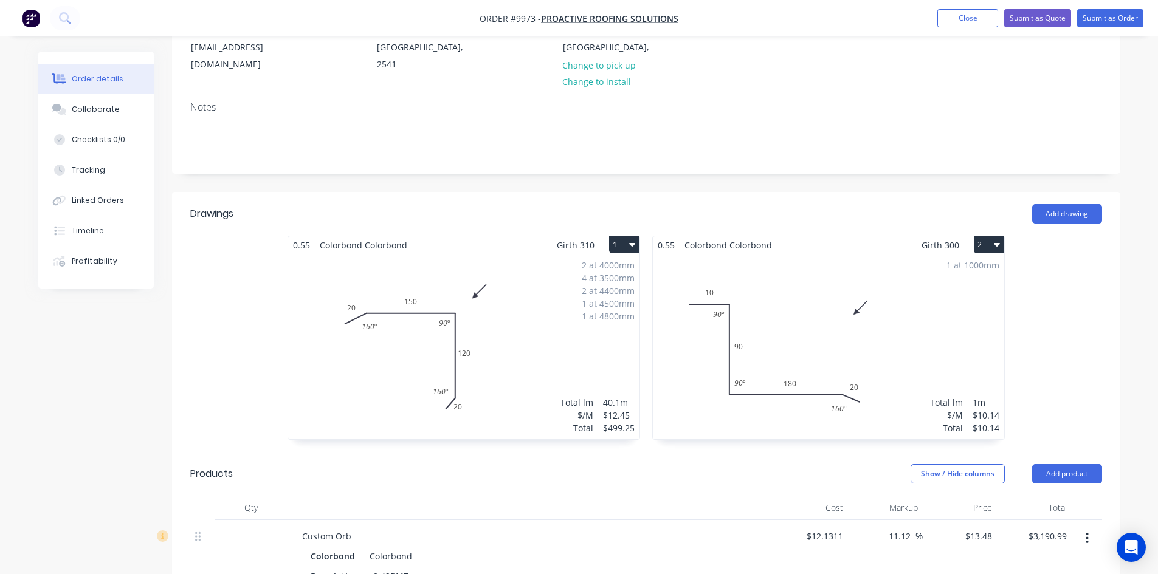
click at [985, 236] on button "2" at bounding box center [989, 244] width 30 height 17
click at [960, 290] on div "Duplicate" at bounding box center [947, 299] width 94 height 18
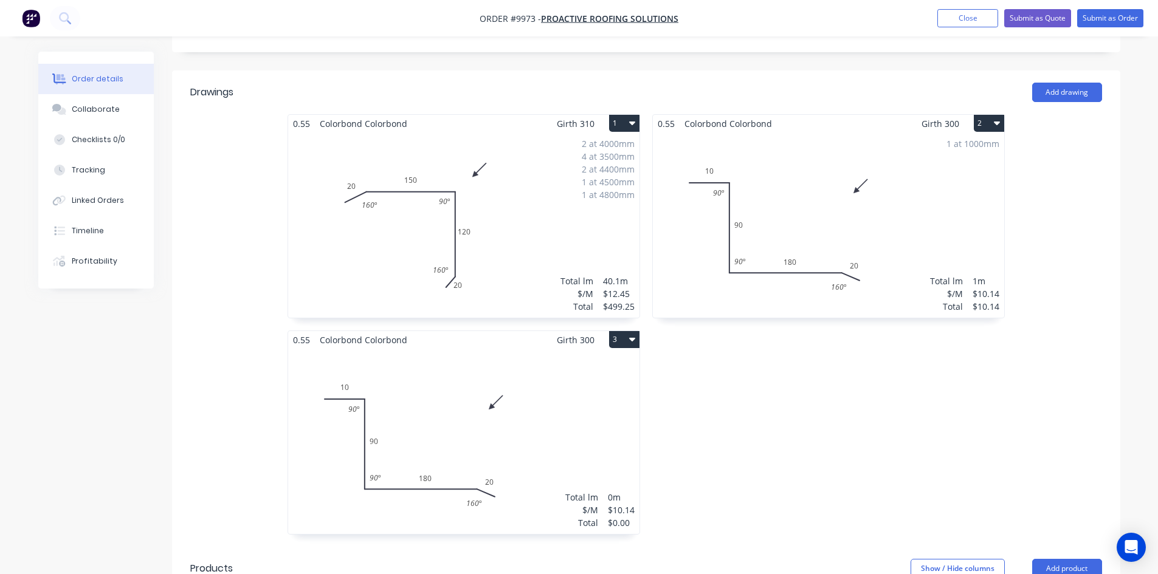
click at [508, 366] on div "Total lm $/M Total 0m $10.14 $0.00" at bounding box center [463, 441] width 351 height 185
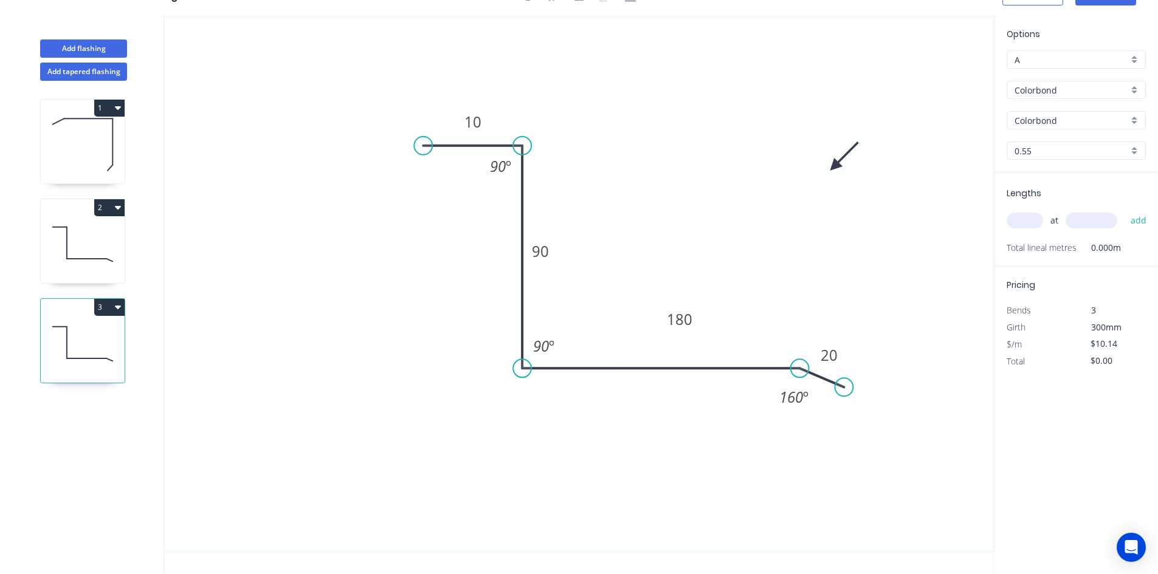
scroll to position [22, 0]
click at [441, 171] on div "Delete point" at bounding box center [482, 162] width 122 height 25
type input "$0.00"
drag, startPoint x: 526, startPoint y: 230, endPoint x: 588, endPoint y: 195, distance: 71.0
click at [588, 195] on rect at bounding box center [582, 205] width 40 height 25
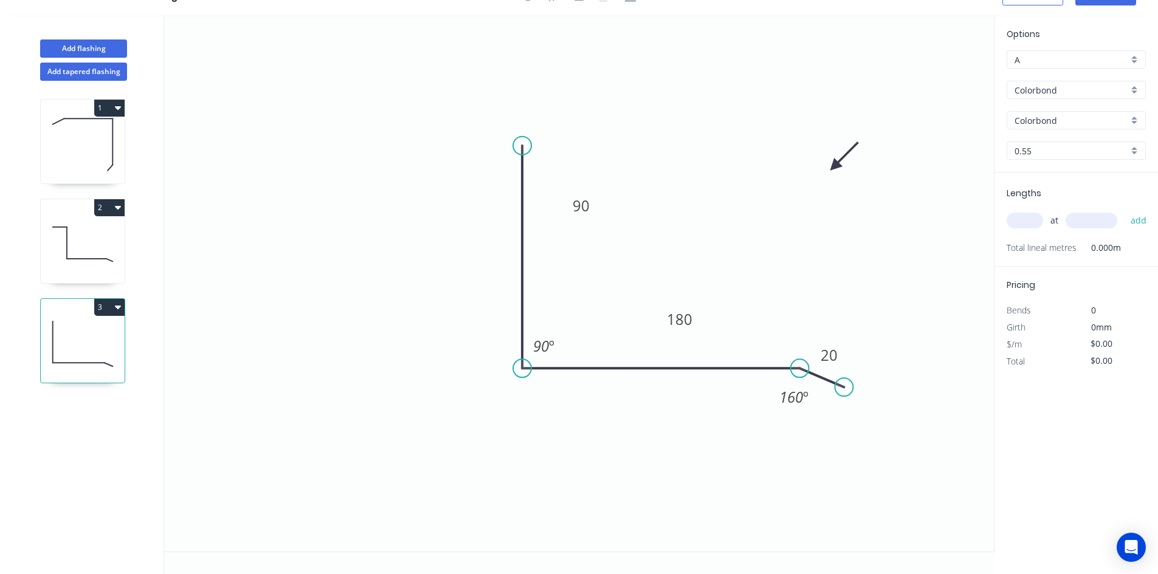
click at [1023, 218] on input "text" at bounding box center [1025, 221] width 36 height 16
type input "1"
type input "3400"
click at [1125, 210] on button "add" at bounding box center [1139, 220] width 29 height 21
type input "1"
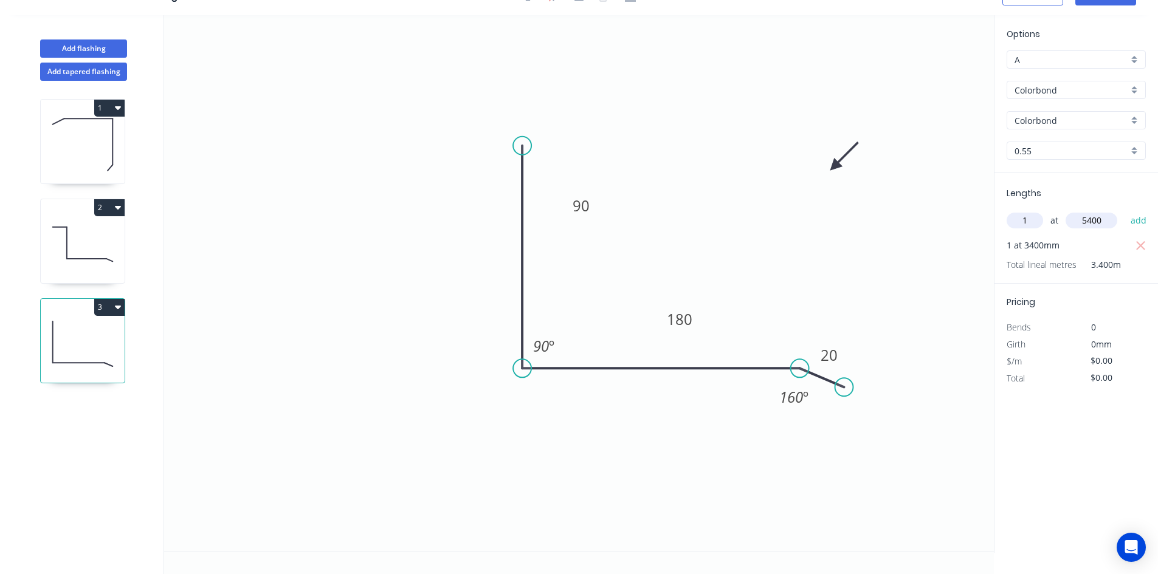
type input "5400"
click at [1125, 210] on button "add" at bounding box center [1139, 220] width 29 height 21
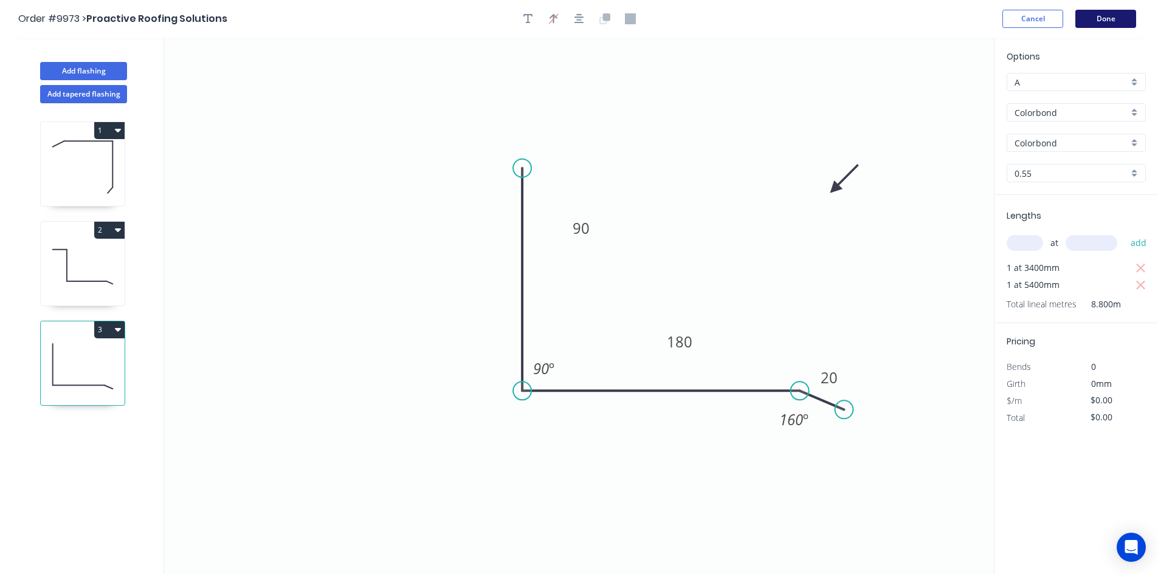
click at [1096, 22] on button "Done" at bounding box center [1105, 19] width 61 height 18
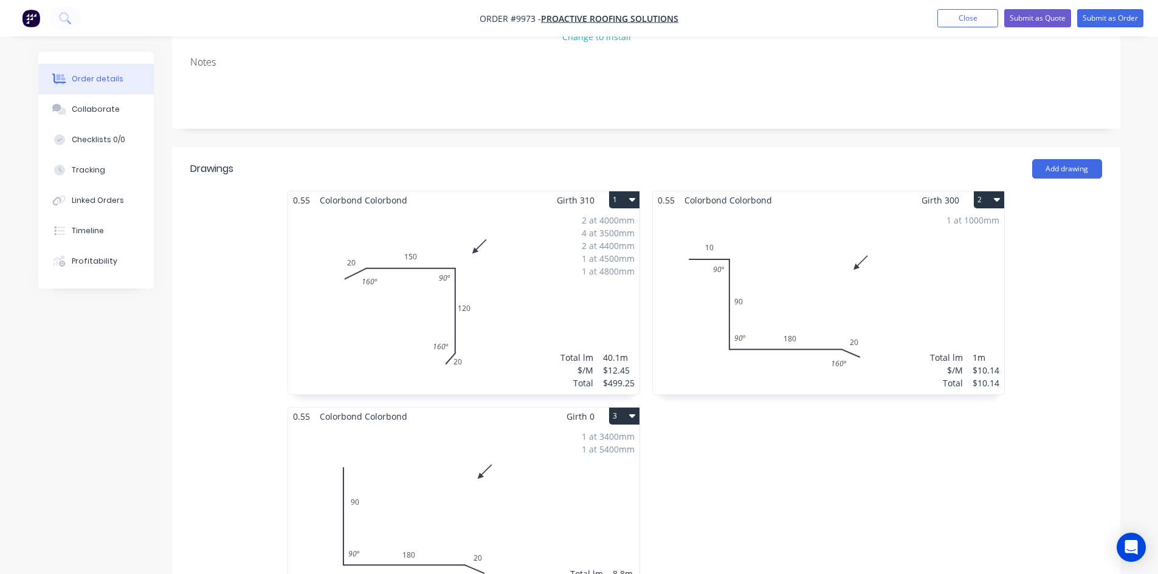
scroll to position [304, 0]
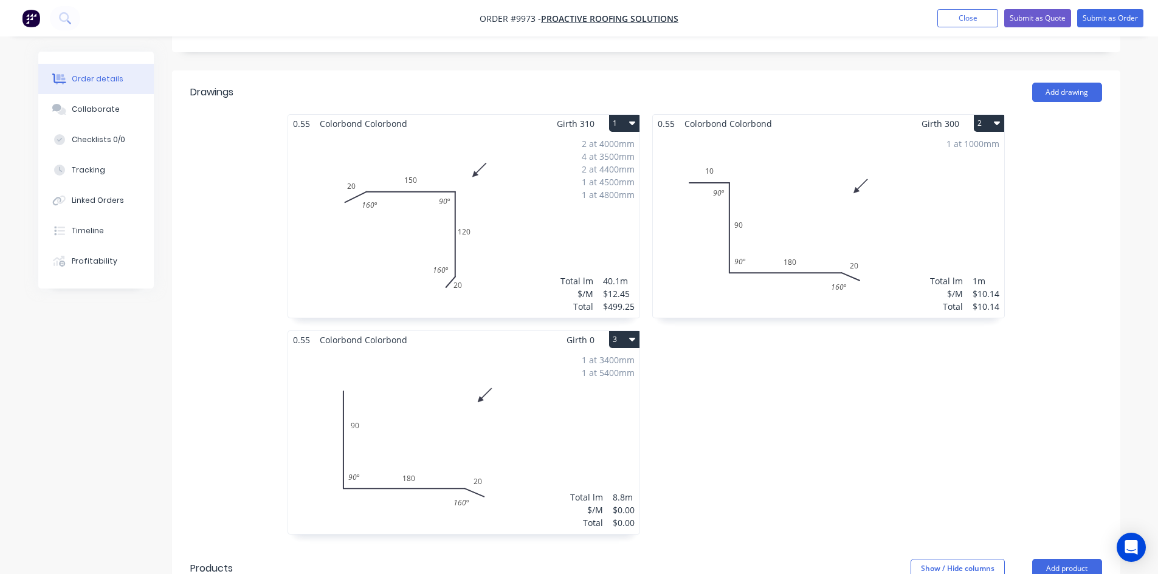
click at [614, 331] on button "3" at bounding box center [624, 339] width 30 height 17
click at [581, 385] on div "Duplicate" at bounding box center [582, 394] width 94 height 18
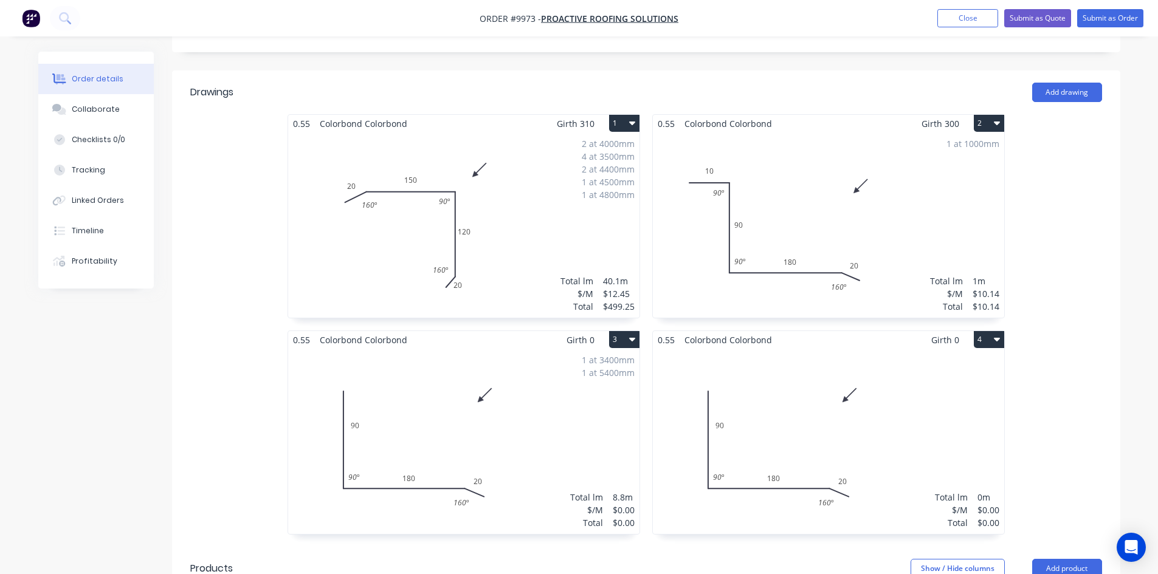
click at [731, 353] on div "Total lm $/M Total 0m $0.00 $0.00" at bounding box center [828, 441] width 351 height 185
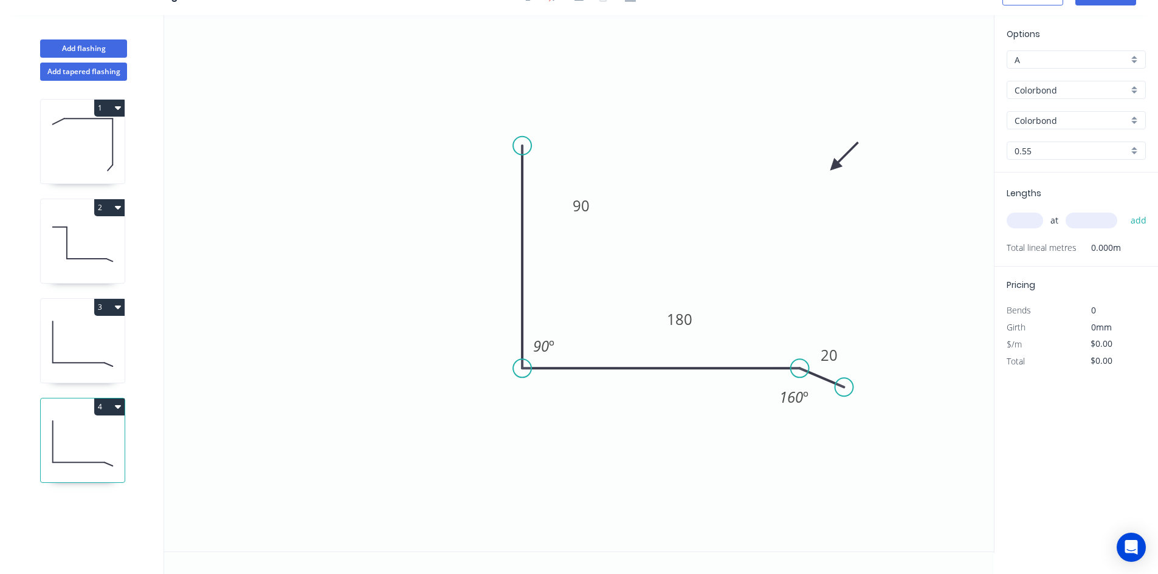
scroll to position [22, 0]
type input "$9.07"
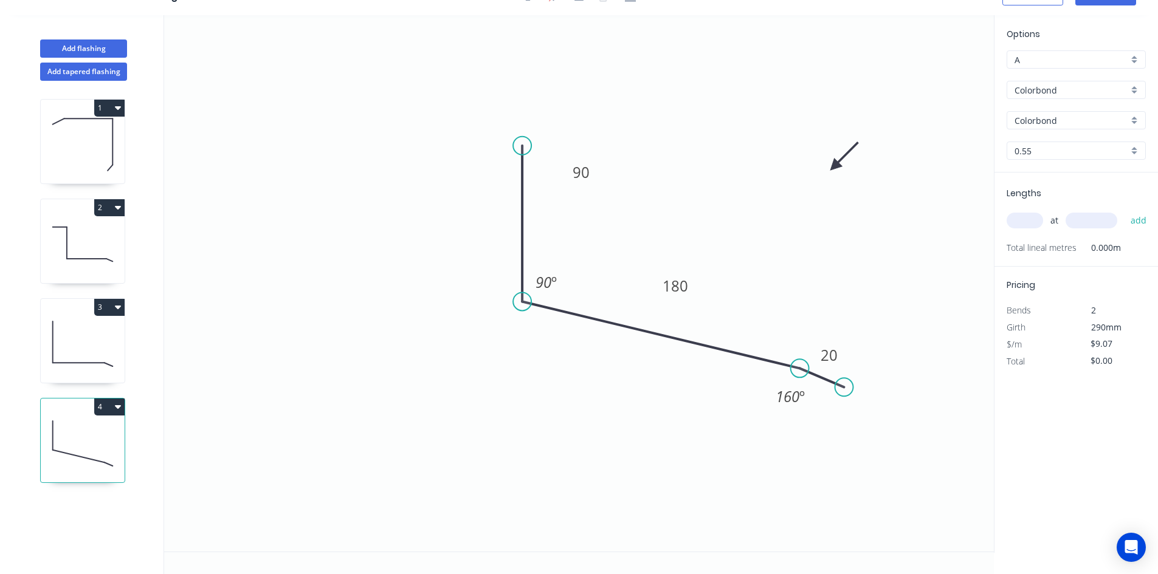
drag, startPoint x: 523, startPoint y: 367, endPoint x: 521, endPoint y: 302, distance: 65.1
click at [521, 302] on circle at bounding box center [522, 301] width 18 height 18
drag, startPoint x: 528, startPoint y: 140, endPoint x: 524, endPoint y: 90, distance: 50.6
click at [524, 90] on circle at bounding box center [522, 90] width 18 height 18
click at [545, 285] on tspan "90" at bounding box center [544, 282] width 16 height 20
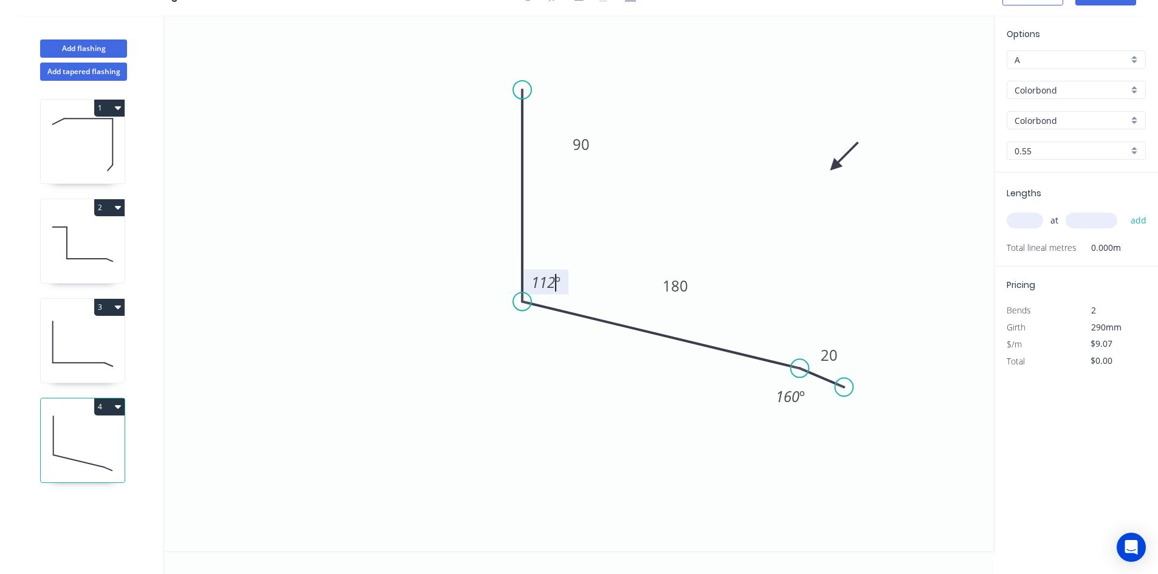
click at [1034, 216] on input "text" at bounding box center [1025, 221] width 36 height 16
type input "2"
type input "4400"
click at [1125, 210] on button "add" at bounding box center [1139, 220] width 29 height 21
type input "$79.82"
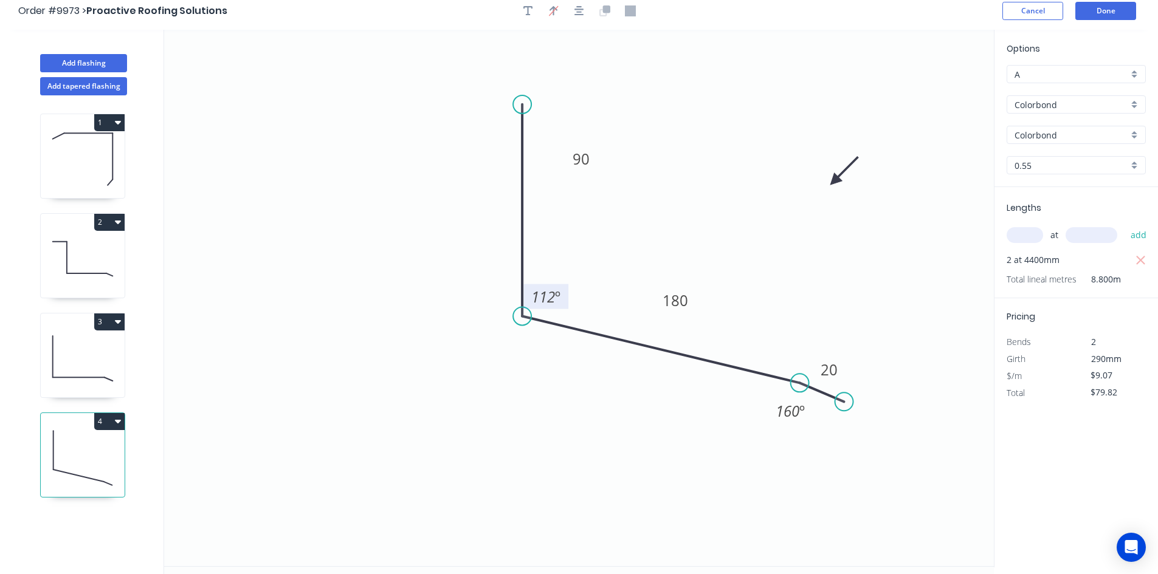
scroll to position [0, 0]
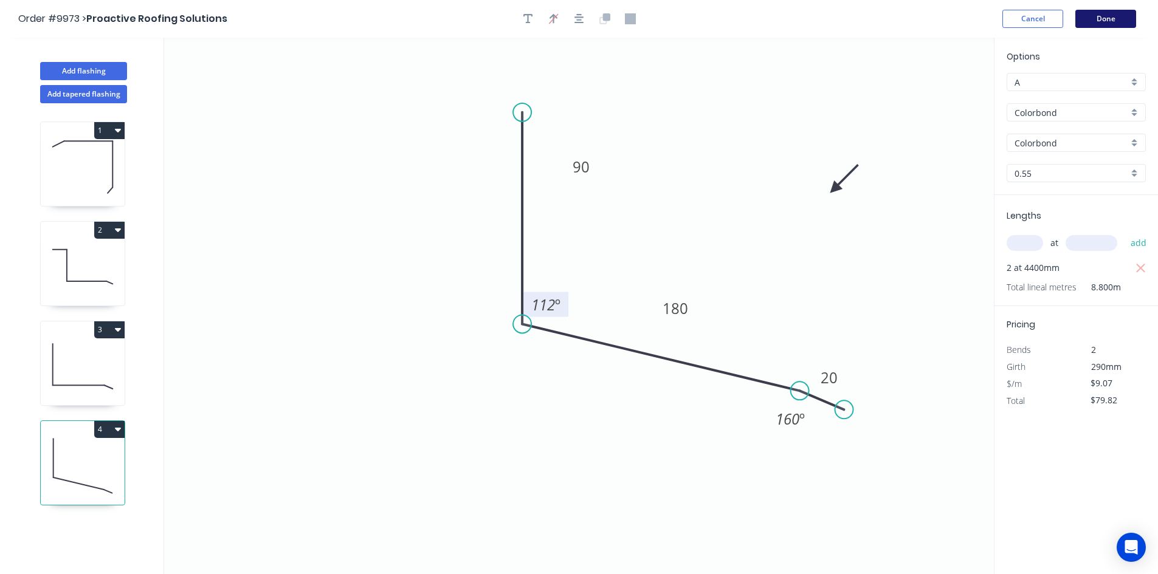
click at [1107, 21] on button "Done" at bounding box center [1105, 19] width 61 height 18
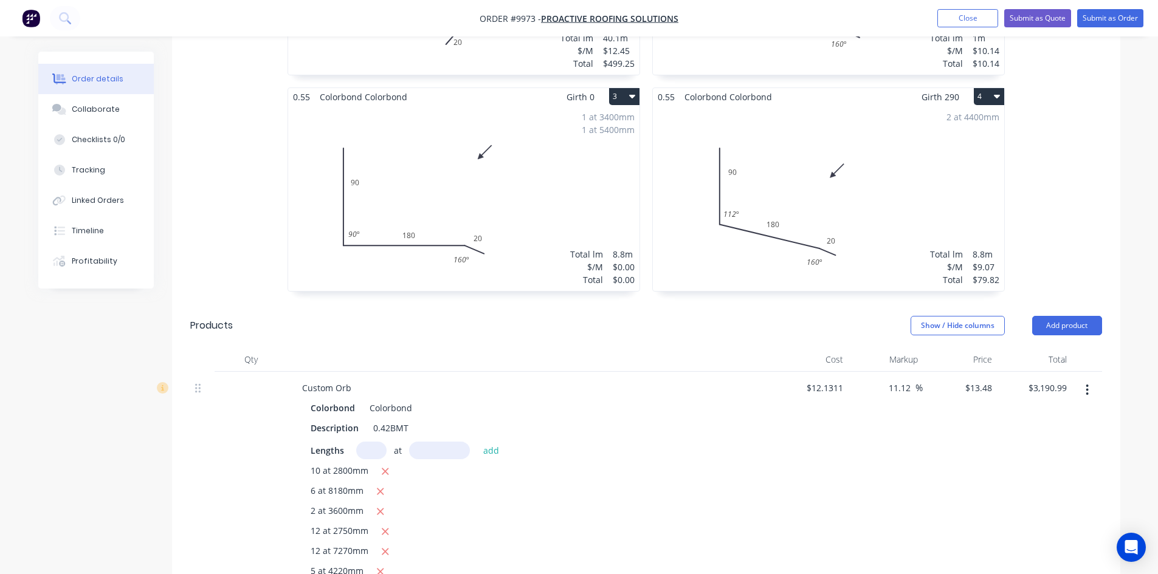
scroll to position [851, 0]
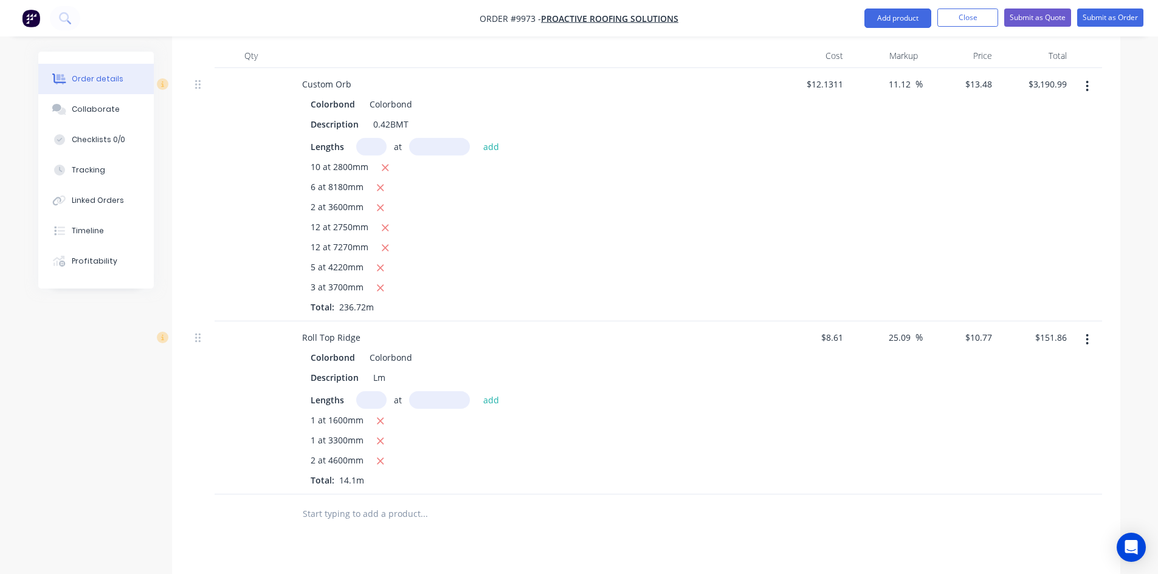
click at [327, 502] on input "text" at bounding box center [423, 514] width 243 height 24
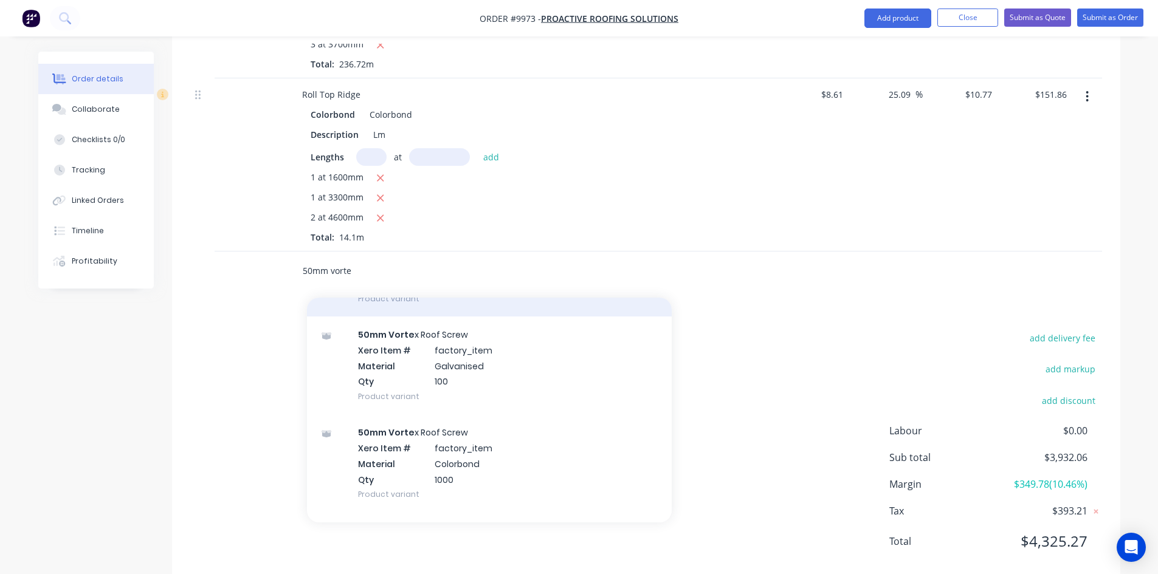
scroll to position [426, 0]
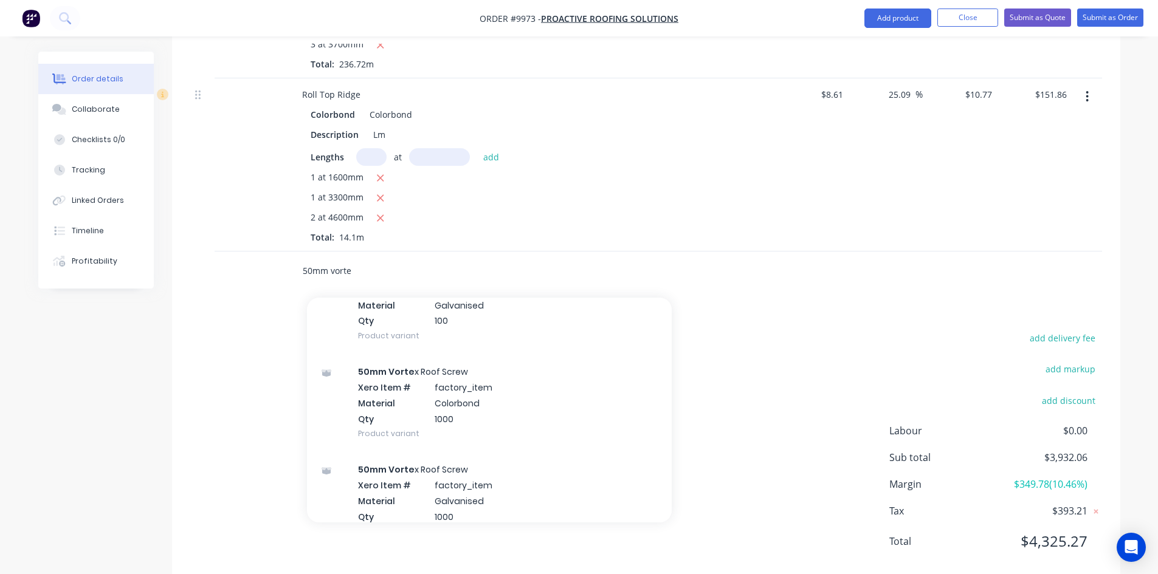
type input "50mm vorte"
click at [403, 392] on div "50mm Vorte x Roof Screw Xero Item # factory_item Material Colorbond Qty 1000 Pr…" at bounding box center [489, 403] width 365 height 98
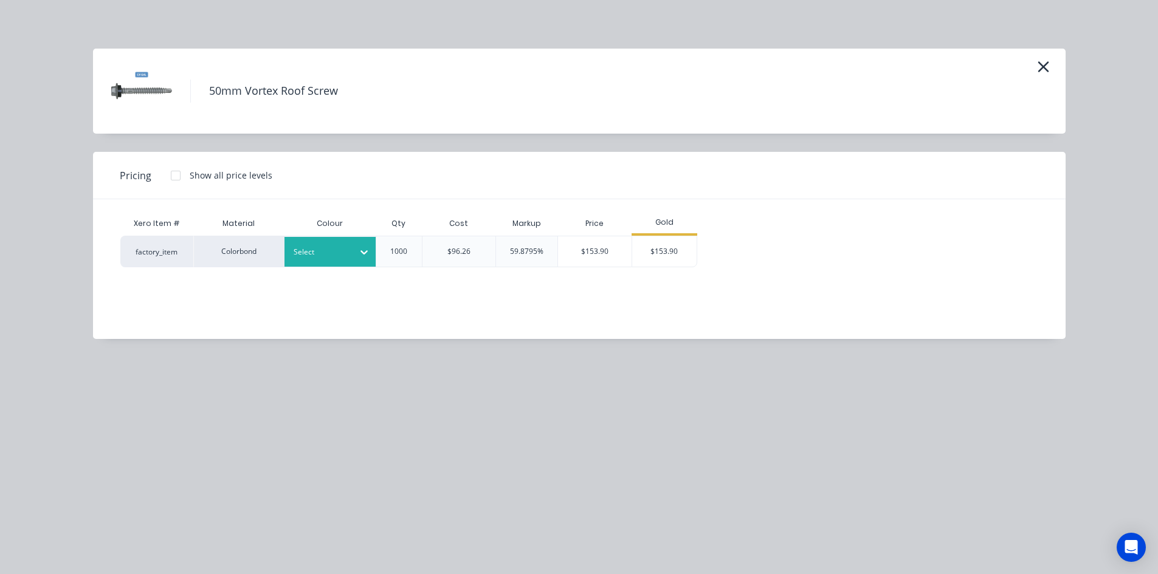
click at [325, 253] on div at bounding box center [321, 252] width 55 height 13
click at [664, 254] on div "$153.90" at bounding box center [664, 251] width 65 height 30
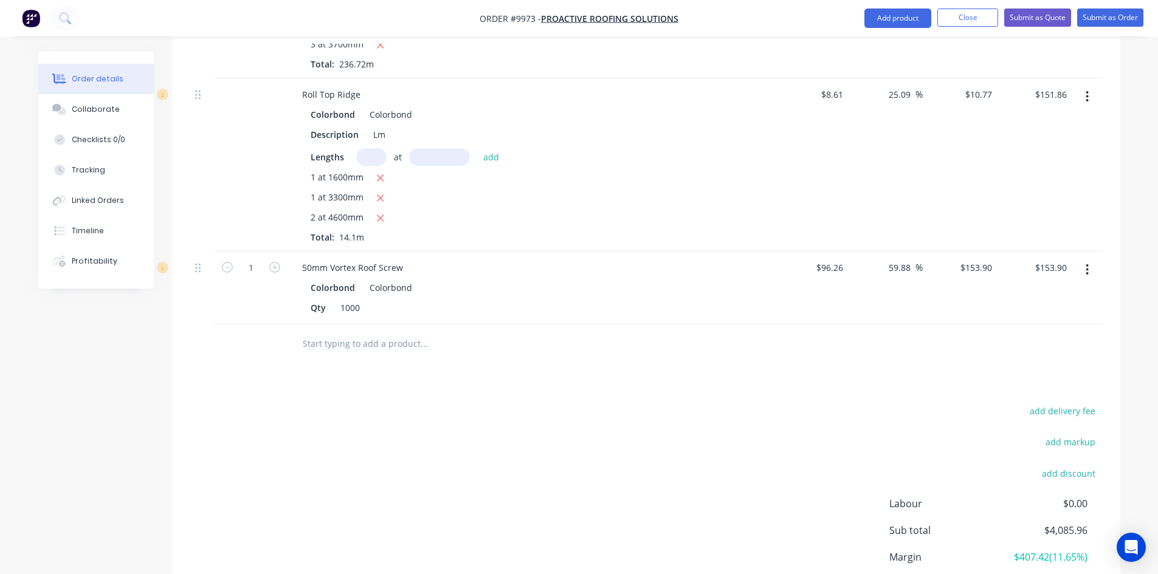
click at [354, 332] on input "text" at bounding box center [423, 344] width 243 height 24
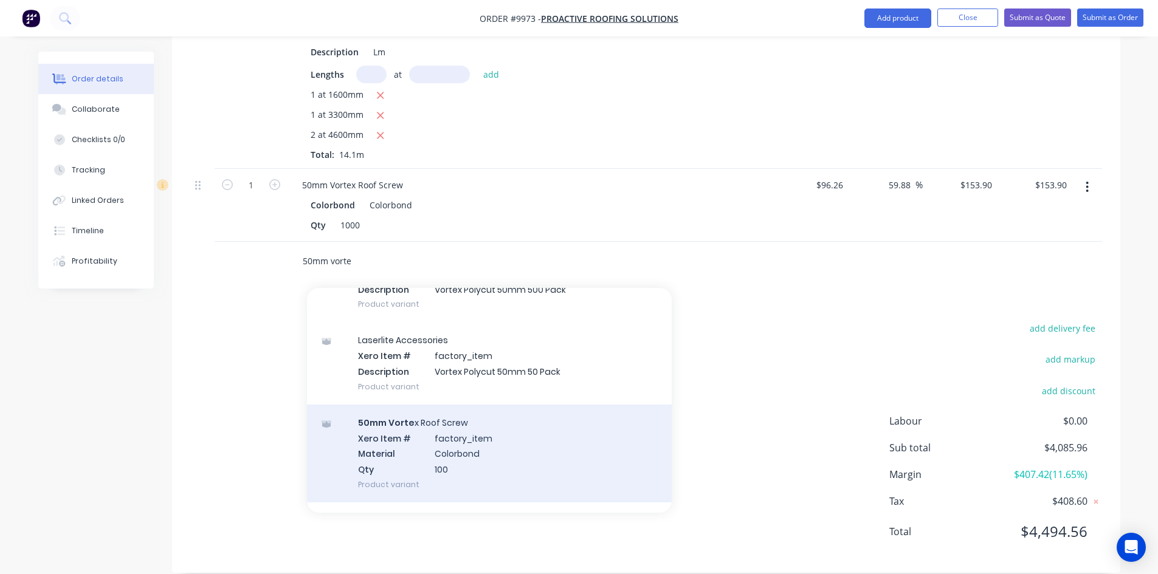
scroll to position [243, 0]
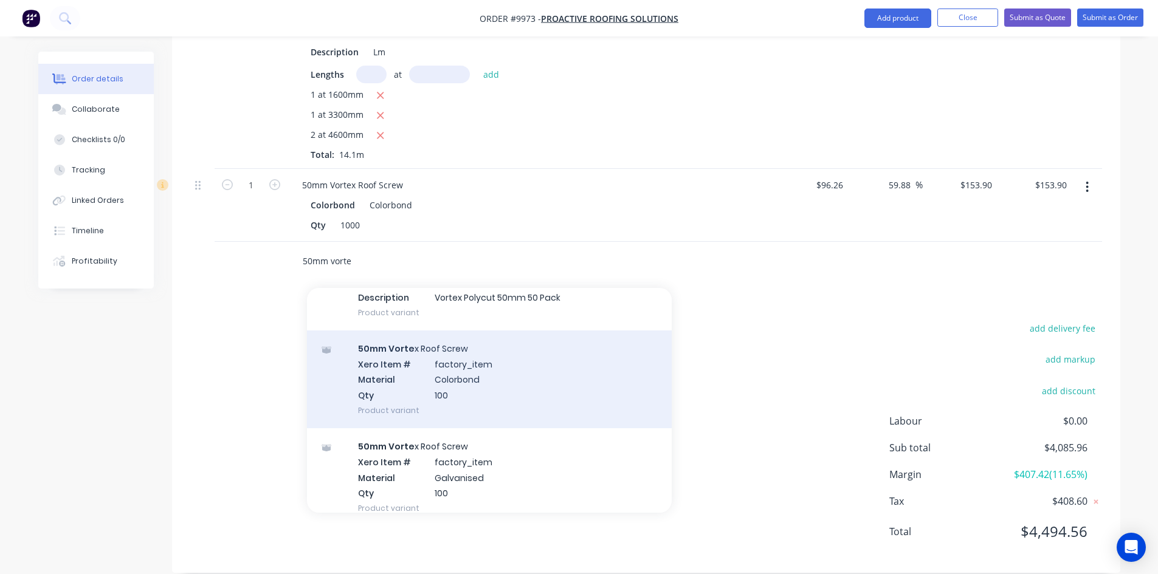
type input "50mm vorte"
click at [461, 362] on div "50mm Vorte x Roof Screw Xero Item # factory_item Material Colorbond Qty 100 Pro…" at bounding box center [489, 380] width 365 height 98
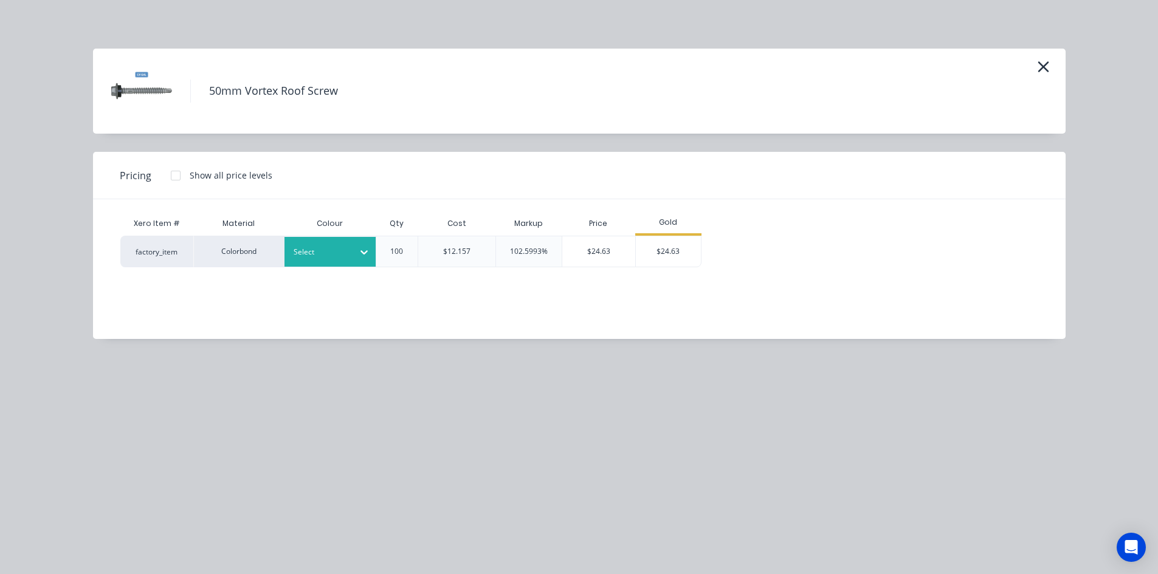
click at [313, 258] on div at bounding box center [321, 252] width 55 height 13
click at [677, 257] on div "$24.63" at bounding box center [668, 251] width 65 height 30
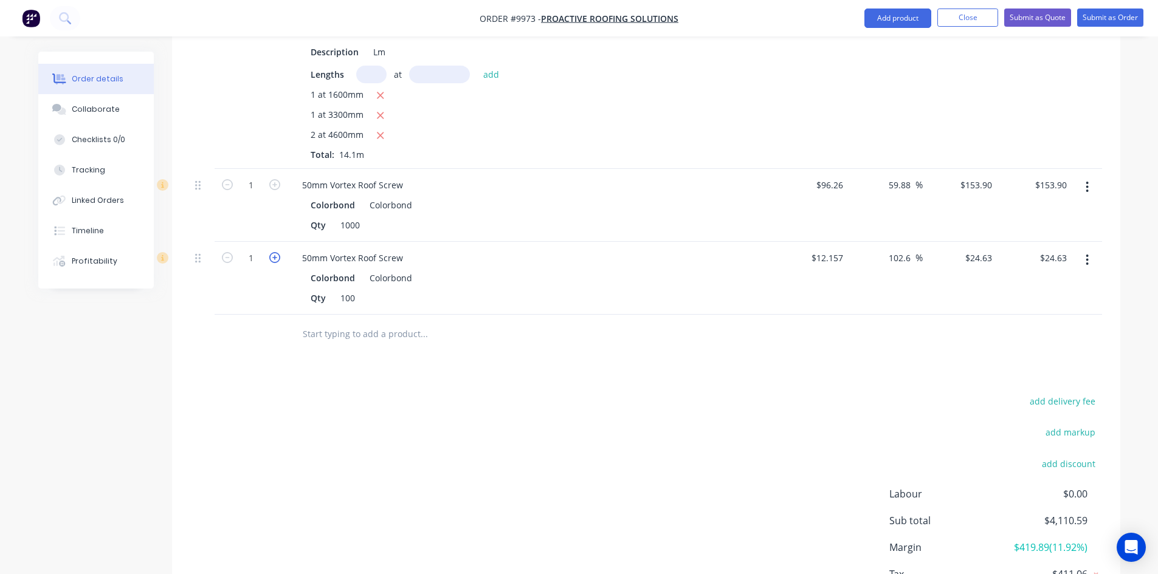
click at [269, 252] on icon "button" at bounding box center [274, 257] width 11 height 11
type input "2"
type input "$49.26"
click at [271, 252] on icon "button" at bounding box center [274, 257] width 11 height 11
type input "3"
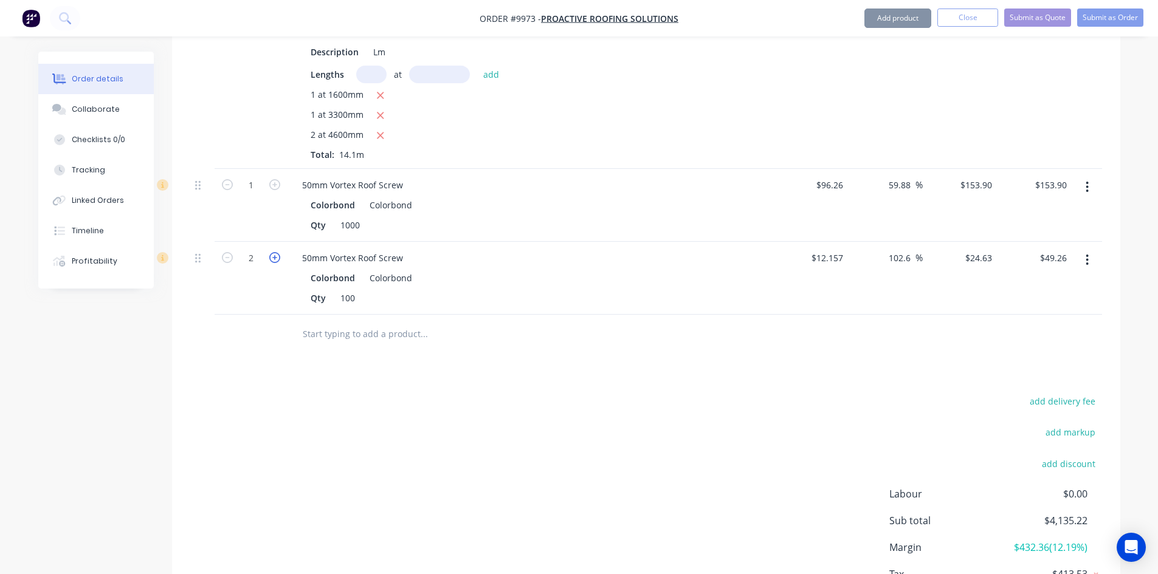
type input "$73.89"
click at [297, 323] on div at bounding box center [474, 334] width 365 height 24
click at [309, 322] on input "text" at bounding box center [423, 334] width 243 height 24
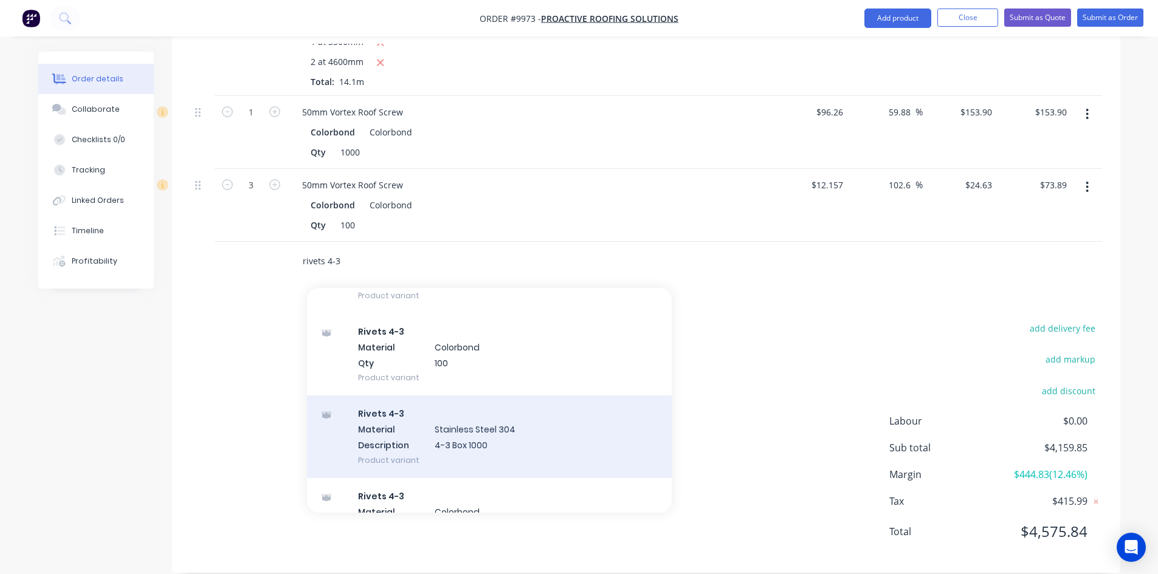
scroll to position [122, 0]
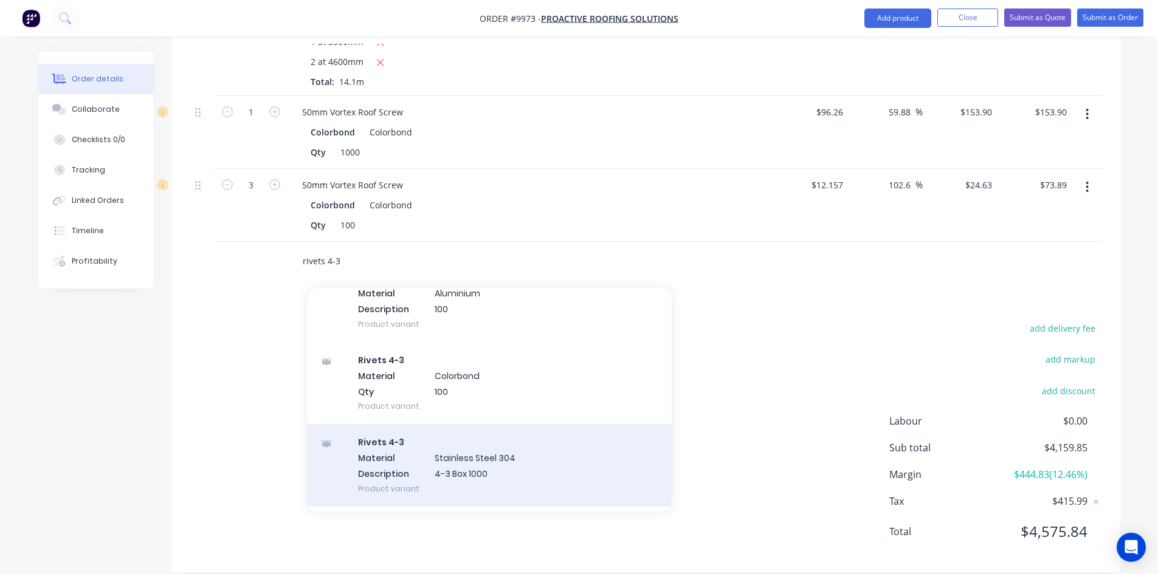
type input "rivets 4-3"
click at [389, 378] on div "Rivets 4-3 Material Colorbond Qty 100 Product variant" at bounding box center [489, 383] width 365 height 82
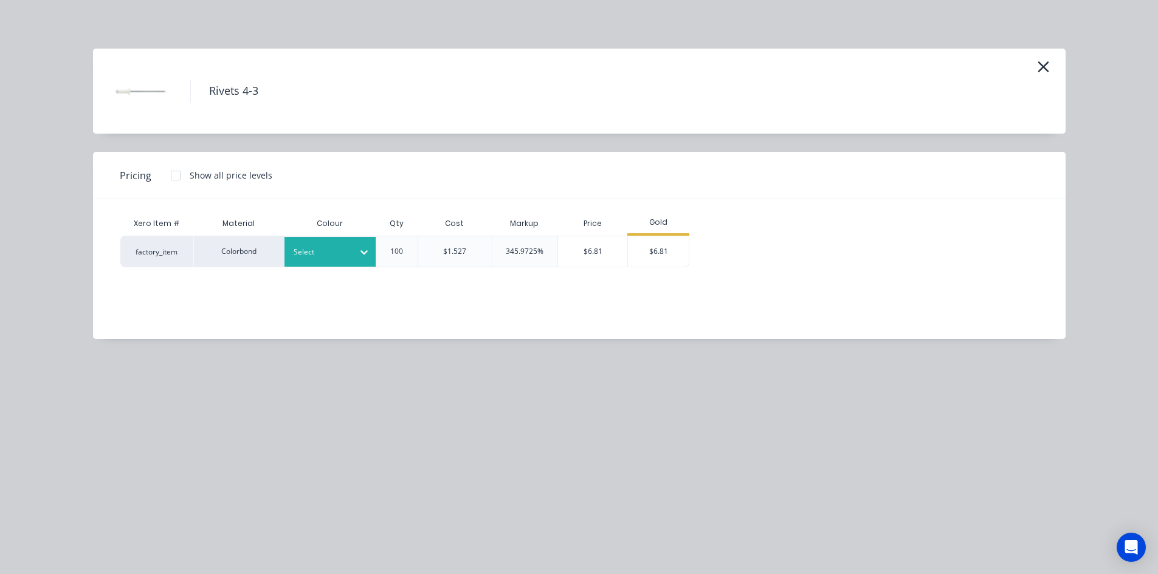
click at [325, 257] on div at bounding box center [321, 252] width 55 height 13
click at [676, 261] on div "$6.81" at bounding box center [658, 251] width 61 height 30
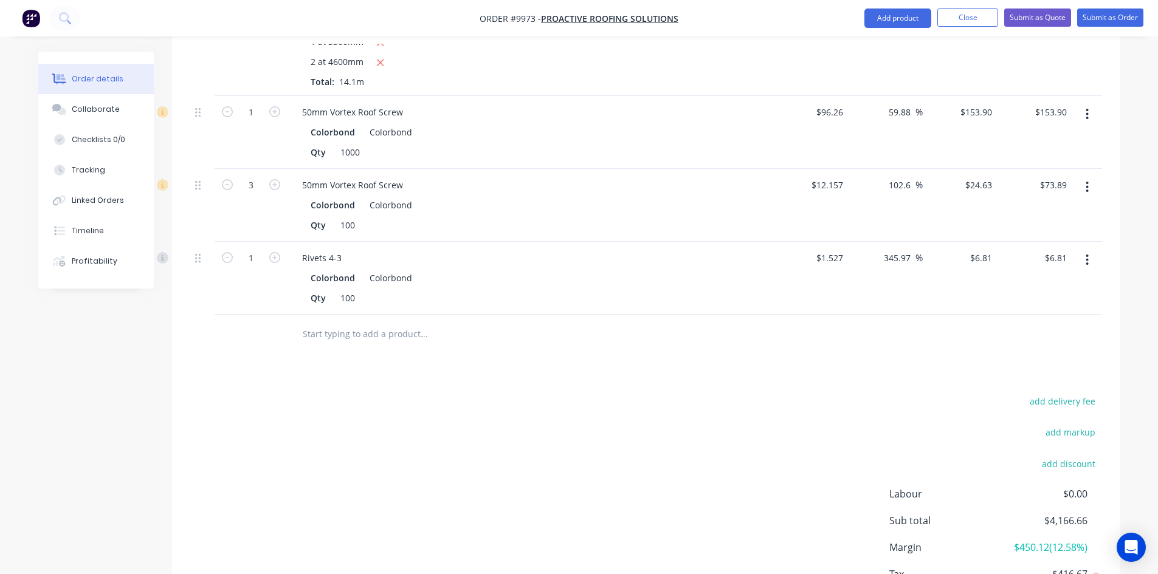
click at [281, 250] on button "button" at bounding box center [275, 256] width 16 height 13
type input "2"
type input "$13.62"
click at [312, 322] on input "text" at bounding box center [423, 334] width 243 height 24
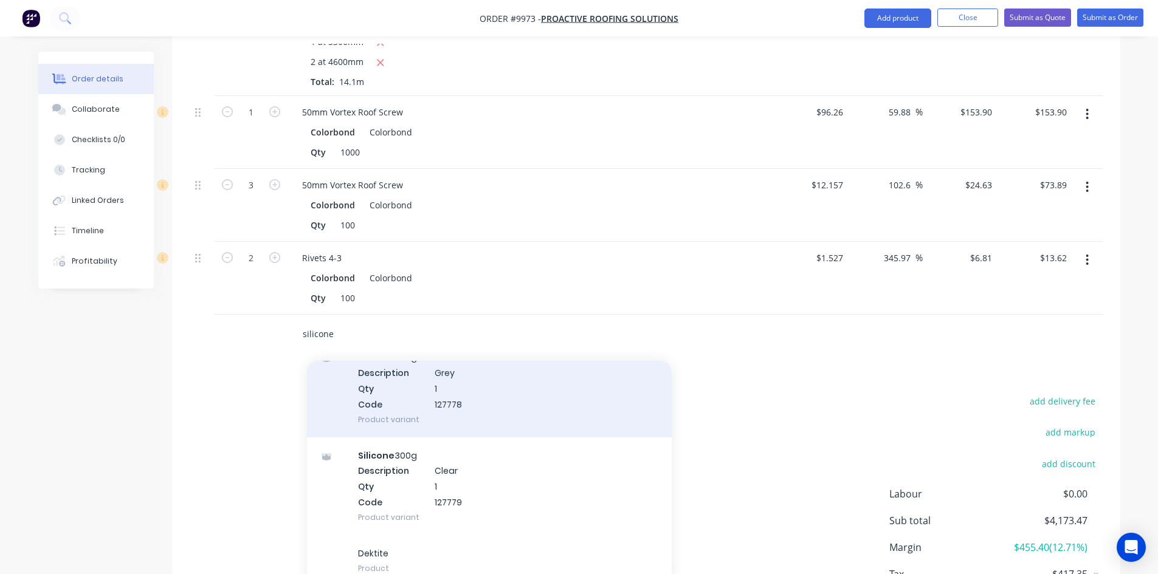
scroll to position [229, 0]
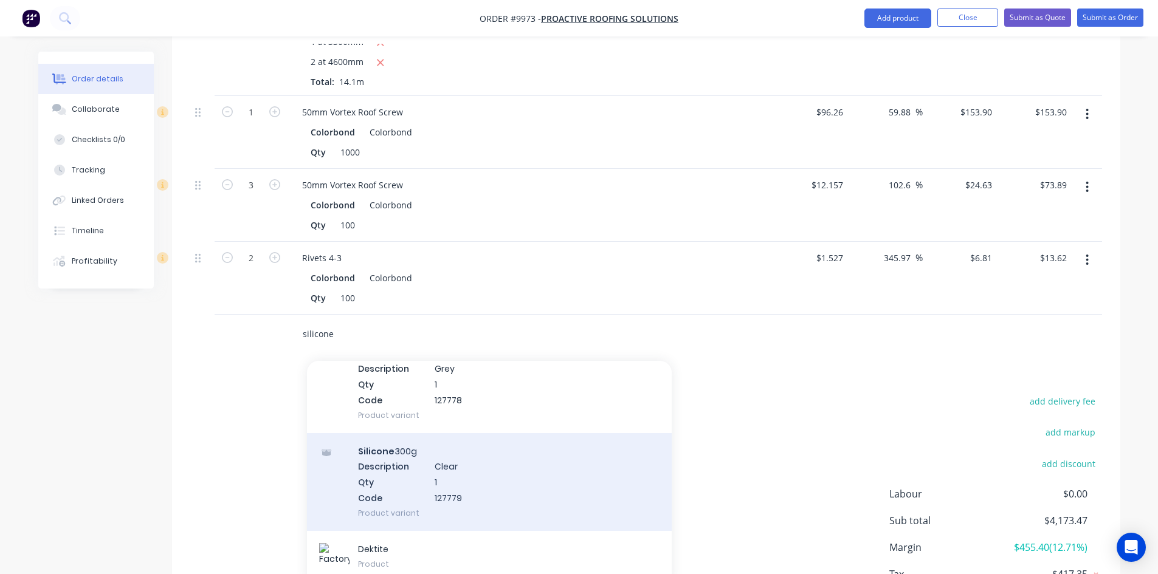
type input "silicone"
click at [408, 455] on div "Silicone 300g Description Clear Qty 1 Code 127779 Product variant" at bounding box center [489, 482] width 365 height 98
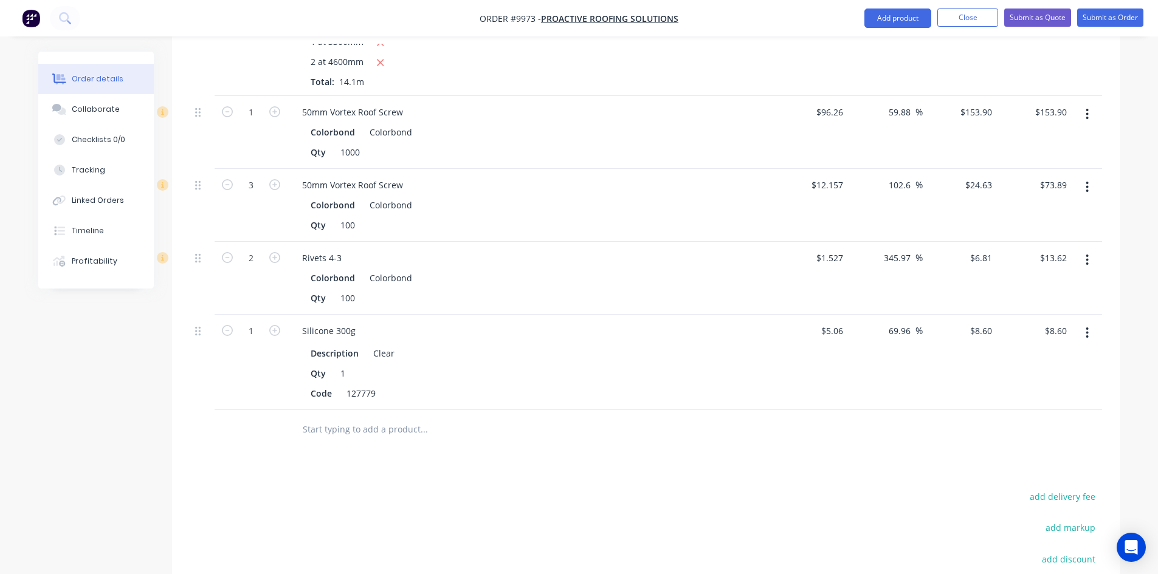
drag, startPoint x: 275, startPoint y: 314, endPoint x: 300, endPoint y: 351, distance: 44.2
click at [275, 325] on icon "button" at bounding box center [274, 330] width 11 height 11
type input "2"
type input "$17.20"
click at [328, 418] on input "text" at bounding box center [423, 430] width 243 height 24
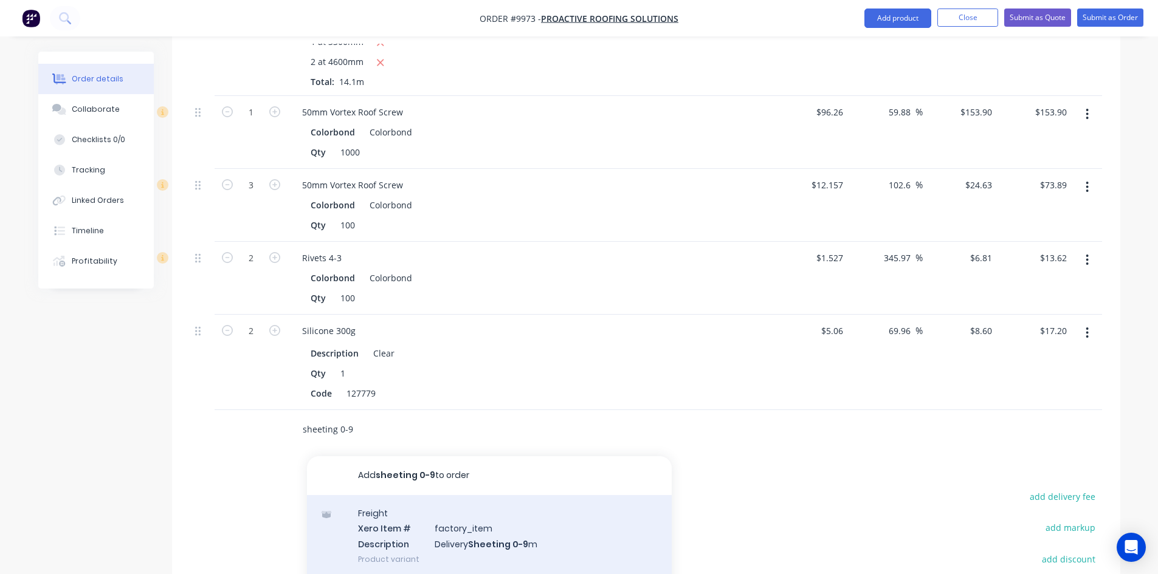
type input "sheeting 0-9"
click at [403, 523] on div "Freight Xero Item # factory_item Description Delivery Sheeting 0-9 m Product va…" at bounding box center [489, 536] width 365 height 82
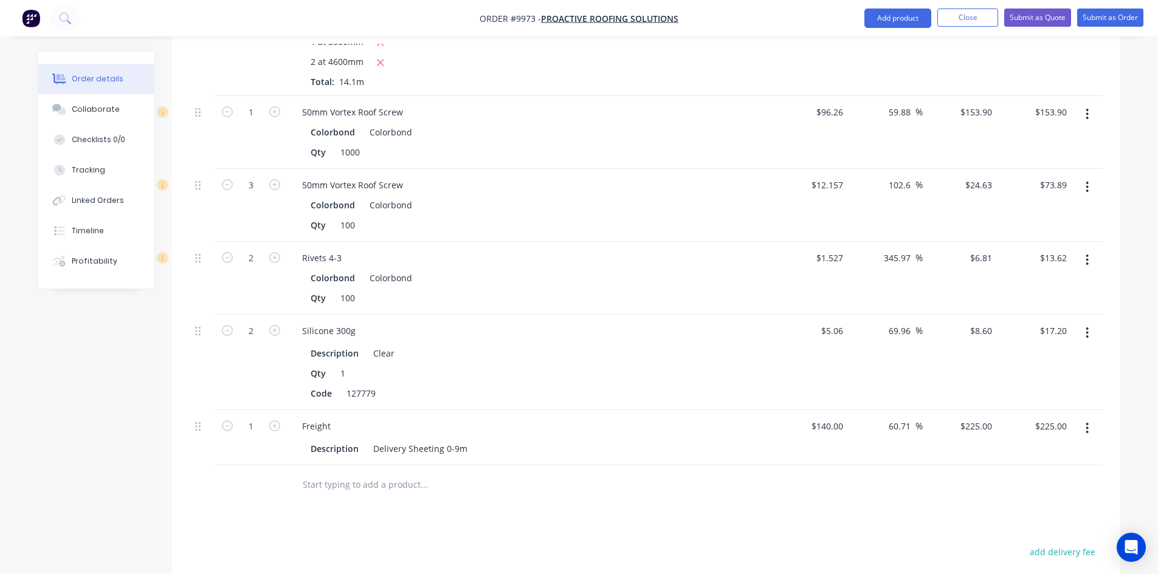
click at [371, 473] on input "text" at bounding box center [423, 485] width 243 height 24
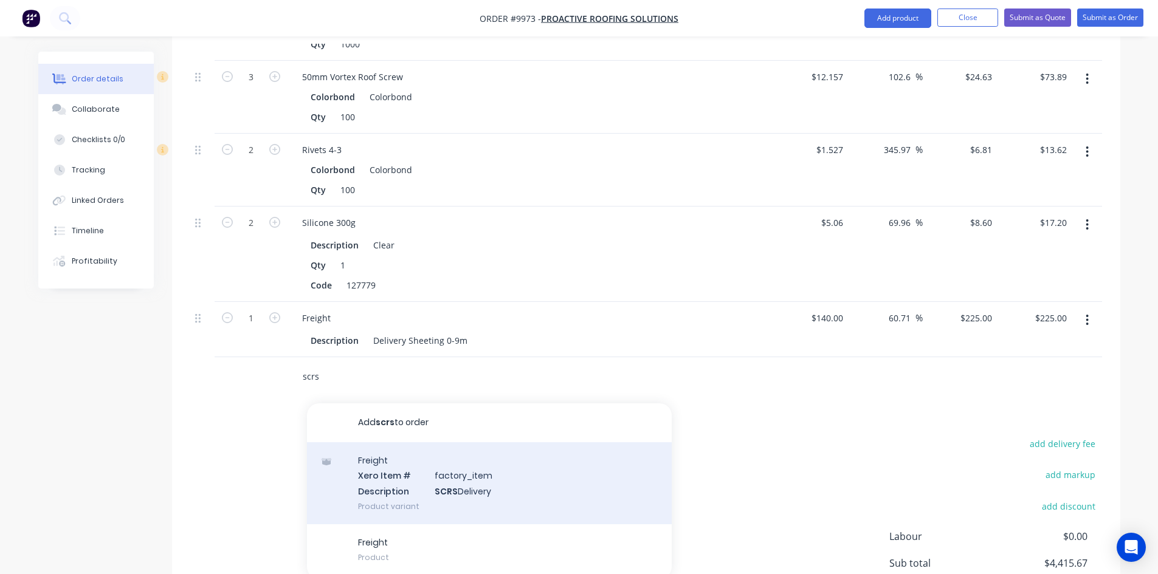
scroll to position [1371, 0]
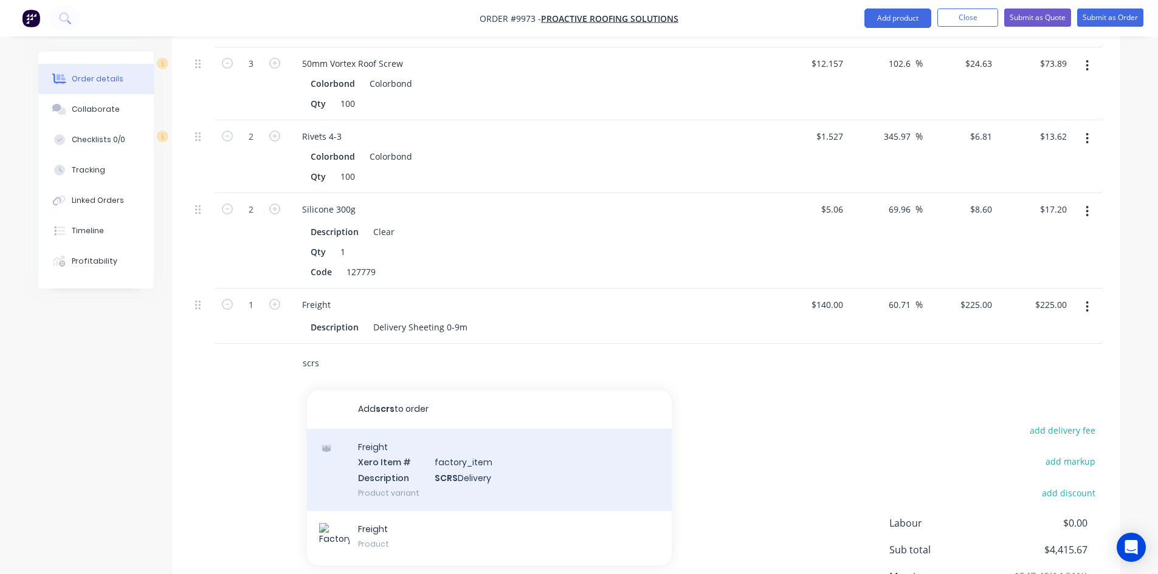
type input "scrs"
click at [379, 461] on div "Freight Xero Item # factory_item Description SCRS Delivery Product variant" at bounding box center [489, 470] width 365 height 82
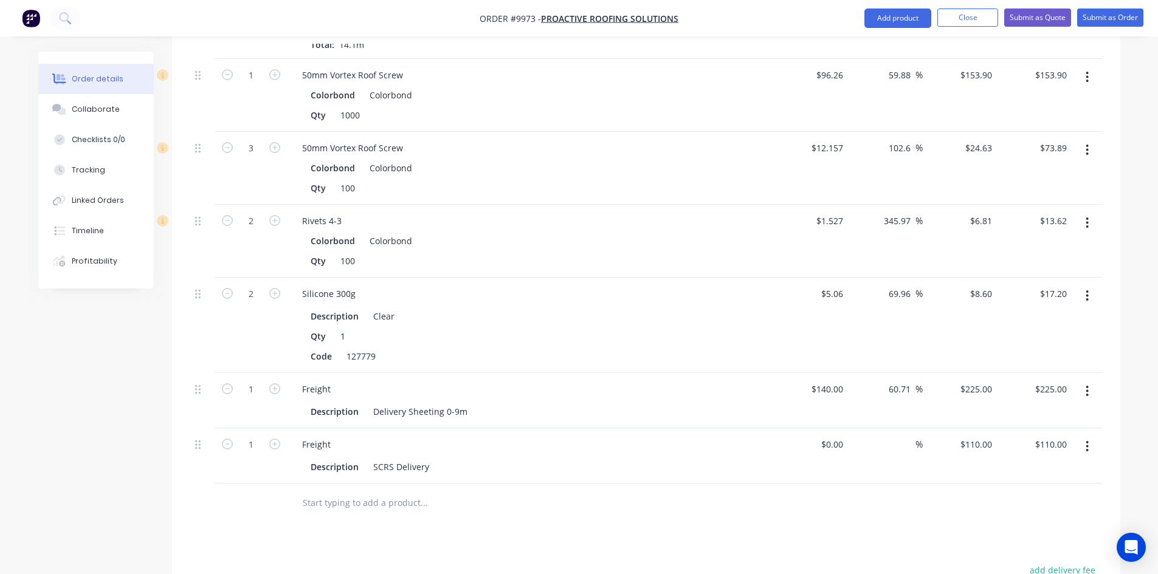
scroll to position [1311, 0]
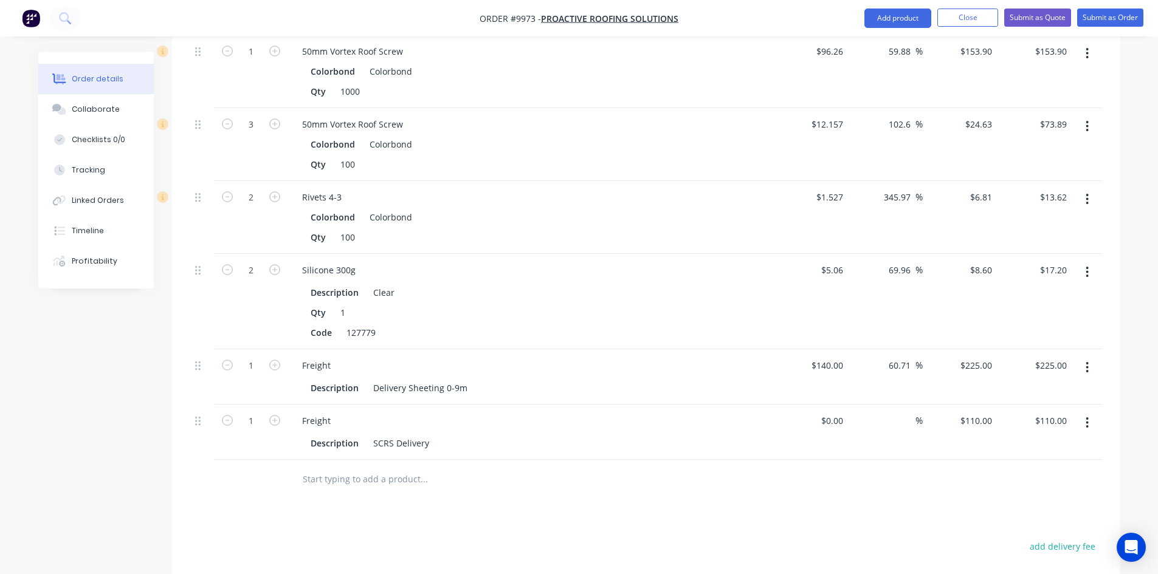
click at [318, 467] on input "text" at bounding box center [423, 479] width 243 height 24
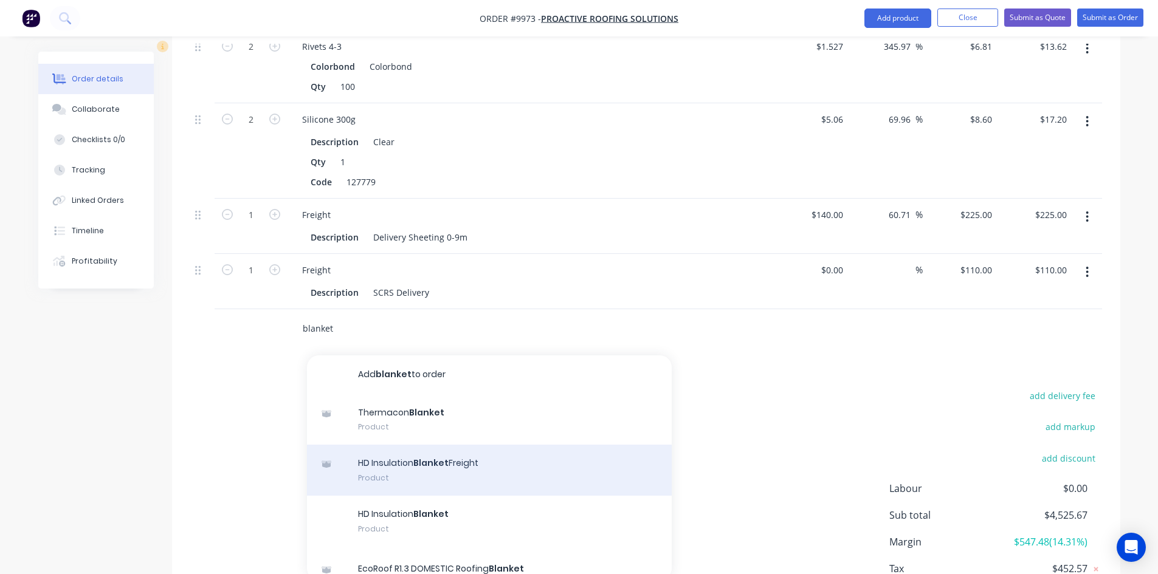
scroll to position [1493, 0]
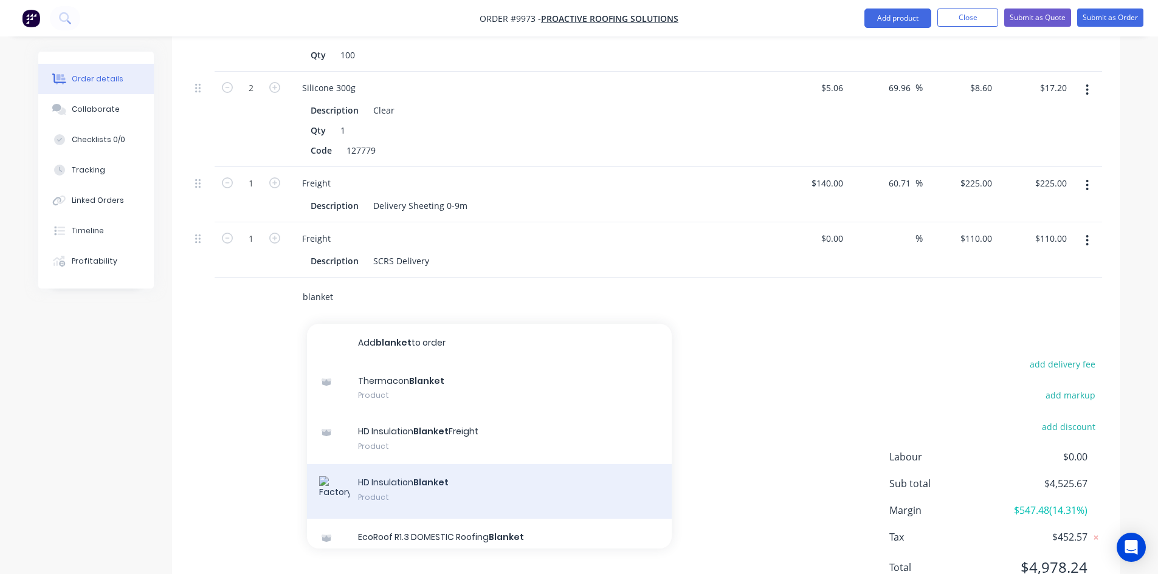
type input "blanket"
click at [376, 464] on div "HD Insulation Blanket Product" at bounding box center [489, 491] width 365 height 55
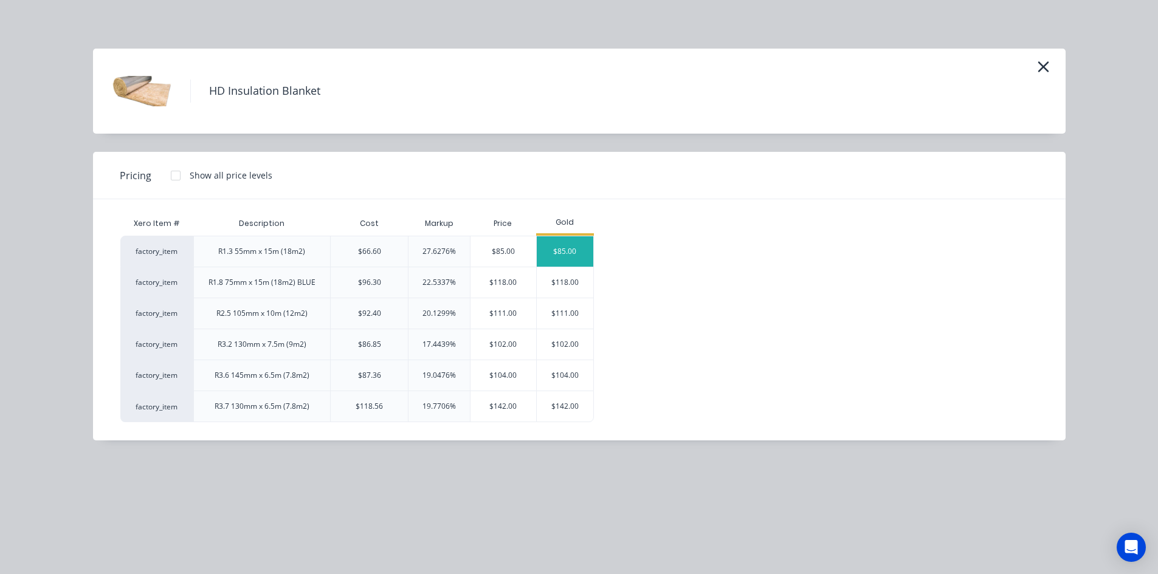
click at [565, 254] on div "$85.00" at bounding box center [565, 251] width 57 height 30
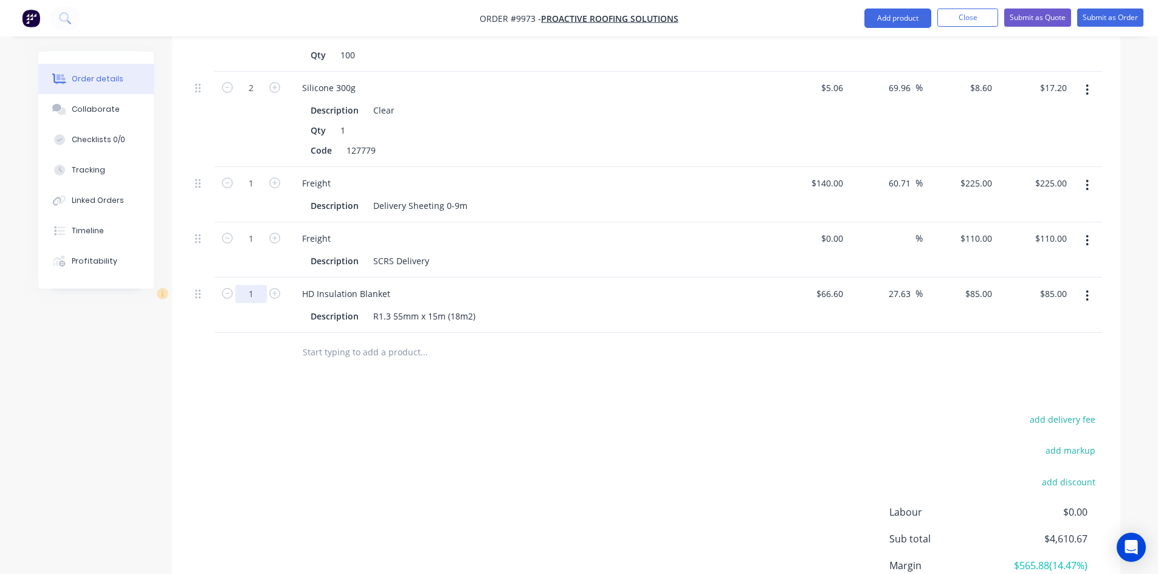
click at [252, 285] on input "1" at bounding box center [251, 294] width 32 height 18
type input "11"
type input "$935.00"
click at [841, 285] on input "66.6" at bounding box center [836, 294] width 23 height 18
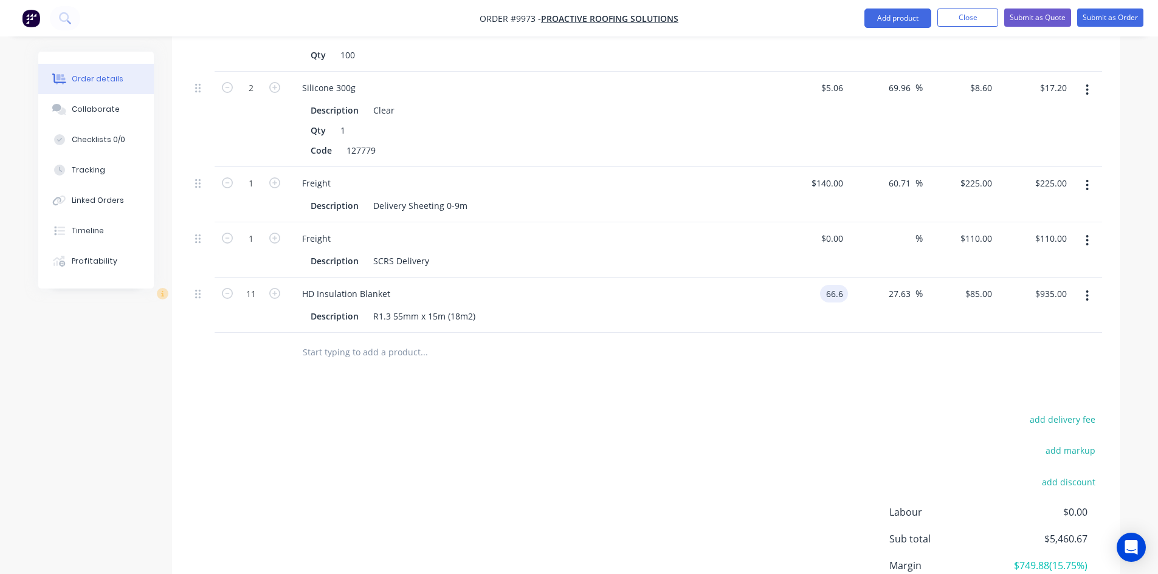
type input "5"
type input "$69.06"
type input "$88.1396"
type input "$969.54"
type input "88.1413"
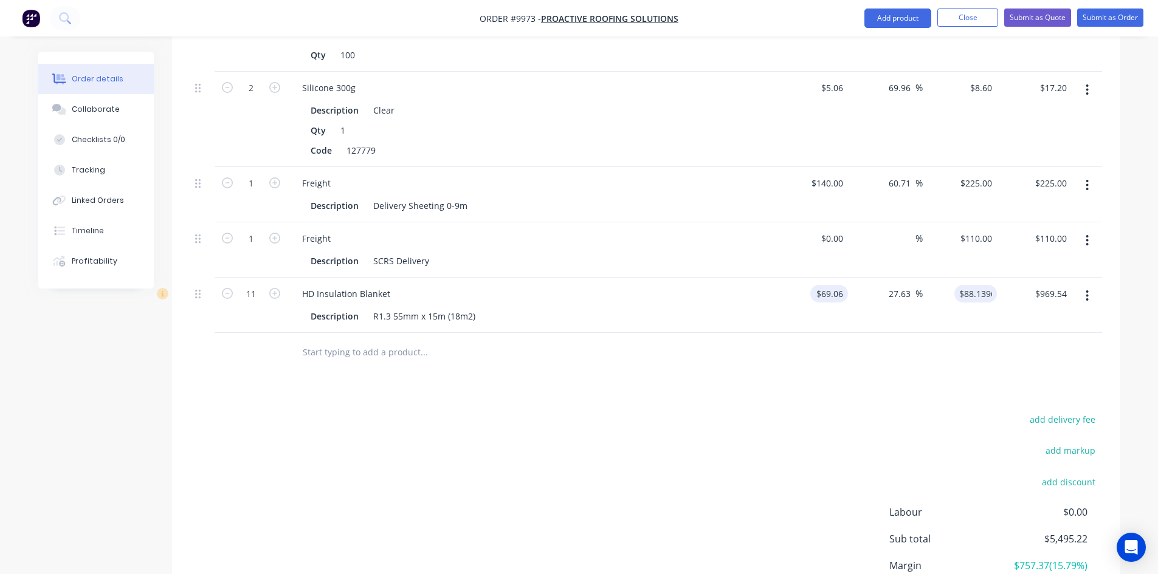
type input "$969.55"
type input "88.20"
type input "27.72"
type input "$88.20"
type input "970.20"
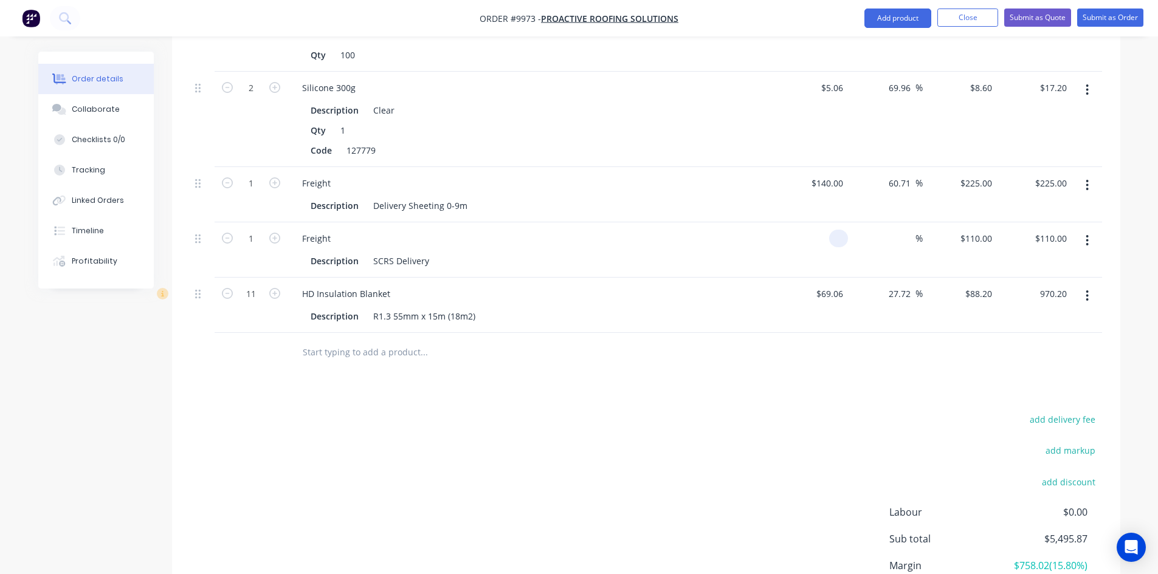
type input "$970.20"
click at [841, 230] on input at bounding box center [841, 239] width 14 height 18
type input "$100.00"
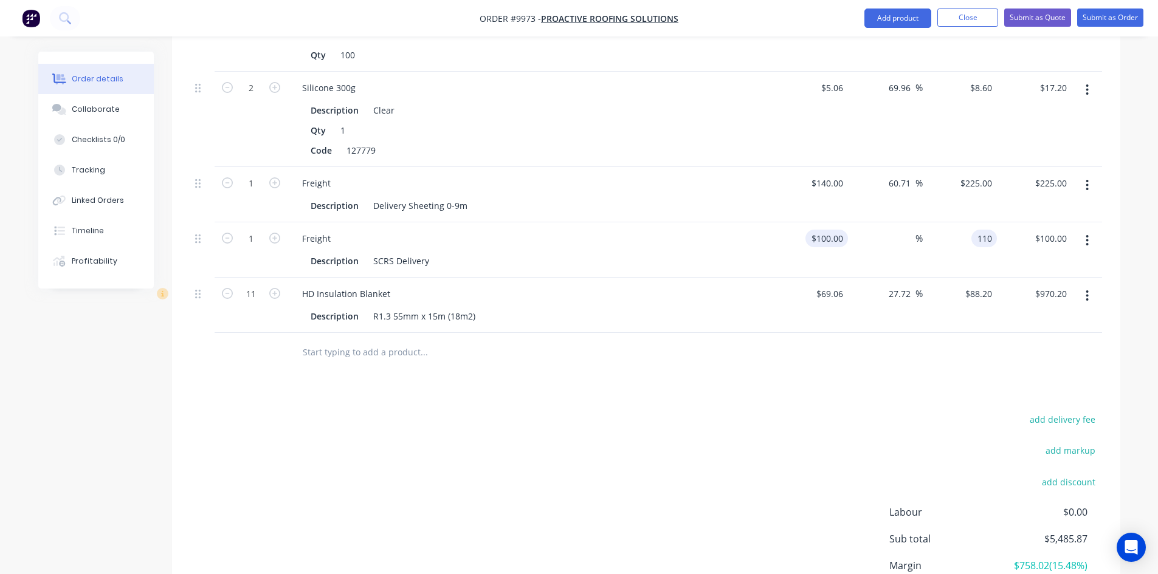
type input "110"
type input "10"
type input "$110.00"
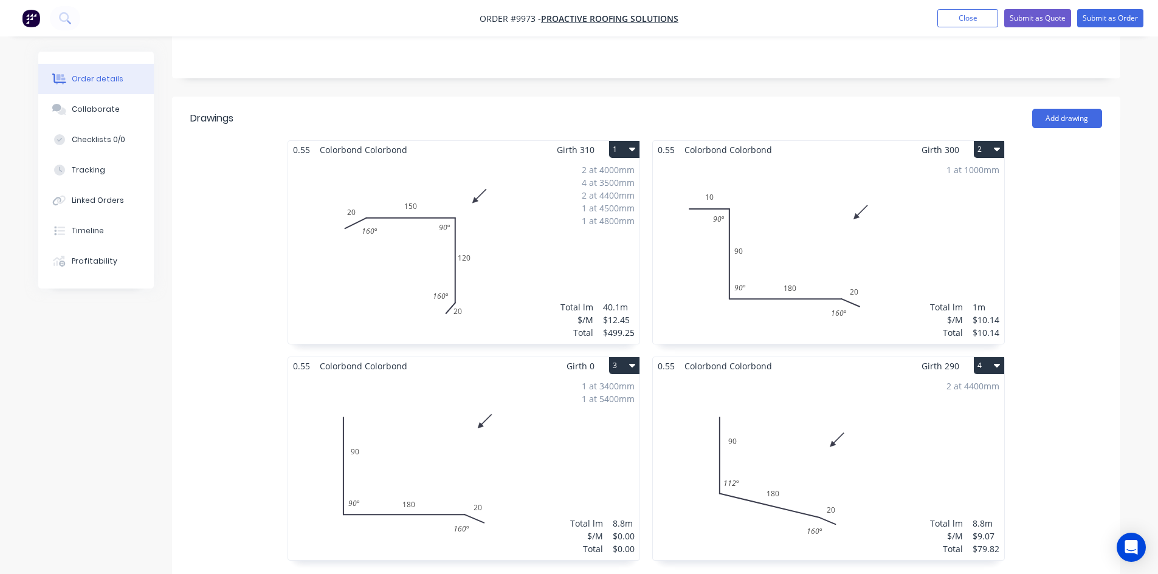
scroll to position [277, 0]
type input "$110.00"
click at [1032, 22] on button "Submit as Quote" at bounding box center [1037, 18] width 67 height 18
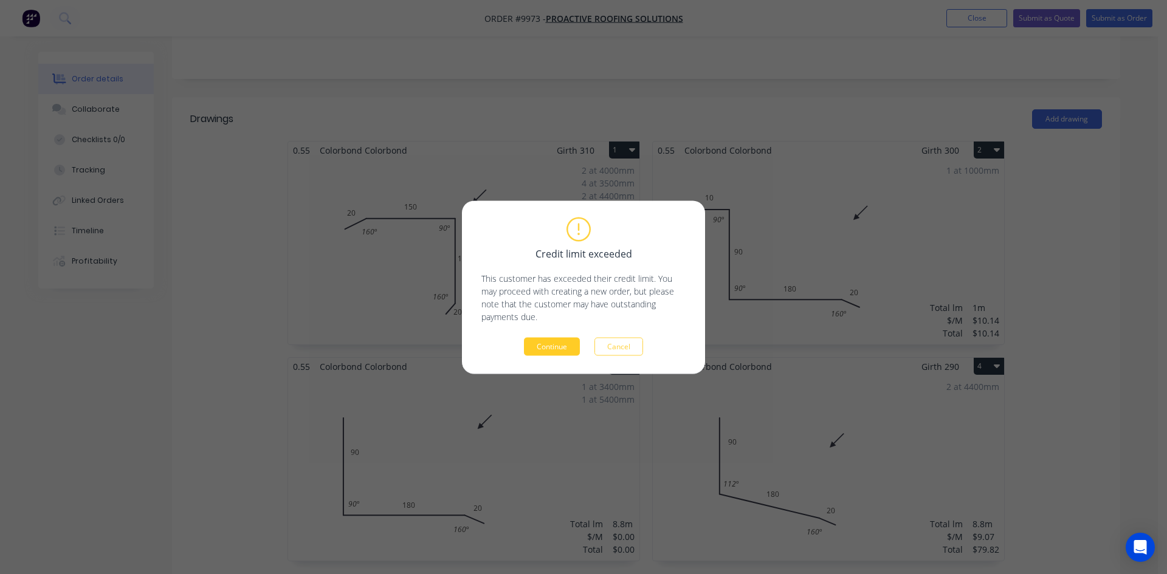
click at [572, 350] on button "Continue" at bounding box center [552, 346] width 56 height 18
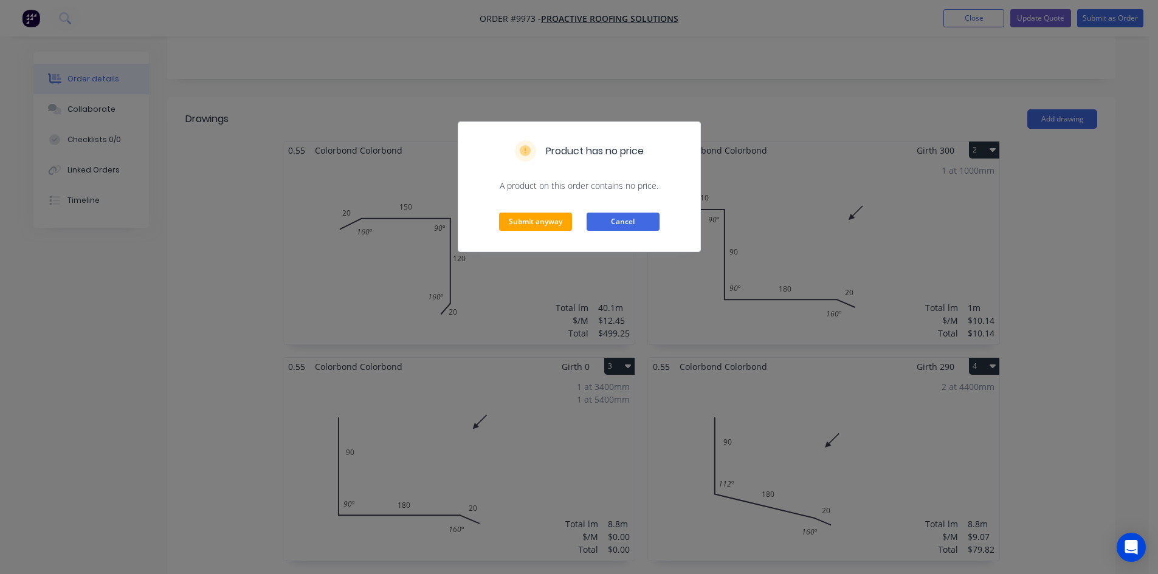
click at [626, 219] on button "Cancel" at bounding box center [623, 222] width 73 height 18
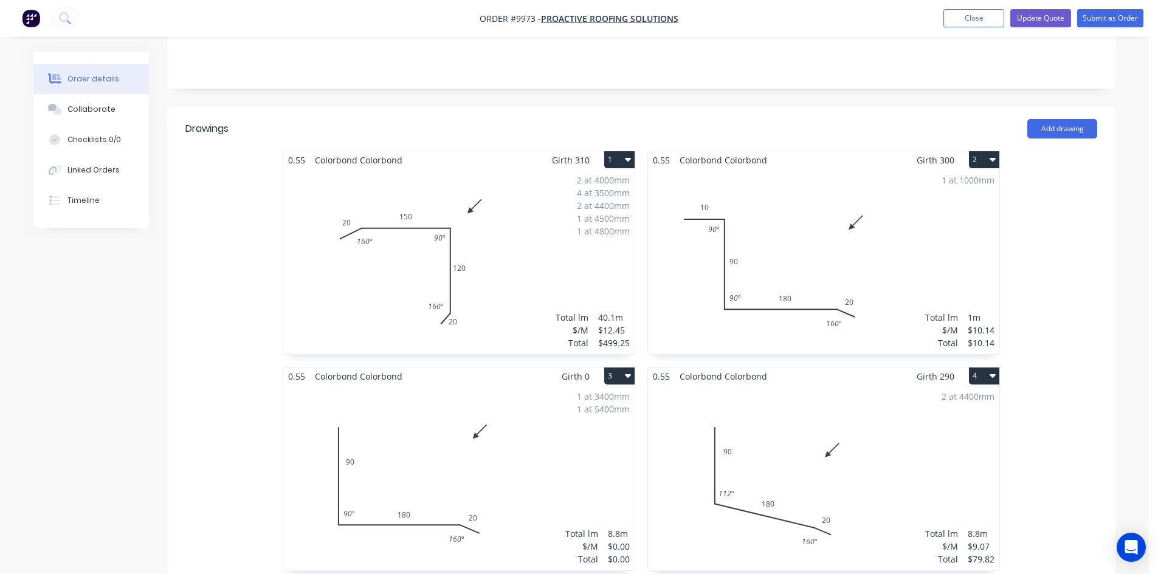
scroll to position [399, 0]
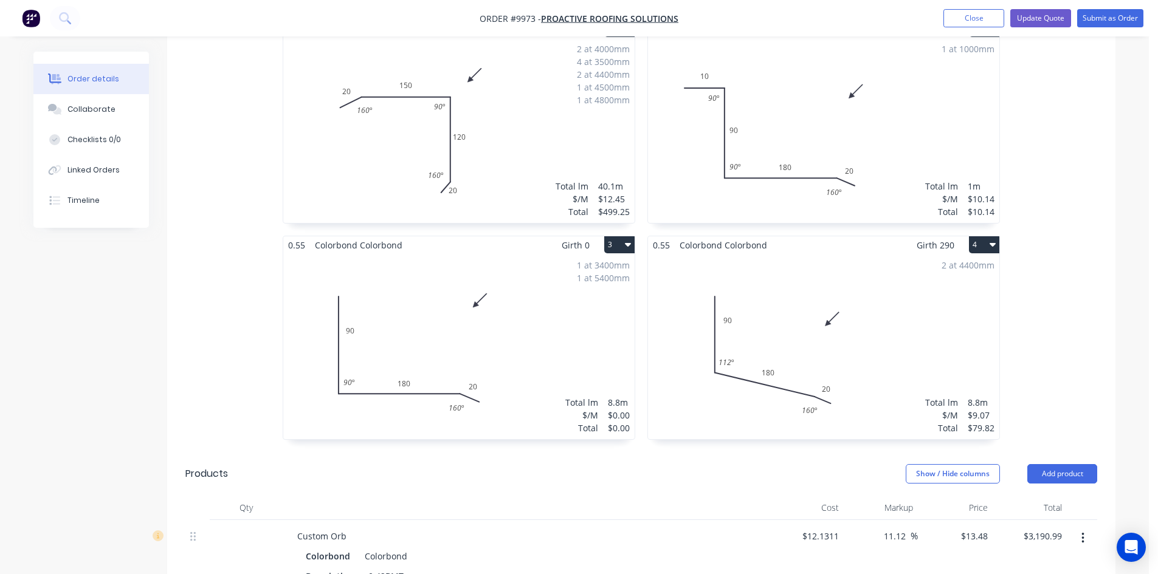
click at [561, 305] on div "1 at 3400mm 1 at 5400mm Total lm $/M Total 8.8m $0.00 $0.00" at bounding box center [458, 346] width 351 height 185
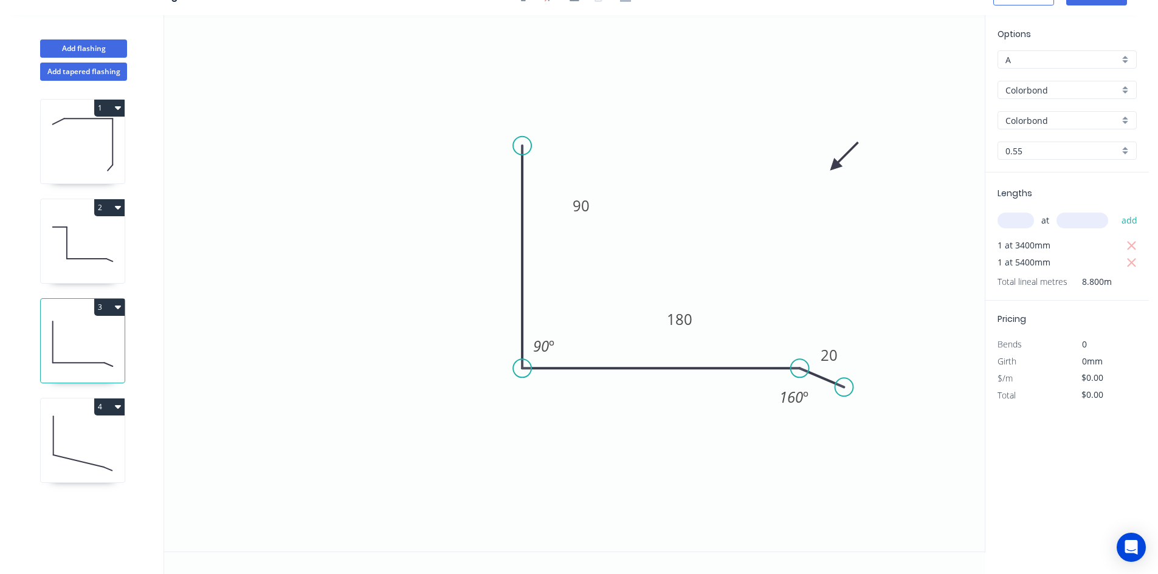
click at [1085, 288] on span "8.800m" at bounding box center [1090, 282] width 44 height 17
click at [944, 271] on icon "0 90 180 20 90 º 160 º" at bounding box center [574, 283] width 821 height 537
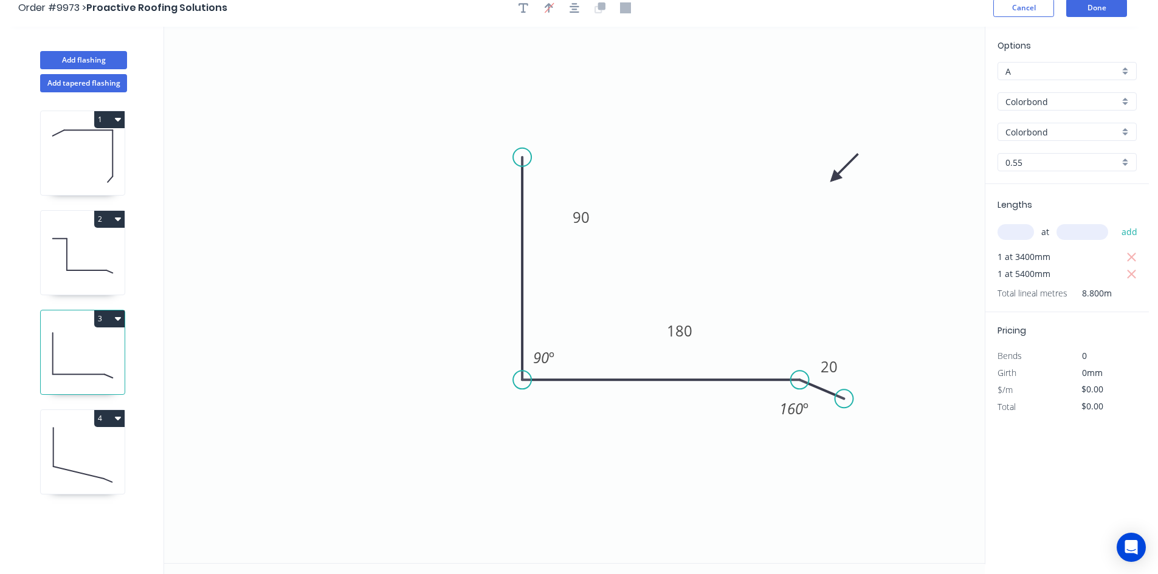
scroll to position [0, 0]
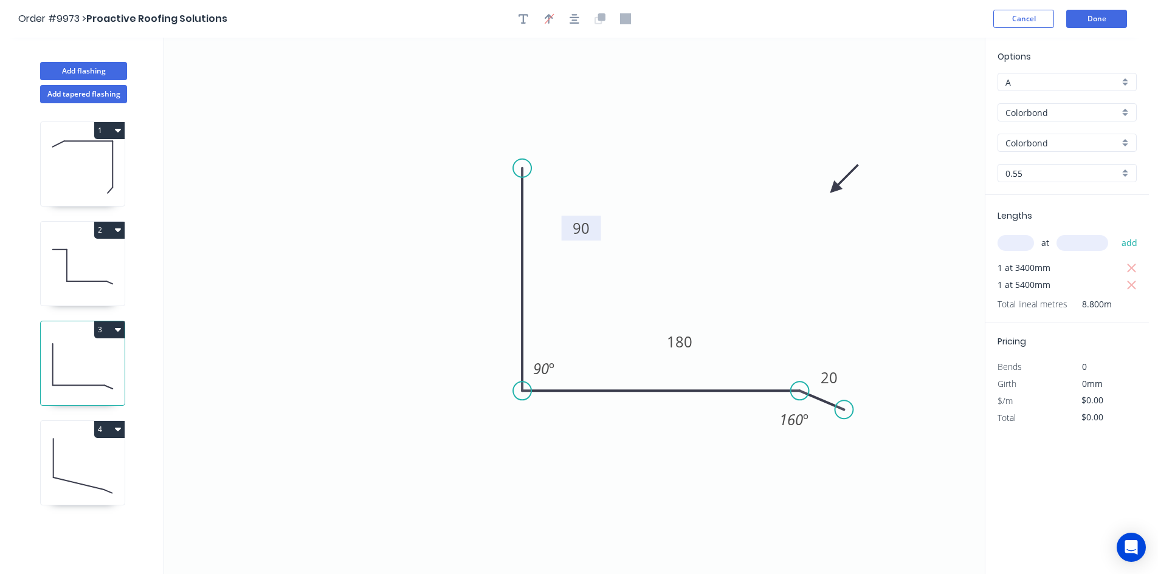
click at [590, 232] on rect at bounding box center [581, 229] width 24 height 17
type input "$9.07"
type input "$79.82"
click at [1096, 22] on button "Done" at bounding box center [1096, 19] width 61 height 18
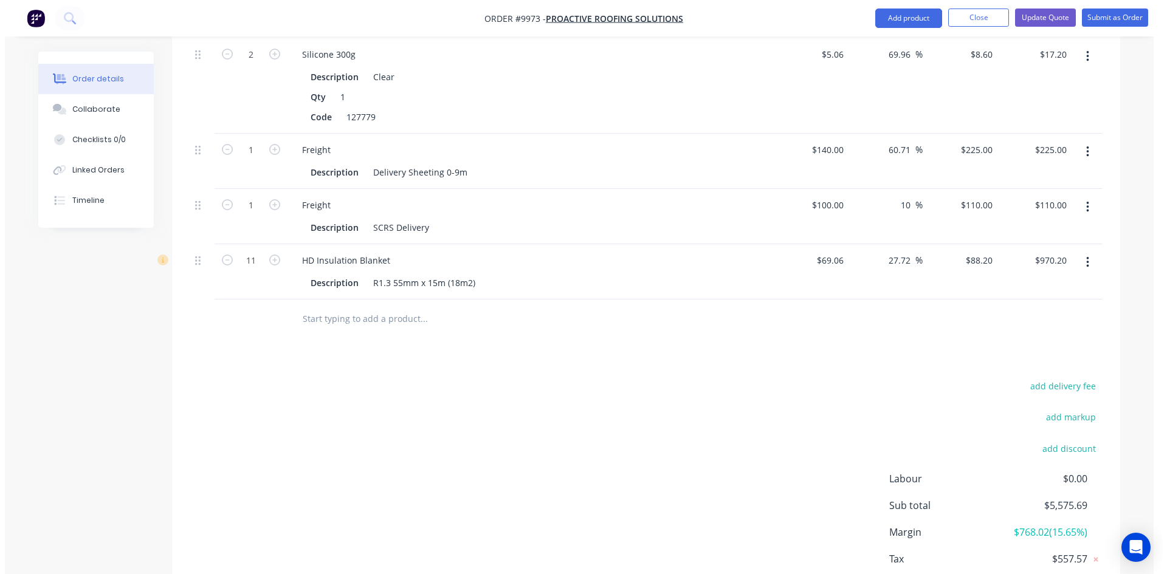
scroll to position [1341, 0]
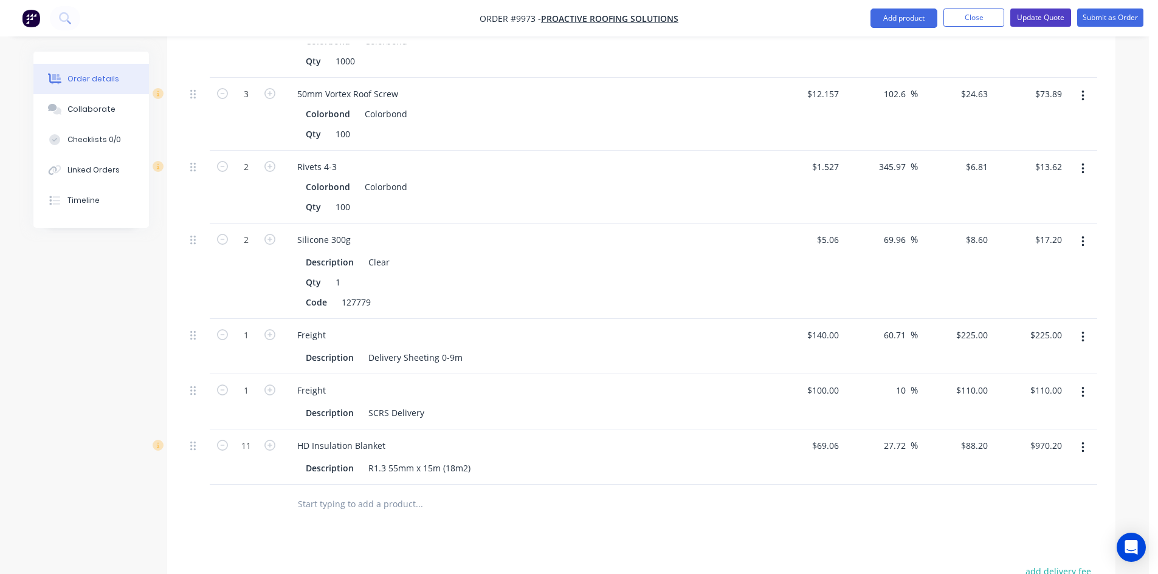
click at [1027, 15] on button "Update Quote" at bounding box center [1040, 18] width 61 height 18
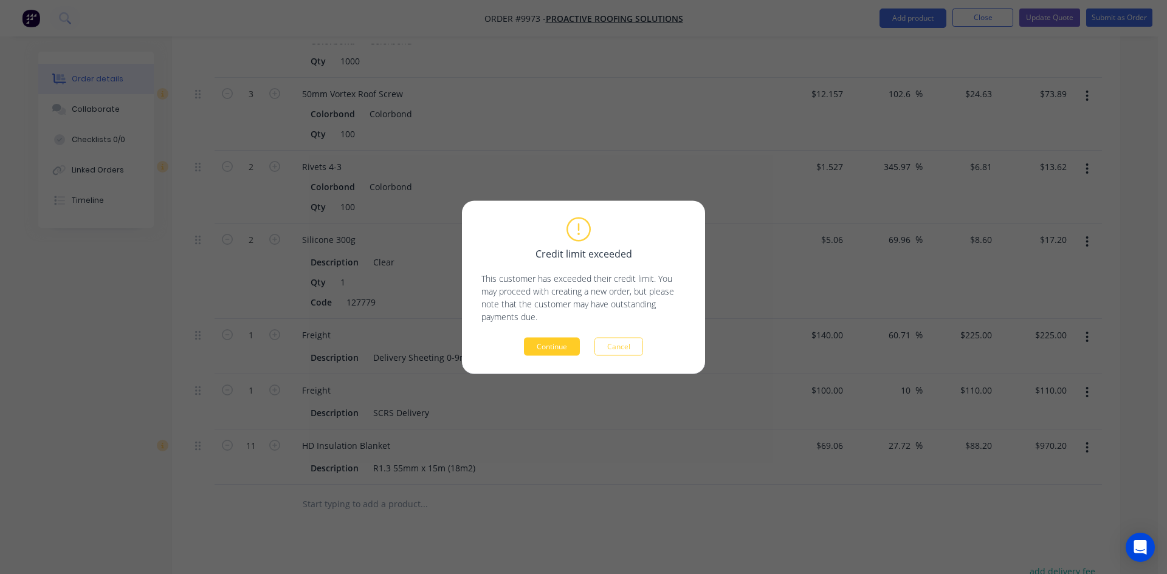
click at [575, 344] on button "Continue" at bounding box center [552, 346] width 56 height 18
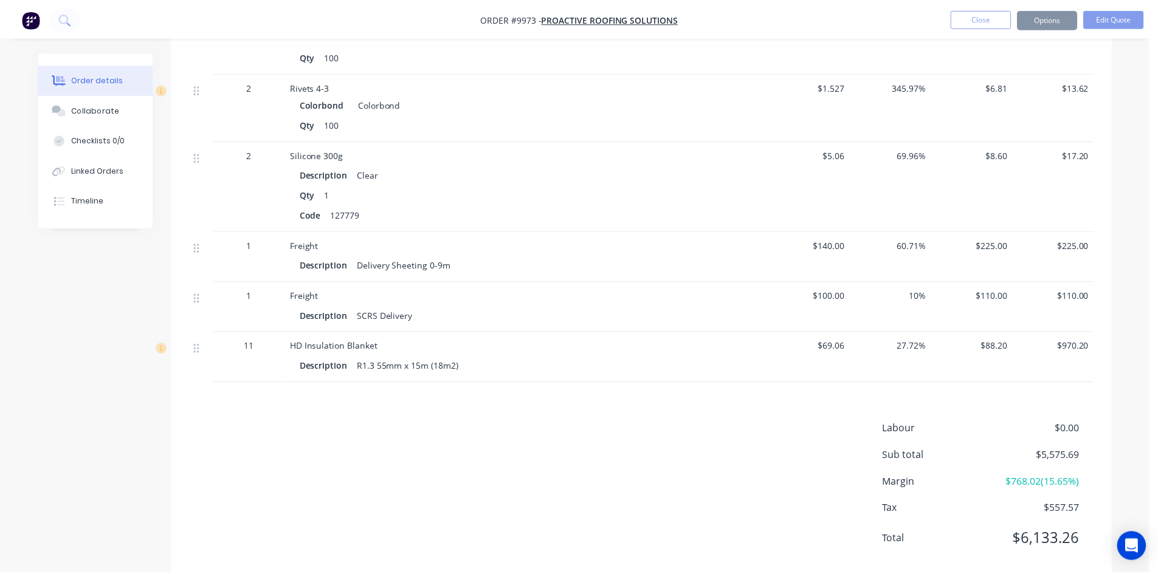
scroll to position [1334, 0]
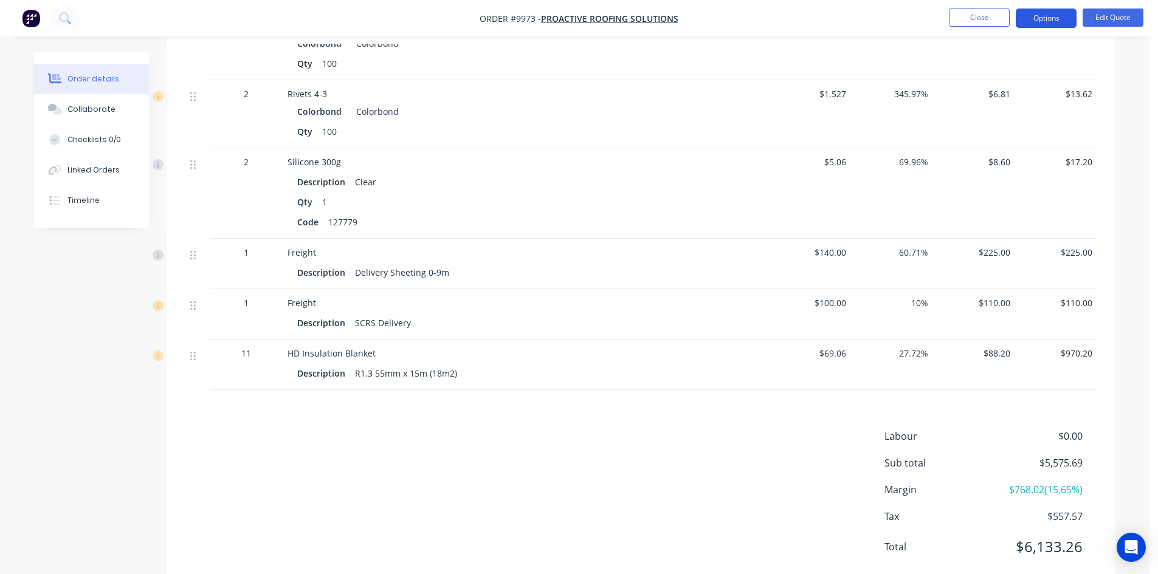
click at [1040, 27] on button "Options" at bounding box center [1046, 18] width 61 height 19
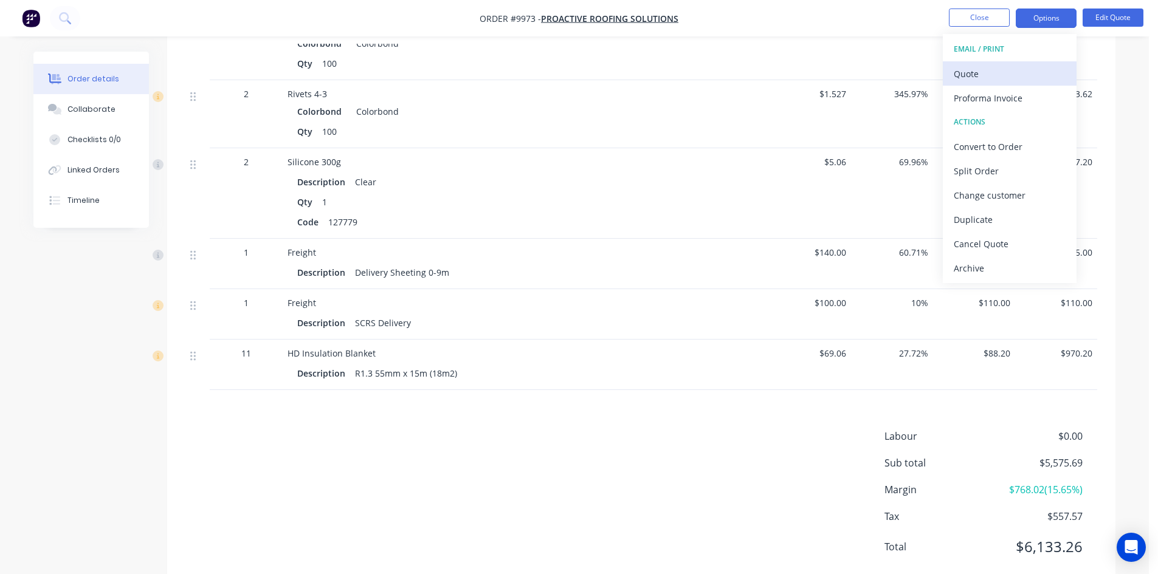
click at [1002, 72] on div "Quote" at bounding box center [1010, 74] width 112 height 18
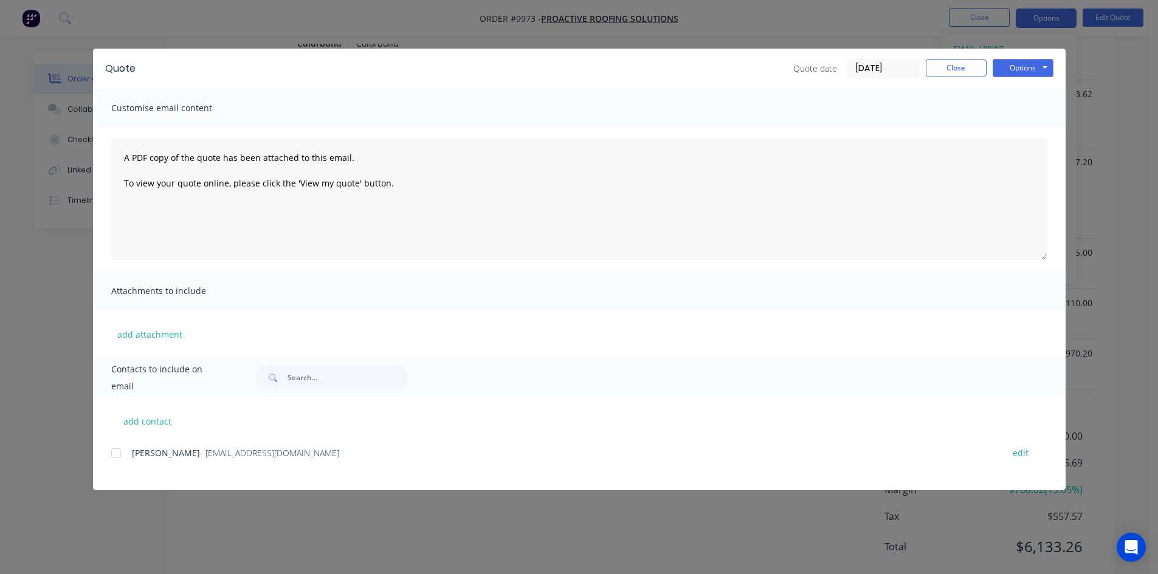
click at [118, 455] on div at bounding box center [116, 453] width 24 height 24
click at [1003, 63] on button "Options" at bounding box center [1023, 68] width 61 height 18
click at [1018, 134] on button "Email" at bounding box center [1032, 130] width 78 height 20
click at [968, 69] on button "Close" at bounding box center [956, 68] width 61 height 18
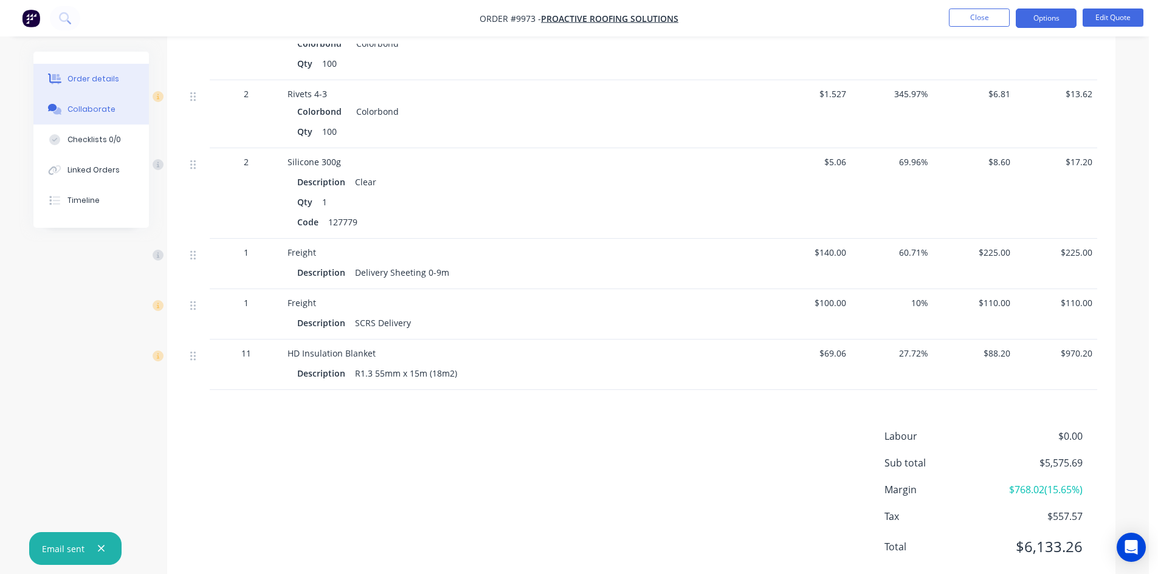
click at [75, 116] on button "Collaborate" at bounding box center [91, 109] width 116 height 30
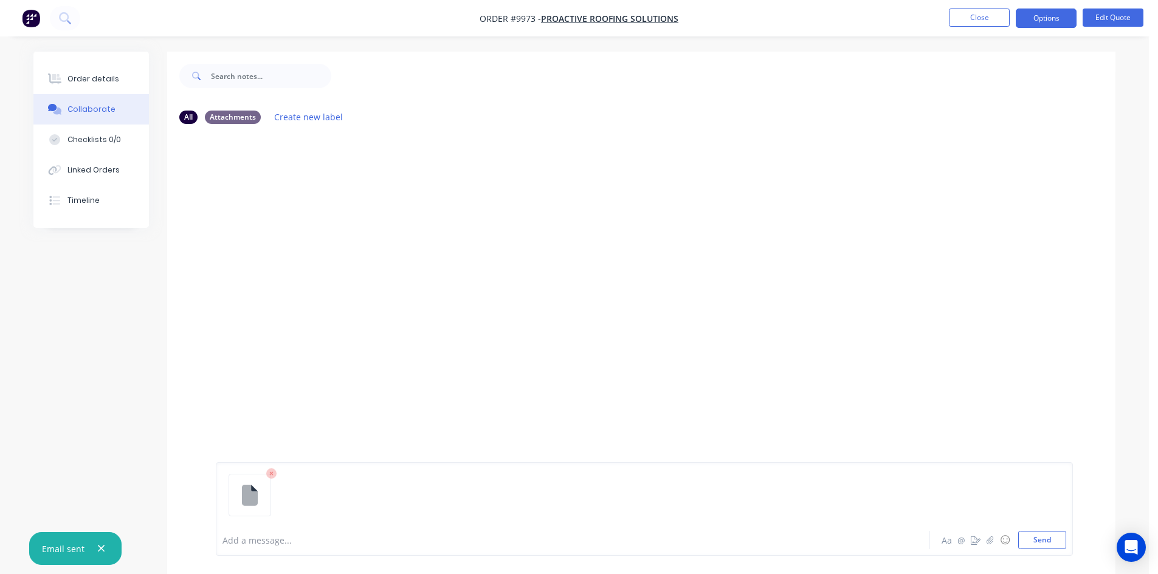
click at [272, 475] on icon at bounding box center [271, 474] width 4 height 4
click at [1040, 533] on button "Send" at bounding box center [1042, 540] width 48 height 18
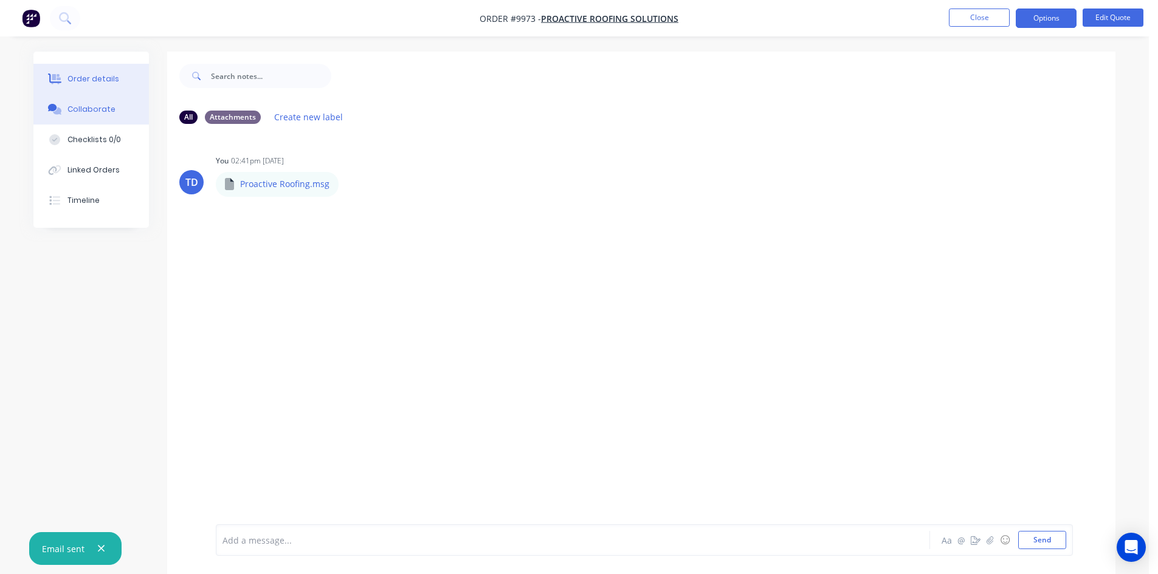
click at [75, 81] on div "Order details" at bounding box center [93, 79] width 52 height 11
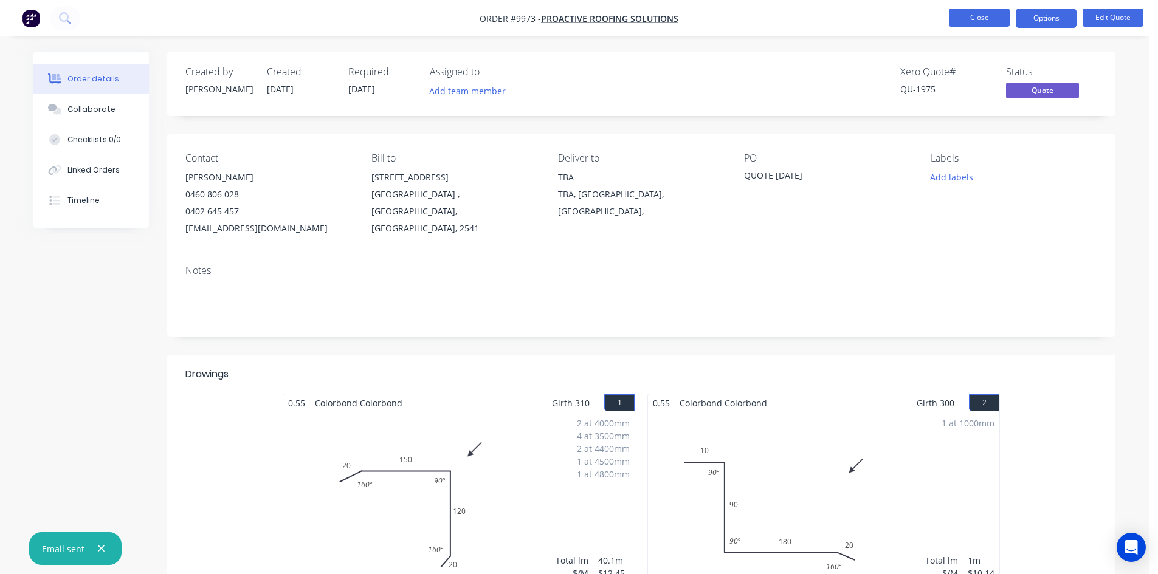
click at [981, 16] on button "Close" at bounding box center [979, 18] width 61 height 18
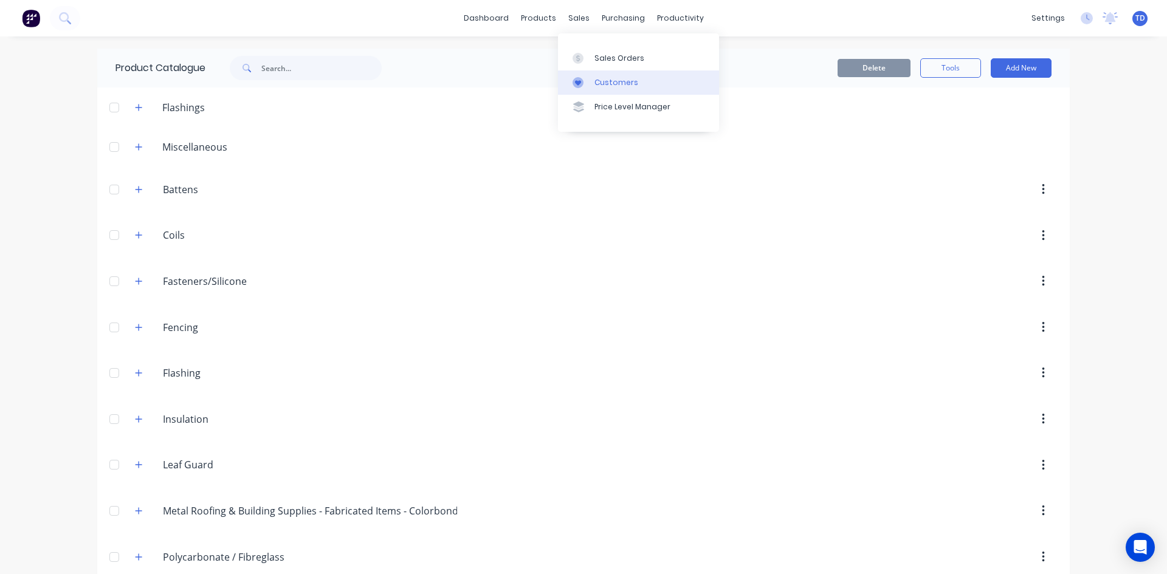
click at [607, 80] on div "Customers" at bounding box center [617, 82] width 44 height 11
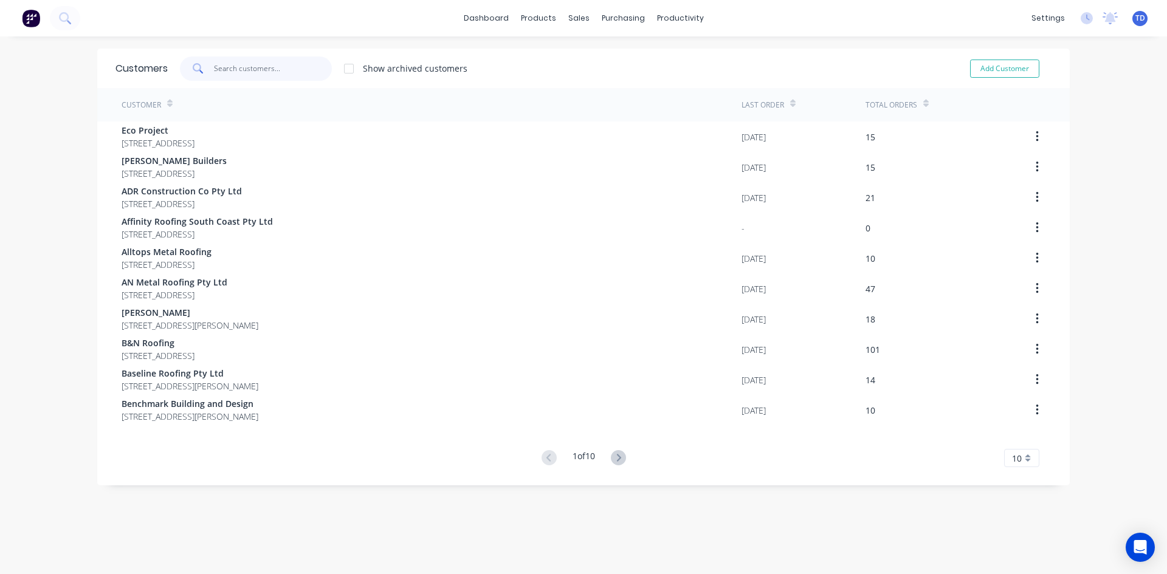
click at [288, 64] on input "text" at bounding box center [273, 69] width 119 height 24
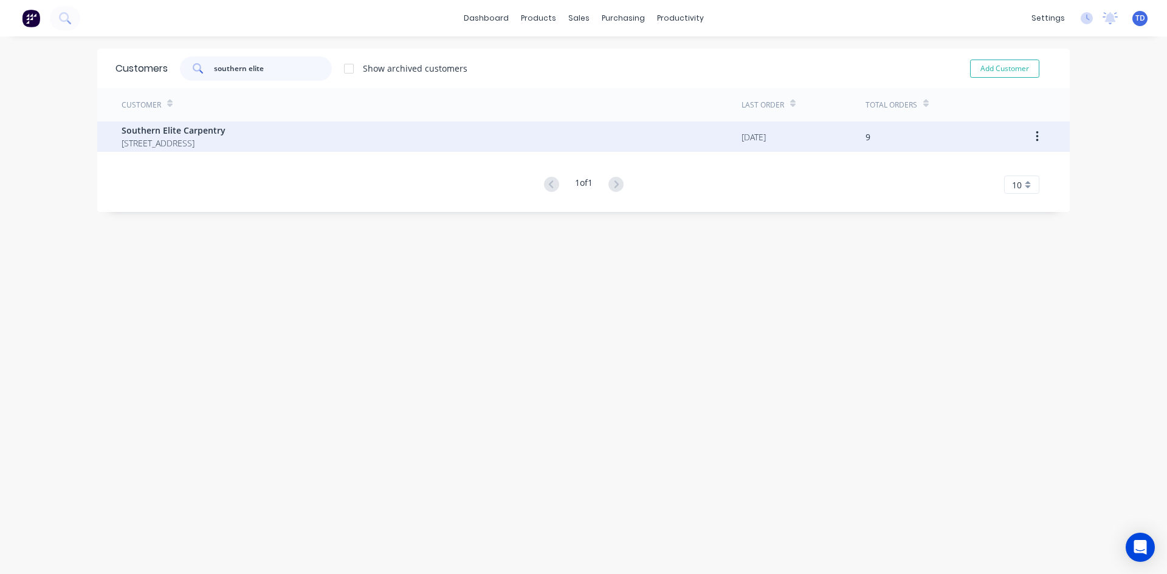
type input "southern elite"
click at [226, 133] on span "Southern Elite Carpentry" at bounding box center [174, 130] width 104 height 13
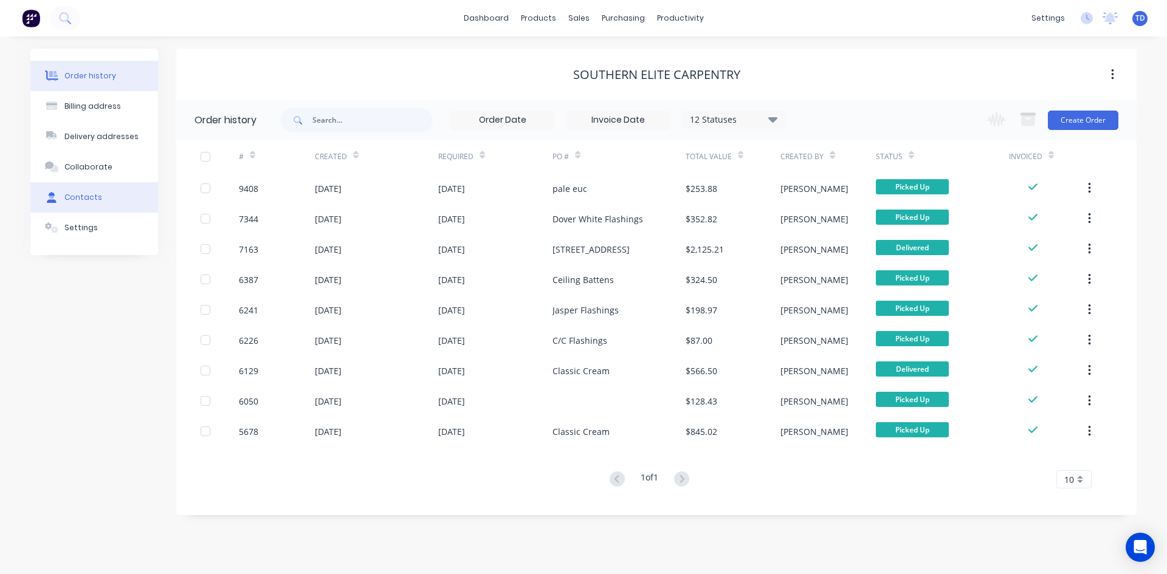
click at [112, 198] on button "Contacts" at bounding box center [94, 197] width 128 height 30
select select "AU"
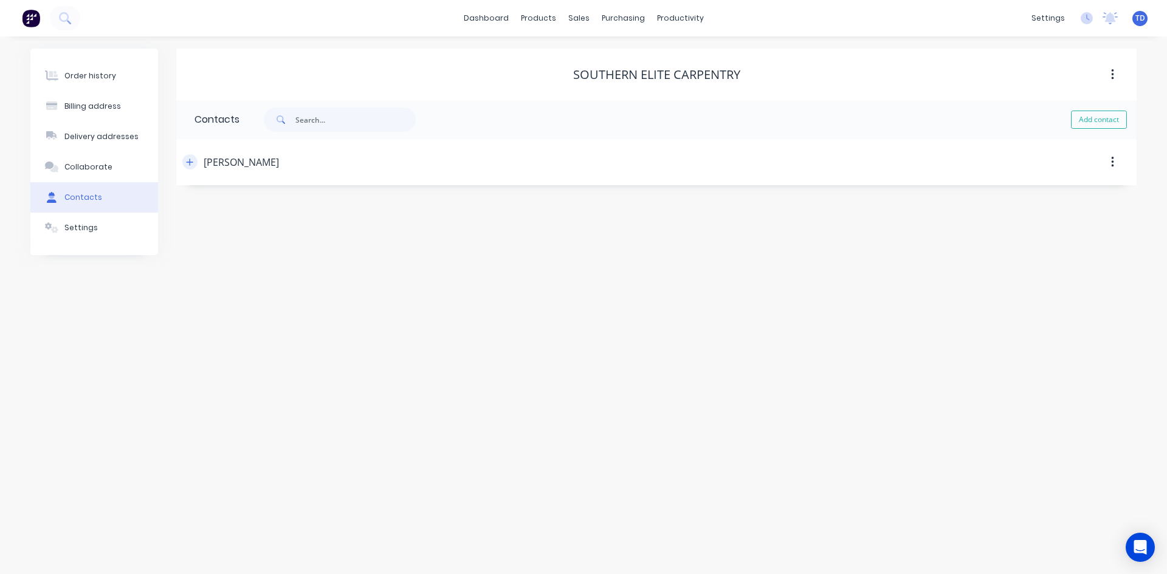
click at [191, 161] on icon "button" at bounding box center [189, 162] width 7 height 9
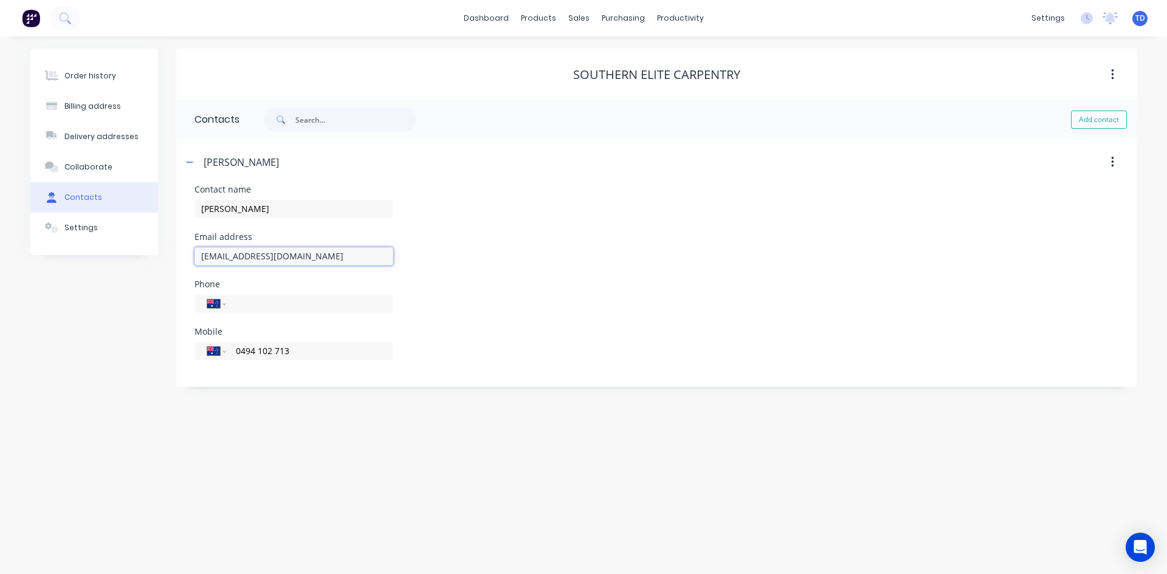
drag, startPoint x: 324, startPoint y: 255, endPoint x: 182, endPoint y: 250, distance: 141.7
click at [182, 250] on div "Contact name [PERSON_NAME] Email address [EMAIL_ADDRESS][DOMAIN_NAME] Phone Int…" at bounding box center [656, 286] width 961 height 202
click at [103, 76] on div "Order history" at bounding box center [90, 76] width 52 height 11
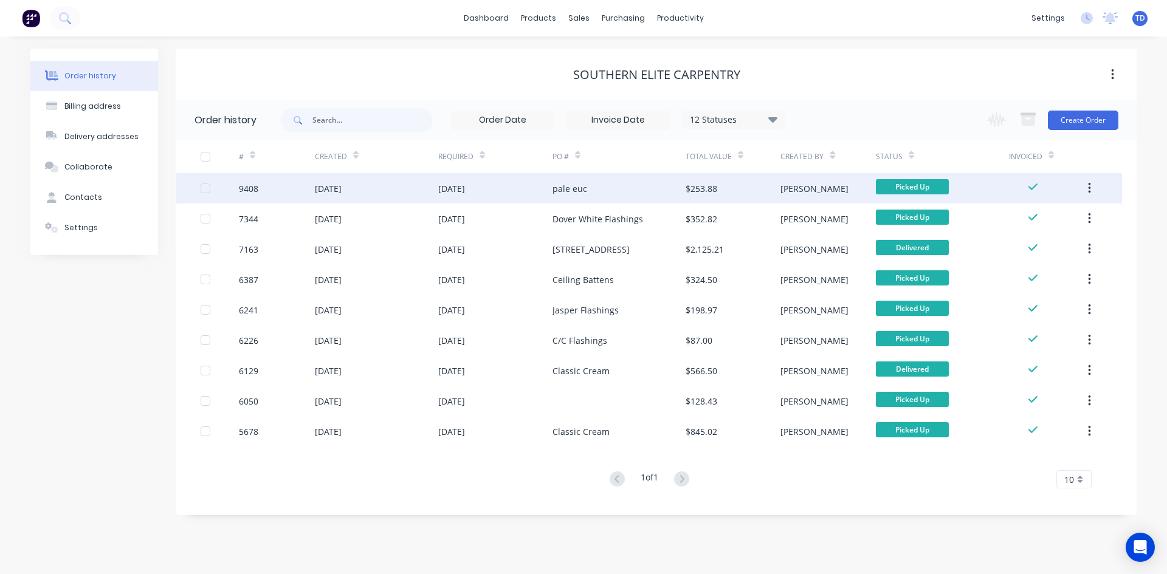
click at [395, 188] on div "[DATE]" at bounding box center [376, 188] width 123 height 30
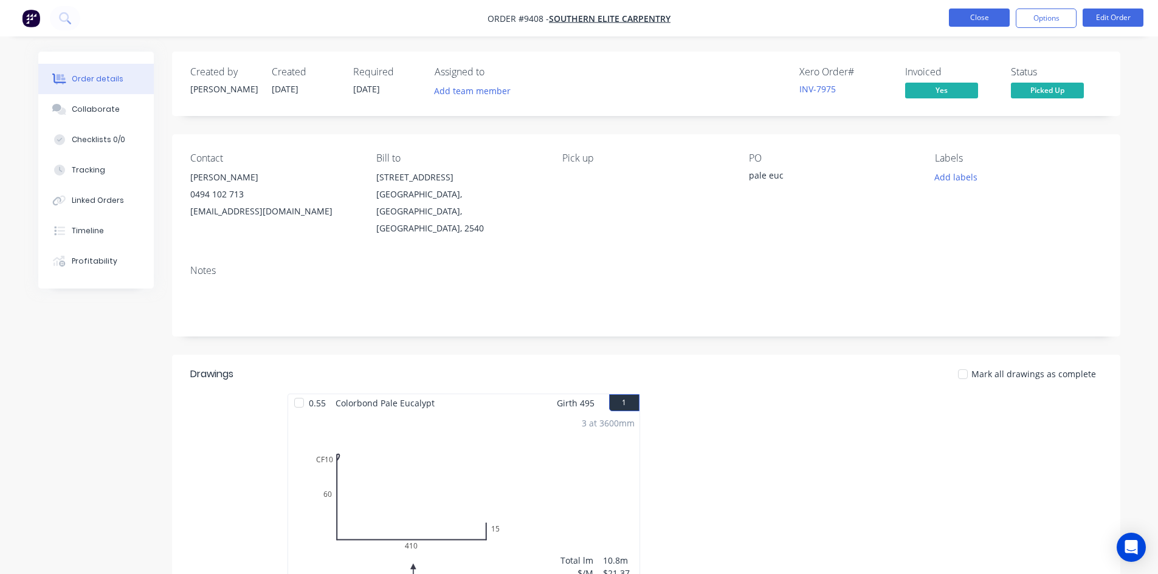
click at [962, 18] on button "Close" at bounding box center [979, 18] width 61 height 18
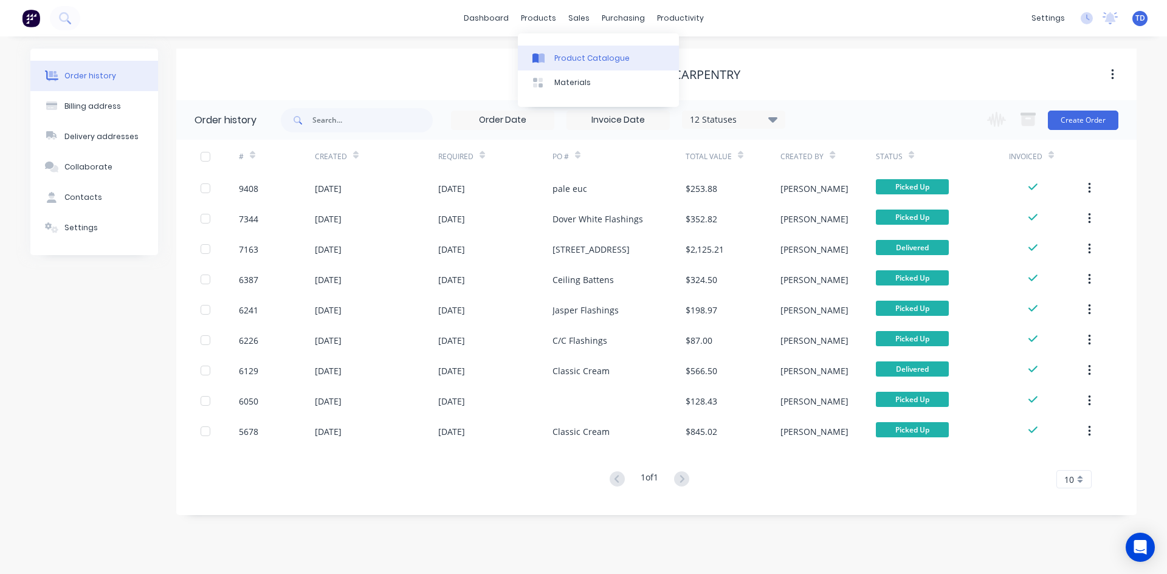
click at [573, 61] on div "Product Catalogue" at bounding box center [591, 58] width 75 height 11
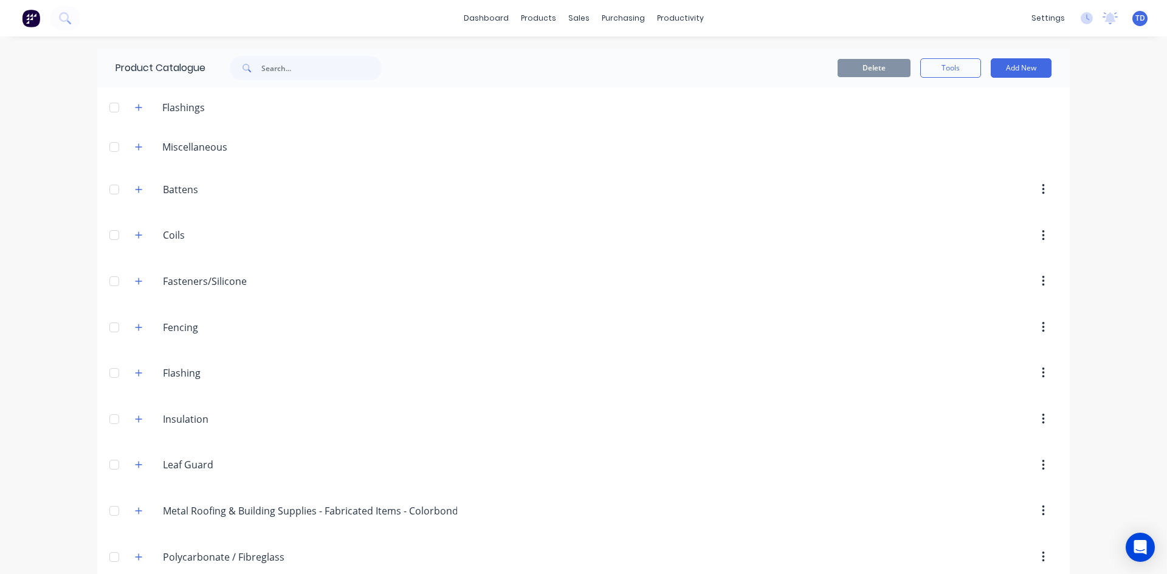
click at [123, 401] on header "Insulation Insulation" at bounding box center [583, 419] width 973 height 46
click at [135, 415] on icon "button" at bounding box center [138, 419] width 7 height 9
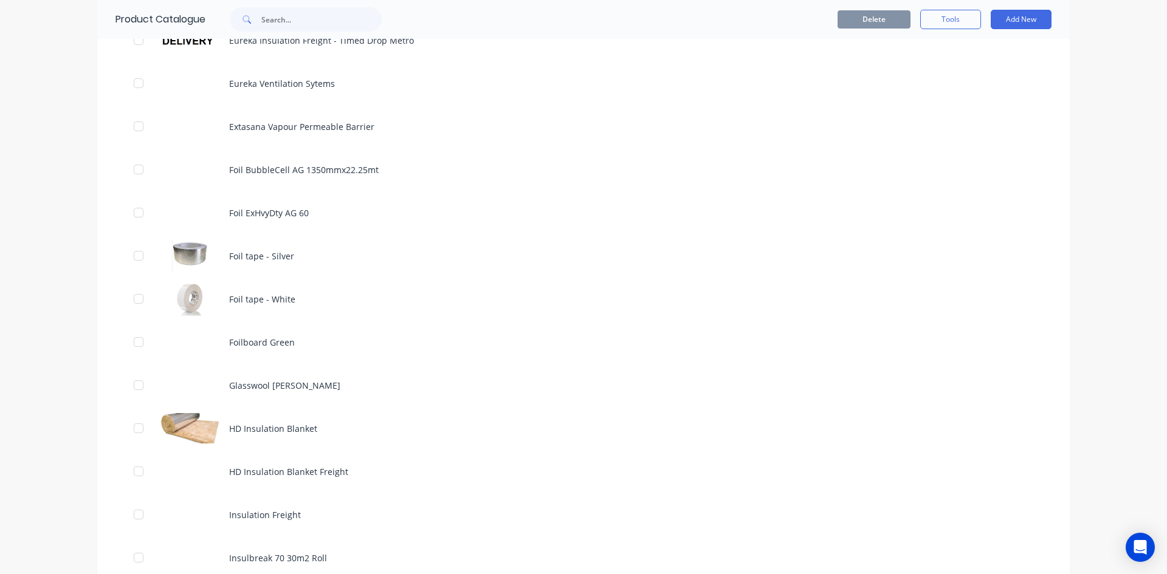
scroll to position [730, 0]
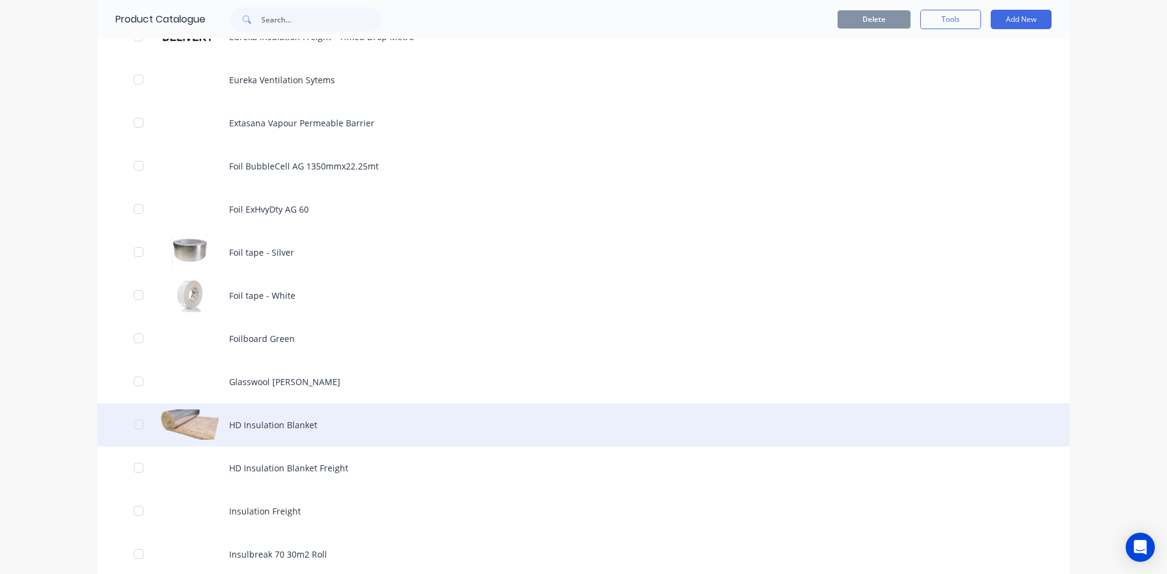
click at [284, 421] on div "HD Insulation Blanket" at bounding box center [583, 425] width 973 height 43
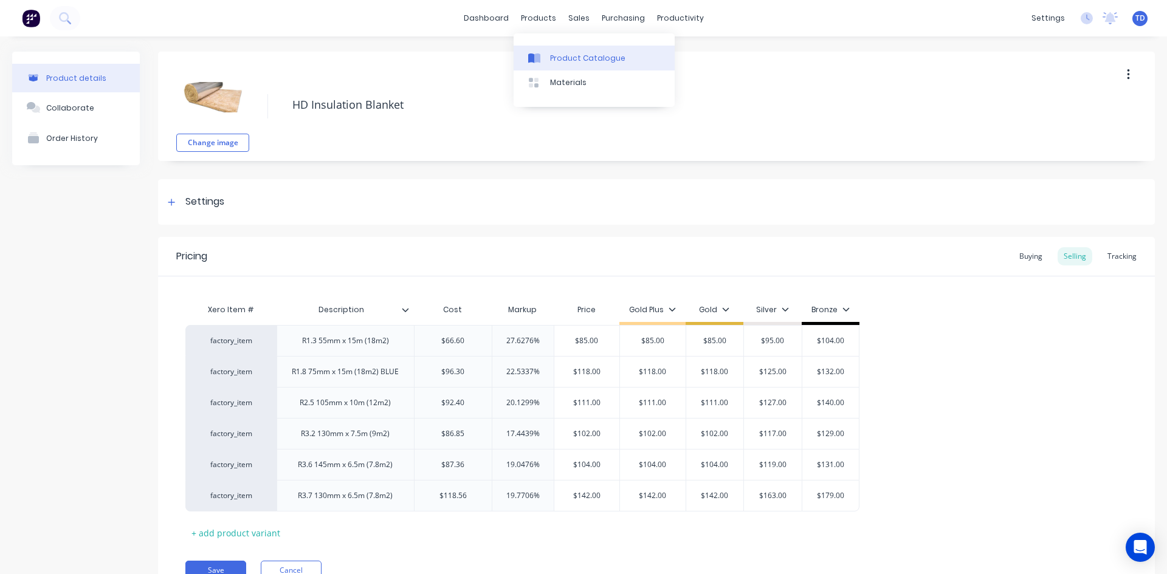
click at [555, 55] on div "Product Catalogue" at bounding box center [587, 58] width 75 height 11
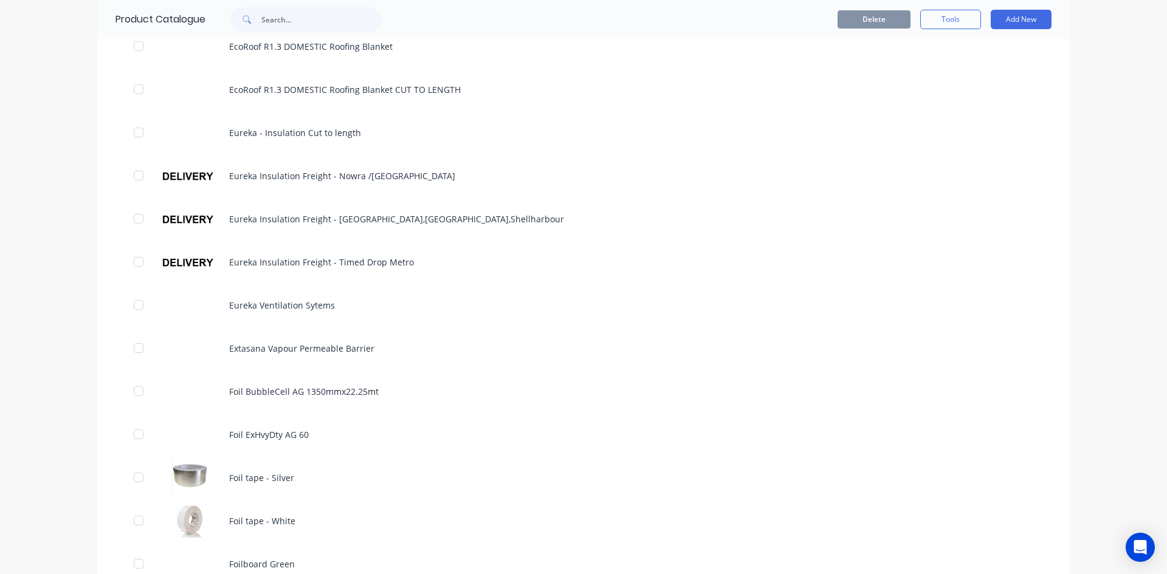
scroll to position [547, 0]
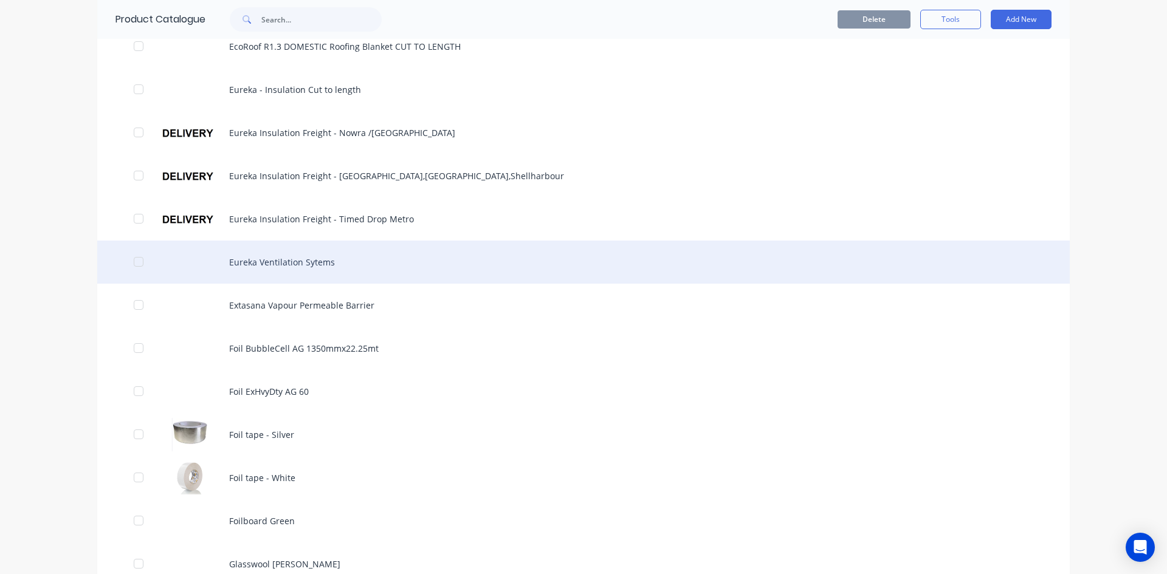
click at [271, 265] on div "Eureka Ventilation Sytems" at bounding box center [583, 262] width 973 height 43
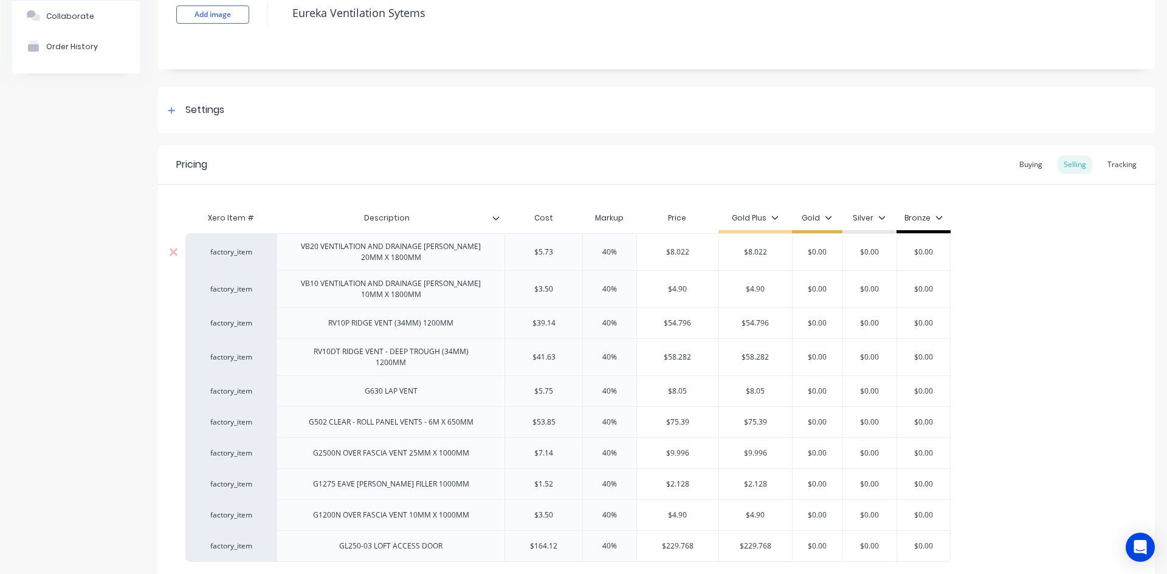
scroll to position [122, 0]
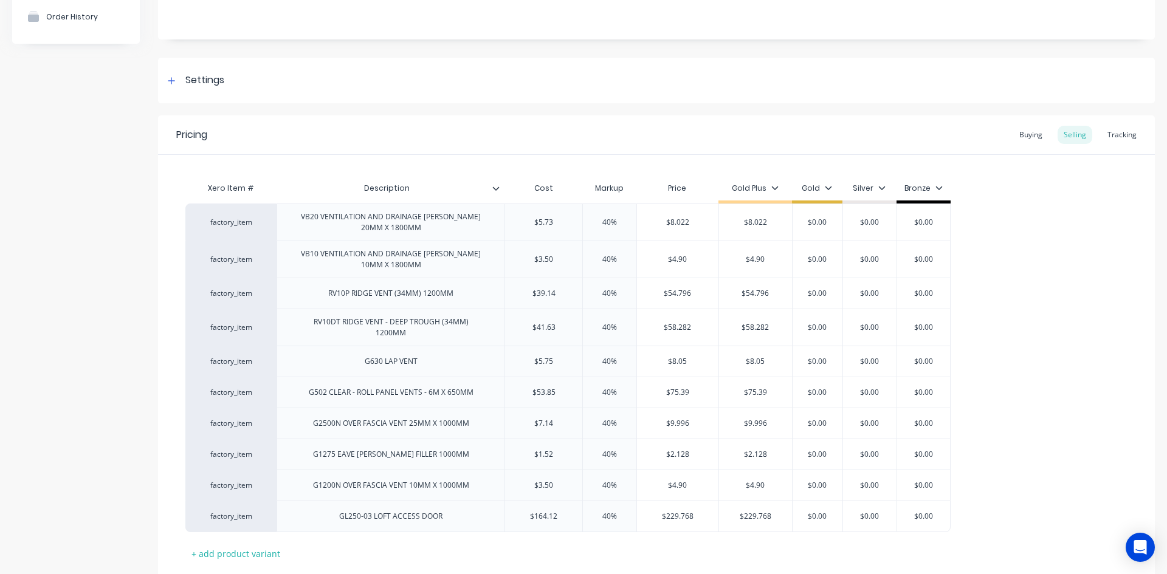
click at [1085, 230] on div "factory_item VB20 VENTILATION AND DRAINAGE [PERSON_NAME] 20MM X 1800MM $5.73 40…" at bounding box center [656, 368] width 942 height 329
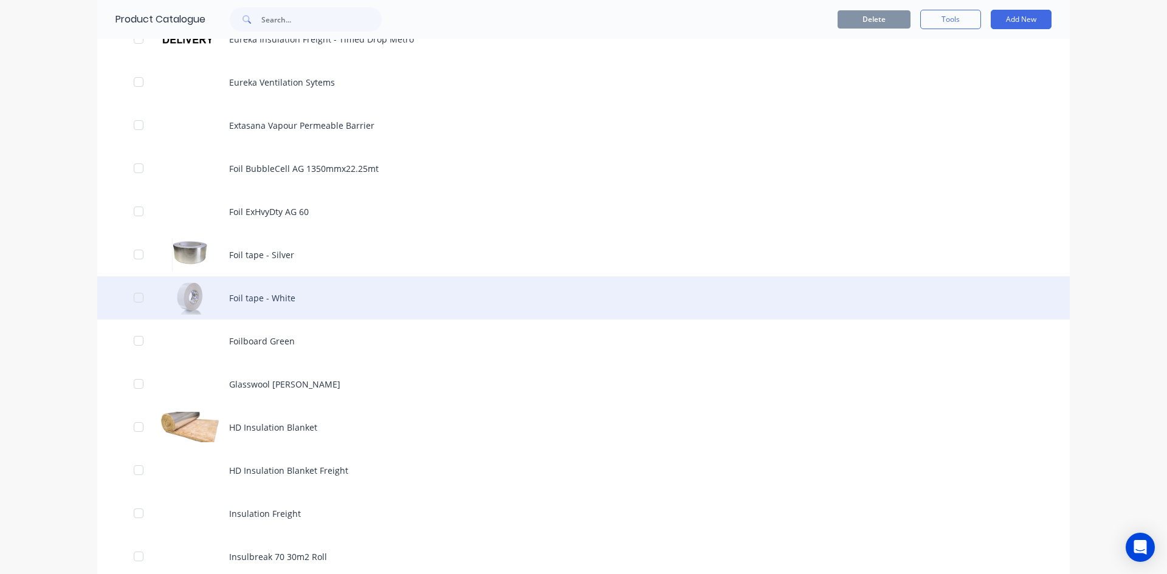
scroll to position [730, 0]
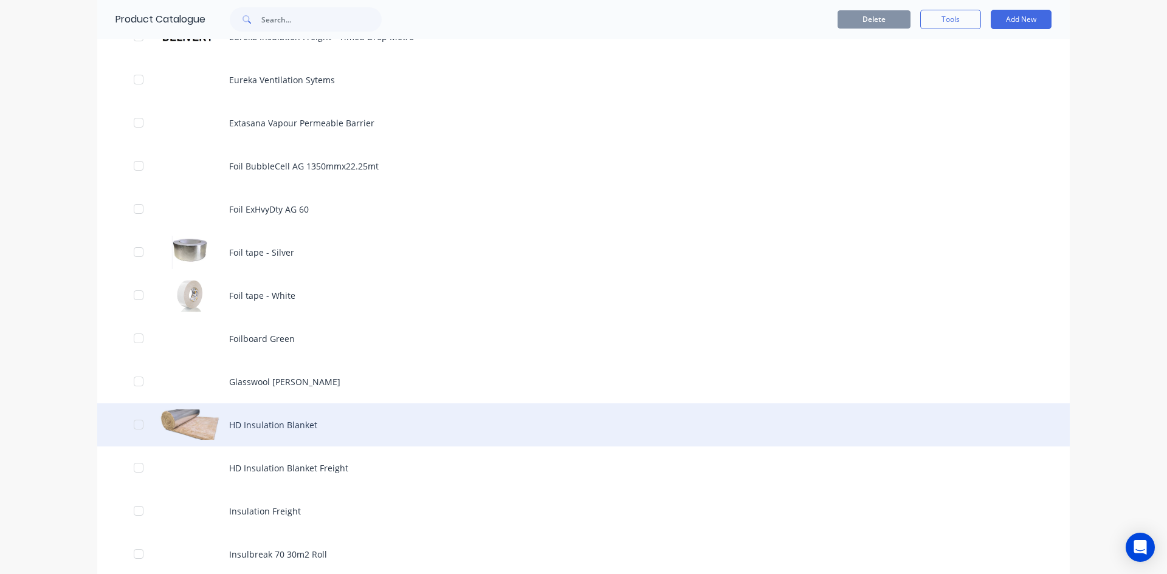
click at [322, 419] on div "HD Insulation Blanket" at bounding box center [583, 425] width 973 height 43
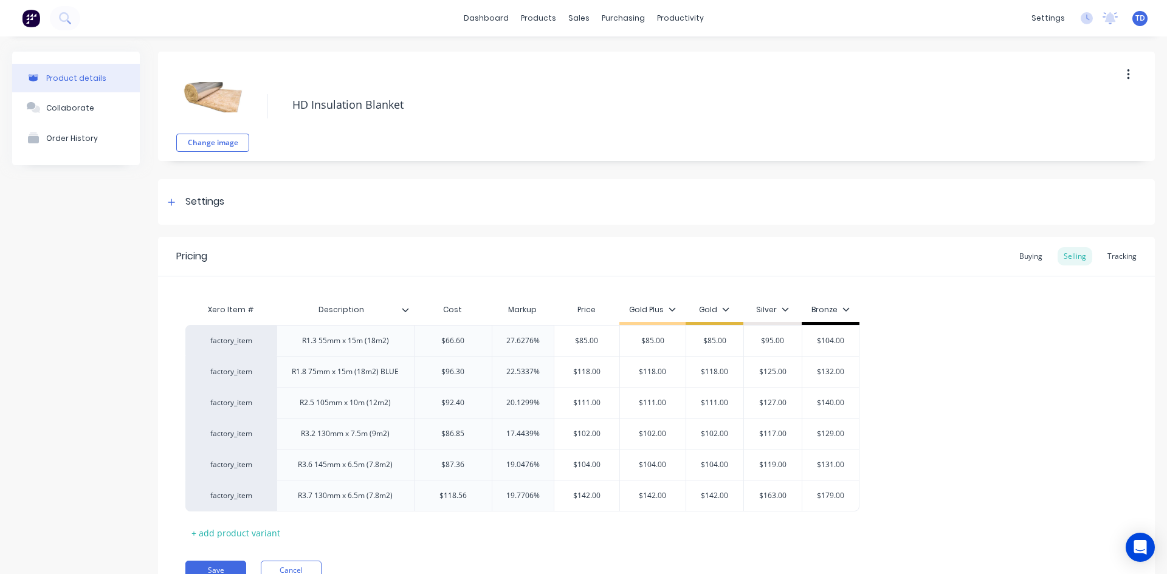
type textarea "x"
